Goal: Task Accomplishment & Management: Manage account settings

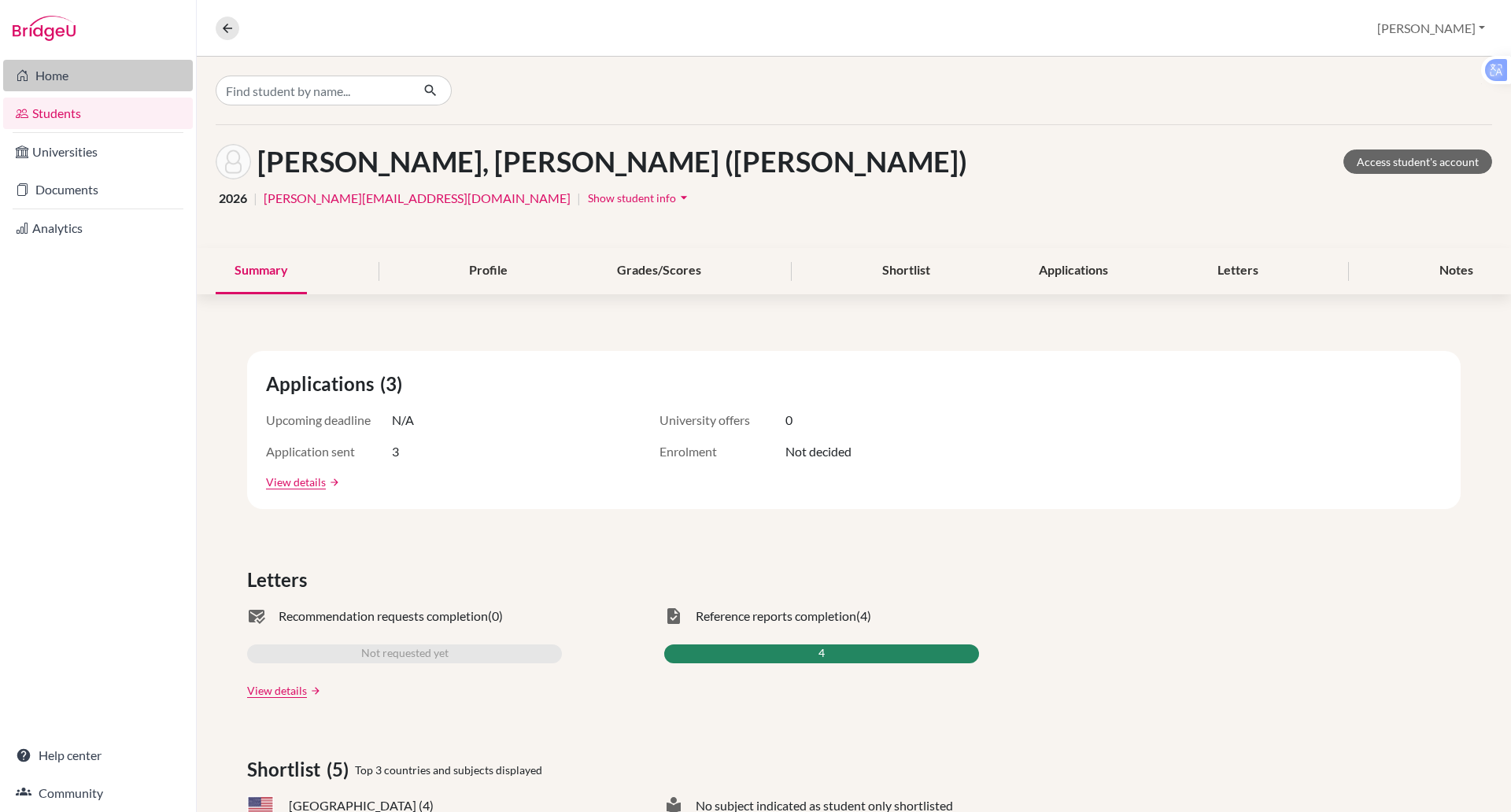
click at [52, 81] on link "Home" at bounding box center [98, 75] width 190 height 32
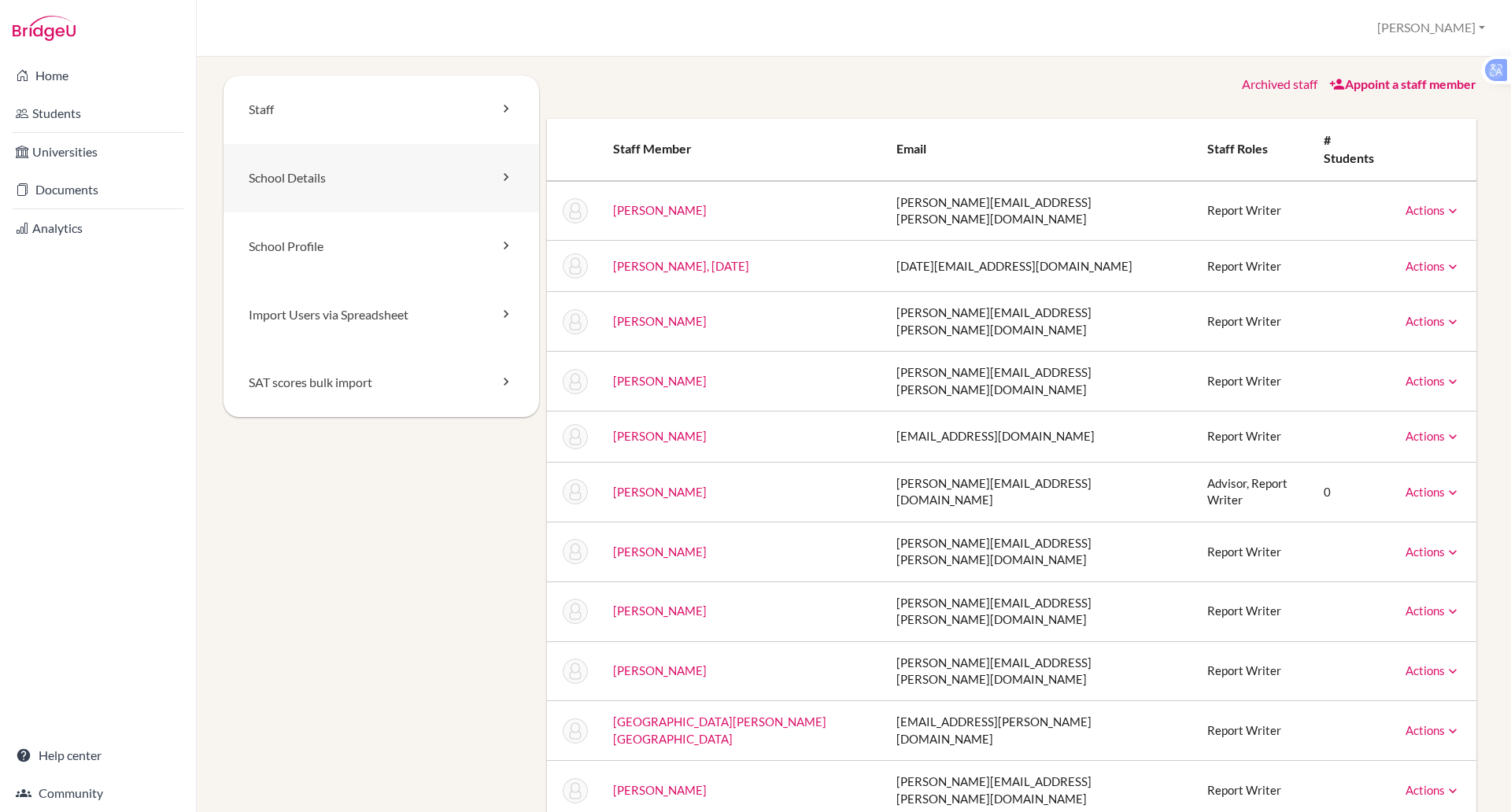
click at [316, 186] on link "School Details" at bounding box center [381, 177] width 316 height 68
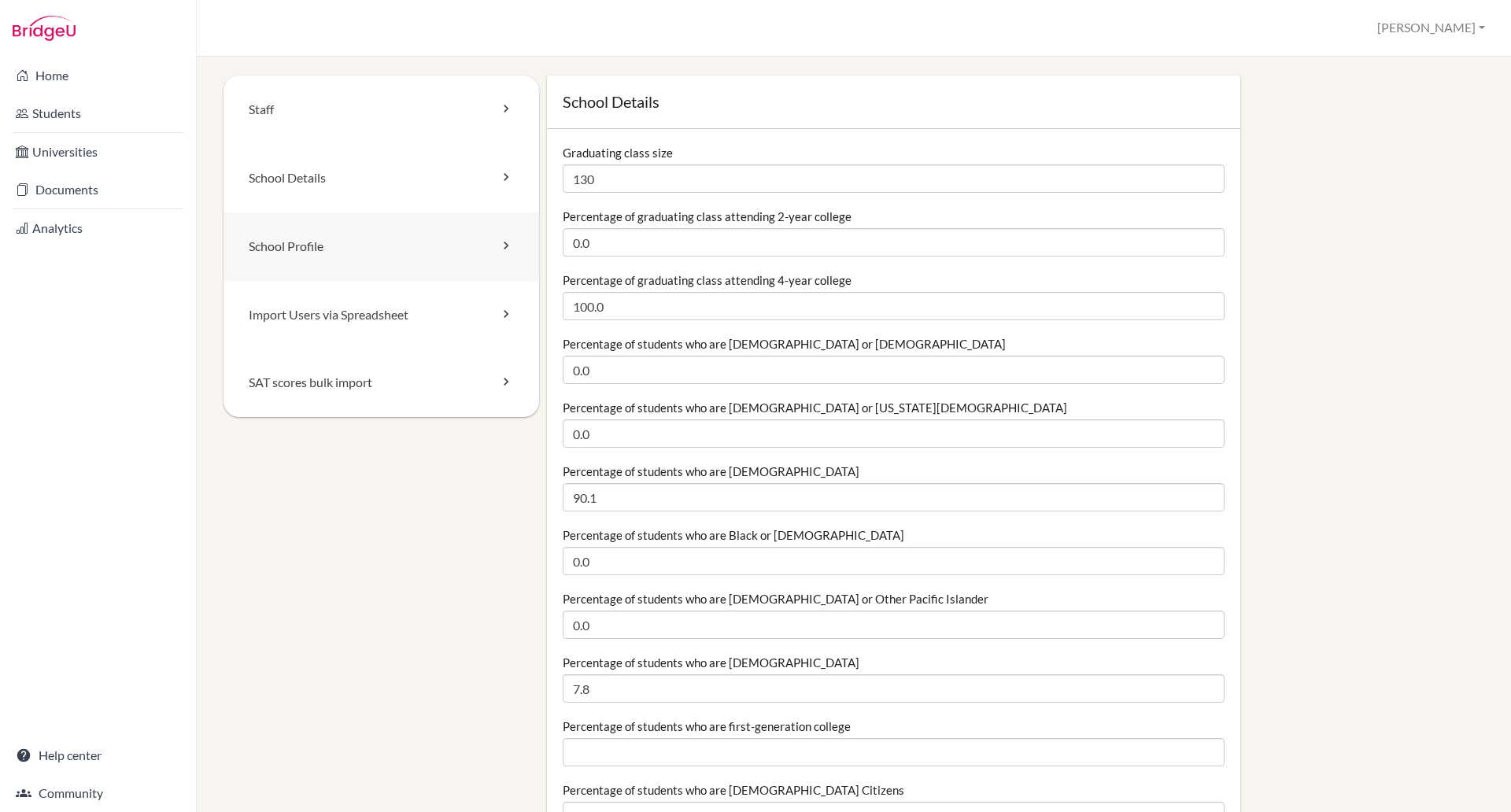
click at [331, 246] on link "School Profile" at bounding box center [381, 246] width 316 height 68
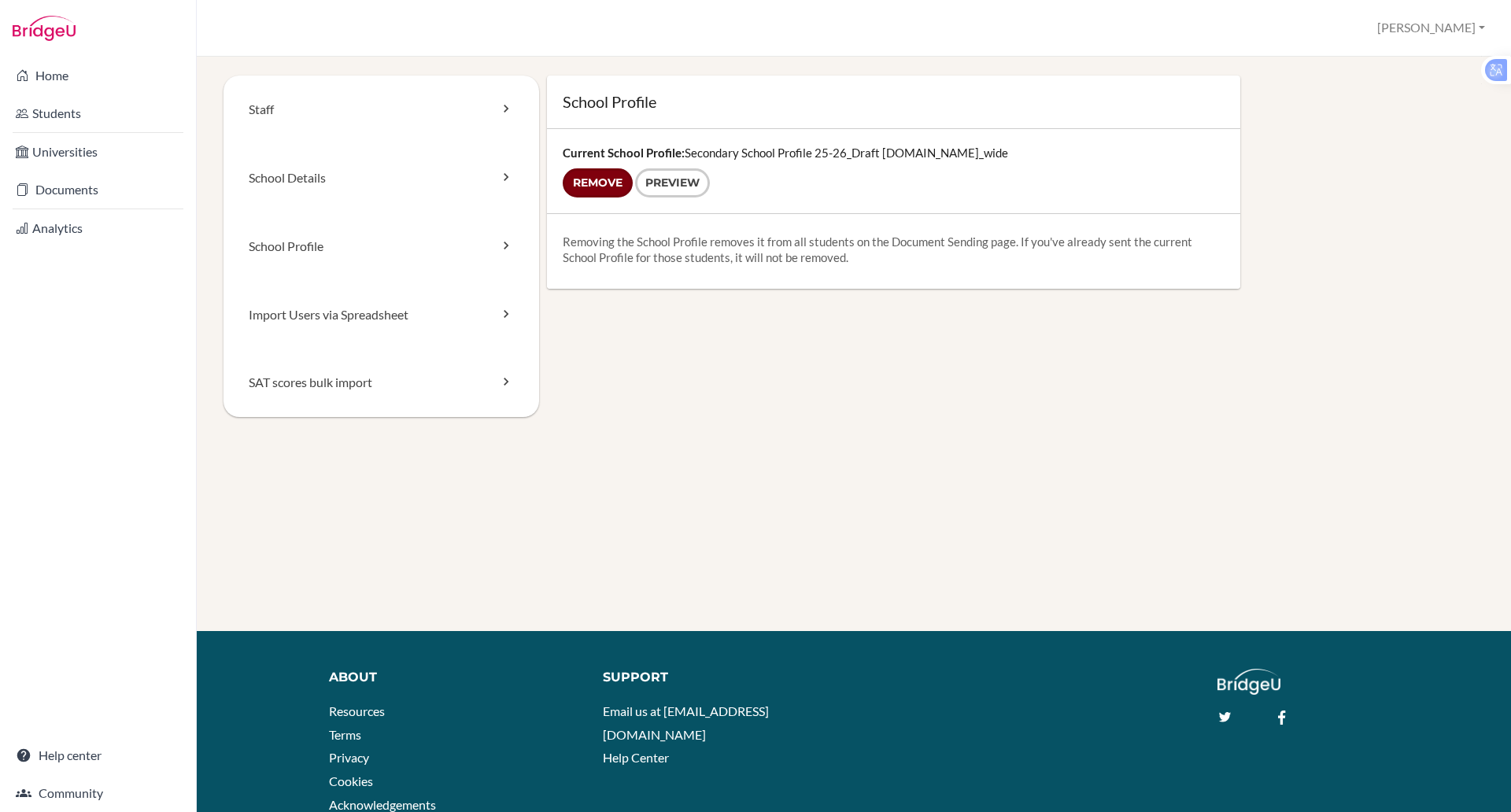
click at [603, 184] on input "Remove" at bounding box center [598, 183] width 70 height 29
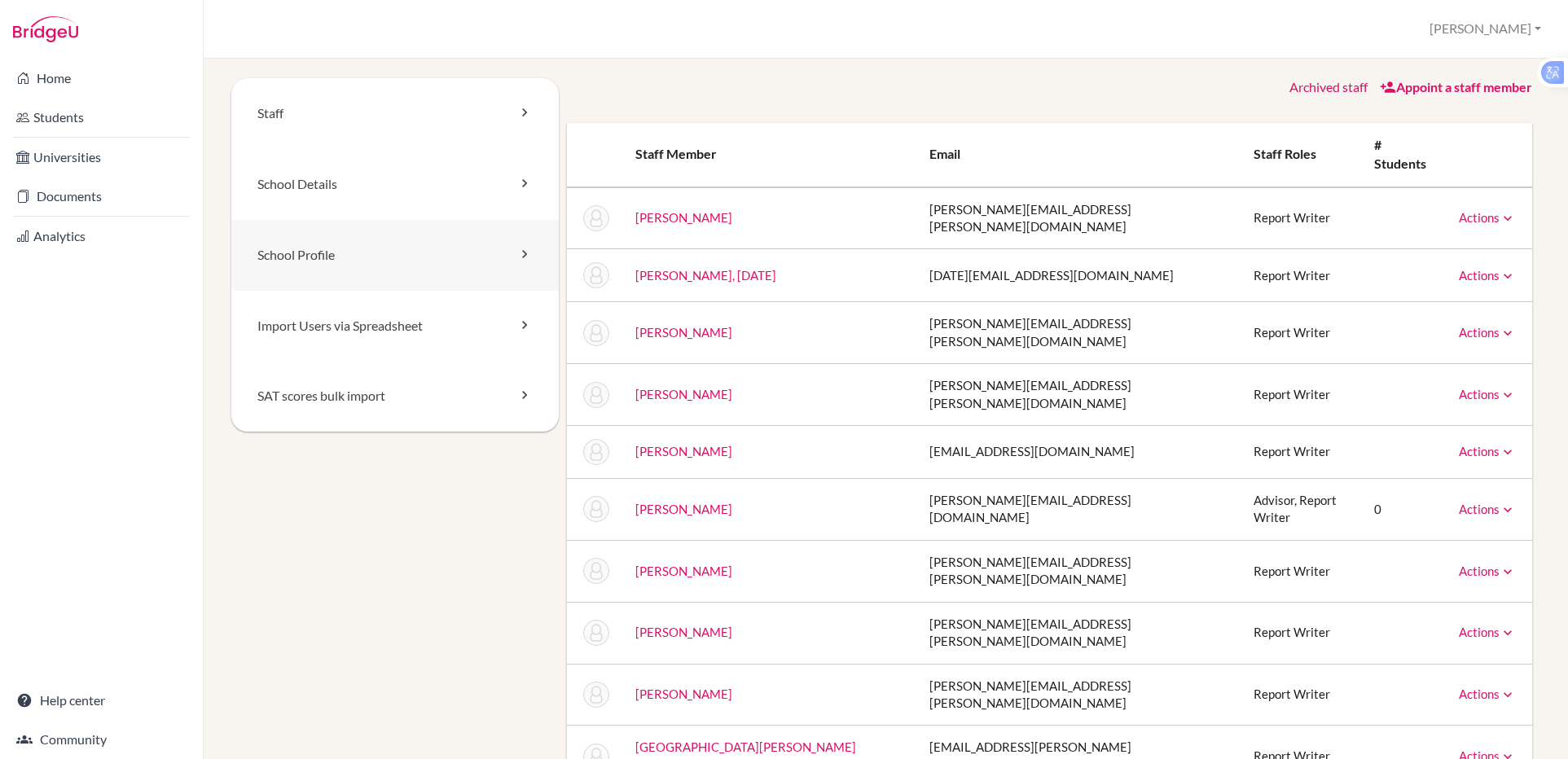
click at [346, 257] on link "School Profile" at bounding box center [395, 255] width 328 height 71
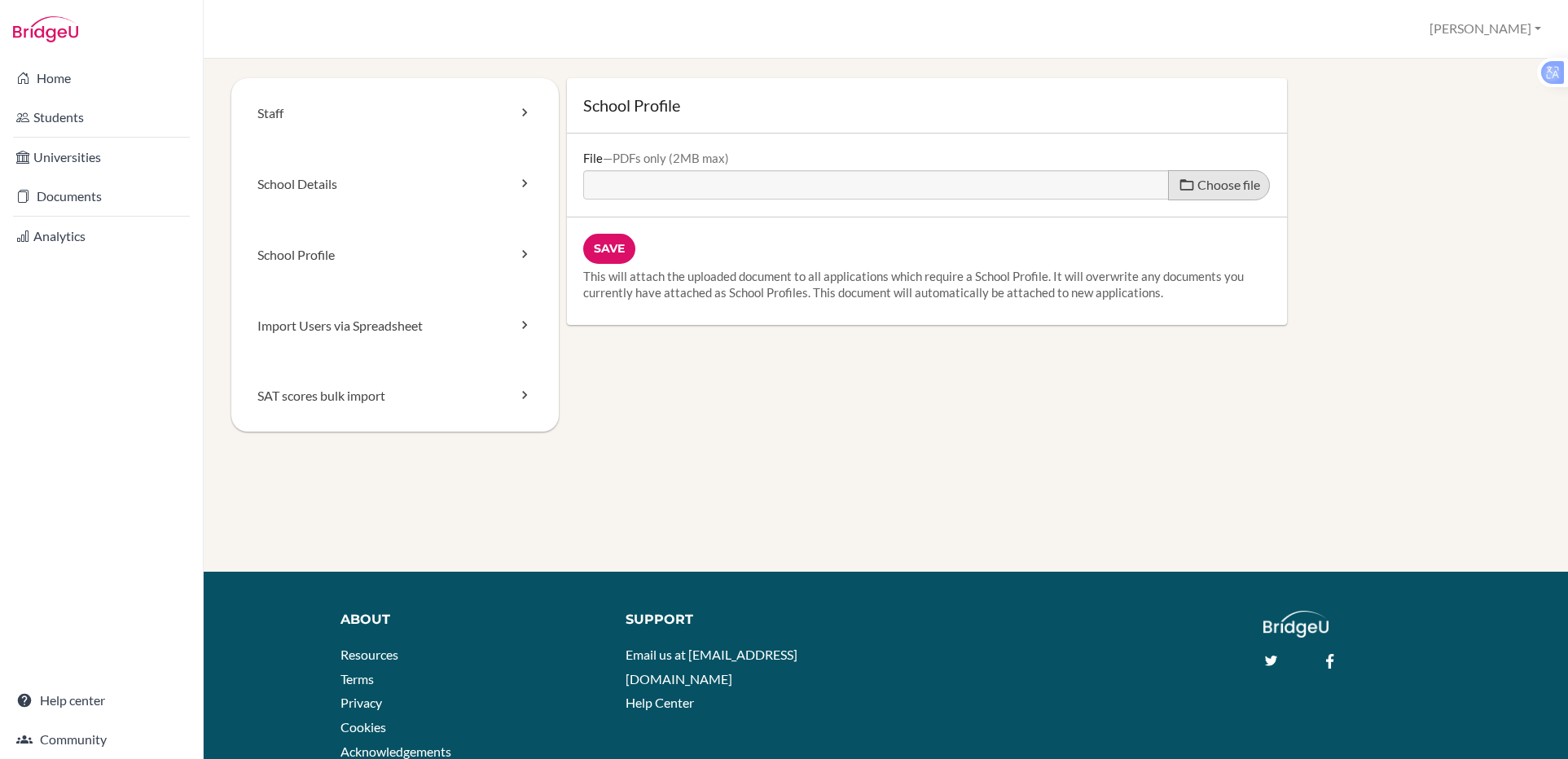
click at [1179, 184] on span at bounding box center [1187, 185] width 17 height 17
click at [832, 184] on input "Choose file" at bounding box center [708, 180] width 250 height 18
type input "C:\fakepath\BIS HCMC Secondary School Profile 25-26.pdf"
type input "BIS HCMC Secondary School Profile 25-26.pdf"
click at [606, 242] on input "Save" at bounding box center [609, 249] width 52 height 30
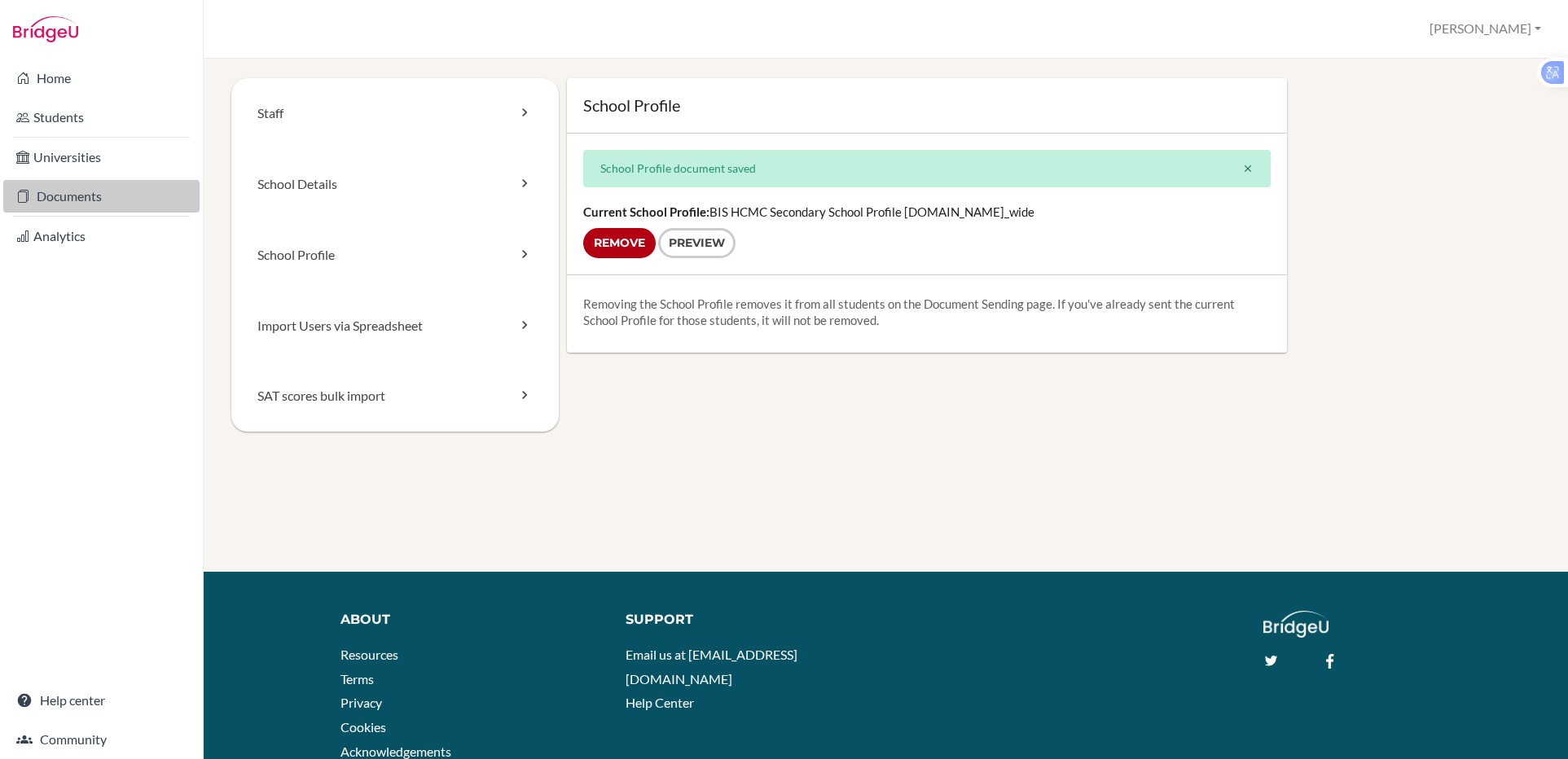
click at [77, 199] on link "Documents" at bounding box center [102, 196] width 196 height 33
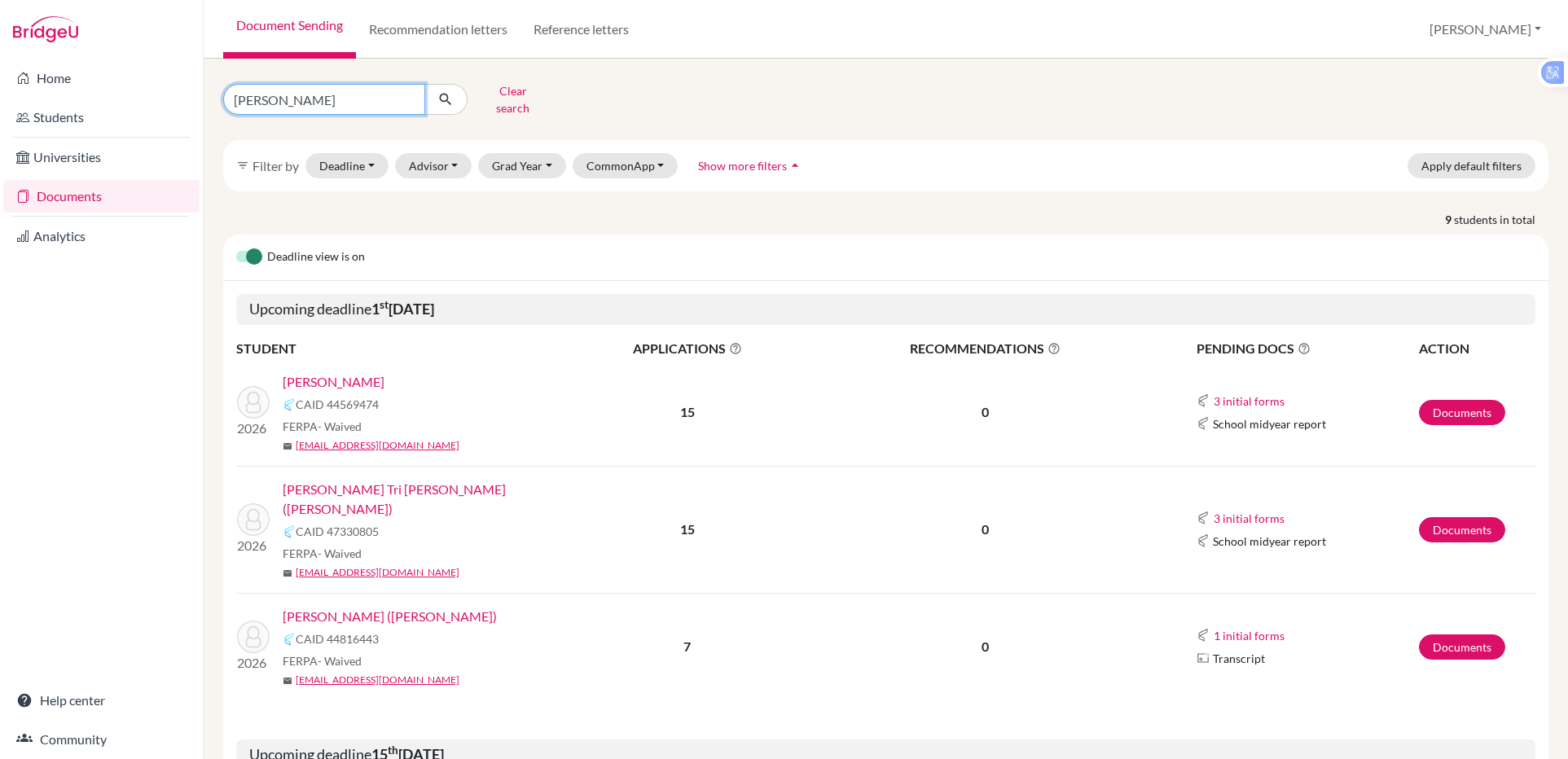
click at [325, 99] on input "[PERSON_NAME]" at bounding box center [324, 99] width 202 height 31
type input "a"
type input "kha"
click button "submit" at bounding box center [445, 99] width 43 height 31
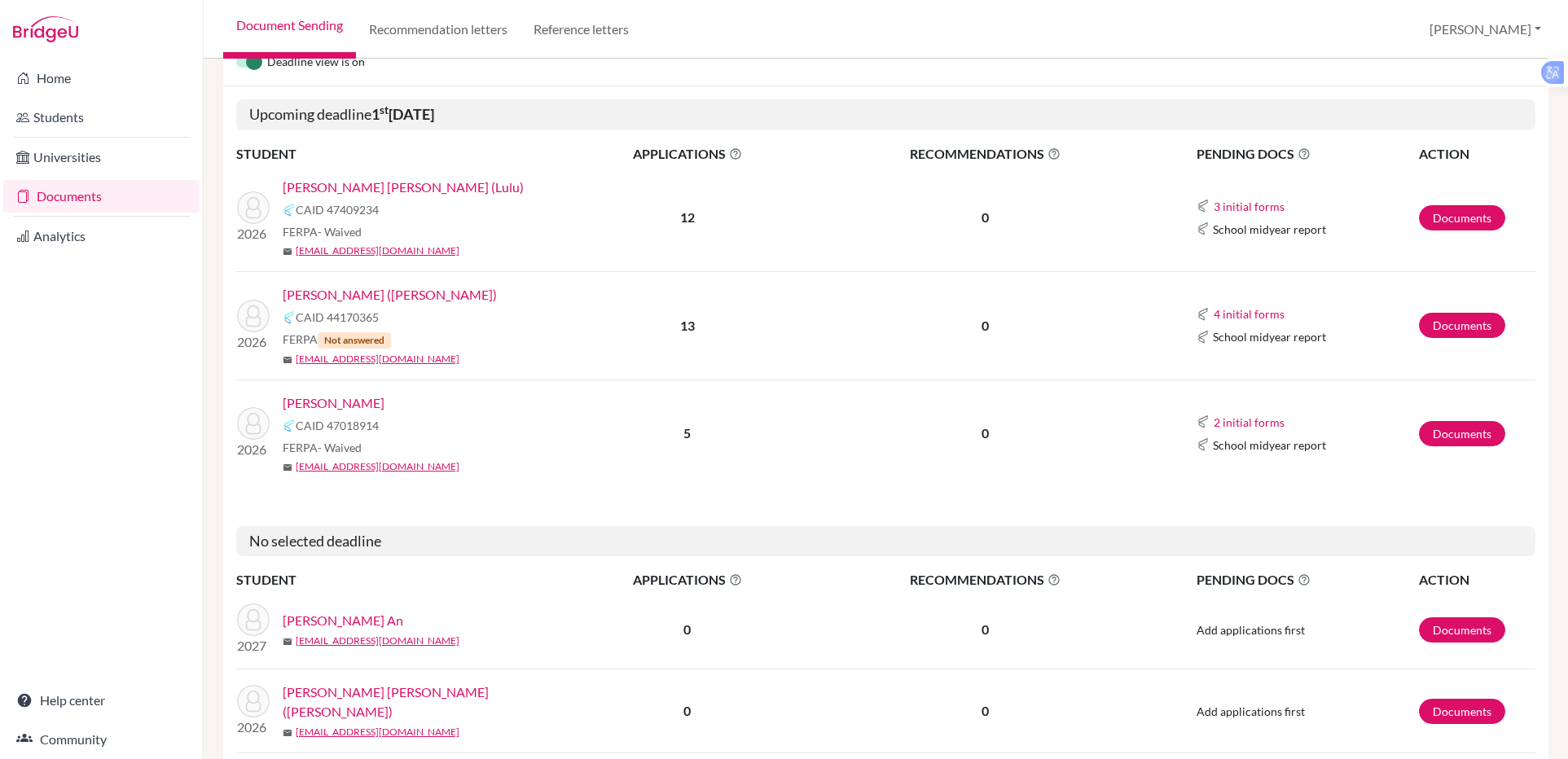
scroll to position [207, 0]
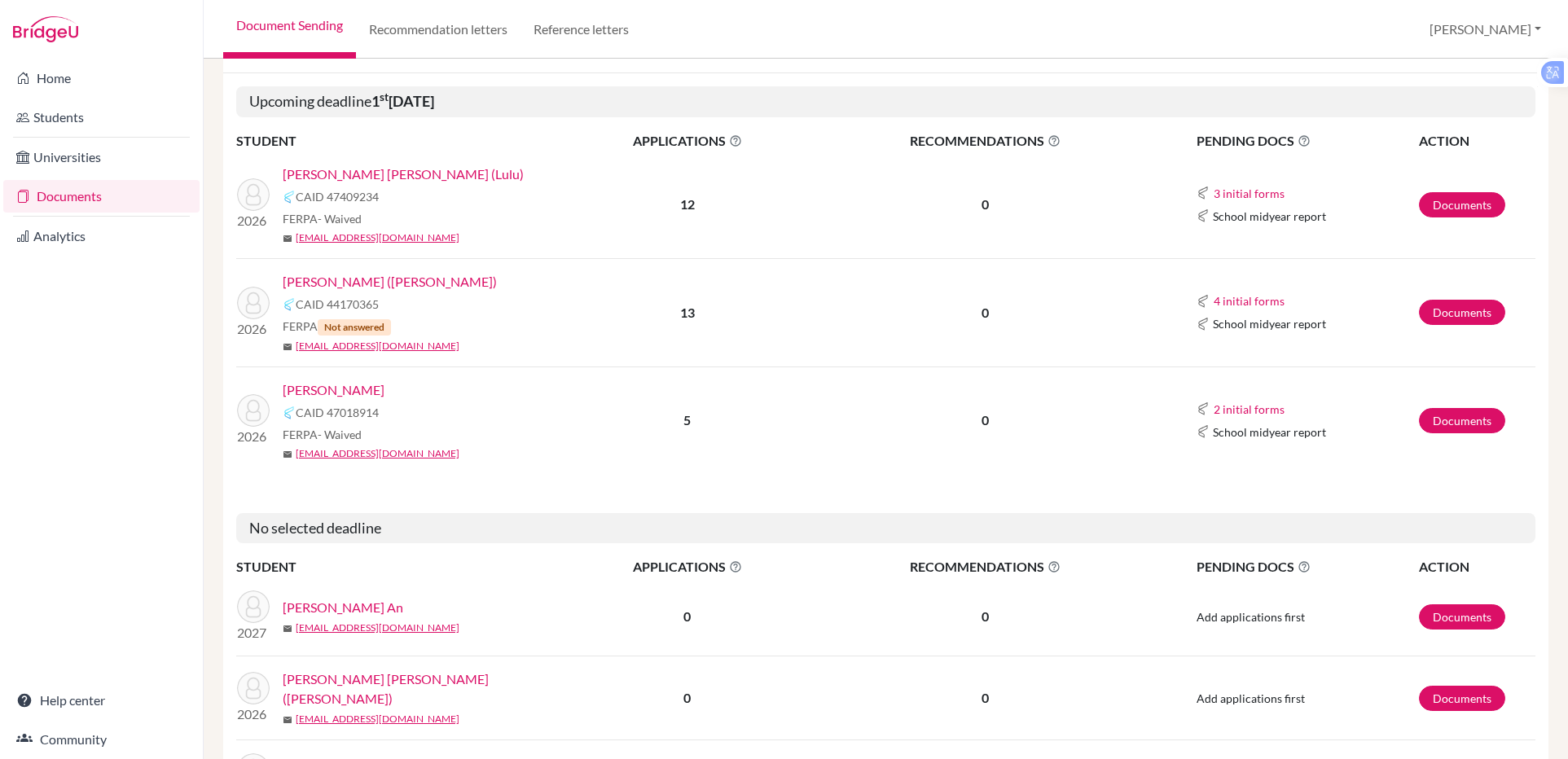
click at [315, 381] on link "[PERSON_NAME]" at bounding box center [333, 390] width 102 height 19
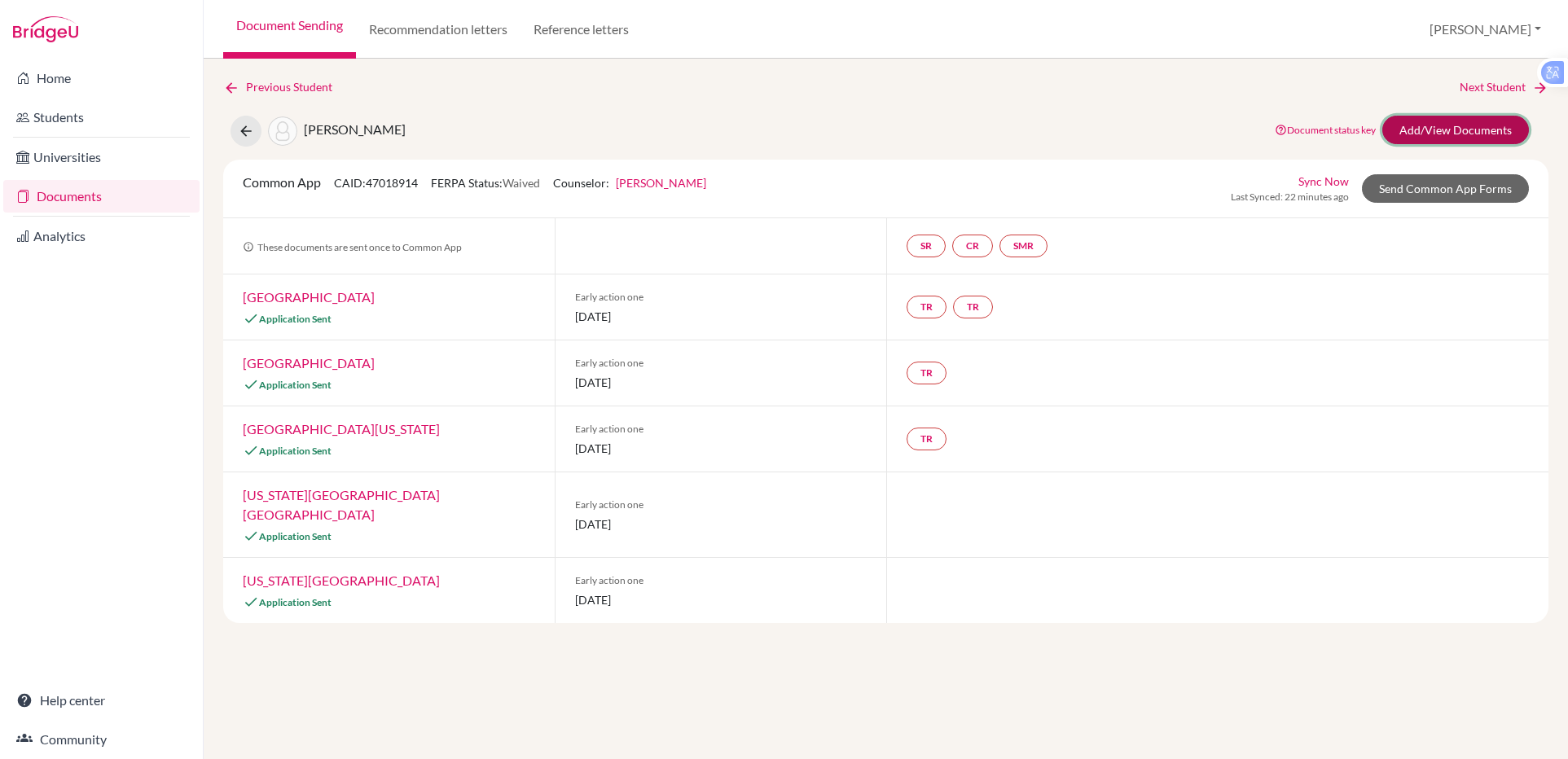
click at [1417, 127] on link "Add/View Documents" at bounding box center [1455, 129] width 147 height 28
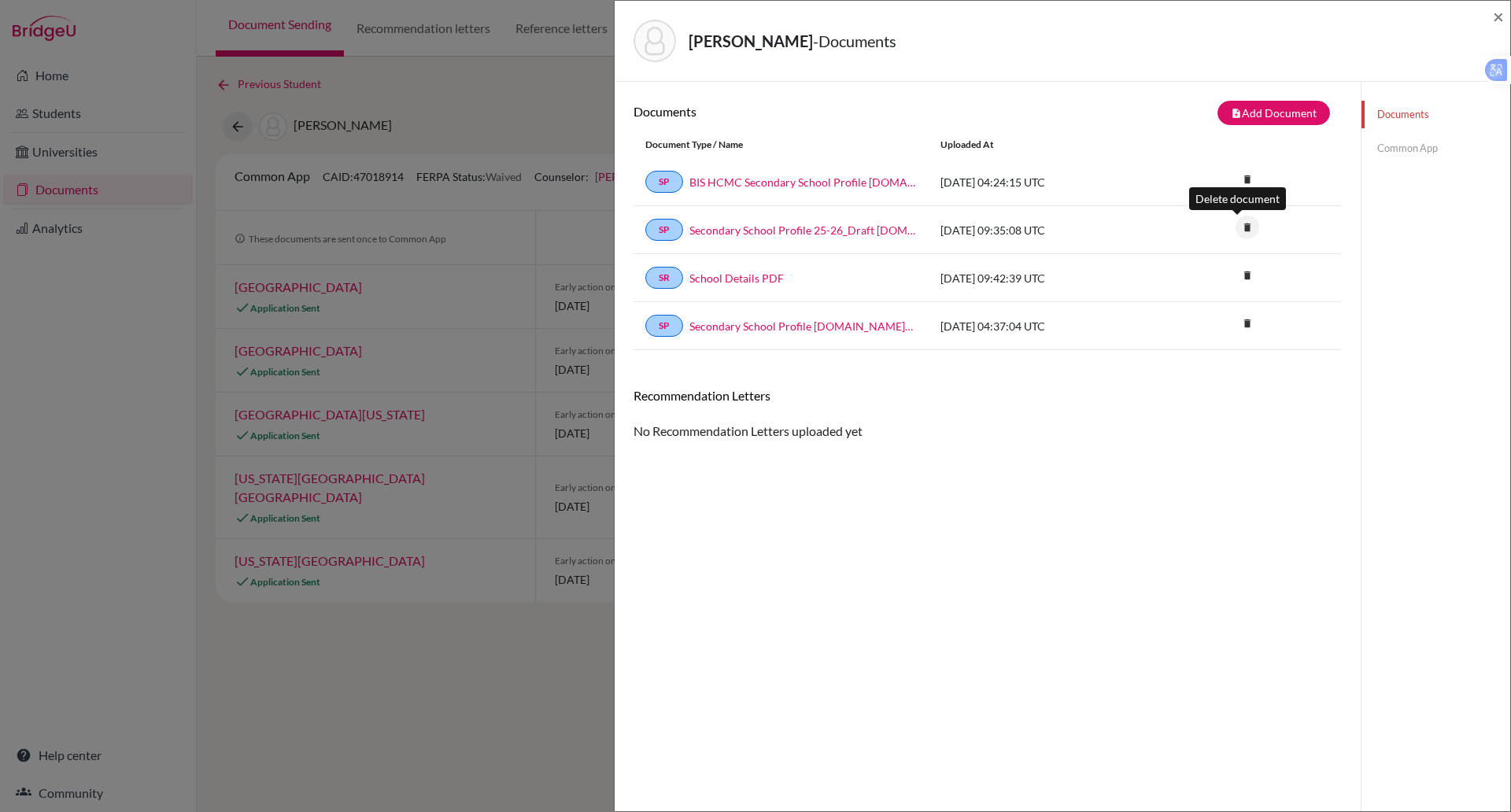
click at [1244, 230] on icon "delete" at bounding box center [1248, 227] width 24 height 24
click at [1199, 319] on button "Delete" at bounding box center [1198, 316] width 72 height 25
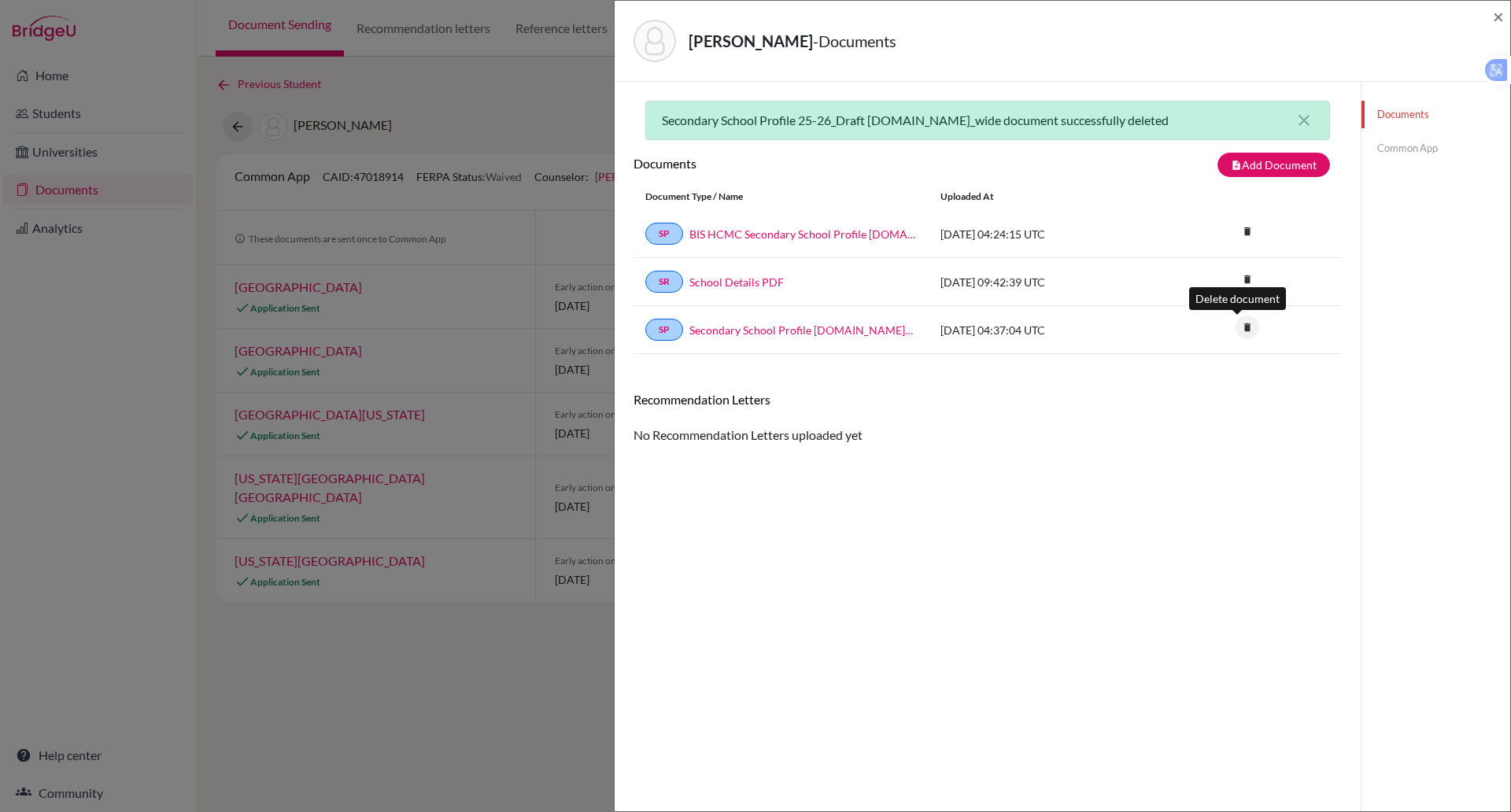
click at [1236, 326] on icon "delete" at bounding box center [1248, 327] width 24 height 24
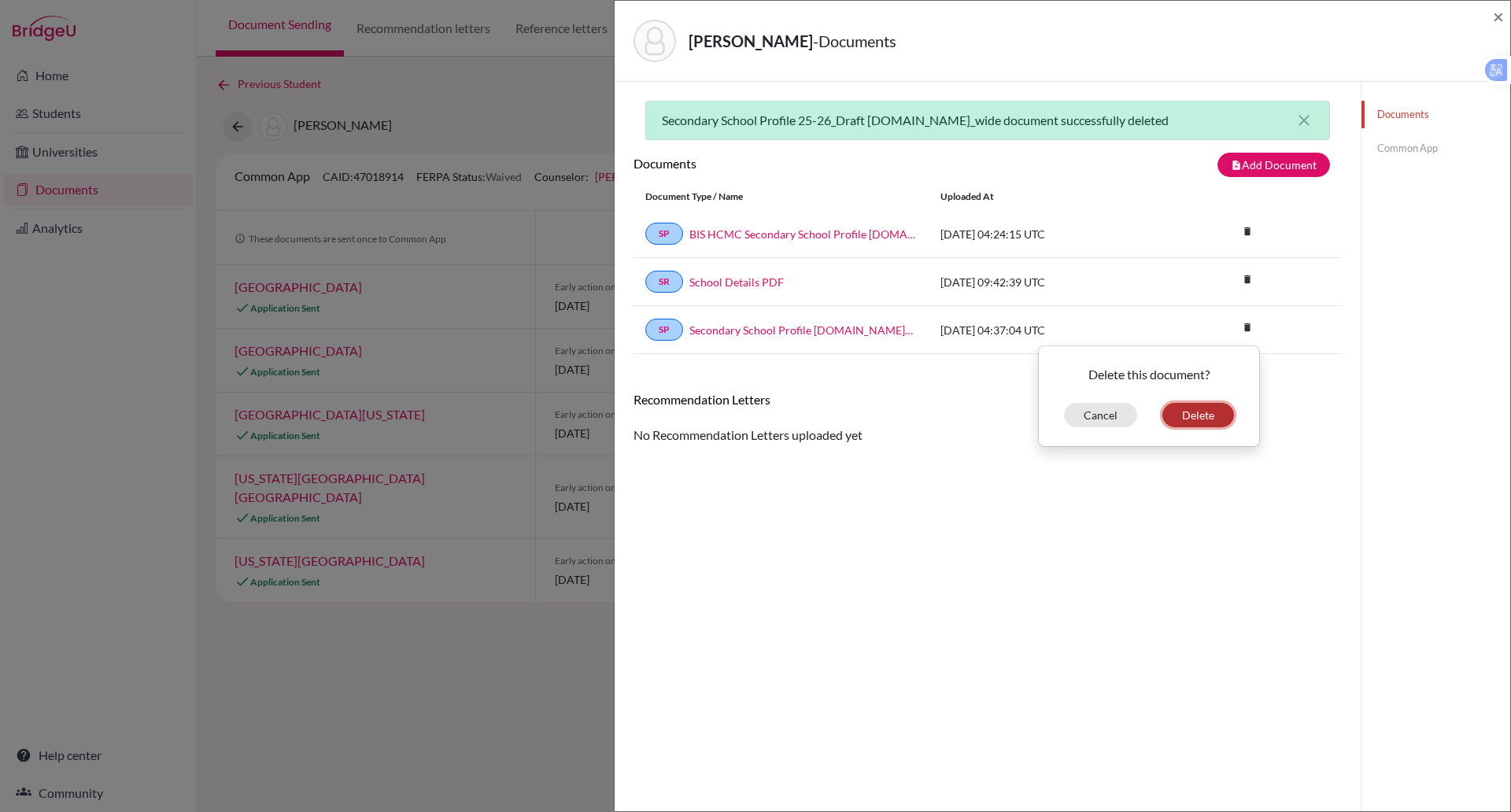
click at [1183, 410] on button "Delete" at bounding box center [1198, 416] width 72 height 25
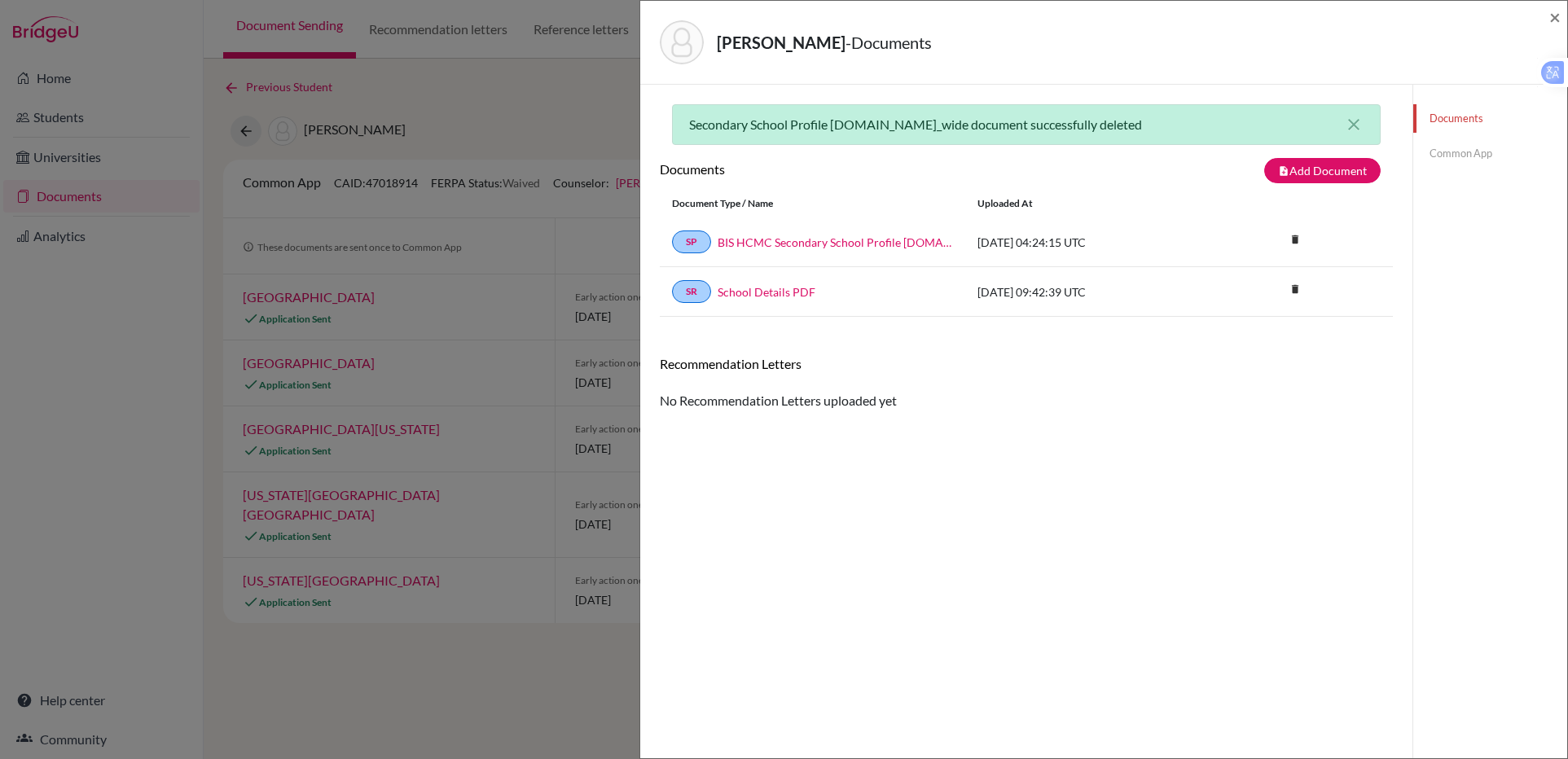
click at [1429, 144] on link "Common App" at bounding box center [1490, 153] width 154 height 28
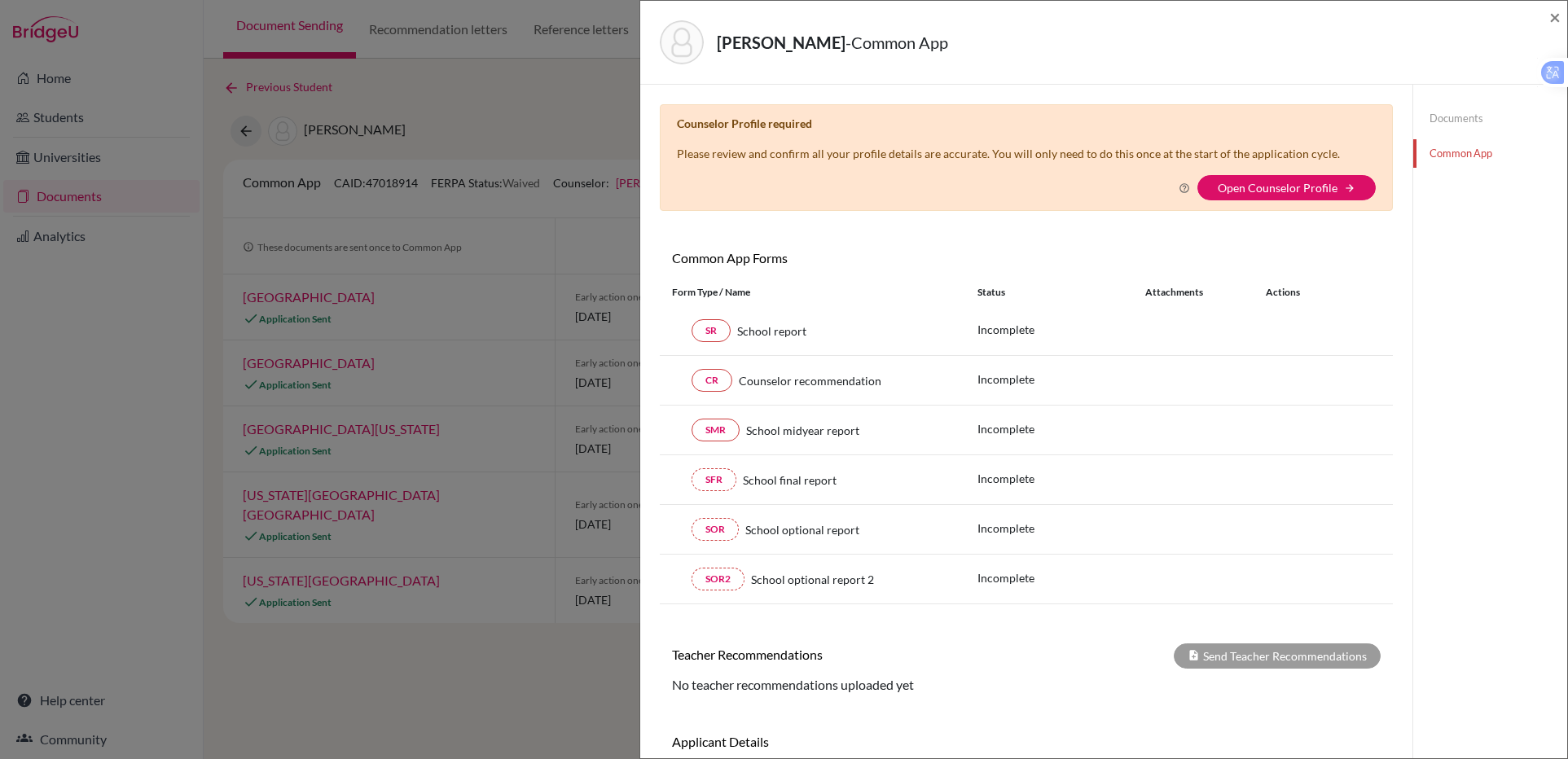
click at [1453, 113] on link "Documents" at bounding box center [1490, 118] width 154 height 28
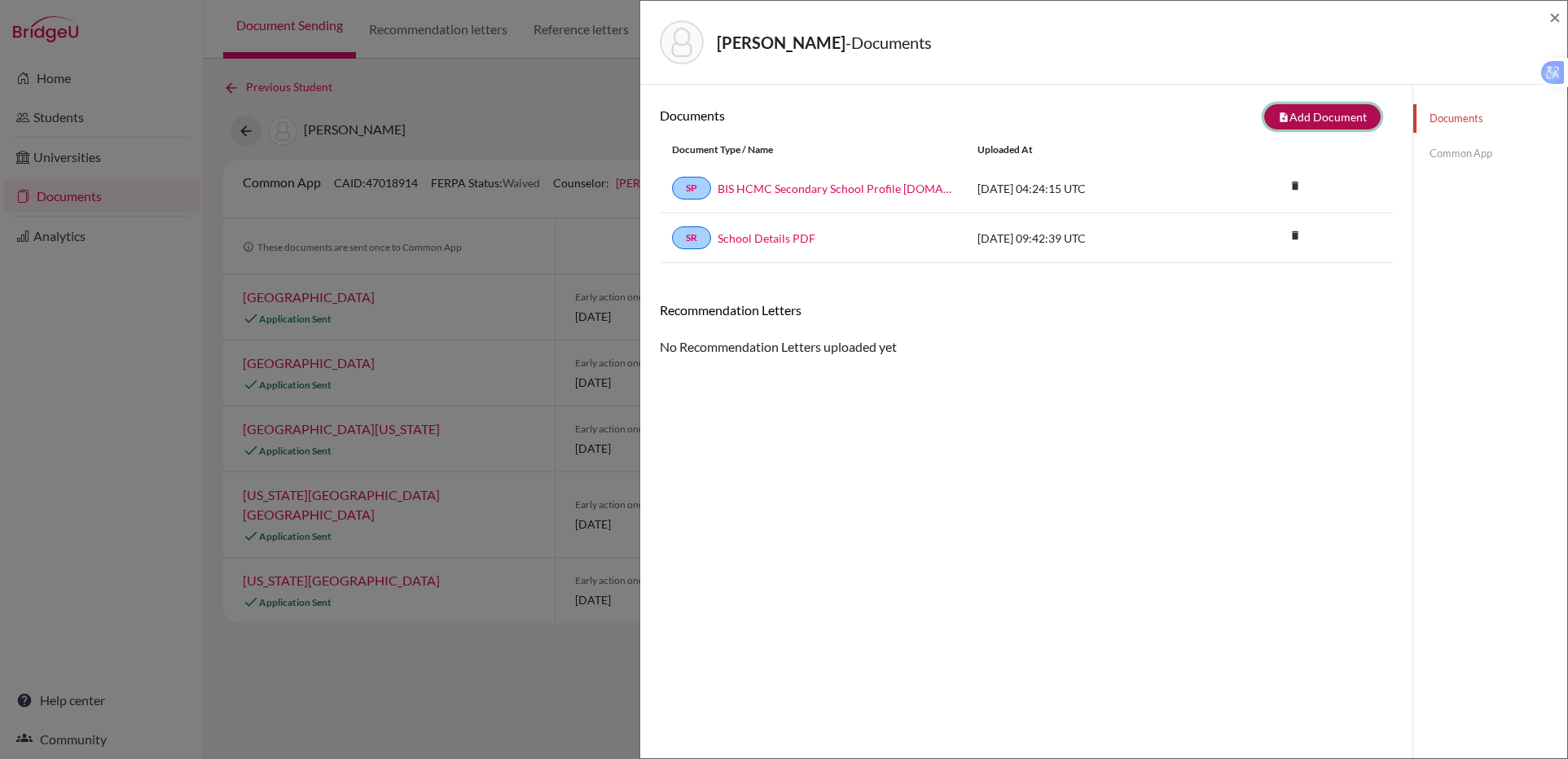
click at [1297, 127] on button "note_add Add Document" at bounding box center [1322, 117] width 117 height 26
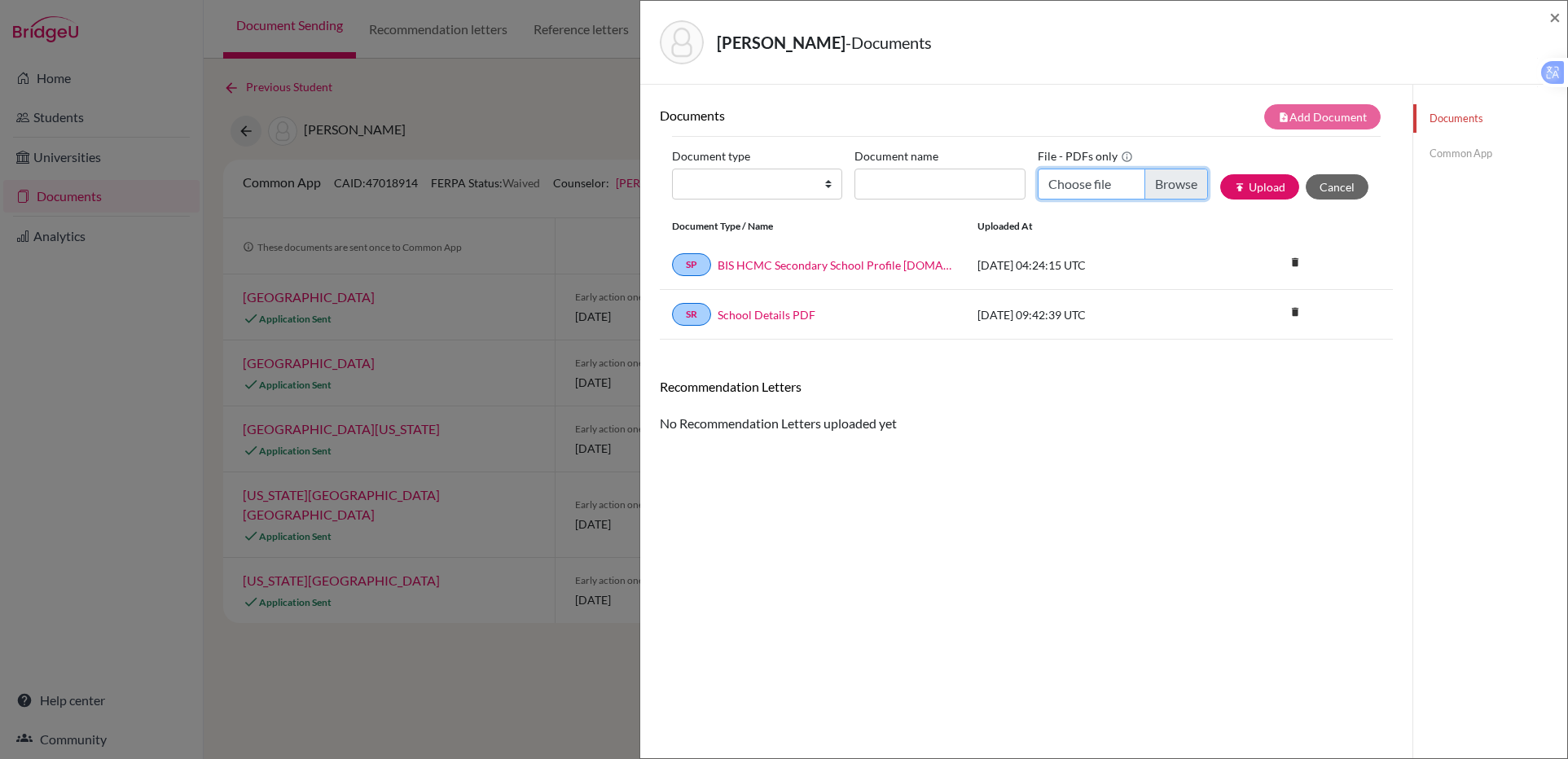
click at [1114, 183] on input "Choose file" at bounding box center [1123, 184] width 171 height 31
click at [828, 184] on select "Change explanation for Common App reports Counselor recommendation Internationa…" at bounding box center [757, 184] width 171 height 31
select select "5"
click at [672, 169] on select "Change explanation for Common App reports Counselor recommendation Internationa…" at bounding box center [757, 184] width 171 height 31
click at [908, 188] on input "Recommender's name" at bounding box center [940, 184] width 171 height 31
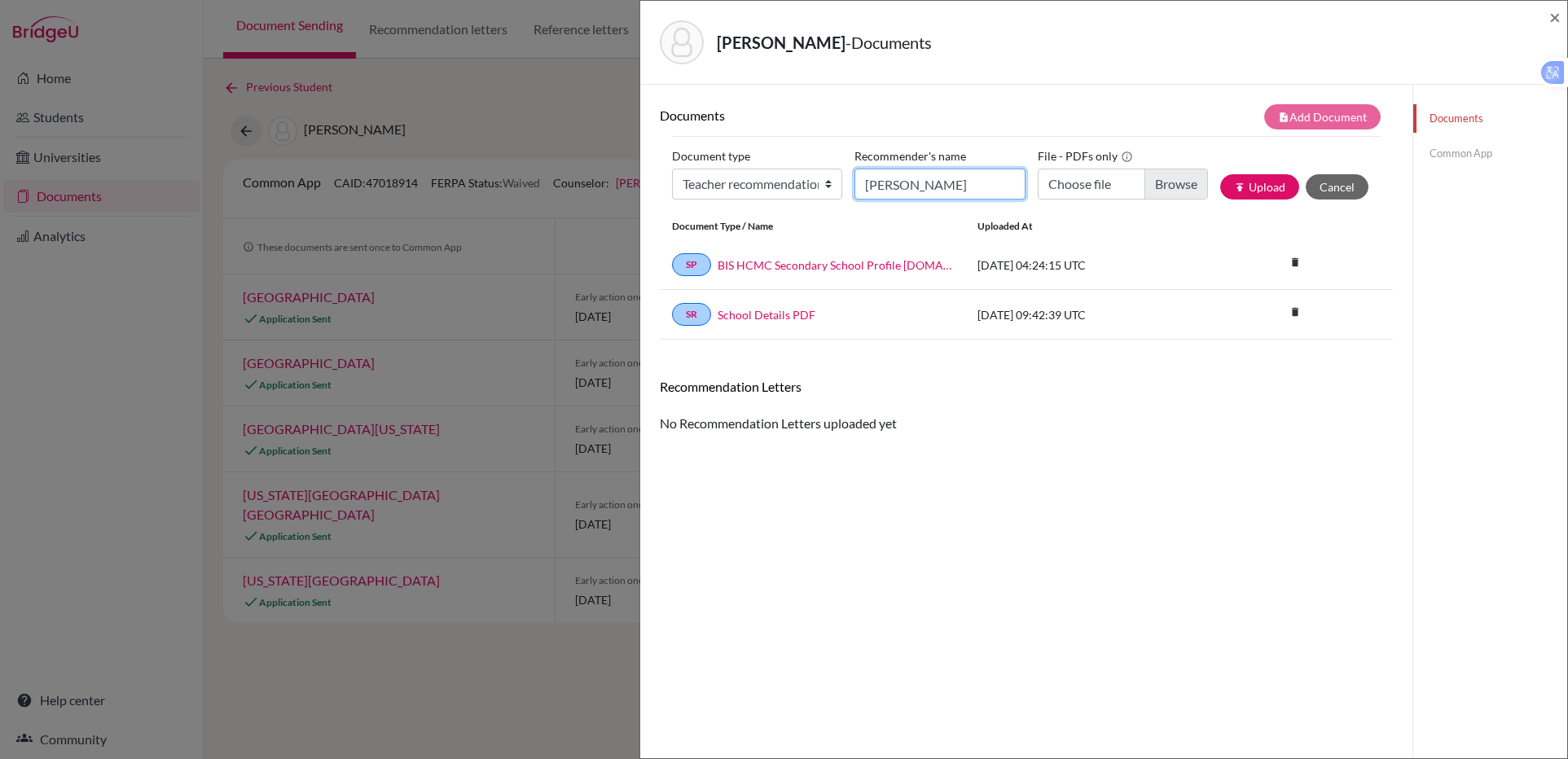
type input "Sean Stockley"
click at [1077, 193] on input "Choose file" at bounding box center [1123, 184] width 171 height 31
type input "C:\fakepath\TRAN Kha - Physics.pdf"
click at [1251, 191] on button "publish Upload" at bounding box center [1260, 187] width 79 height 26
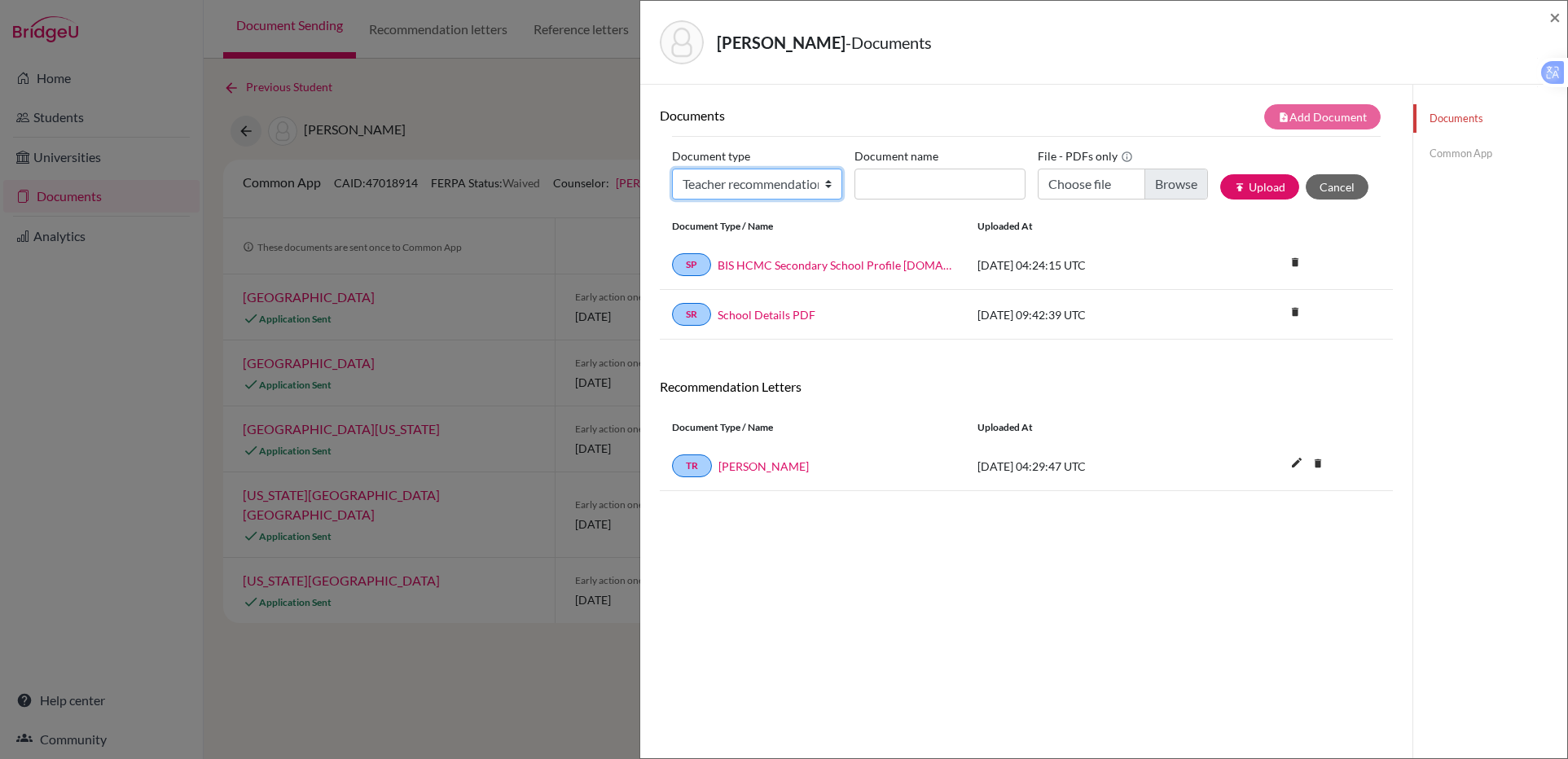
click at [806, 188] on select "Change explanation for Common App reports Counselor recommendation Internationa…" at bounding box center [757, 184] width 171 height 31
select select "5"
click at [672, 169] on select "Change explanation for Common App reports Counselor recommendation Internationa…" at bounding box center [757, 184] width 171 height 31
type input "d"
type input "Caroline Yearwood"
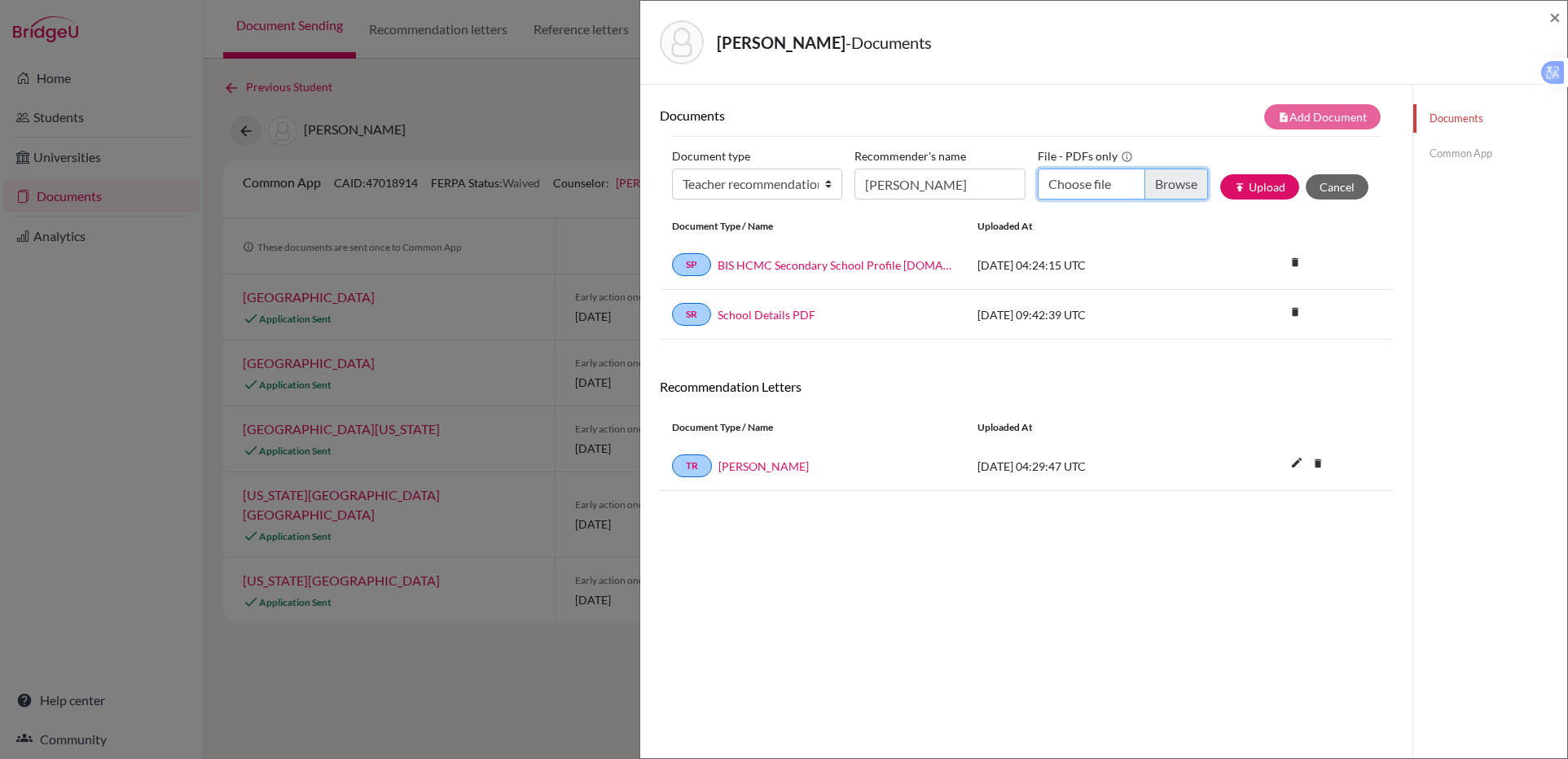
click at [1085, 184] on input "Choose file" at bounding box center [1123, 184] width 171 height 31
type input "C:\fakepath\TRAN Kha -Economics.pdf"
click at [1242, 188] on button "publish Upload" at bounding box center [1260, 187] width 79 height 26
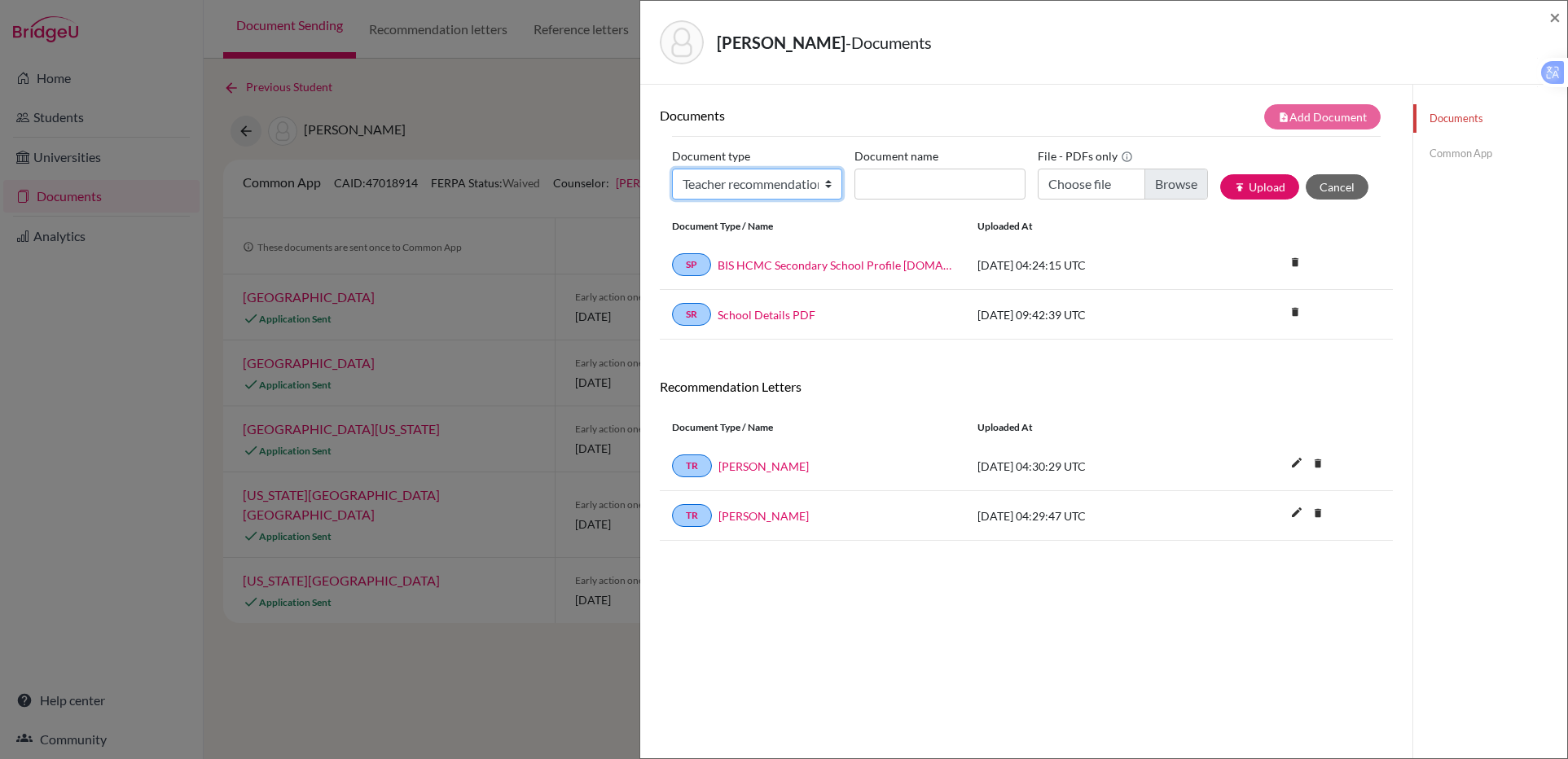
click at [812, 189] on select "Change explanation for Common App reports Counselor recommendation Internationa…" at bounding box center [757, 184] width 171 height 31
click at [1427, 272] on div "Documents Common App" at bounding box center [1489, 463] width 155 height 759
click at [829, 182] on select "Change explanation for Common App reports Counselor recommendation Internationa…" at bounding box center [757, 184] width 171 height 31
select select "5"
click at [672, 169] on select "Change explanation for Common App reports Counselor recommendation Internationa…" at bounding box center [757, 184] width 171 height 31
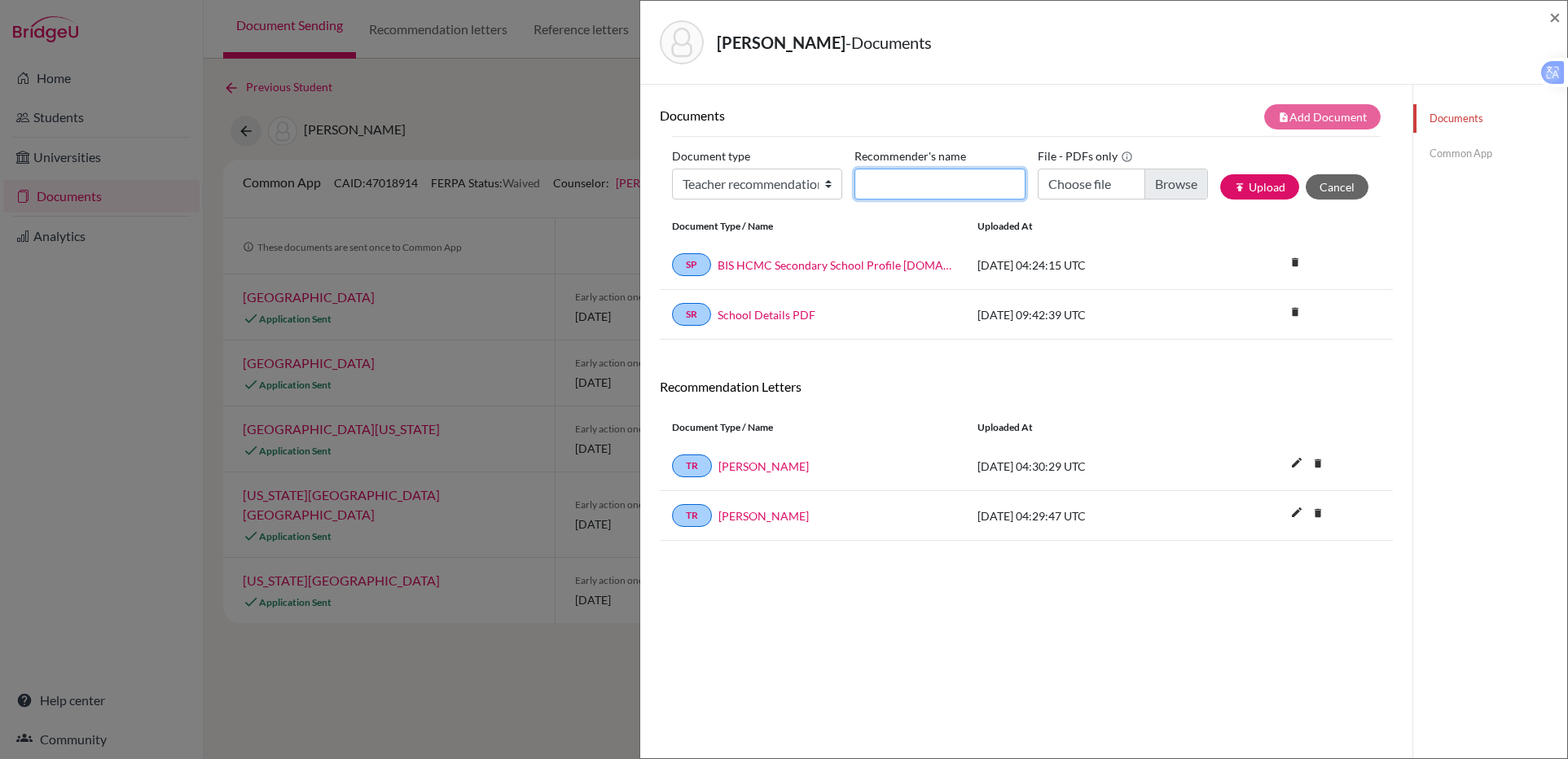
click at [900, 180] on input "Recommender's name" at bounding box center [940, 184] width 171 height 31
type input "Guto Jones"
click at [1048, 186] on input "Choose file" at bounding box center [1123, 184] width 171 height 31
type input "C:\fakepath\TRAN Kha -History.pdf"
click at [1447, 212] on div "Documents Common App" at bounding box center [1489, 463] width 155 height 759
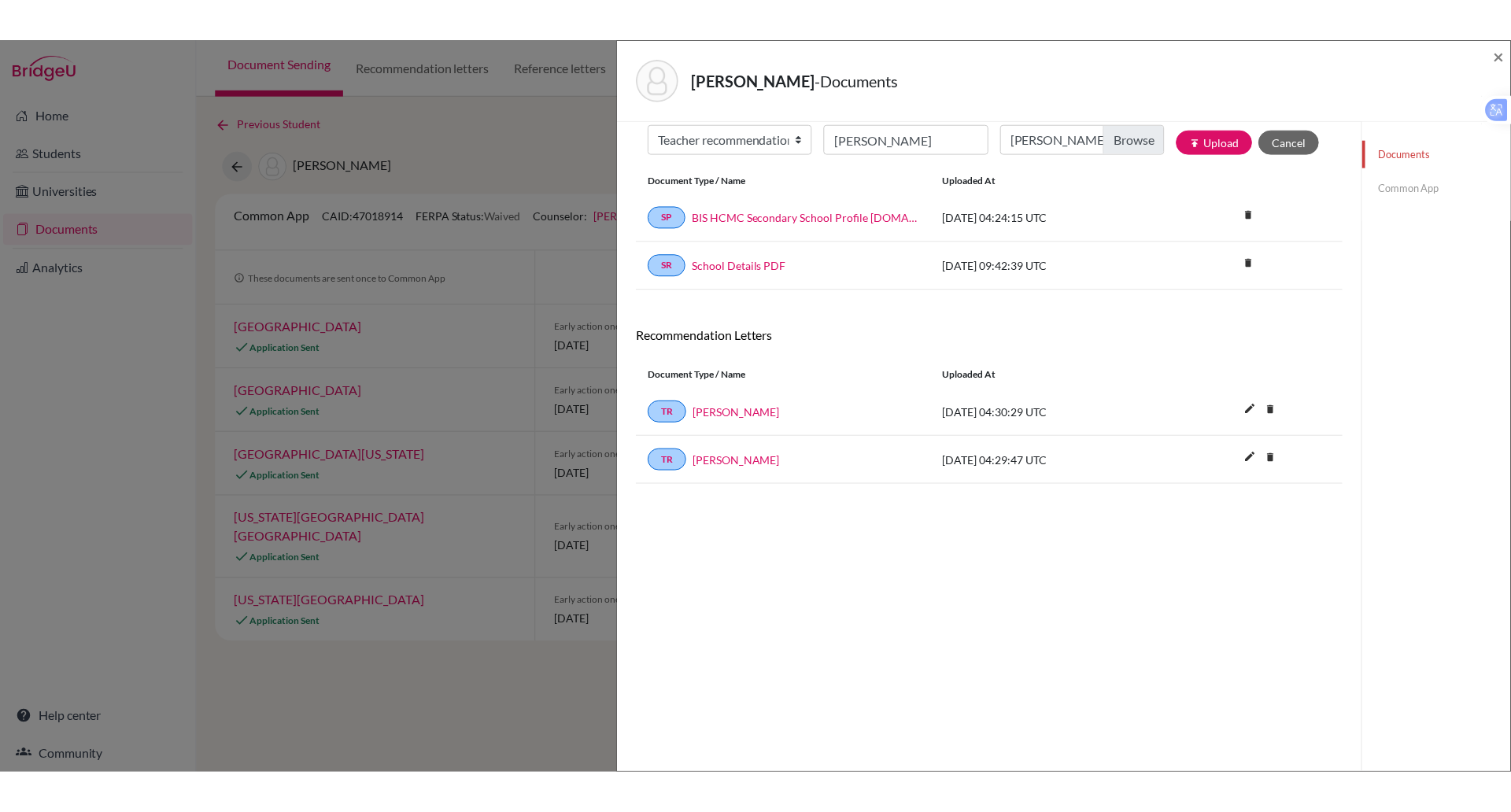
scroll to position [79, 0]
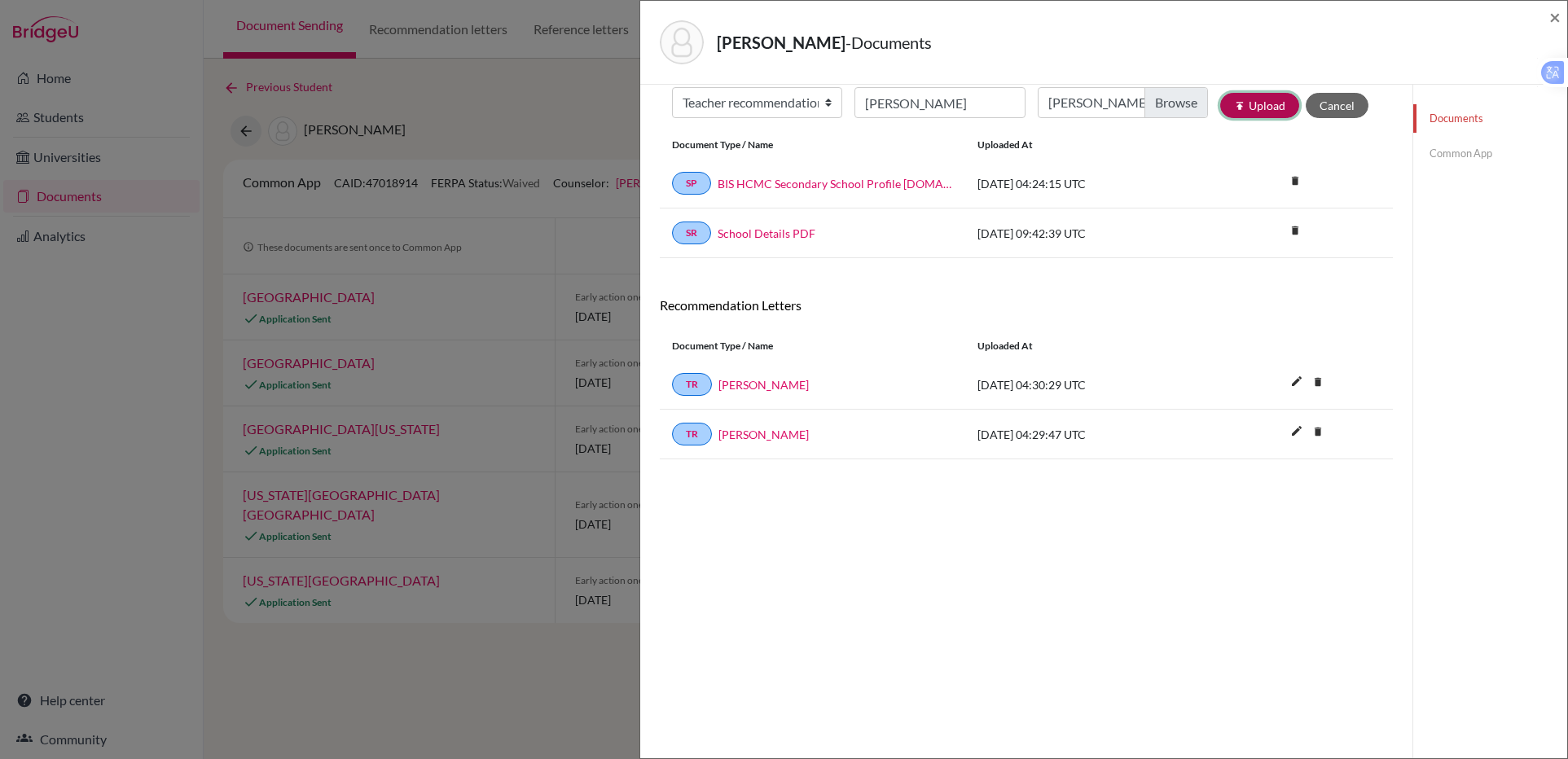
click at [1253, 103] on button "publish Upload" at bounding box center [1260, 106] width 79 height 26
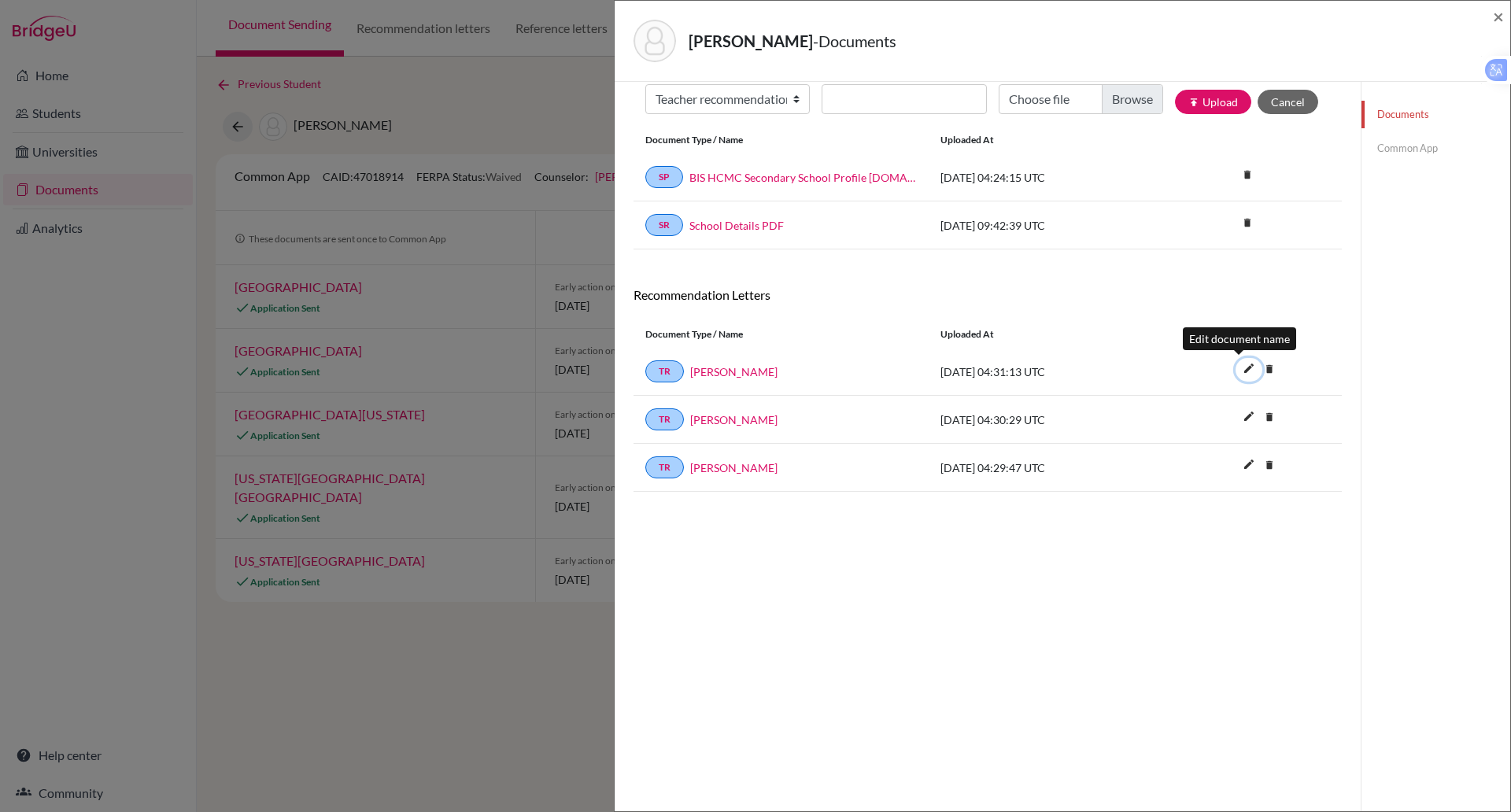
click at [1237, 362] on icon "edit" at bounding box center [1249, 368] width 25 height 25
click at [1166, 331] on div "Document Type / Name Uploaded at" at bounding box center [988, 334] width 709 height 27
click at [1241, 377] on button "Save" at bounding box center [1260, 372] width 49 height 22
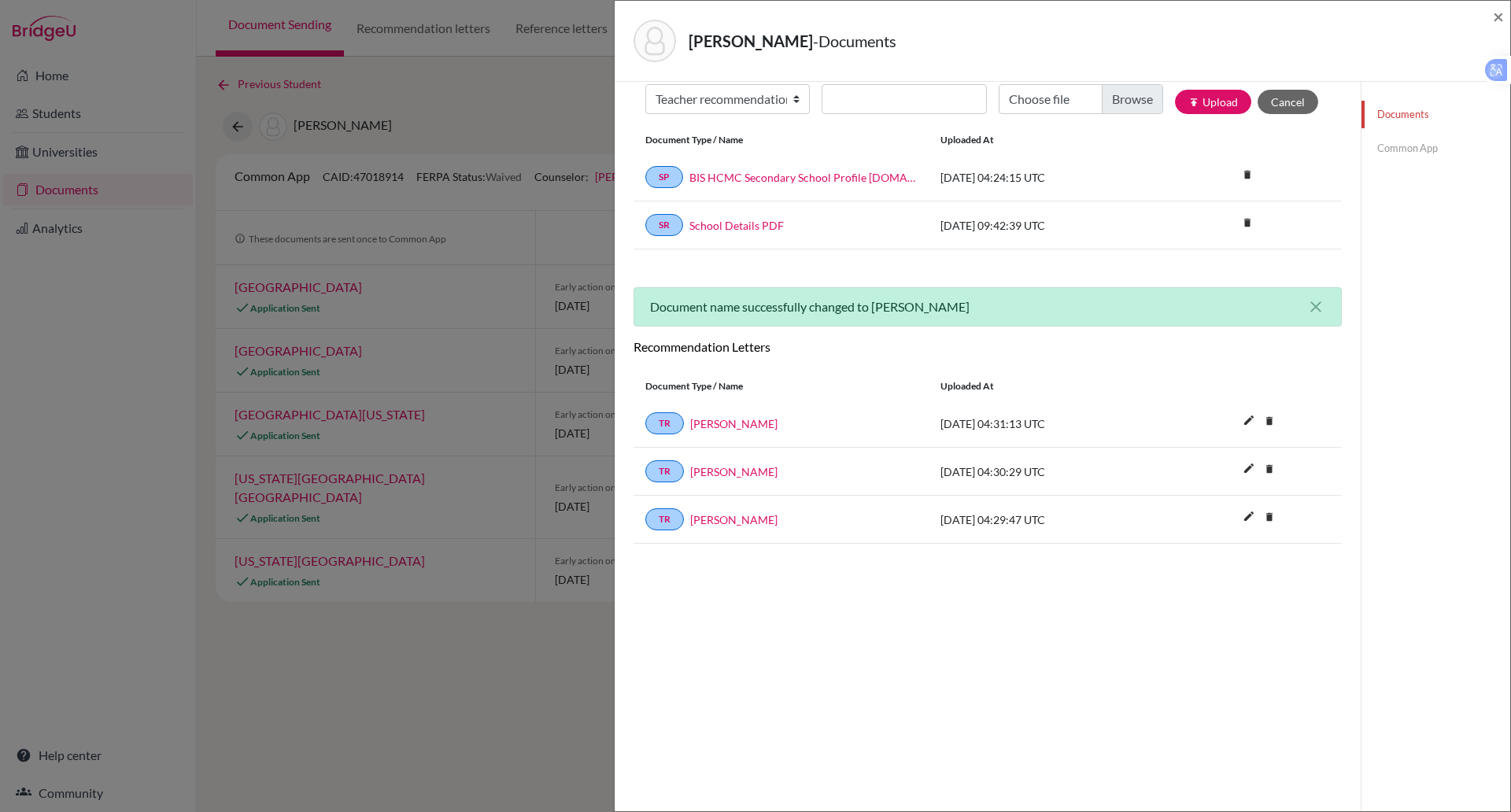
click at [1205, 593] on div "Documents note_add Add Document Document type Change explanation for Common App…" at bounding box center [988, 410] width 709 height 775
click at [746, 424] on div "Guto Jones" at bounding box center [800, 424] width 233 height 17
click at [725, 424] on link "Guto Jones" at bounding box center [734, 424] width 88 height 17
click at [788, 97] on select "Change explanation for Common App reports Counselor recommendation Internationa…" at bounding box center [728, 99] width 165 height 30
select select "4"
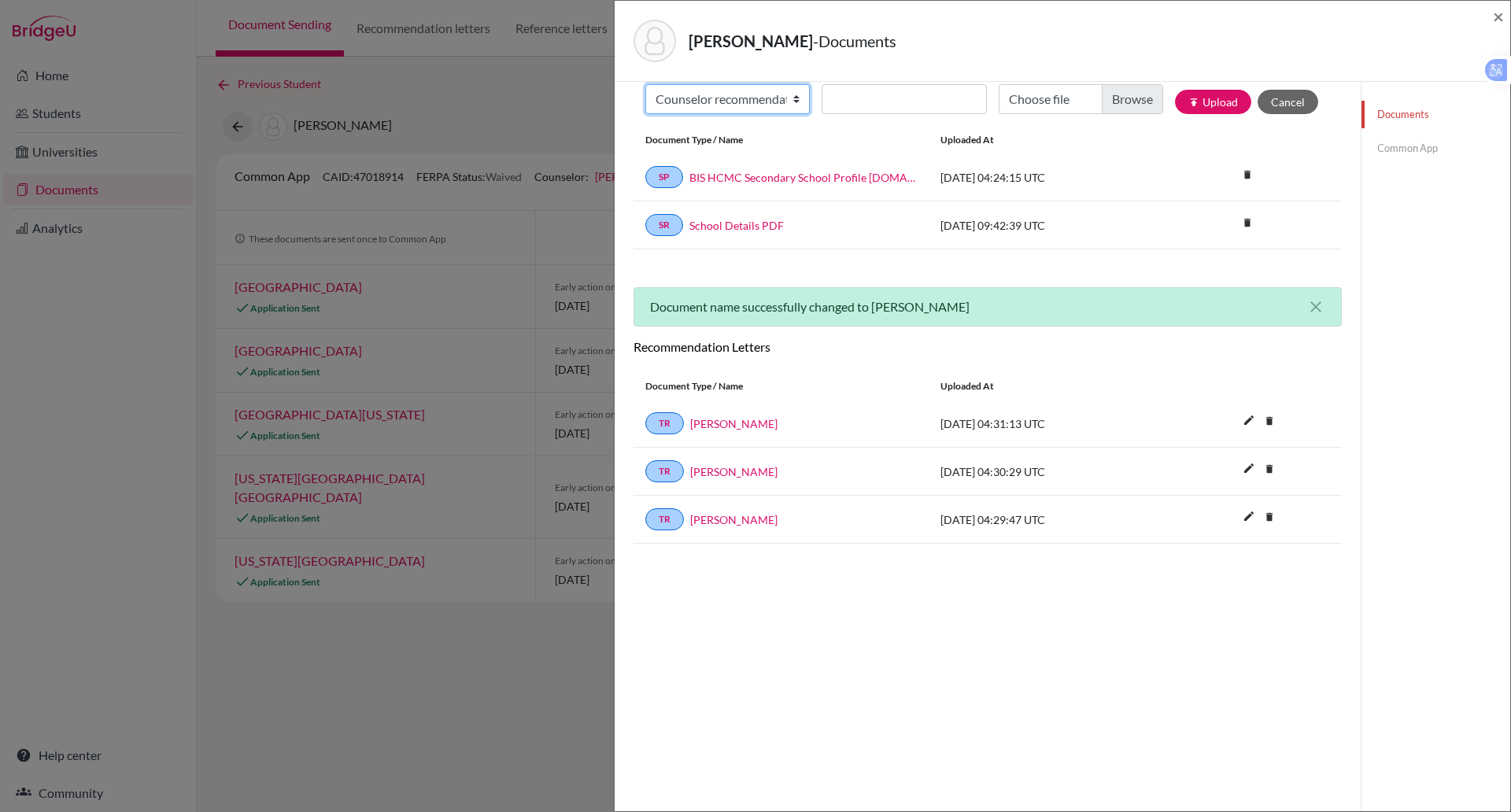
click at [646, 84] on select "Change explanation for Common App reports Counselor recommendation Internationa…" at bounding box center [728, 99] width 165 height 30
click at [855, 104] on input "Document name" at bounding box center [904, 99] width 165 height 30
type input "Counsellor LoR"
click at [1034, 99] on input "Choose file" at bounding box center [1081, 99] width 165 height 30
type input "C:\fakepath\TRAN Kha - Counselor.pdf"
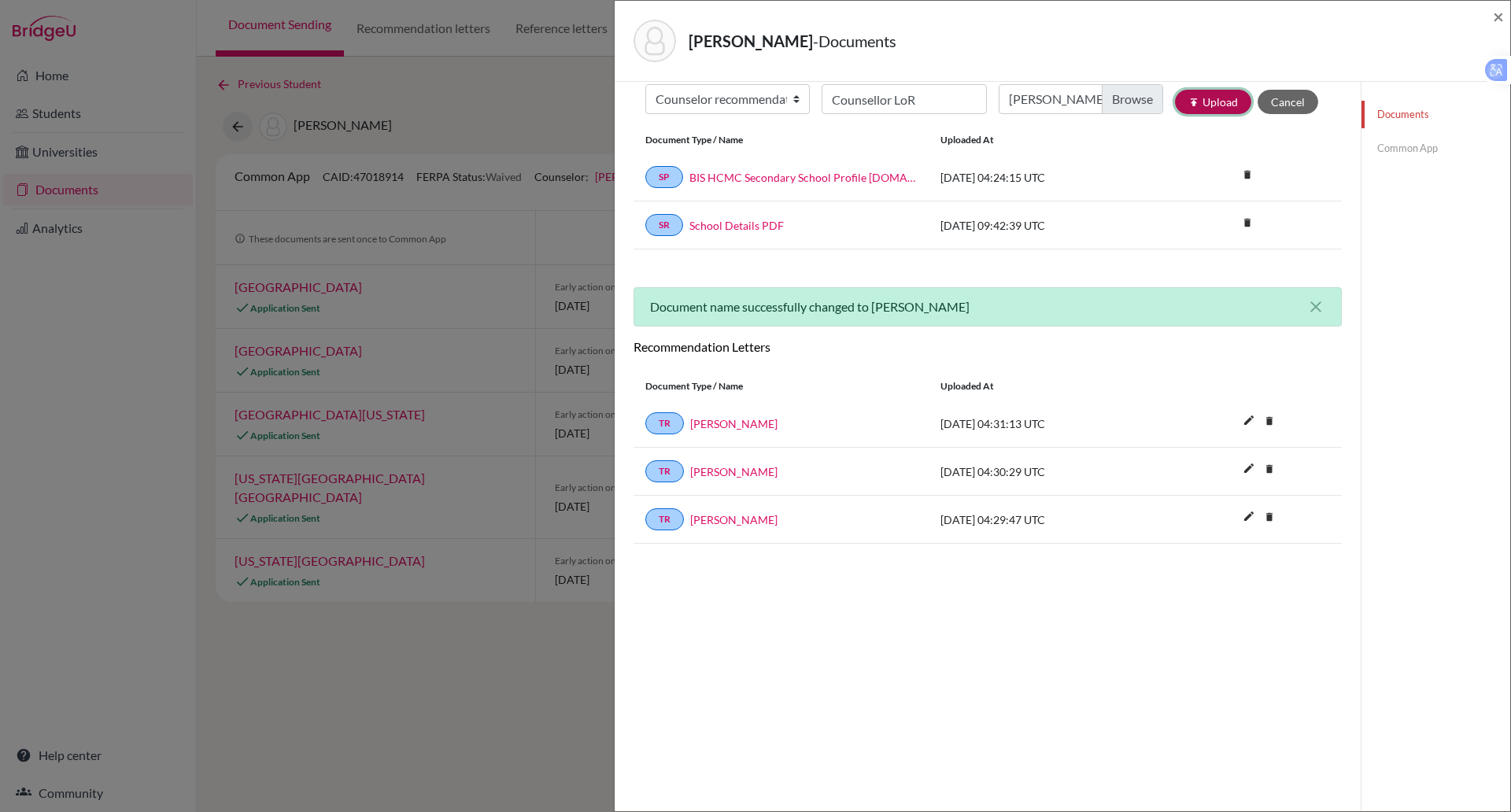
click at [1198, 93] on button "publish Upload" at bounding box center [1213, 102] width 76 height 25
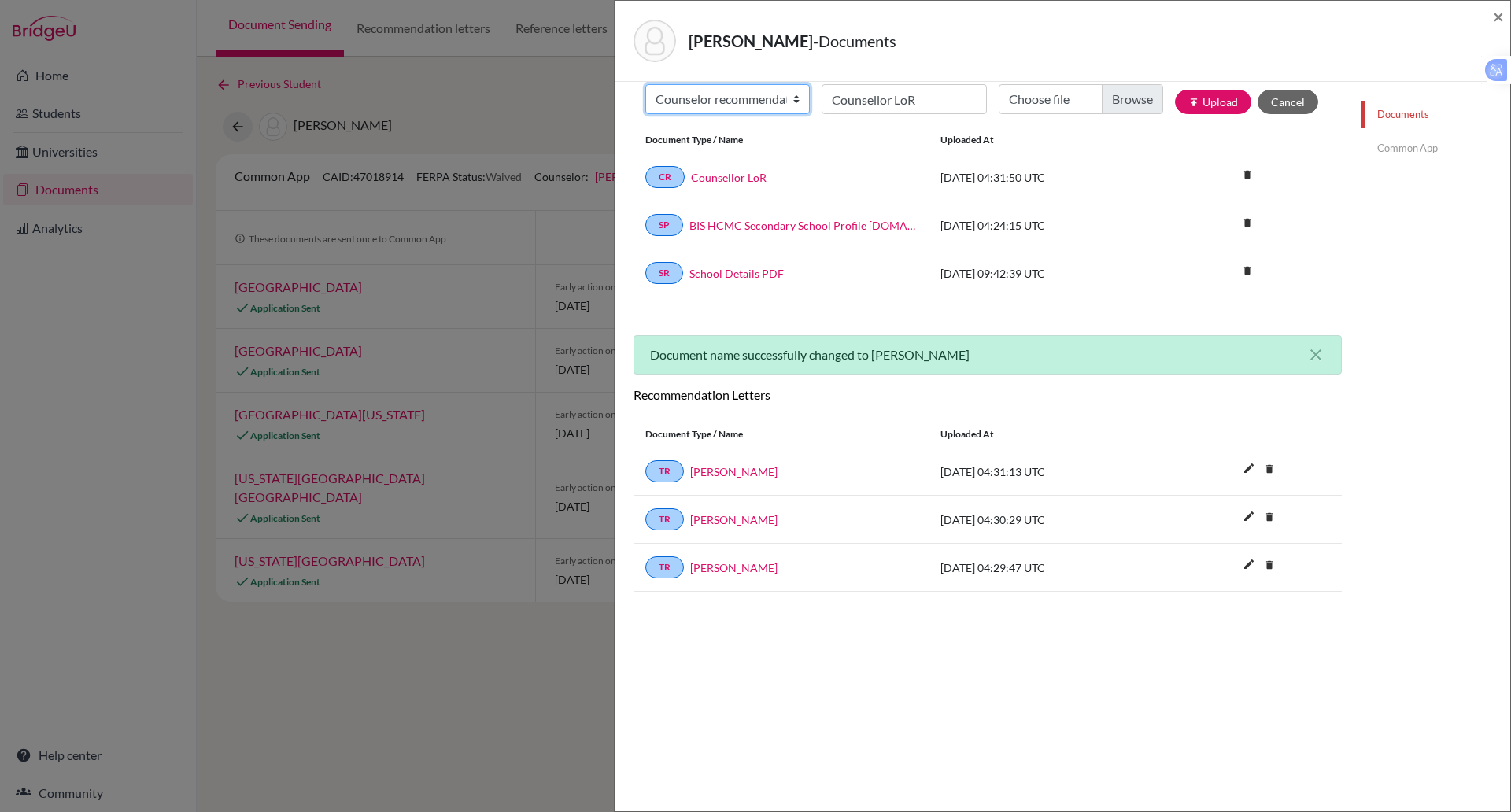
click at [794, 108] on select "Change explanation for Common App reports Counselor recommendation Internationa…" at bounding box center [728, 99] width 165 height 30
select select "2"
click at [646, 84] on select "Change explanation for Common App reports Counselor recommendation Internationa…" at bounding box center [728, 99] width 165 height 30
click at [850, 97] on input "Counsellor LoR" at bounding box center [904, 99] width 165 height 30
type input "Initial Transcript"
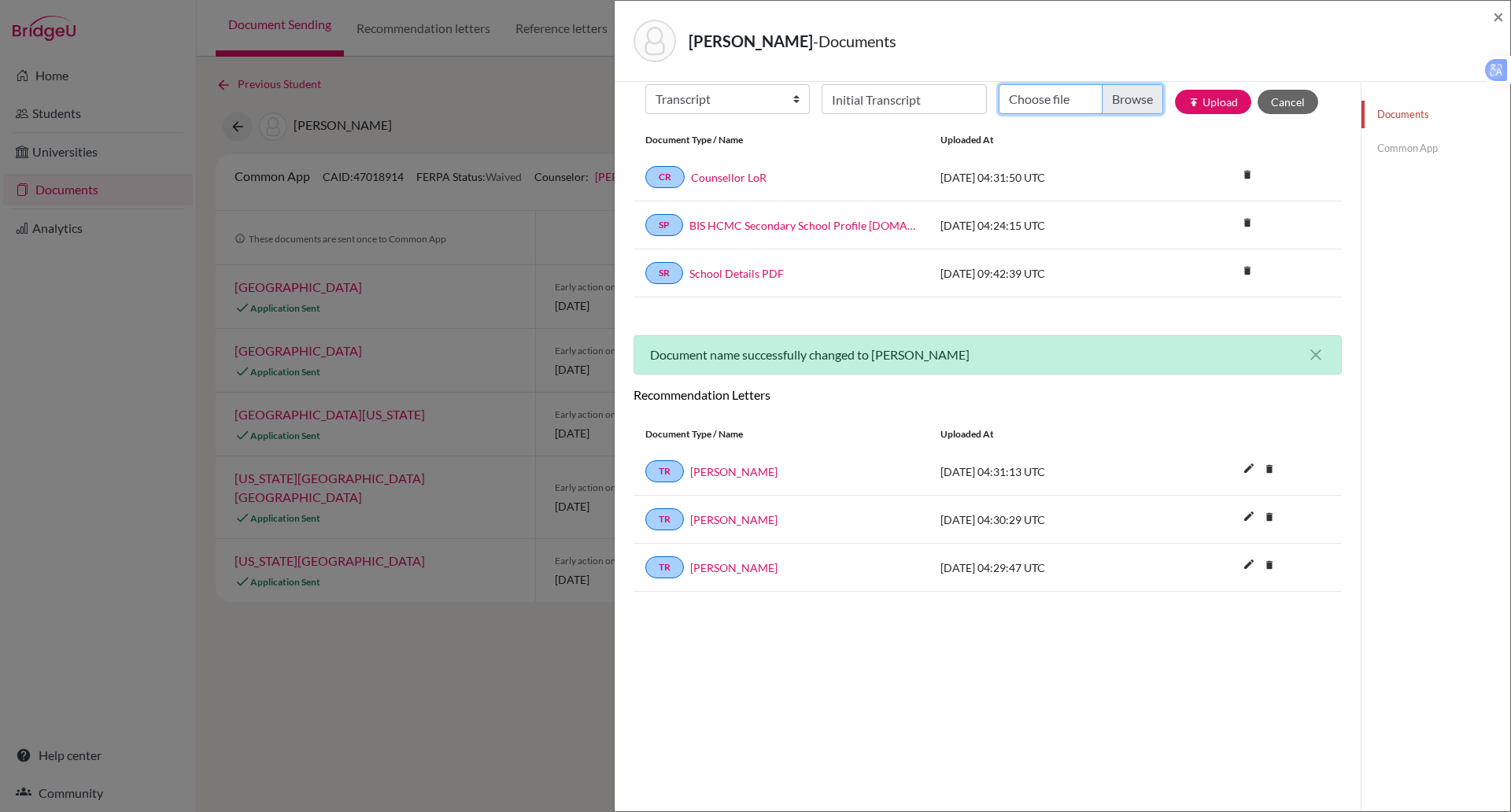
click at [1053, 112] on input "Choose file" at bounding box center [1081, 99] width 165 height 30
type input "C:\fakepath\Kha TRAN - Transcript_Sept.pdf"
click at [1188, 98] on icon "publish" at bounding box center [1194, 102] width 11 height 11
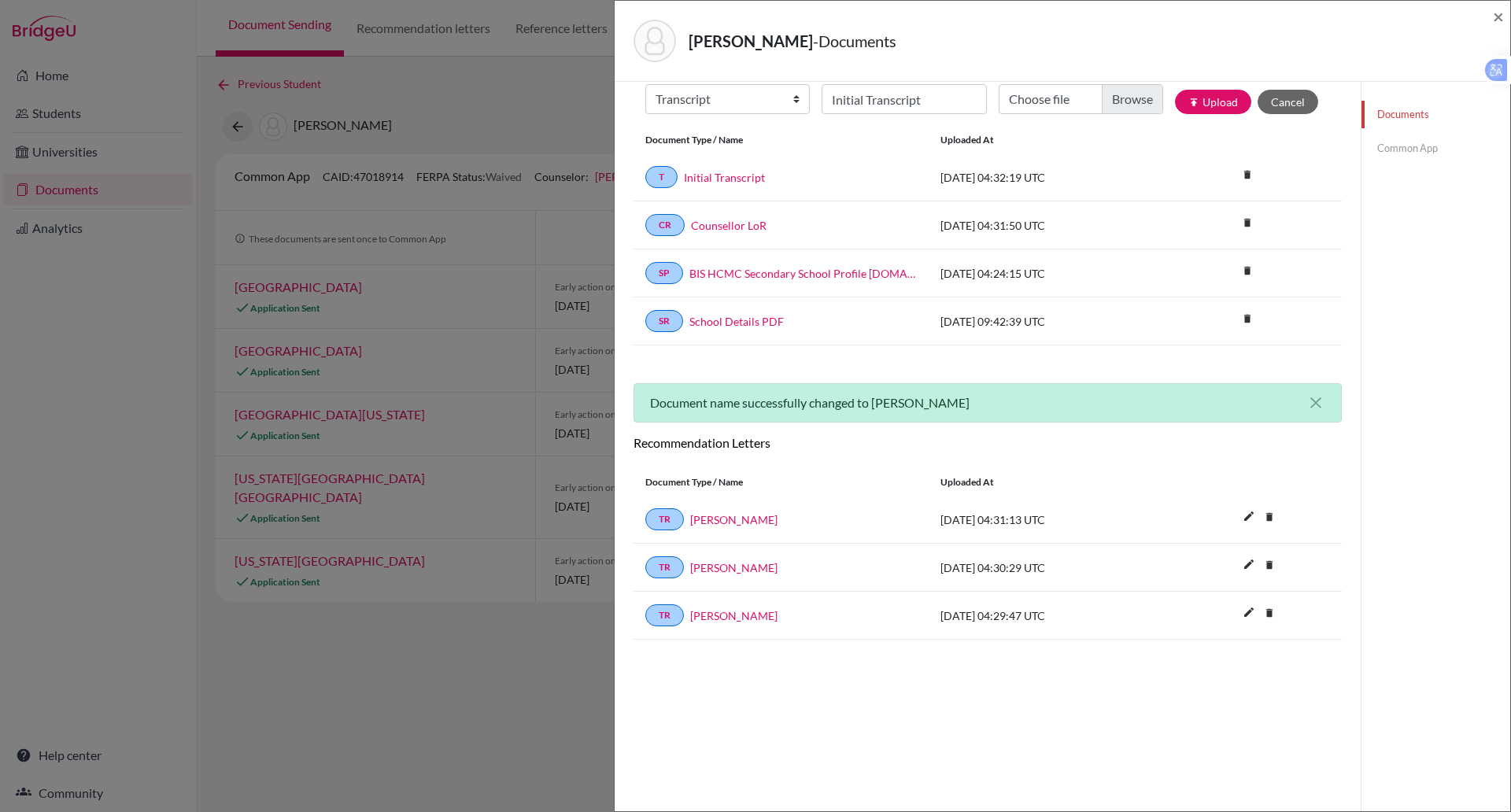
click at [1389, 150] on link "Common App" at bounding box center [1437, 148] width 149 height 27
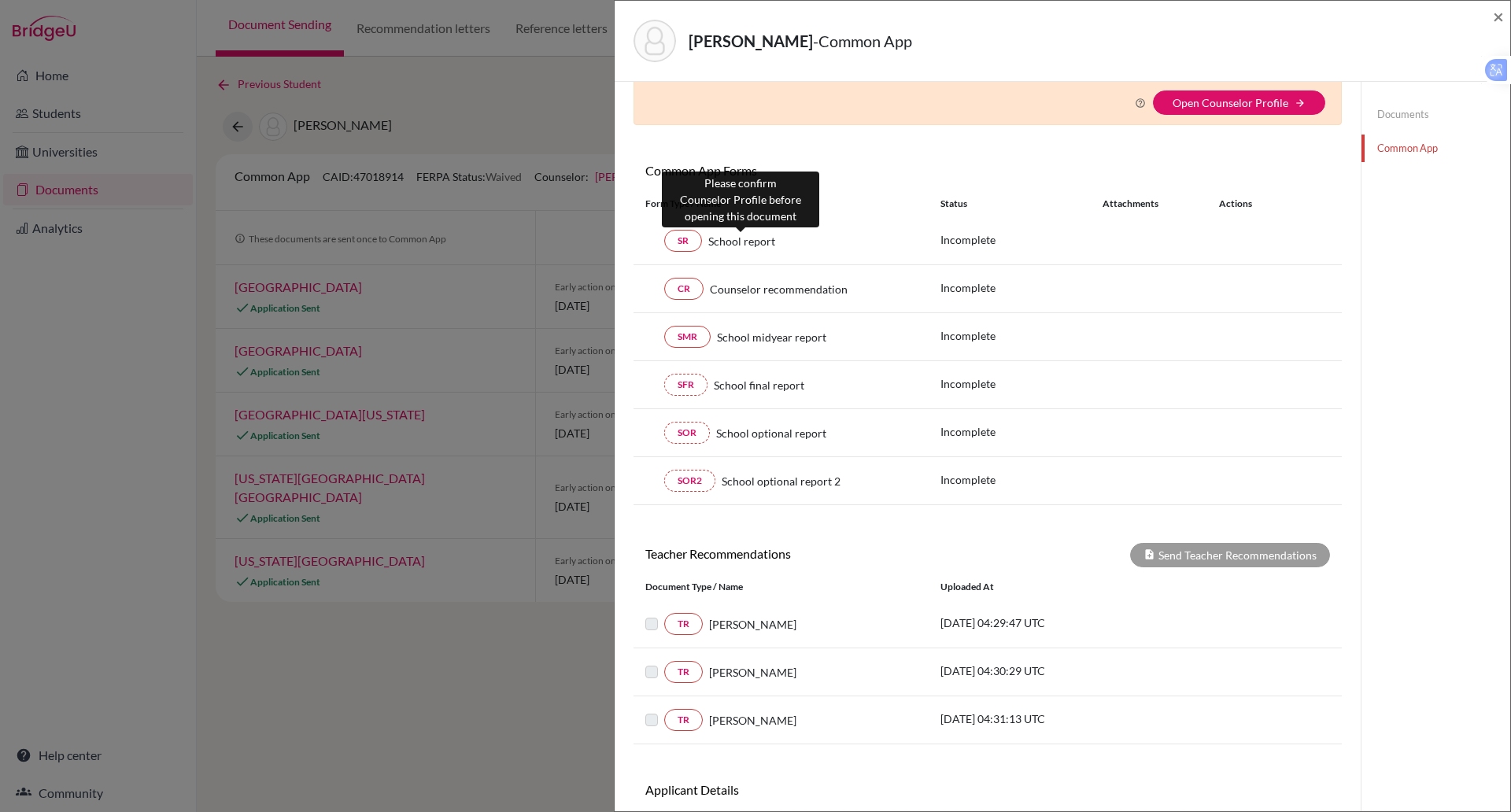
click at [751, 248] on span "School report" at bounding box center [741, 241] width 67 height 17
click at [718, 238] on span "School report" at bounding box center [741, 241] width 67 height 17
click at [683, 238] on link "SR" at bounding box center [683, 240] width 38 height 22
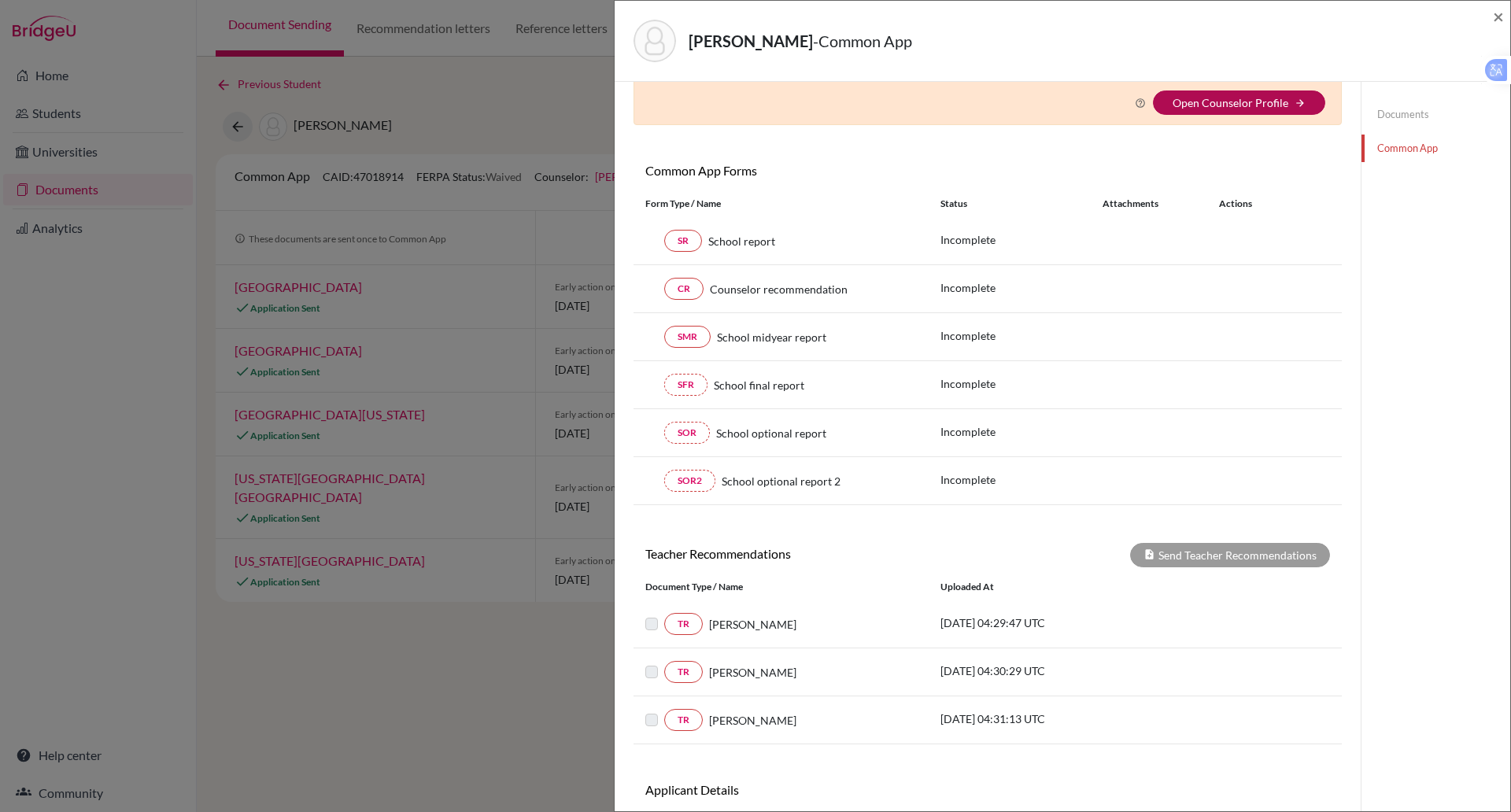
click at [1261, 96] on link "Open Counselor Profile" at bounding box center [1231, 102] width 115 height 13
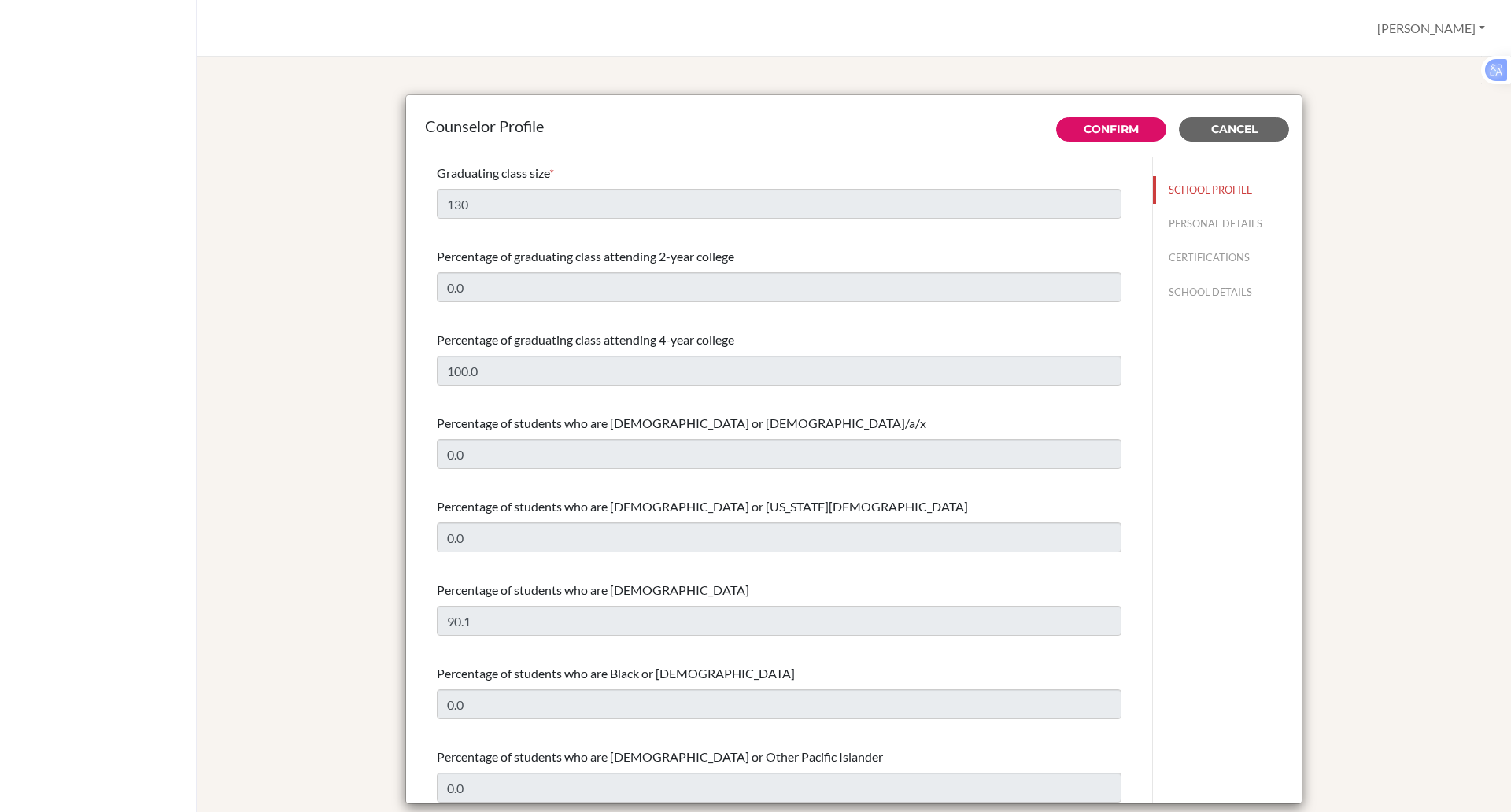
select select "0"
select select "352344"
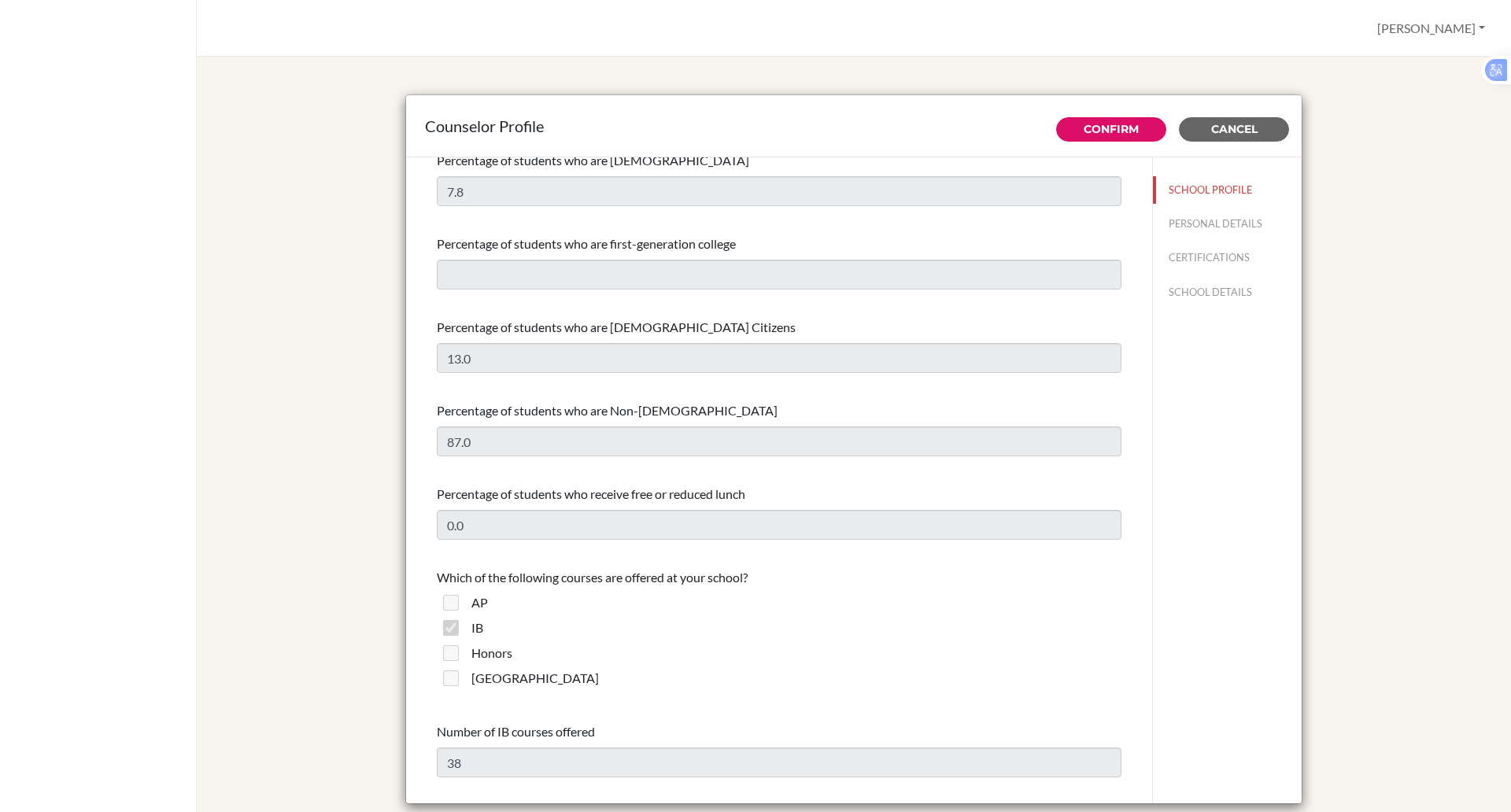
scroll to position [681, 0]
click at [1175, 219] on button "PERSONAL DETAILS" at bounding box center [1227, 223] width 149 height 27
type input "[PERSON_NAME]"
type input "Rispin"
type input "Senior University Guidance Counsellor"
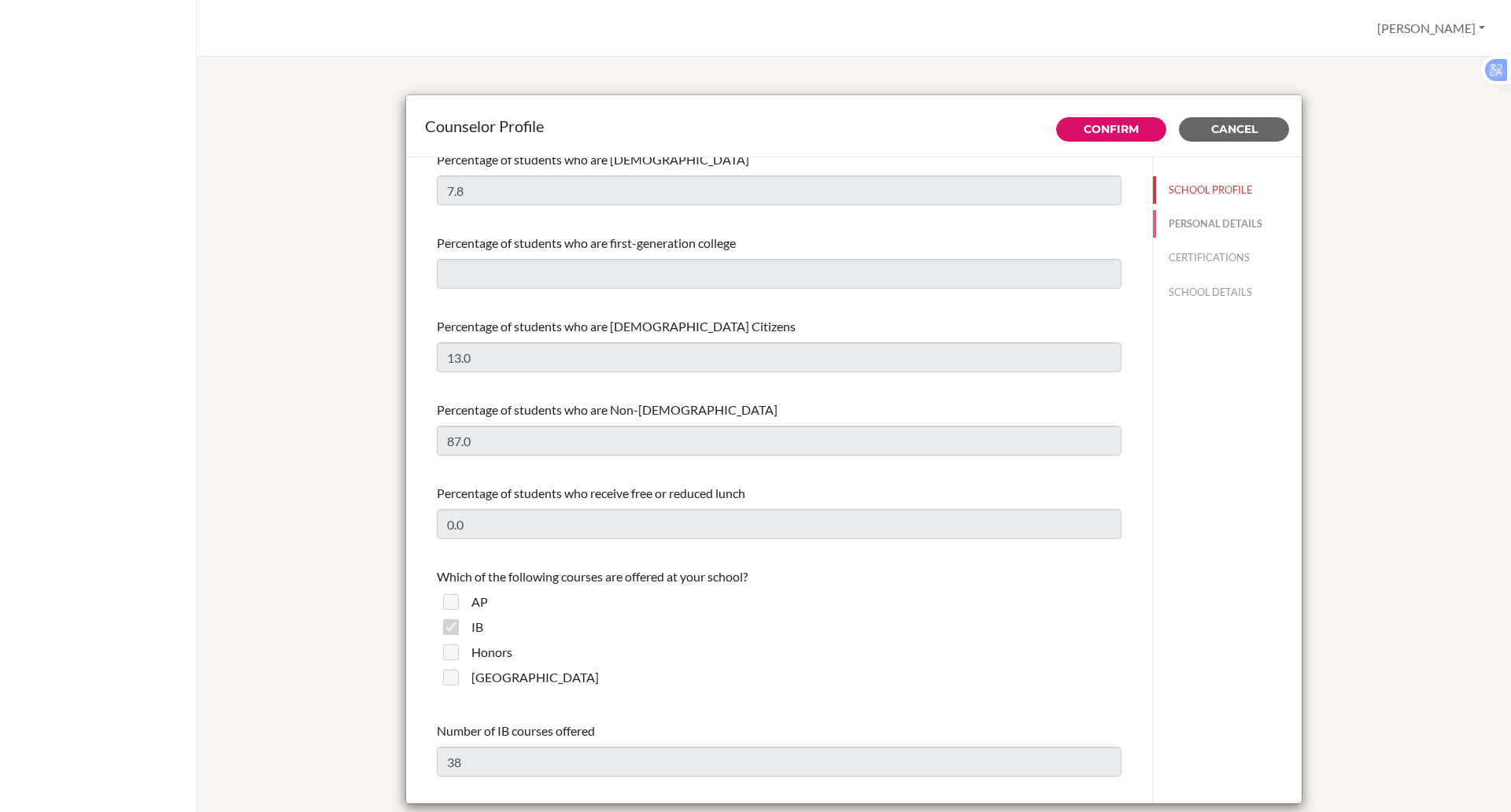
type input "84.283-744-2335"
type input "[PERSON_NAME][EMAIL_ADDRESS][PERSON_NAME][DOMAIN_NAME]"
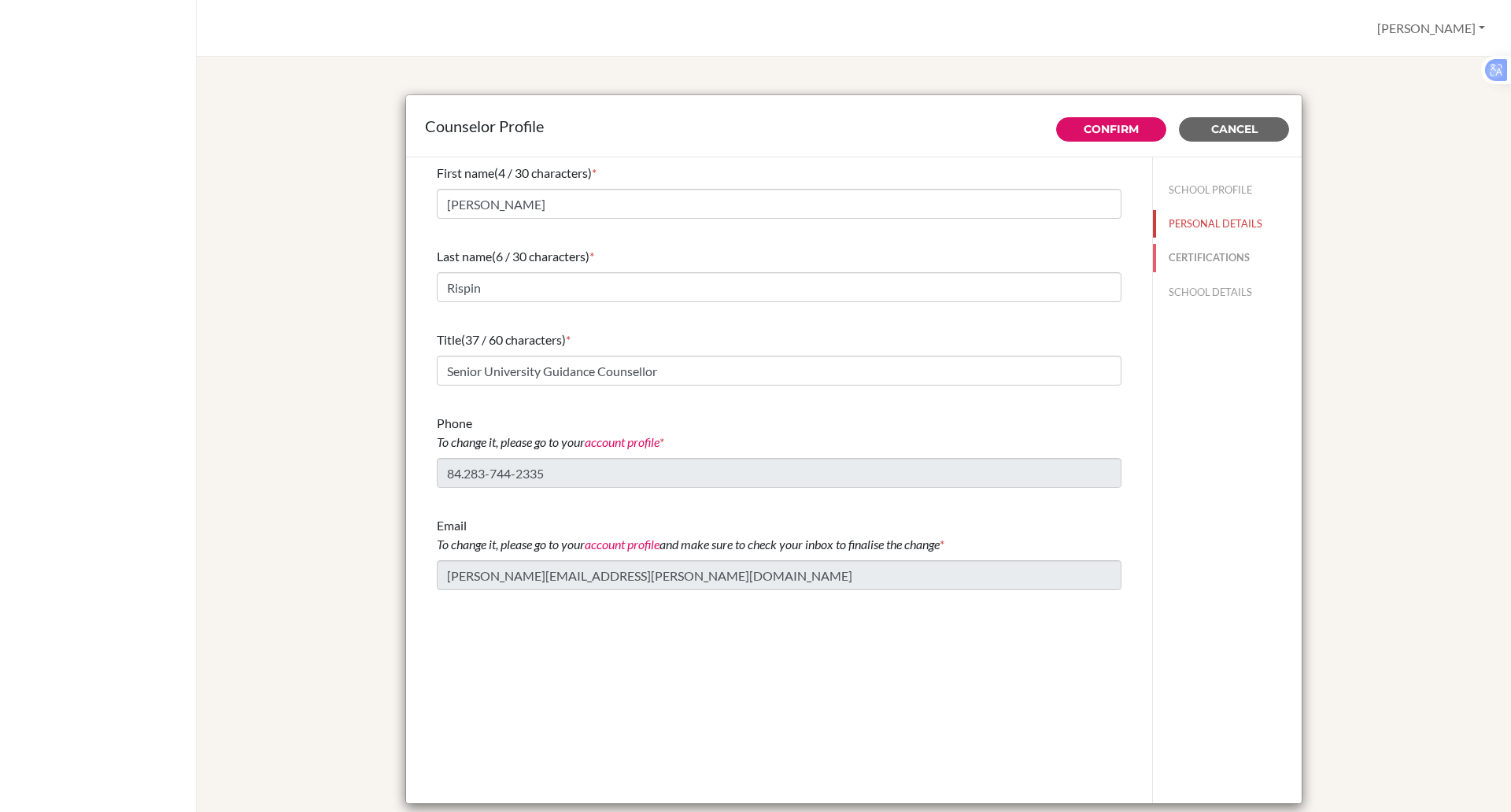
click at [1191, 256] on button "CERTIFICATIONS" at bounding box center [1227, 257] width 149 height 27
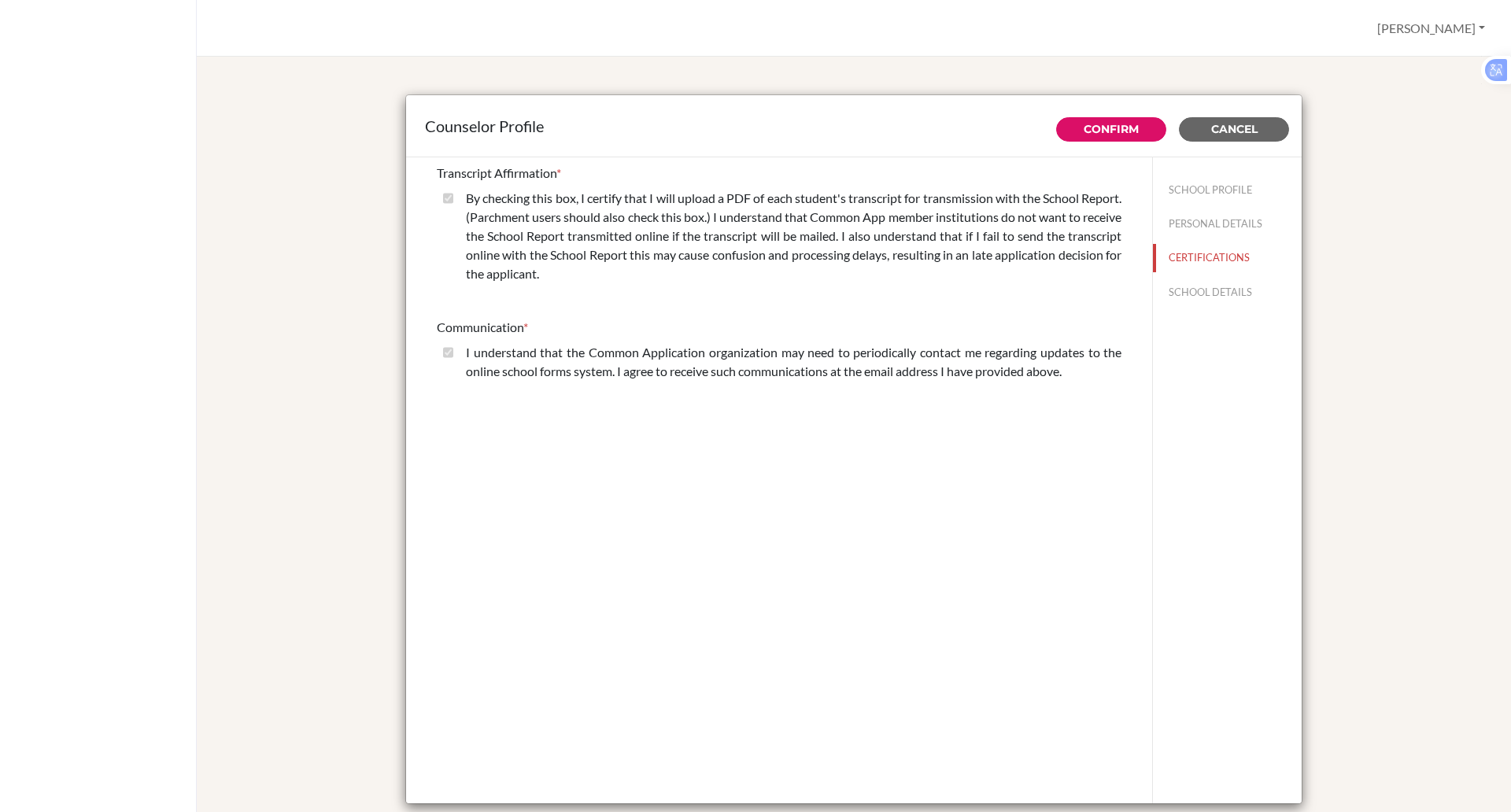
click at [453, 197] on div "By checking this box, I certify that I will upload a PDF of each student's tran…" at bounding box center [787, 239] width 669 height 101
click at [1167, 288] on button "SCHOOL DETAILS" at bounding box center [1227, 292] width 149 height 27
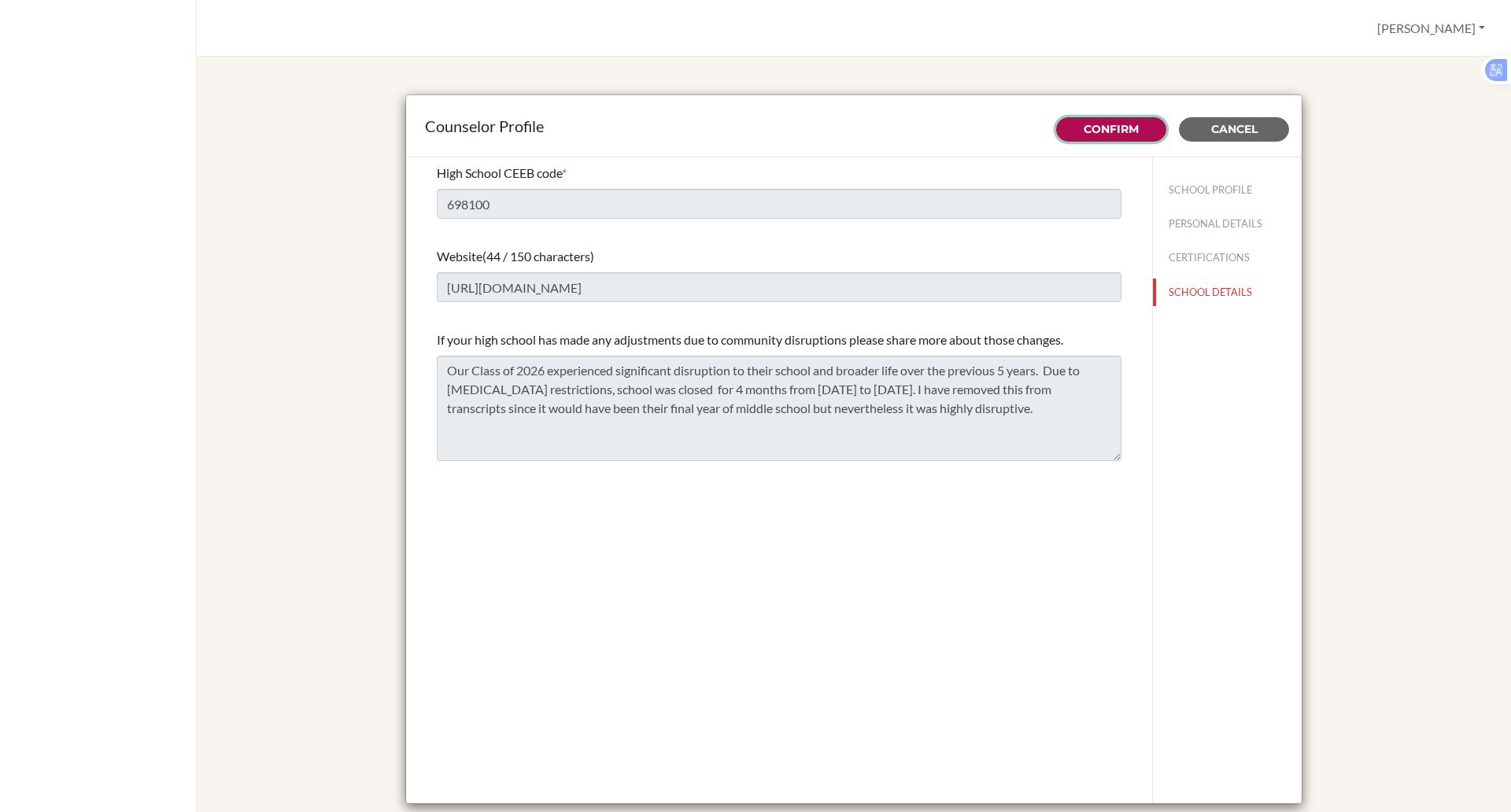
click at [1123, 122] on link "Confirm" at bounding box center [1111, 129] width 55 height 14
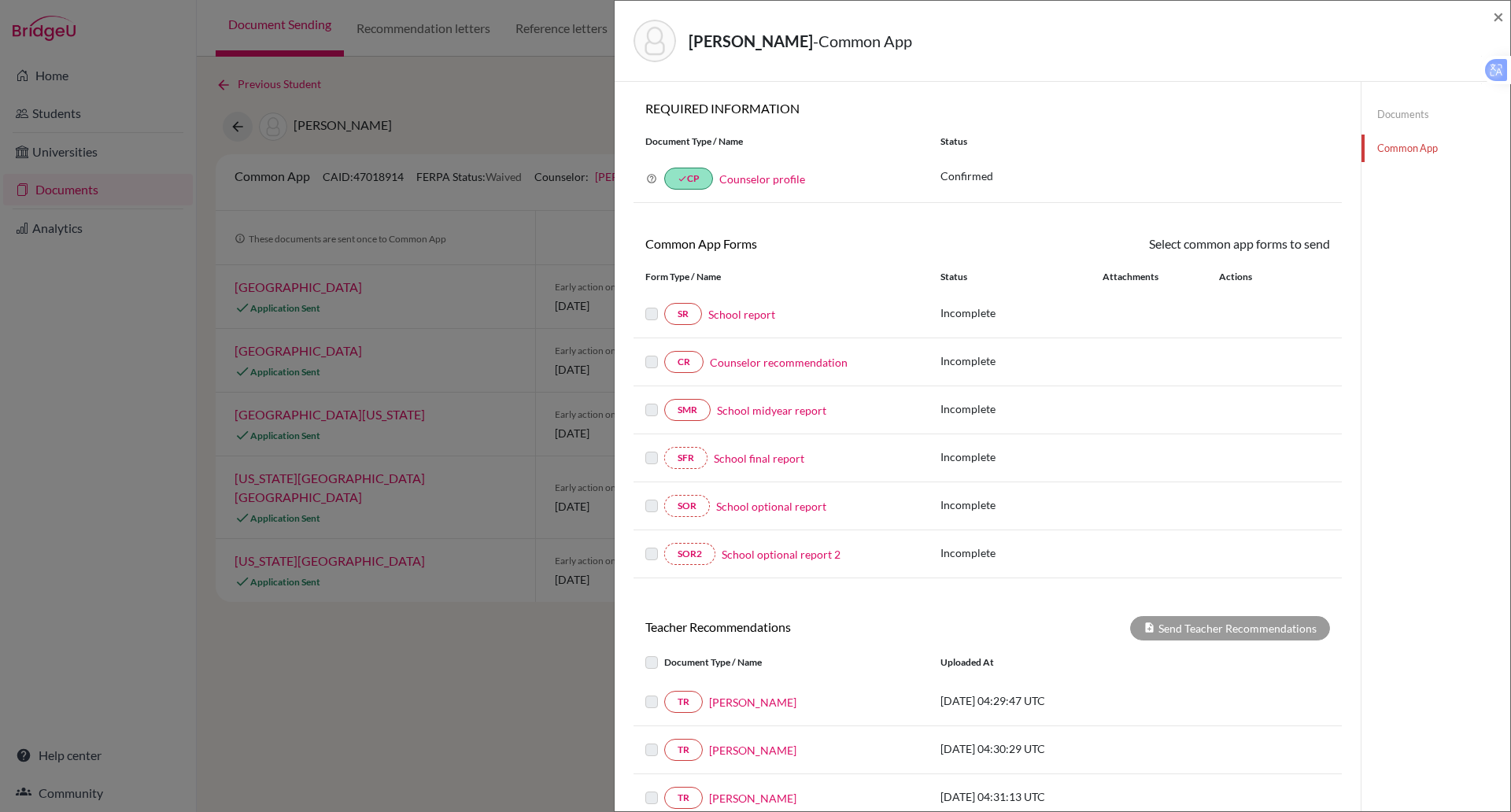
click at [747, 316] on link "School report" at bounding box center [741, 314] width 67 height 17
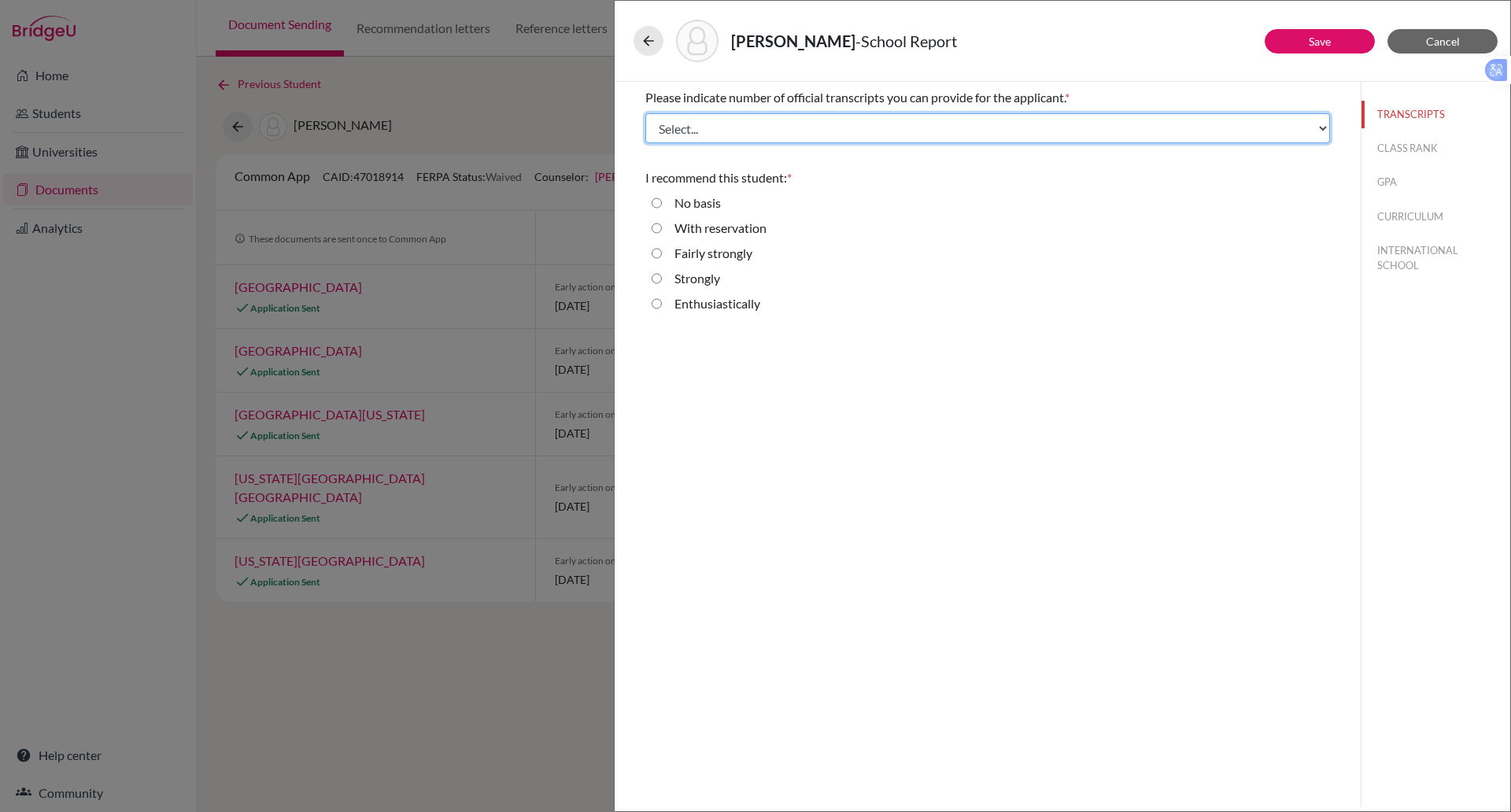
click at [716, 137] on select "Select... 1 2 3 4" at bounding box center [988, 129] width 685 height 30
select select "1"
click at [646, 113] on select "Select... 1 2 3 4" at bounding box center [988, 129] width 685 height 30
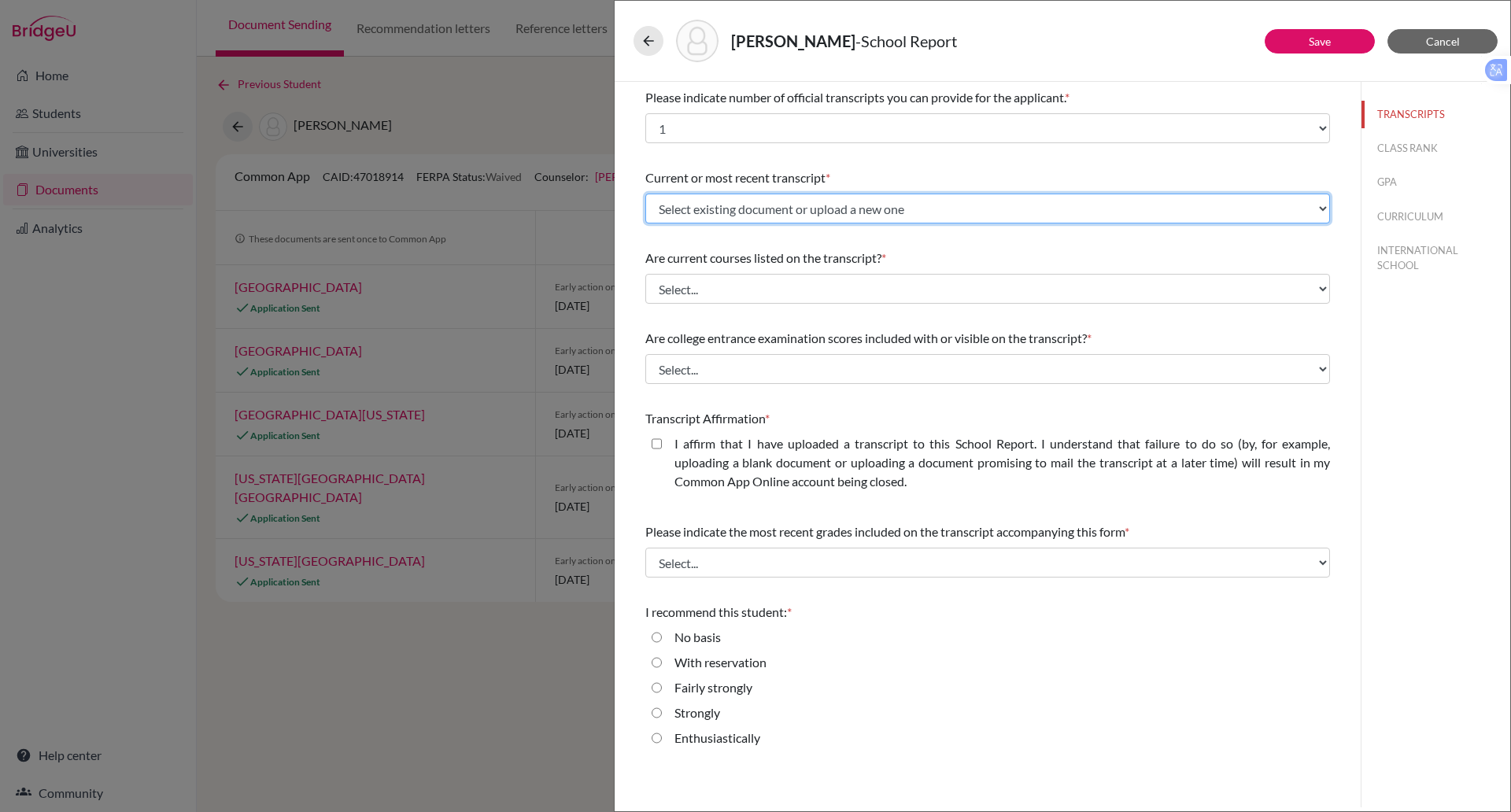
click at [817, 215] on select "Select existing document or upload a new one Initial Transcript Upload New File" at bounding box center [988, 208] width 685 height 30
select select "677968"
click at [646, 193] on select "Select existing document or upload a new one Initial Transcript Upload New File" at bounding box center [988, 208] width 685 height 30
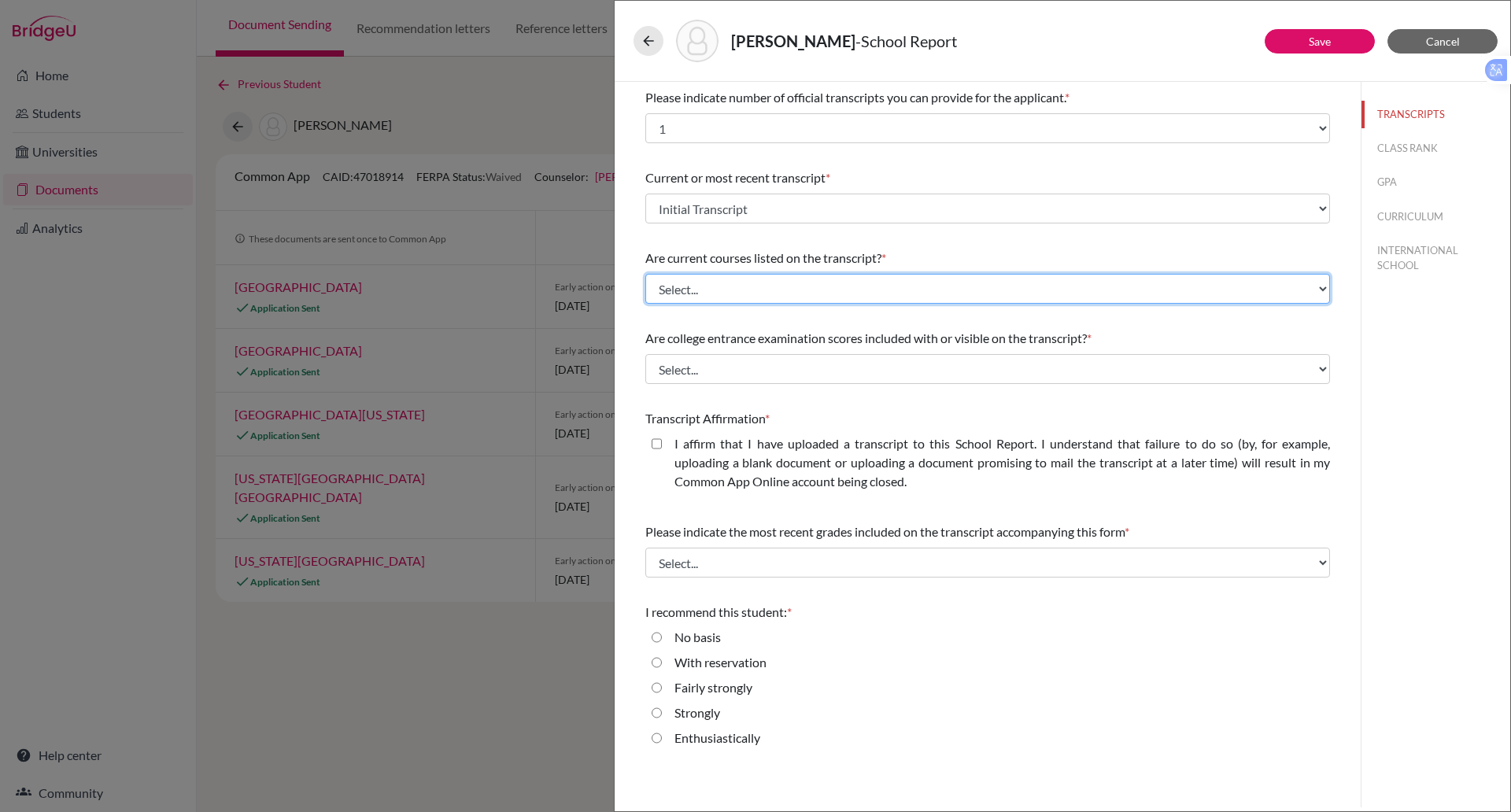
click at [787, 291] on select "Select... Yes No" at bounding box center [988, 289] width 685 height 30
select select "0"
click at [646, 274] on select "Select... Yes No" at bounding box center [988, 289] width 685 height 30
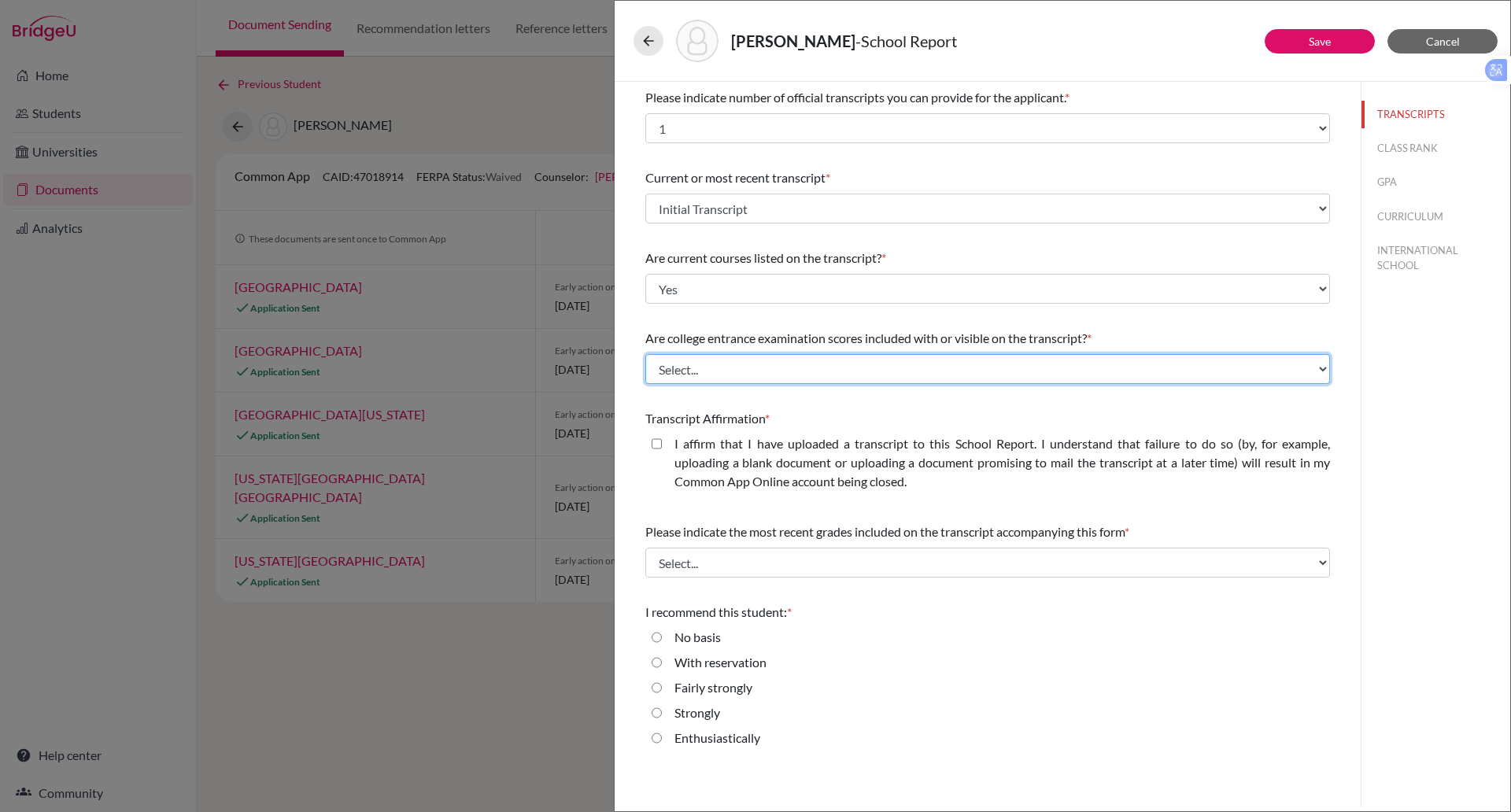
click at [725, 371] on select "Select... Yes No" at bounding box center [988, 369] width 685 height 30
select select "1"
click at [646, 354] on select "Select... Yes No" at bounding box center [988, 369] width 685 height 30
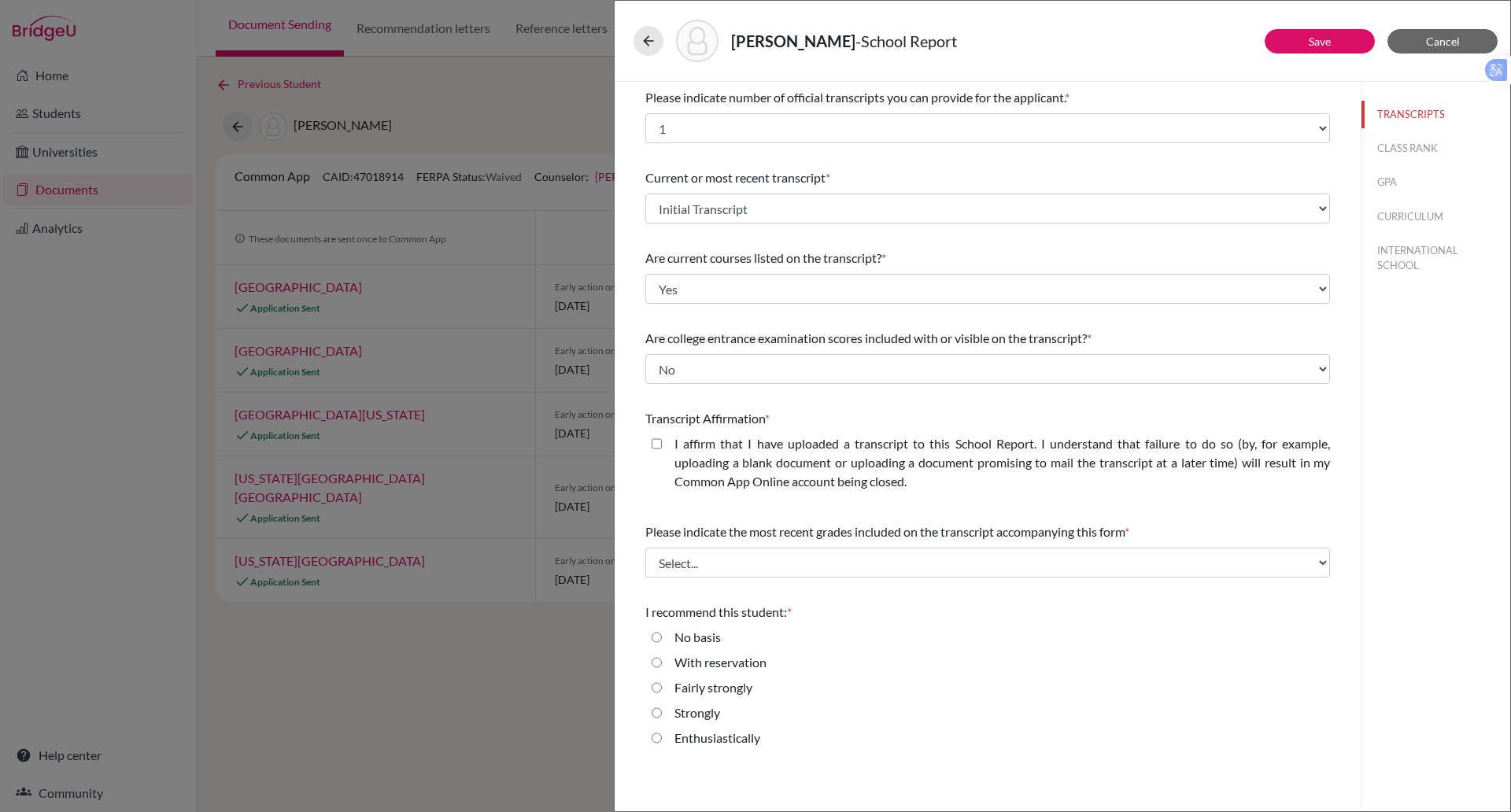
click at [663, 444] on div "I affirm that I have uploaded a transcript to this School Report. I understand …" at bounding box center [997, 465] width 669 height 63
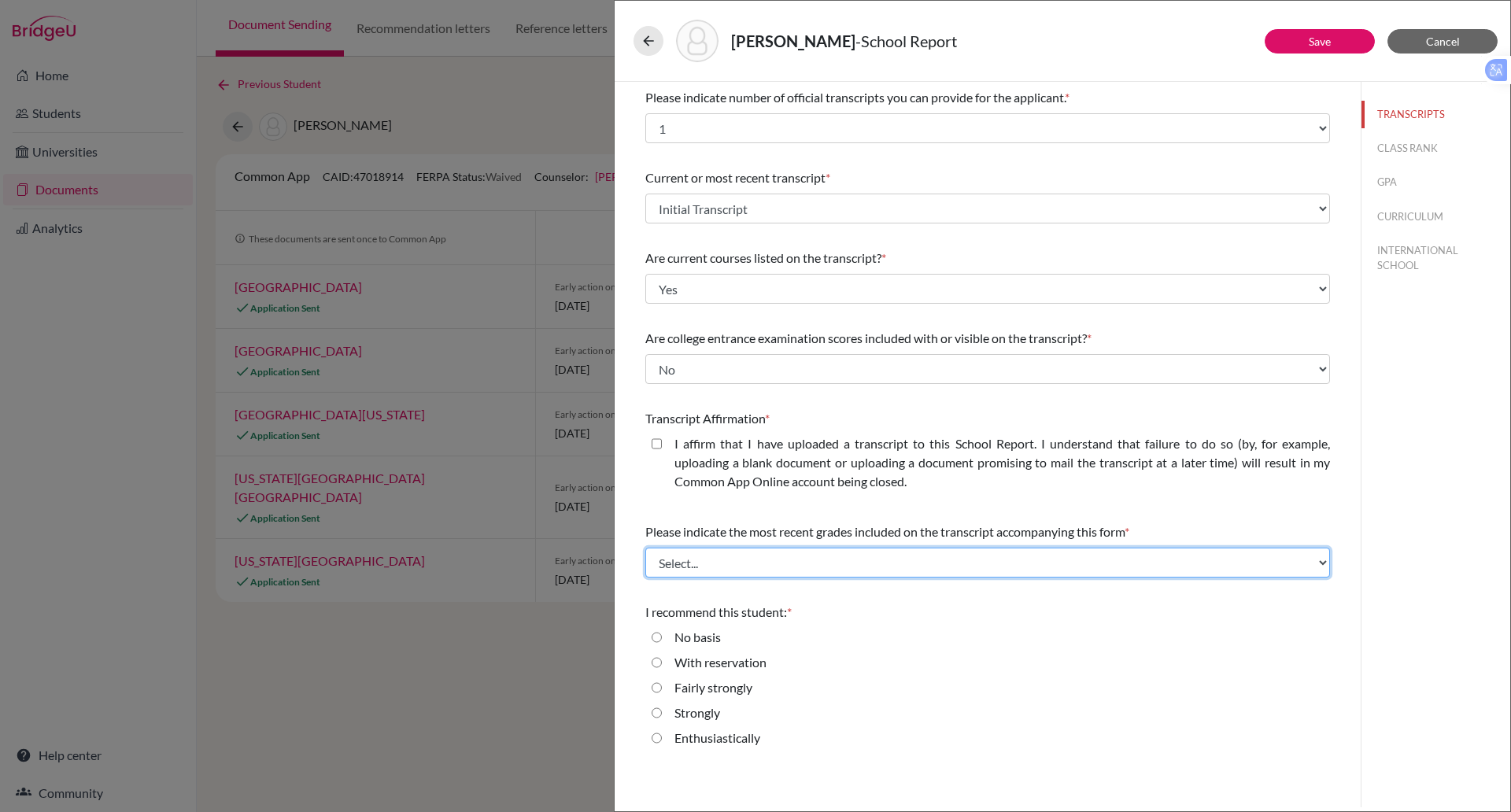
click at [716, 555] on select "Select... Final junior year grades 1st Quarter senior year grades 2nd Quarter/1…" at bounding box center [988, 563] width 685 height 30
select select "1"
click at [646, 548] on select "Select... Final junior year grades 1st Quarter senior year grades 2nd Quarter/1…" at bounding box center [988, 563] width 685 height 30
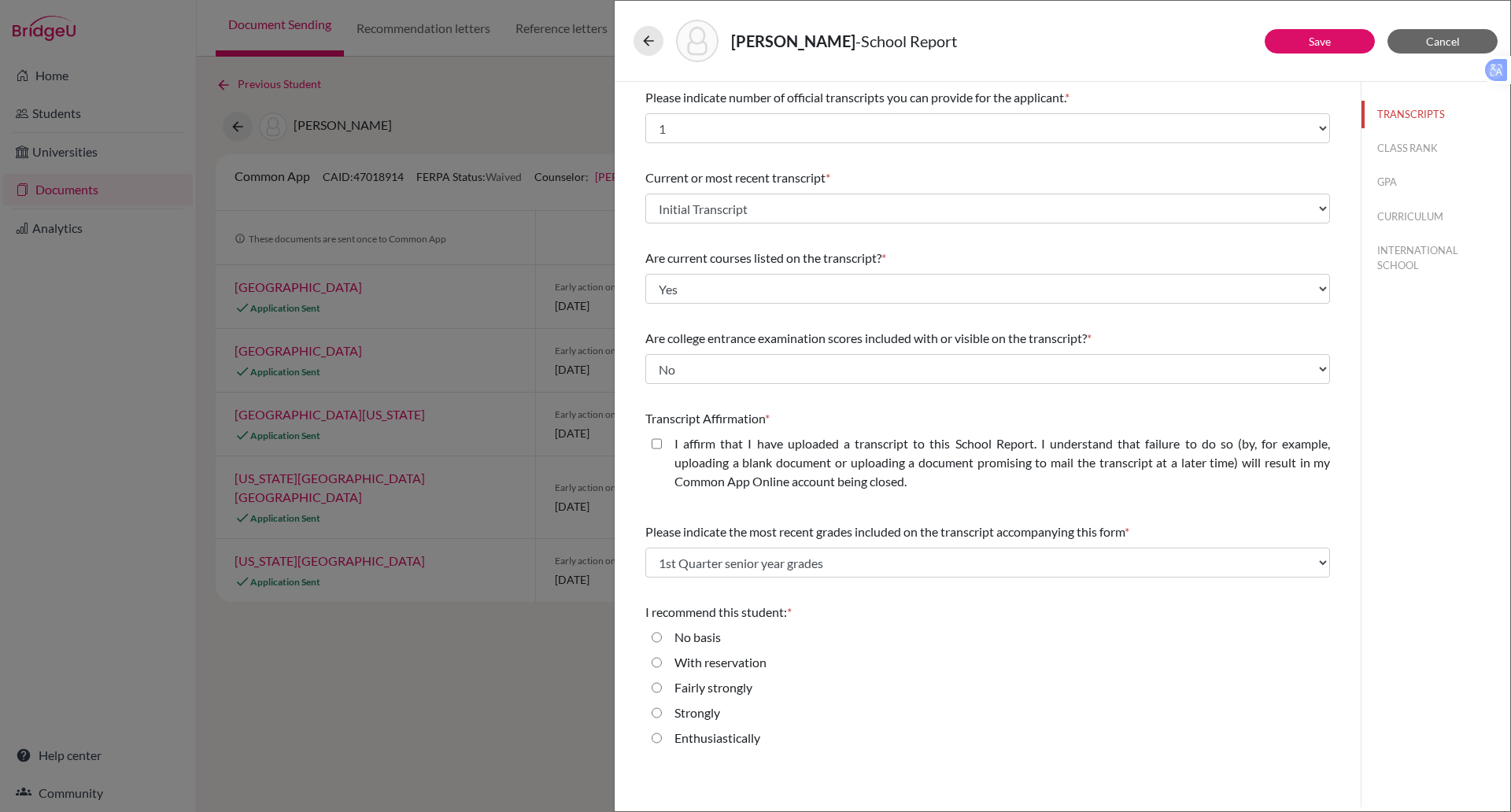
click at [654, 739] on input "Enthusiastically" at bounding box center [657, 738] width 11 height 19
radio input "true"
click at [1395, 144] on button "CLASS RANK" at bounding box center [1437, 148] width 149 height 27
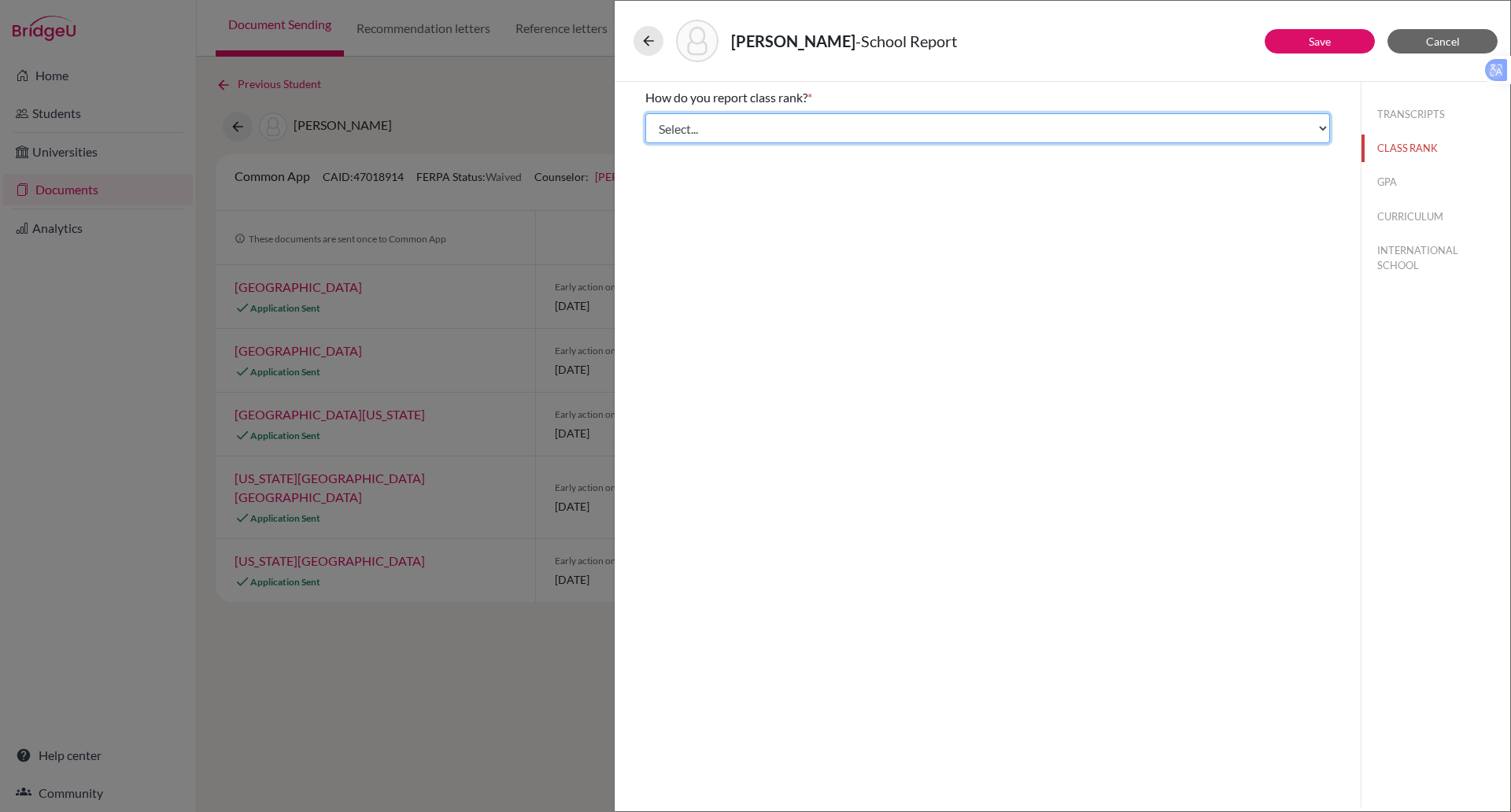
click at [757, 143] on select "Select... Exact Decile Quintile Quartile None" at bounding box center [988, 129] width 685 height 30
select select "5"
click at [646, 113] on select "Select... Exact Decile Quintile Quartile None" at bounding box center [988, 129] width 685 height 30
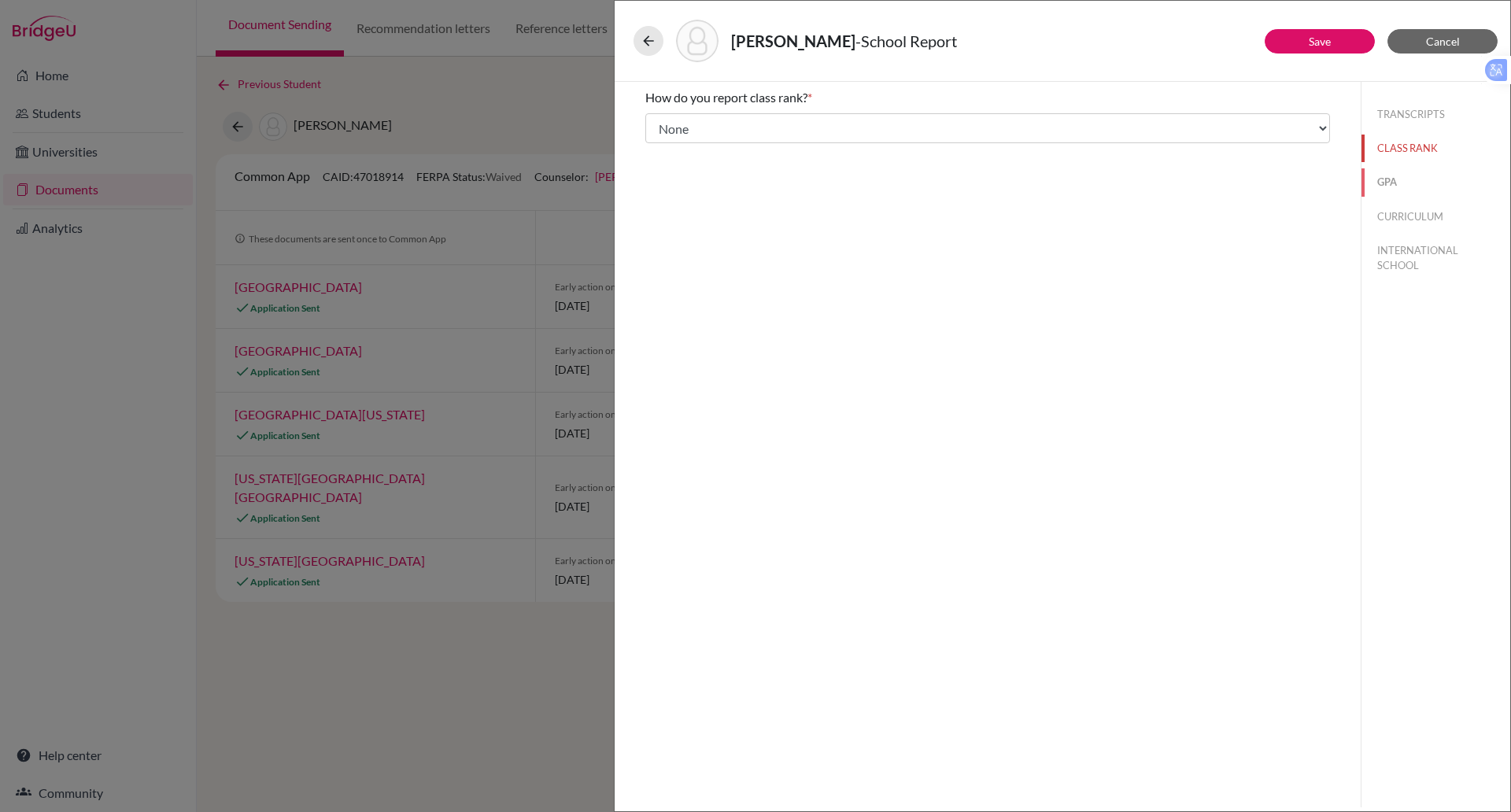
click at [1378, 185] on button "GPA" at bounding box center [1437, 182] width 149 height 27
click at [656, 144] on input "No" at bounding box center [657, 147] width 11 height 19
radio input "true"
click at [1412, 209] on button "CURRICULUM" at bounding box center [1437, 216] width 149 height 27
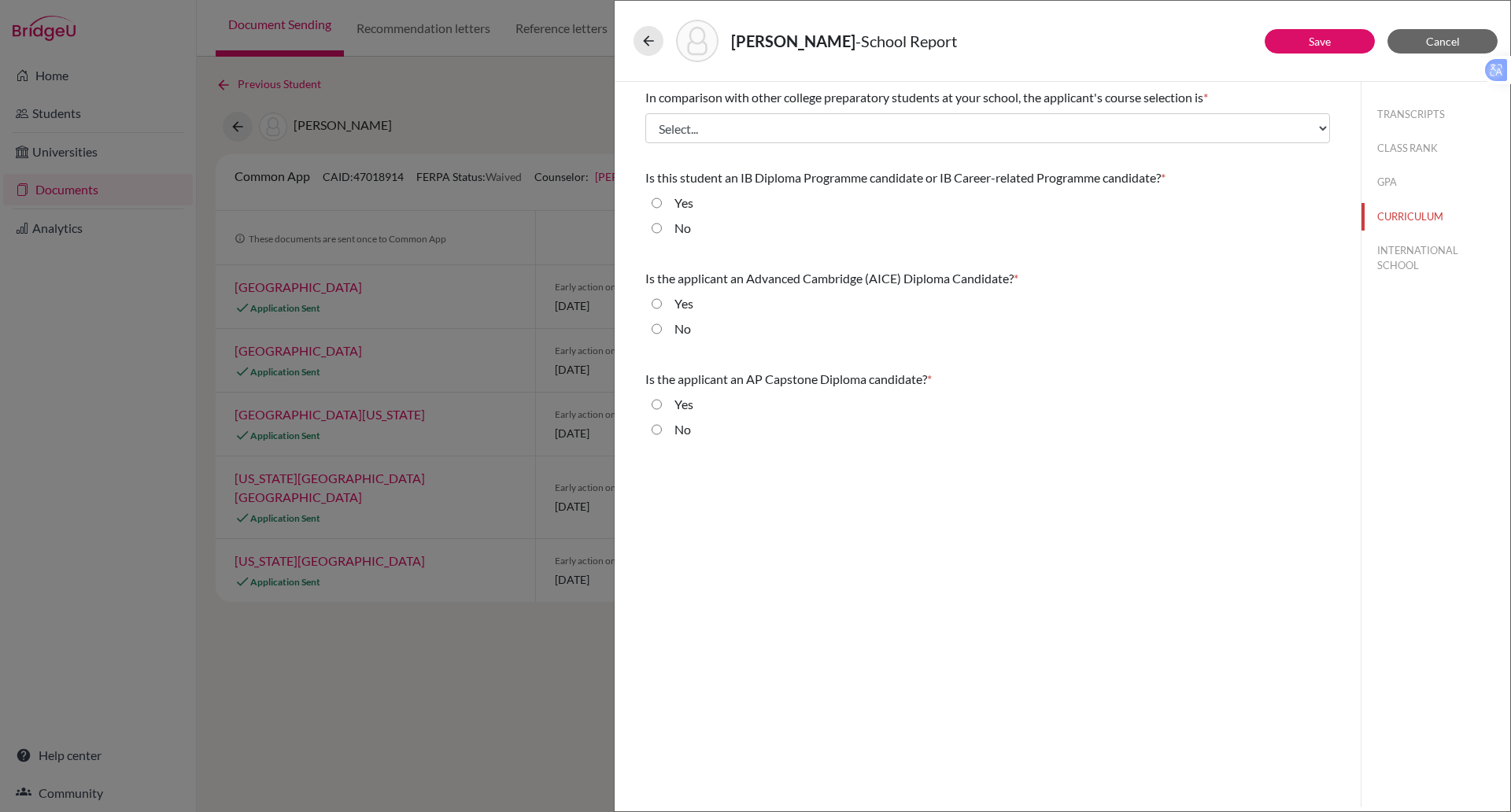
click at [658, 205] on input "Yes" at bounding box center [657, 202] width 11 height 19
radio input "true"
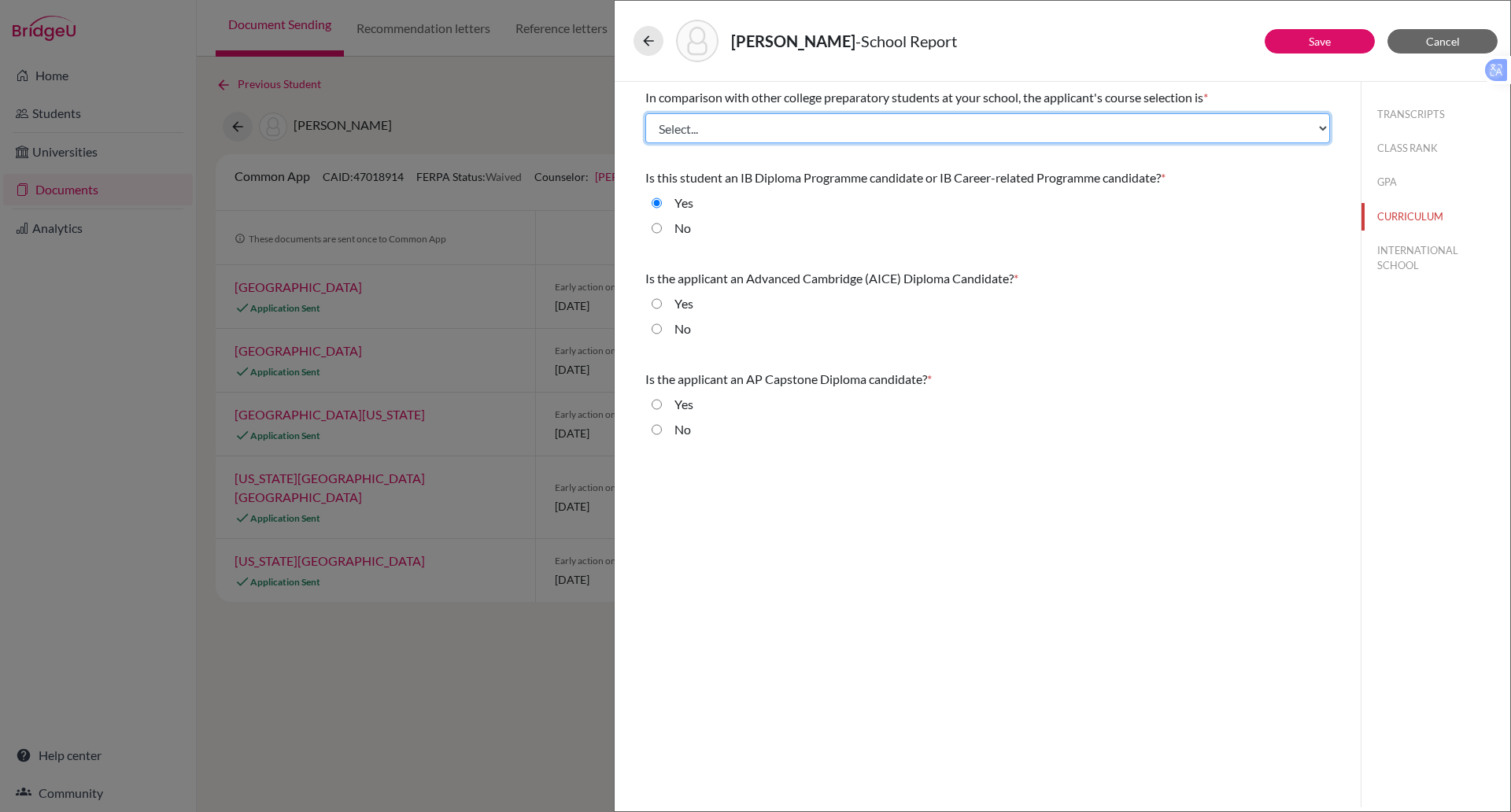
click at [737, 123] on select "Select... Less than demanding Average Demanding Very demanding Most demanding P…" at bounding box center [988, 129] width 685 height 30
select select "4"
click at [646, 113] on select "Select... Less than demanding Average Demanding Very demanding Most demanding P…" at bounding box center [988, 129] width 685 height 30
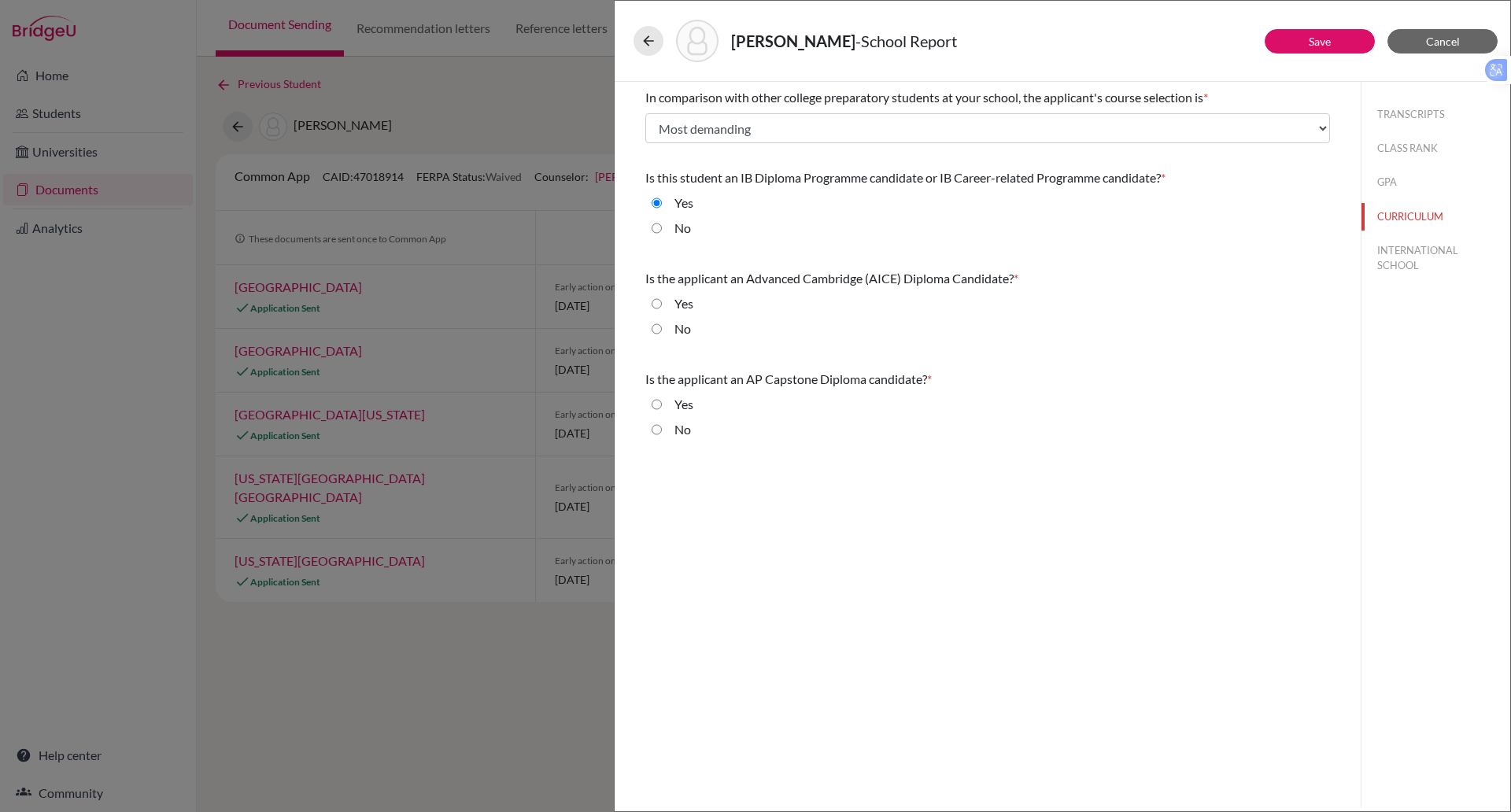
click at [659, 331] on input "No" at bounding box center [657, 328] width 11 height 19
radio input "true"
click at [661, 434] on input "No" at bounding box center [657, 429] width 11 height 19
radio input "true"
click at [1314, 32] on button "Save" at bounding box center [1320, 42] width 110 height 25
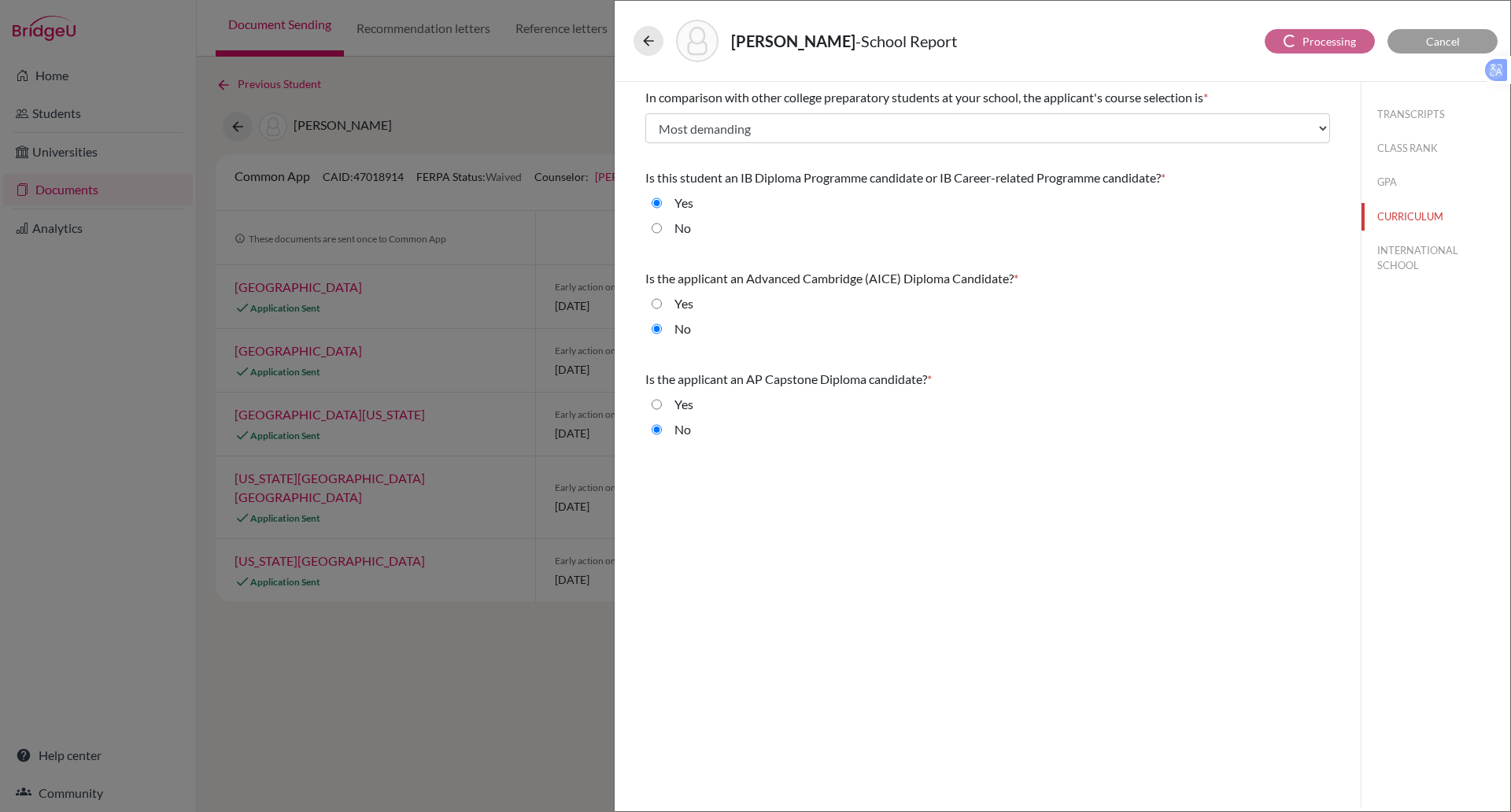
select select "1"
select select "677968"
select select "0"
select select "1"
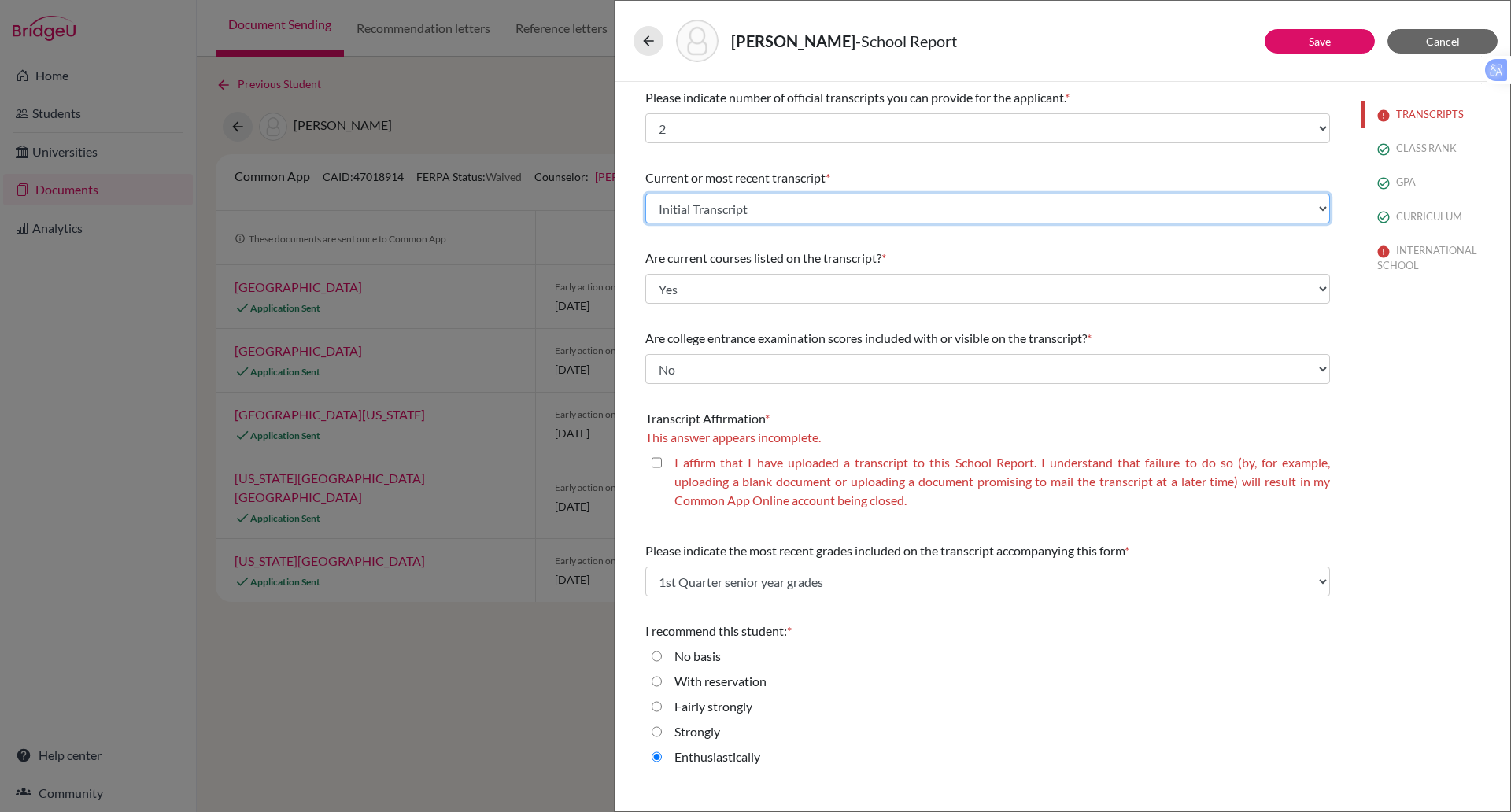
click at [747, 209] on select "Select existing document or upload a new one Initial Transcript Upload New File" at bounding box center [988, 208] width 685 height 30
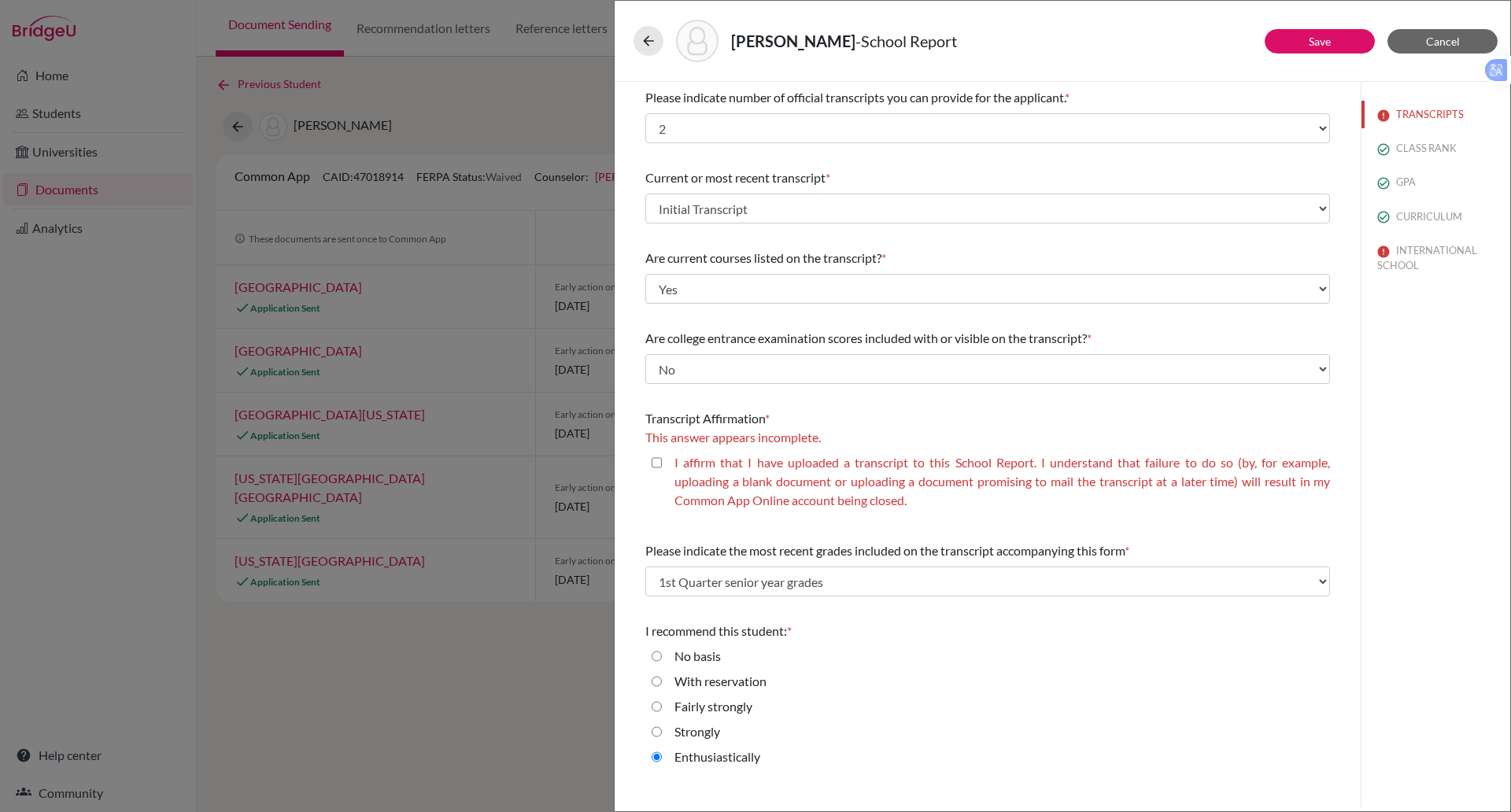
click at [655, 463] on closed\ "I affirm that I have uploaded a transcript to this School Report. I understand …" at bounding box center [657, 462] width 11 height 19
checkbox closed\ "true"
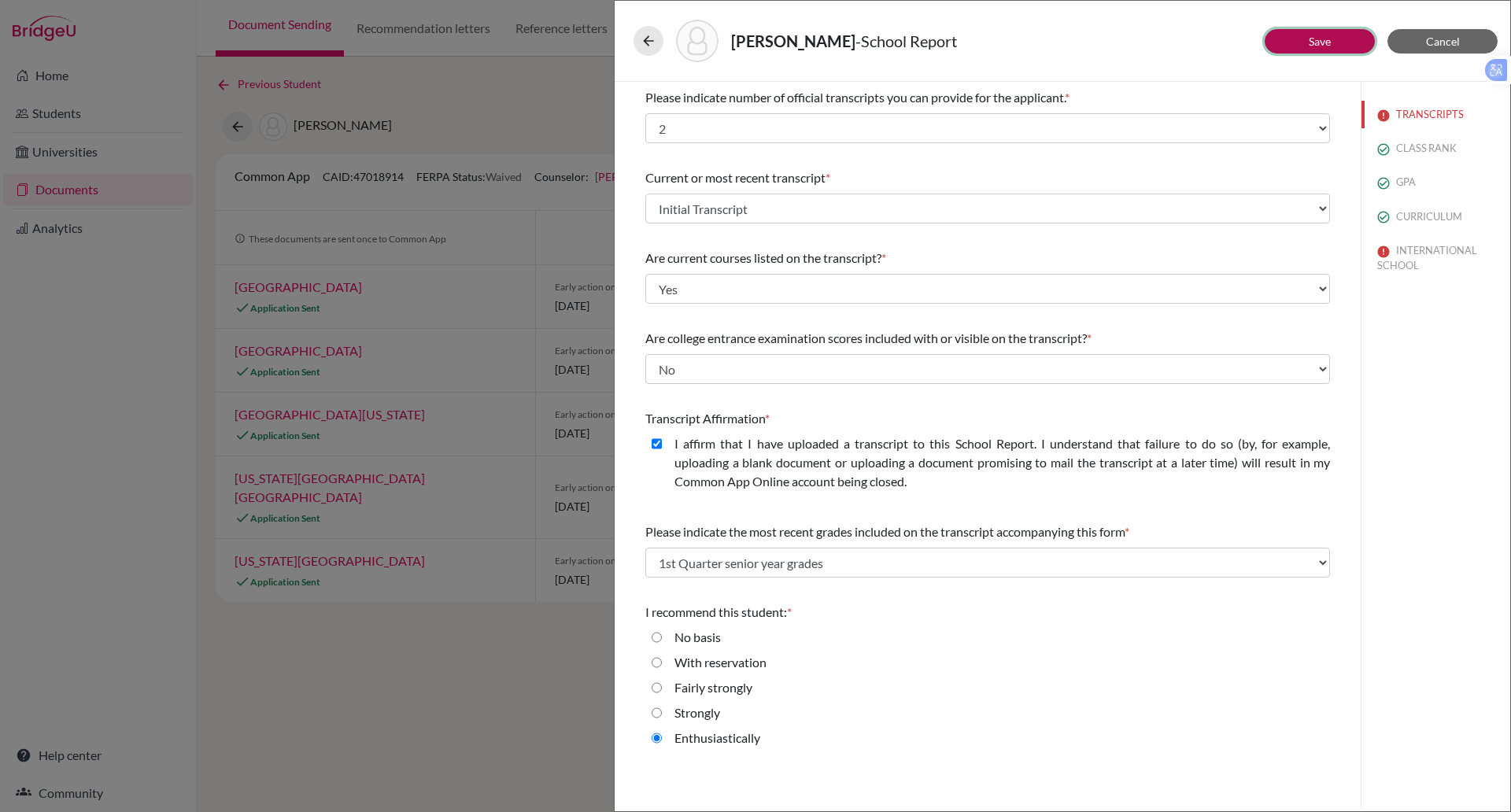
click at [1318, 35] on link "Save" at bounding box center [1319, 41] width 22 height 13
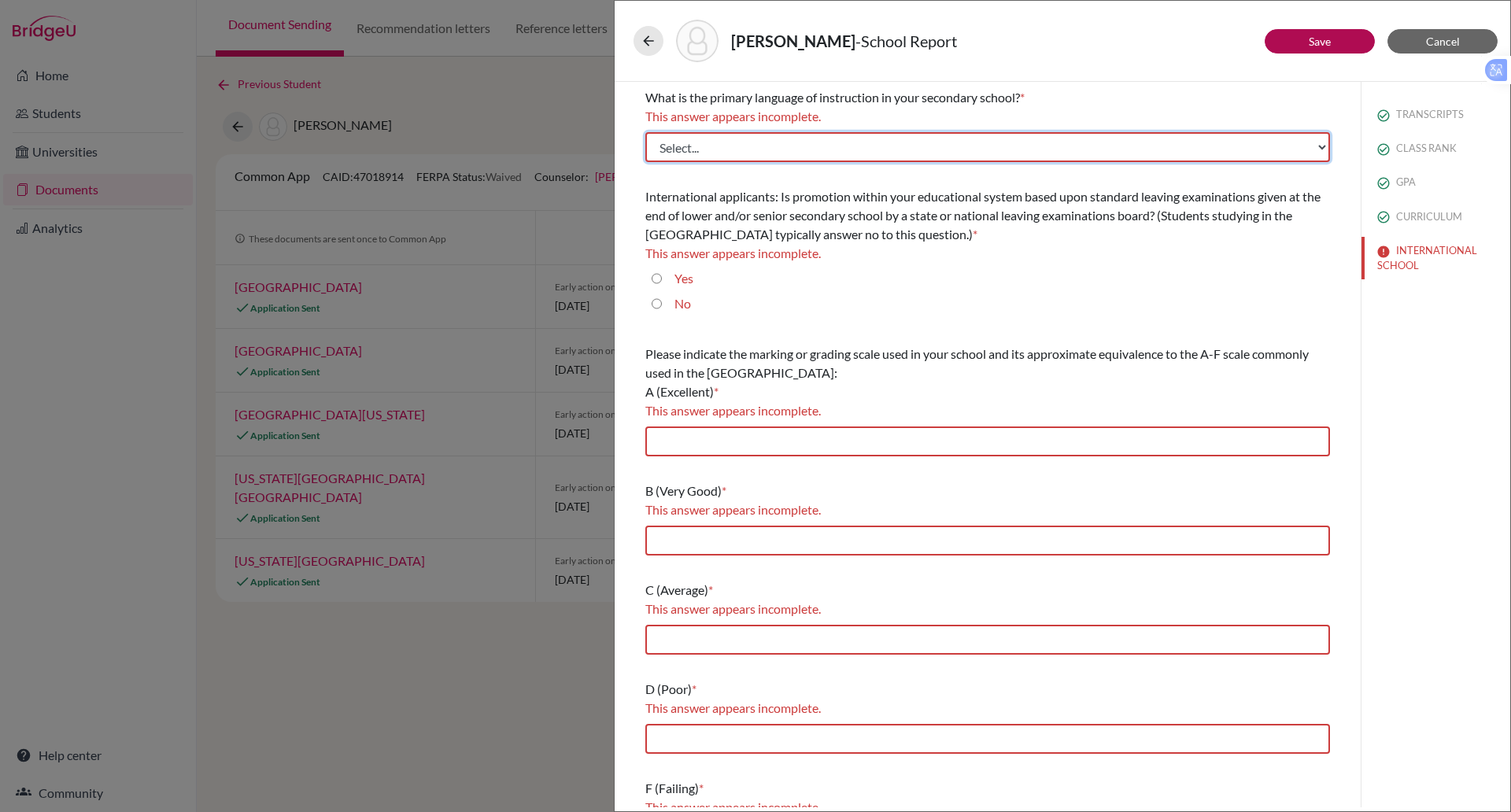
click at [826, 153] on select "Select... Albanian Arabic Armenian Assamese Azerbaijani Belarusian Bengali Bulg…" at bounding box center [988, 147] width 685 height 30
select select "14"
click at [646, 132] on select "Select... Albanian Arabic Armenian Assamese Azerbaijani Belarusian Bengali Bulg…" at bounding box center [988, 147] width 685 height 30
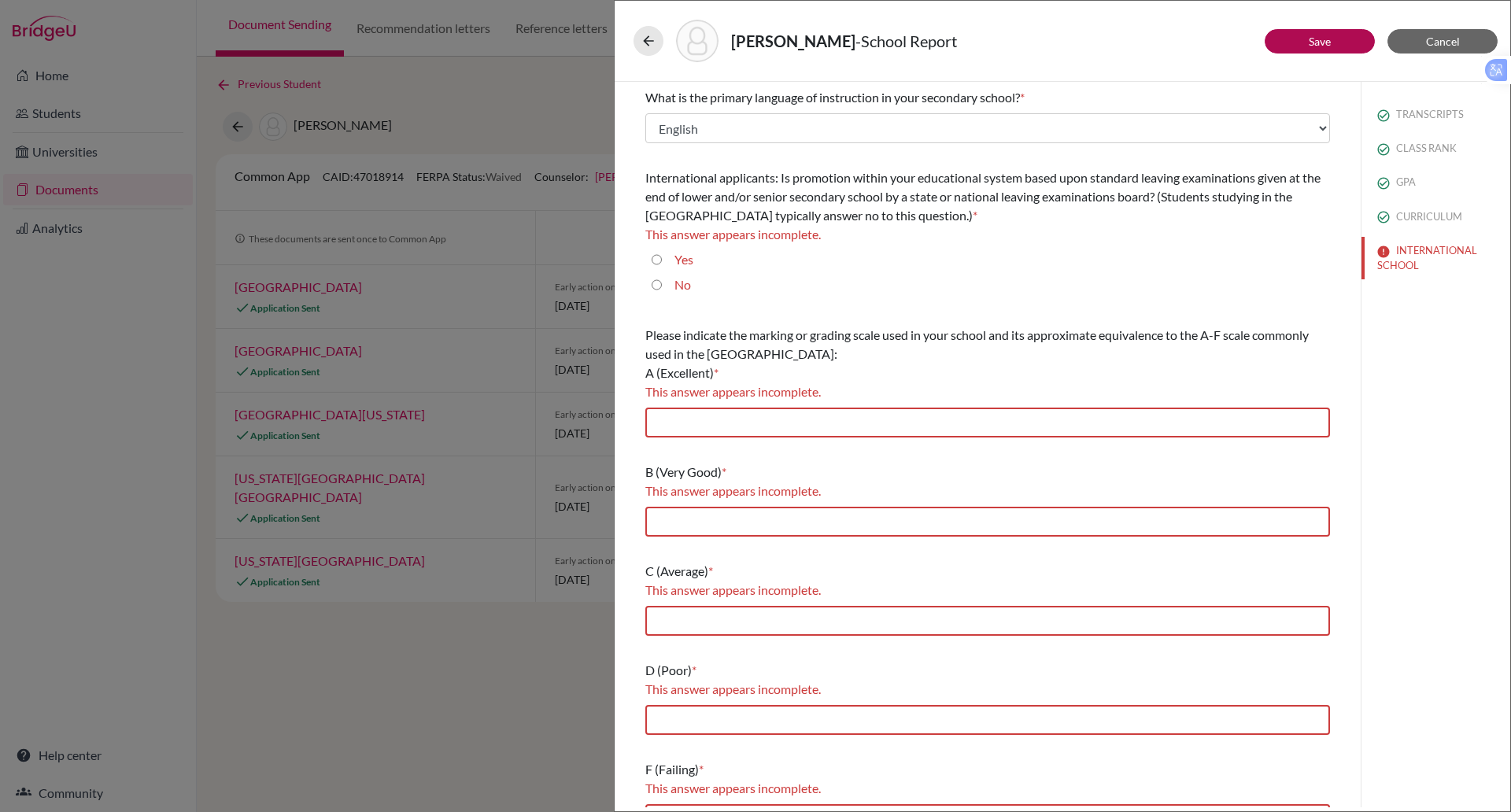
click at [655, 258] on input "Yes" at bounding box center [657, 259] width 11 height 19
radio input "true"
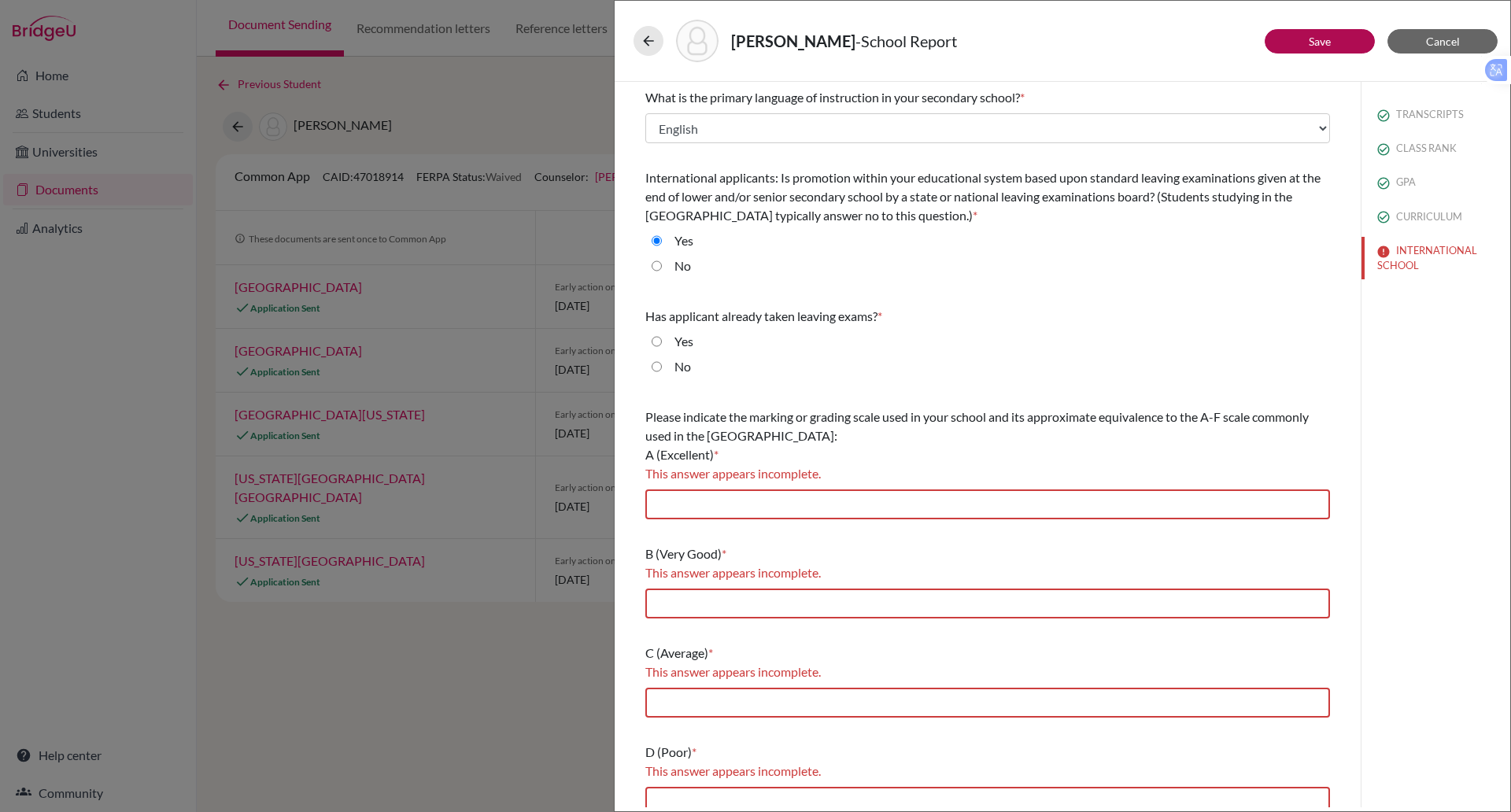
click at [658, 361] on input "No" at bounding box center [657, 366] width 11 height 19
radio input "true"
click at [744, 504] on input "text" at bounding box center [988, 504] width 685 height 30
type input "N/A"
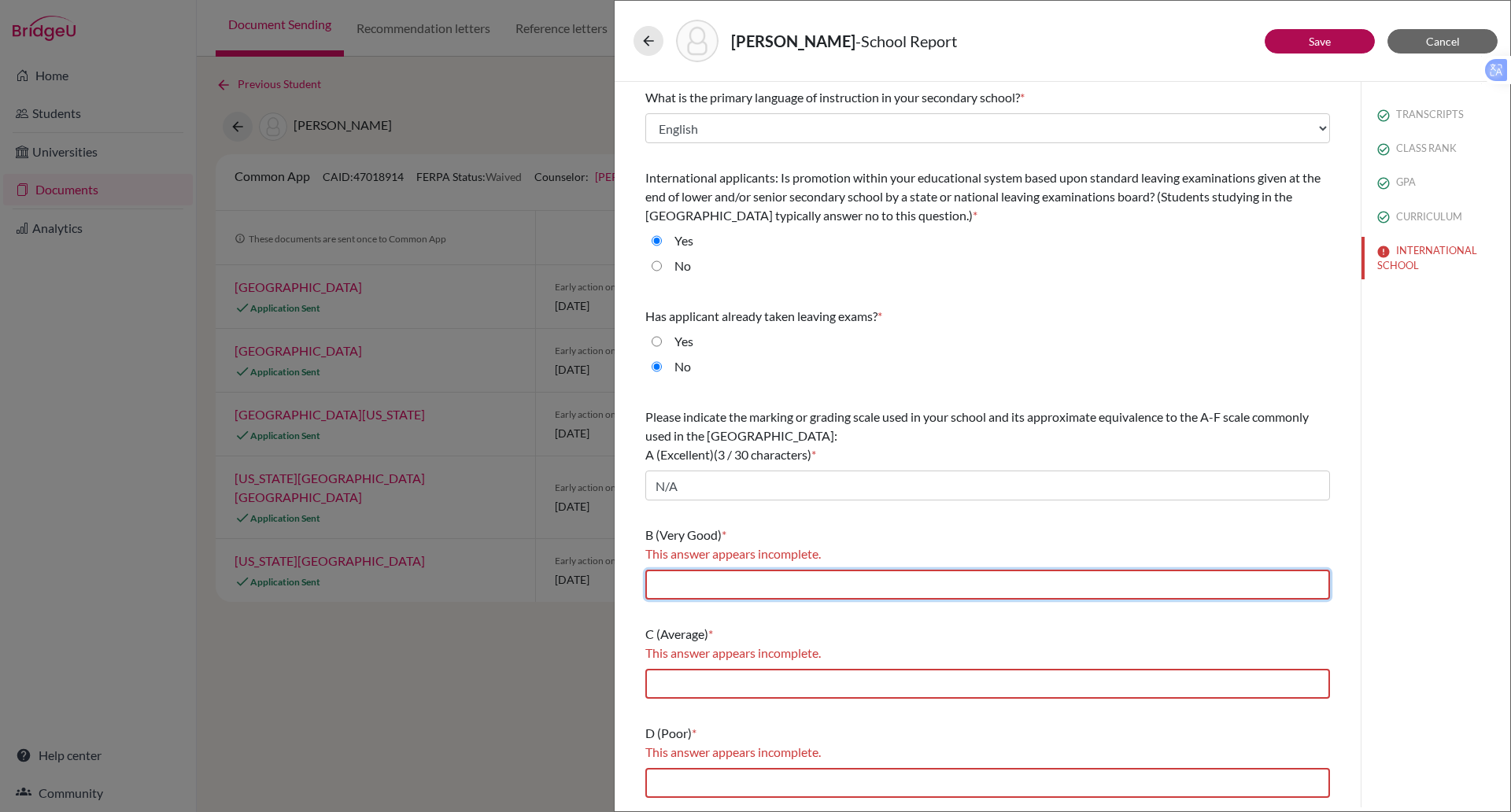
click at [701, 584] on input "text" at bounding box center [988, 585] width 685 height 30
type input "N/A"
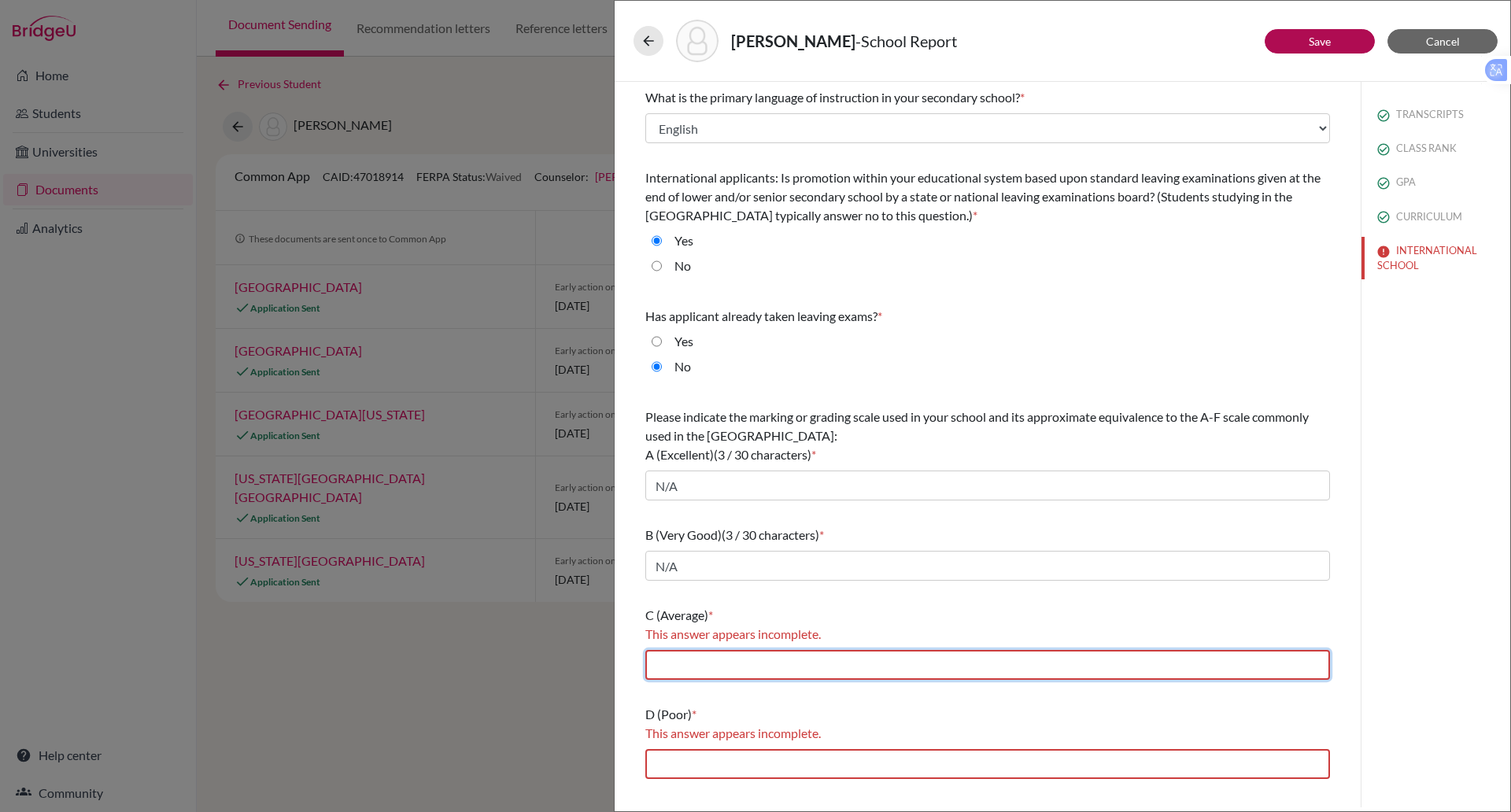
click at [740, 669] on input "text" at bounding box center [988, 665] width 685 height 30
type input "N/A"
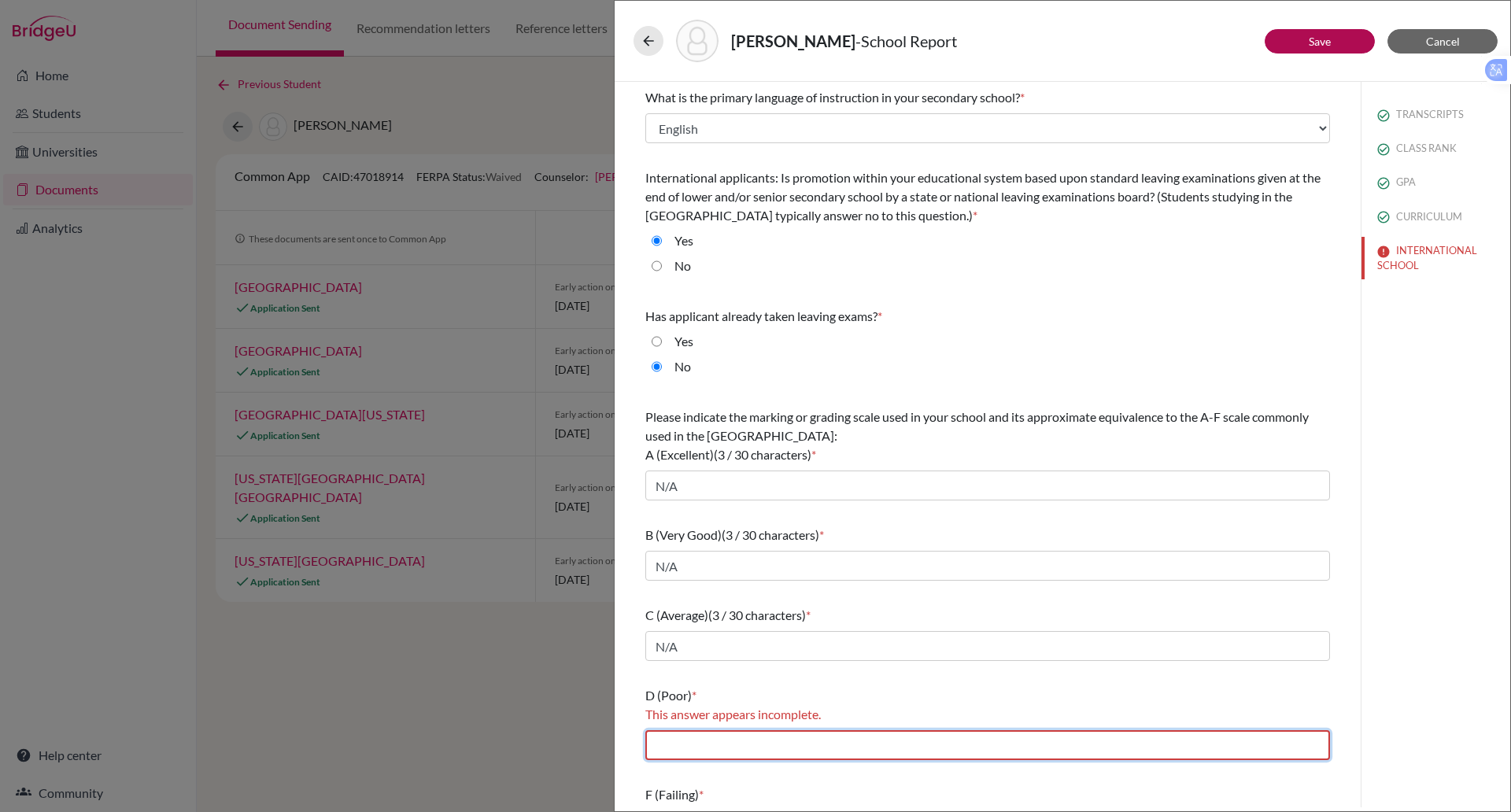
click at [761, 742] on input "text" at bounding box center [988, 746] width 685 height 30
type input "N/A"
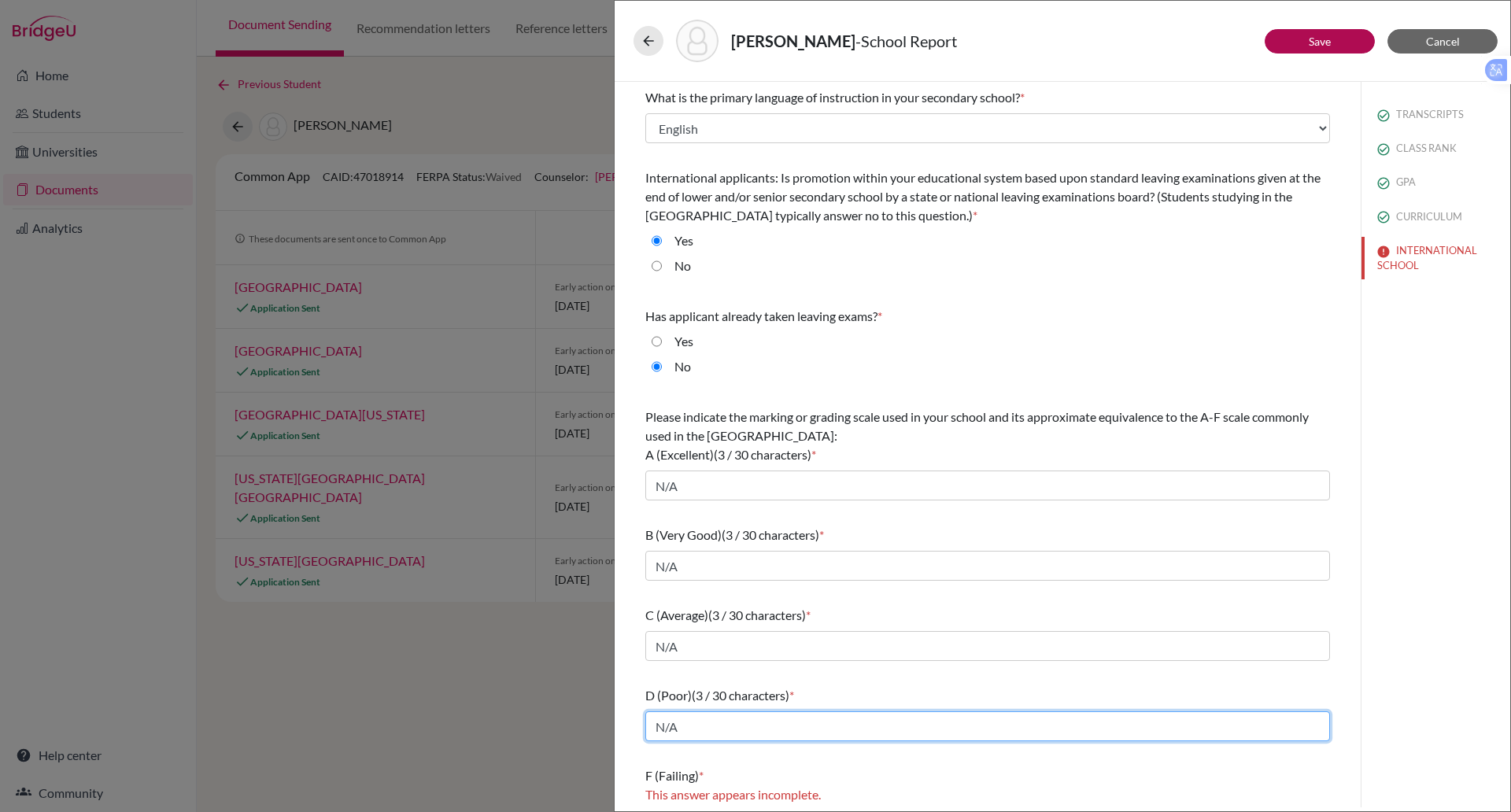
scroll to position [39, 0]
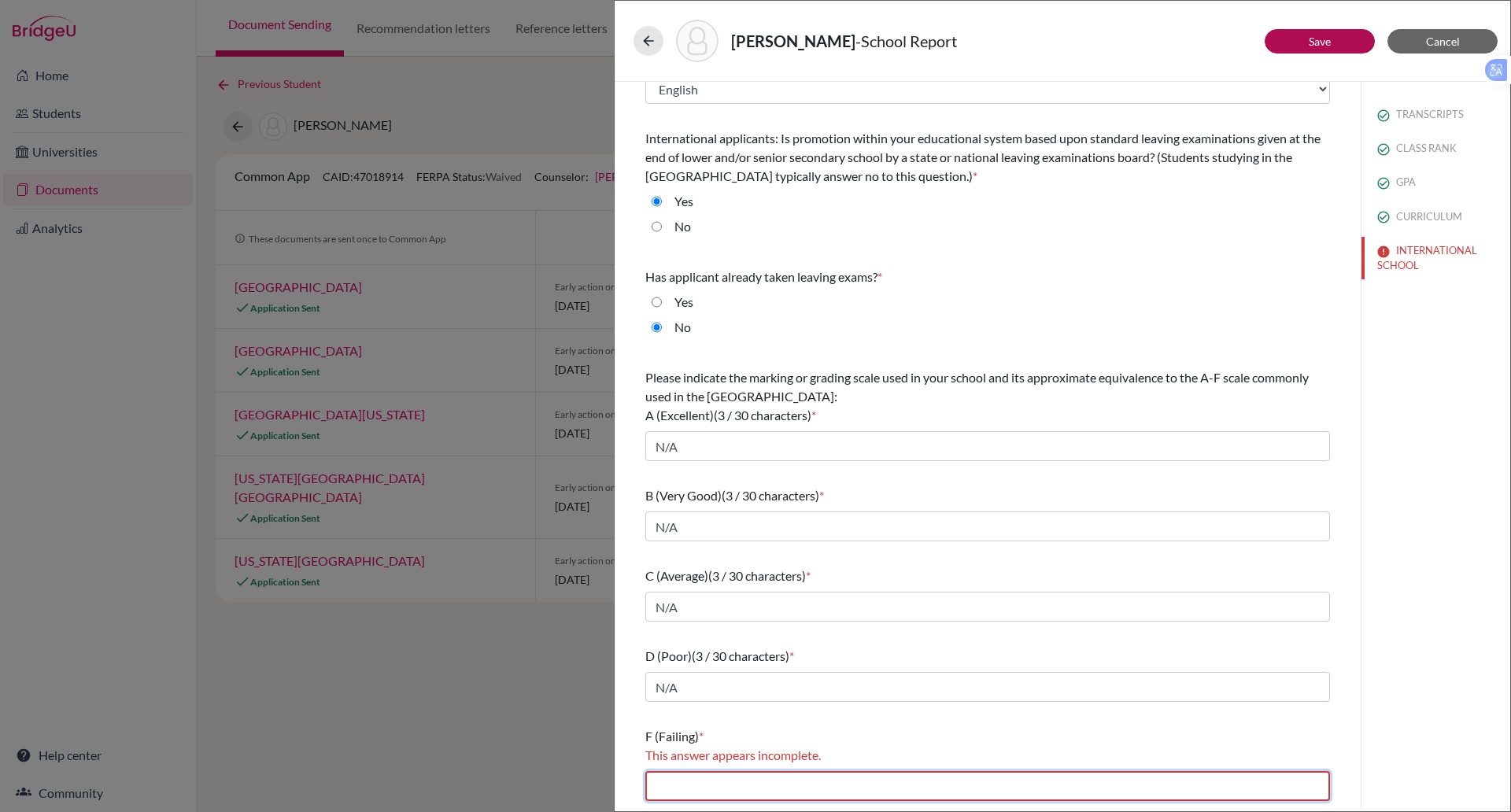
click at [759, 785] on input "text" at bounding box center [988, 786] width 685 height 30
type input "N/A"
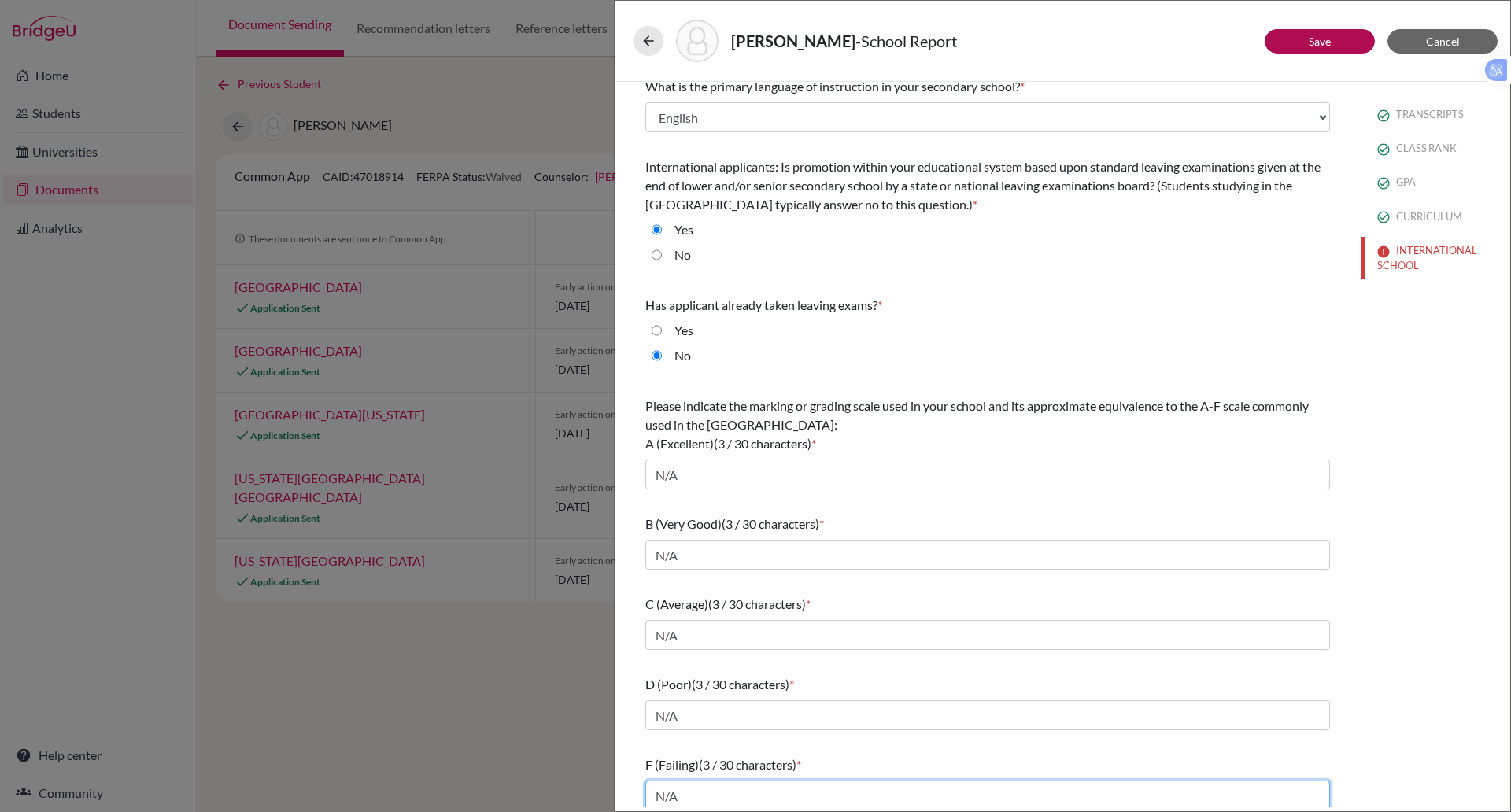
scroll to position [12, 0]
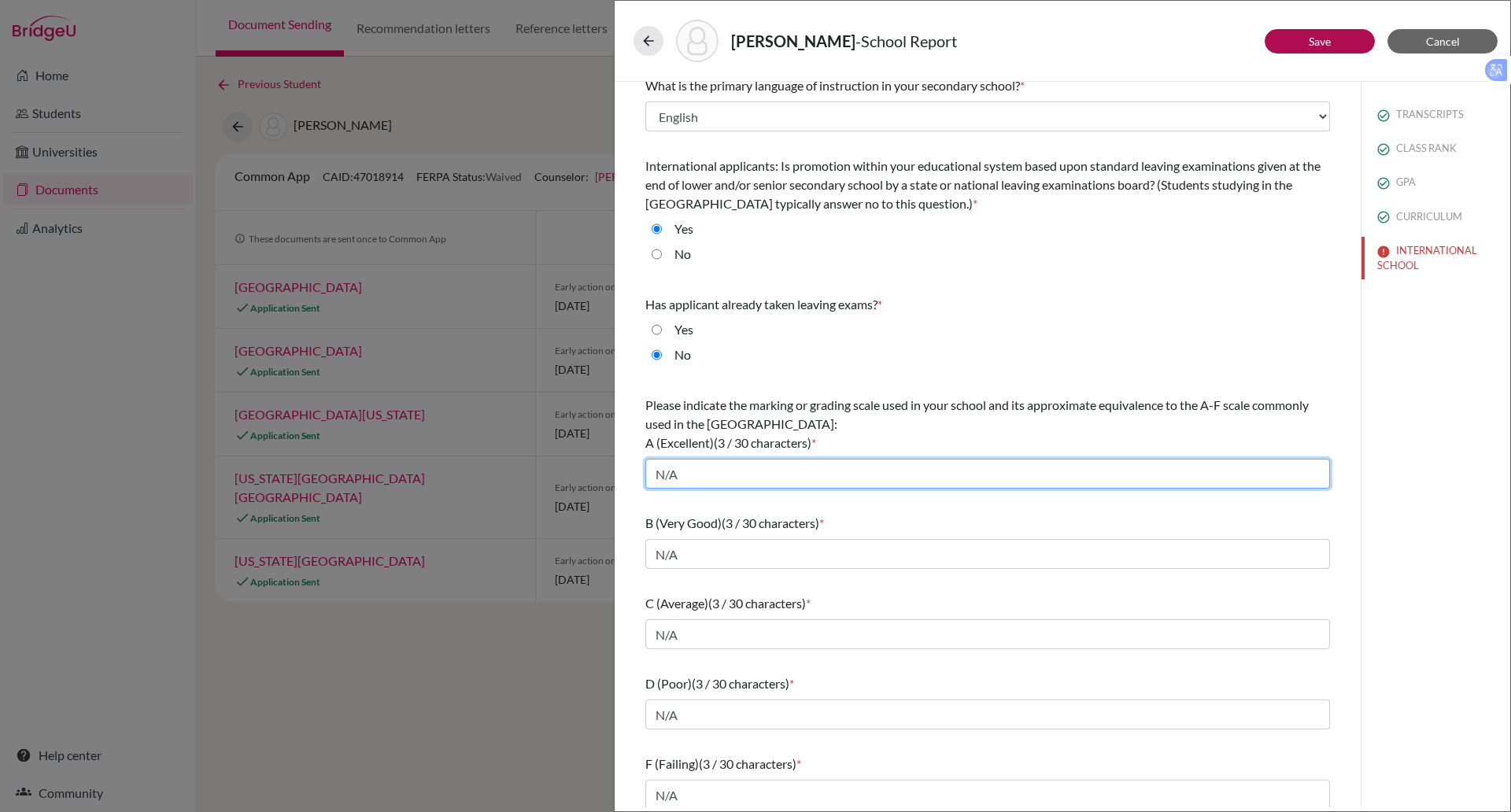
click at [711, 474] on input "N/A" at bounding box center [988, 474] width 685 height 30
type input "N"
type input "6,7"
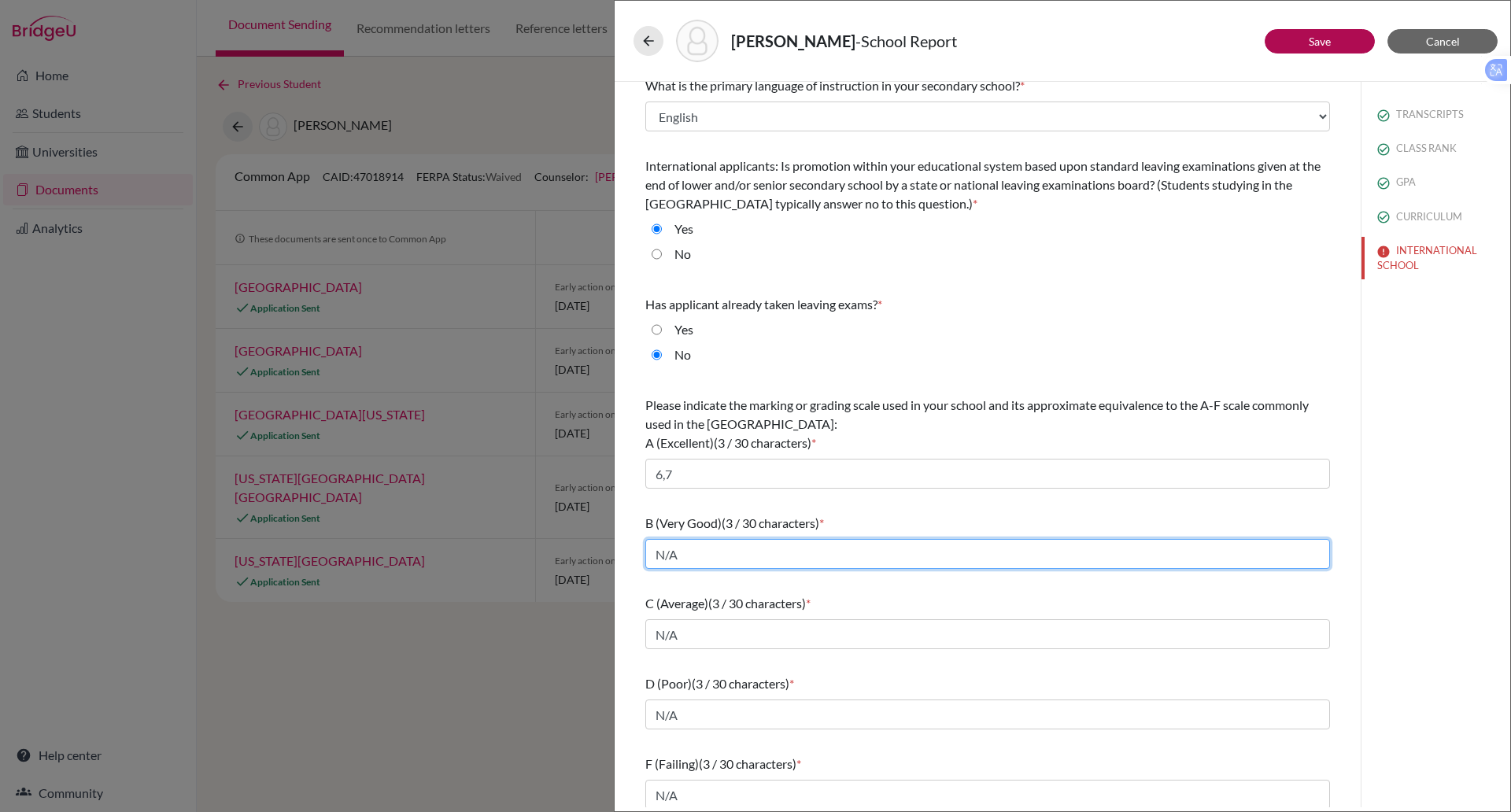
click at [687, 558] on input "N/A" at bounding box center [988, 554] width 685 height 30
type input "N"
type input "4,5"
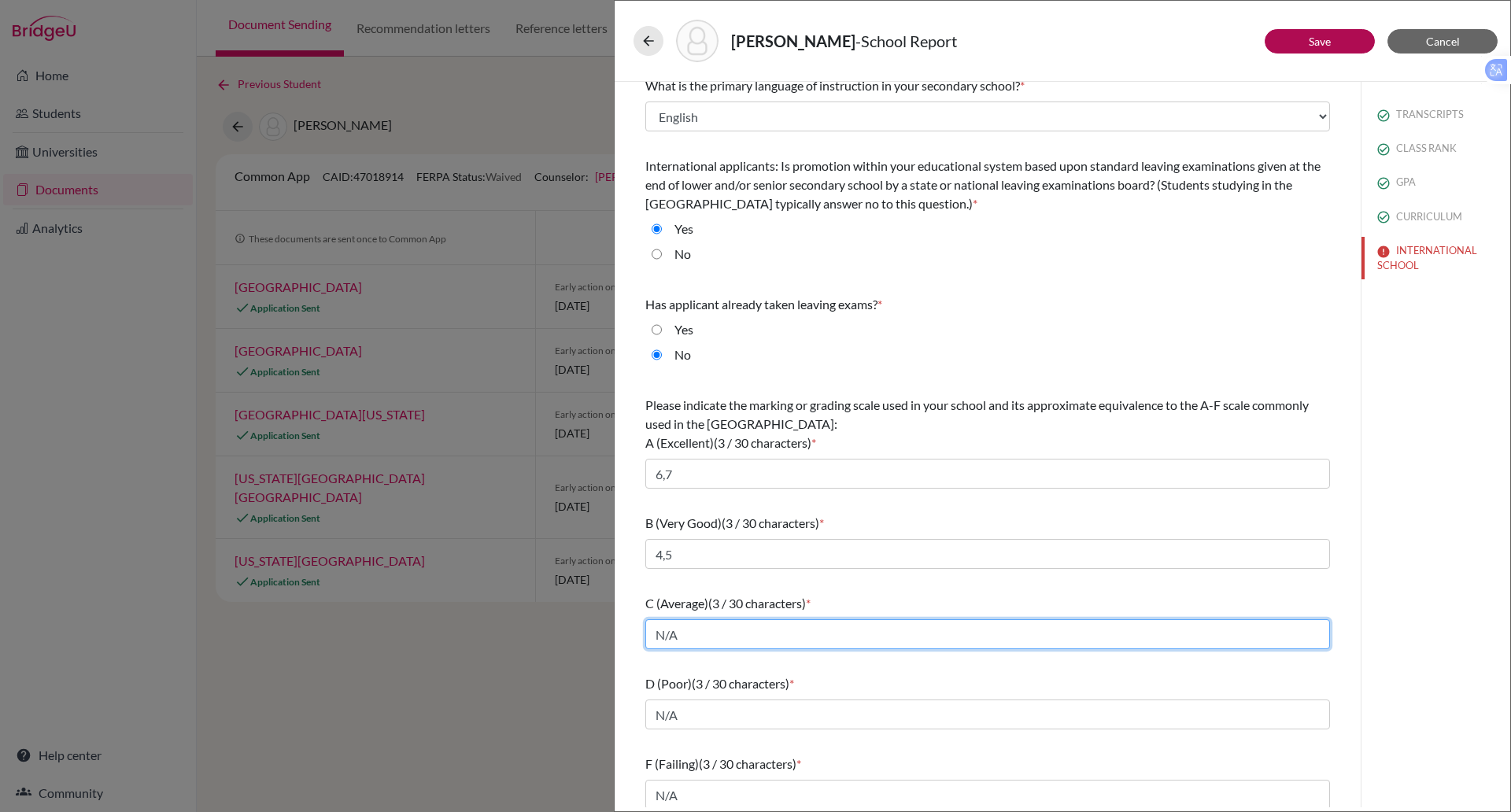
click at [685, 641] on input "N/A" at bounding box center [988, 635] width 685 height 30
type input "N"
type input "3"
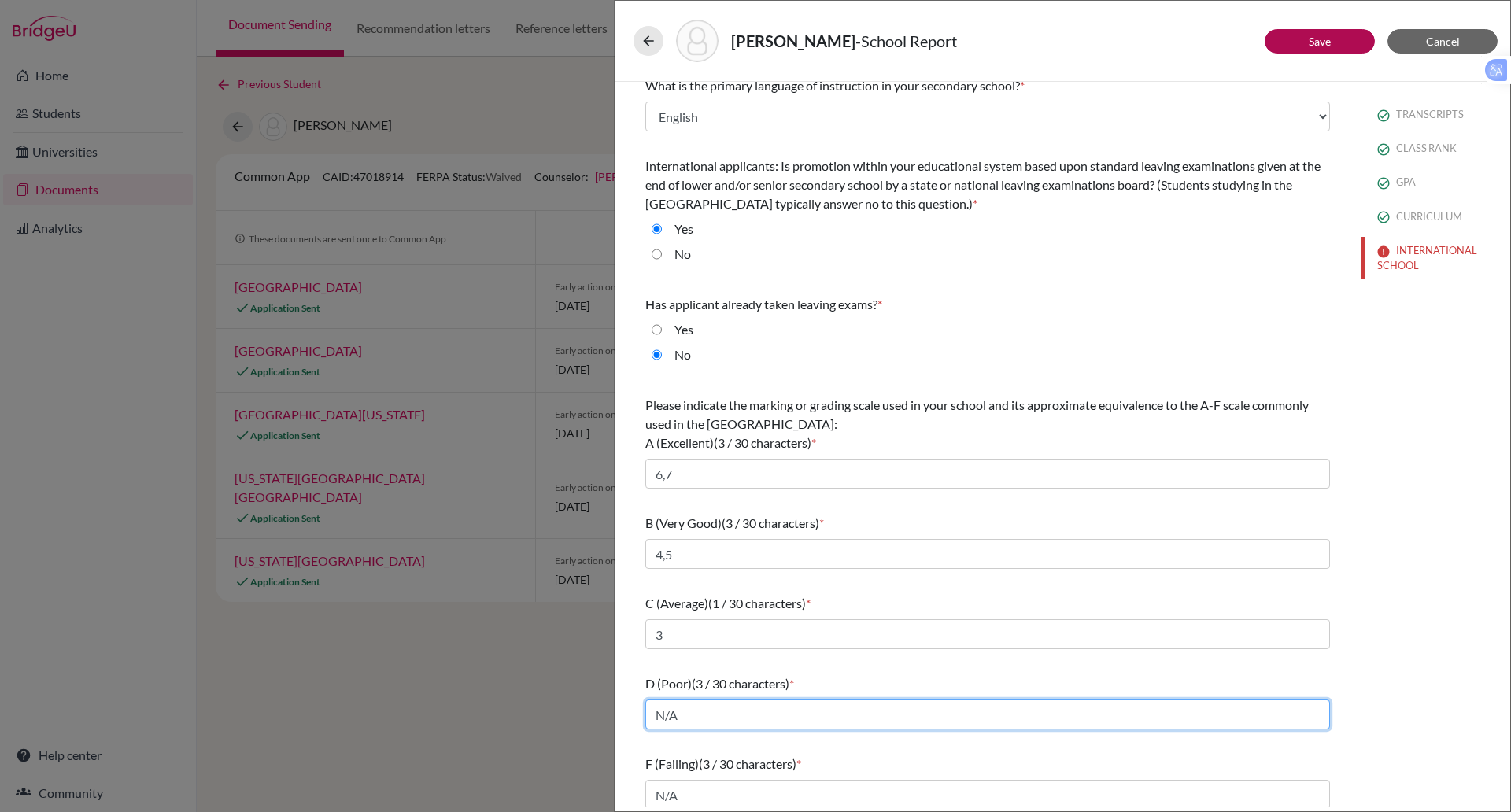
click at [678, 713] on input "N/A" at bounding box center [988, 714] width 685 height 30
type input "N"
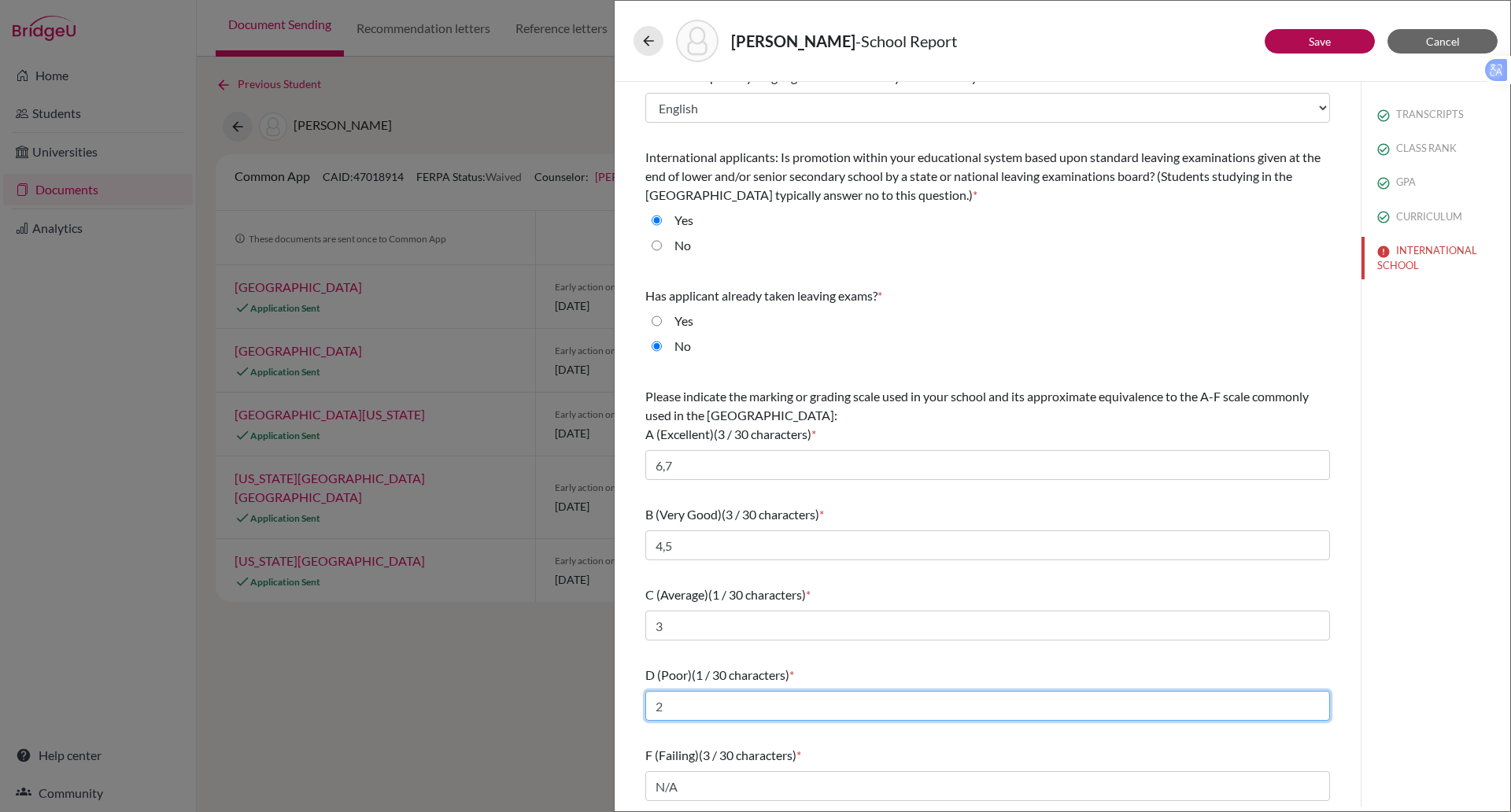
type input "2"
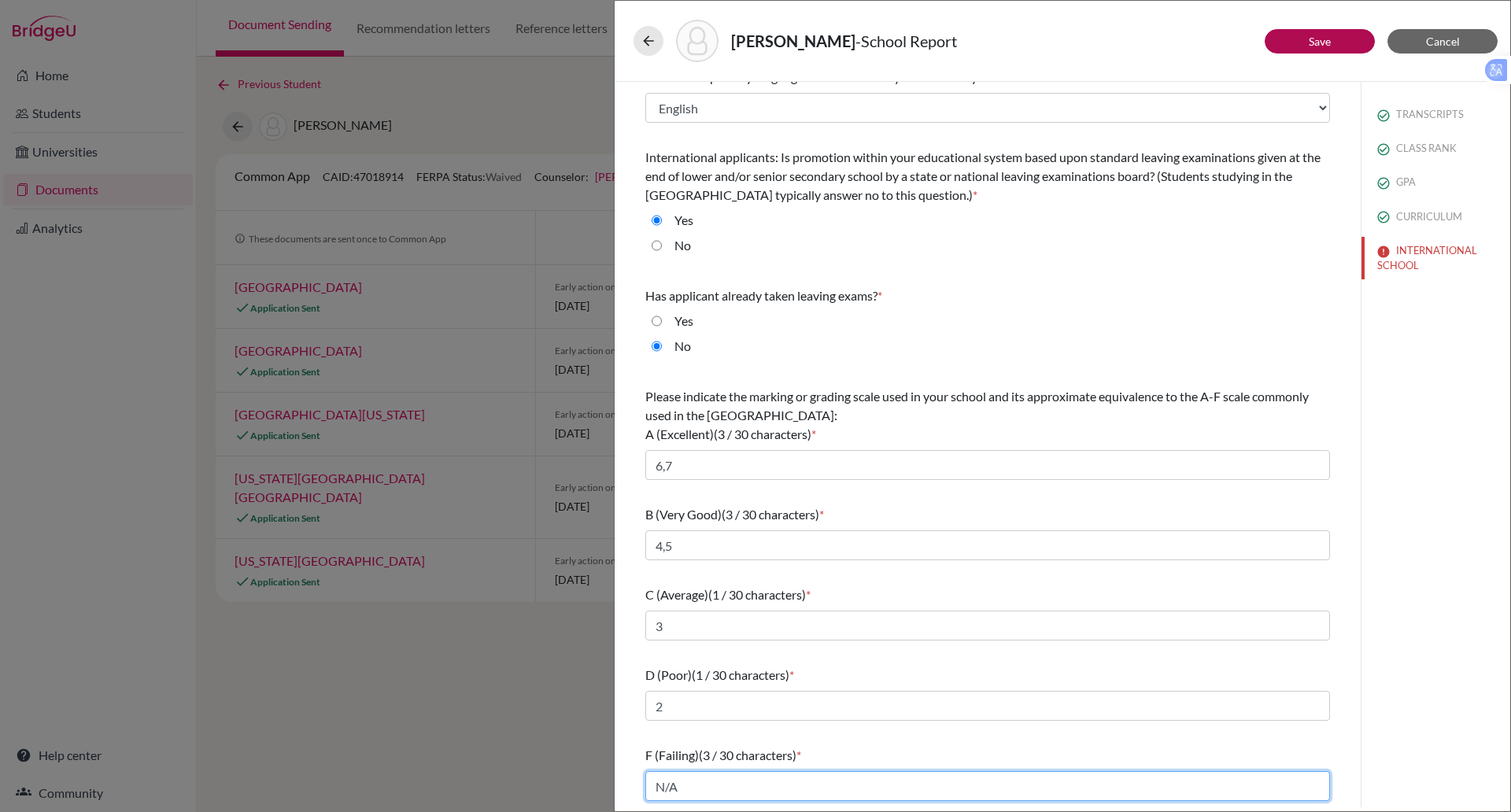
click at [693, 785] on input "N/A" at bounding box center [988, 786] width 685 height 30
type input "N"
type input "1"
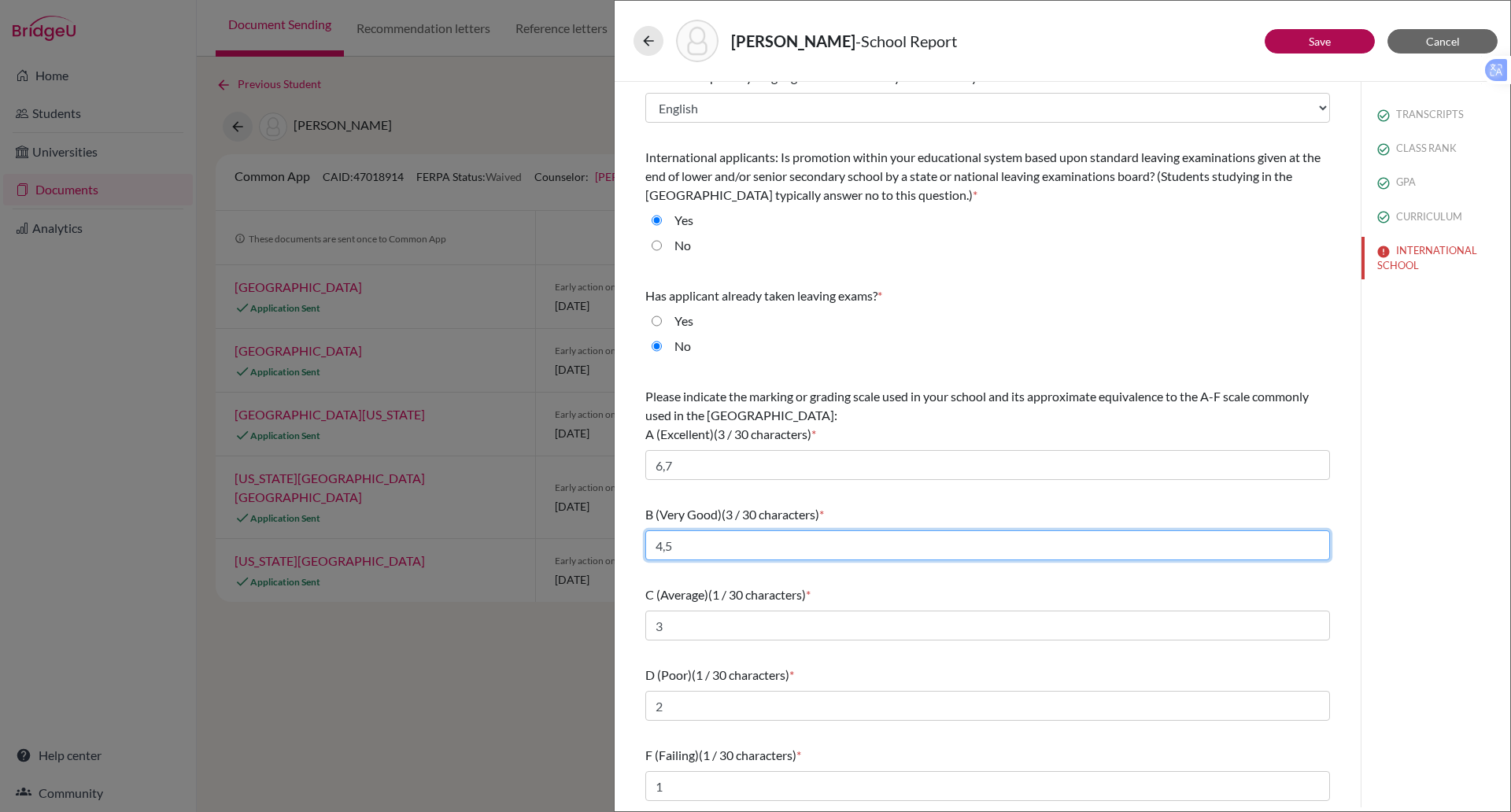
click at [666, 548] on input "4,5" at bounding box center [988, 545] width 685 height 30
type input "4/5"
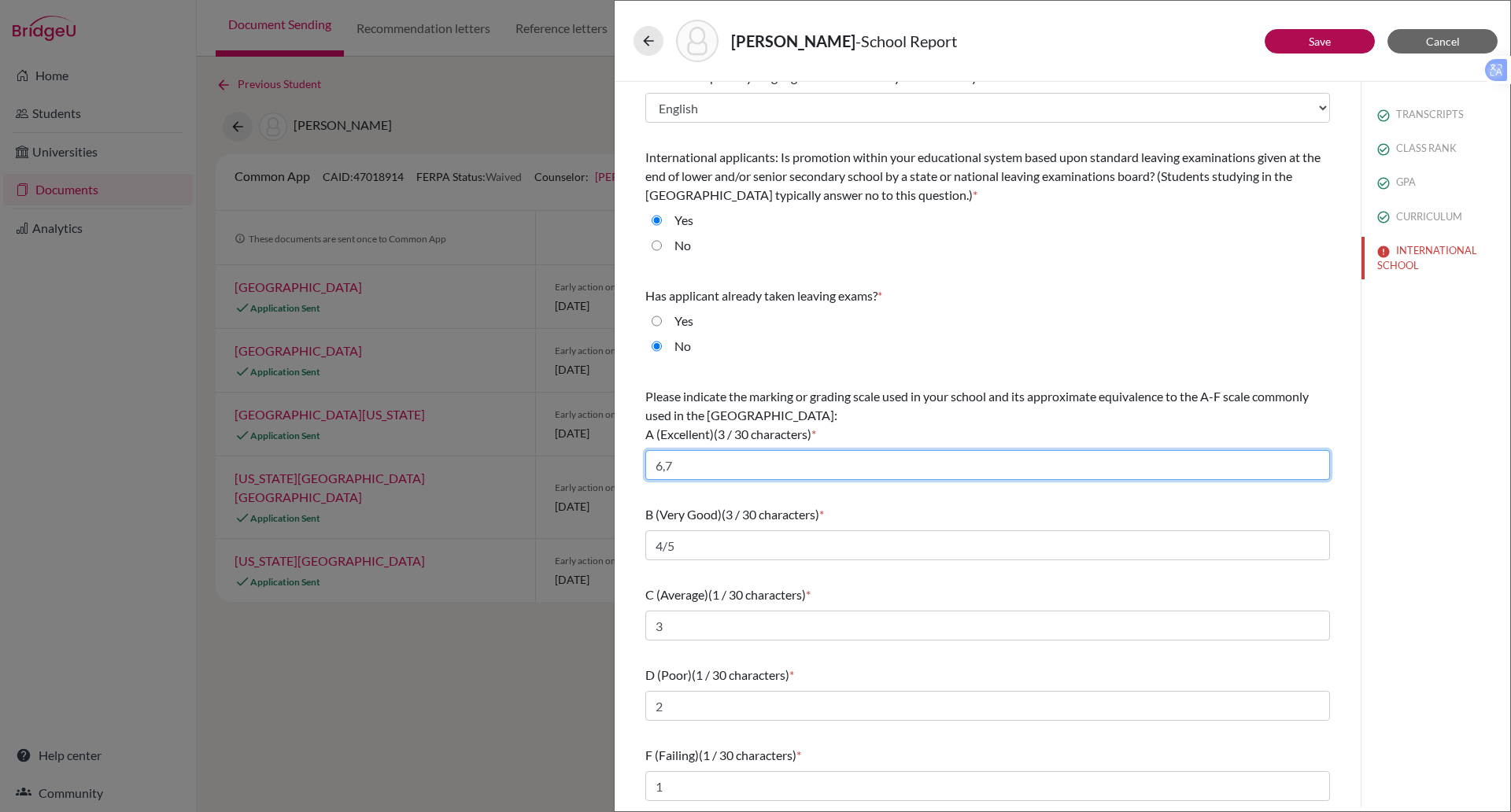
click at [667, 472] on input "6,7" at bounding box center [988, 465] width 685 height 30
type input "6"
type input "6/7"
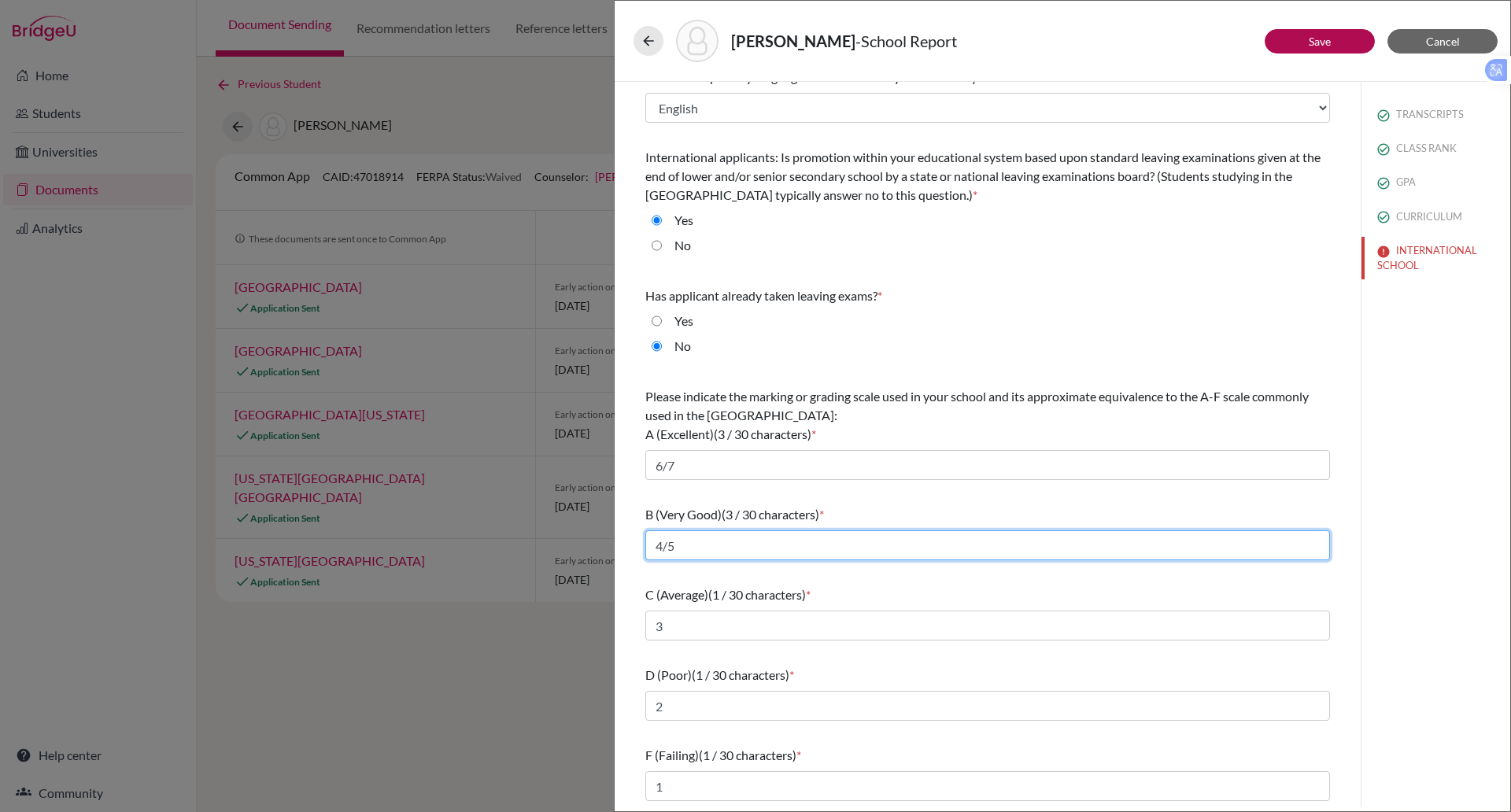
click at [692, 546] on input "4/5" at bounding box center [988, 545] width 685 height 30
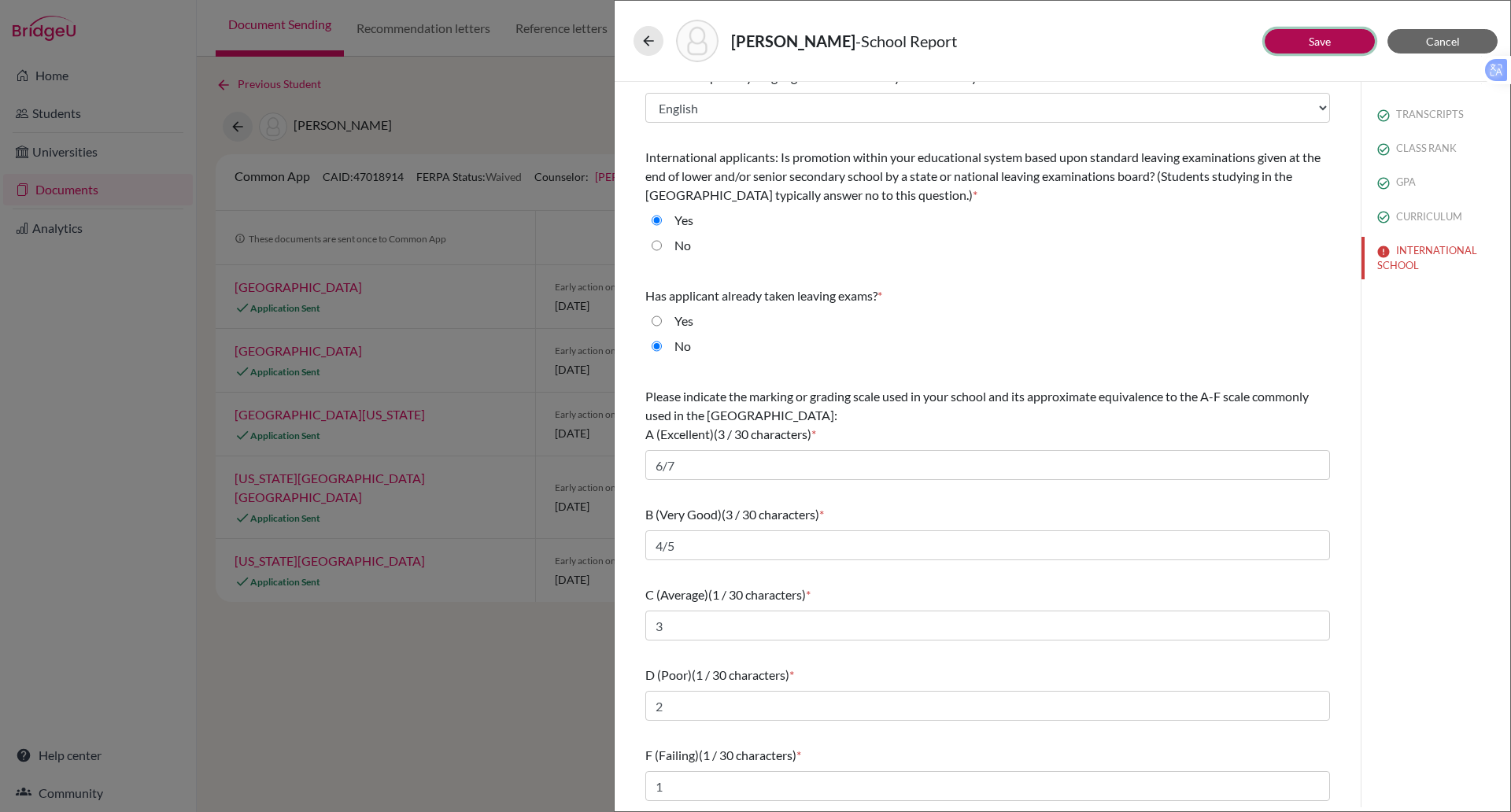
click at [1304, 32] on button "Save" at bounding box center [1320, 42] width 110 height 25
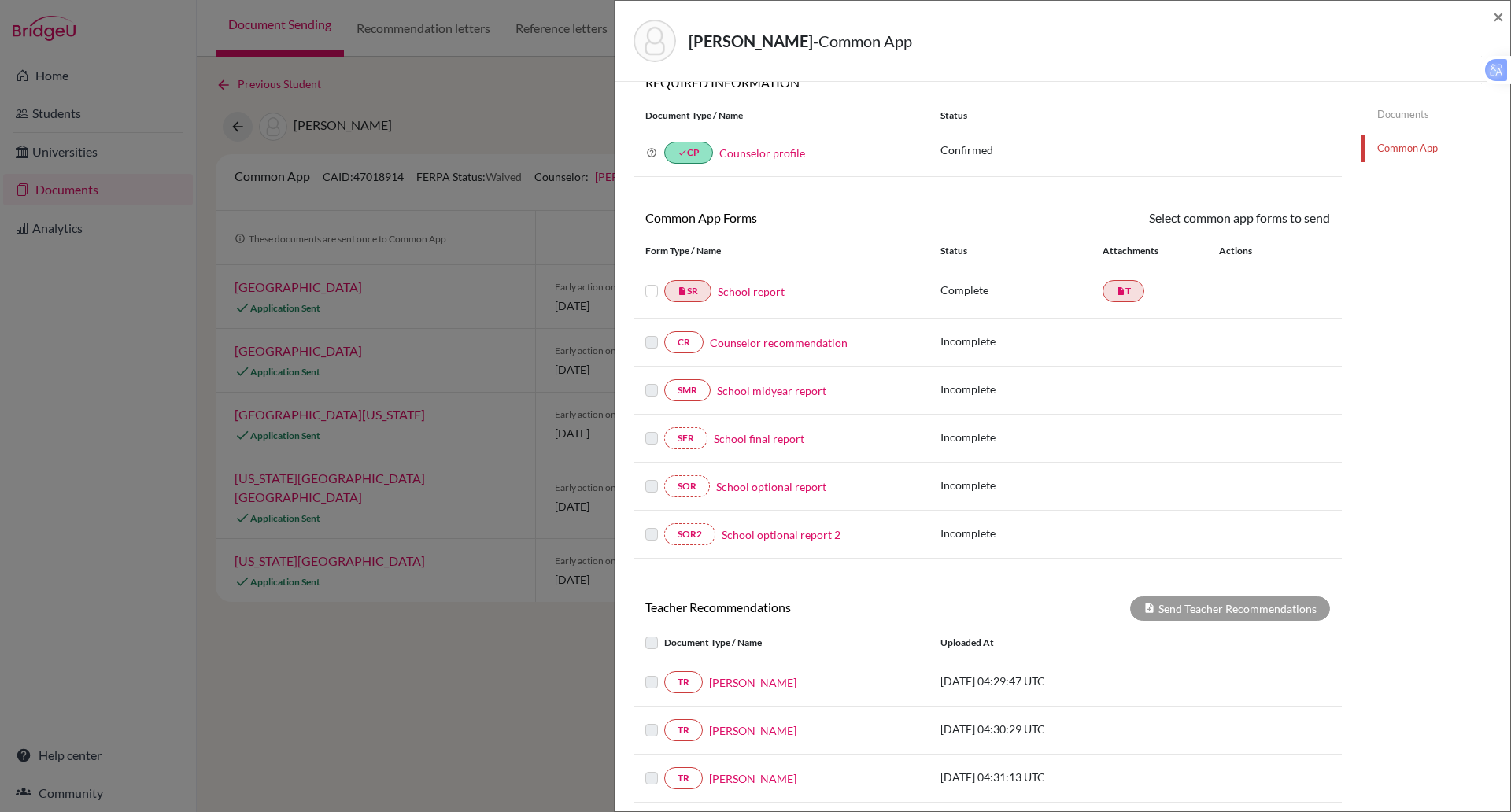
scroll to position [42, 0]
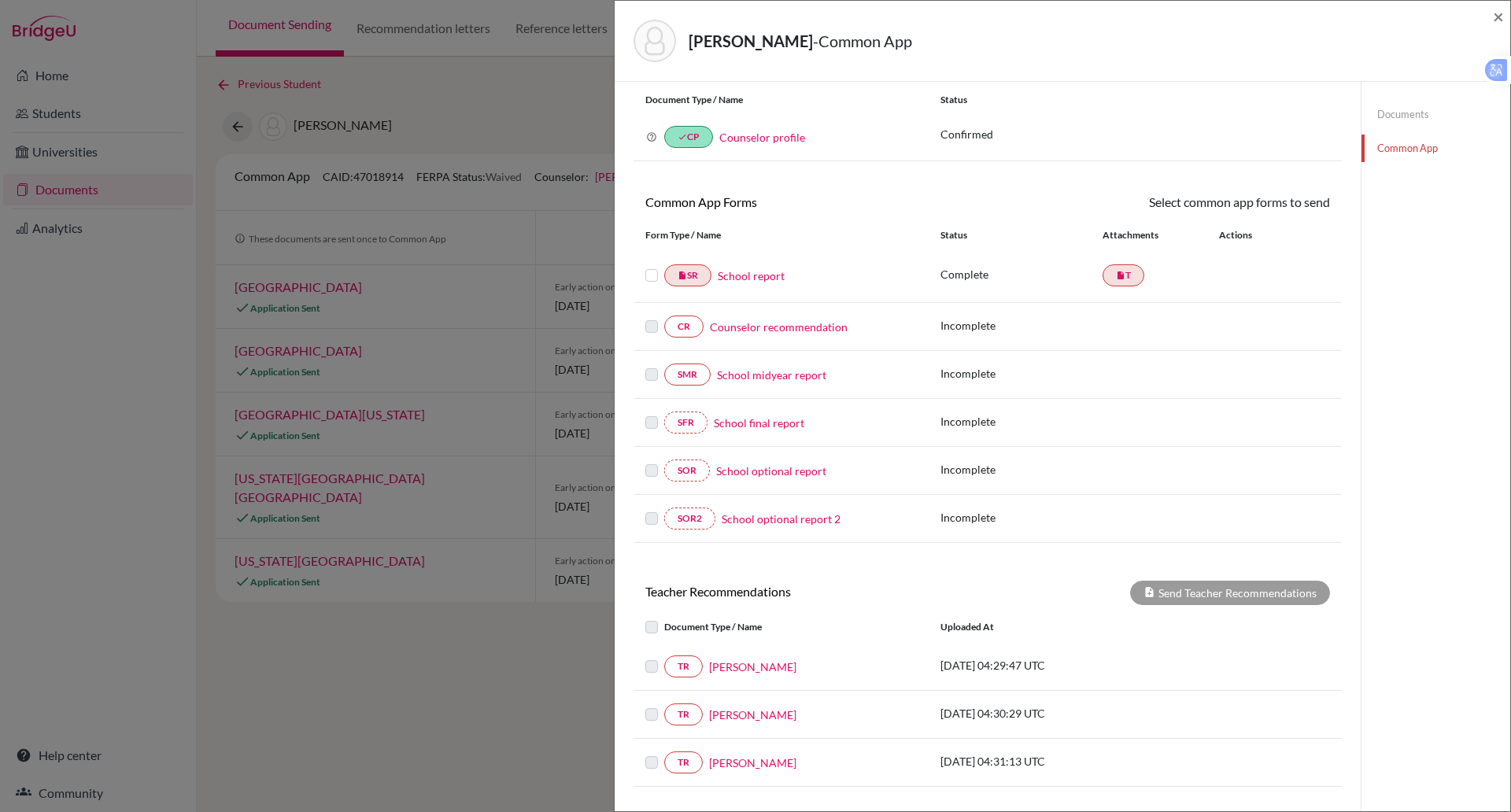
click at [1008, 172] on div "REQUIRED INFORMATION Document Type / Name Status Why am I being asked to do thi…" at bounding box center [988, 117] width 709 height 115
click at [654, 266] on label at bounding box center [652, 266] width 12 height 0
click at [0, 0] on input "checkbox" at bounding box center [0, 0] width 0 height 0
click at [759, 280] on link "School report" at bounding box center [751, 277] width 67 height 17
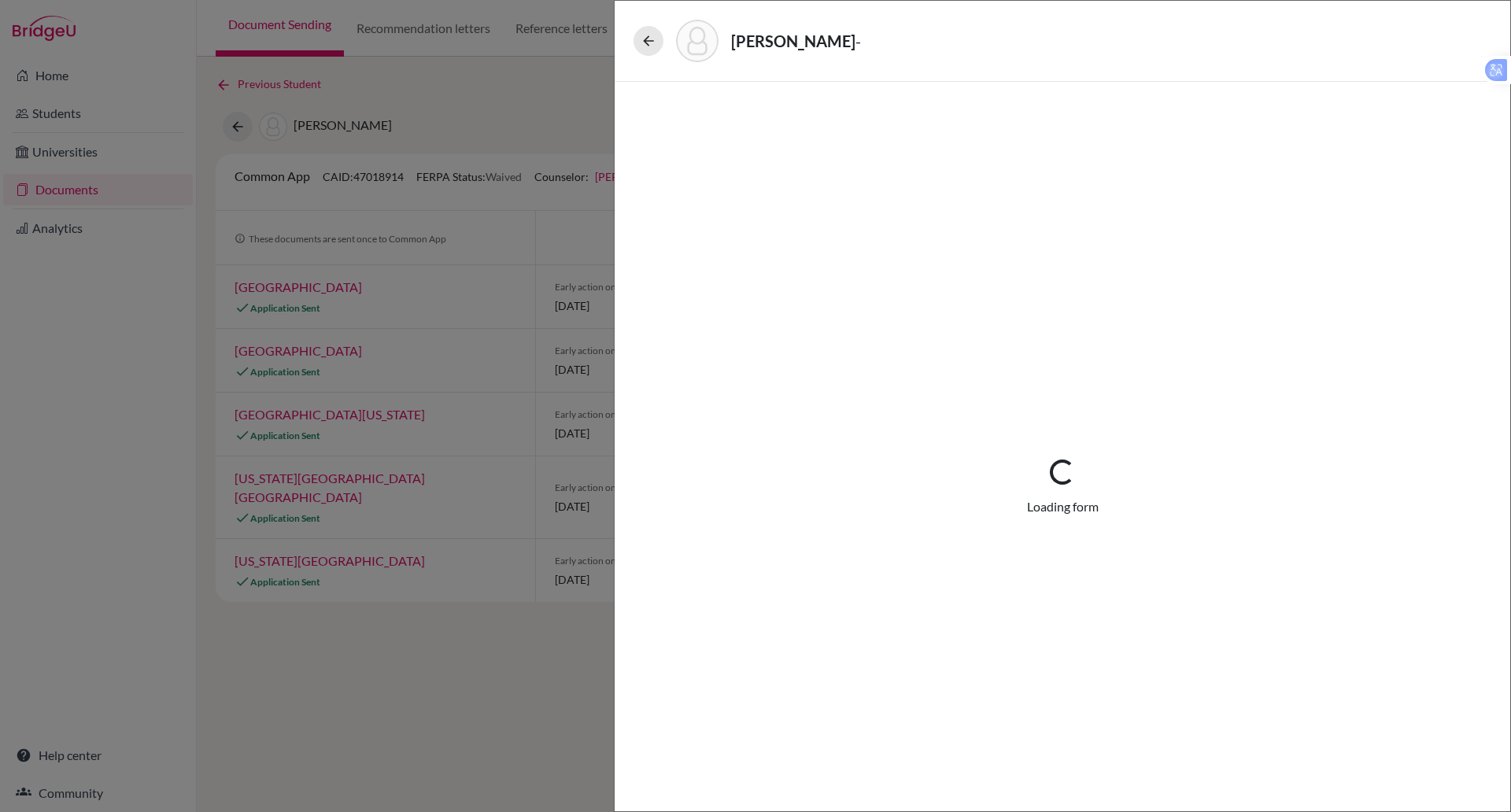
select select "1"
select select "677968"
select select "0"
select select "1"
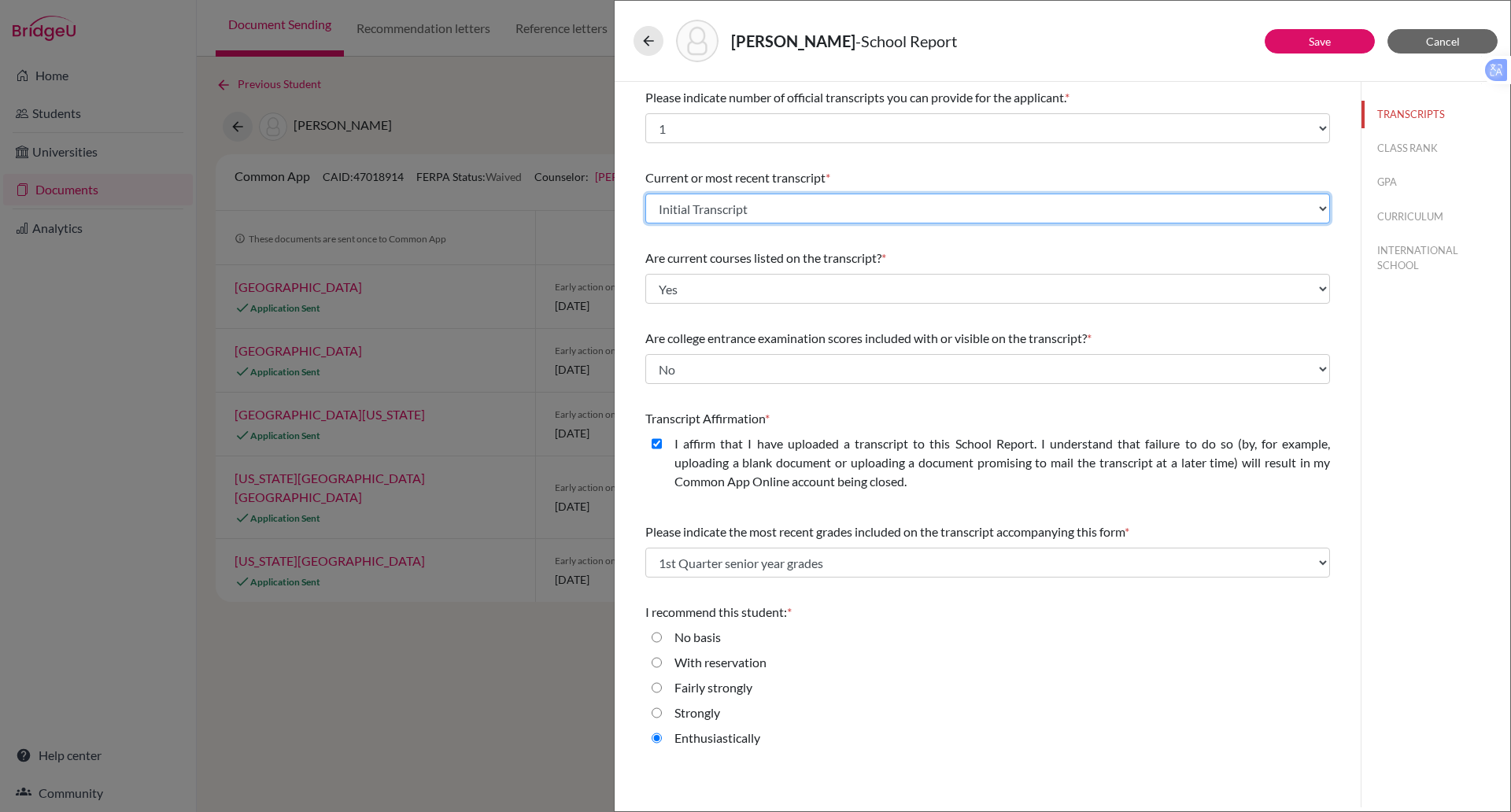
click at [740, 212] on select "Select existing document or upload a new one Initial Transcript Upload New File" at bounding box center [988, 208] width 685 height 30
click at [646, 193] on select "Select existing document or upload a new one Initial Transcript Upload New File" at bounding box center [988, 208] width 685 height 30
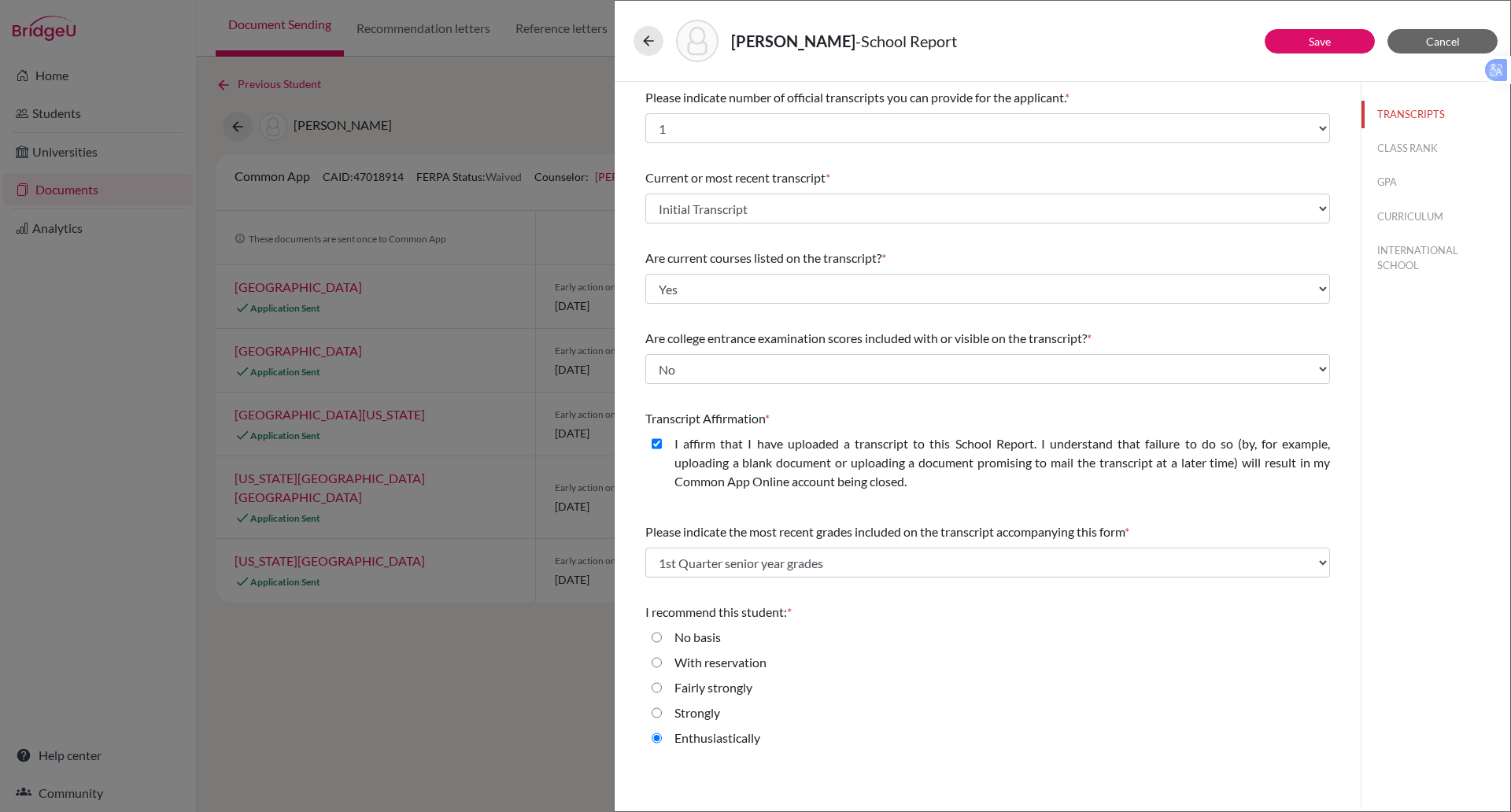
click at [728, 262] on span "Are current courses listed on the transcript?" at bounding box center [763, 257] width 236 height 15
click at [1345, 45] on button "Save" at bounding box center [1320, 42] width 110 height 25
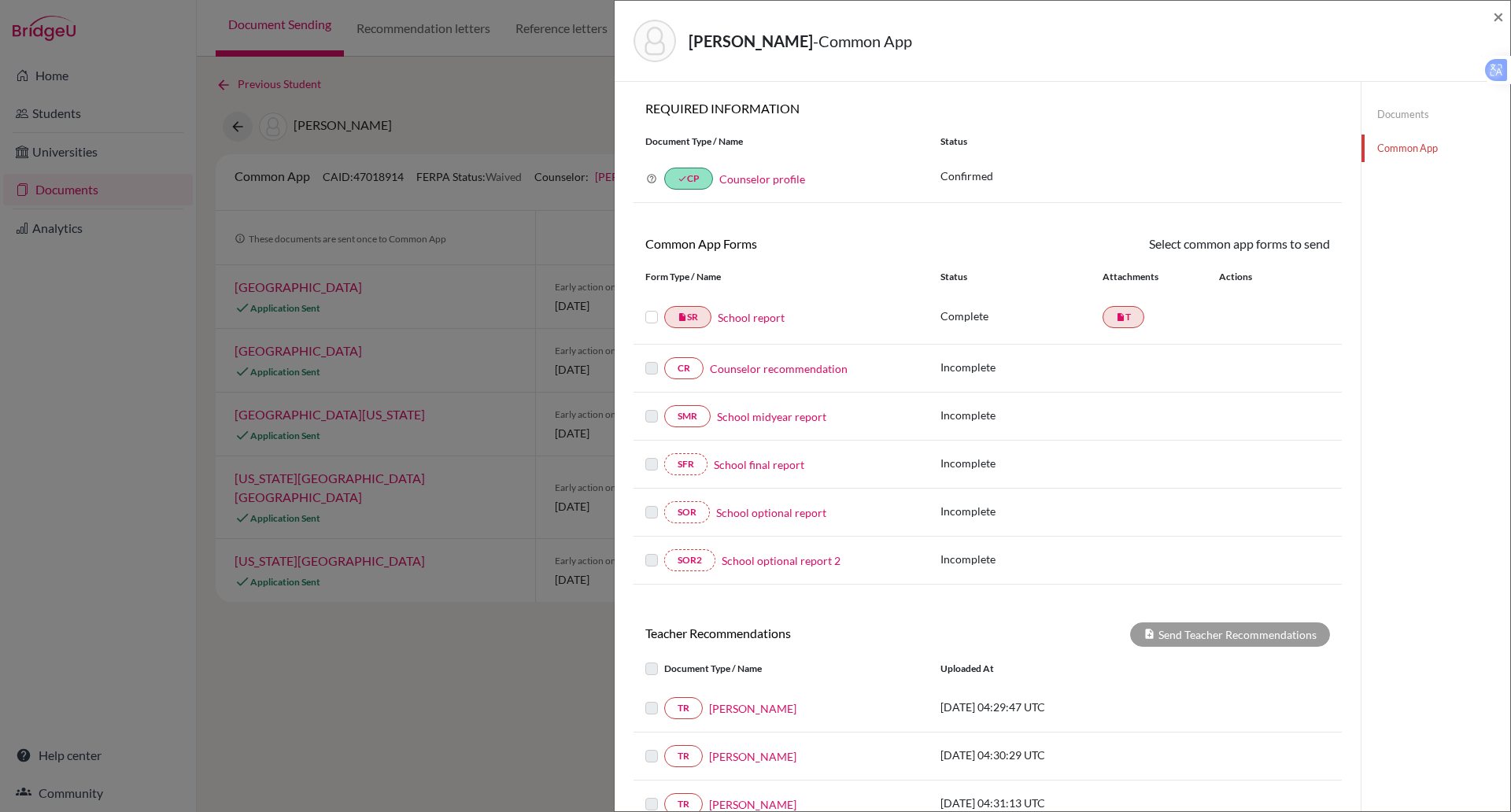
click at [658, 316] on div at bounding box center [654, 316] width 19 height 19
click at [651, 308] on label at bounding box center [652, 308] width 12 height 0
click at [0, 0] on input "checkbox" at bounding box center [0, 0] width 0 height 0
click at [1294, 235] on link "Send" at bounding box center [1298, 247] width 66 height 25
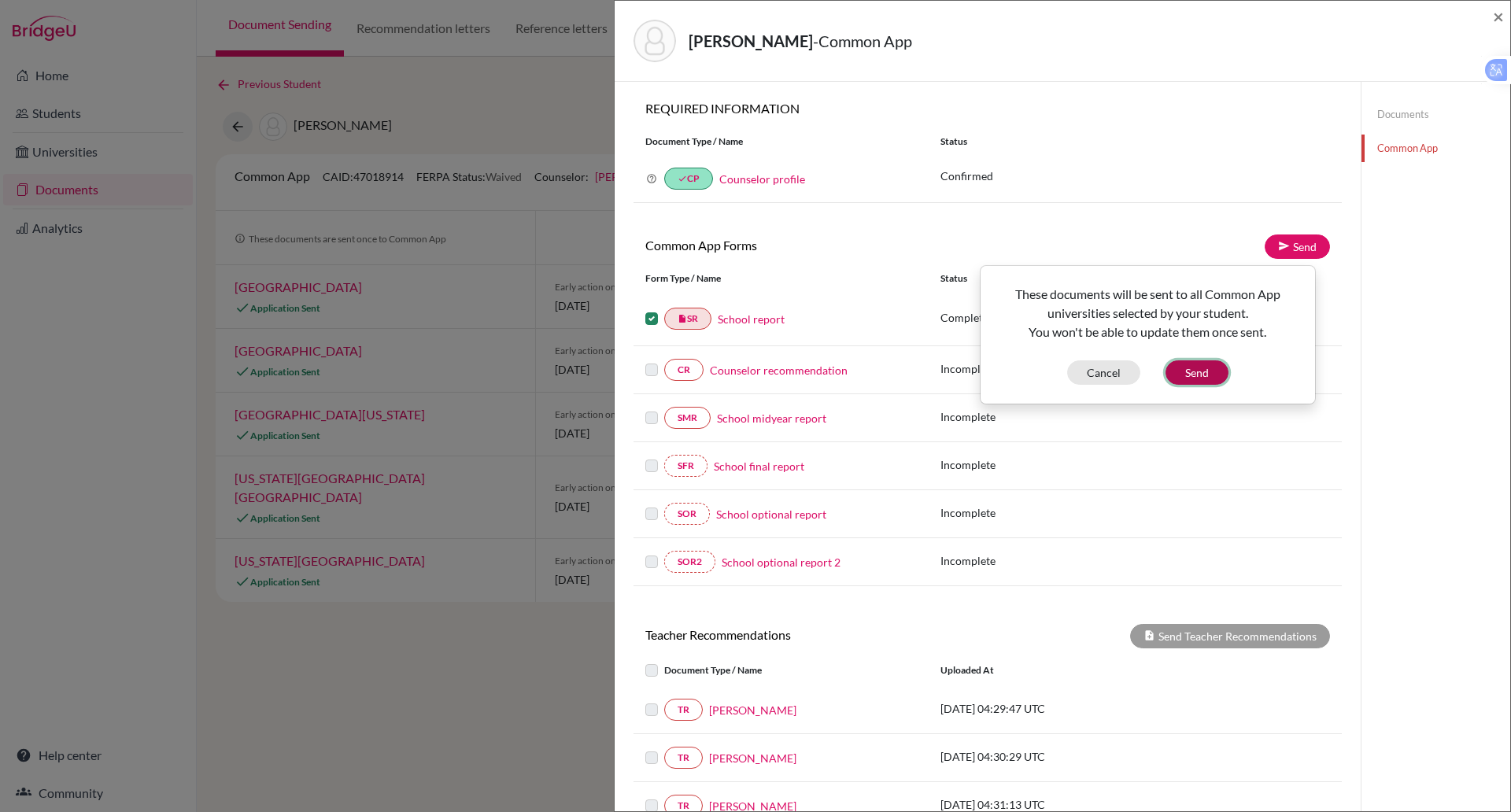
click at [1198, 373] on button "Send" at bounding box center [1197, 373] width 63 height 25
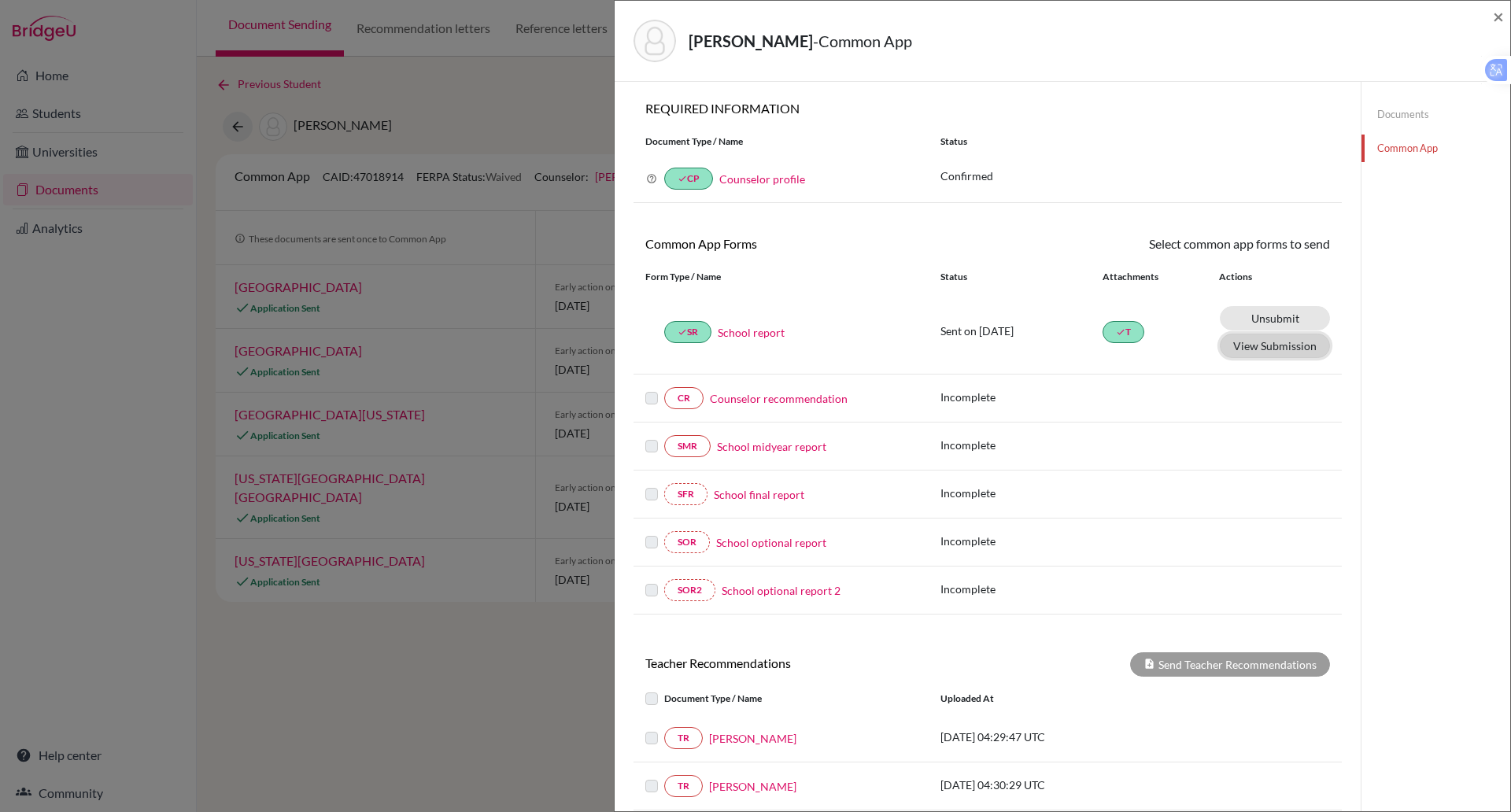
click at [1244, 355] on button "View Submission" at bounding box center [1275, 346] width 110 height 25
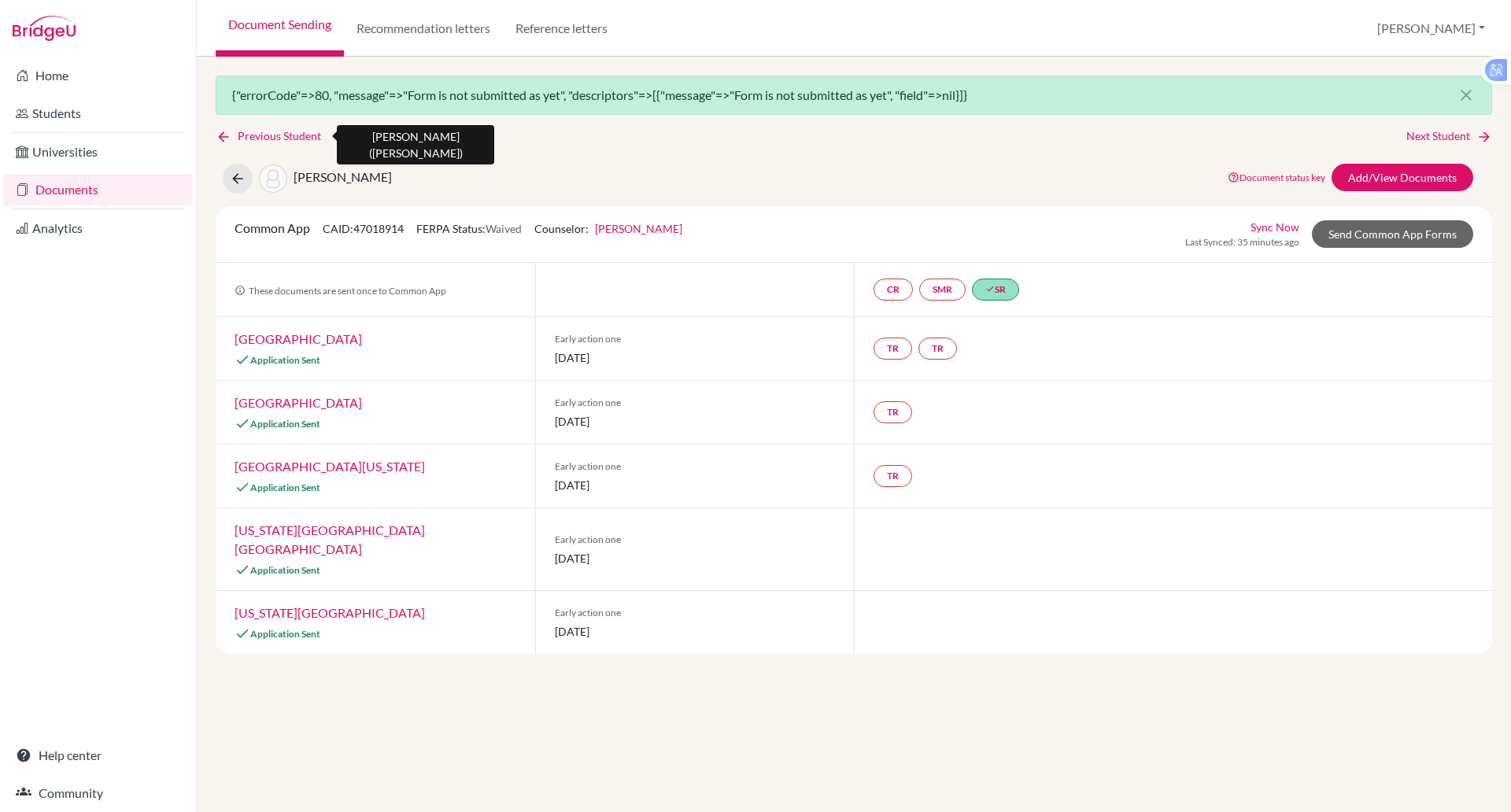
click at [290, 133] on link "Previous Student" at bounding box center [274, 137] width 118 height 18
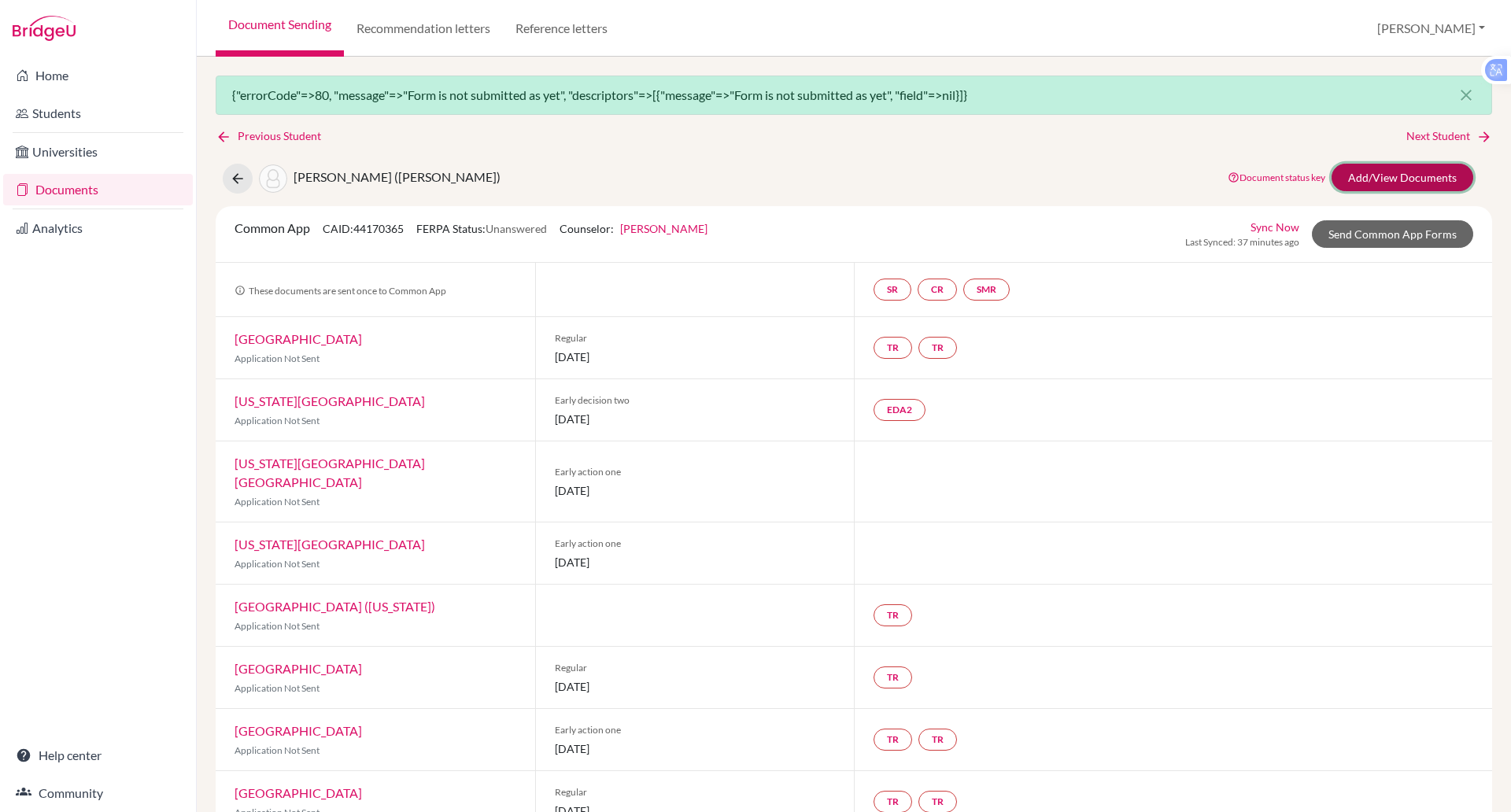
click at [1377, 174] on link "Add/View Documents" at bounding box center [1403, 177] width 142 height 27
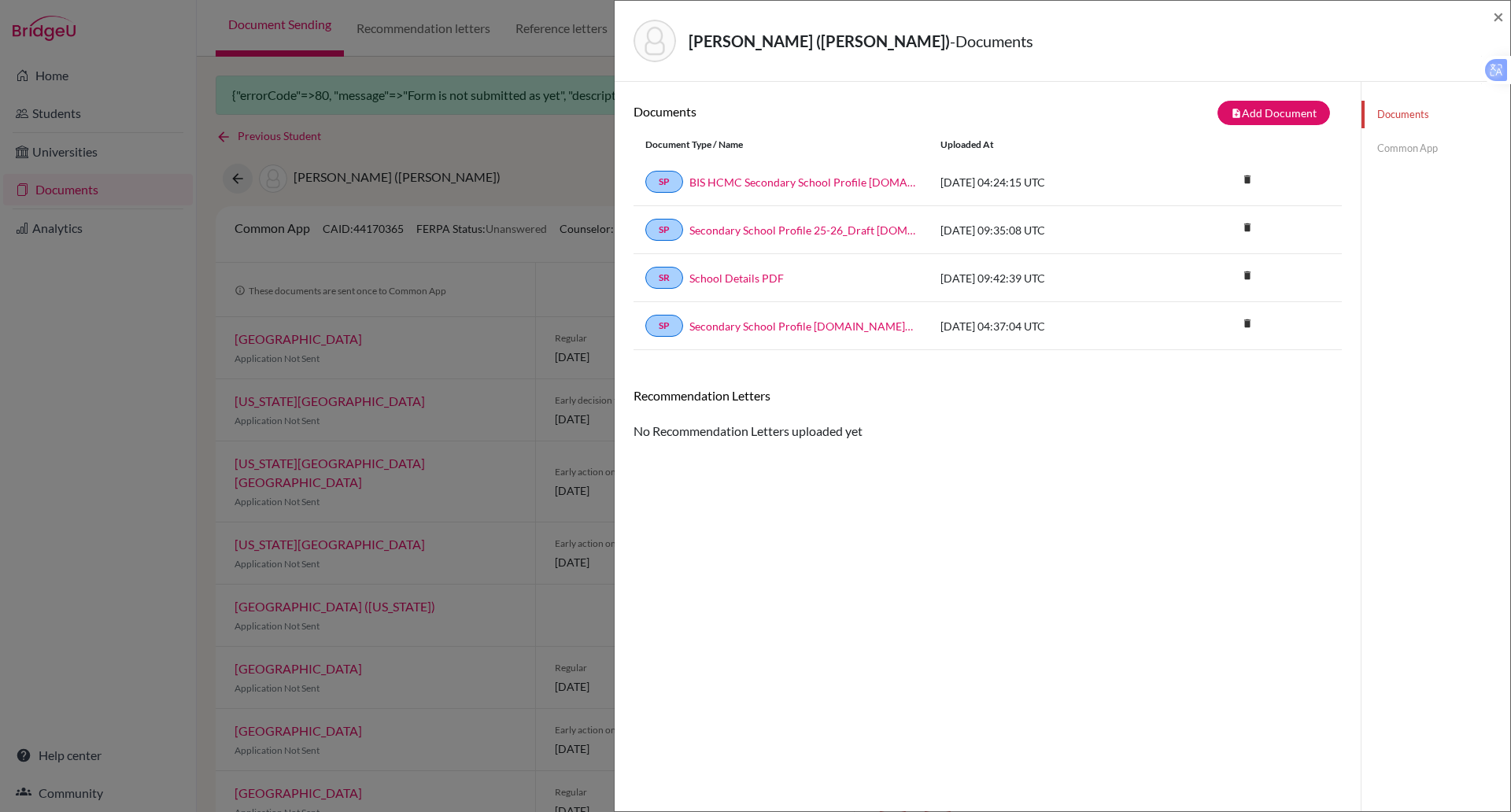
click at [1378, 157] on link "Common App" at bounding box center [1437, 148] width 149 height 27
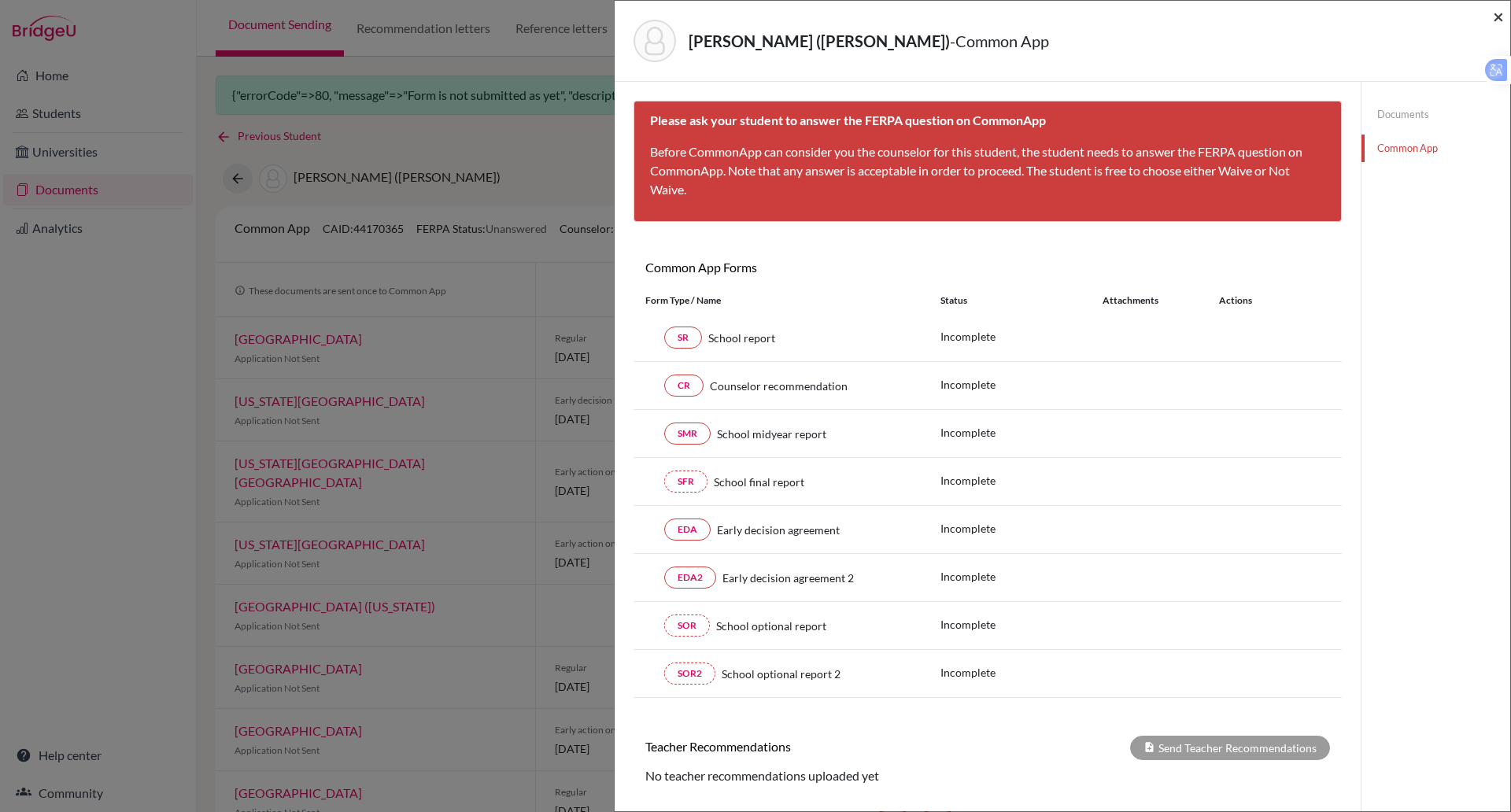
click at [1498, 7] on span "×" at bounding box center [1499, 16] width 11 height 23
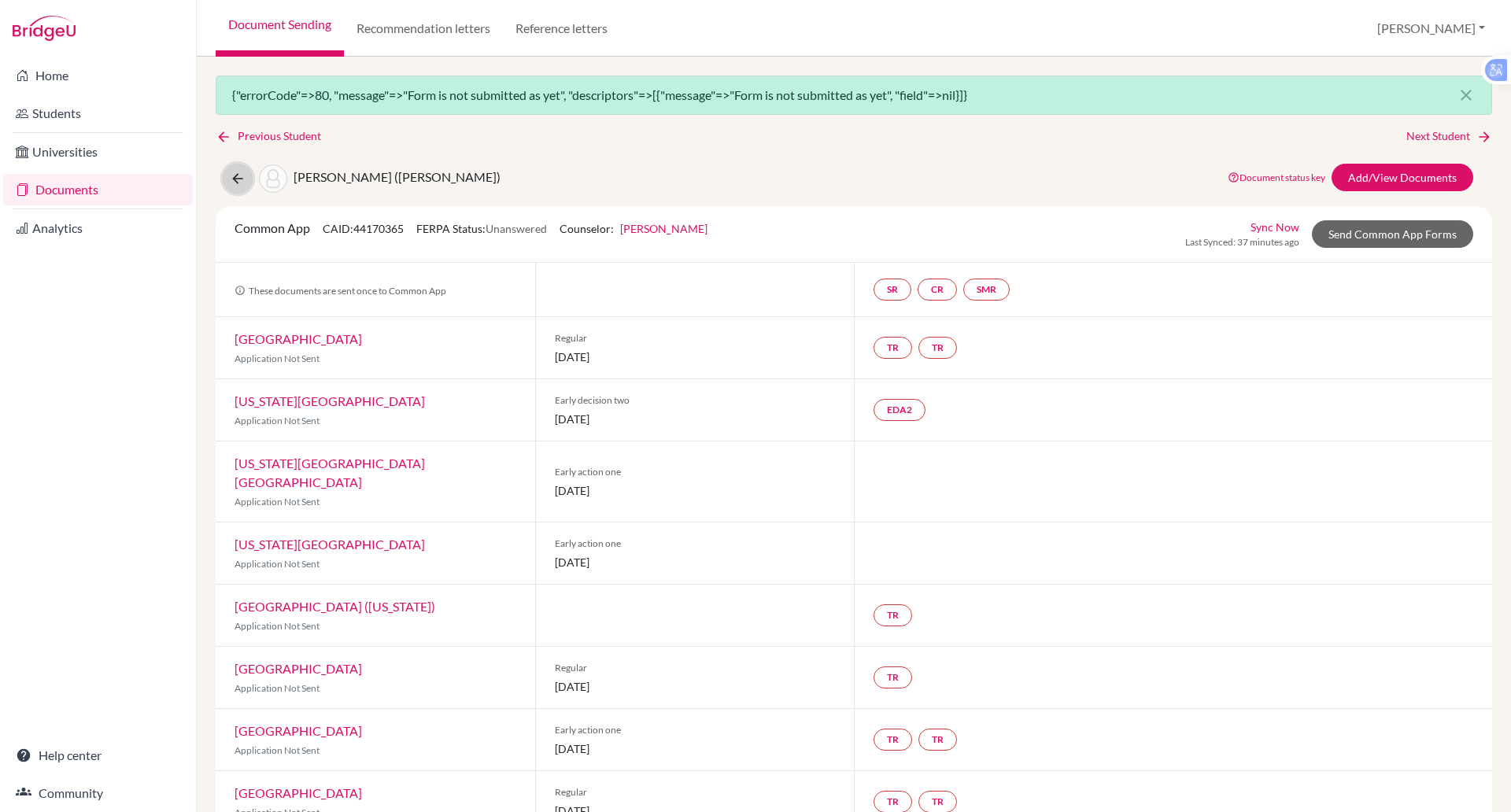
click at [247, 178] on button at bounding box center [238, 179] width 30 height 30
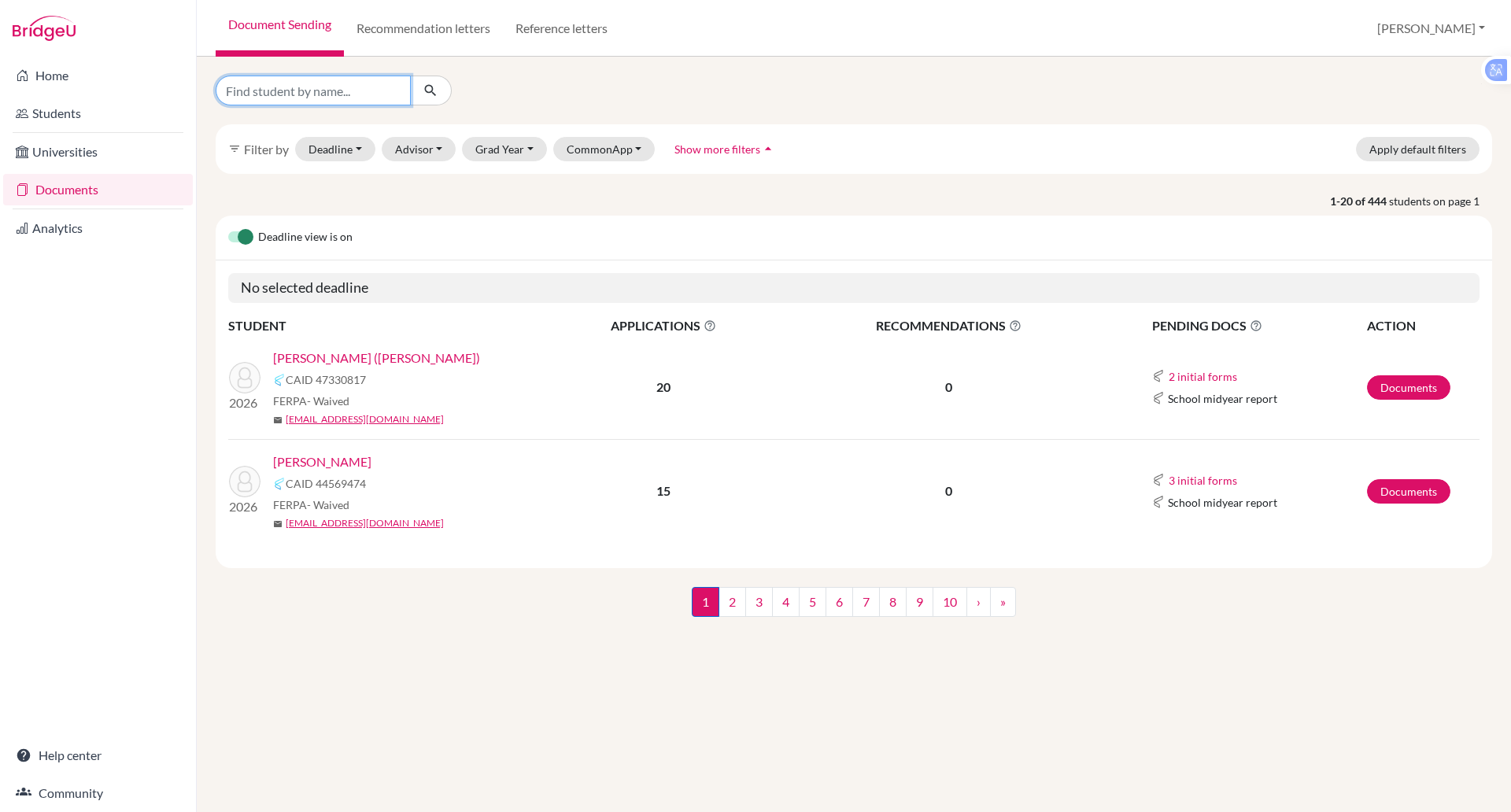
click at [308, 79] on input "Find student by name..." at bounding box center [313, 90] width 195 height 30
type input "k"
type input "alice"
click button "submit" at bounding box center [430, 90] width 42 height 30
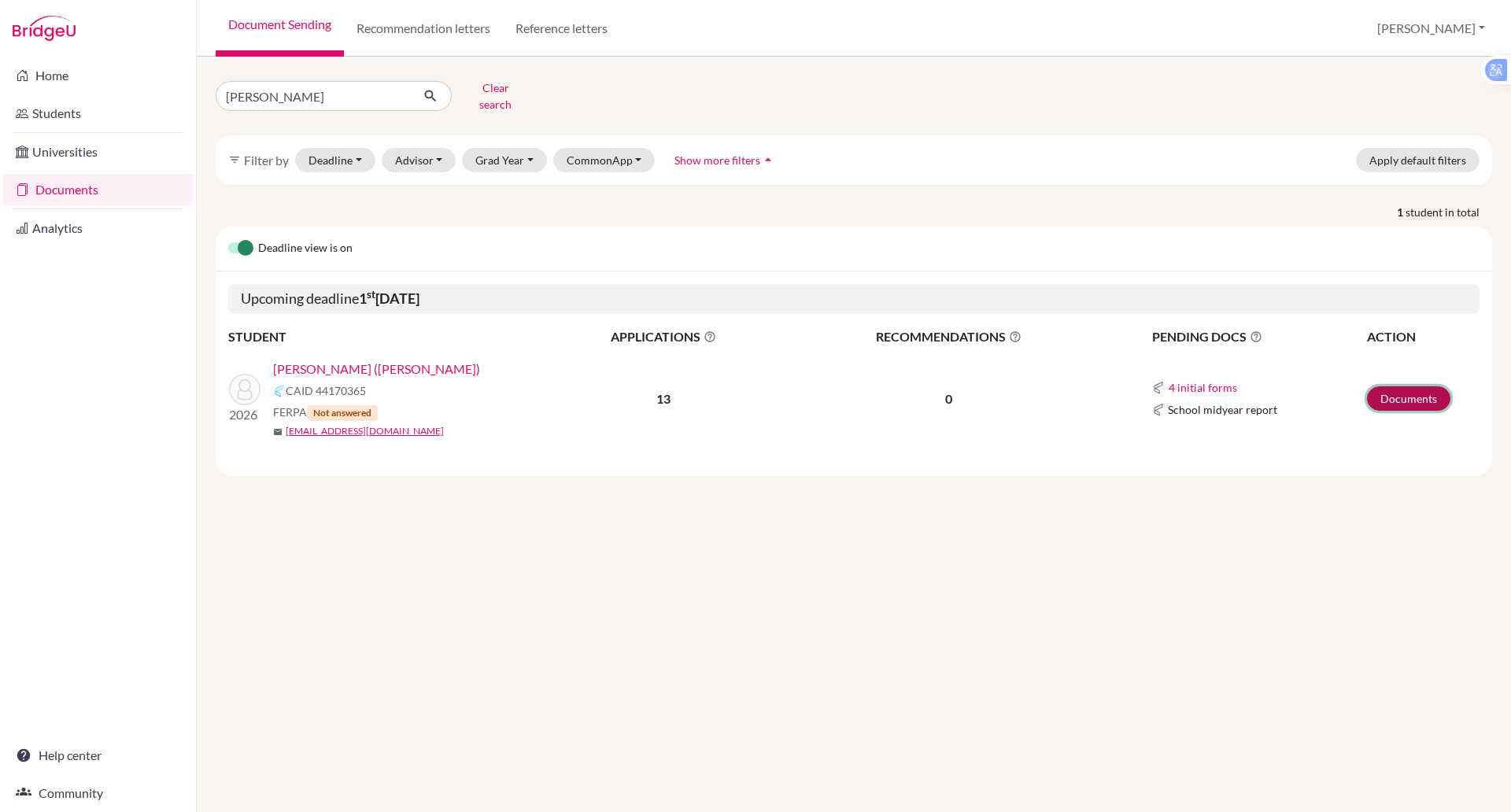
click at [1381, 389] on link "Documents" at bounding box center [1409, 399] width 83 height 25
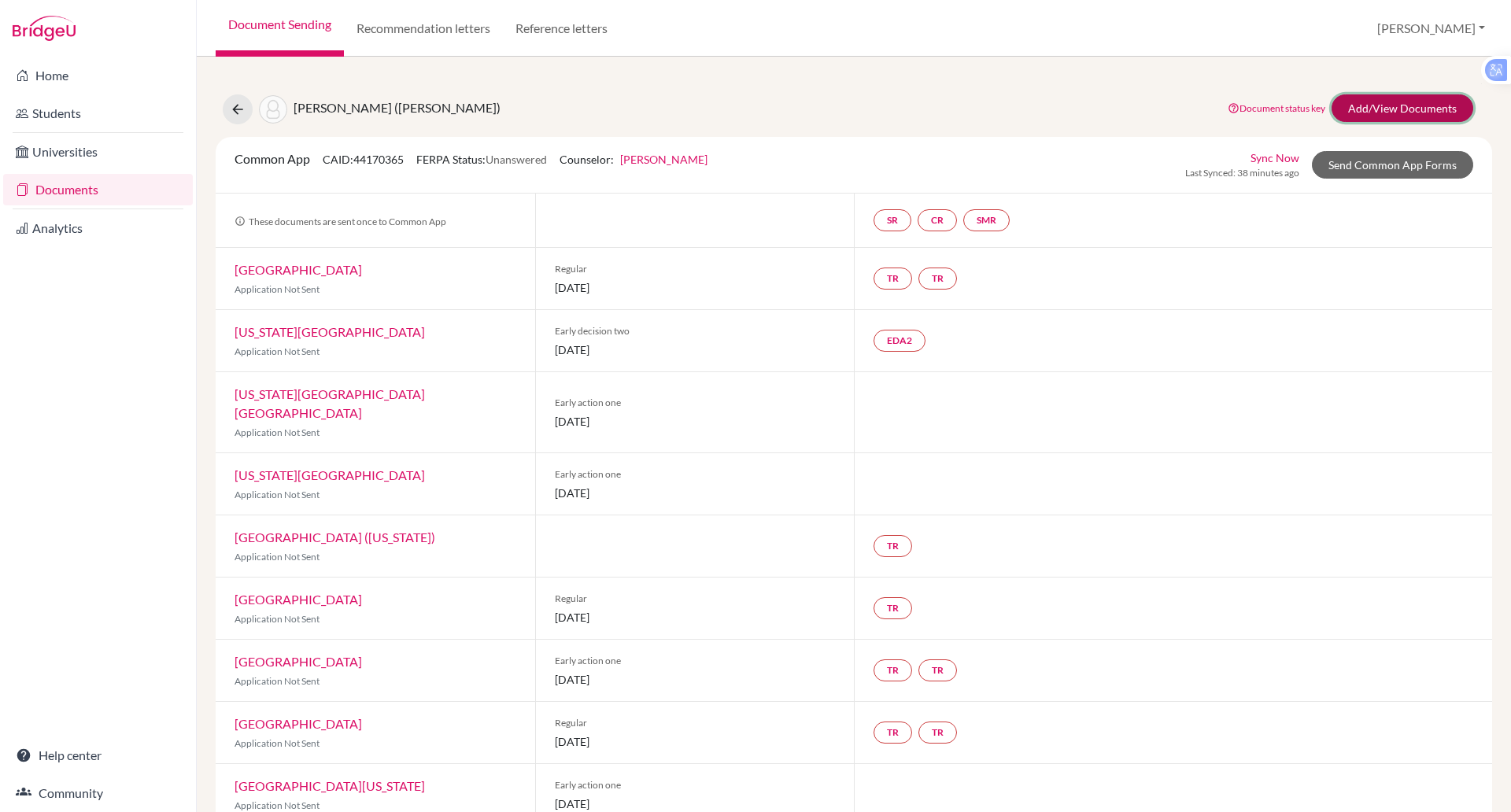
click at [1403, 107] on link "Add/View Documents" at bounding box center [1403, 108] width 142 height 27
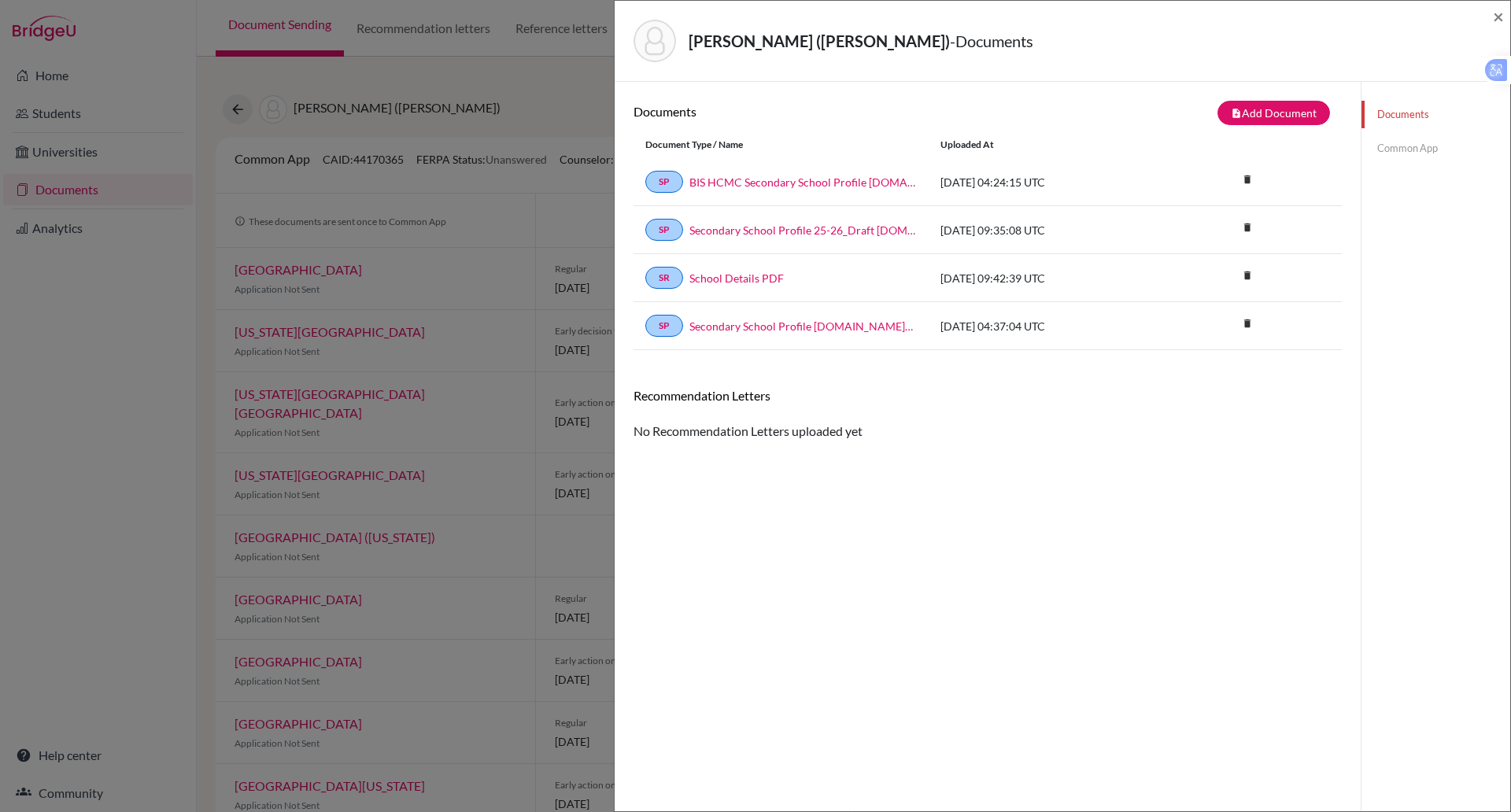
click at [1490, 11] on div "[PERSON_NAME] ([PERSON_NAME]) - Documents ×" at bounding box center [1062, 41] width 883 height 67
click at [1502, 15] on span "×" at bounding box center [1499, 16] width 11 height 23
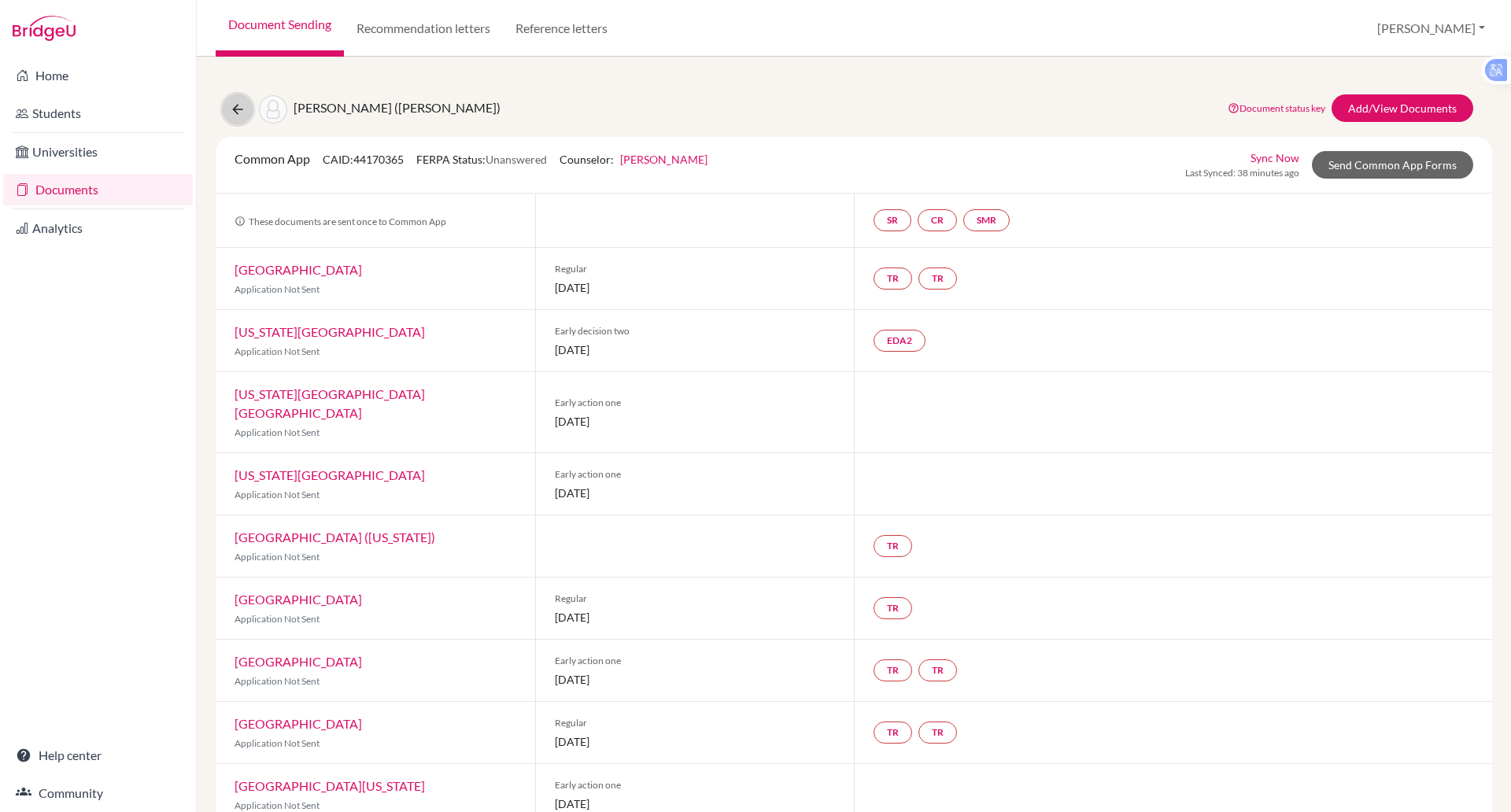
click at [229, 98] on button at bounding box center [238, 110] width 30 height 30
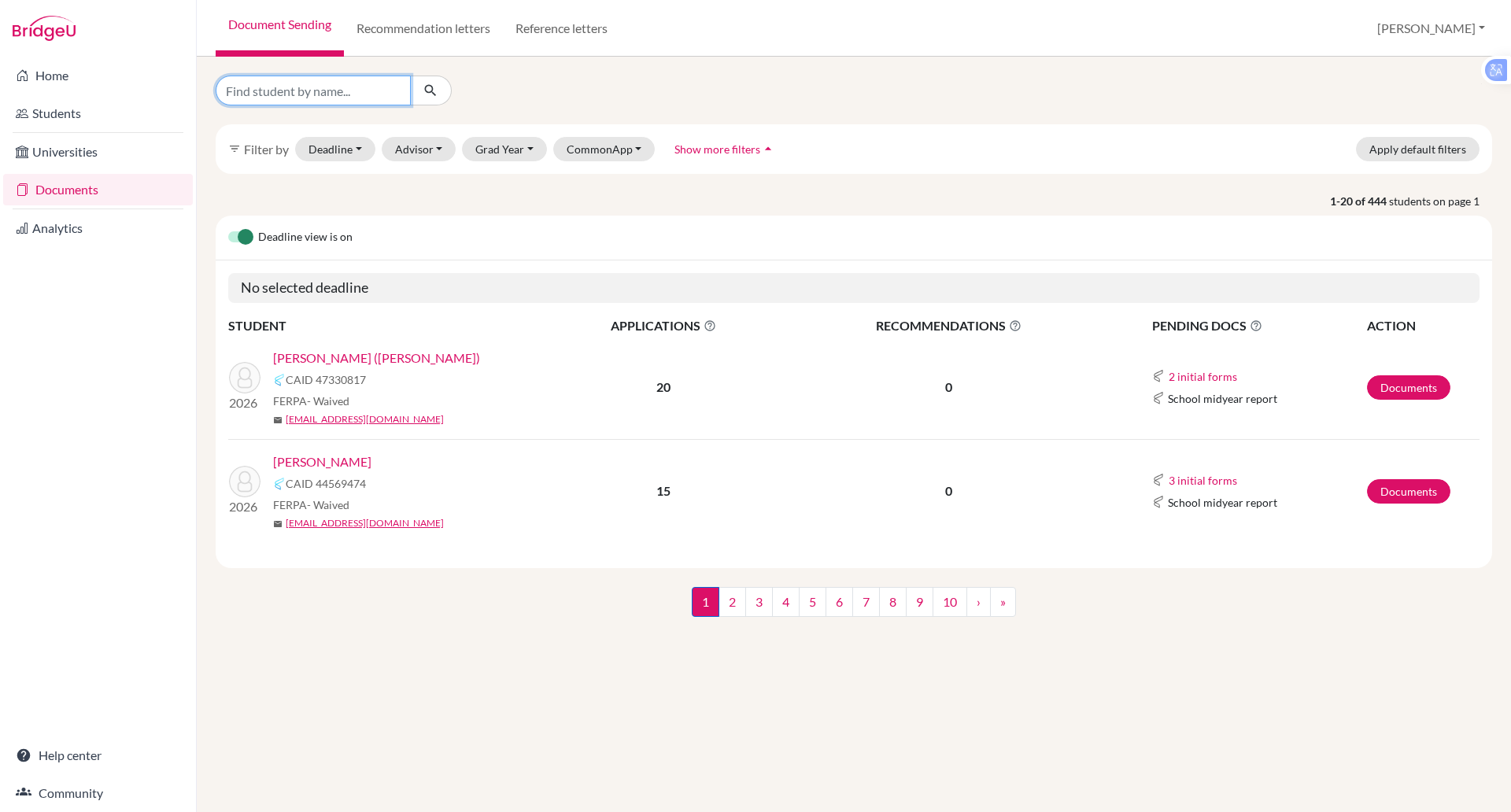
click at [330, 96] on input "Find student by name..." at bounding box center [313, 90] width 195 height 30
type input "kha"
click button "submit" at bounding box center [430, 90] width 42 height 30
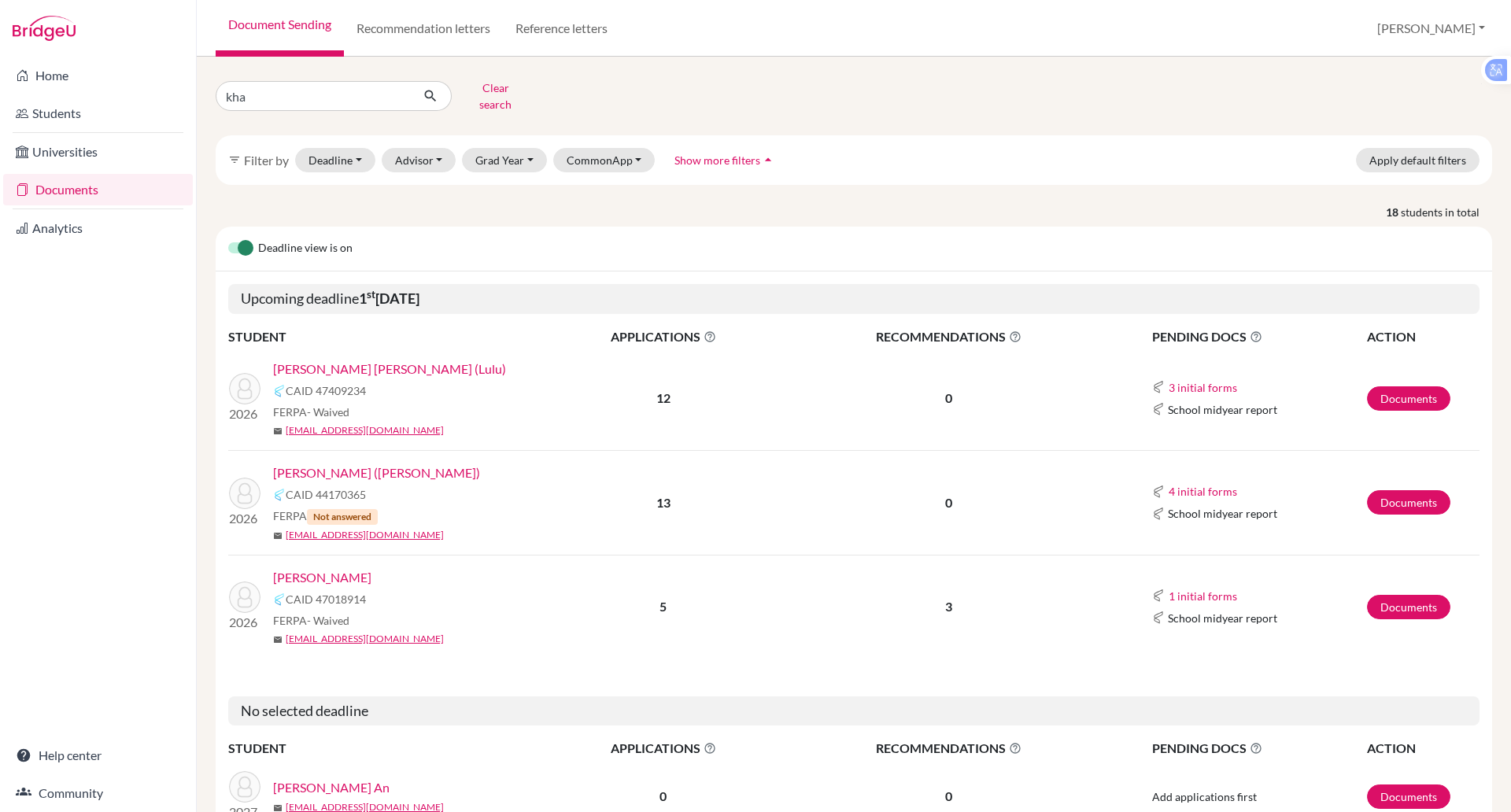
click at [292, 568] on link "[PERSON_NAME]" at bounding box center [322, 577] width 98 height 19
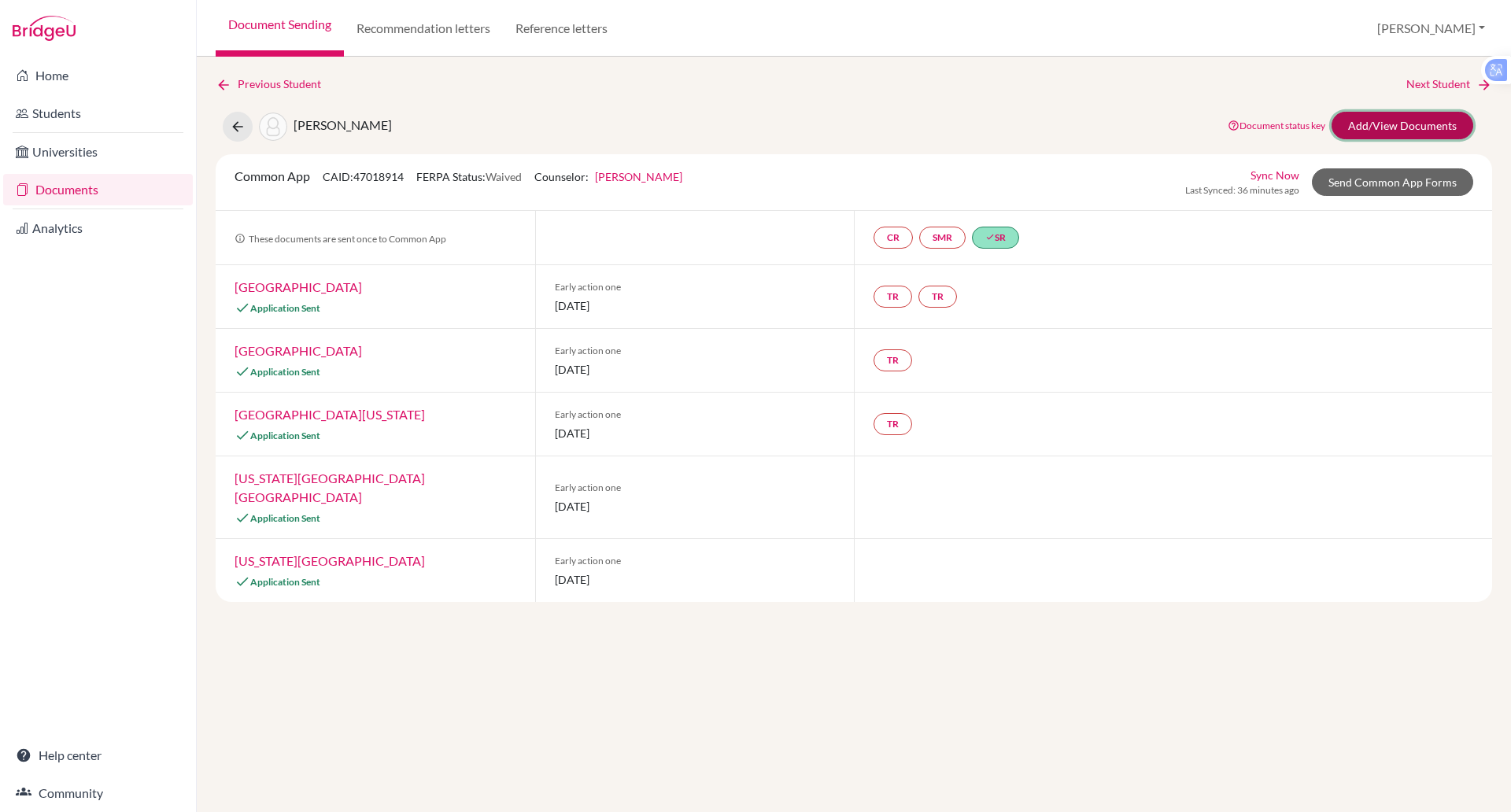
click at [1407, 116] on link "Add/View Documents" at bounding box center [1403, 125] width 142 height 27
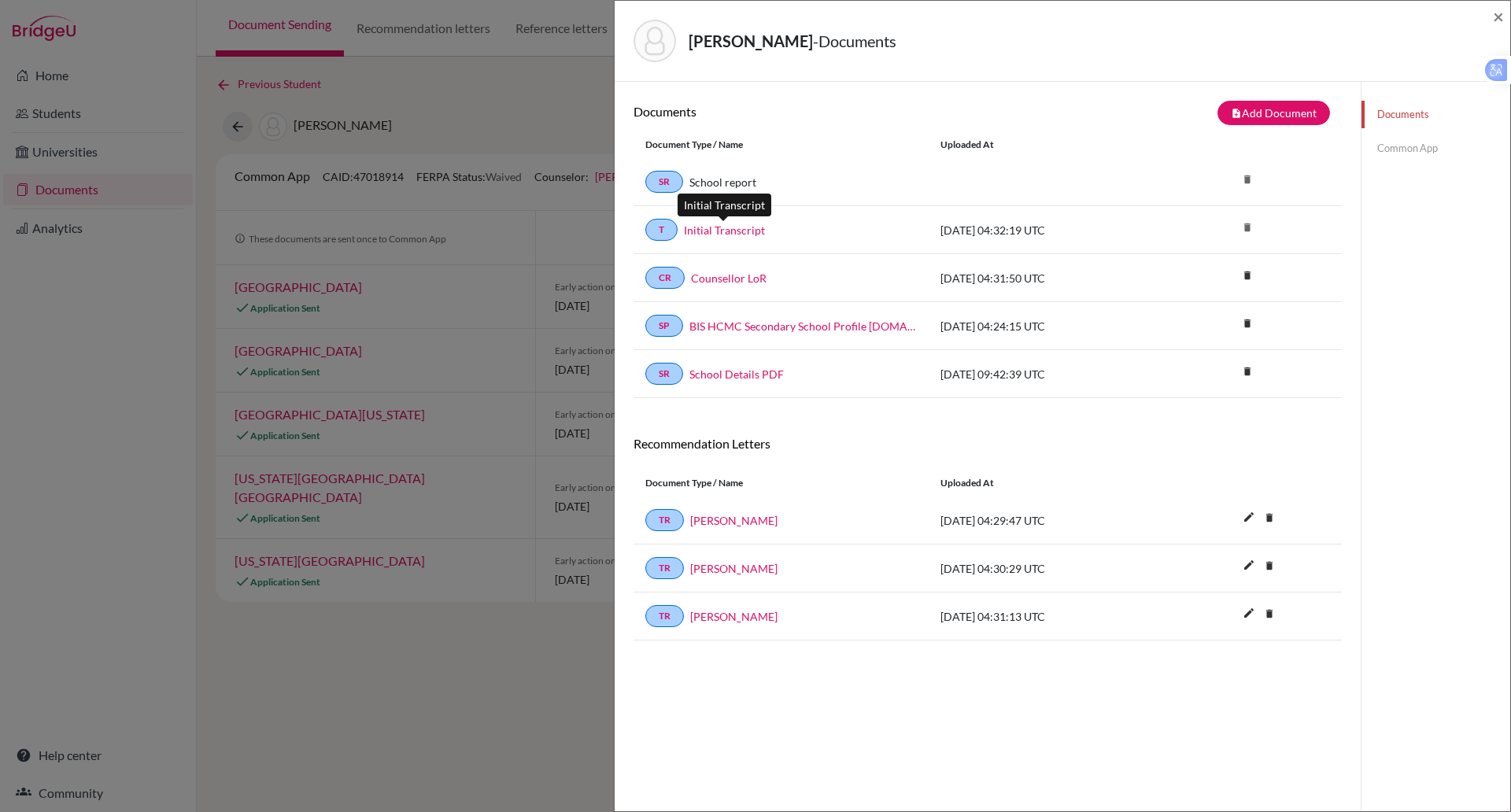
click at [719, 232] on link "Initial Transcript" at bounding box center [724, 230] width 81 height 17
click at [1389, 150] on link "Common App" at bounding box center [1437, 148] width 149 height 27
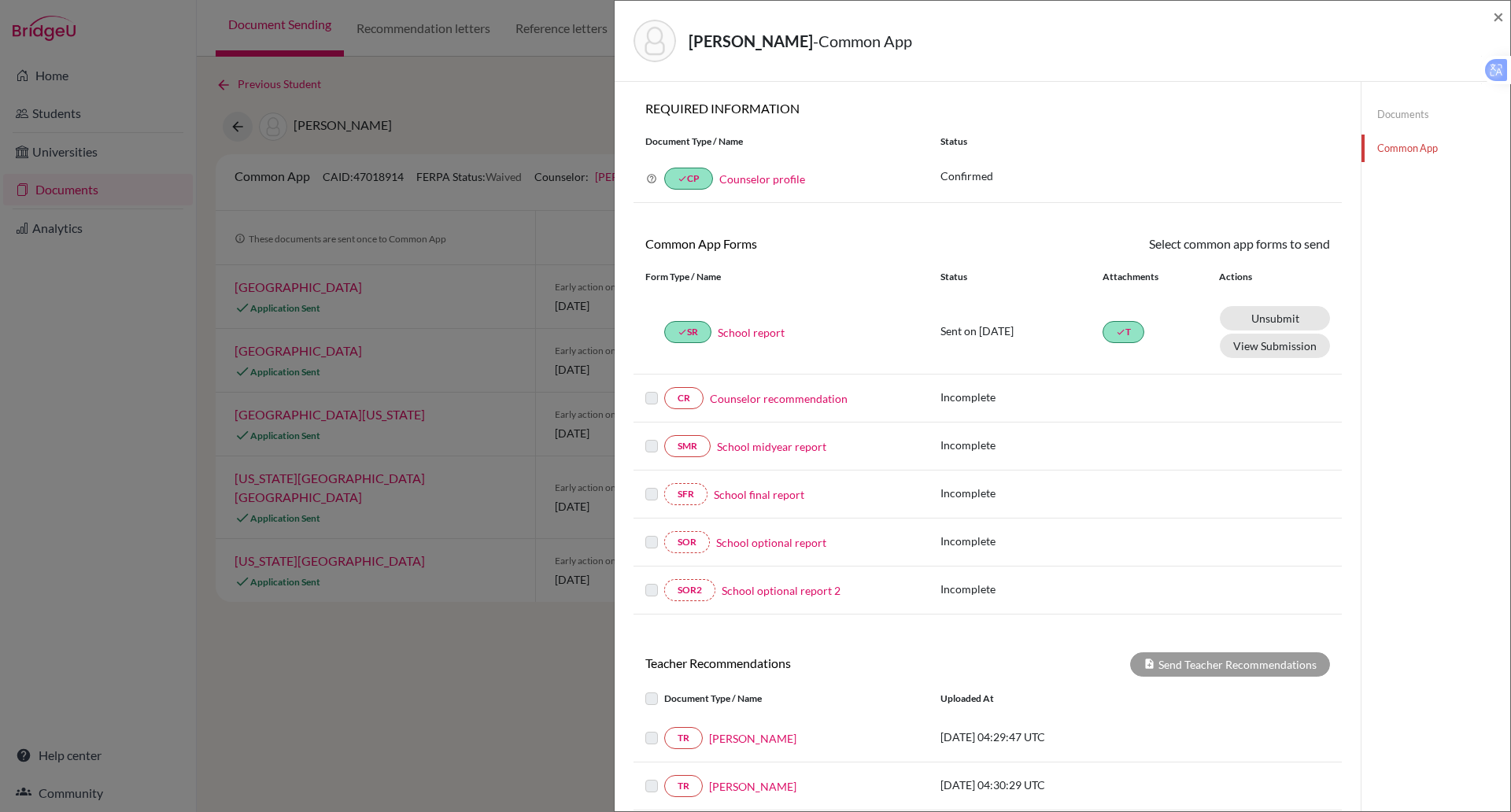
click at [794, 398] on link "Counselor recommendation" at bounding box center [779, 398] width 137 height 17
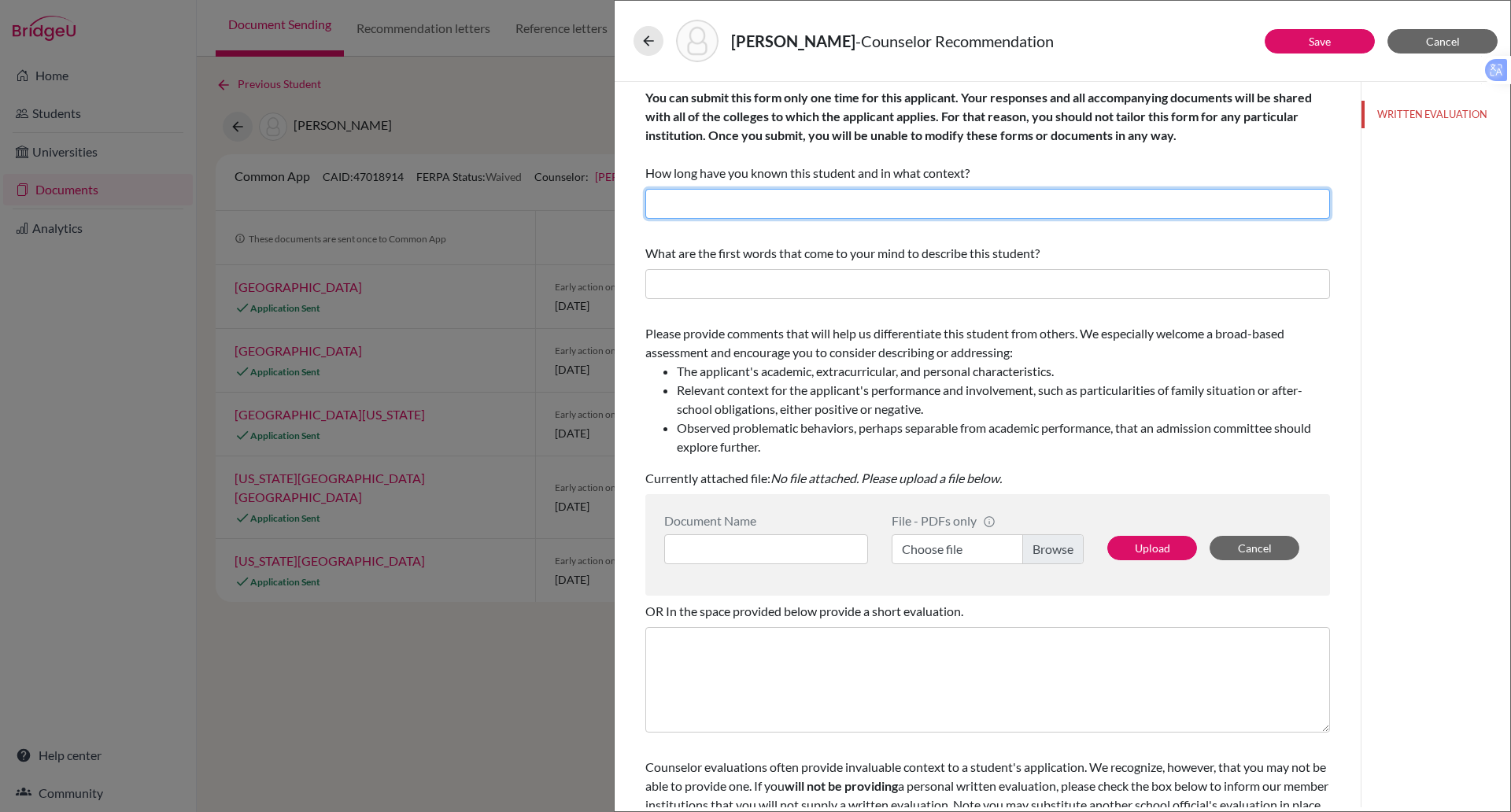
click at [745, 208] on input "text" at bounding box center [988, 204] width 685 height 30
type input "2 years as his University Counselor"
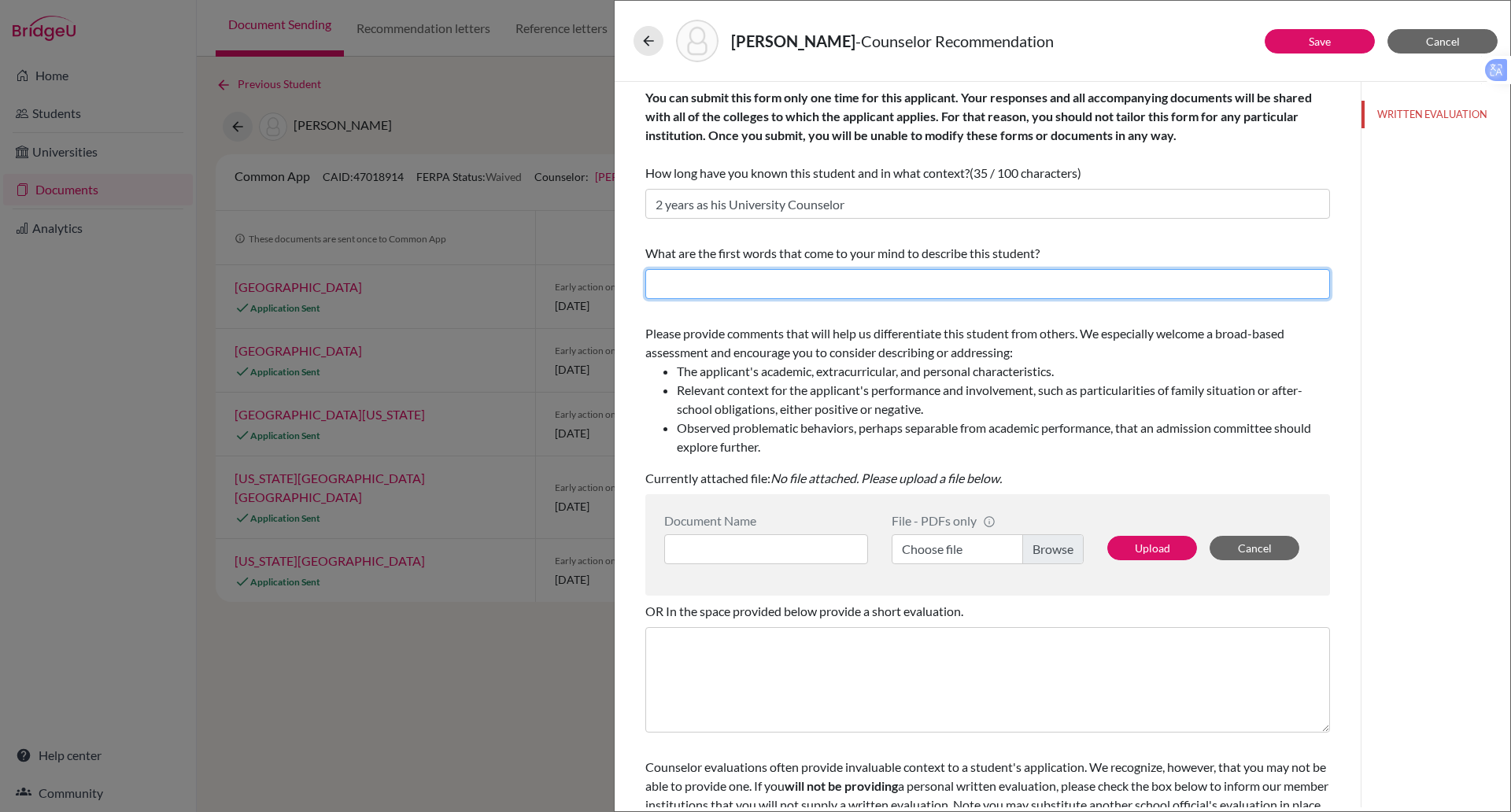
click at [692, 291] on input "text" at bounding box center [988, 285] width 685 height 30
type input "Organised, Likeable, Busy"
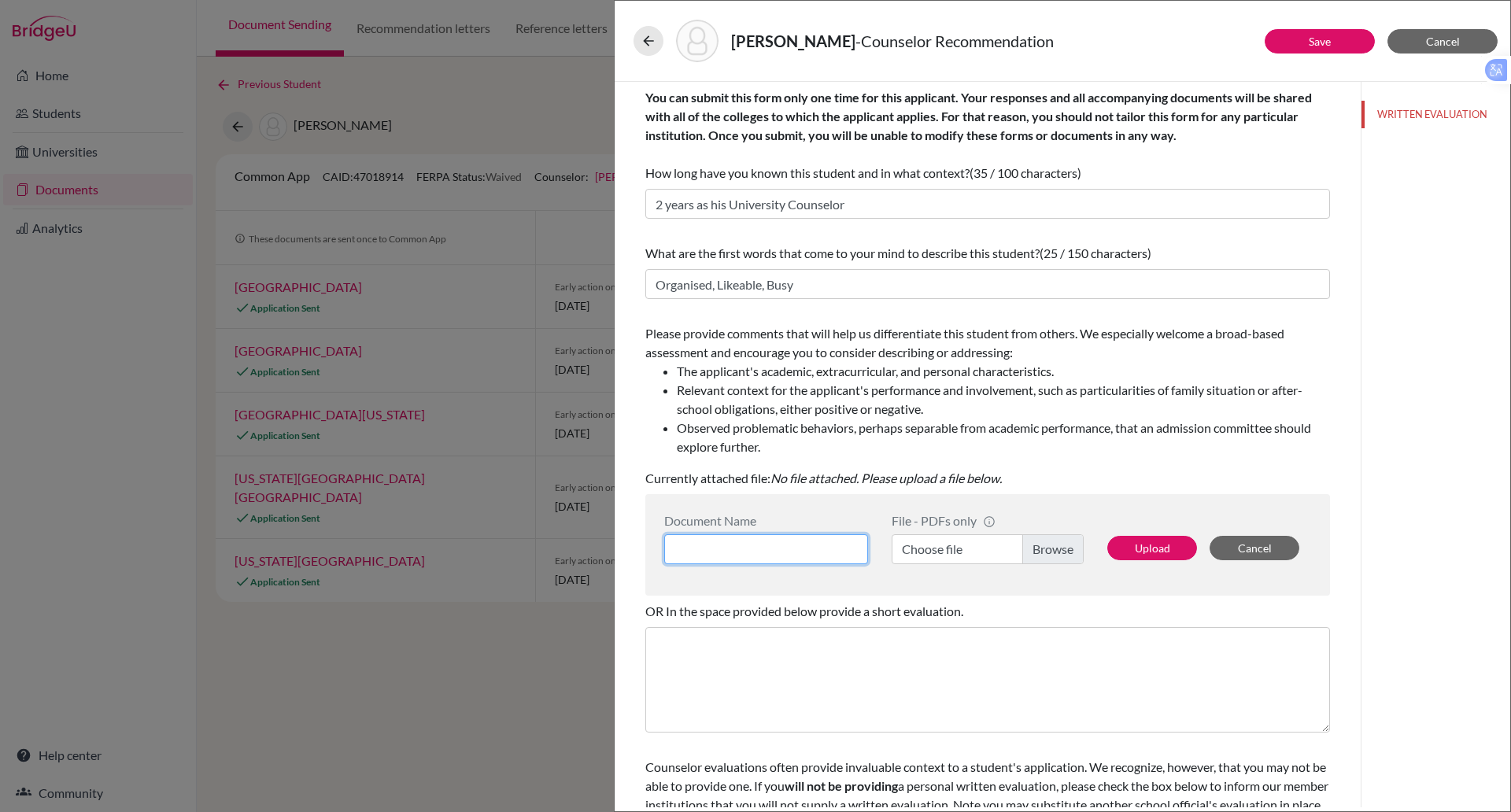
click at [722, 545] on input at bounding box center [766, 550] width 204 height 30
click at [928, 546] on label "Choose file" at bounding box center [988, 550] width 192 height 30
click at [928, 546] on input "Choose file" at bounding box center [988, 550] width 192 height 30
click at [1131, 548] on button "Upload" at bounding box center [1152, 549] width 90 height 25
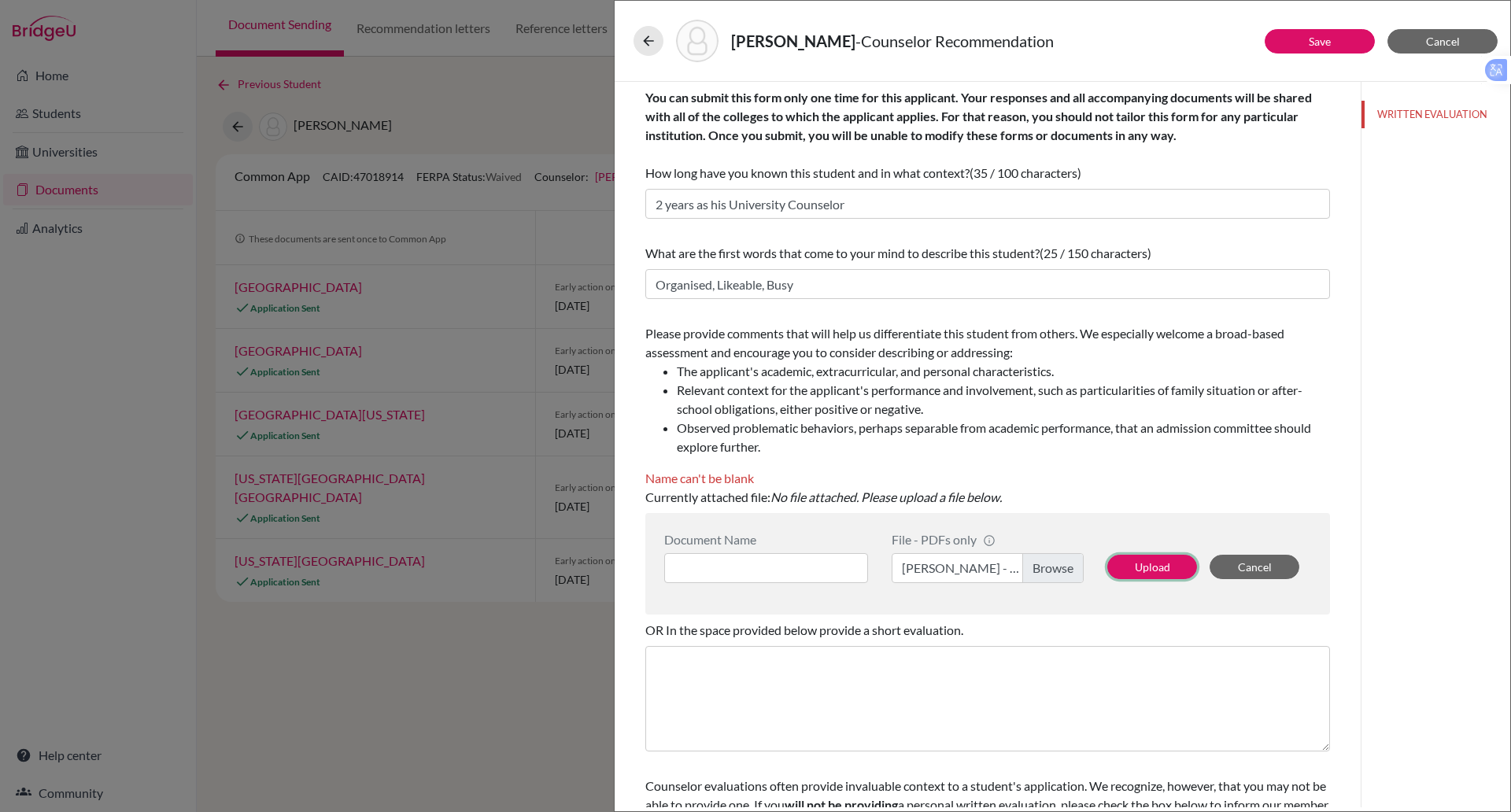
scroll to position [82, 0]
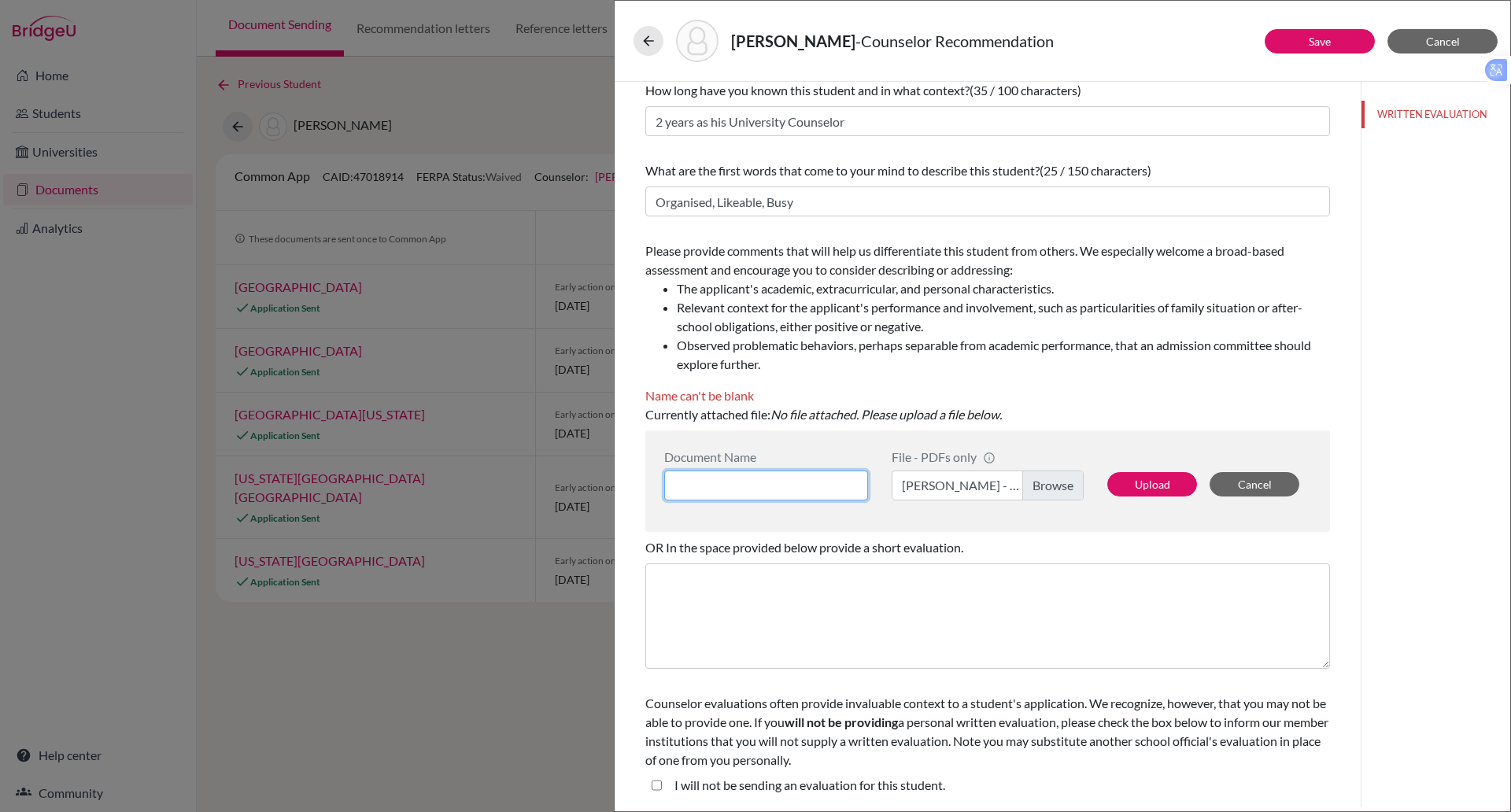
click at [716, 486] on input at bounding box center [766, 486] width 204 height 30
click at [714, 481] on input "Paul RIspin COunselor Recommendation" at bounding box center [766, 486] width 204 height 30
type input "Paul Rispin Counselor Recommendation"
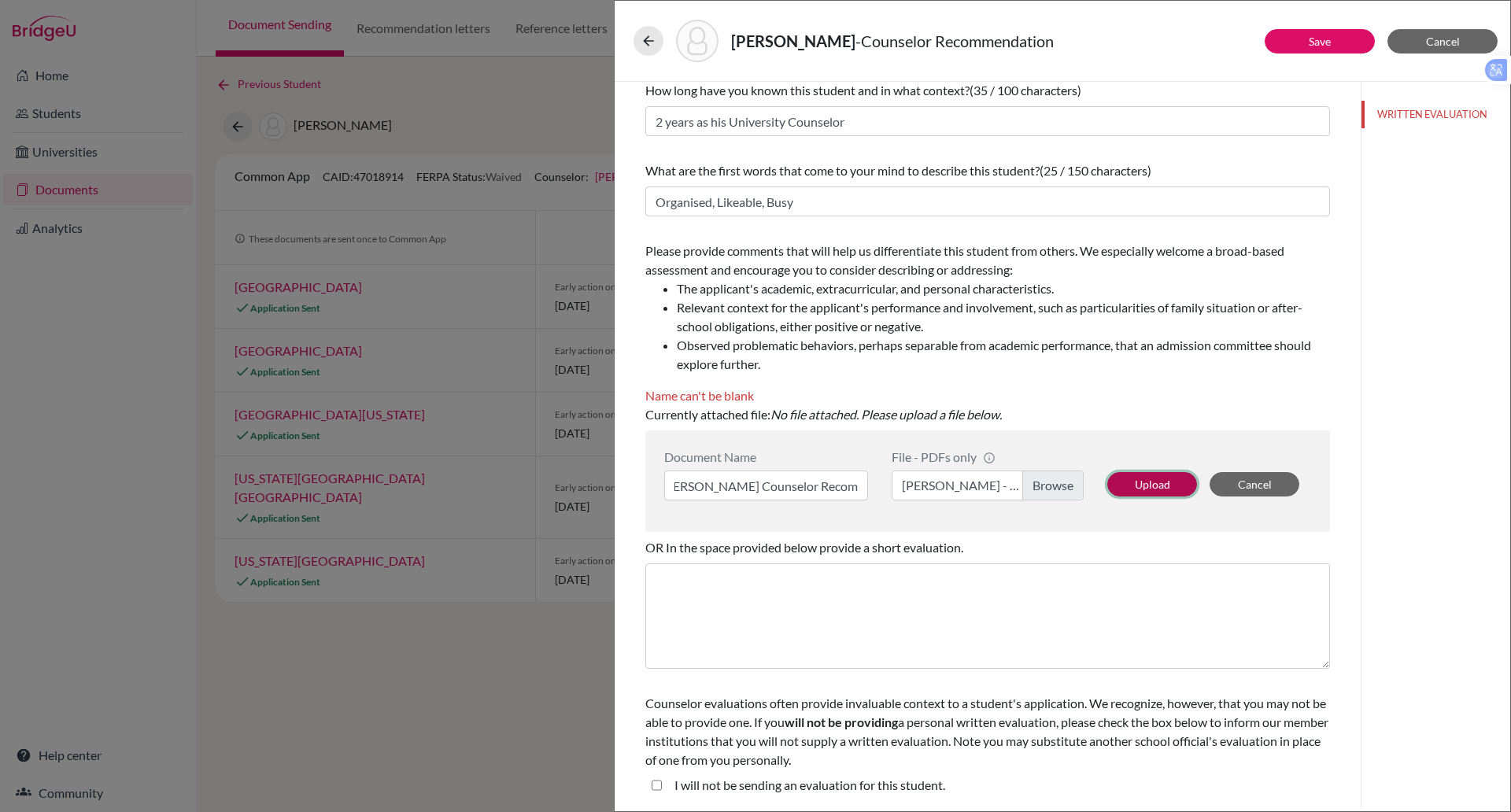
click at [1147, 476] on button "Upload" at bounding box center [1152, 485] width 90 height 25
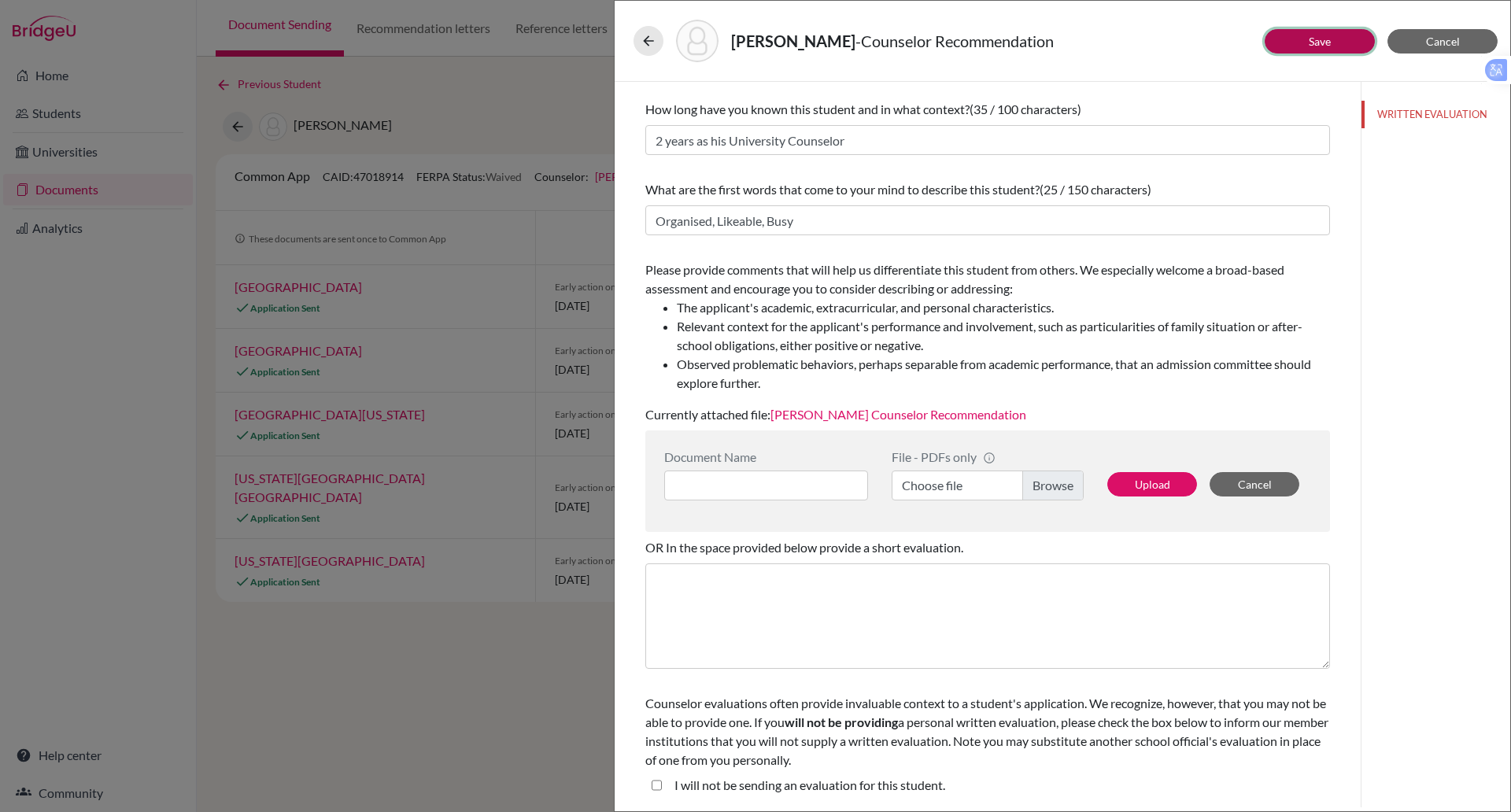
click at [1325, 38] on link "Save" at bounding box center [1319, 41] width 22 height 13
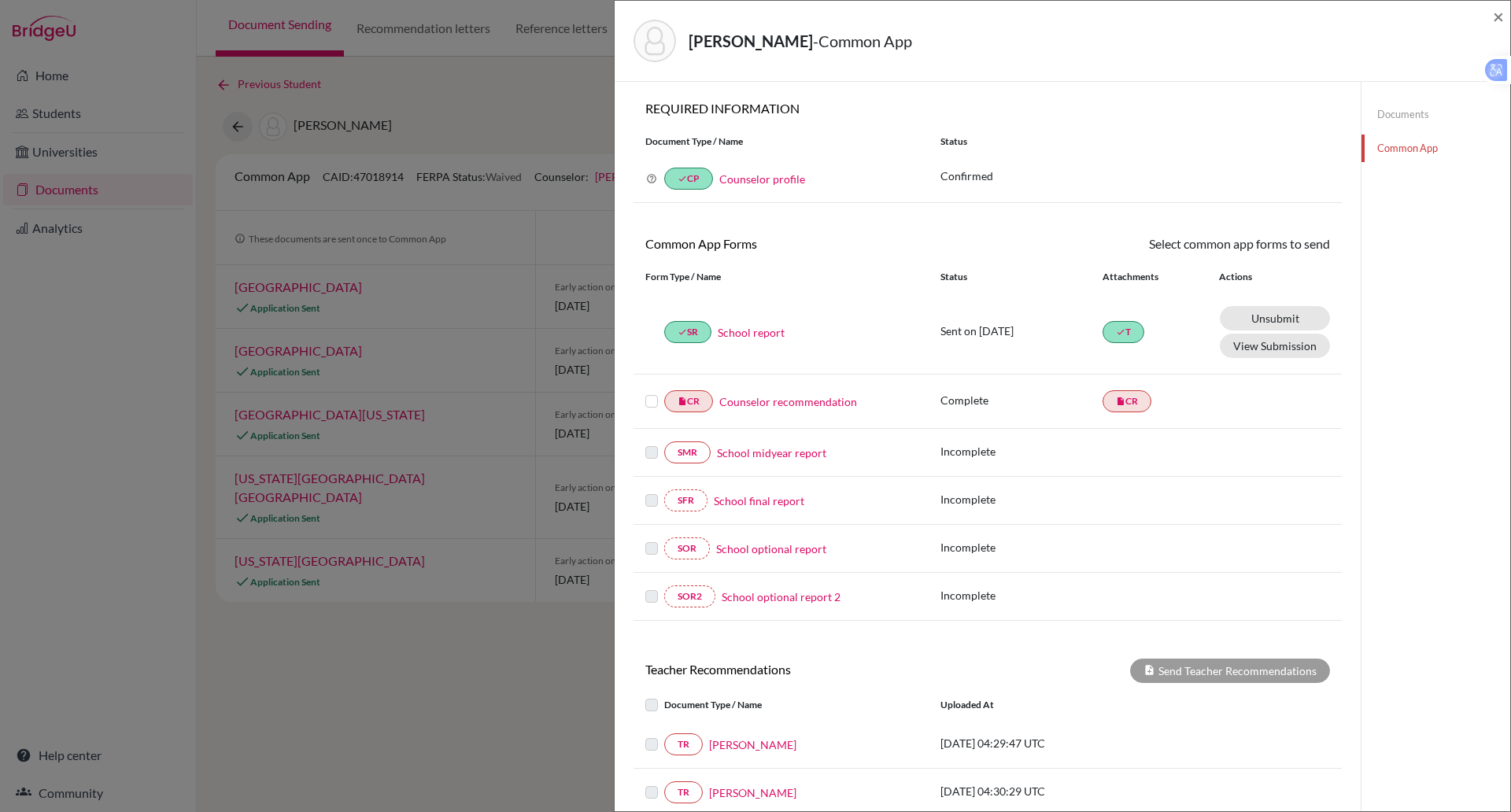
click at [652, 392] on label at bounding box center [652, 392] width 12 height 0
click at [0, 0] on input "checkbox" at bounding box center [0, 0] width 0 height 0
click at [802, 404] on link "Counselor recommendation" at bounding box center [787, 403] width 137 height 17
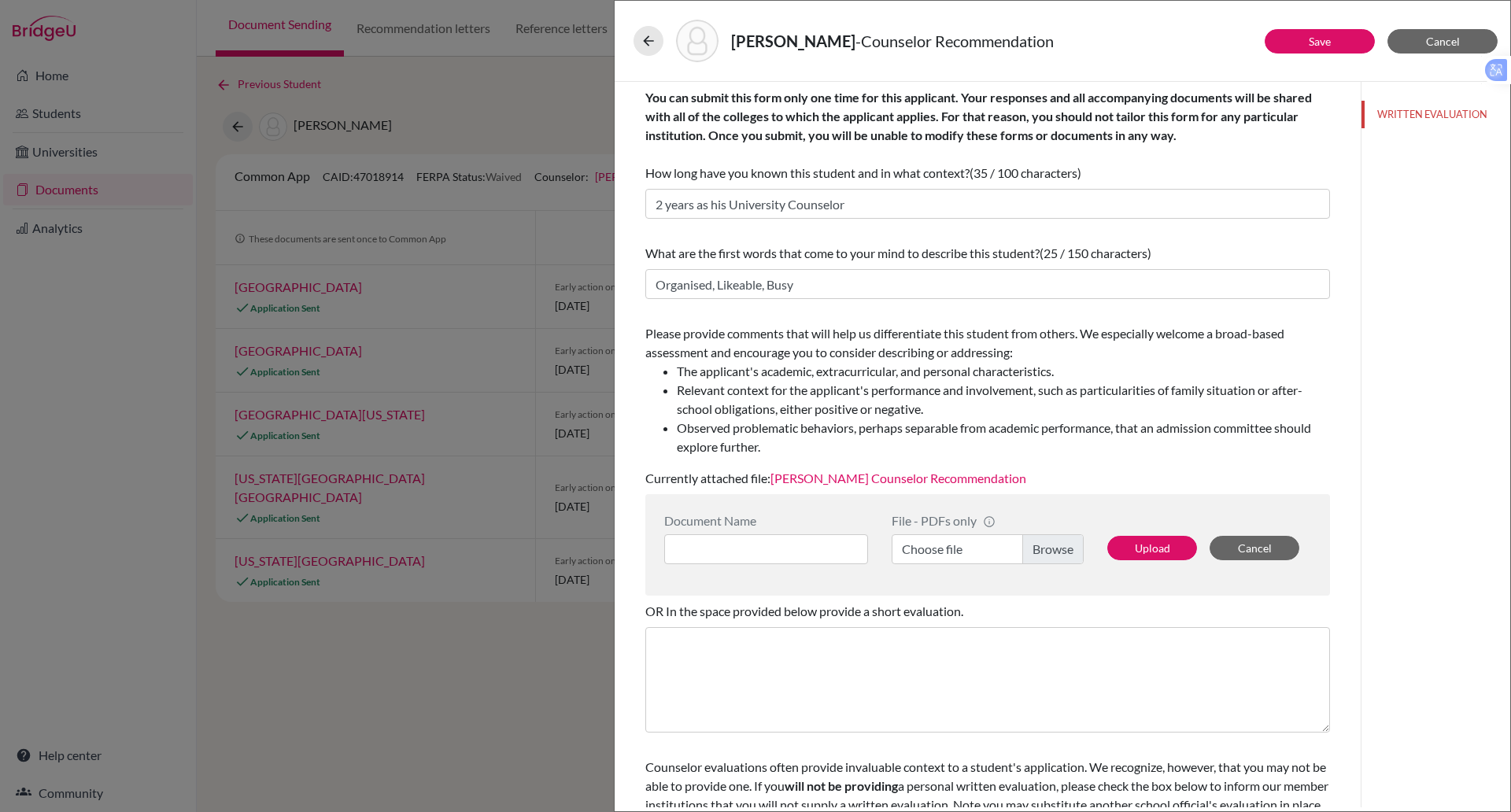
click at [855, 483] on link "Paul Rispin Counselor Recommendation" at bounding box center [898, 478] width 256 height 15
click at [1302, 31] on button "Save" at bounding box center [1320, 42] width 110 height 25
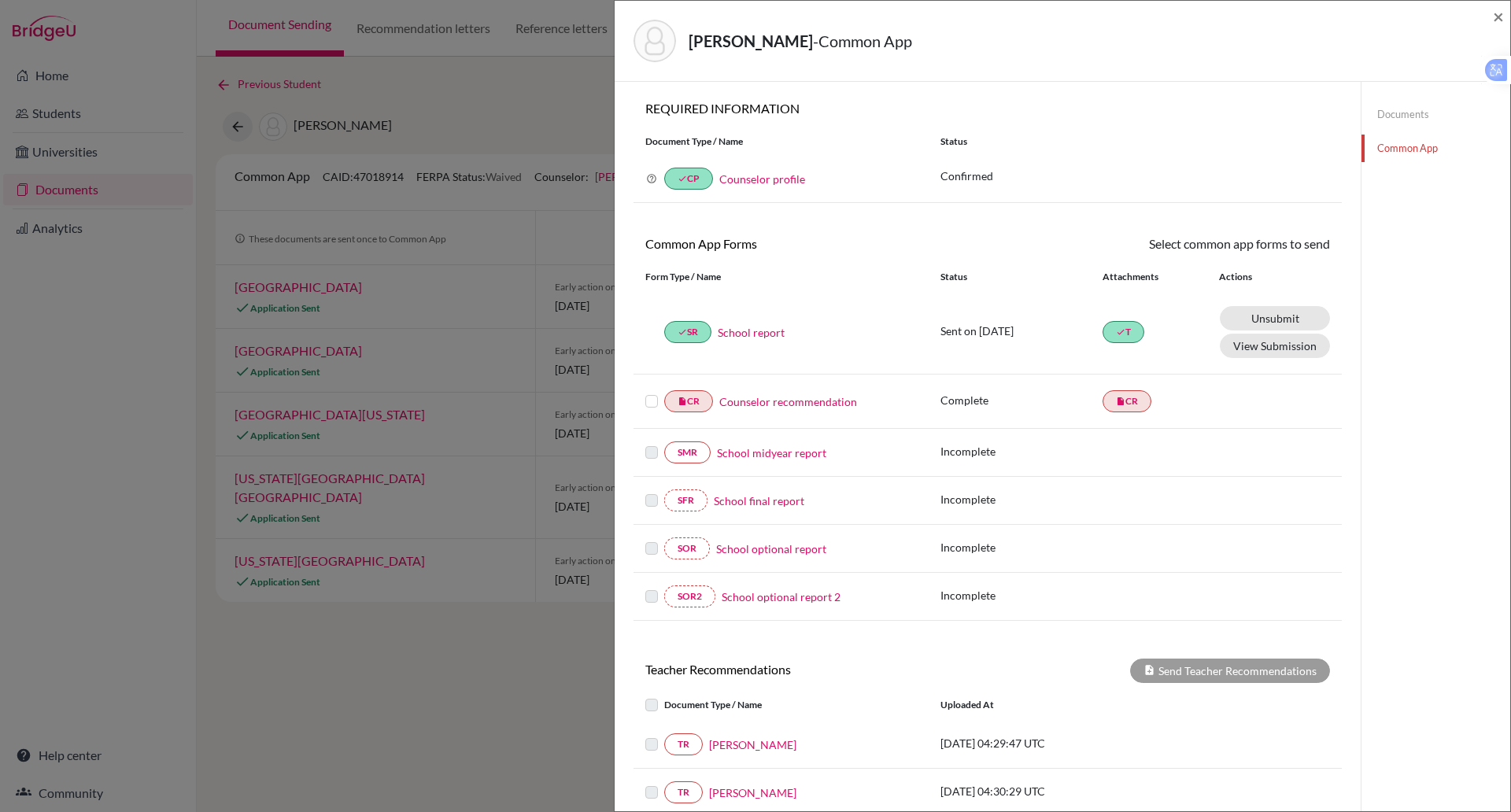
click at [657, 392] on label at bounding box center [652, 392] width 12 height 0
click at [0, 0] on input "checkbox" at bounding box center [0, 0] width 0 height 0
click at [1280, 242] on link "Send" at bounding box center [1298, 247] width 66 height 25
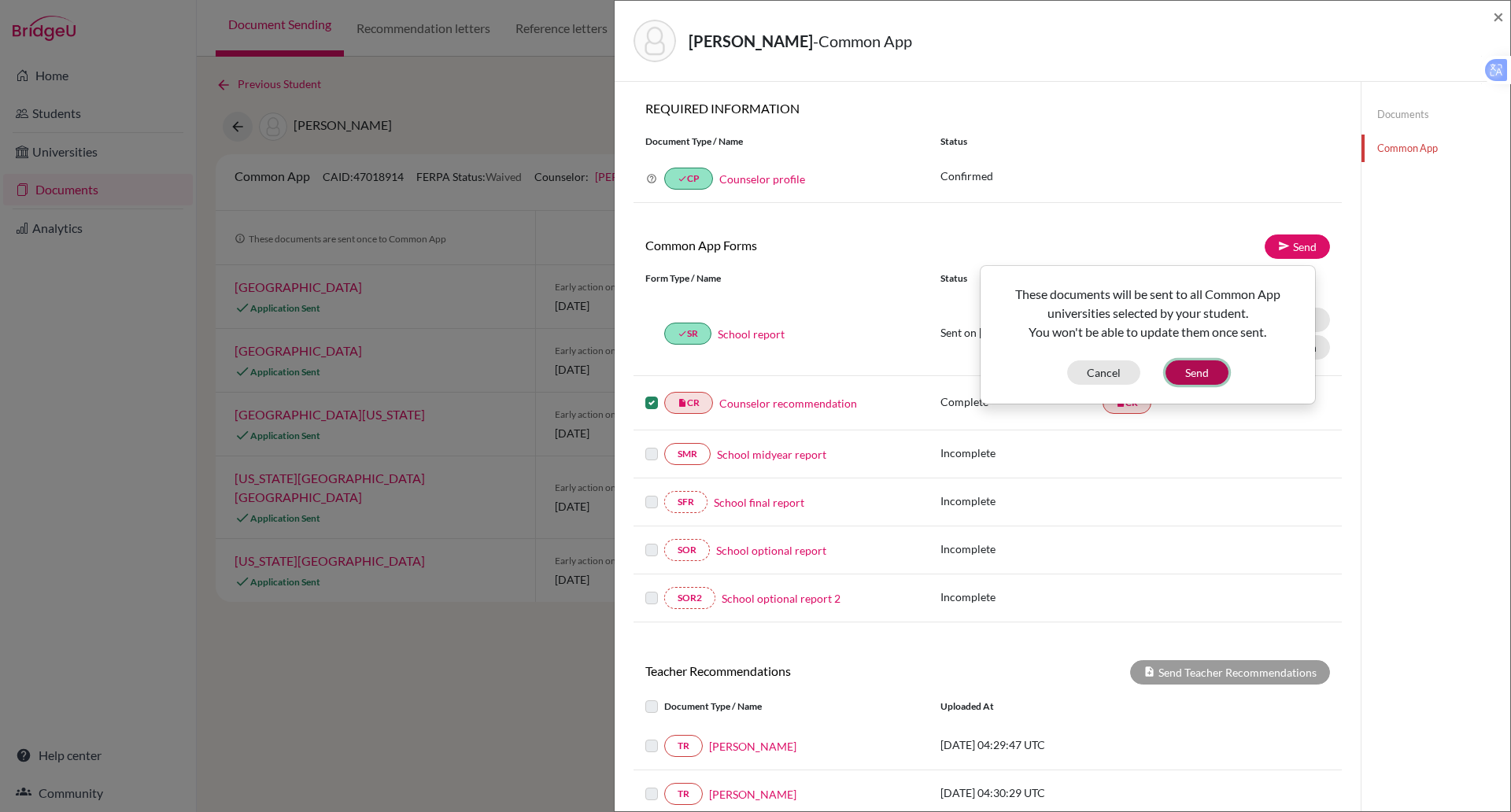
click at [1192, 367] on button "Send" at bounding box center [1197, 373] width 63 height 25
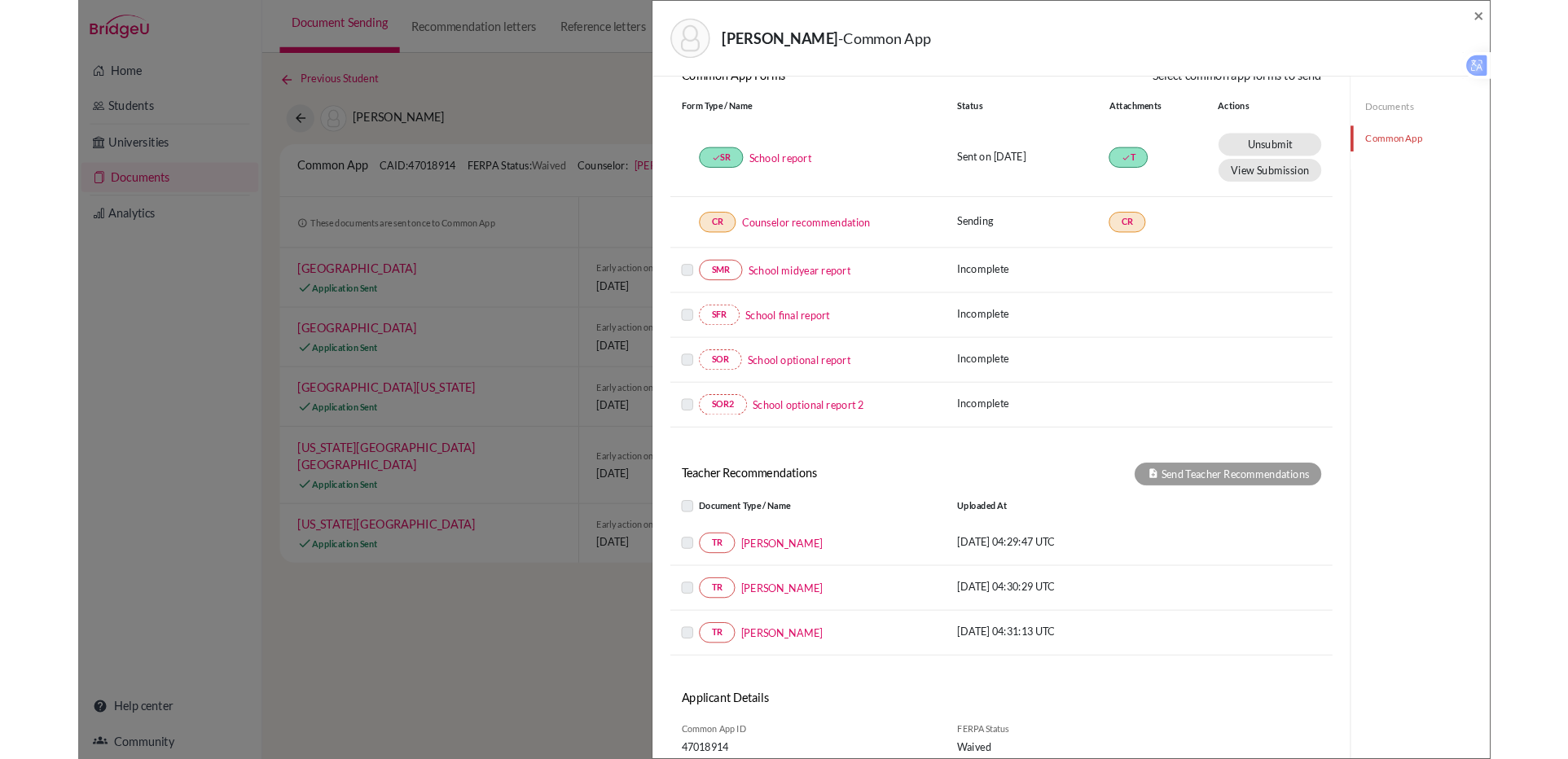
scroll to position [230, 0]
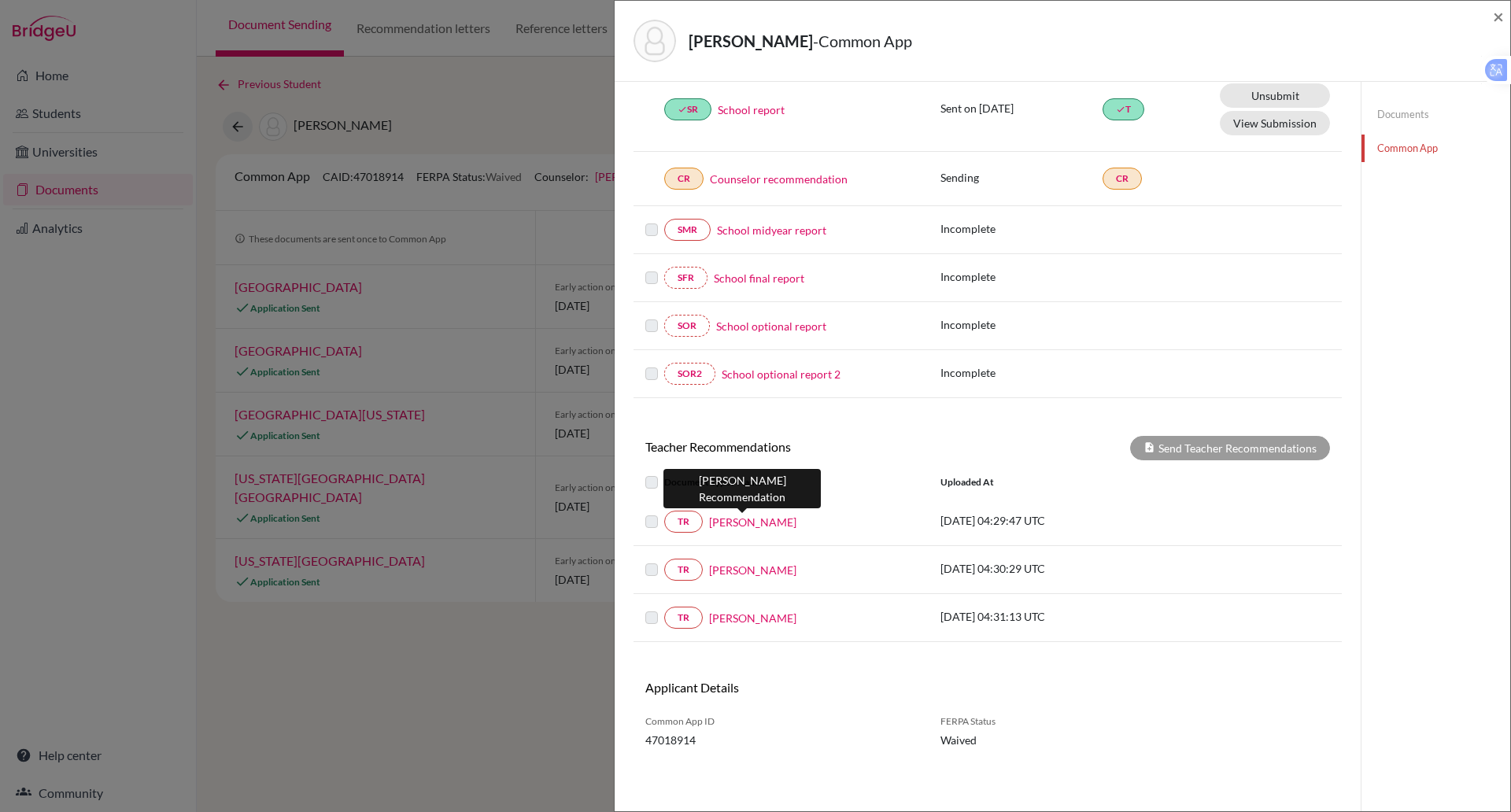
click at [738, 527] on link "Sean Stockley" at bounding box center [753, 522] width 88 height 17
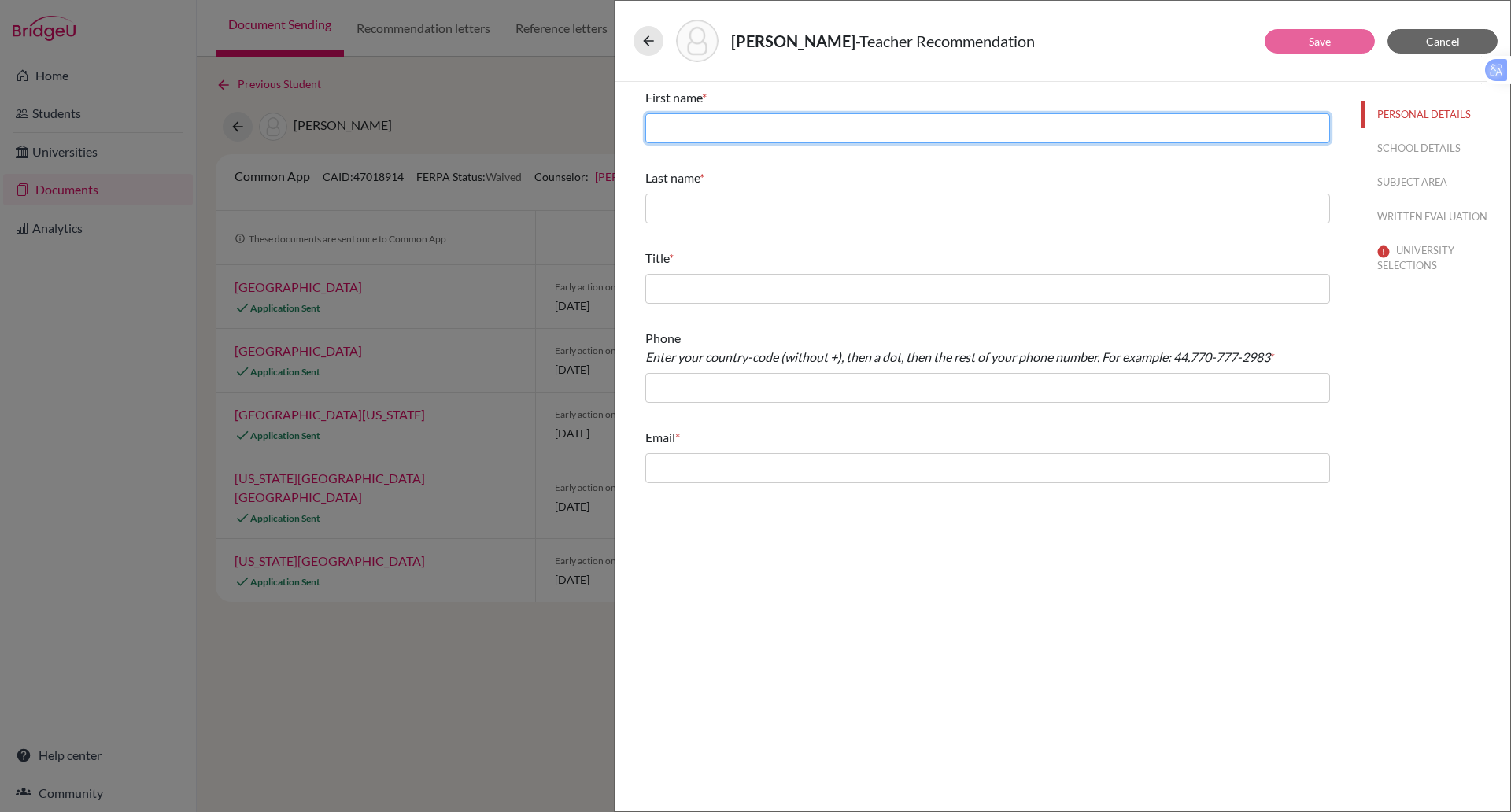
click at [757, 130] on input "text" at bounding box center [988, 129] width 685 height 30
type input "Sean"
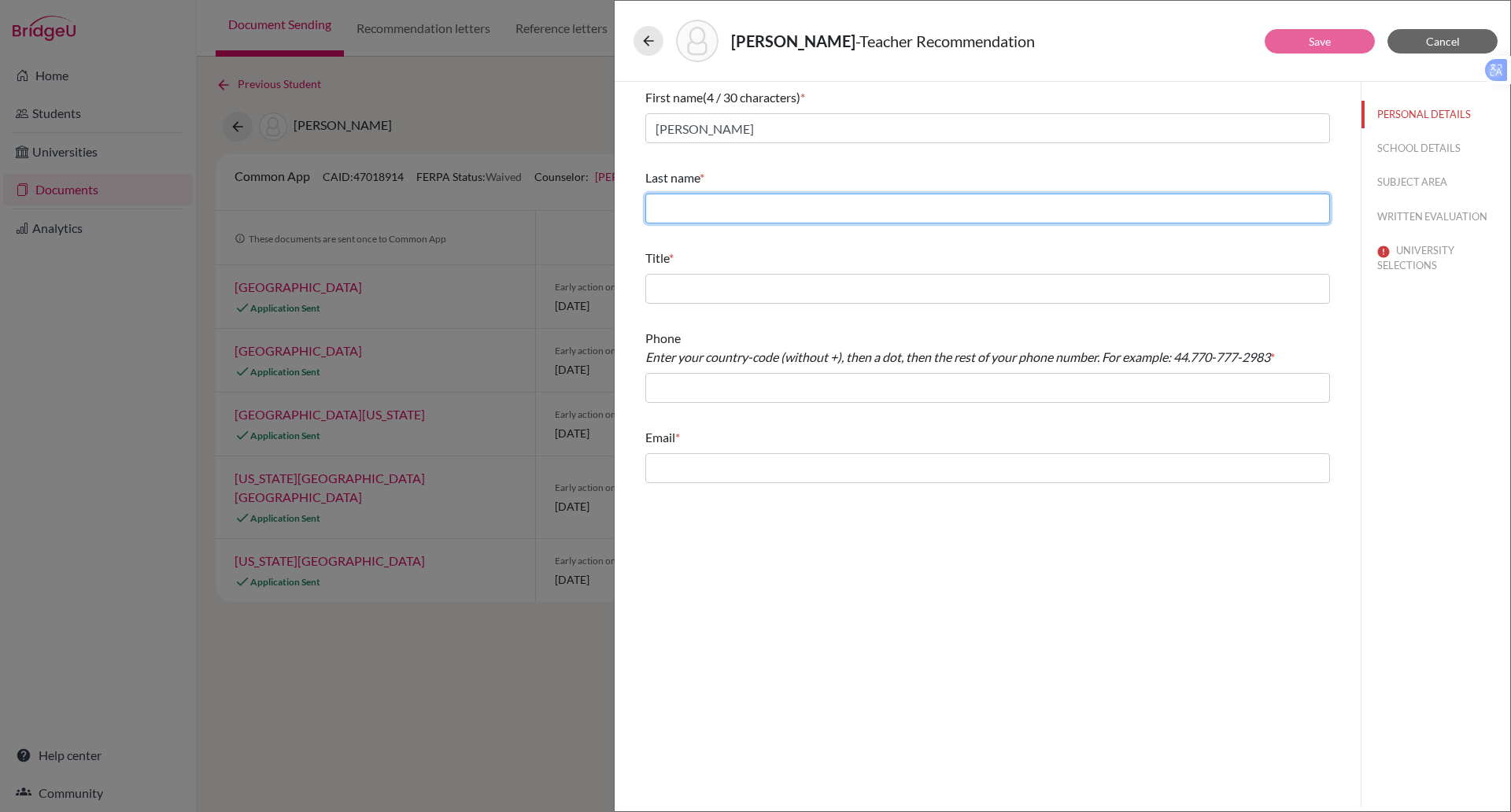
click at [728, 194] on input "text" at bounding box center [988, 208] width 685 height 30
type input "Stockley"
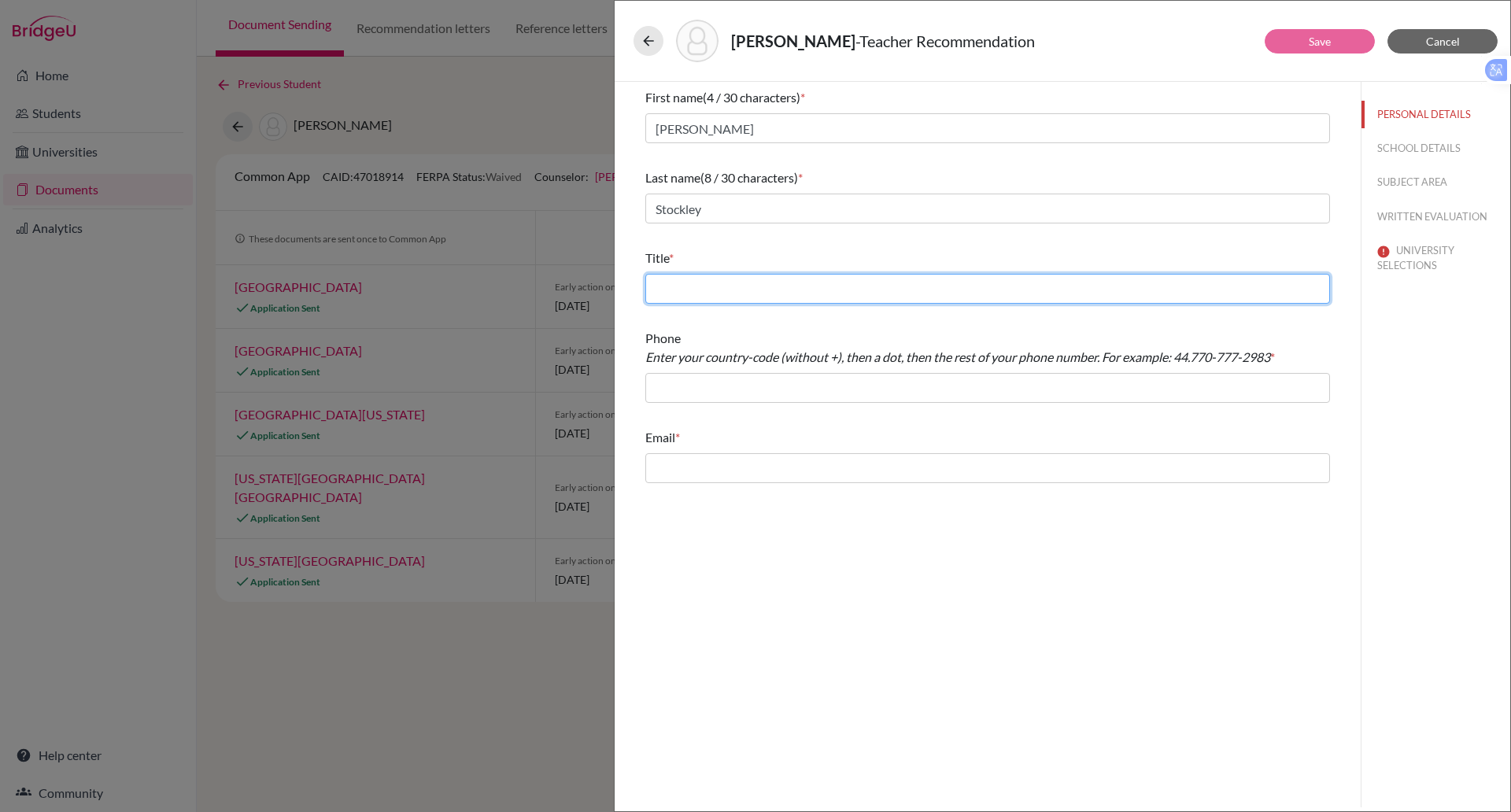
click at [694, 276] on input "text" at bounding box center [988, 289] width 685 height 30
type input "Mr"
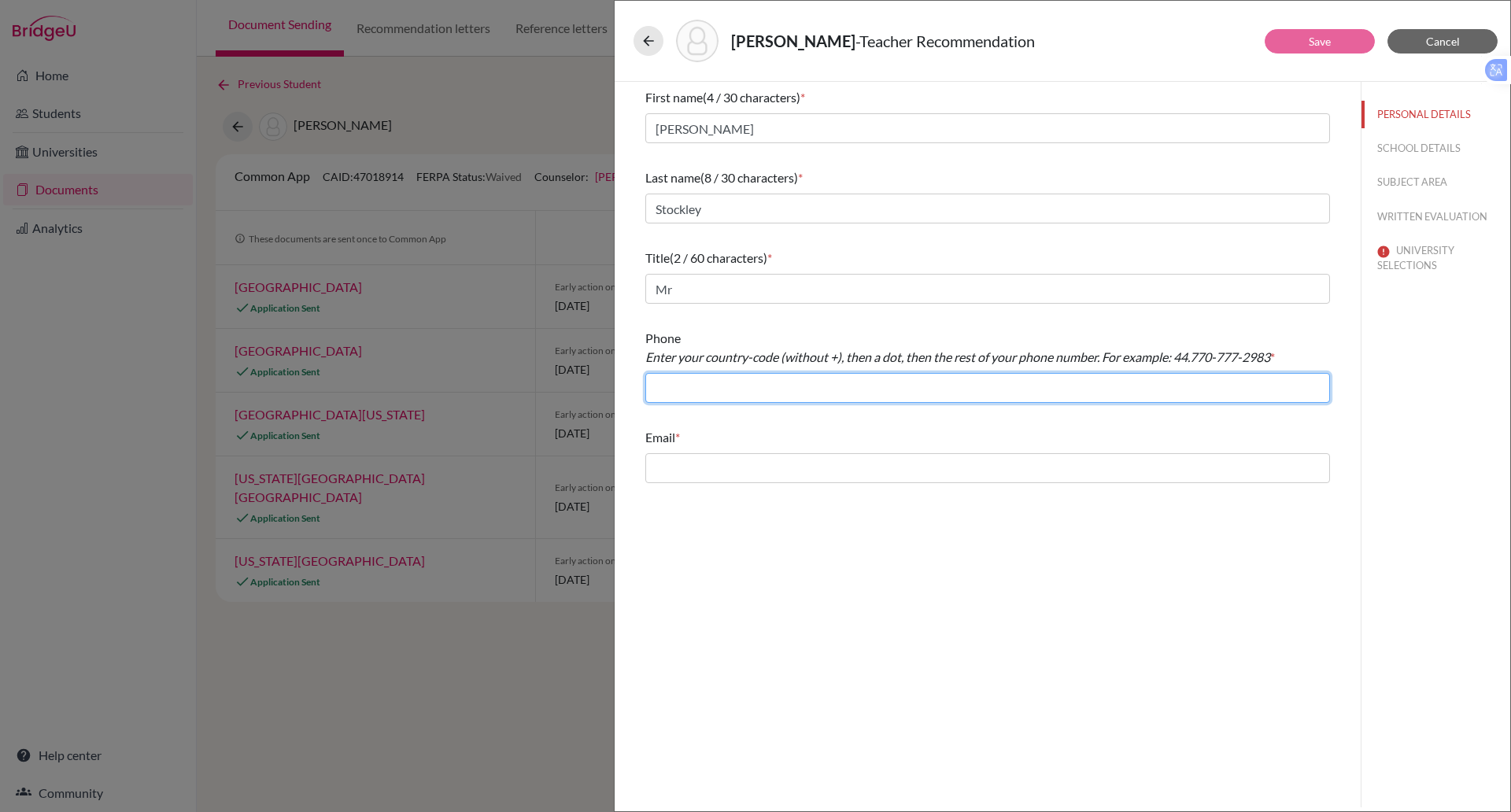
click at [698, 385] on input "text" at bounding box center [988, 388] width 685 height 30
type input "+84901404751"
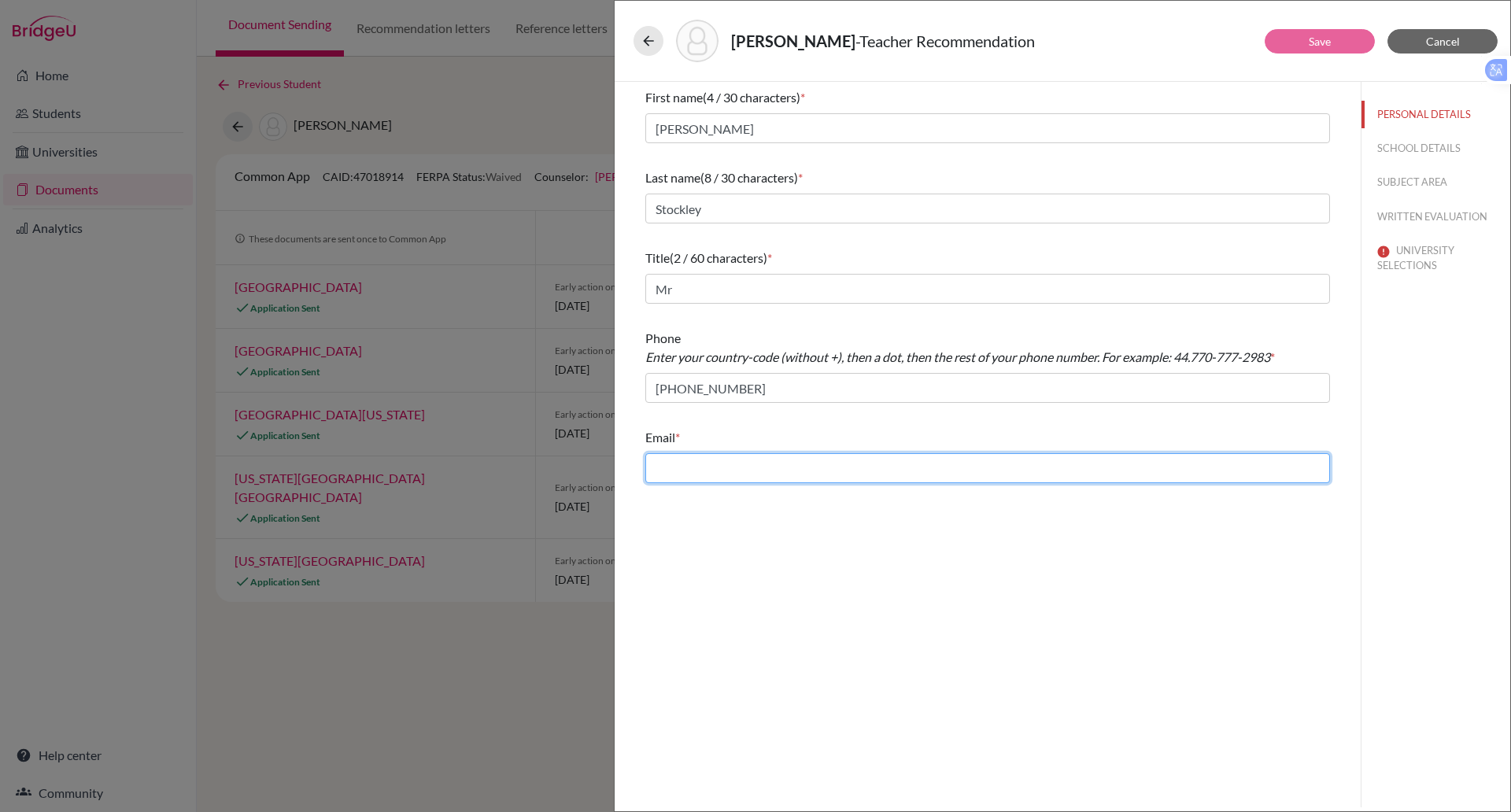
type input "paul.rispin@bisvietnam.com"
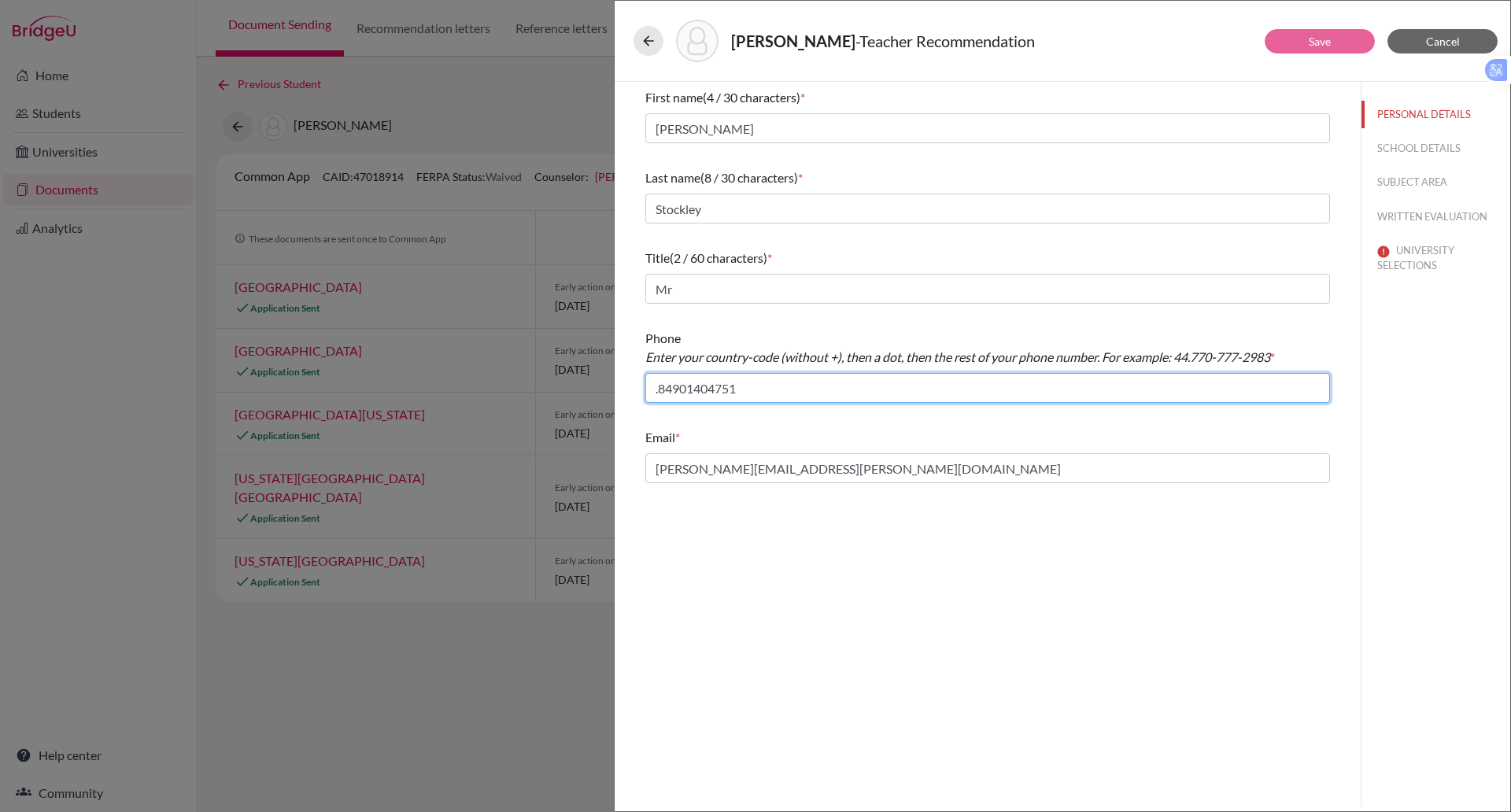
click at [761, 391] on input ".84901404751" at bounding box center [988, 388] width 685 height 30
type input "."
paste input "28 3744 2335"
type input "84.2837442335"
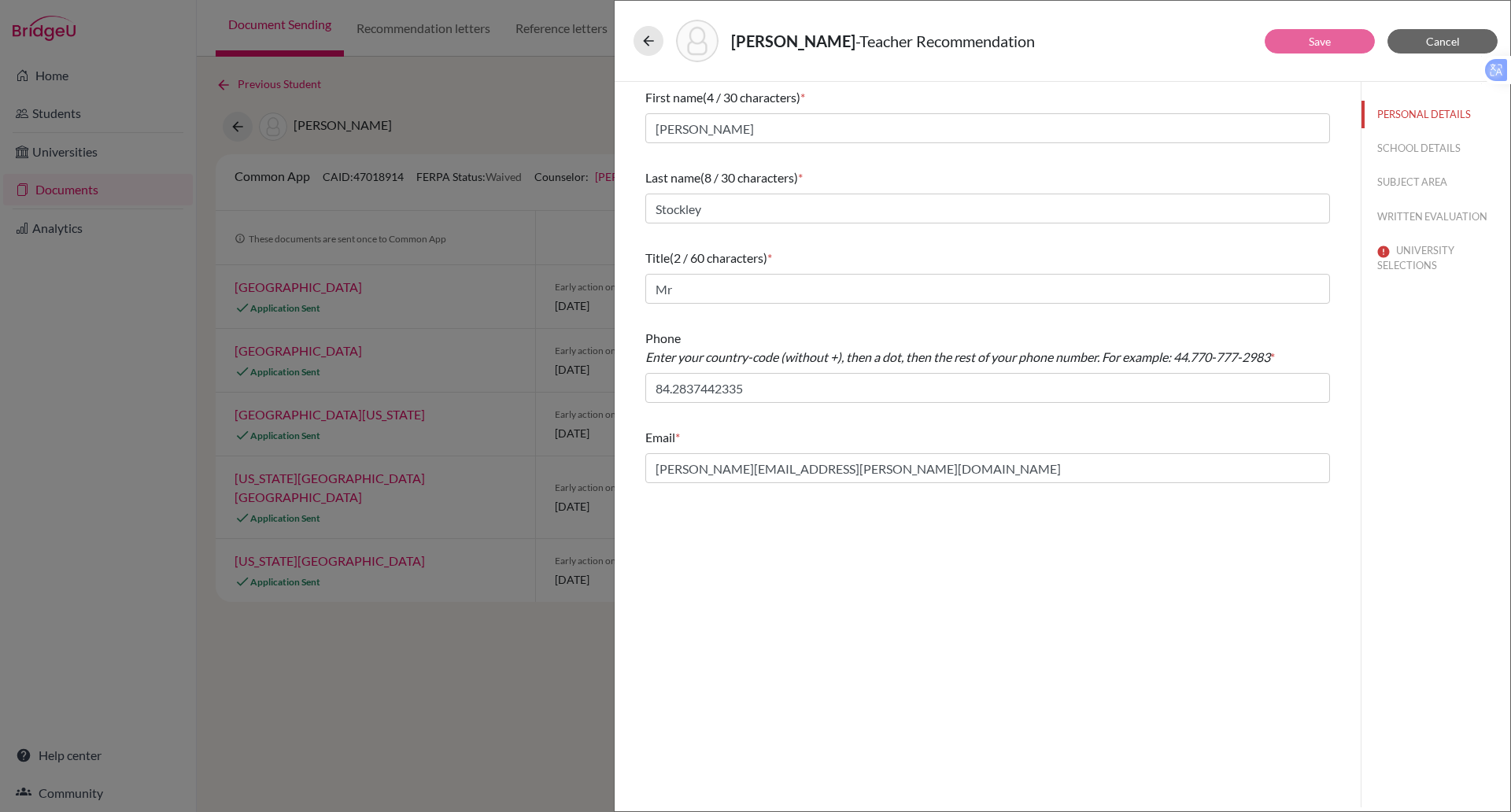
click at [1299, 536] on div "First name (4 / 30 characters) * Sean Last name (8 / 30 characters) * Stockley …" at bounding box center [988, 444] width 747 height 725
click at [932, 473] on input "paul.rispin@bisvietnam.com" at bounding box center [988, 468] width 685 height 30
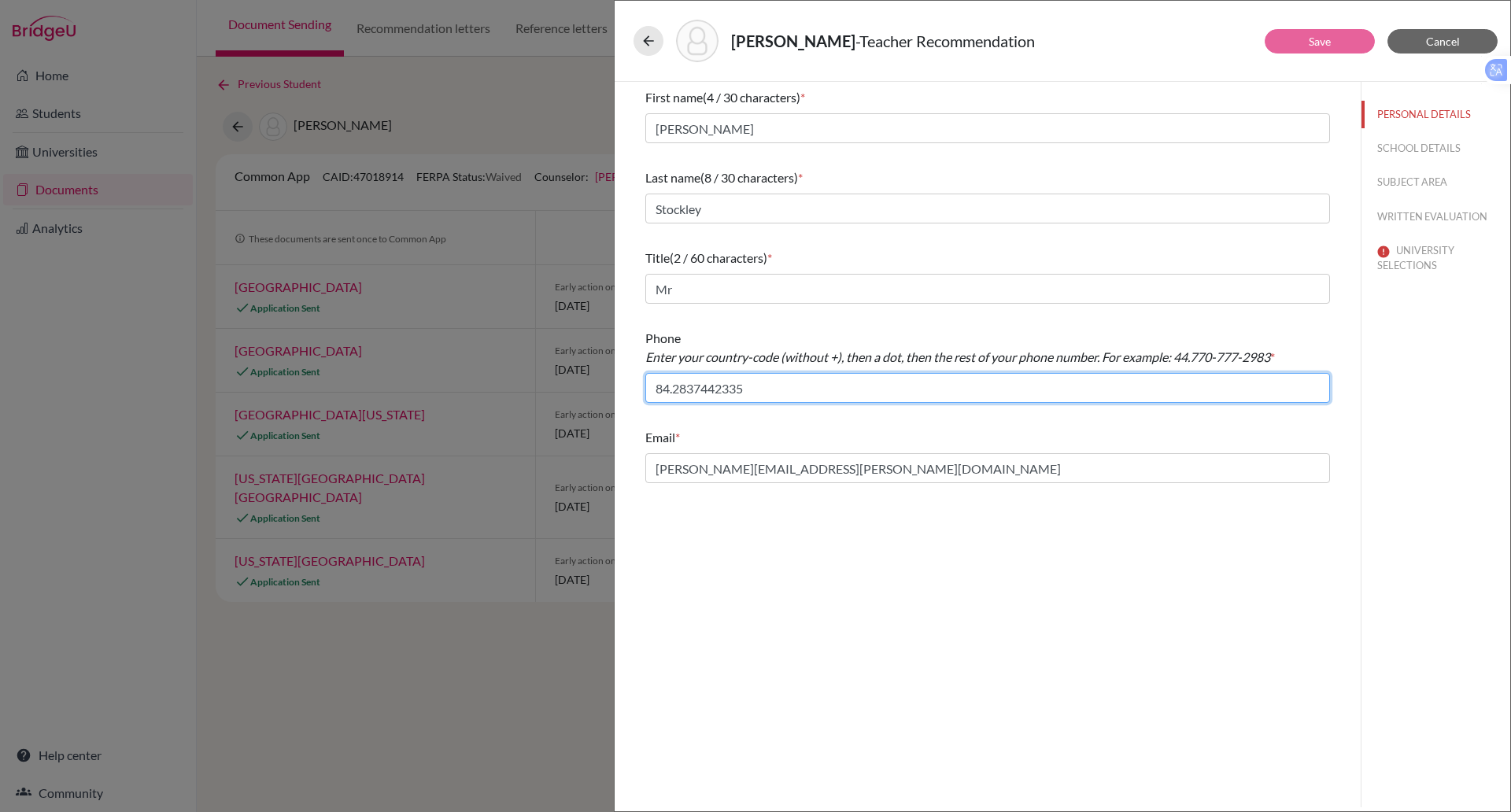
click at [1075, 383] on input "84.2837442335" at bounding box center [988, 388] width 685 height 30
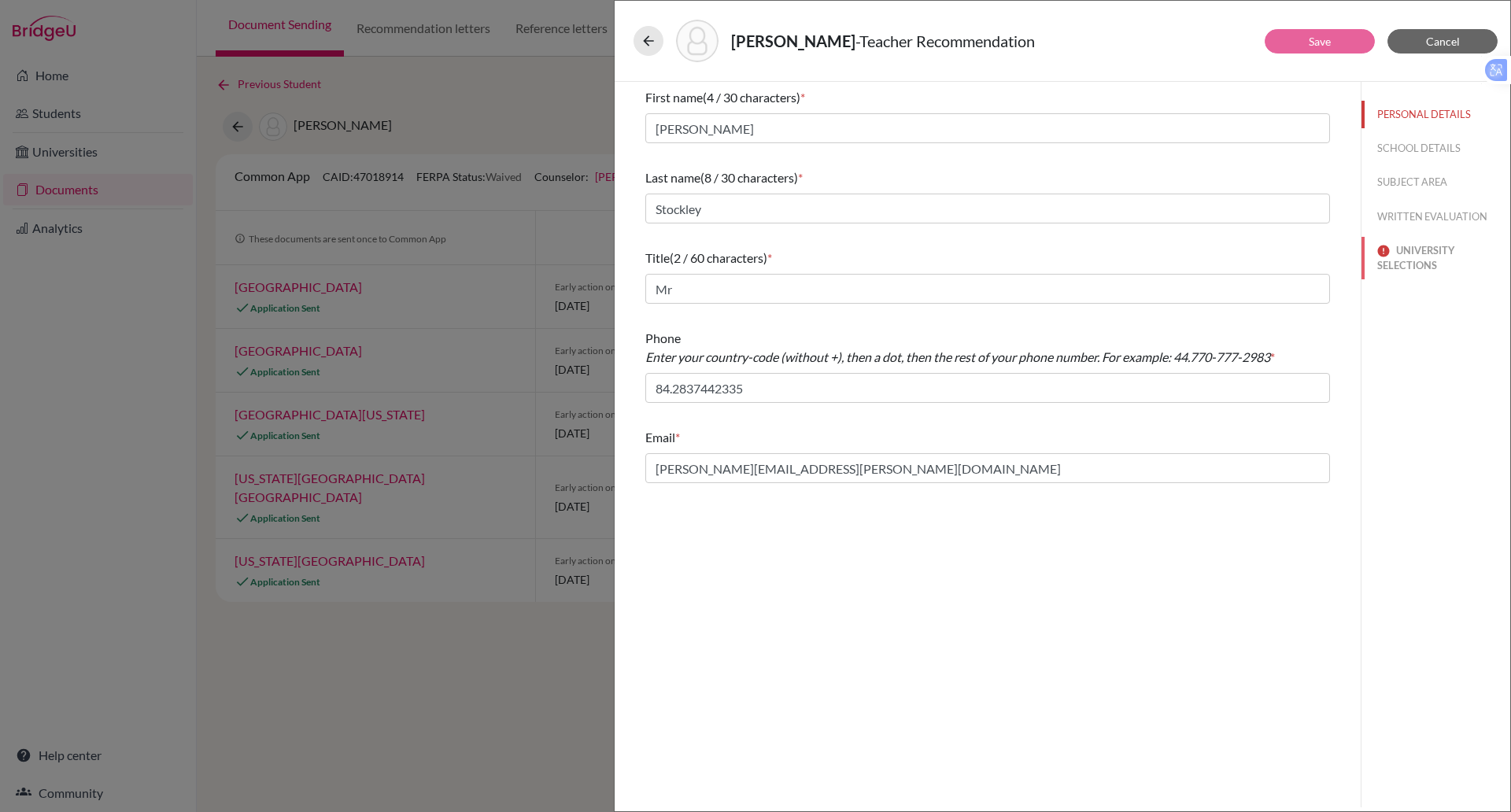
click at [1404, 260] on button "UNIVERSITY SELECTIONS" at bounding box center [1437, 258] width 149 height 43
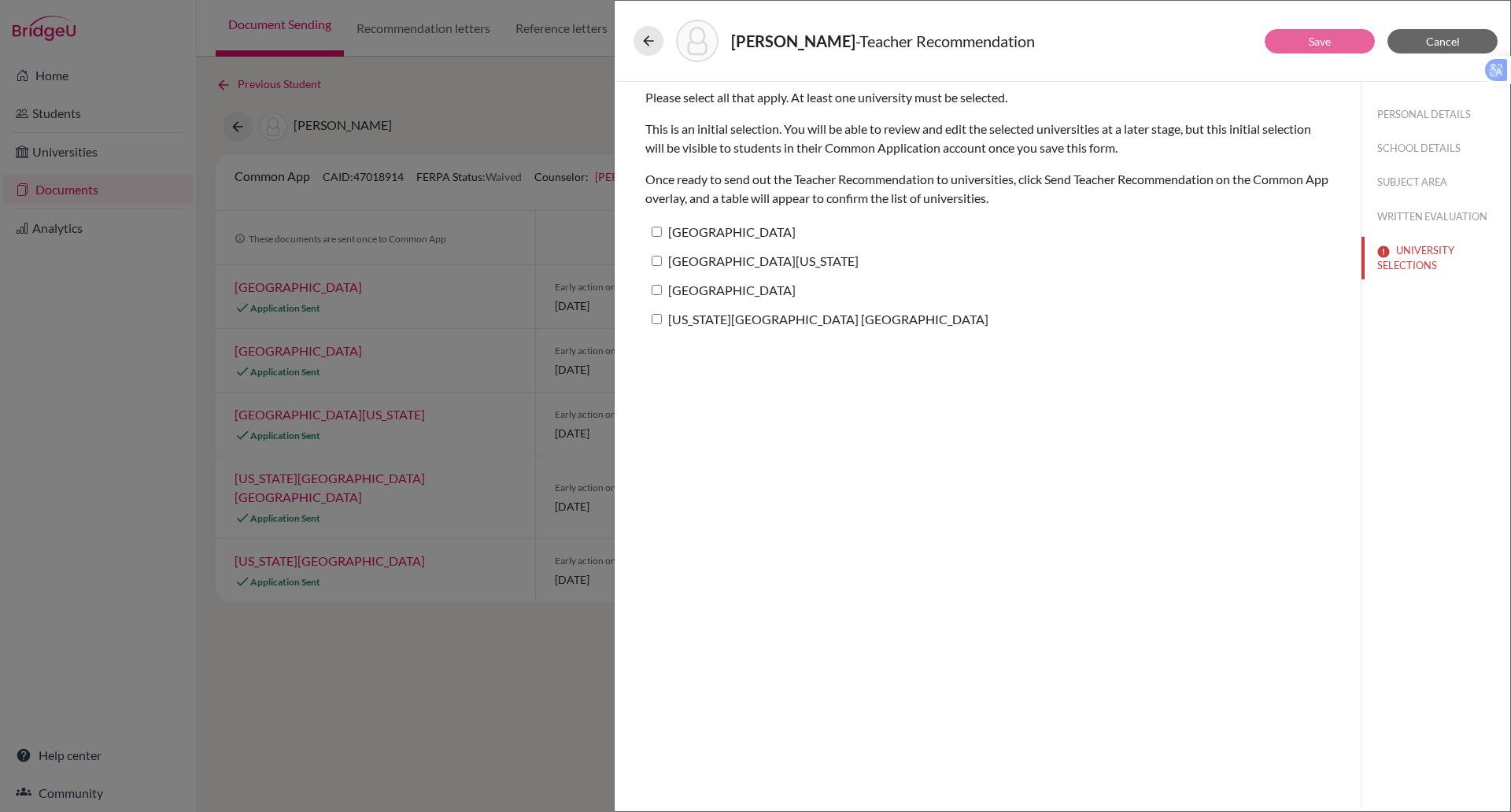
click at [656, 235] on input "University of Chicago" at bounding box center [657, 232] width 11 height 11
checkbox input "true"
click at [655, 259] on input "University of Virginia" at bounding box center [657, 262] width 11 height 11
checkbox input "true"
click at [659, 290] on input "Northeastern University" at bounding box center [657, 290] width 11 height 11
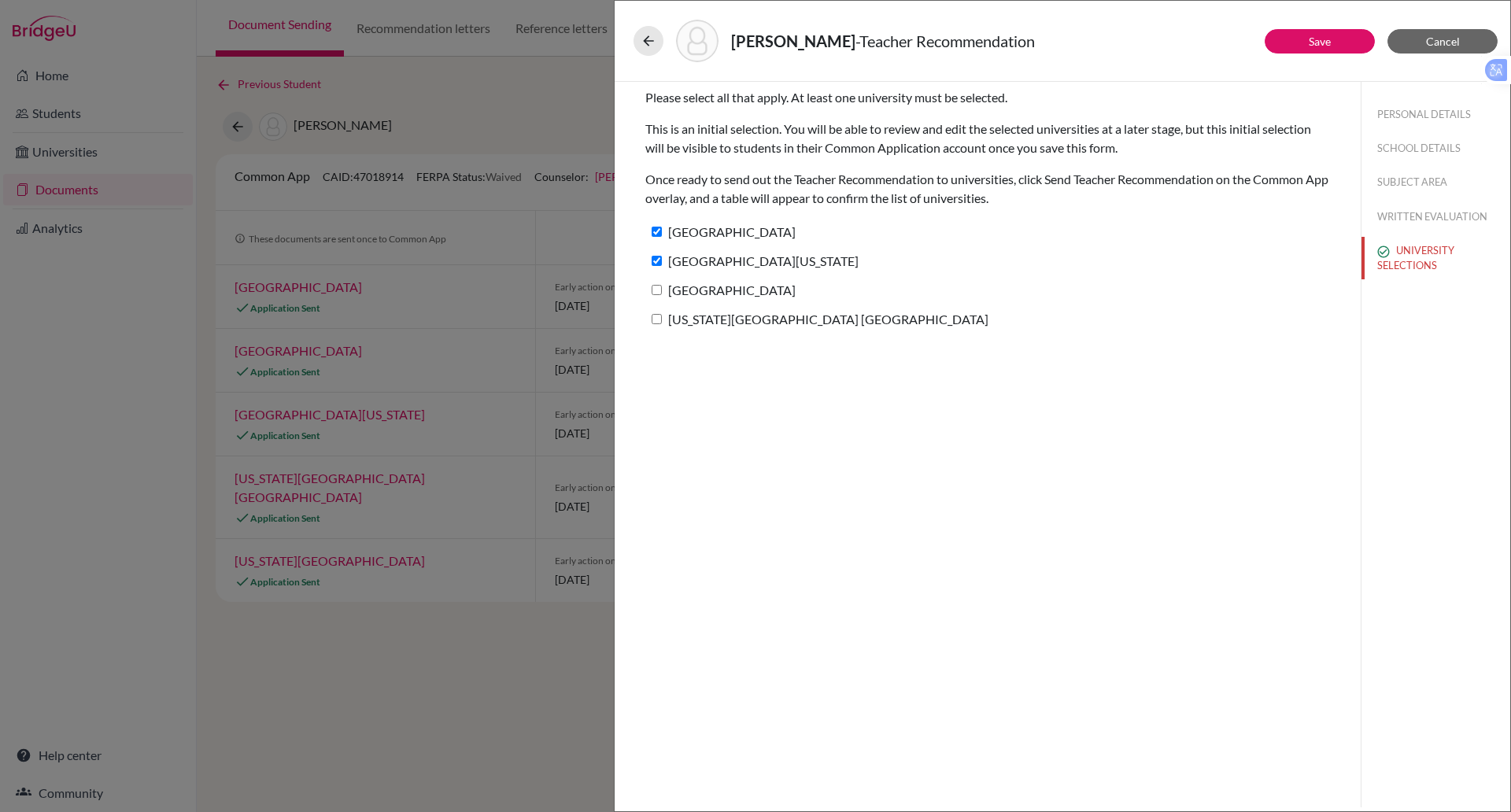
checkbox input "true"
click at [659, 316] on input "Indiana University Bloomington" at bounding box center [657, 319] width 11 height 11
checkbox input "true"
click at [1316, 38] on link "Save" at bounding box center [1319, 41] width 22 height 13
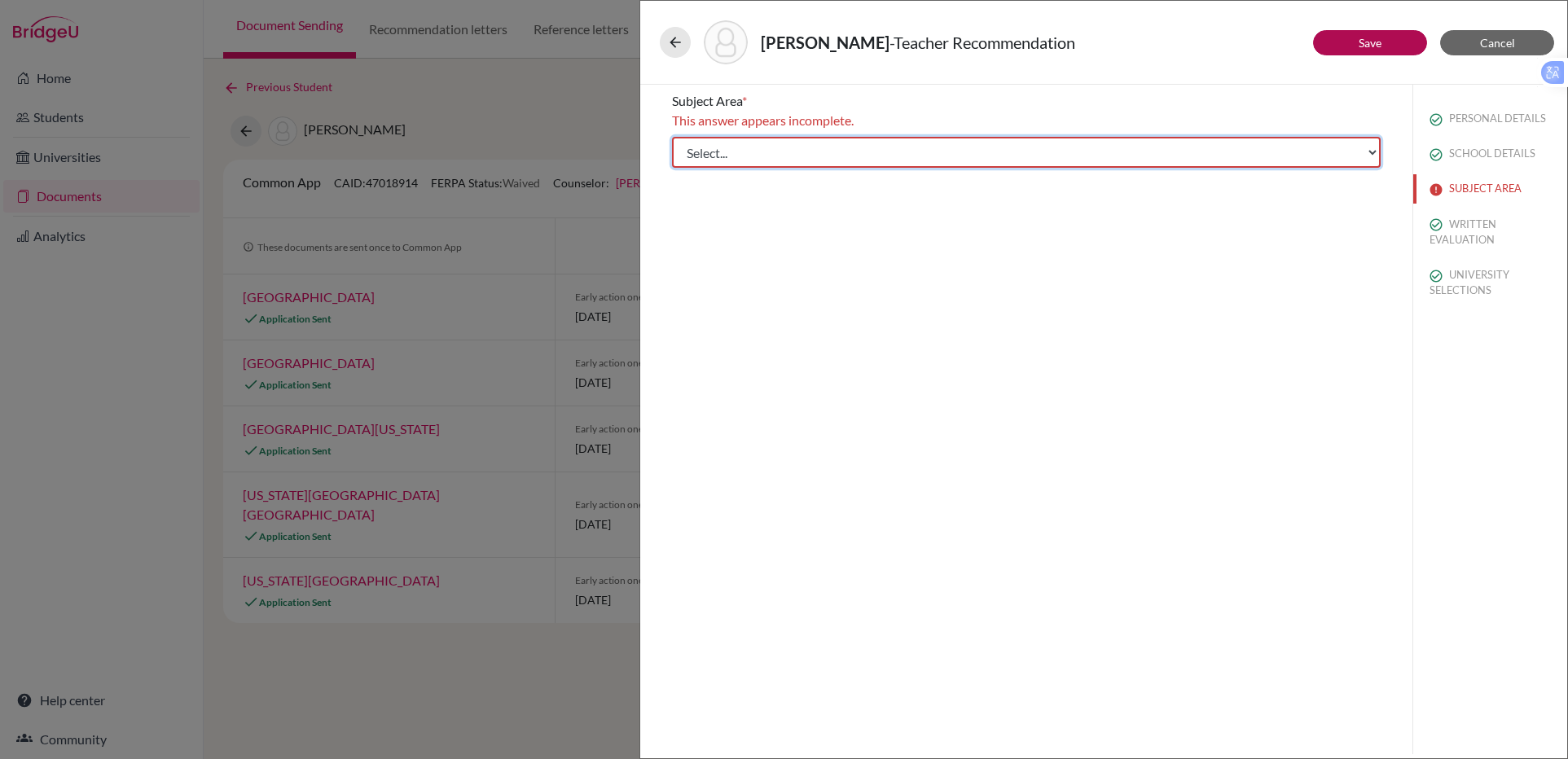
click at [749, 145] on select "Select... Math English Science World Language Social Studies Other Computer Sci…" at bounding box center [1026, 152] width 708 height 31
select select "2"
click at [672, 137] on select "Select... Math English Science World Language Social Studies Other Computer Sci…" at bounding box center [1026, 152] width 708 height 31
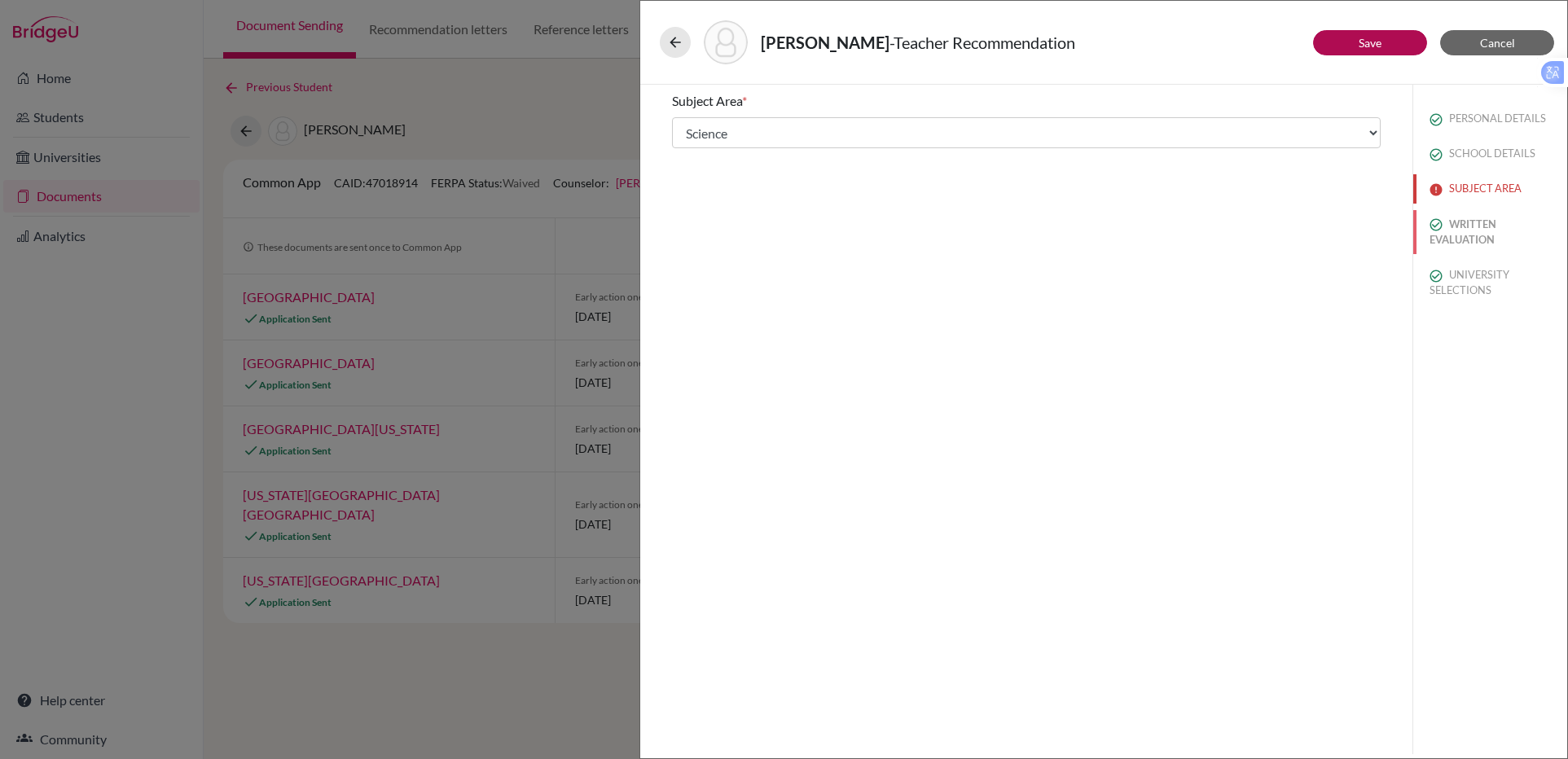
click at [1451, 243] on button "WRITTEN EVALUATION" at bounding box center [1490, 232] width 154 height 44
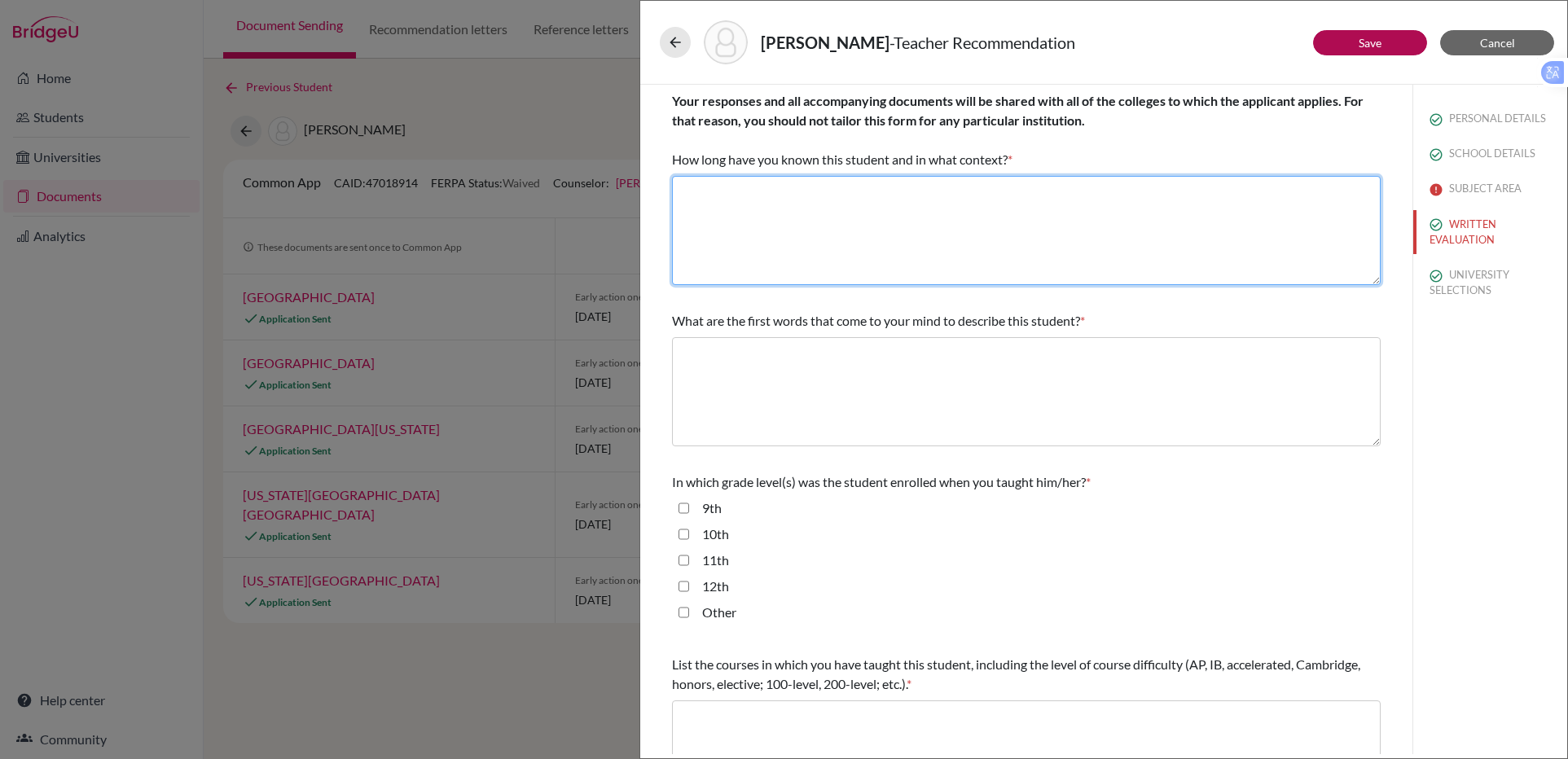
click at [855, 189] on textarea at bounding box center [1026, 230] width 708 height 109
type textarea "18 months as his Physics teacher"
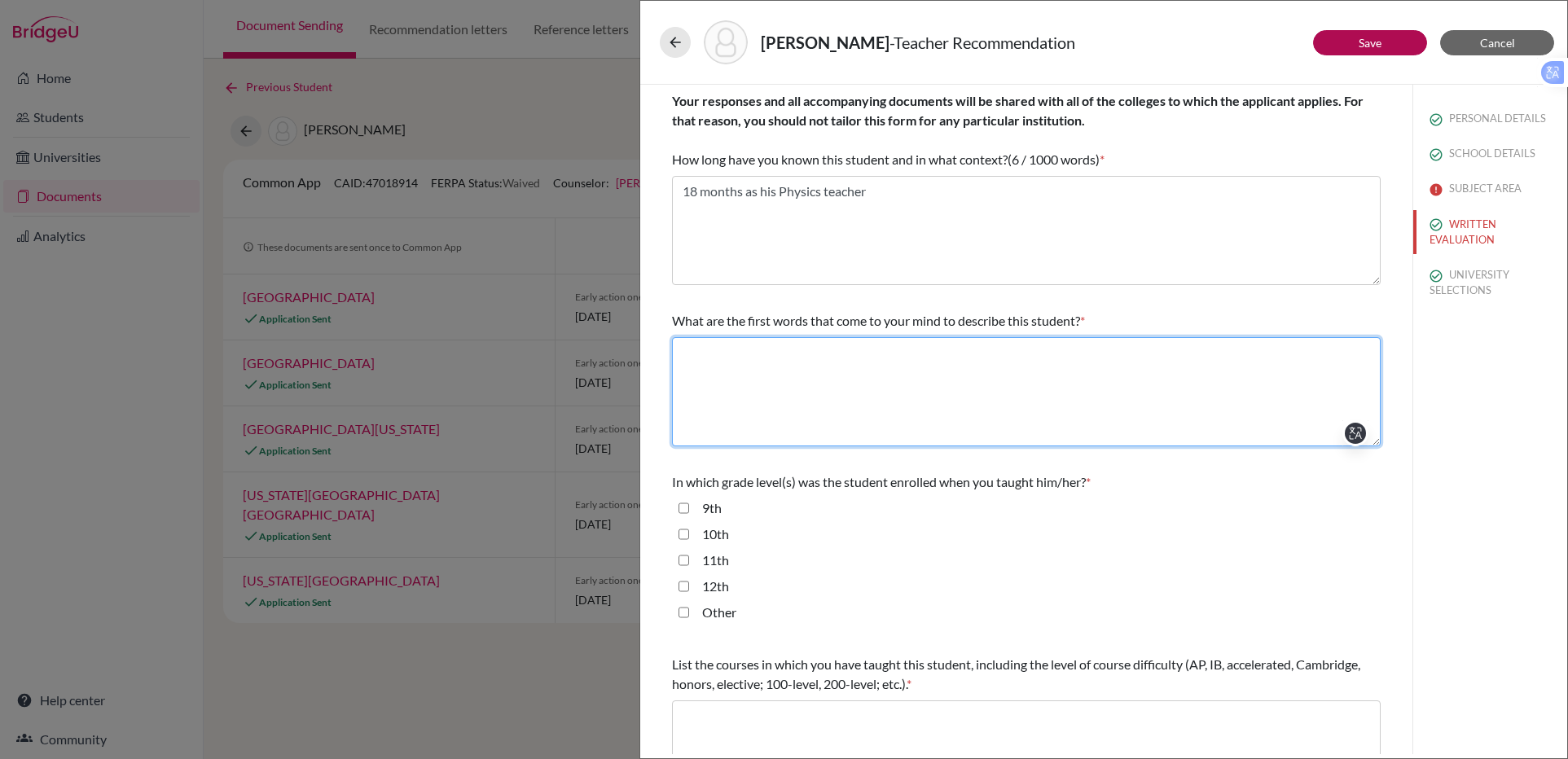
click at [835, 375] on textarea at bounding box center [1026, 392] width 708 height 109
type textarea "Determined, Generous, Organised"
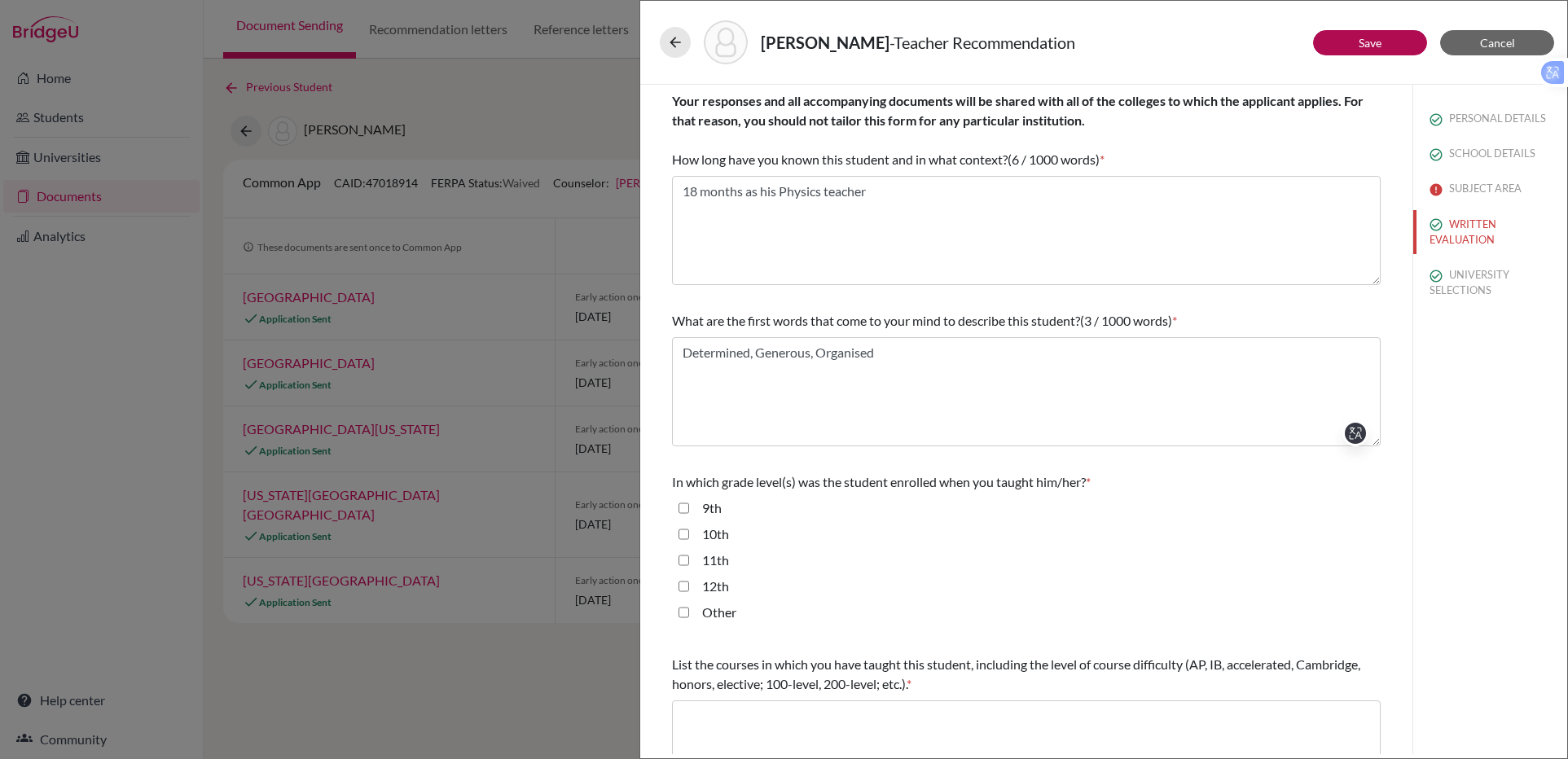
click at [685, 589] on input "12th" at bounding box center [684, 586] width 11 height 19
checkbox input "true"
click at [684, 548] on div "10th" at bounding box center [1026, 538] width 708 height 26
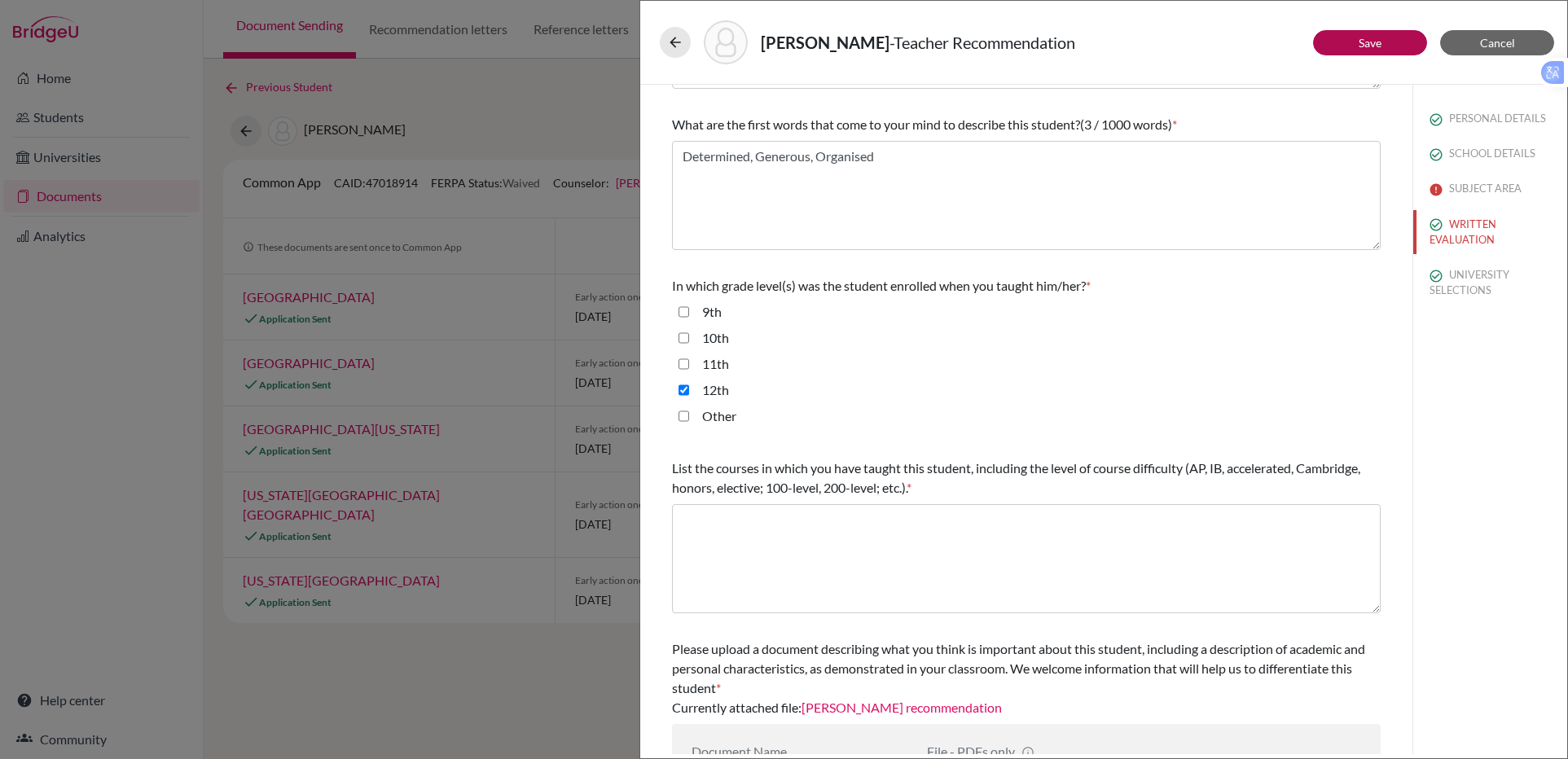
scroll to position [199, 0]
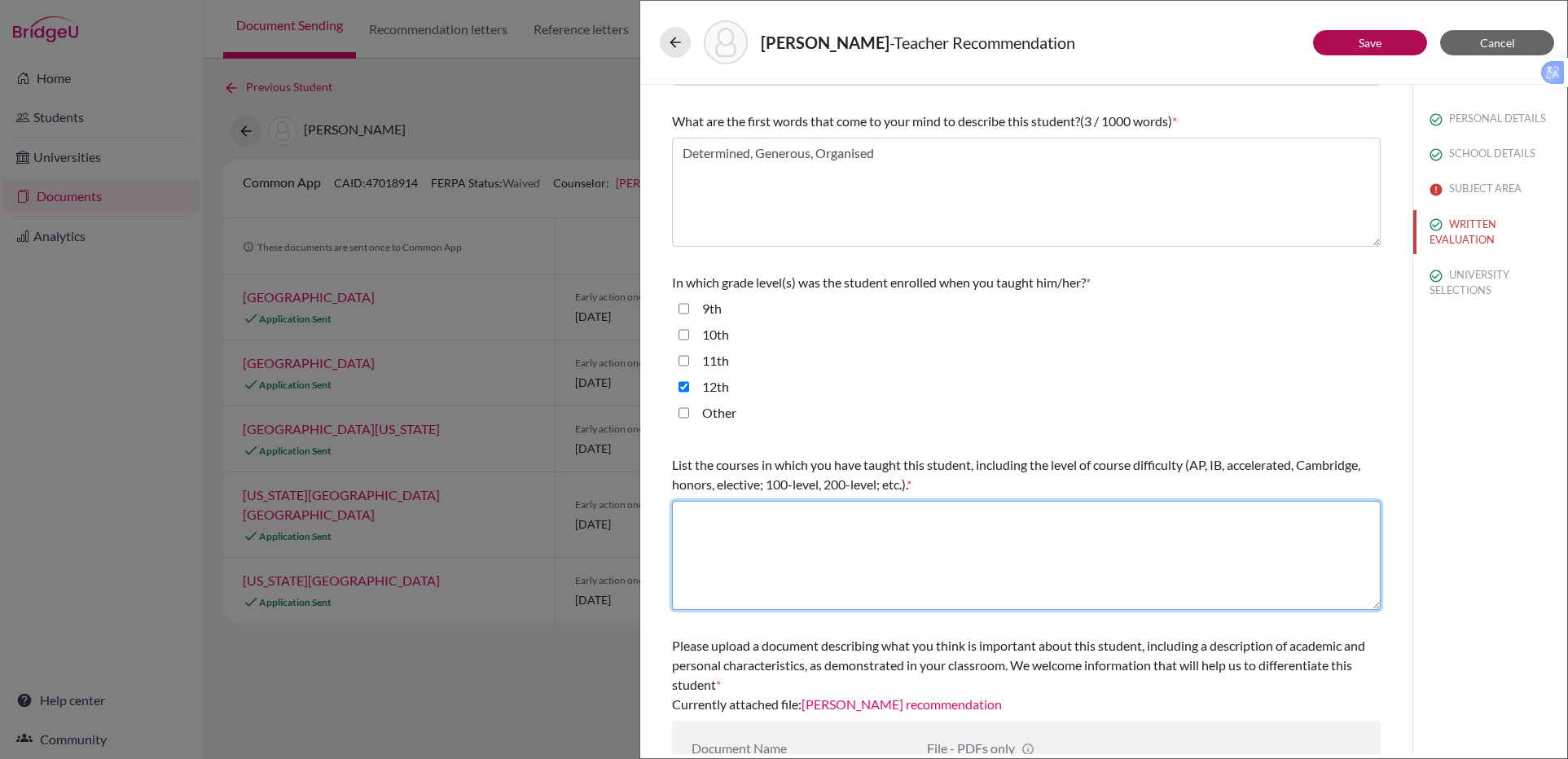
click at [795, 536] on textarea at bounding box center [1026, 555] width 708 height 109
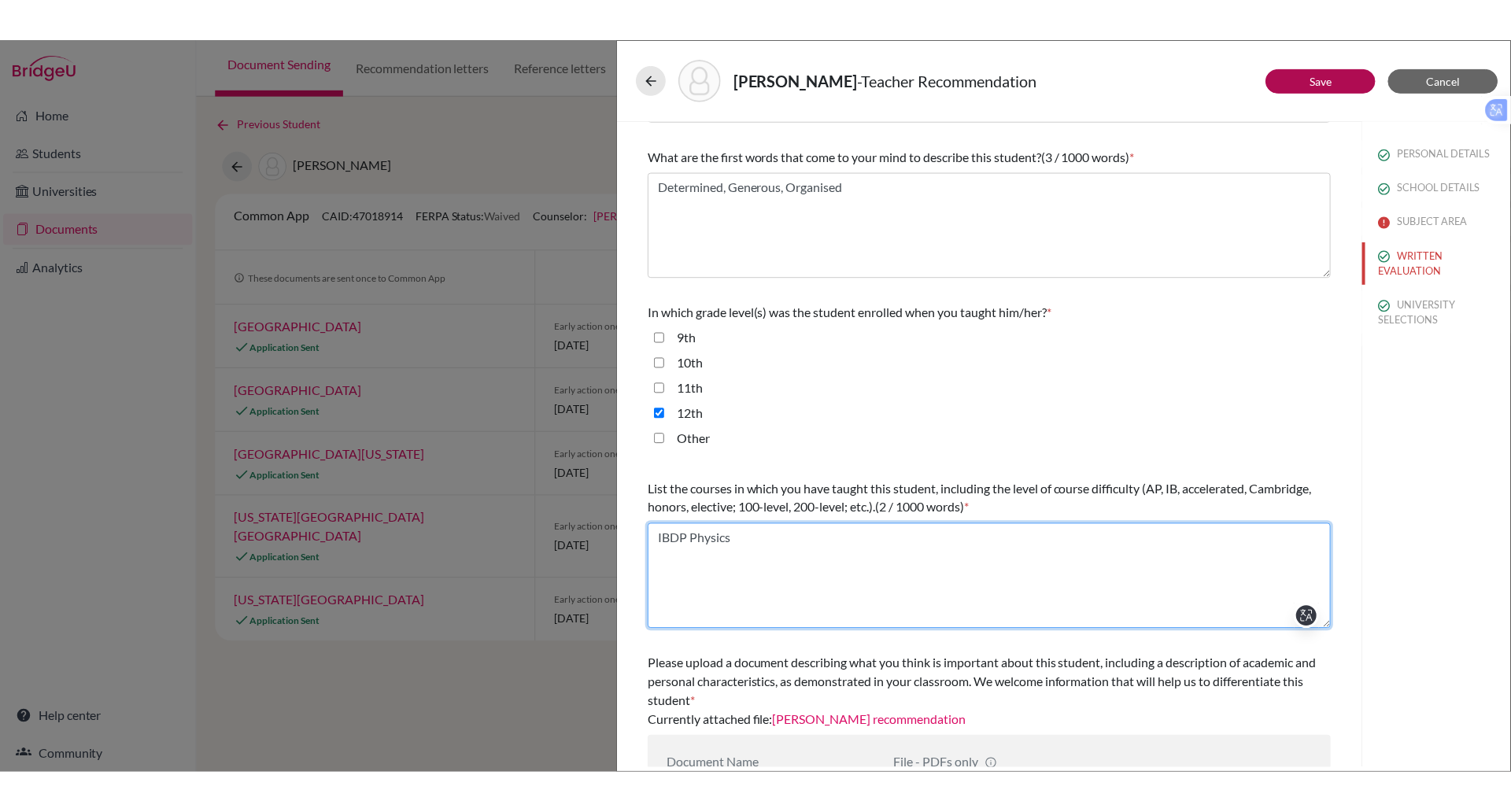
scroll to position [262, 0]
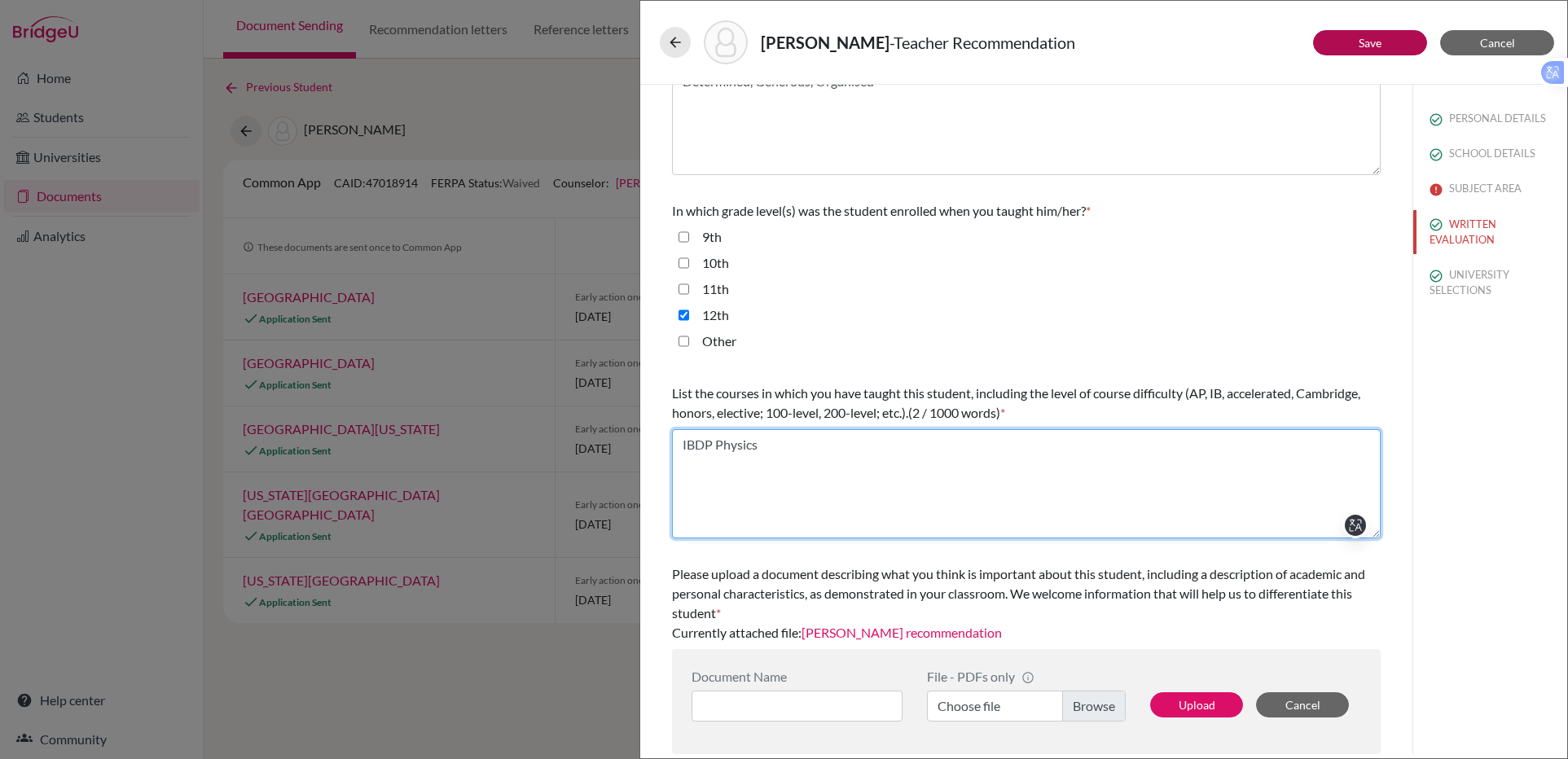
type textarea "IBDP Physics"
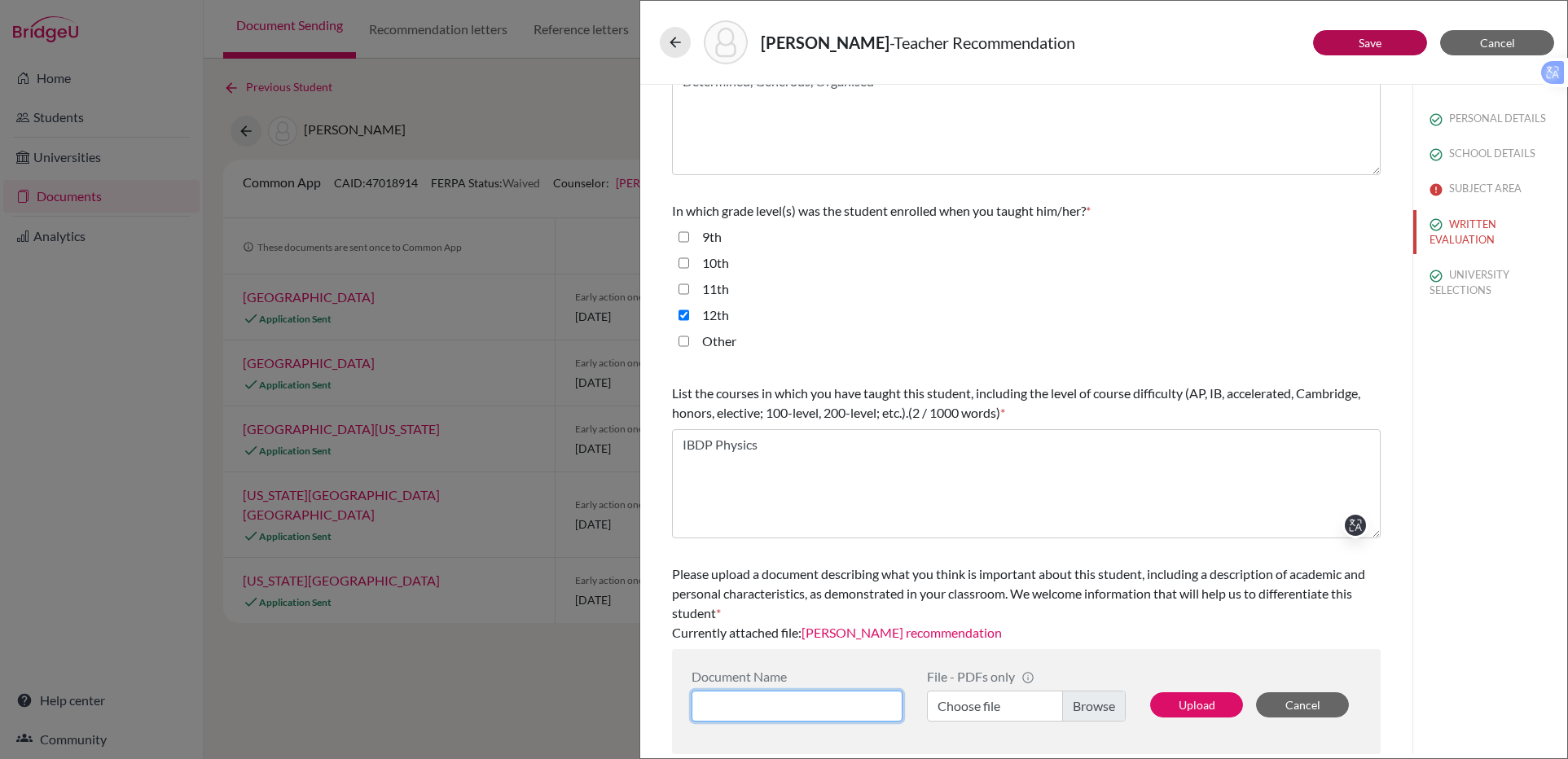
click at [793, 696] on input at bounding box center [797, 707] width 211 height 31
drag, startPoint x: 1170, startPoint y: 701, endPoint x: 1418, endPoint y: 439, distance: 360.8
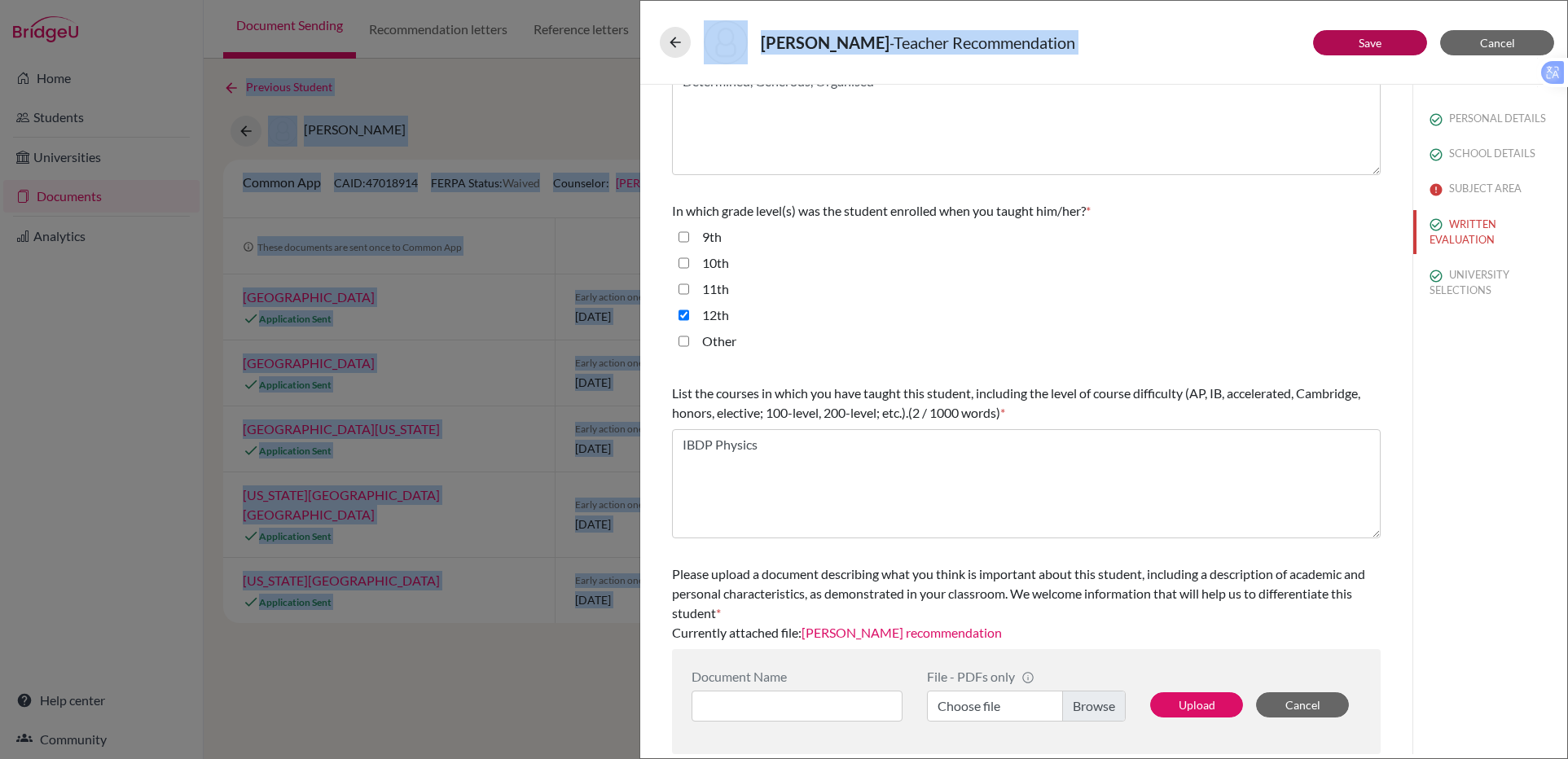
drag, startPoint x: 1418, startPoint y: 439, endPoint x: 1431, endPoint y: -58, distance: 497.2
click at [1431, 0] on html "Home Students Universities Documents Analytics Help center Community Document S…" at bounding box center [784, 379] width 1568 height 759
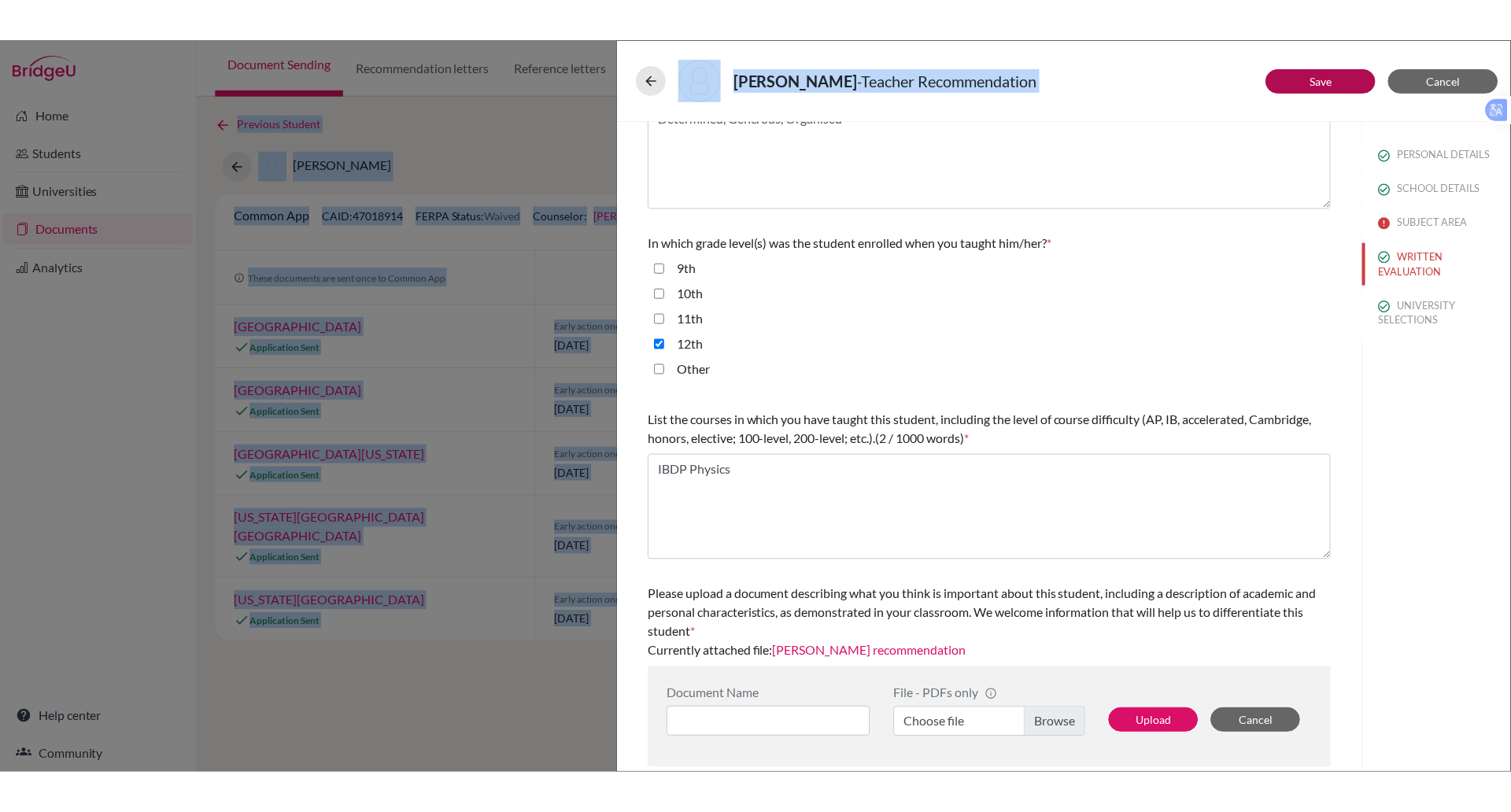
scroll to position [183, 0]
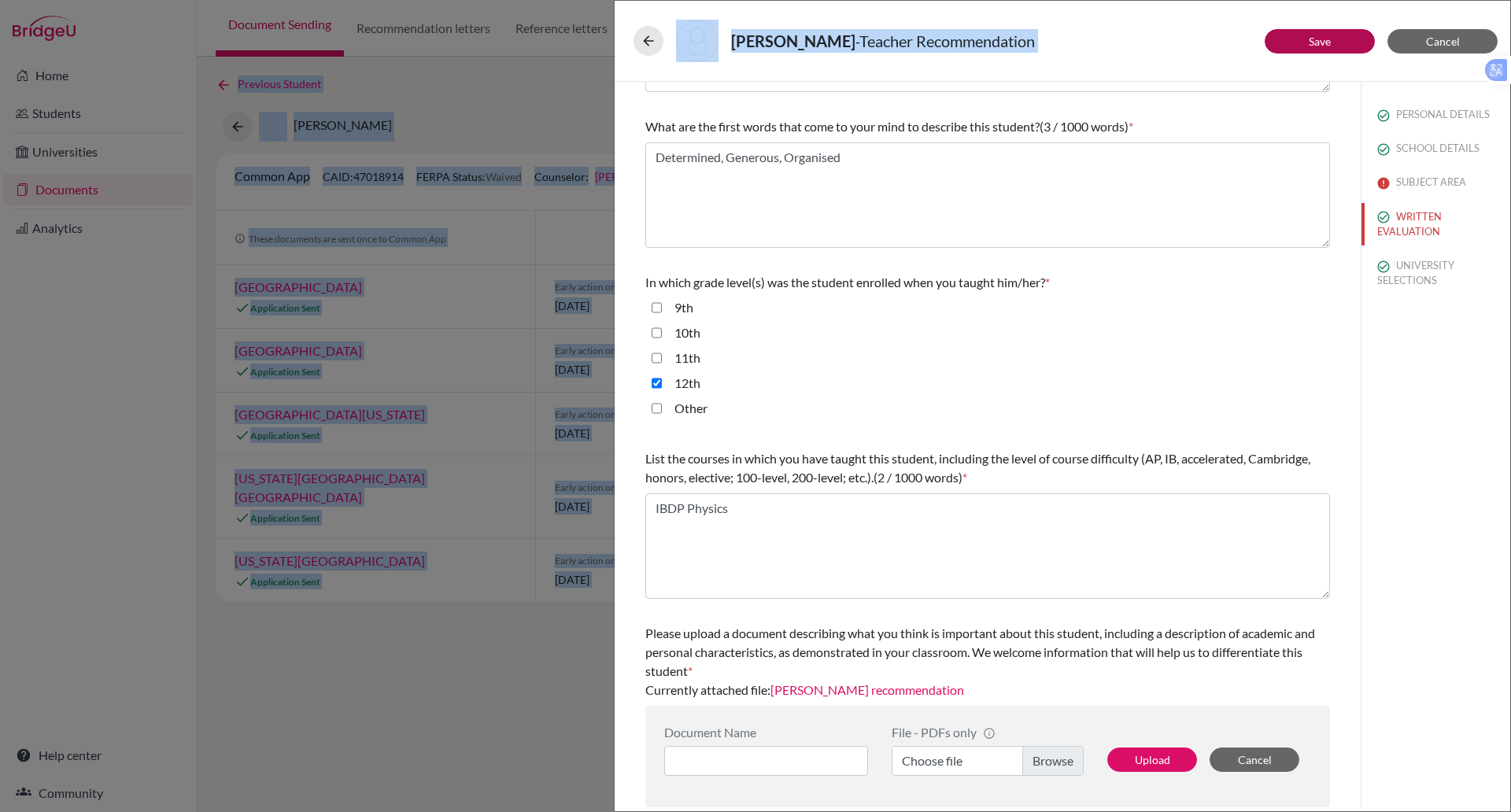
click at [1313, 35] on link "Save" at bounding box center [1319, 41] width 22 height 13
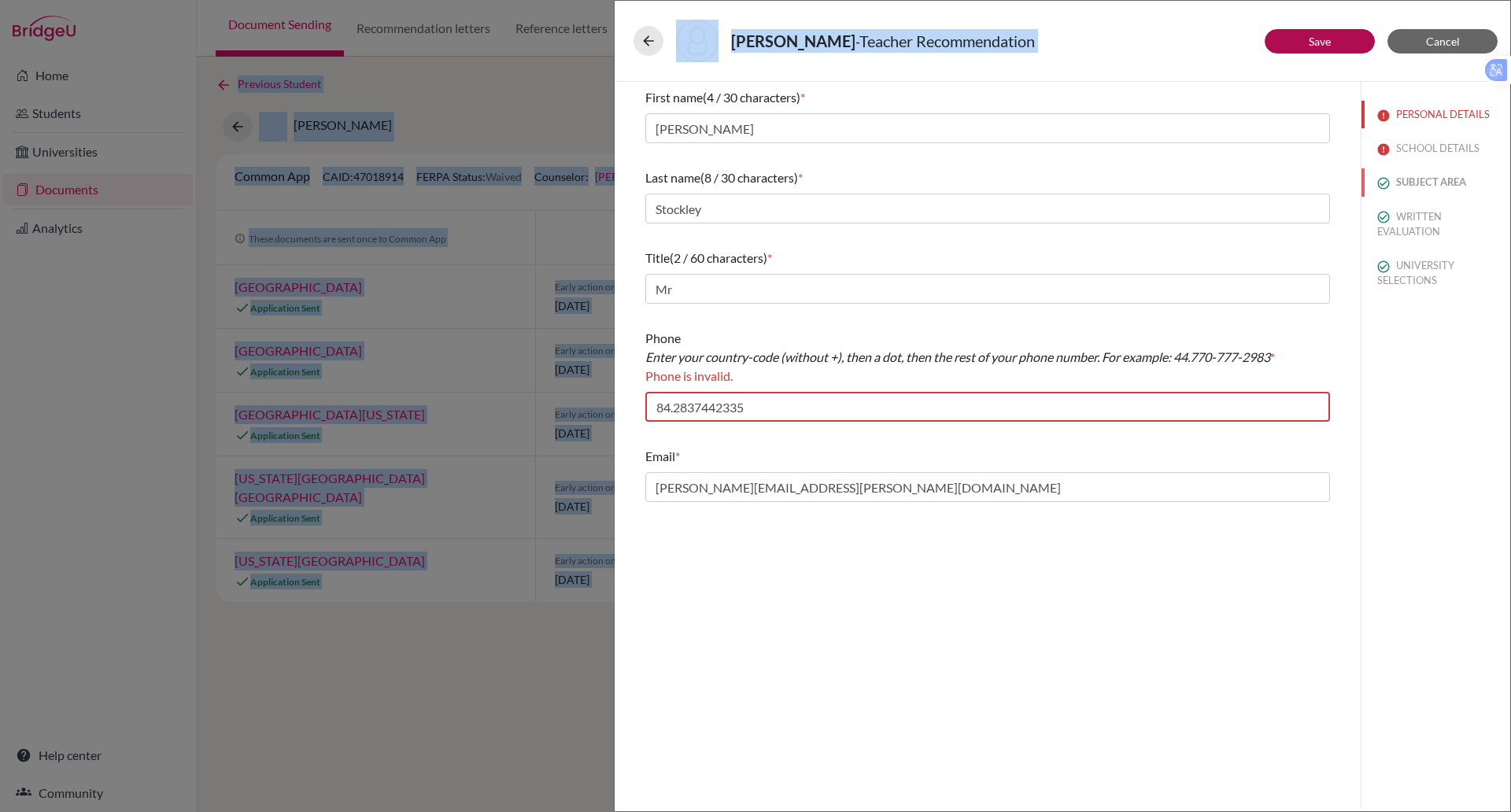
scroll to position [0, 0]
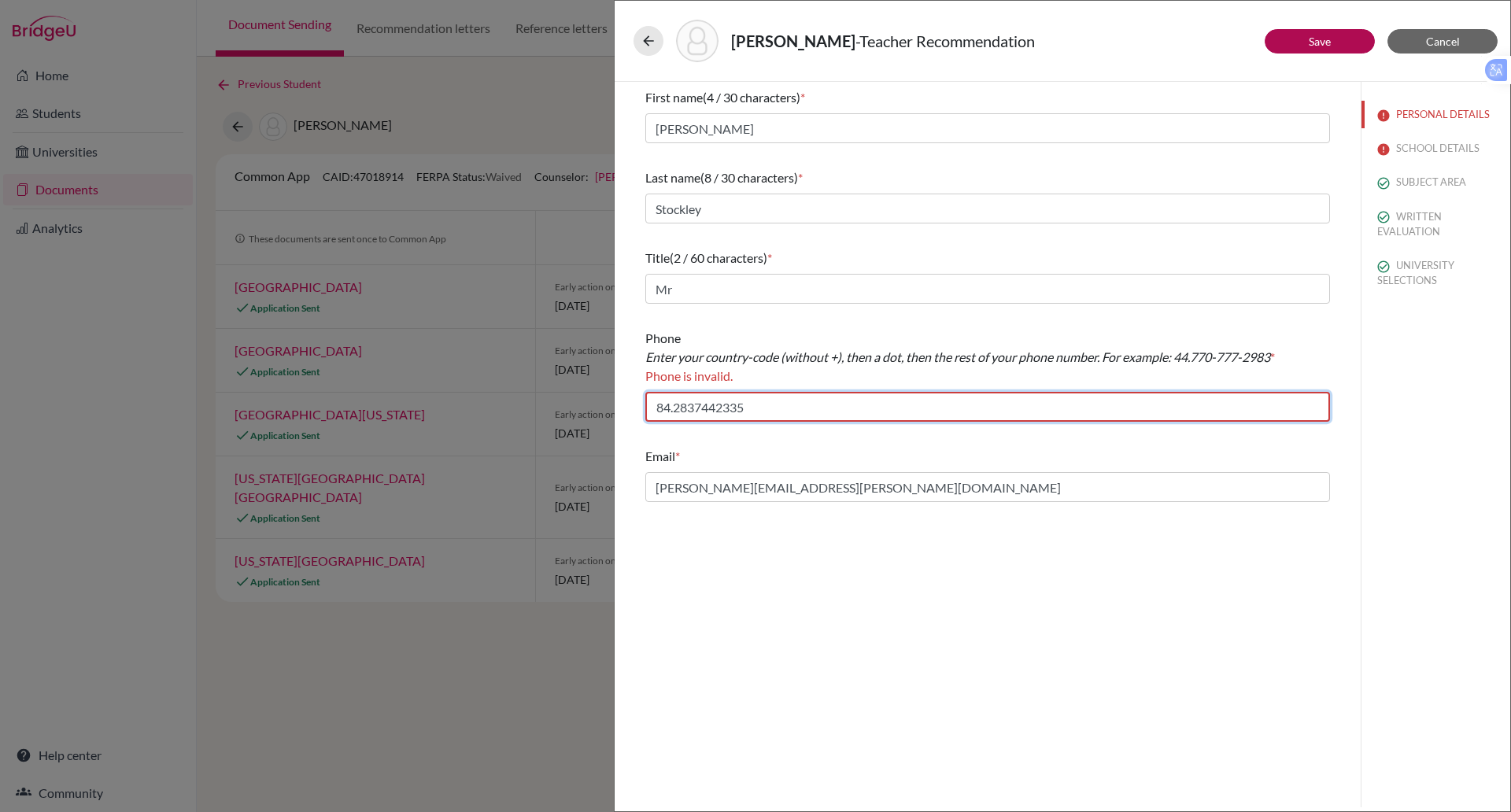
drag, startPoint x: 1391, startPoint y: 184, endPoint x: 740, endPoint y: 401, distance: 686.2
click at [740, 401] on input "84.2837442335" at bounding box center [988, 407] width 685 height 30
click at [655, 402] on input "84.2837442335" at bounding box center [988, 407] width 685 height 30
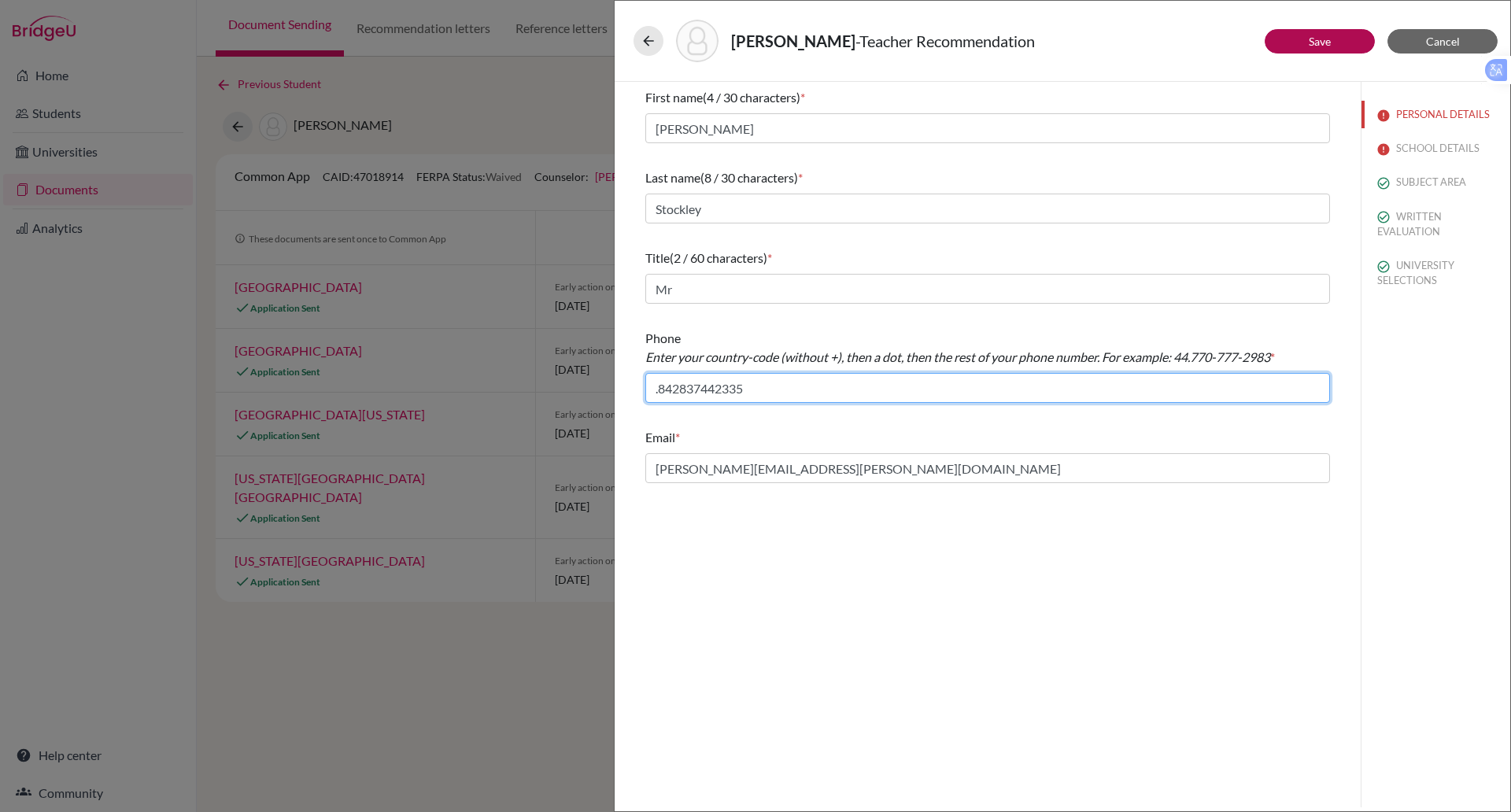
type input ".842837442335"
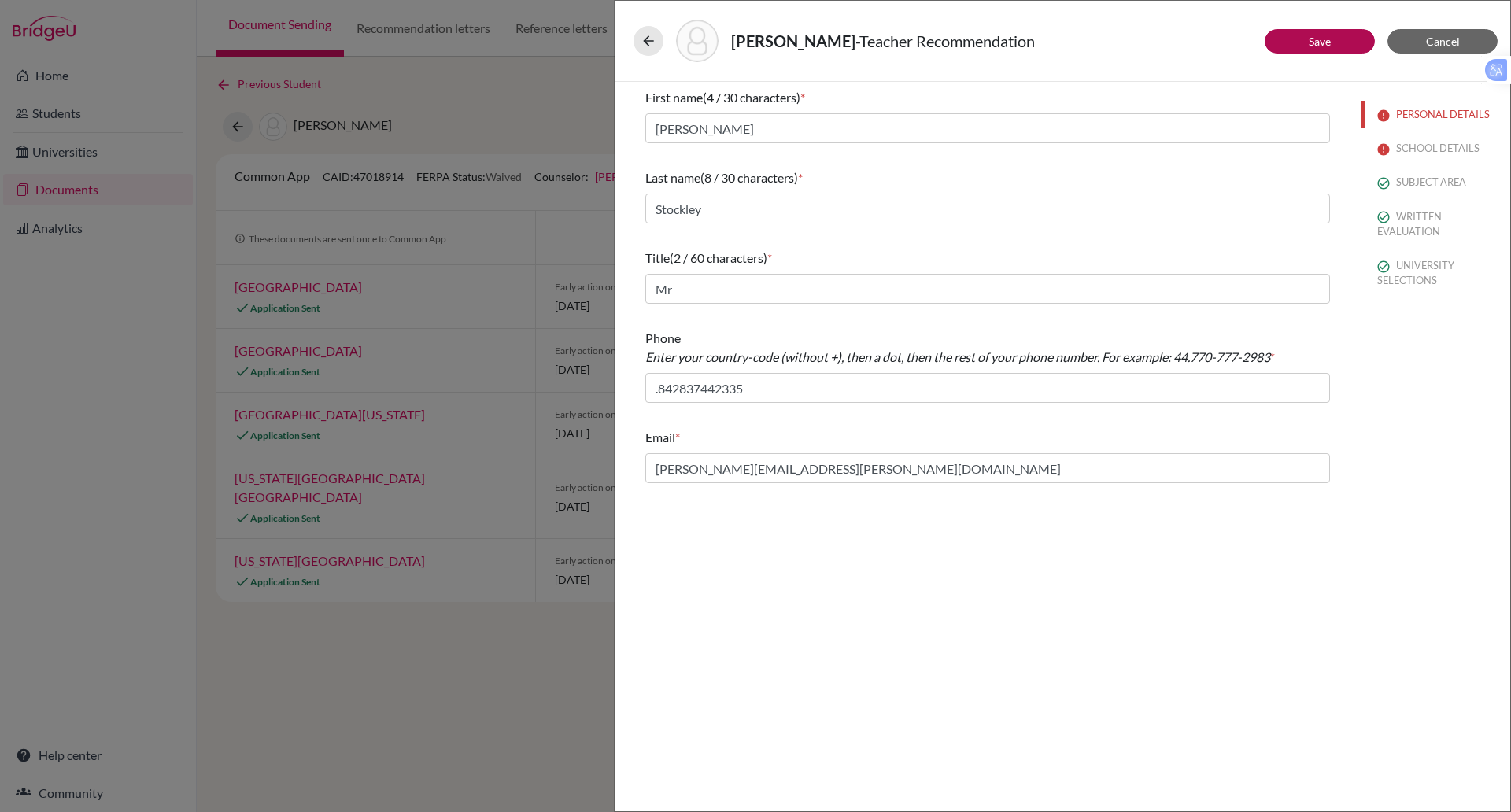
click at [1027, 540] on div "First name (4 / 30 characters) * Sean Last name (8 / 30 characters) * Stockley …" at bounding box center [988, 444] width 747 height 725
click at [1417, 143] on button "SCHOOL DETAILS" at bounding box center [1437, 148] width 149 height 27
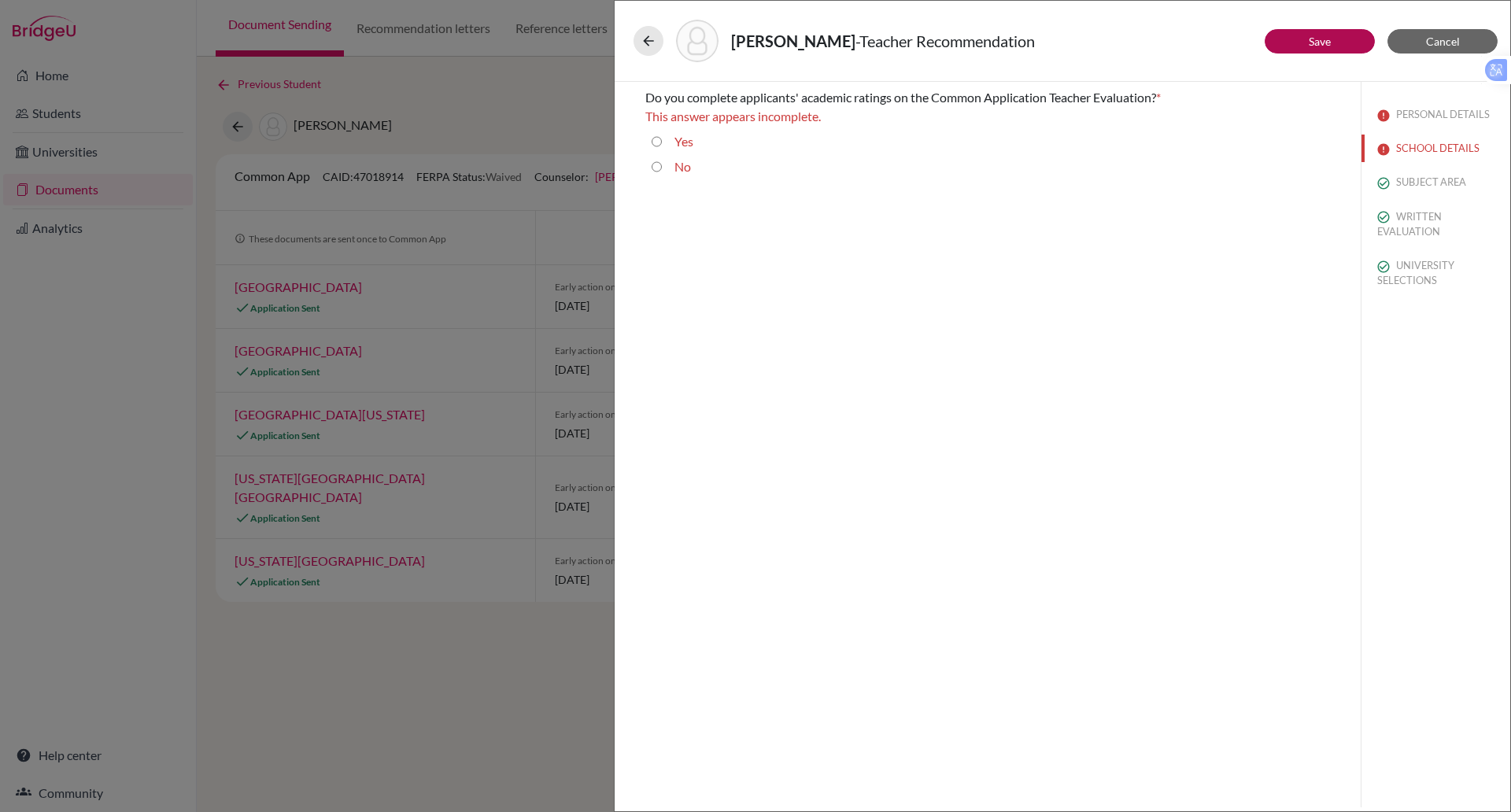
click at [655, 163] on input "No" at bounding box center [657, 167] width 11 height 19
radio input "true"
drag, startPoint x: 1451, startPoint y: 113, endPoint x: 1453, endPoint y: 105, distance: 8.2
click at [1453, 105] on button "PERSONAL DETAILS" at bounding box center [1437, 114] width 149 height 27
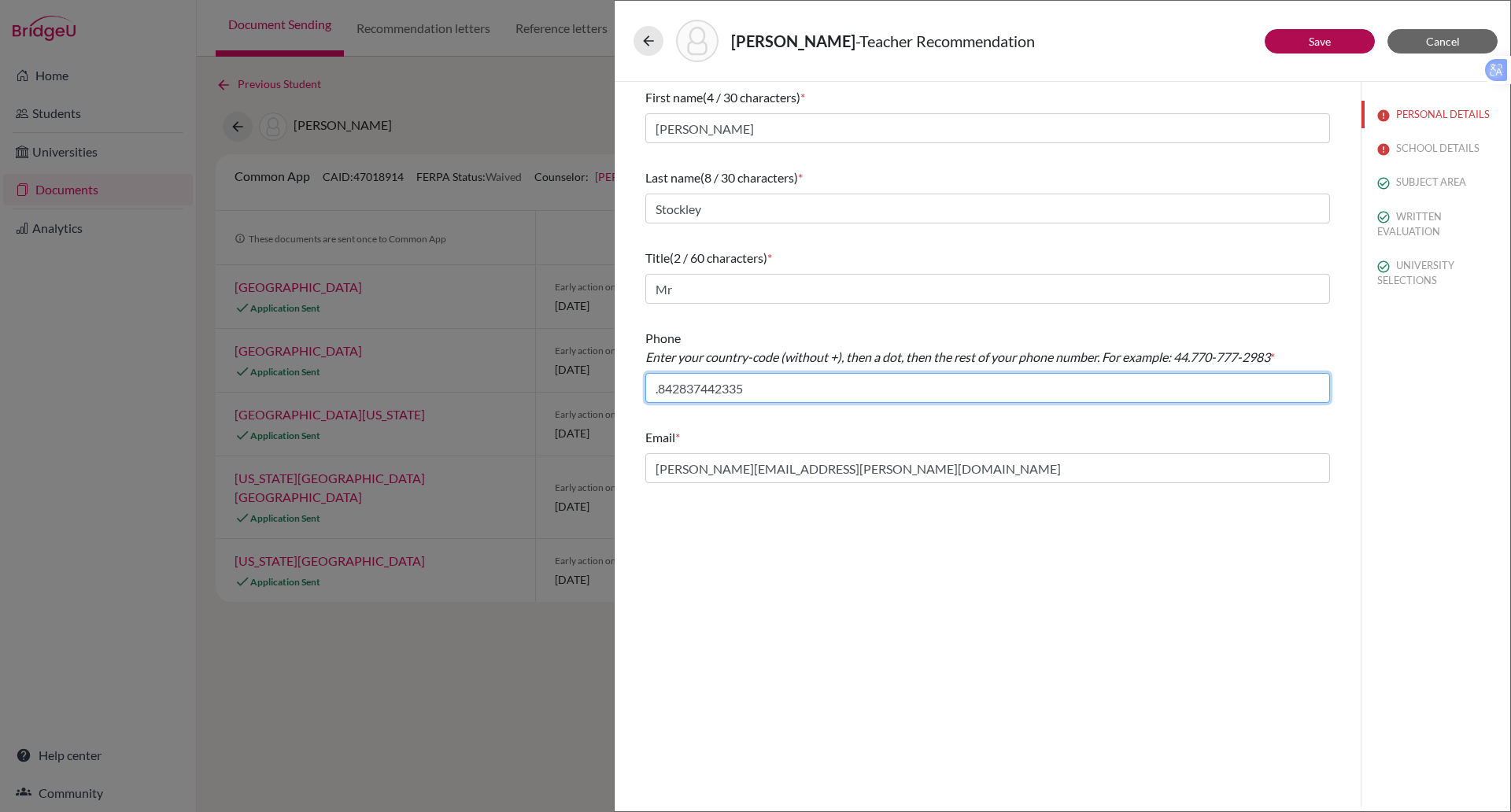
click at [656, 389] on input ".842837442335" at bounding box center [988, 388] width 685 height 30
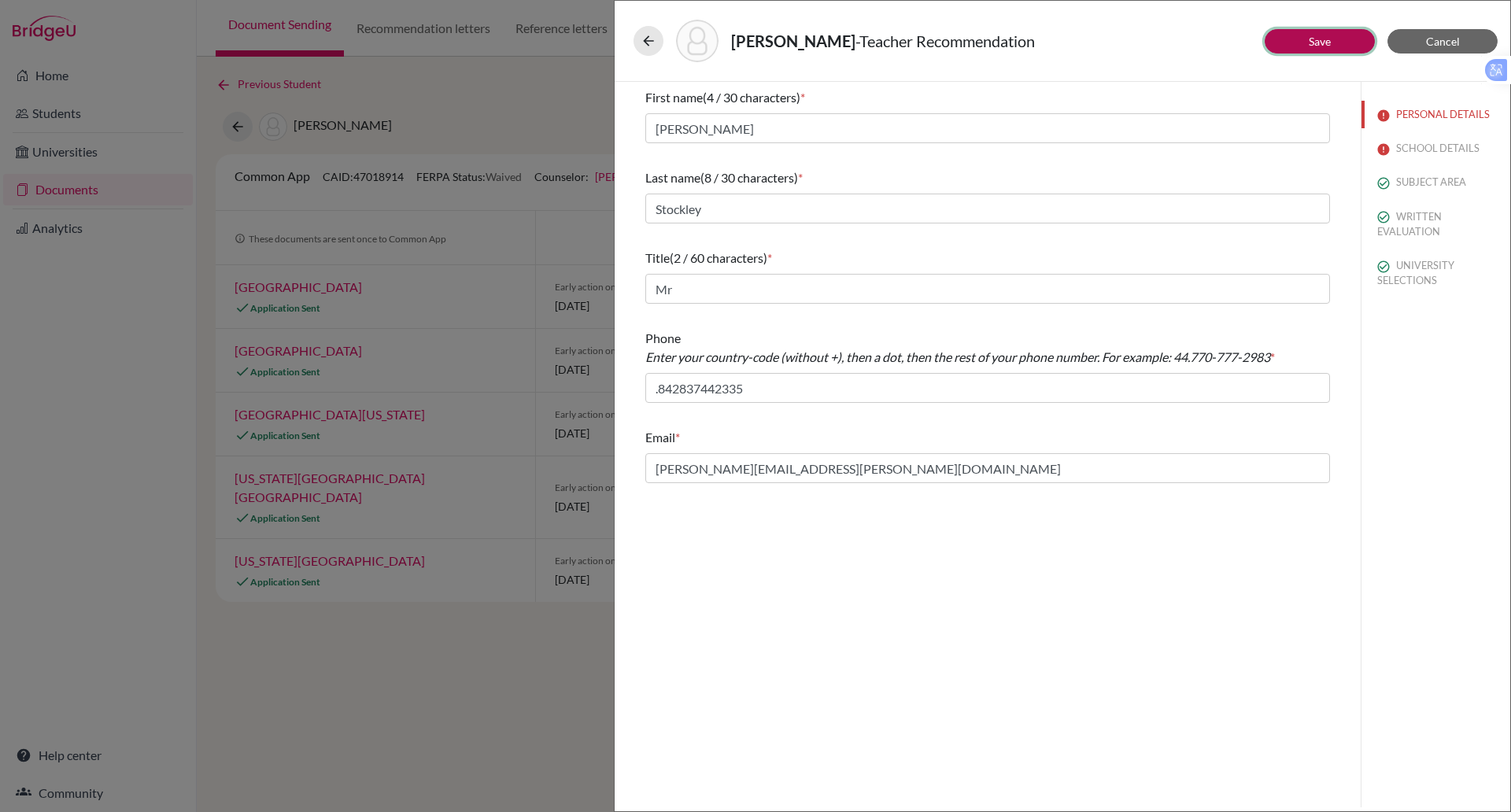
click at [1343, 49] on button "Save" at bounding box center [1320, 42] width 110 height 25
click at [1433, 152] on button "SCHOOL DETAILS" at bounding box center [1437, 148] width 149 height 27
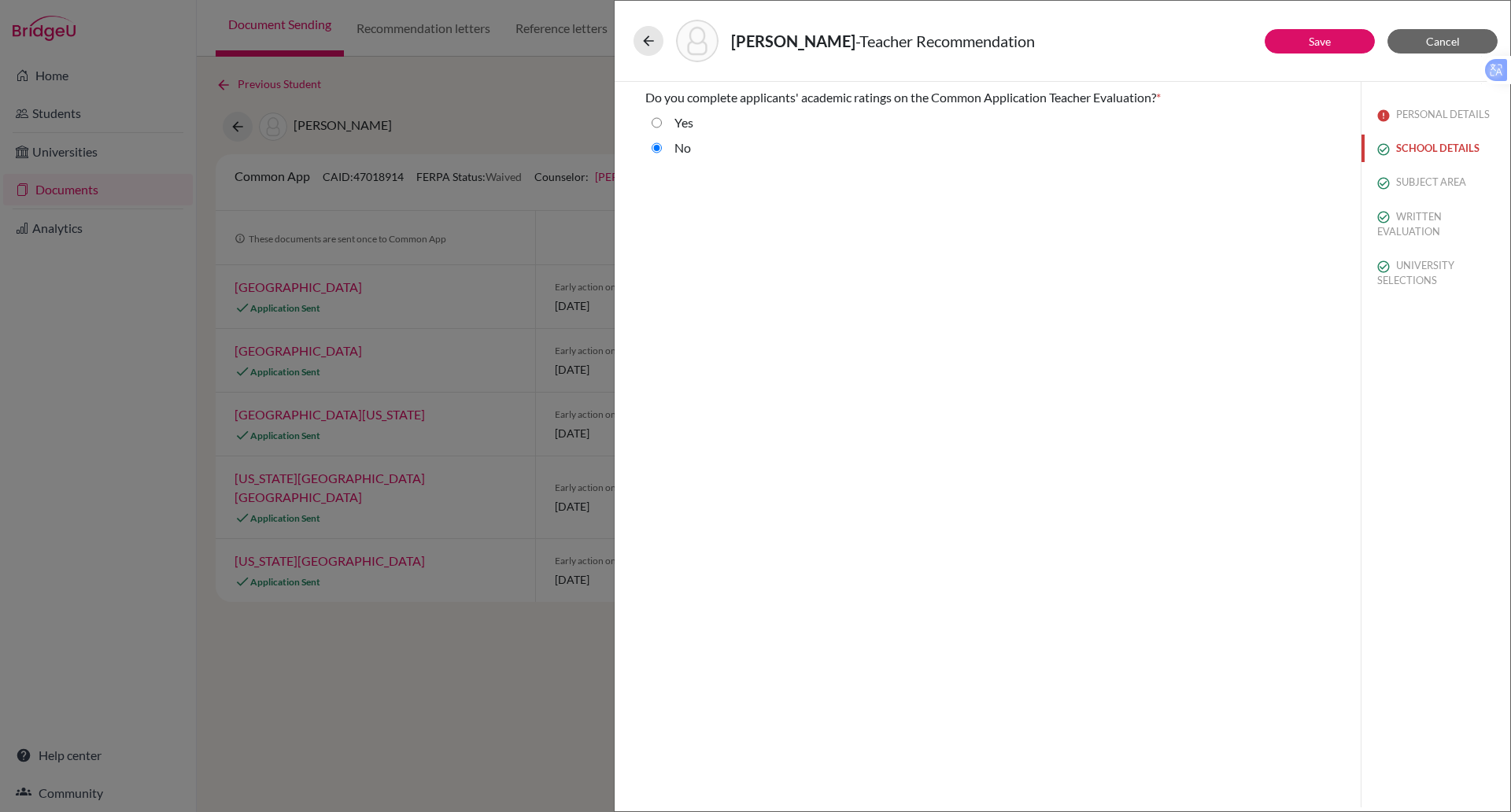
click at [1431, 152] on button "SCHOOL DETAILS" at bounding box center [1437, 148] width 149 height 27
click at [1422, 116] on button "PERSONAL DETAILS" at bounding box center [1437, 114] width 149 height 27
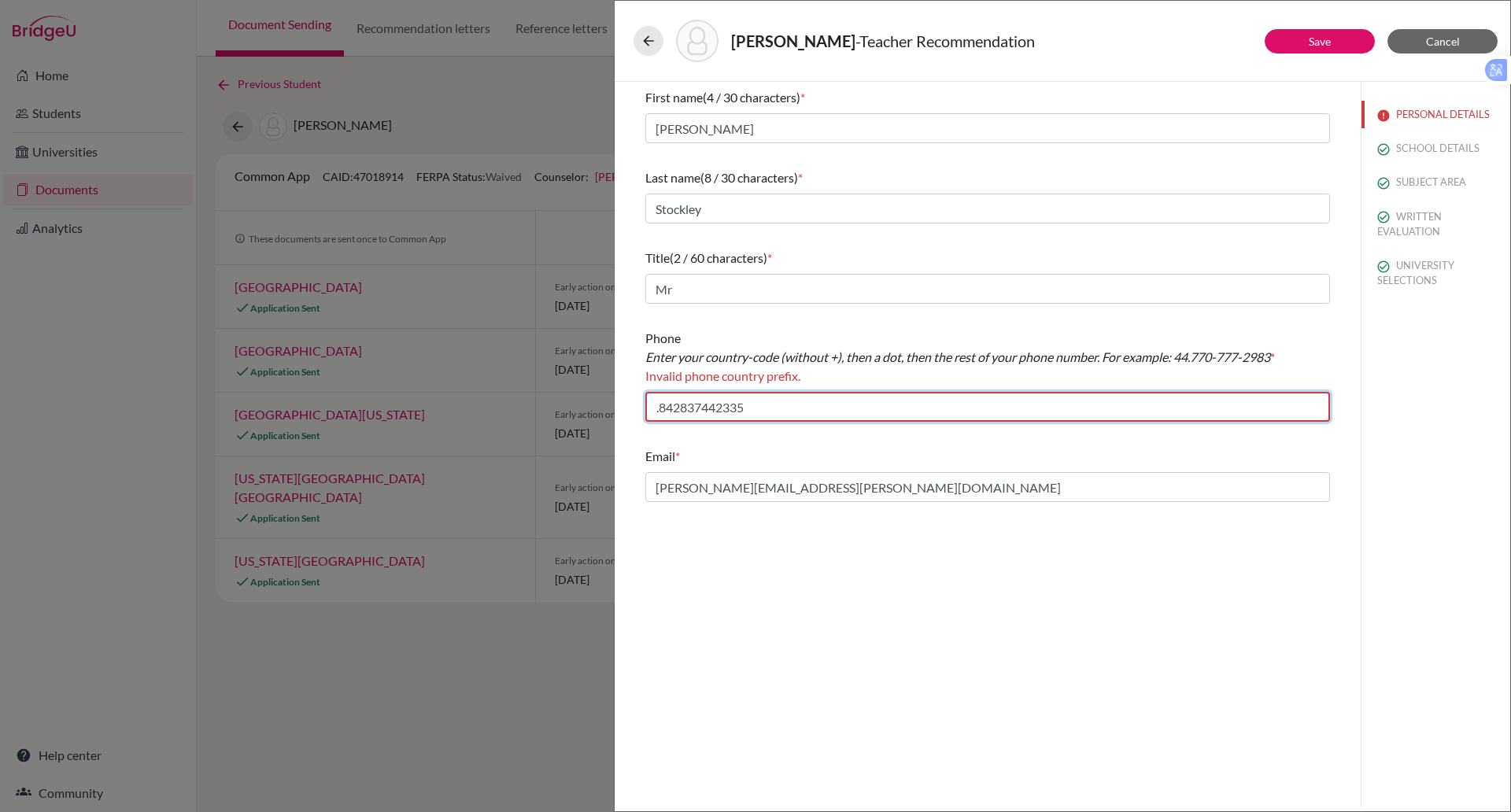
click at [660, 406] on input ".842837442335" at bounding box center [988, 407] width 685 height 30
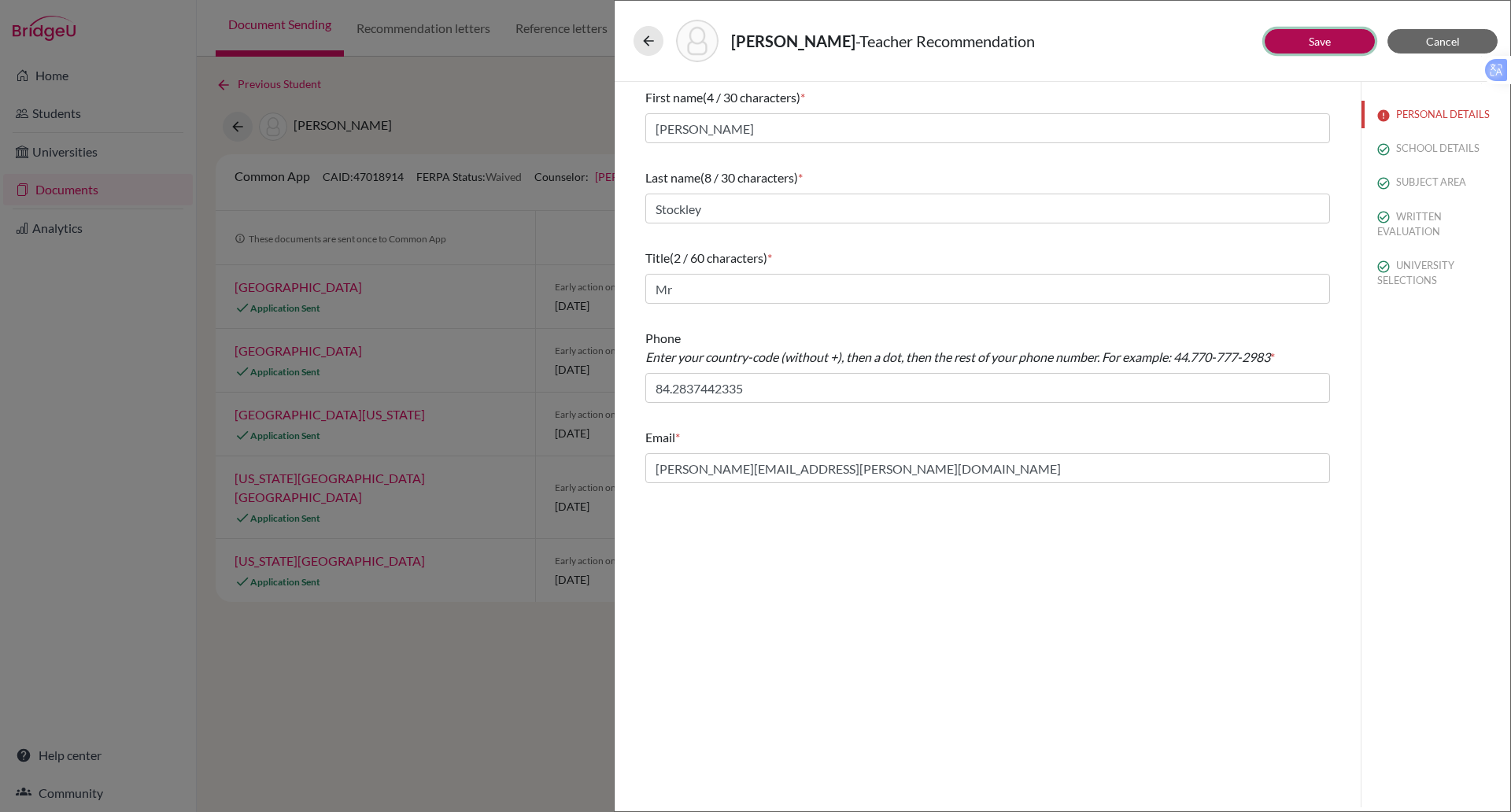
click at [1280, 29] on button "Save" at bounding box center [1320, 42] width 110 height 25
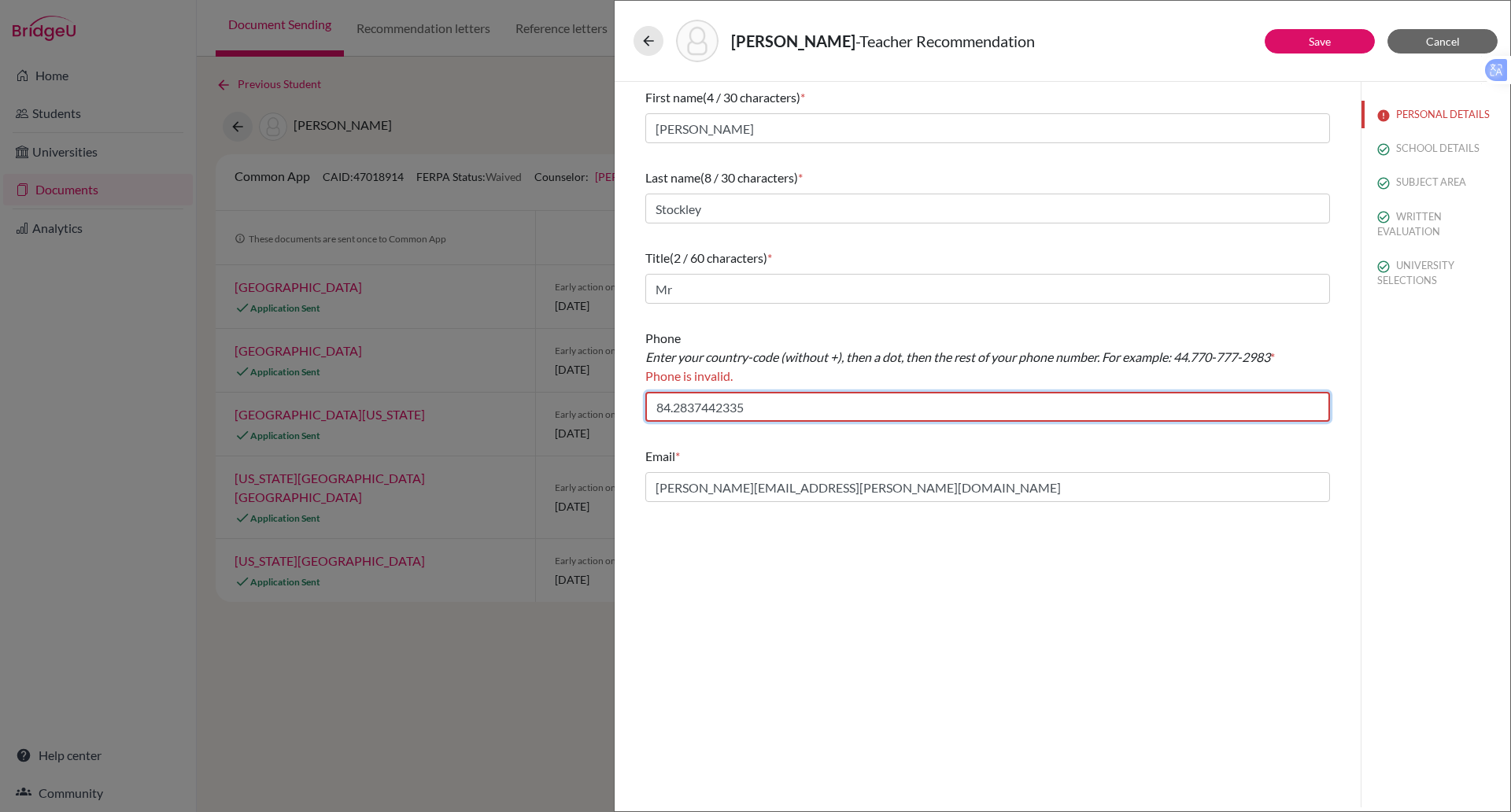
click at [772, 401] on input "84.2837442335" at bounding box center [988, 407] width 685 height 30
click at [1309, 47] on link "Save" at bounding box center [1319, 41] width 22 height 13
drag, startPoint x: 787, startPoint y: 408, endPoint x: 603, endPoint y: 410, distance: 184.0
click at [603, 410] on div "Tran, Kha - Teacher Recommendation Save Cancel First name (4 / 30 characters) *…" at bounding box center [756, 406] width 1511 height 812
drag, startPoint x: 757, startPoint y: 399, endPoint x: 738, endPoint y: 411, distance: 22.5
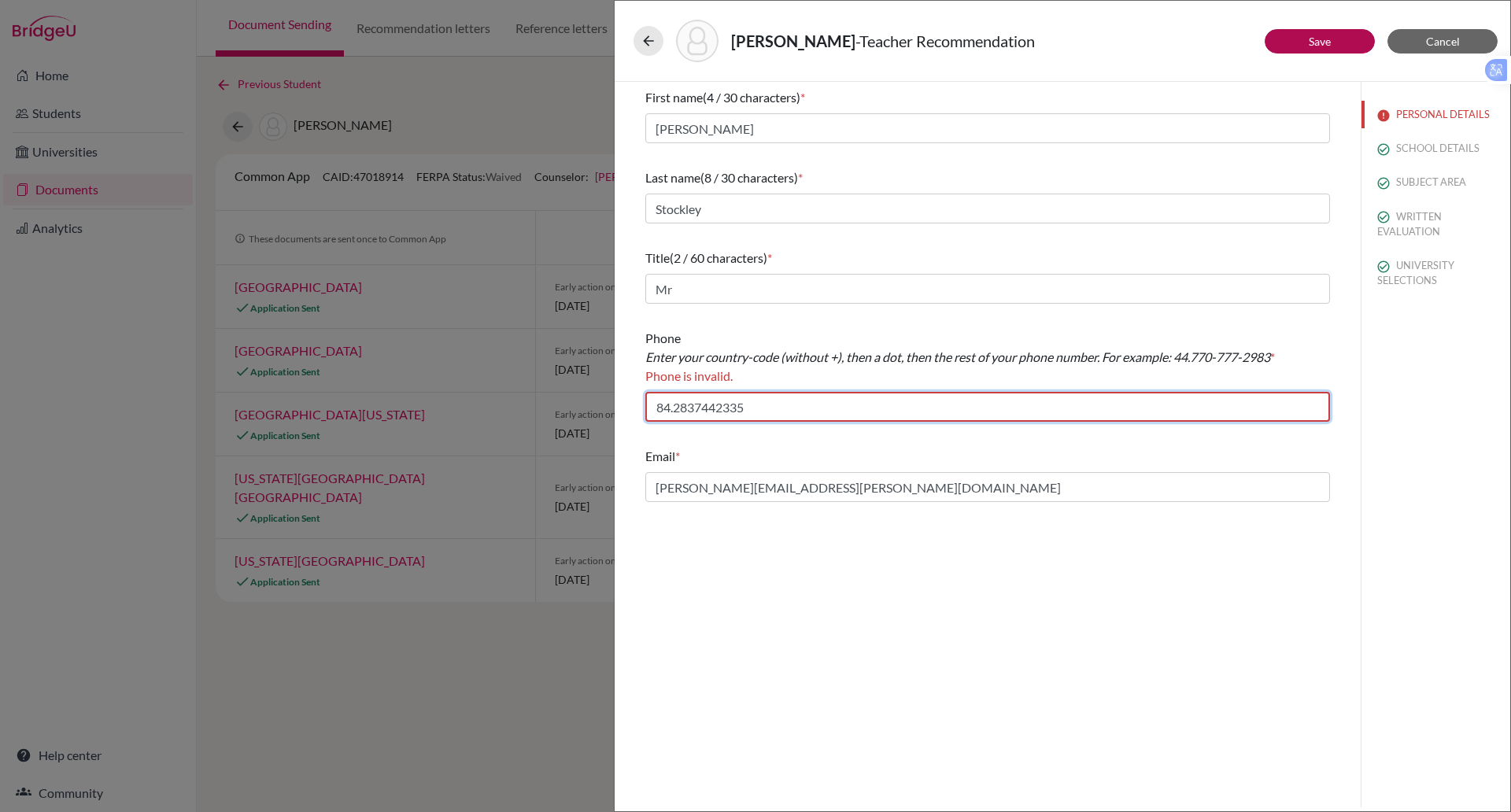
drag, startPoint x: 738, startPoint y: 411, endPoint x: 731, endPoint y: 408, distance: 7.6
drag, startPoint x: 731, startPoint y: 408, endPoint x: 694, endPoint y: 410, distance: 37.1
click at [694, 410] on input "84.2837442335" at bounding box center [988, 407] width 685 height 30
drag, startPoint x: 753, startPoint y: 411, endPoint x: 573, endPoint y: 420, distance: 180.2
drag, startPoint x: 573, startPoint y: 420, endPoint x: 1069, endPoint y: 411, distance: 496.1
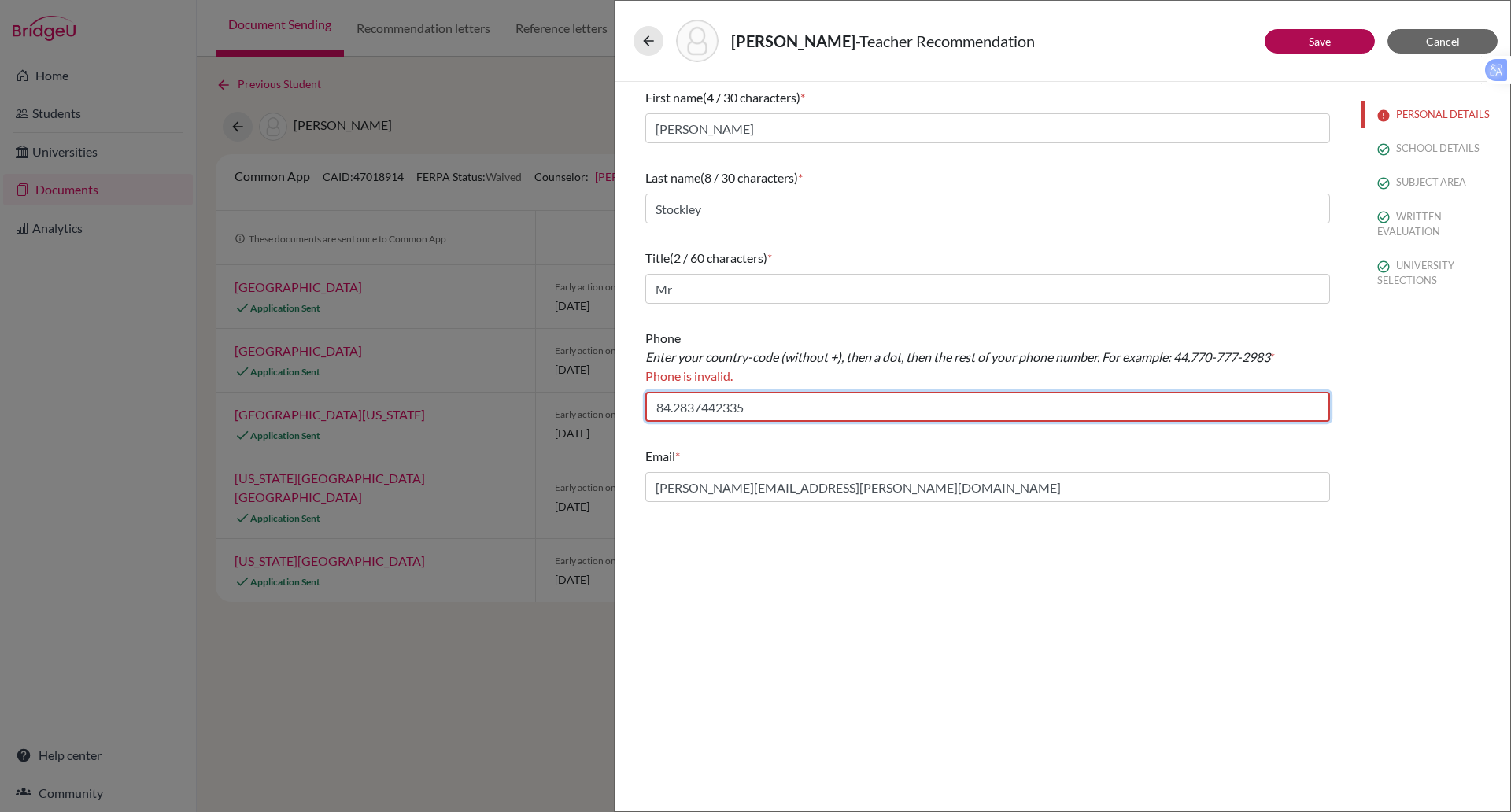
drag, startPoint x: 1069, startPoint y: 411, endPoint x: 869, endPoint y: 401, distance: 200.2
click at [869, 401] on input "84.2837442335" at bounding box center [988, 407] width 685 height 30
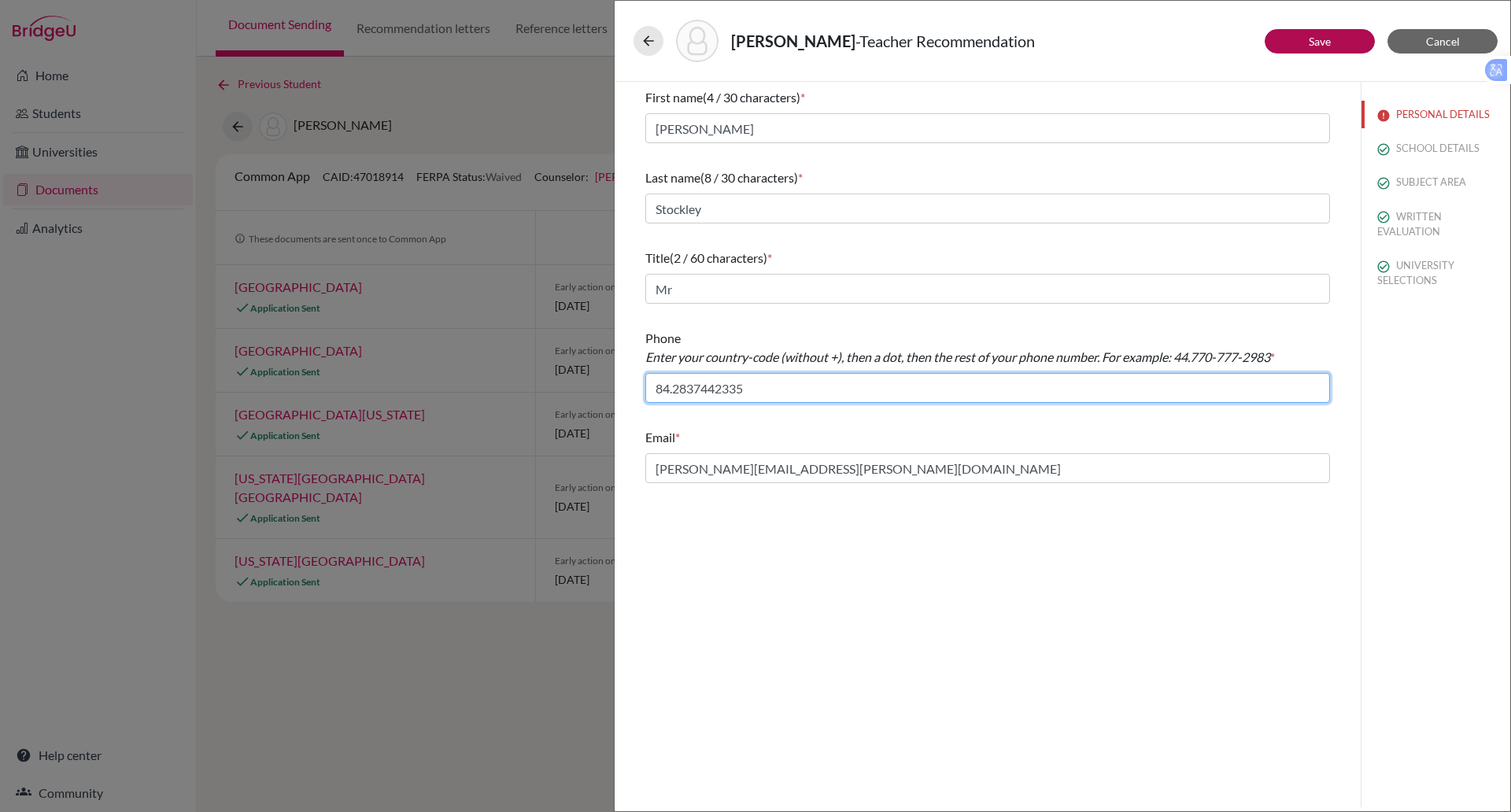
type input "84.2837442335"
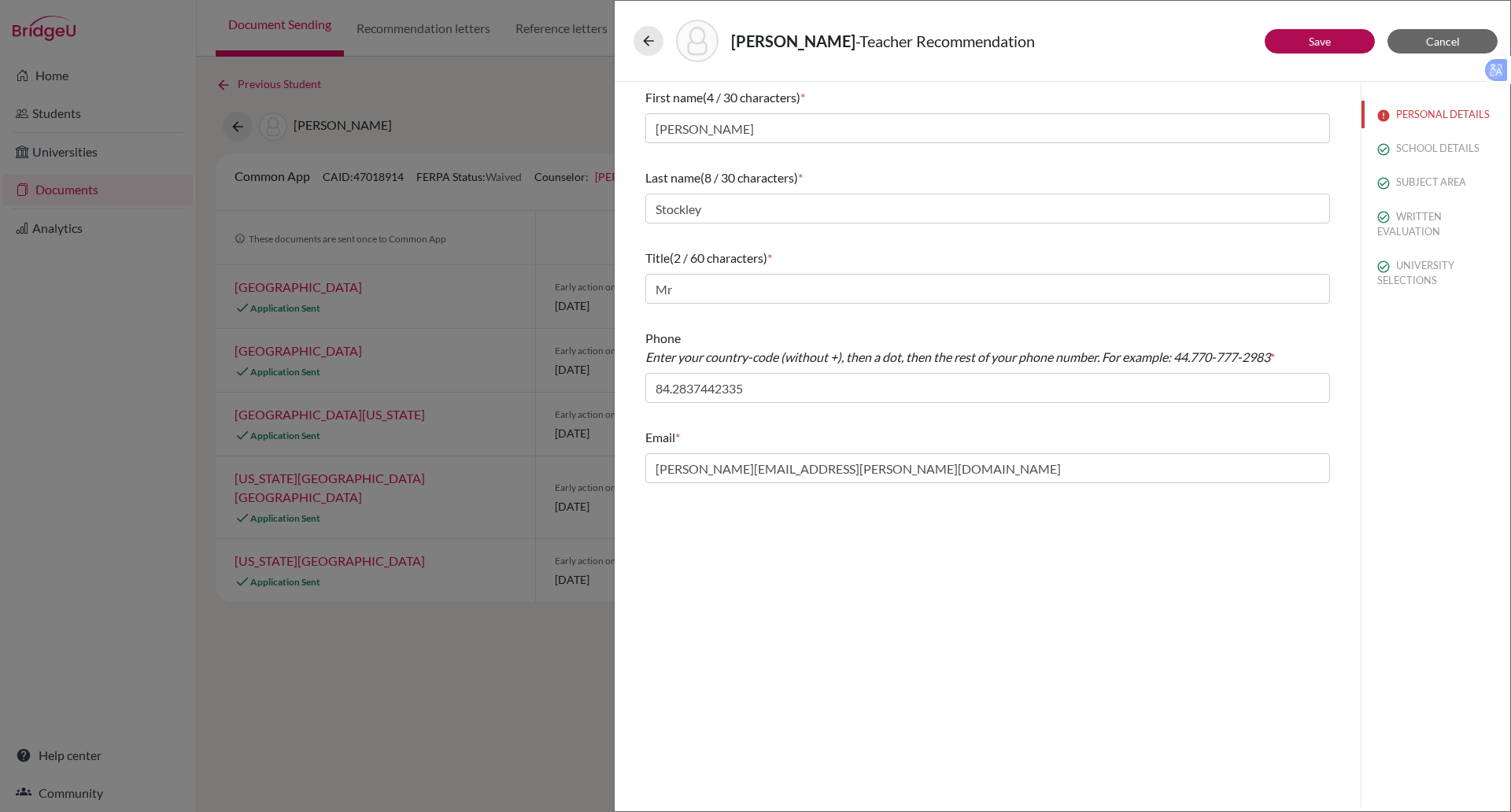
click at [1092, 582] on div "First name (4 / 30 characters) * Sean Last name (8 / 30 characters) * Stockley …" at bounding box center [988, 444] width 747 height 725
click at [1313, 30] on button "Save" at bounding box center [1320, 42] width 110 height 25
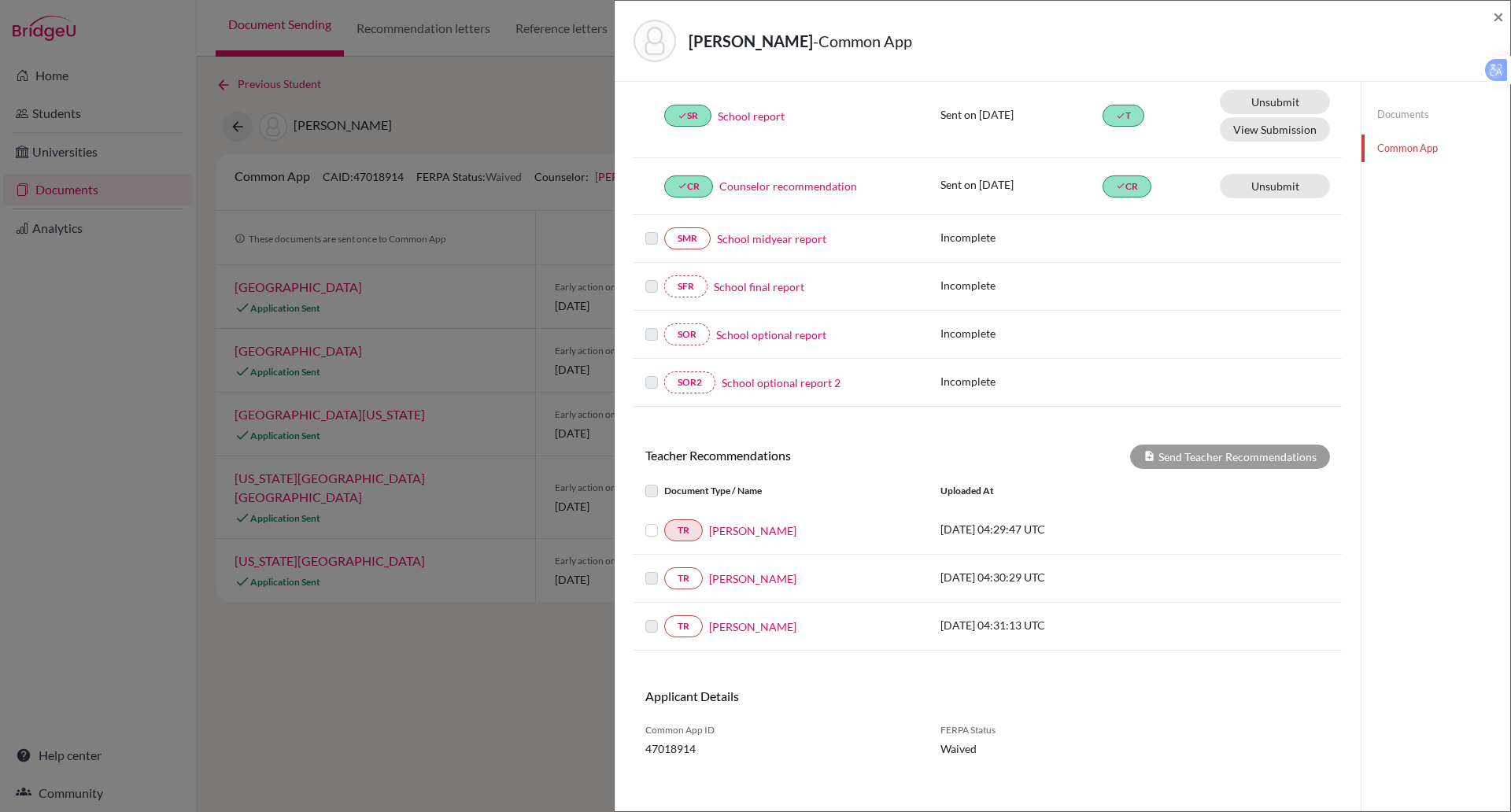
scroll to position [225, 0]
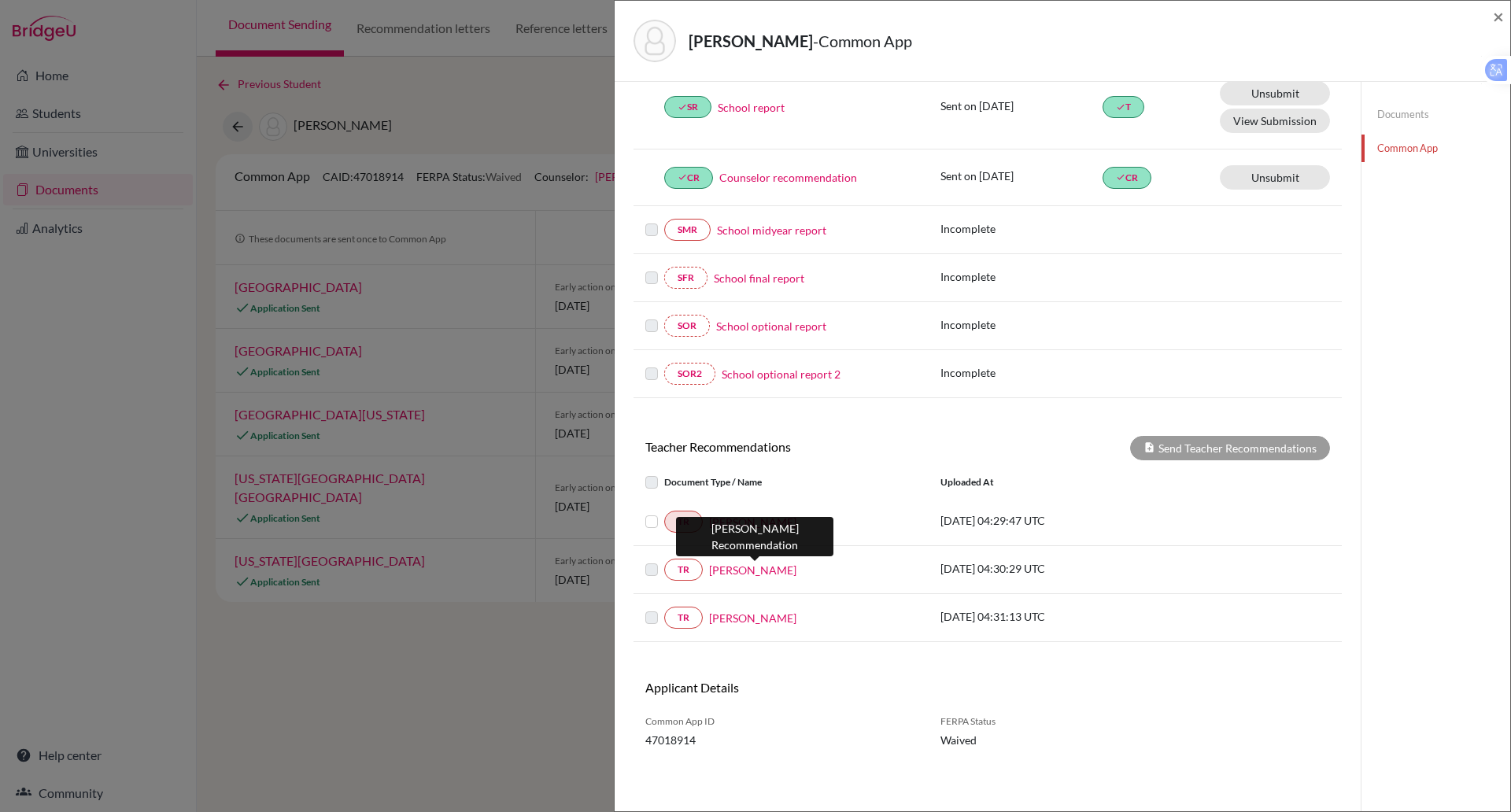
click at [770, 576] on link "Caroline Yearwood" at bounding box center [753, 570] width 88 height 17
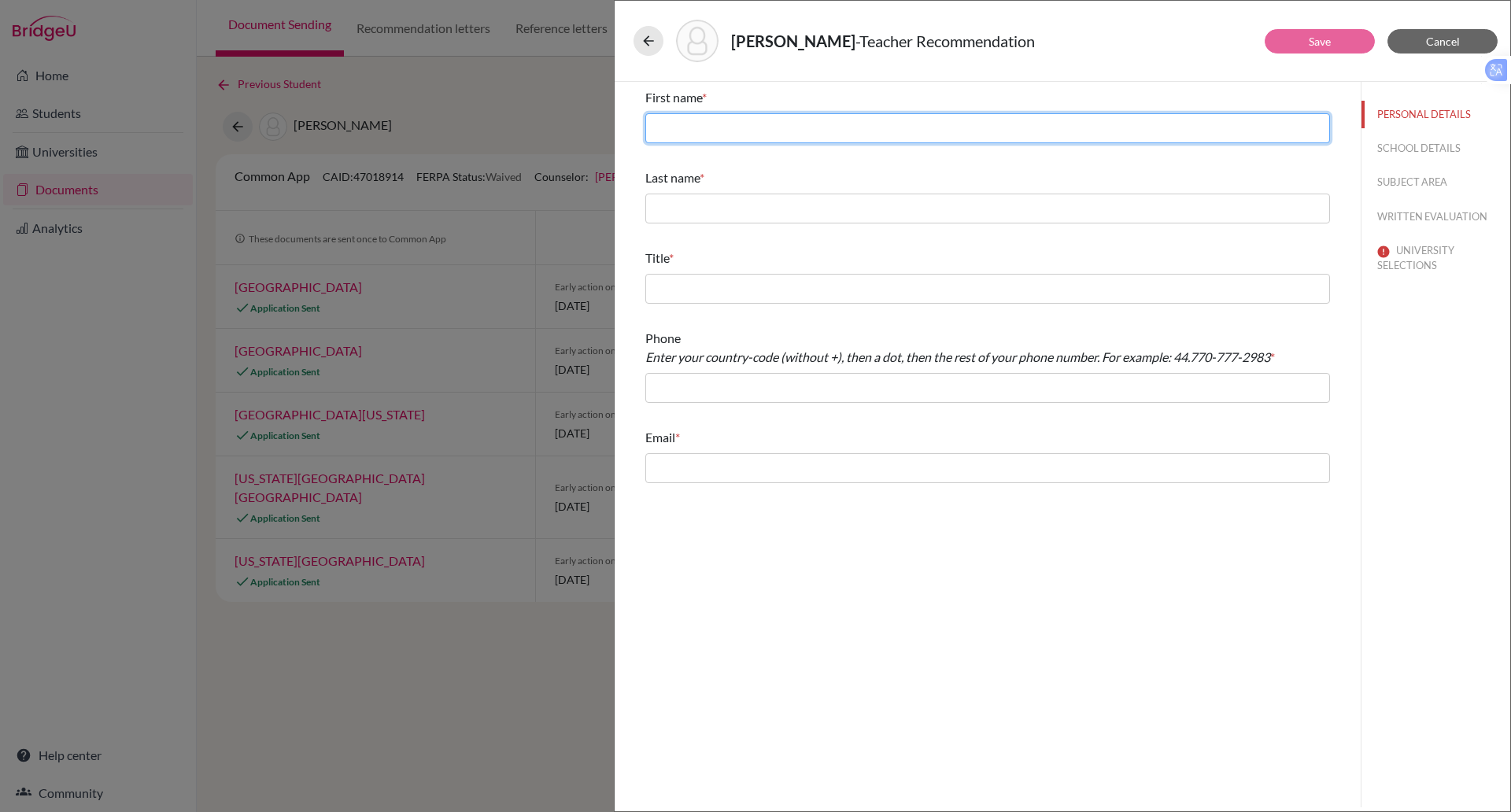
click at [700, 131] on input "text" at bounding box center [988, 129] width 685 height 30
type input "Caroline"
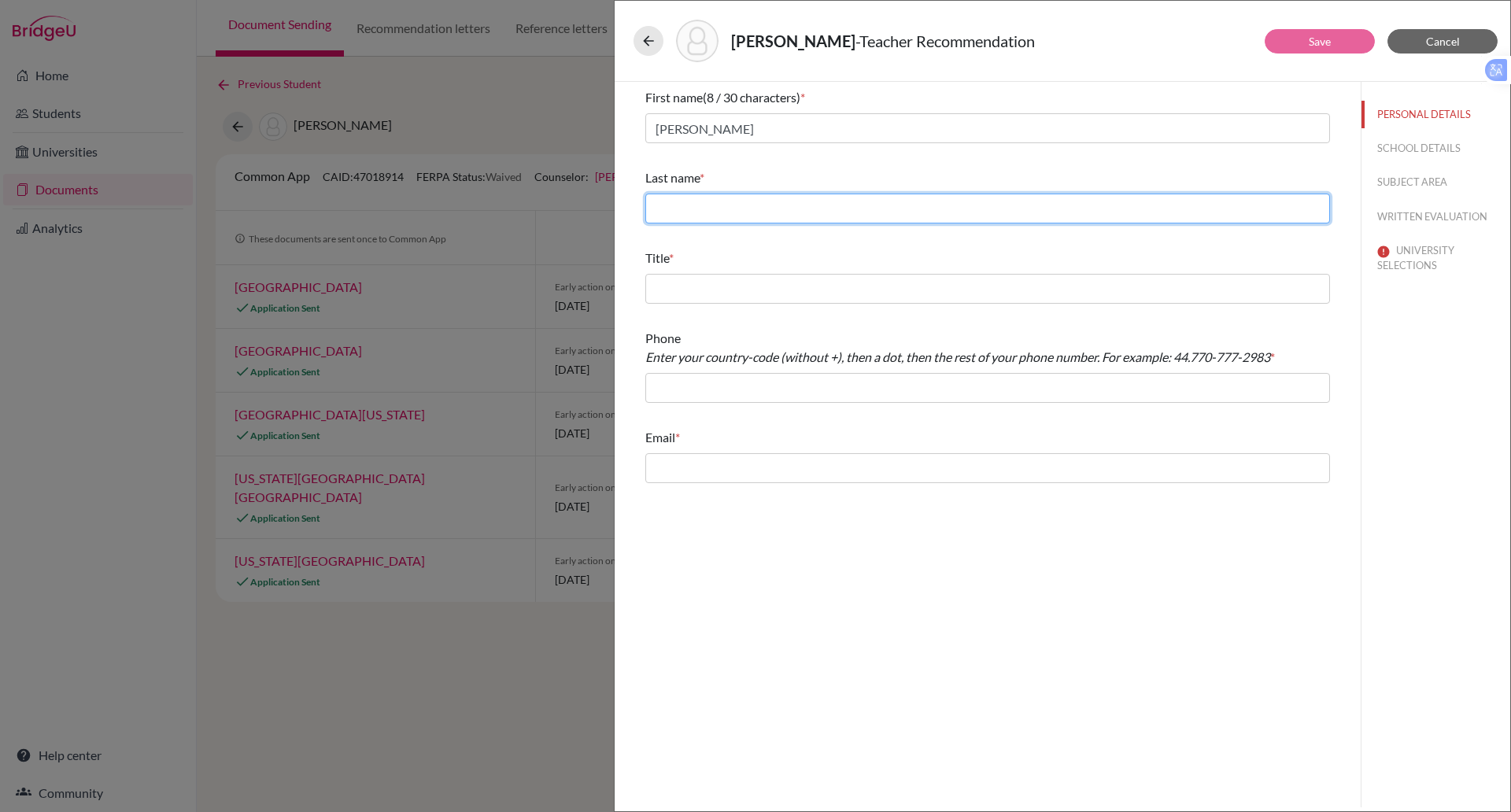
click at [685, 216] on input "text" at bounding box center [988, 208] width 685 height 30
type input "Yearwood"
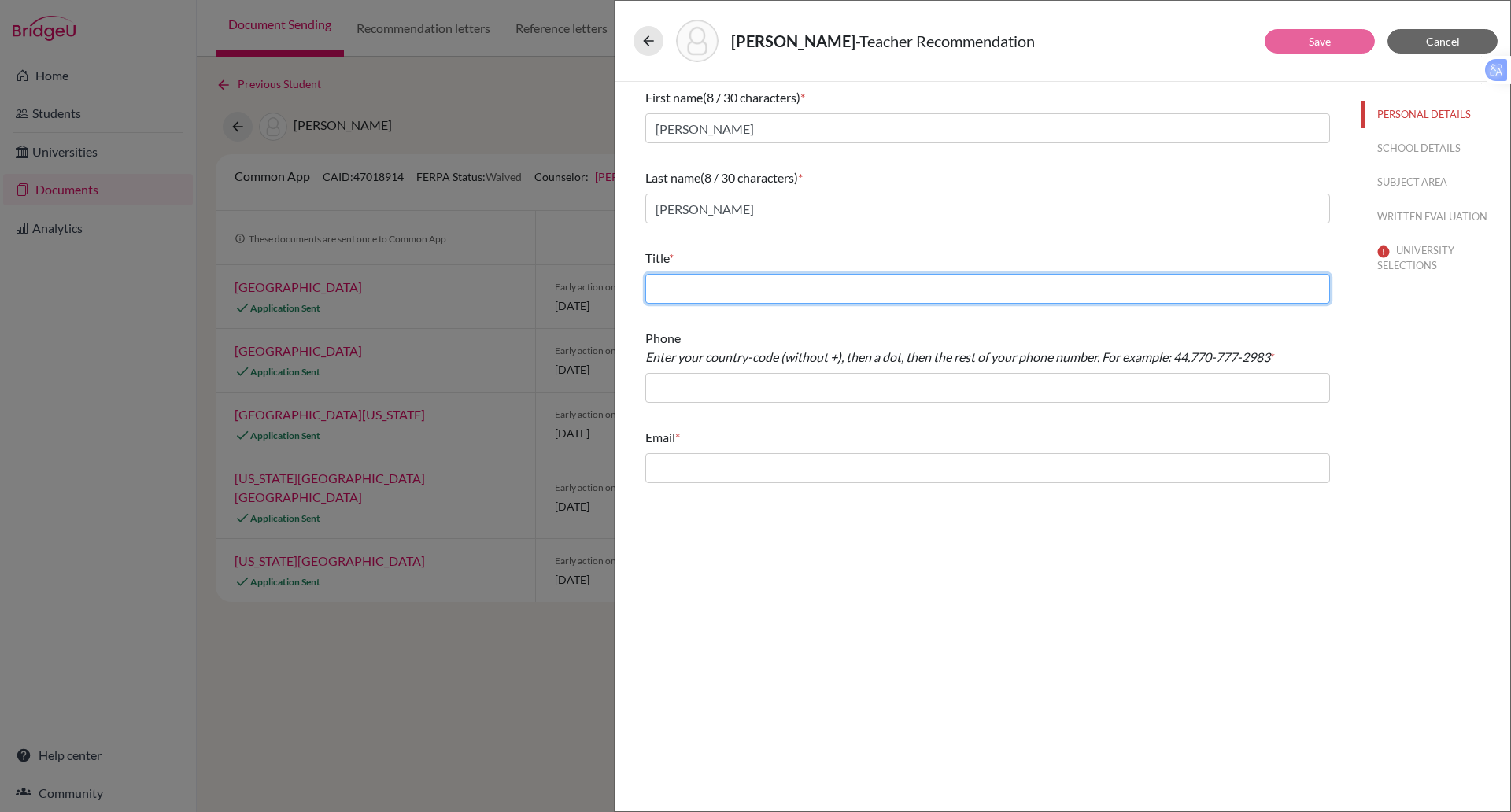
click at [670, 284] on input "text" at bounding box center [988, 289] width 685 height 30
type input "Ms"
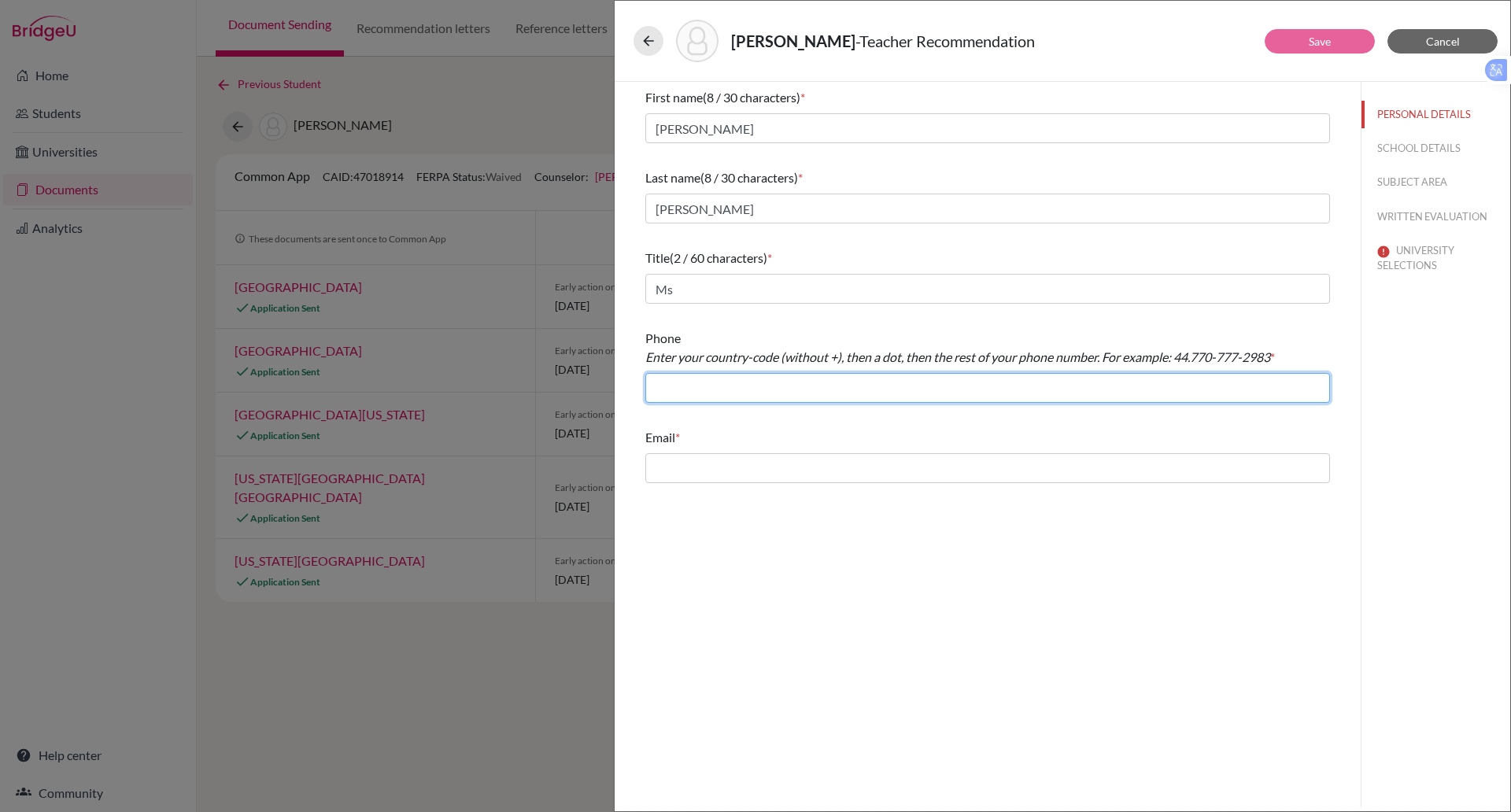
drag, startPoint x: 677, startPoint y: 379, endPoint x: 662, endPoint y: 385, distance: 16.2
click at [662, 385] on input "text" at bounding box center [988, 388] width 685 height 30
click at [780, 383] on input "text" at bounding box center [988, 388] width 685 height 30
paste input "84 (0) 28 3744 2335"
type input "84.2837442335"
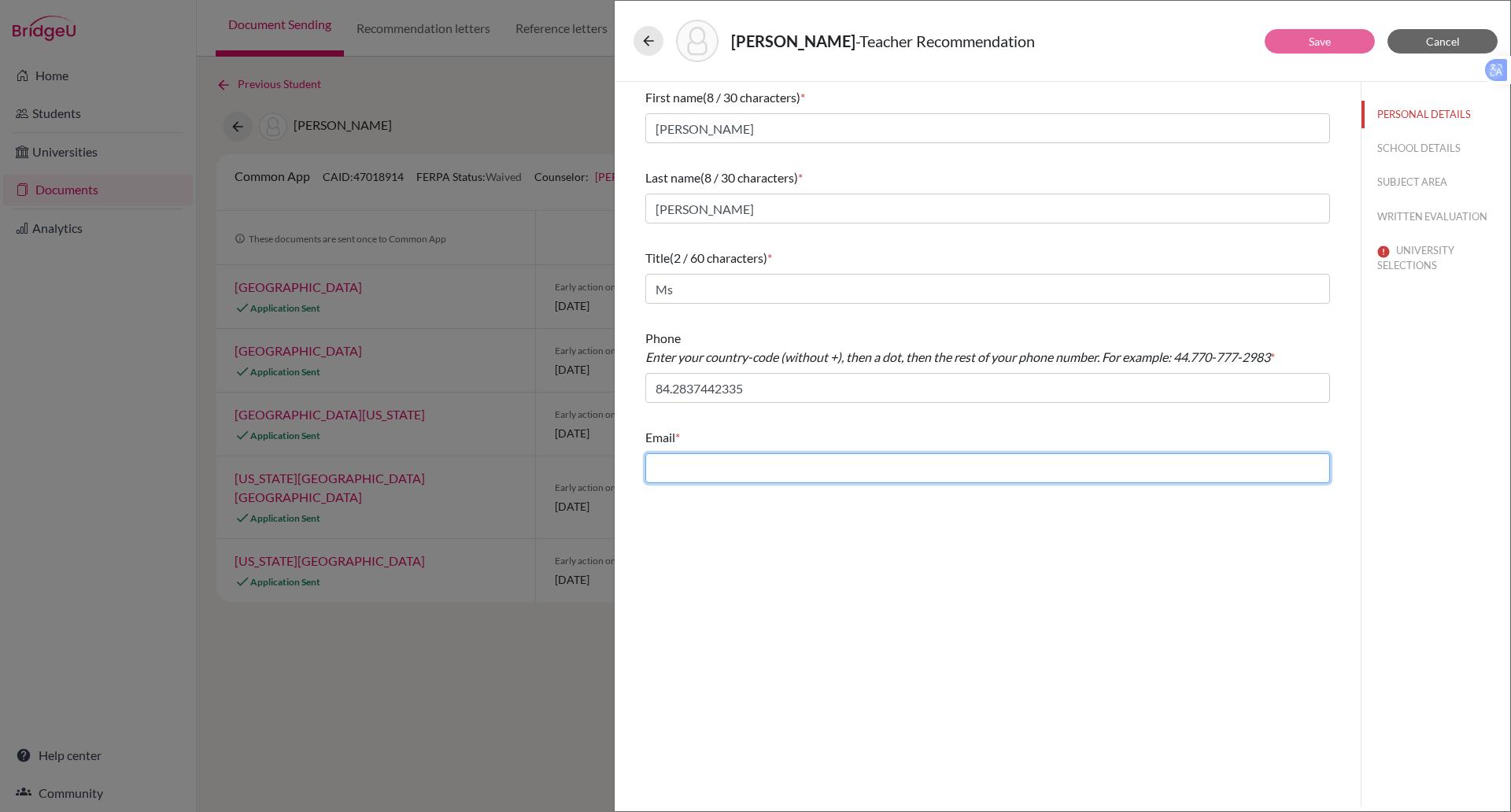
click at [718, 472] on input "text" at bounding box center [988, 468] width 685 height 30
type input "caroline.yearwood@bisvietnam.com"
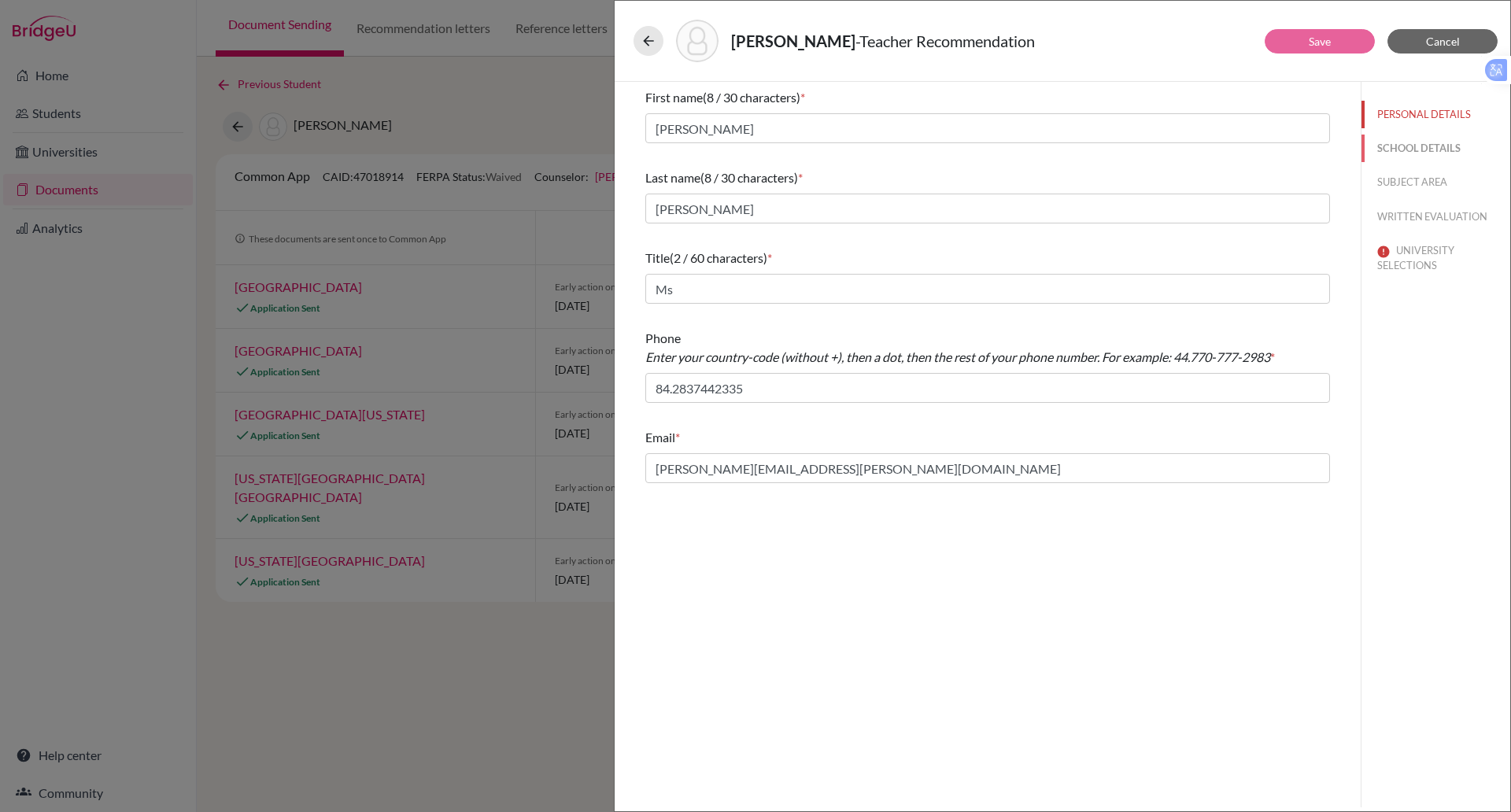
click at [1401, 154] on button "SCHOOL DETAILS" at bounding box center [1437, 148] width 149 height 27
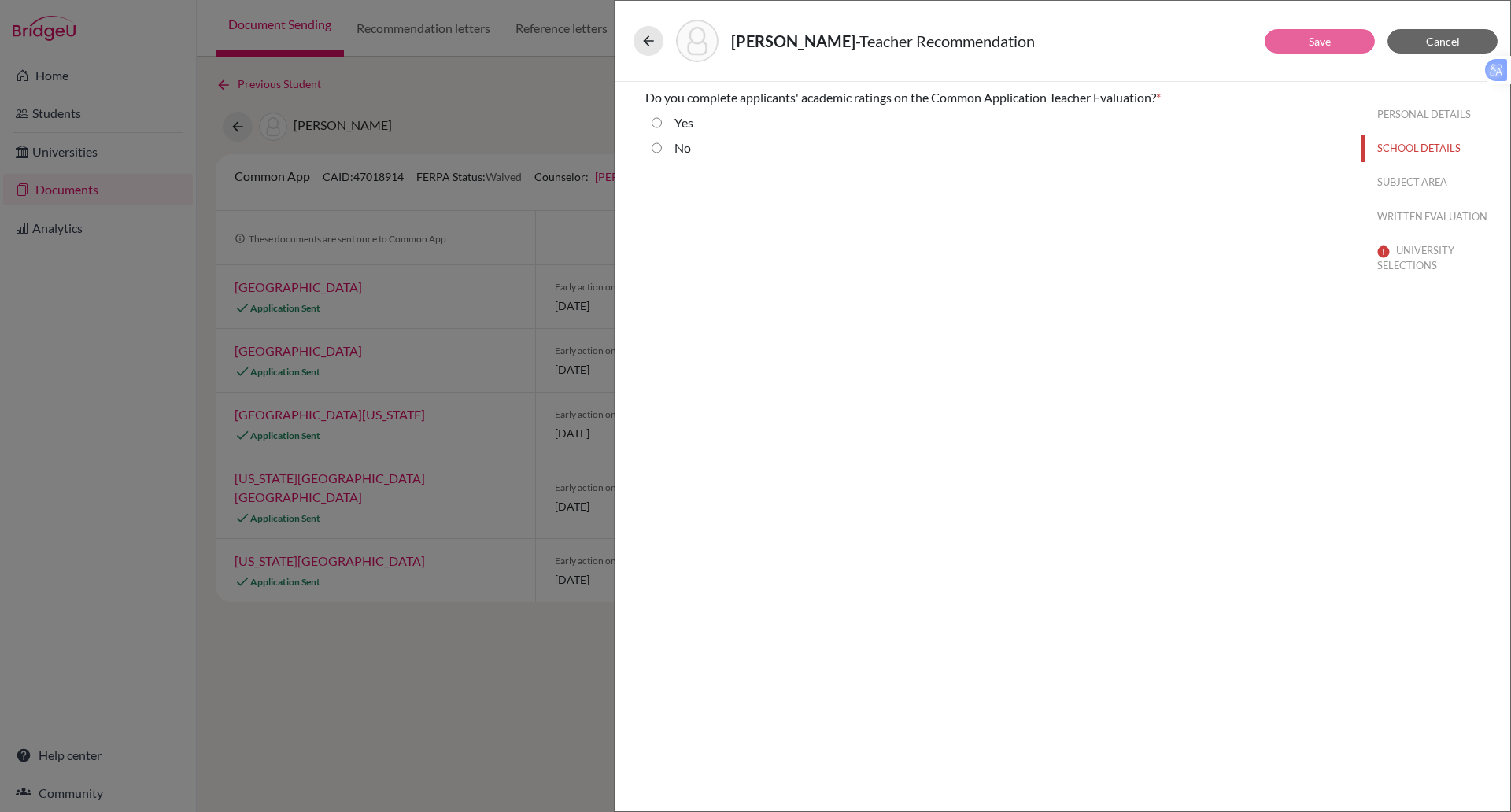
click at [655, 153] on input "No" at bounding box center [657, 147] width 11 height 19
radio input "true"
click at [1424, 190] on button "SUBJECT AREA" at bounding box center [1437, 182] width 149 height 27
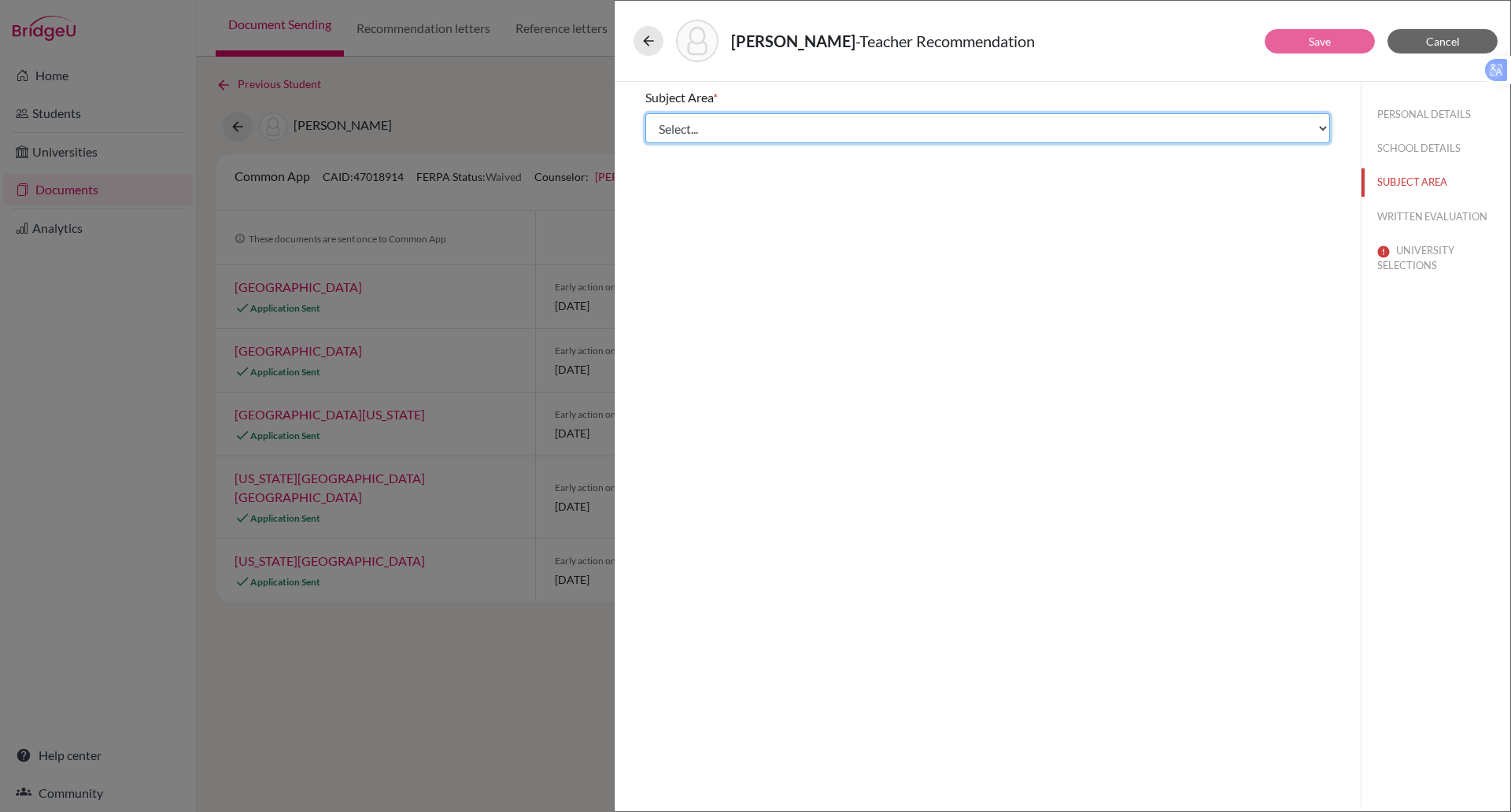
click at [854, 122] on select "Select... Math English Science World Language Social Studies Other Computer Sci…" at bounding box center [988, 129] width 685 height 30
select select "5"
click at [646, 113] on select "Select... Math English Science World Language Social Studies Other Computer Sci…" at bounding box center [988, 129] width 685 height 30
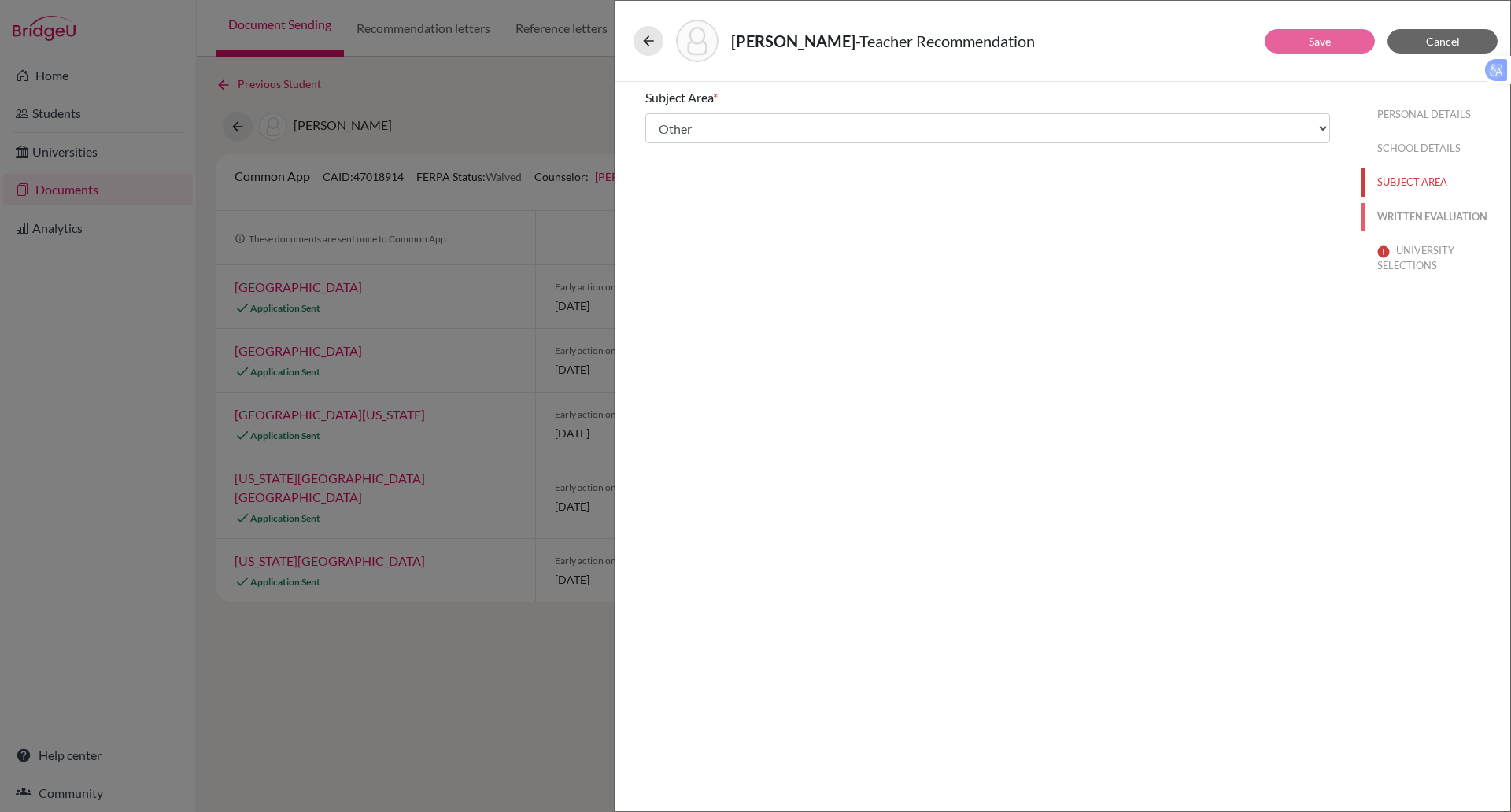
click at [1397, 208] on button "WRITTEN EVALUATION" at bounding box center [1437, 216] width 149 height 27
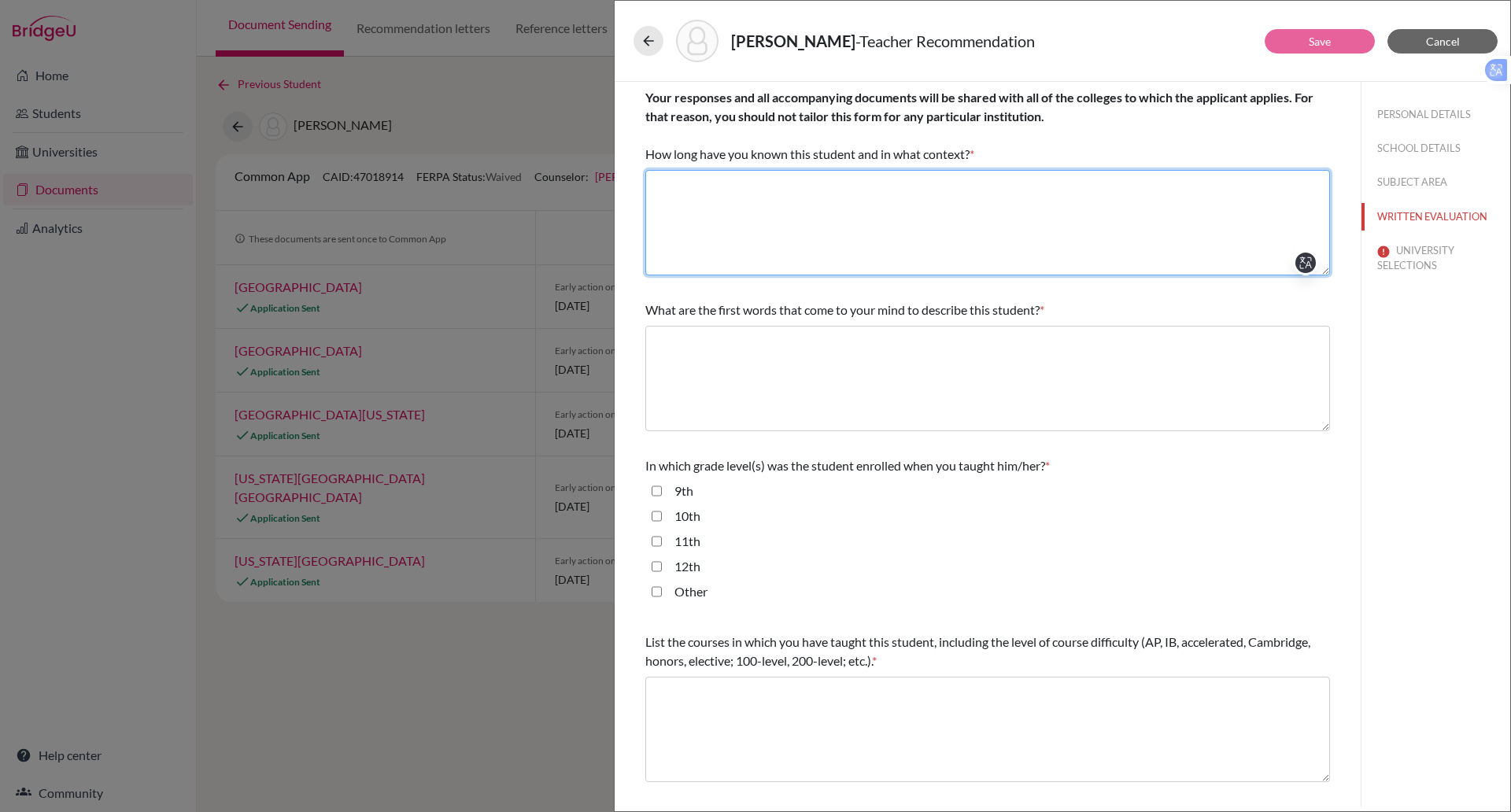
click at [850, 209] on textarea at bounding box center [988, 223] width 685 height 105
type textarea "Thorough, Studious, Keen"
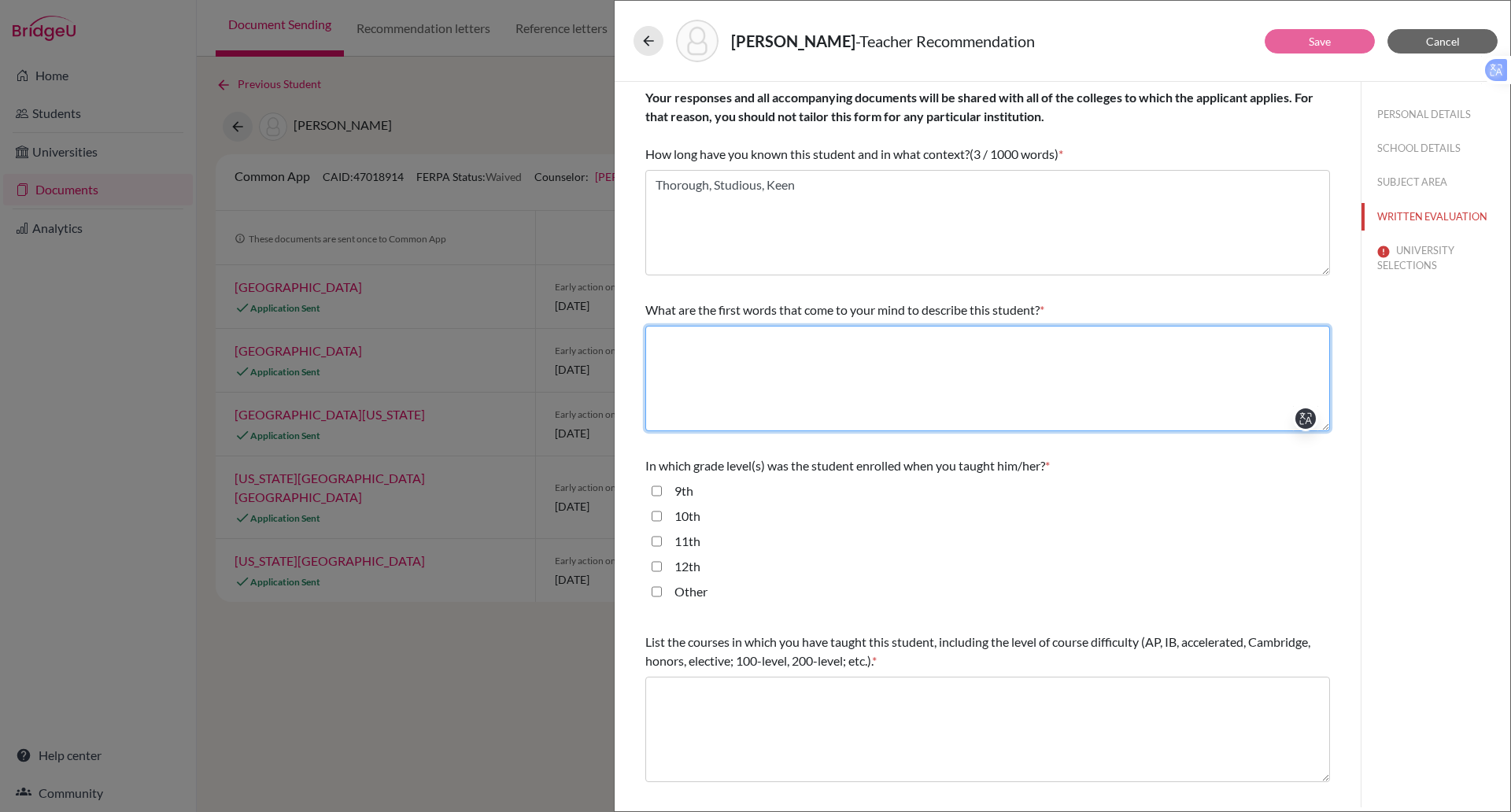
click at [743, 346] on textarea at bounding box center [988, 379] width 685 height 105
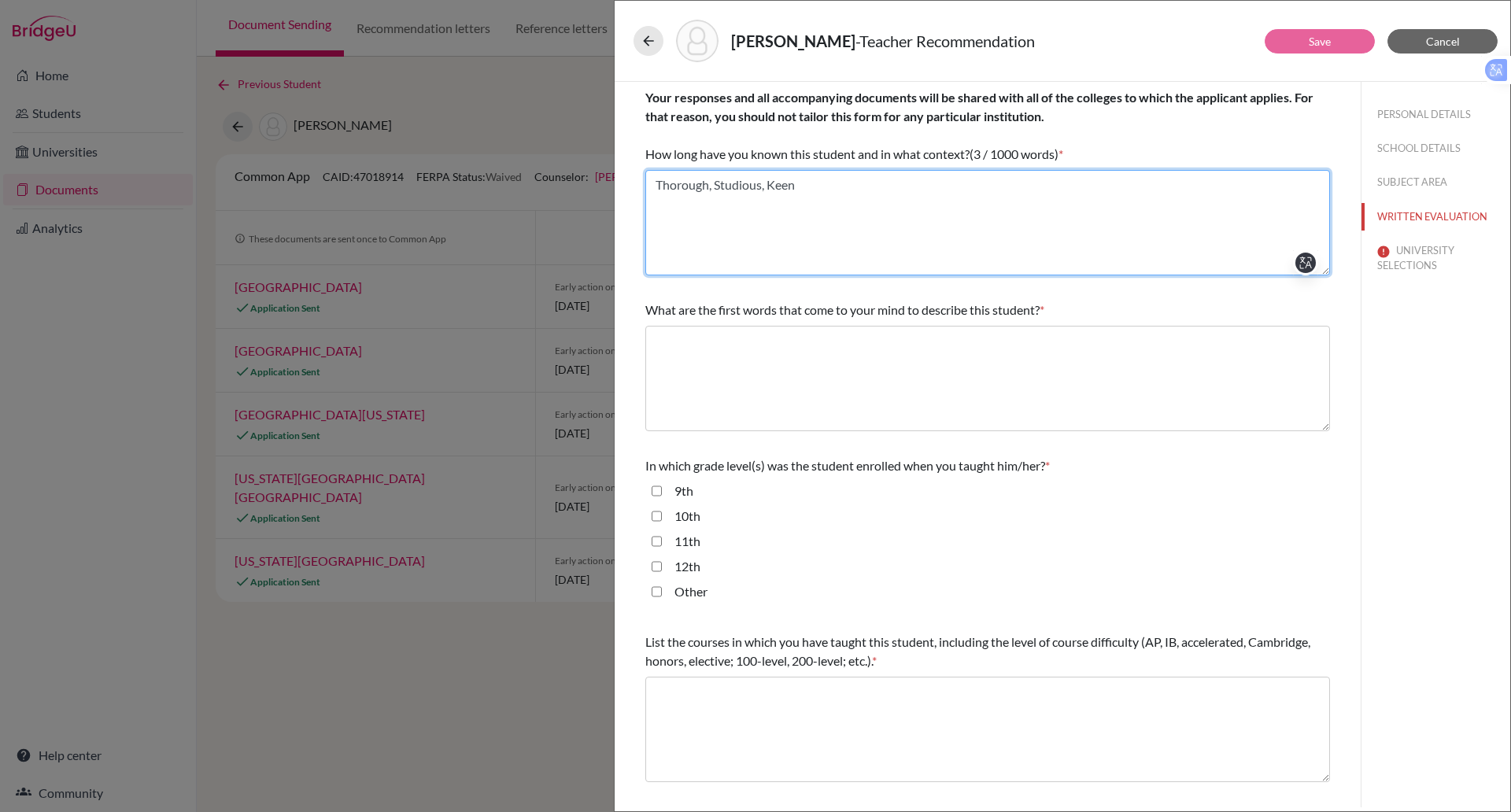
drag, startPoint x: 802, startPoint y: 192, endPoint x: 578, endPoint y: 173, distance: 224.8
click at [578, 173] on div "Tran, Kha - Teacher Recommendation Save Cancel Your responses and all accompany…" at bounding box center [756, 406] width 1511 height 812
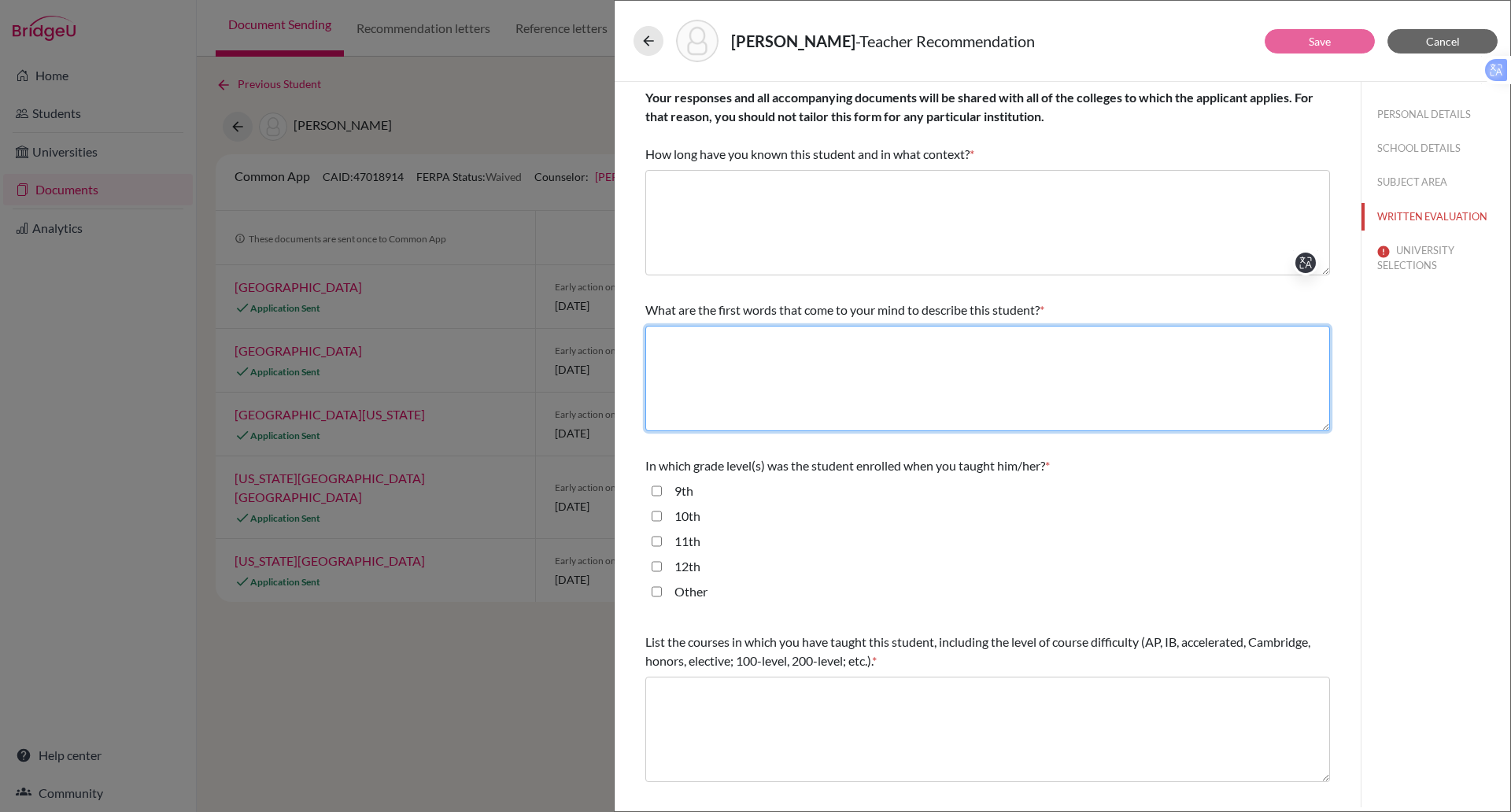
click at [694, 367] on textarea at bounding box center [988, 379] width 685 height 105
paste textarea "Thorough, Studious, Keen"
type textarea "Thorough, Studious, Keen"
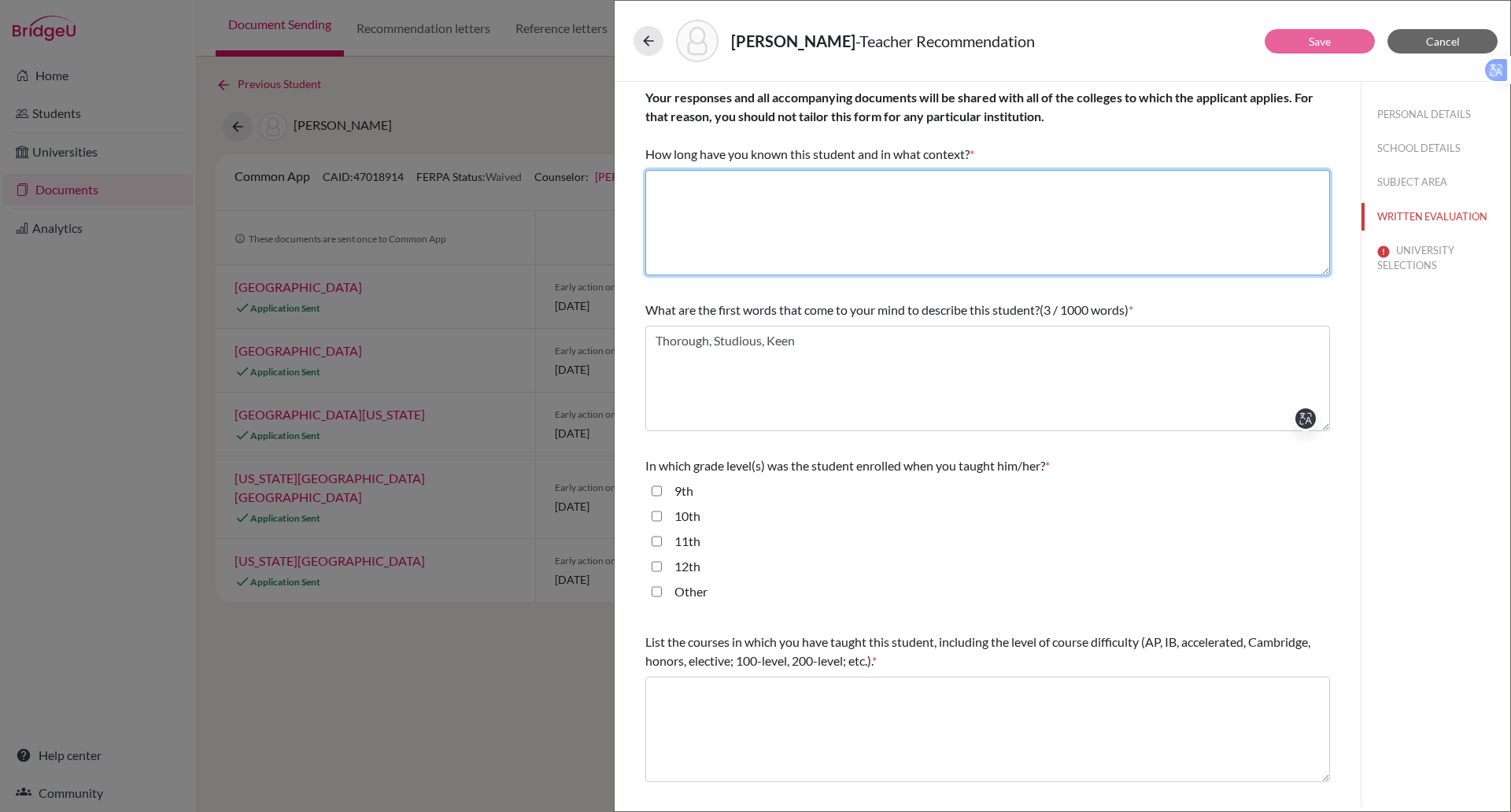
click at [712, 204] on textarea at bounding box center [988, 223] width 685 height 105
click at [871, 199] on textarea "18 months as his Economics teacher in teh IBDP" at bounding box center [988, 223] width 685 height 105
type textarea "18 months as his Economics teacher in the IBDP"
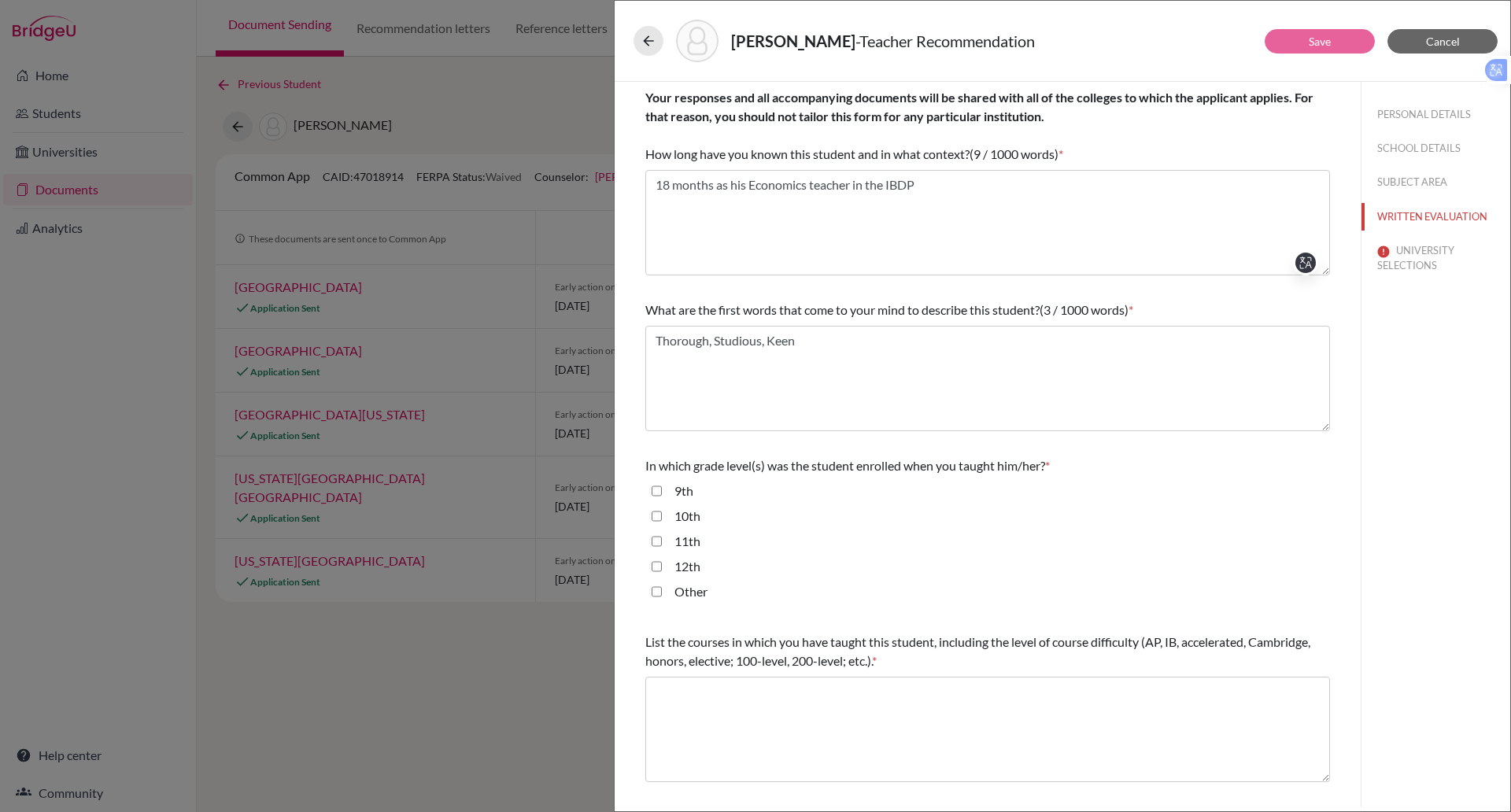
click at [652, 544] on input "11th" at bounding box center [657, 541] width 11 height 19
checkbox input "true"
click at [661, 566] on input "12th" at bounding box center [657, 566] width 11 height 19
checkbox input "true"
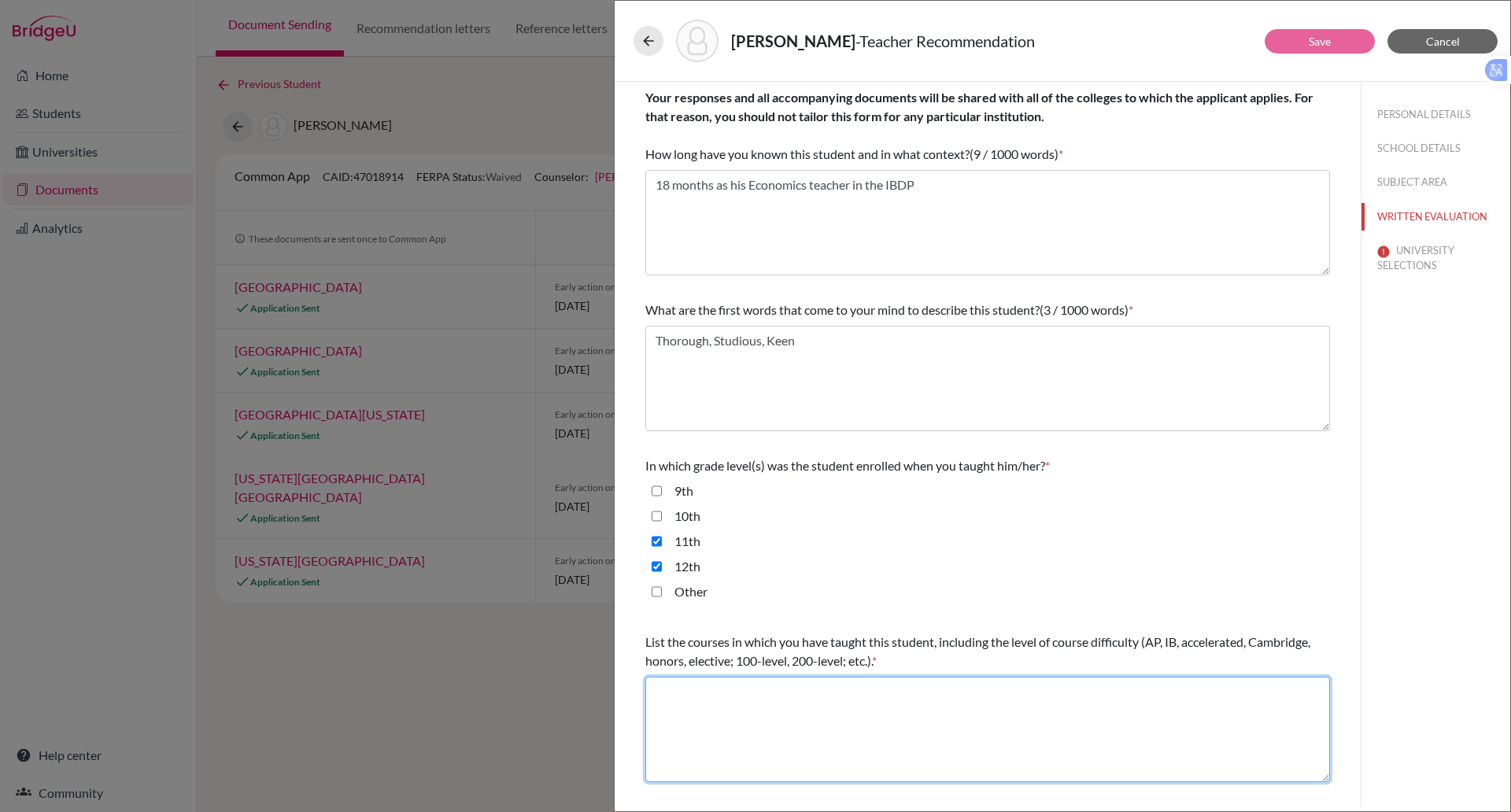
click at [692, 691] on textarea at bounding box center [988, 729] width 685 height 105
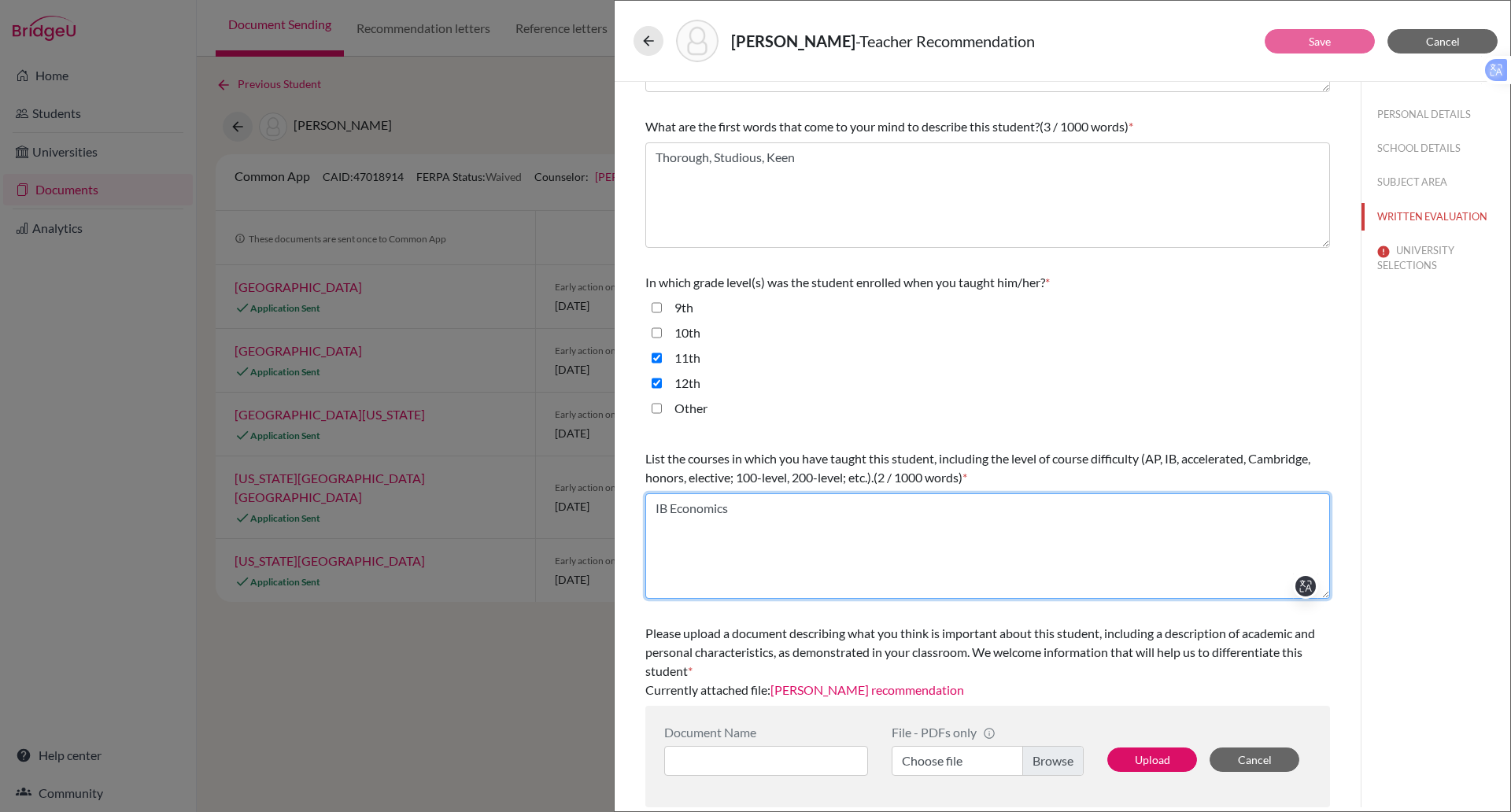
type textarea "IB Economics"
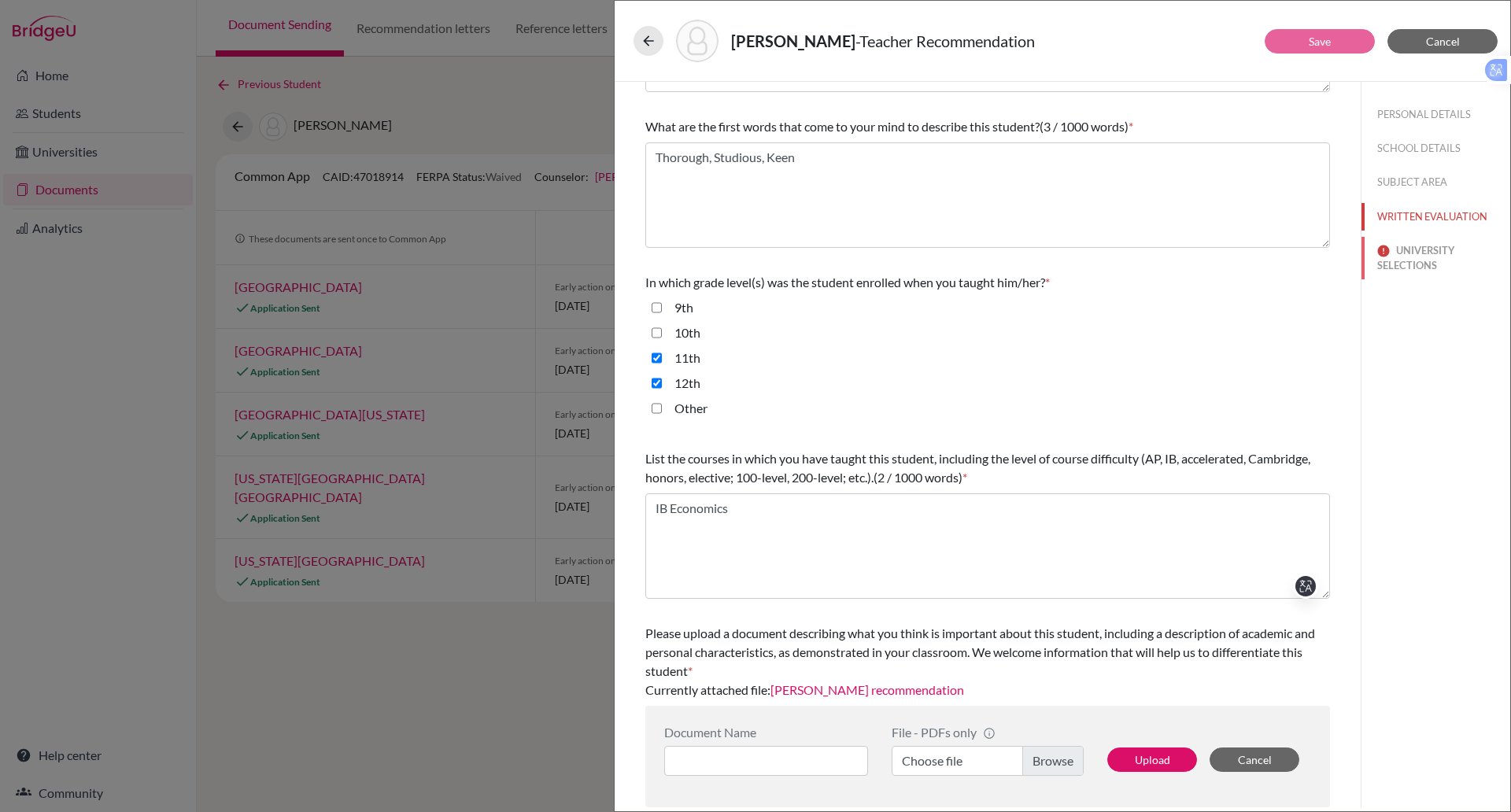
click at [1391, 266] on button "UNIVERSITY SELECTIONS" at bounding box center [1437, 258] width 149 height 43
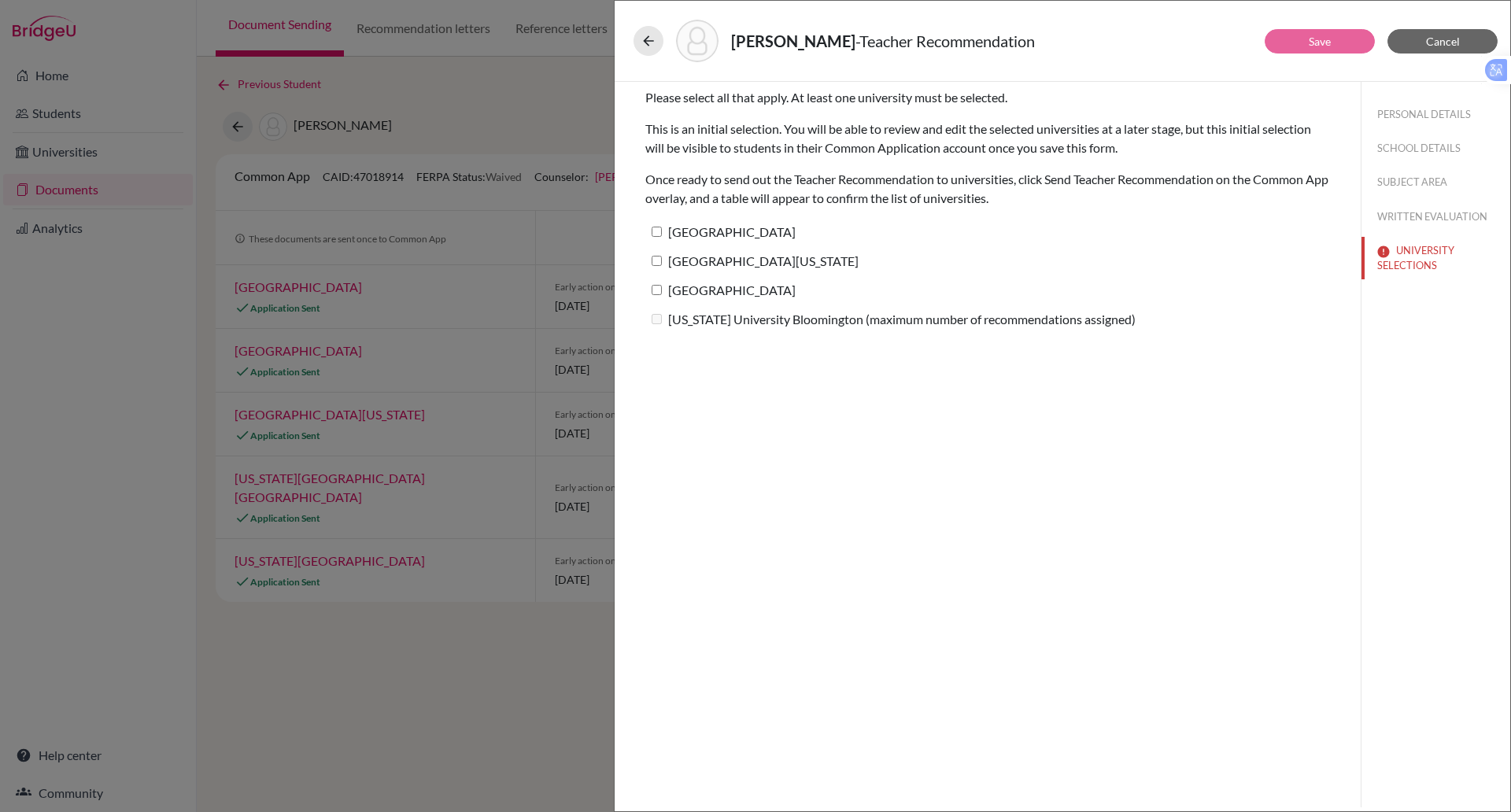
click at [654, 291] on input "Northeastern University" at bounding box center [657, 290] width 11 height 11
checkbox input "true"
click at [660, 261] on input "University of Virginia" at bounding box center [657, 262] width 11 height 11
checkbox input "true"
click at [662, 233] on input "University of Chicago" at bounding box center [657, 232] width 11 height 11
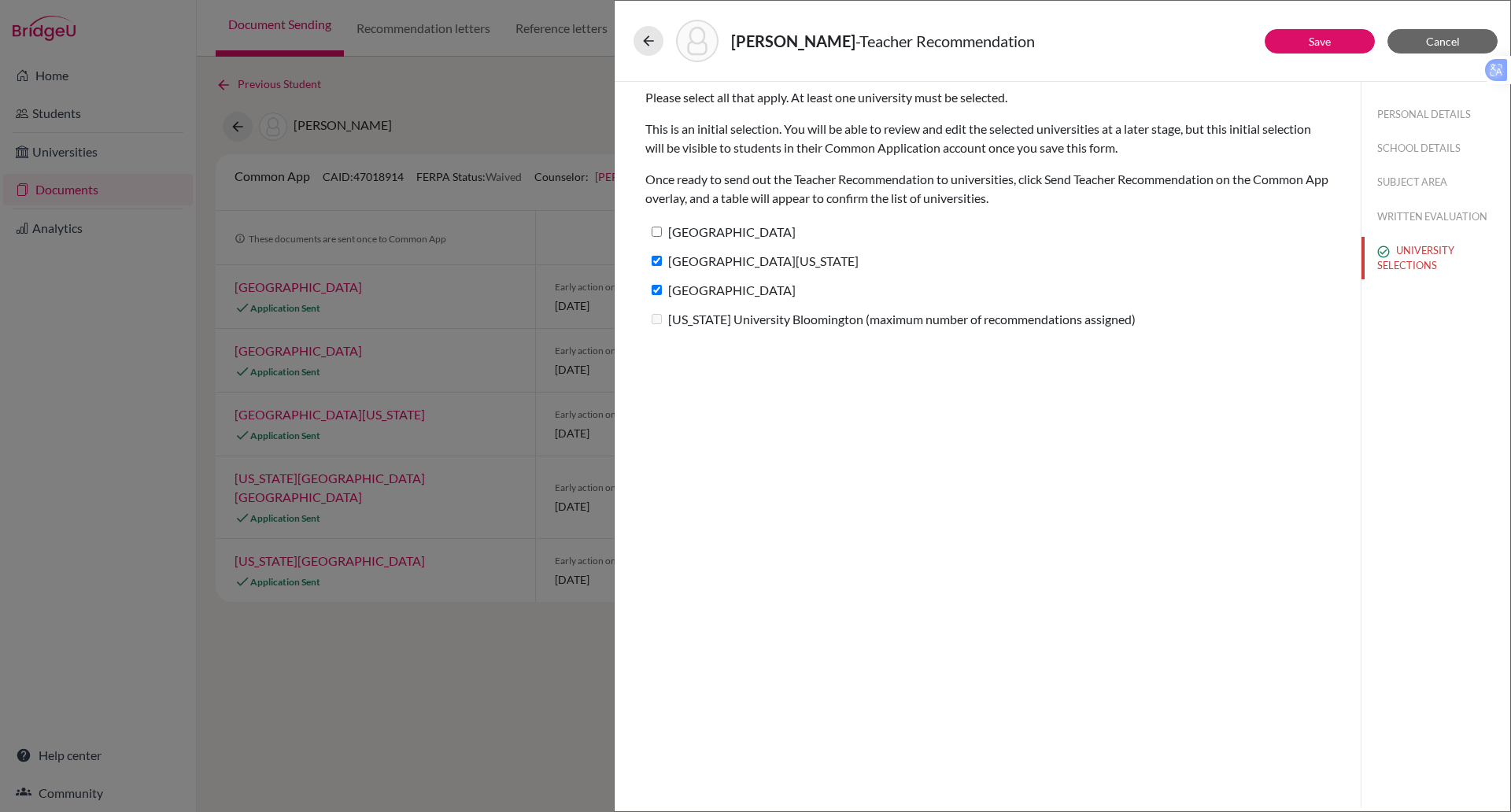
checkbox input "true"
click at [1325, 43] on link "Save" at bounding box center [1319, 41] width 22 height 13
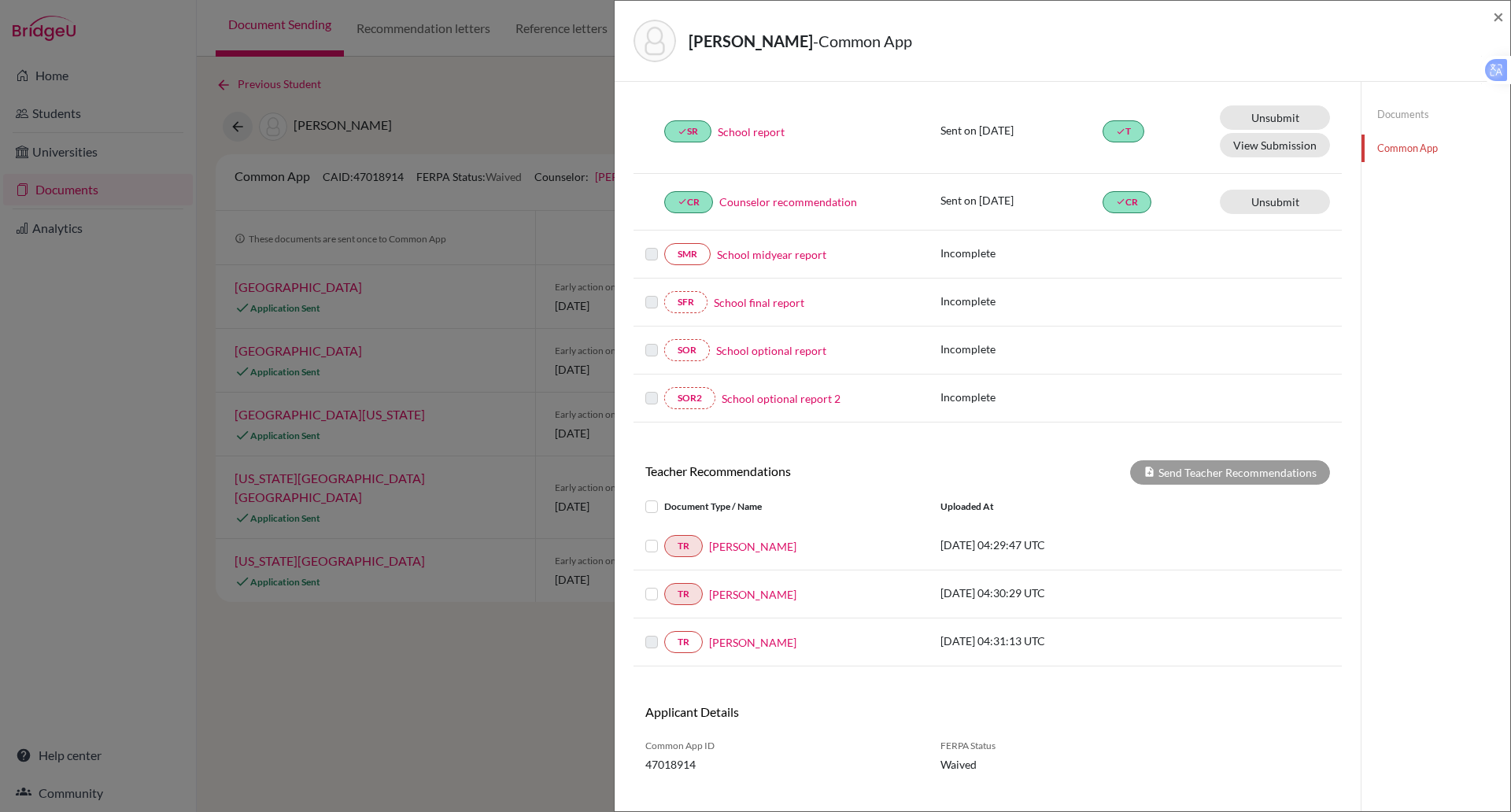
scroll to position [225, 0]
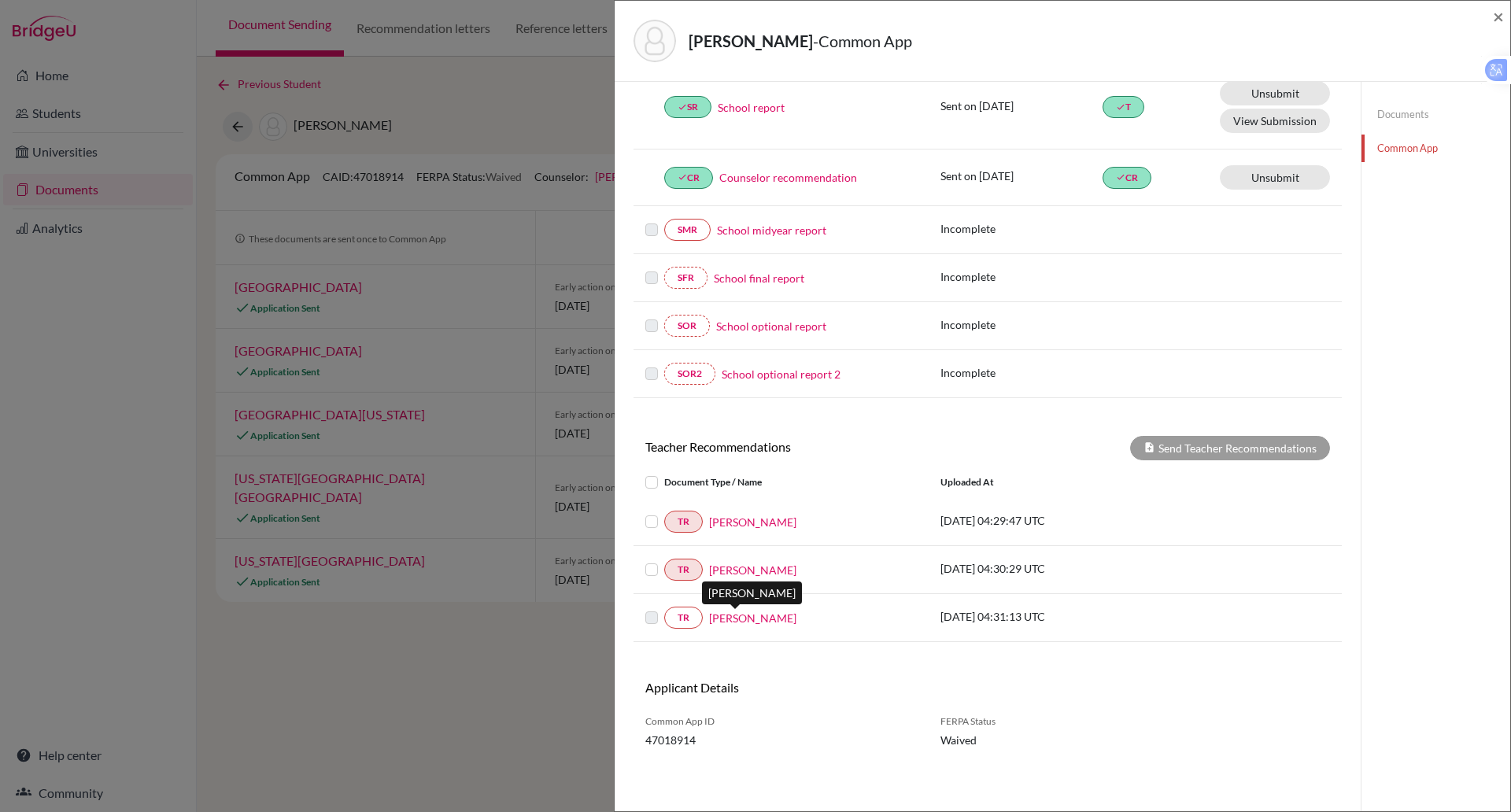
click at [737, 618] on link "Guto Jones" at bounding box center [753, 618] width 88 height 17
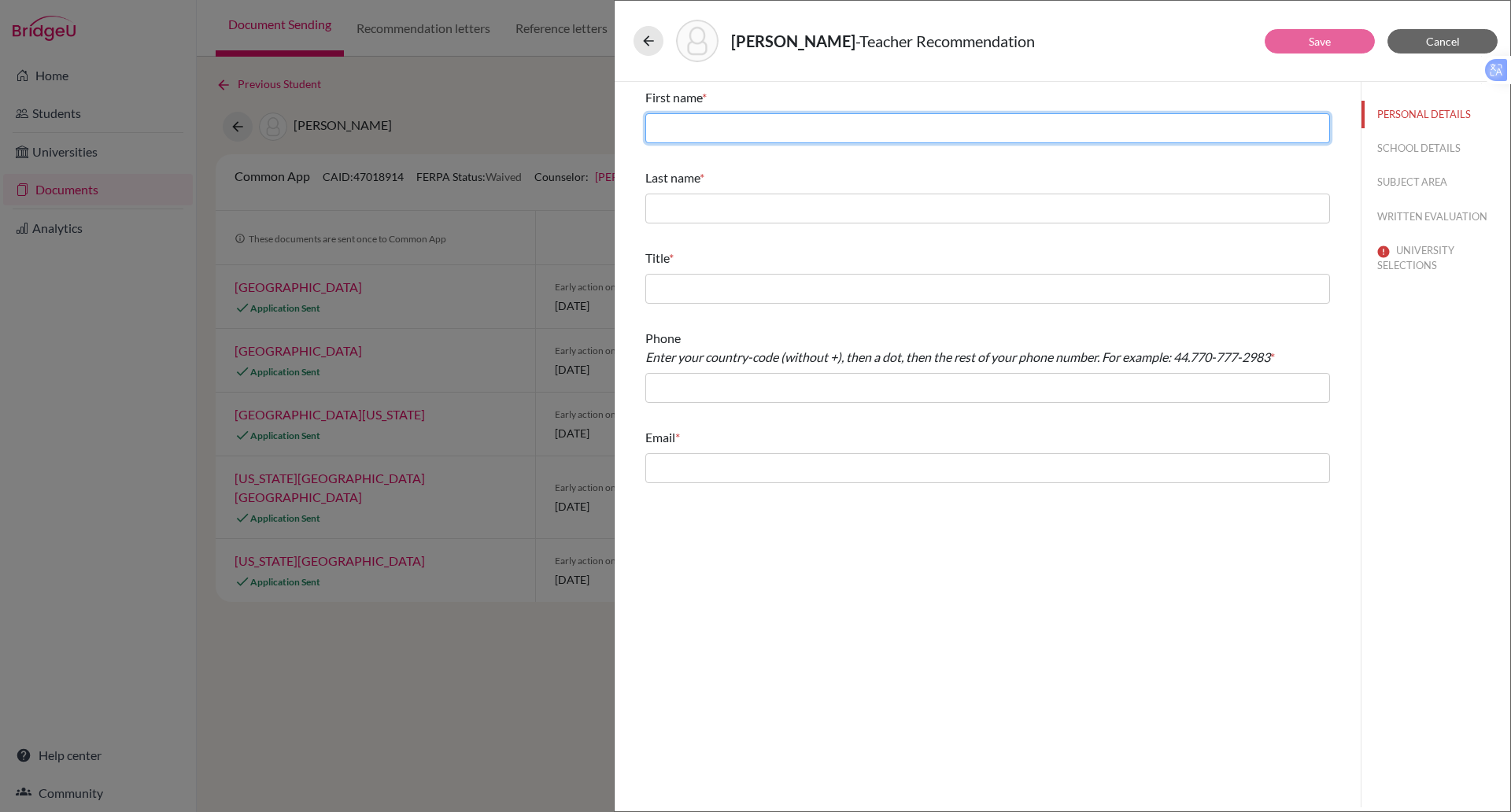
click at [756, 122] on input "text" at bounding box center [988, 129] width 685 height 30
type input "Guto"
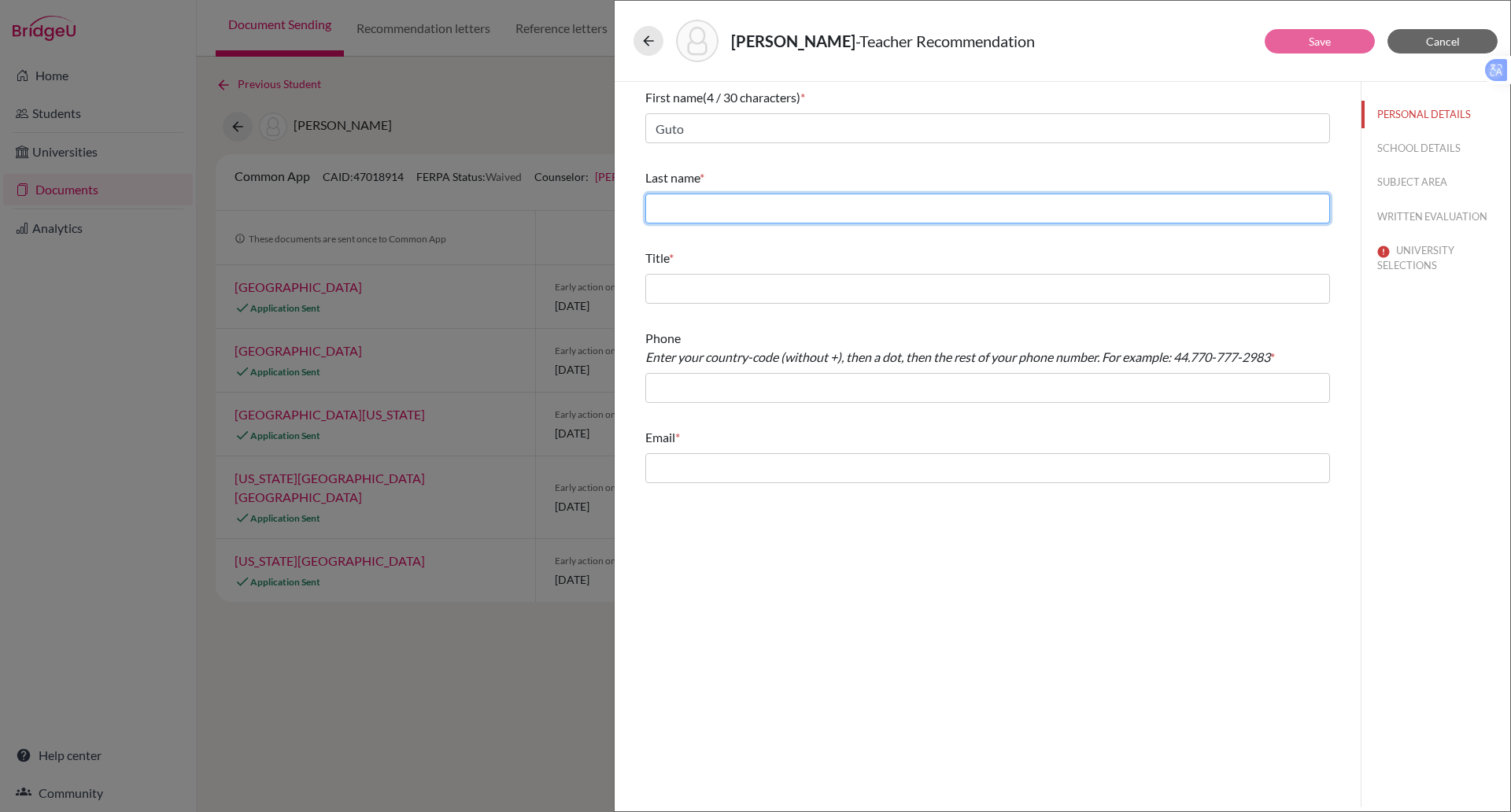
click at [690, 219] on input "text" at bounding box center [988, 208] width 685 height 30
type input "Jones"
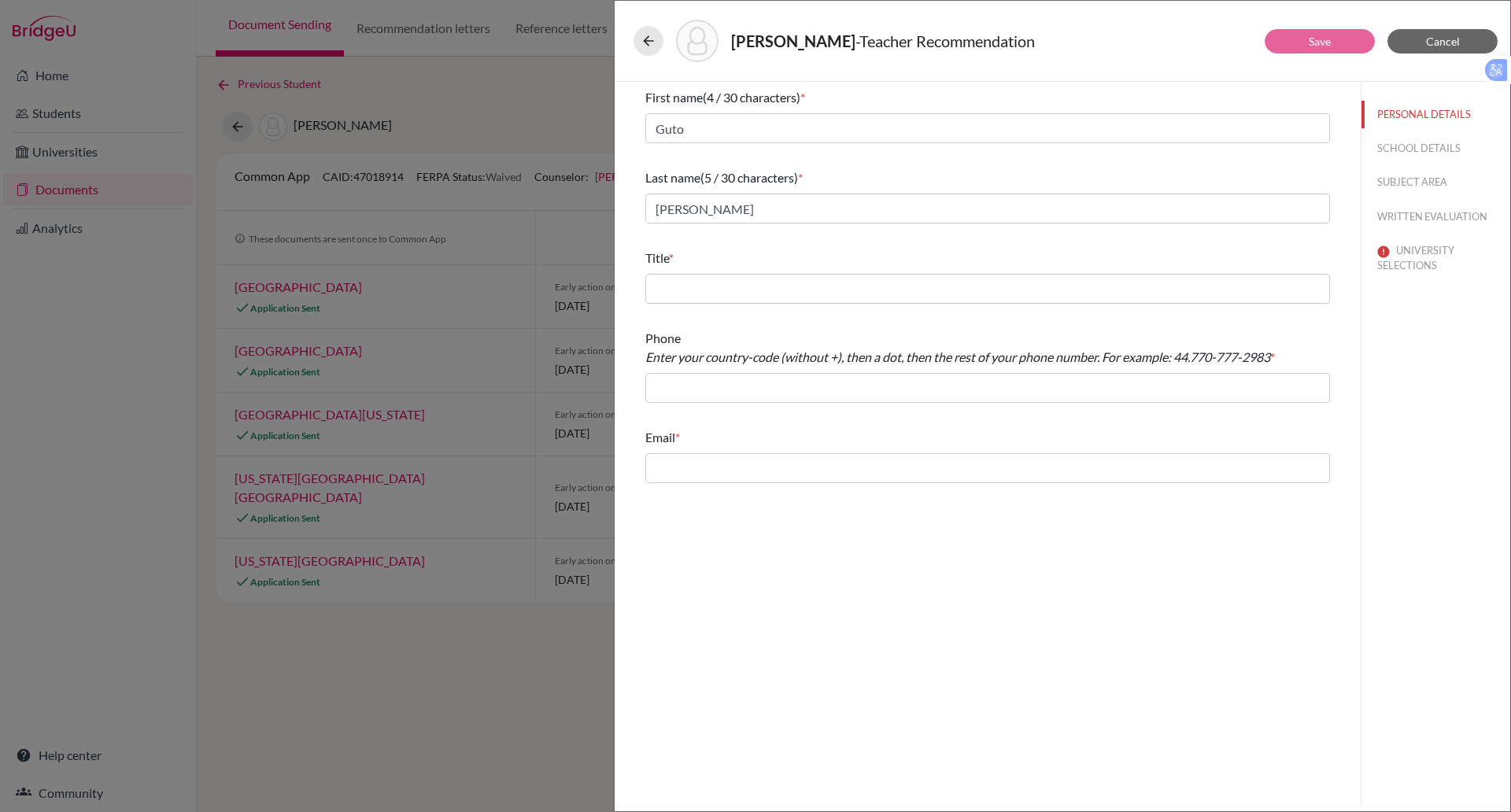
click at [691, 270] on div "Title *" at bounding box center [988, 276] width 685 height 67
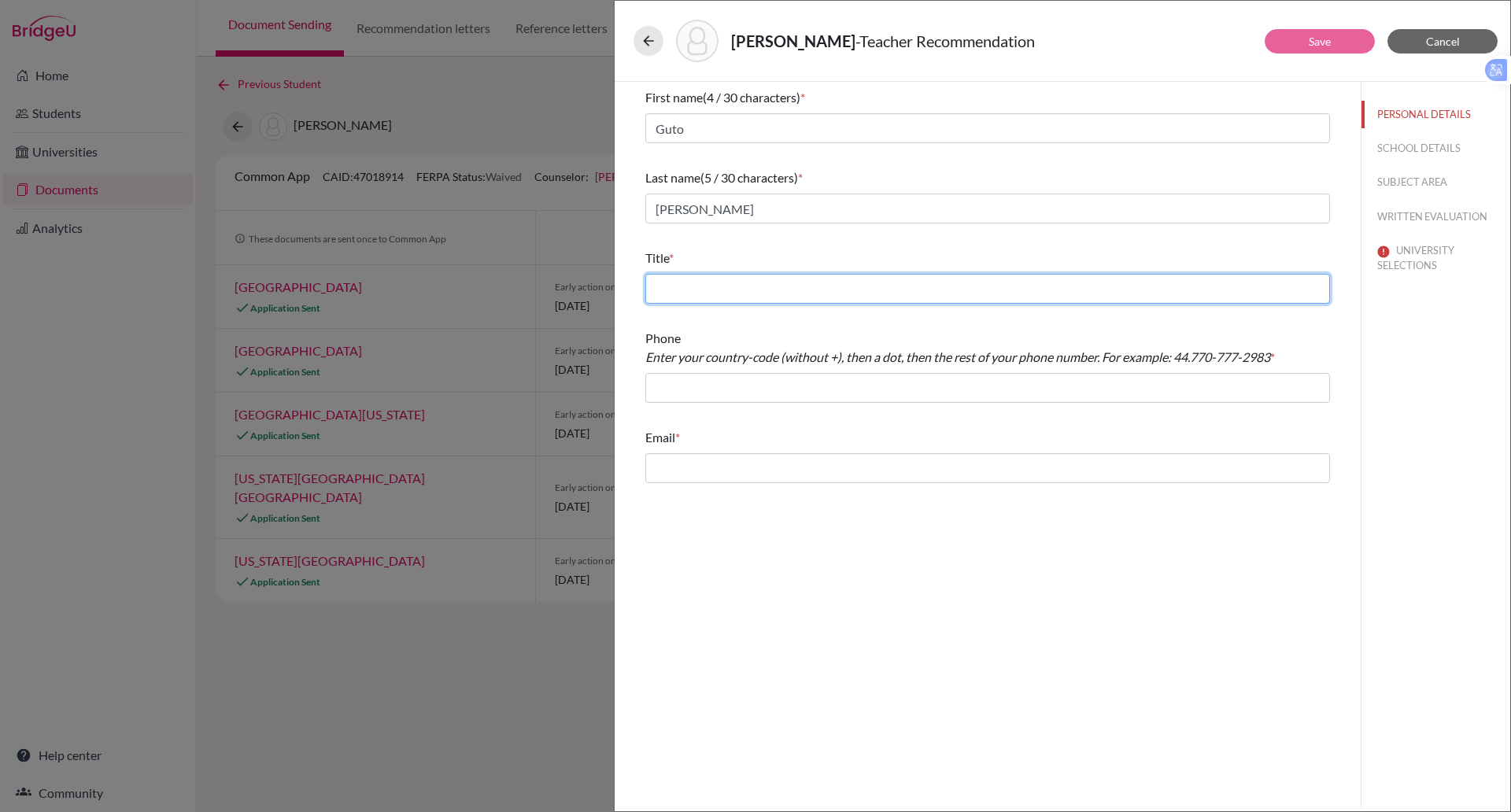
drag, startPoint x: 689, startPoint y: 288, endPoint x: 668, endPoint y: 289, distance: 21.0
click at [668, 289] on input "text" at bounding box center [988, 289] width 685 height 30
type input "Mr"
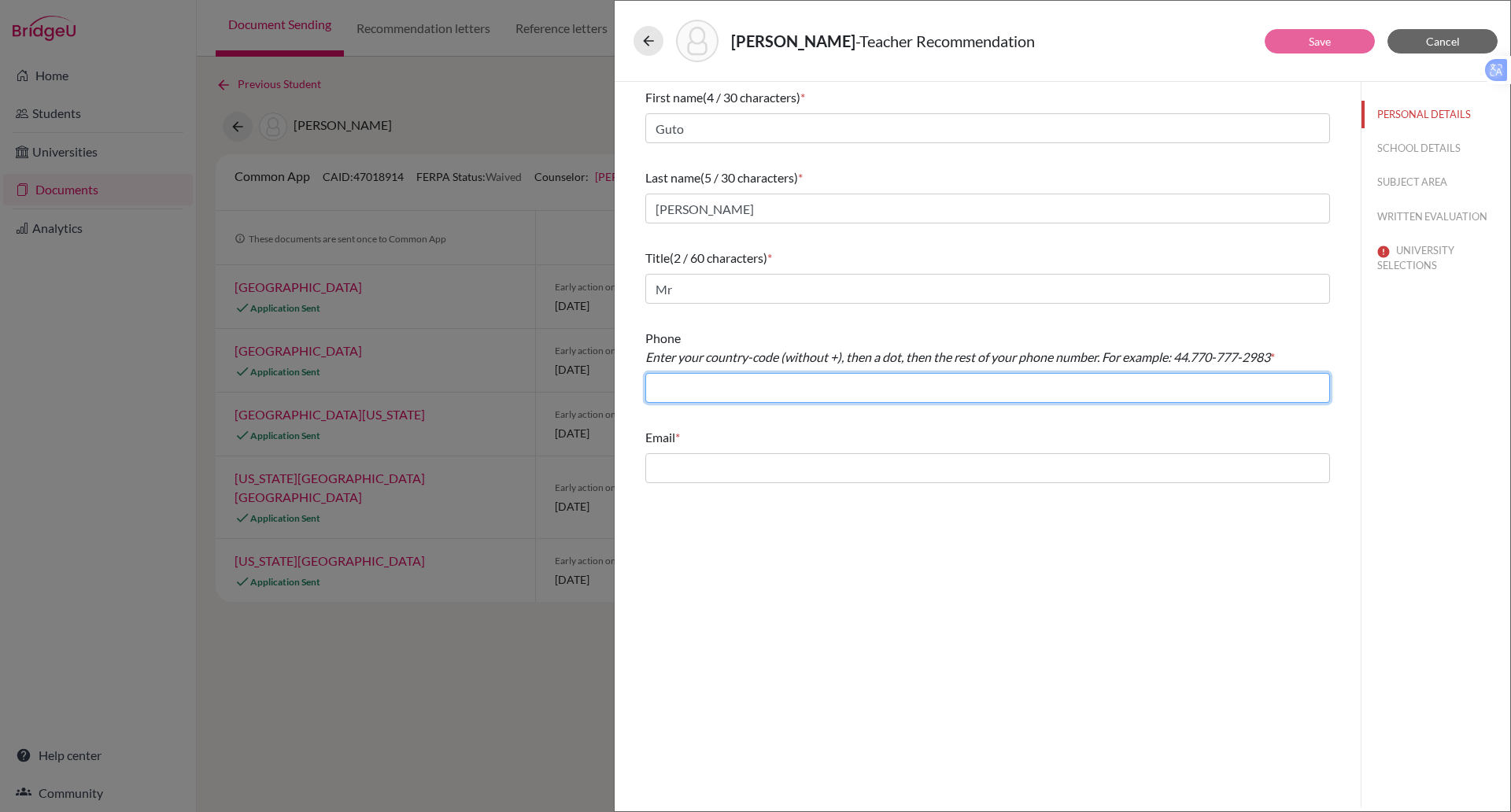
click at [715, 393] on input "text" at bounding box center [988, 388] width 685 height 30
paste input "+84 (0) 28 3744 2335"
type input "84.2837442335"
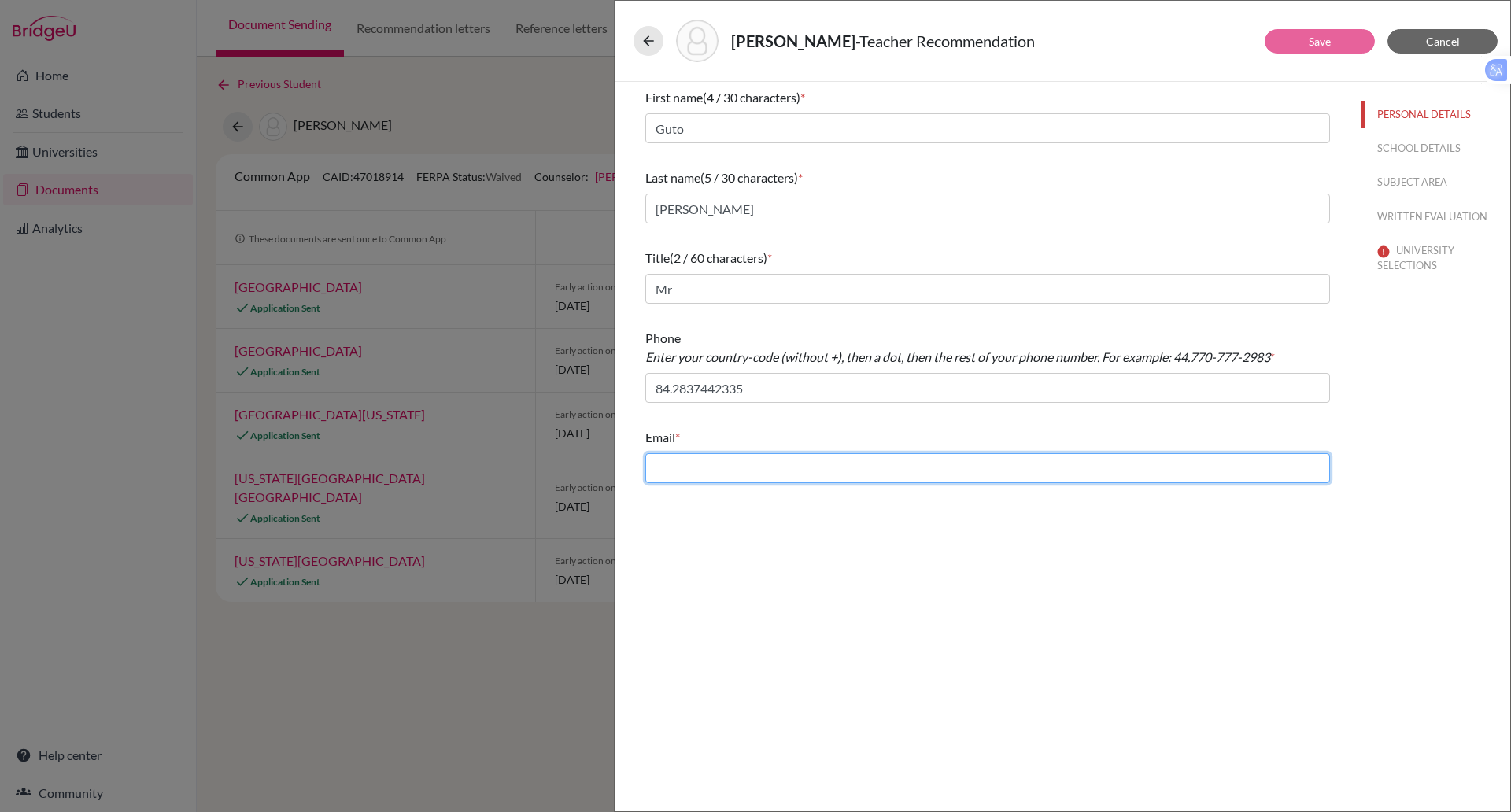
click at [712, 465] on input "text" at bounding box center [988, 468] width 685 height 30
type input "guto.jones@bisvietnam.com"
click at [1398, 151] on button "SCHOOL DETAILS" at bounding box center [1437, 148] width 149 height 27
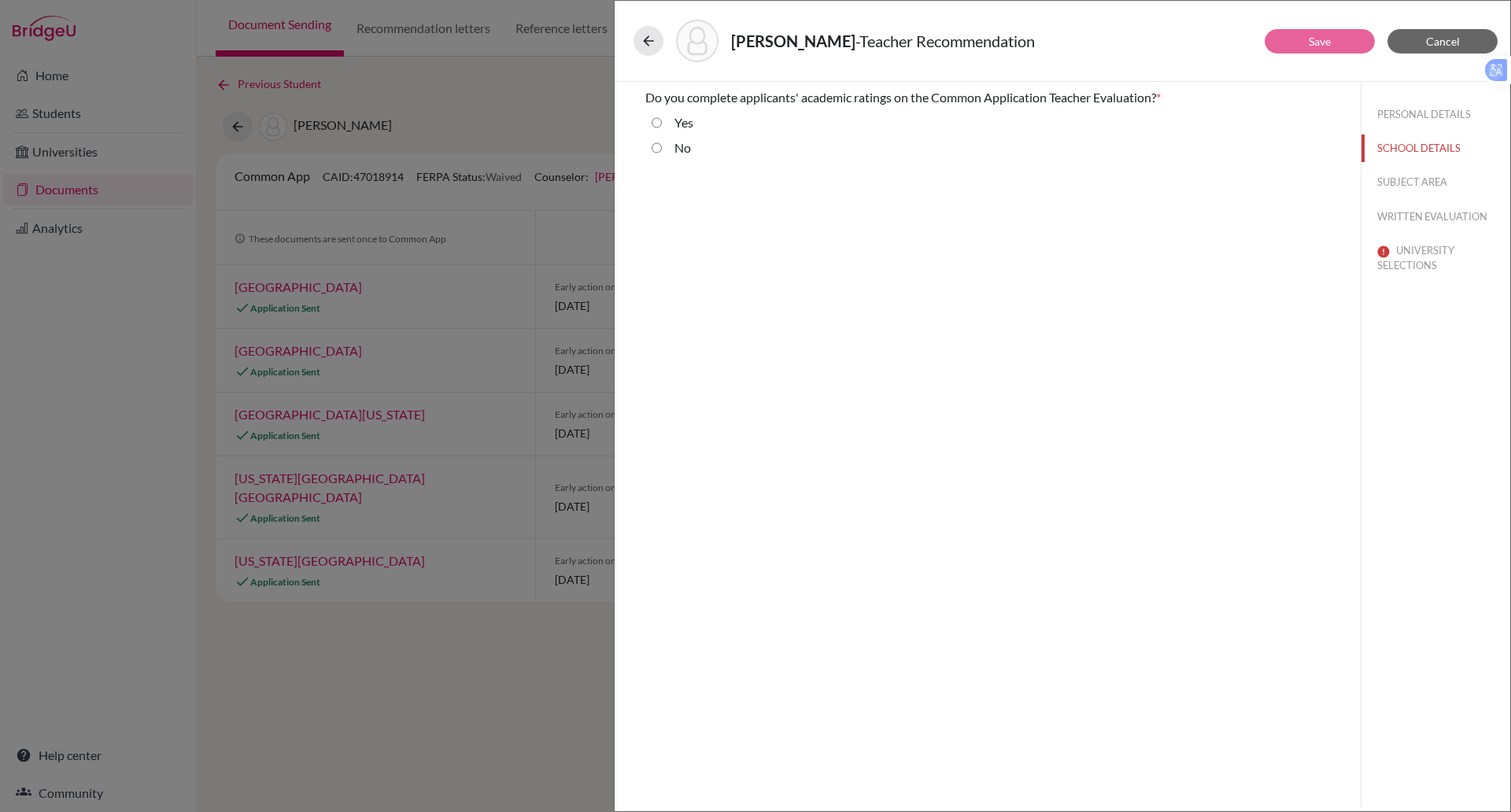
click at [654, 121] on input "Yes" at bounding box center [657, 122] width 11 height 19
radio input "true"
click at [655, 149] on input "No" at bounding box center [657, 147] width 11 height 19
radio input "true"
click at [1388, 180] on button "SUBJECT AREA" at bounding box center [1437, 182] width 149 height 27
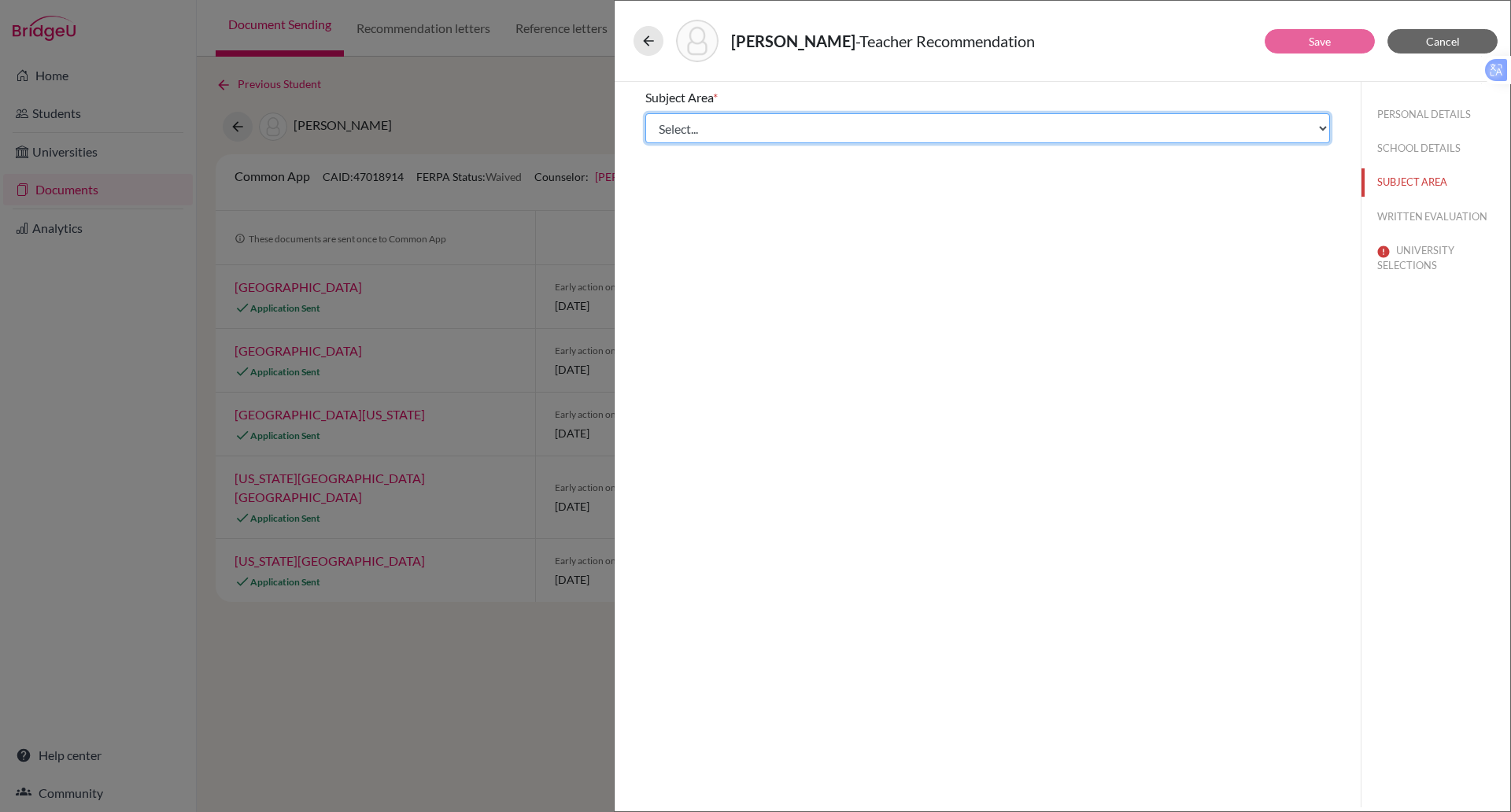
click at [735, 133] on select "Select... Math English Science World Language Social Studies Other Computer Sci…" at bounding box center [988, 129] width 685 height 30
select select "5"
click at [646, 113] on select "Select... Math English Science World Language Social Studies Other Computer Sci…" at bounding box center [988, 129] width 685 height 30
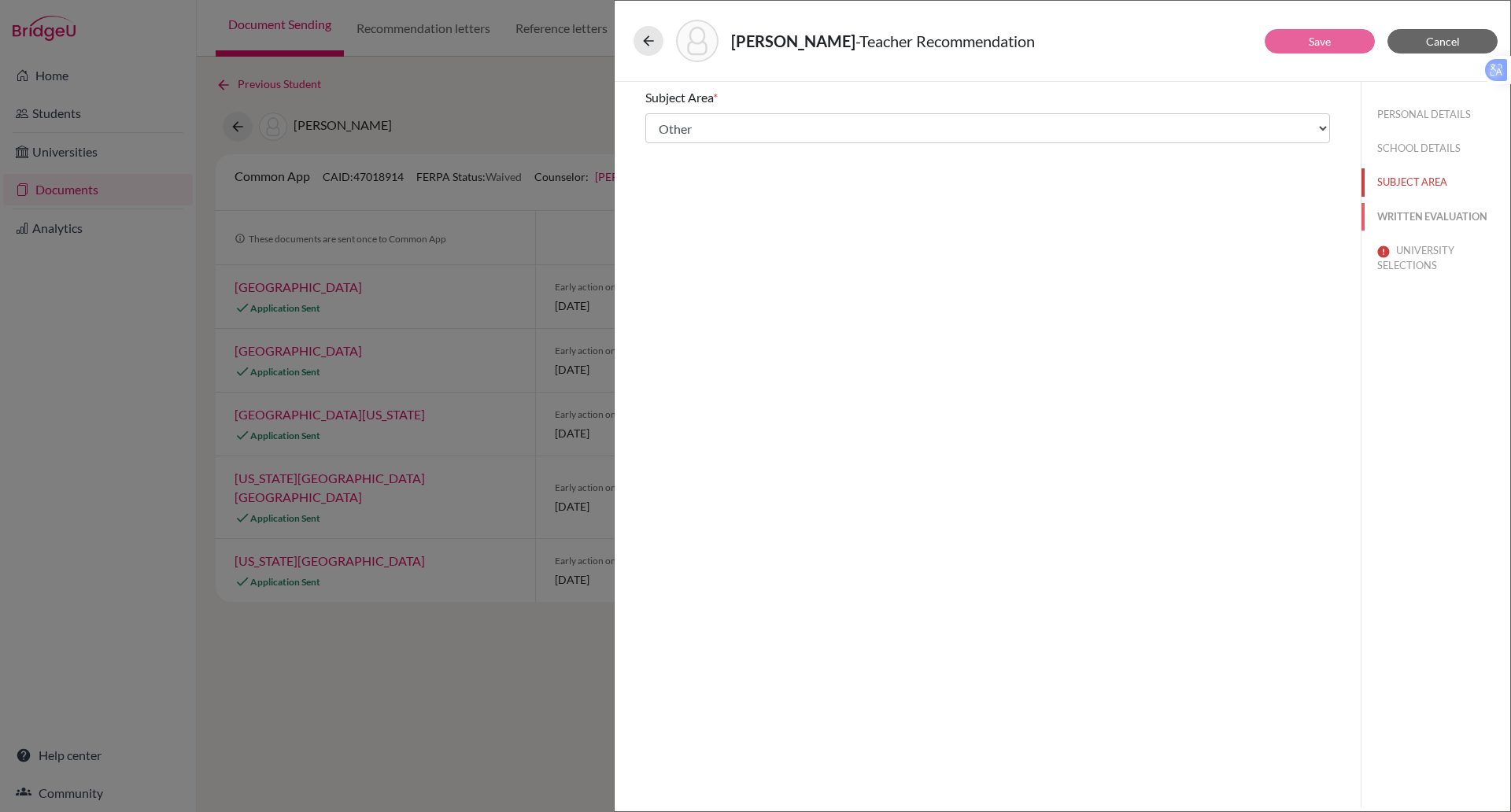
click at [1391, 207] on button "WRITTEN EVALUATION" at bounding box center [1437, 216] width 149 height 27
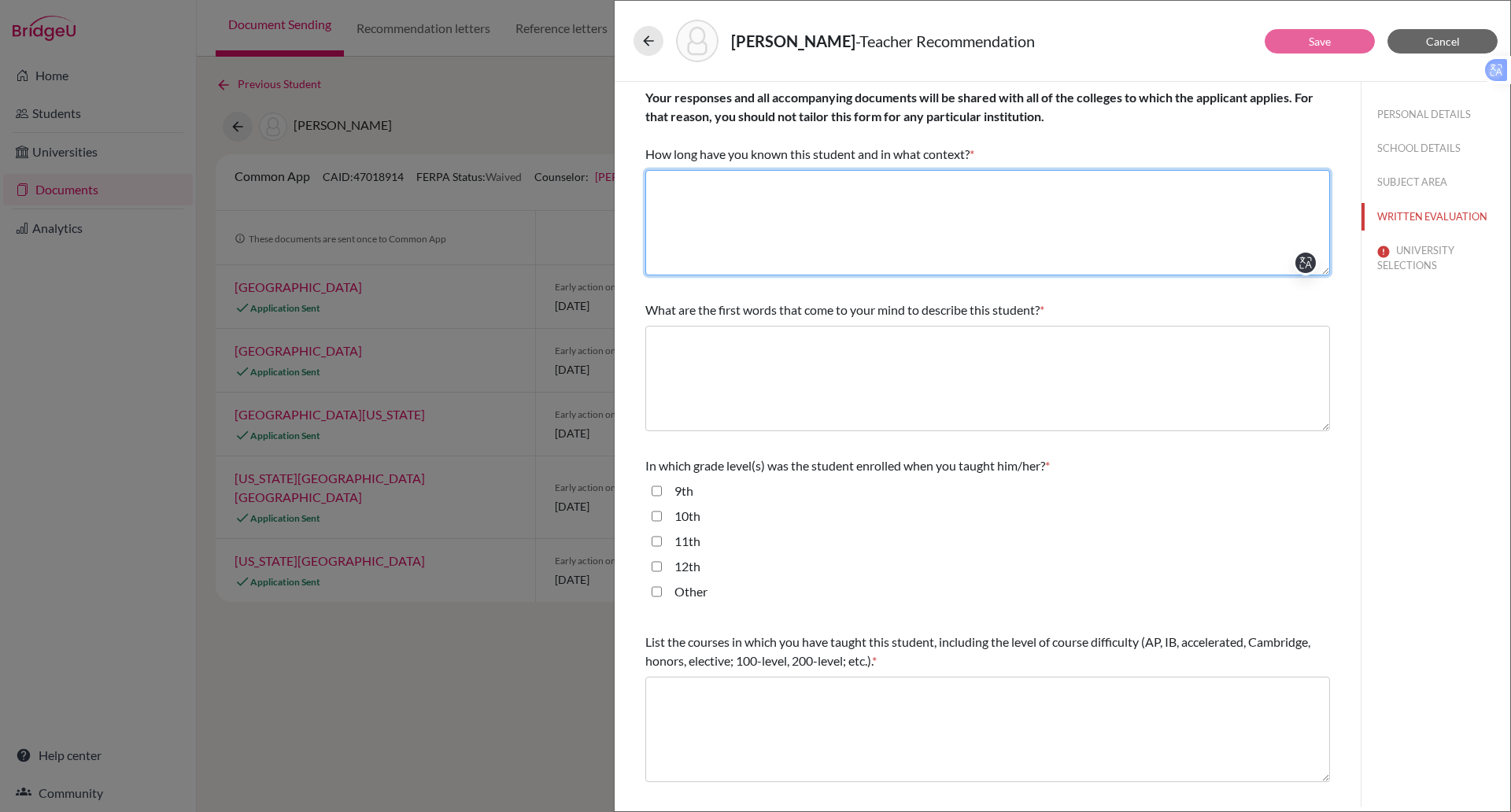
click at [887, 226] on textarea at bounding box center [988, 223] width 685 height 105
type textarea "A"
type textarea "For 18 months as his IBDP History teacher"
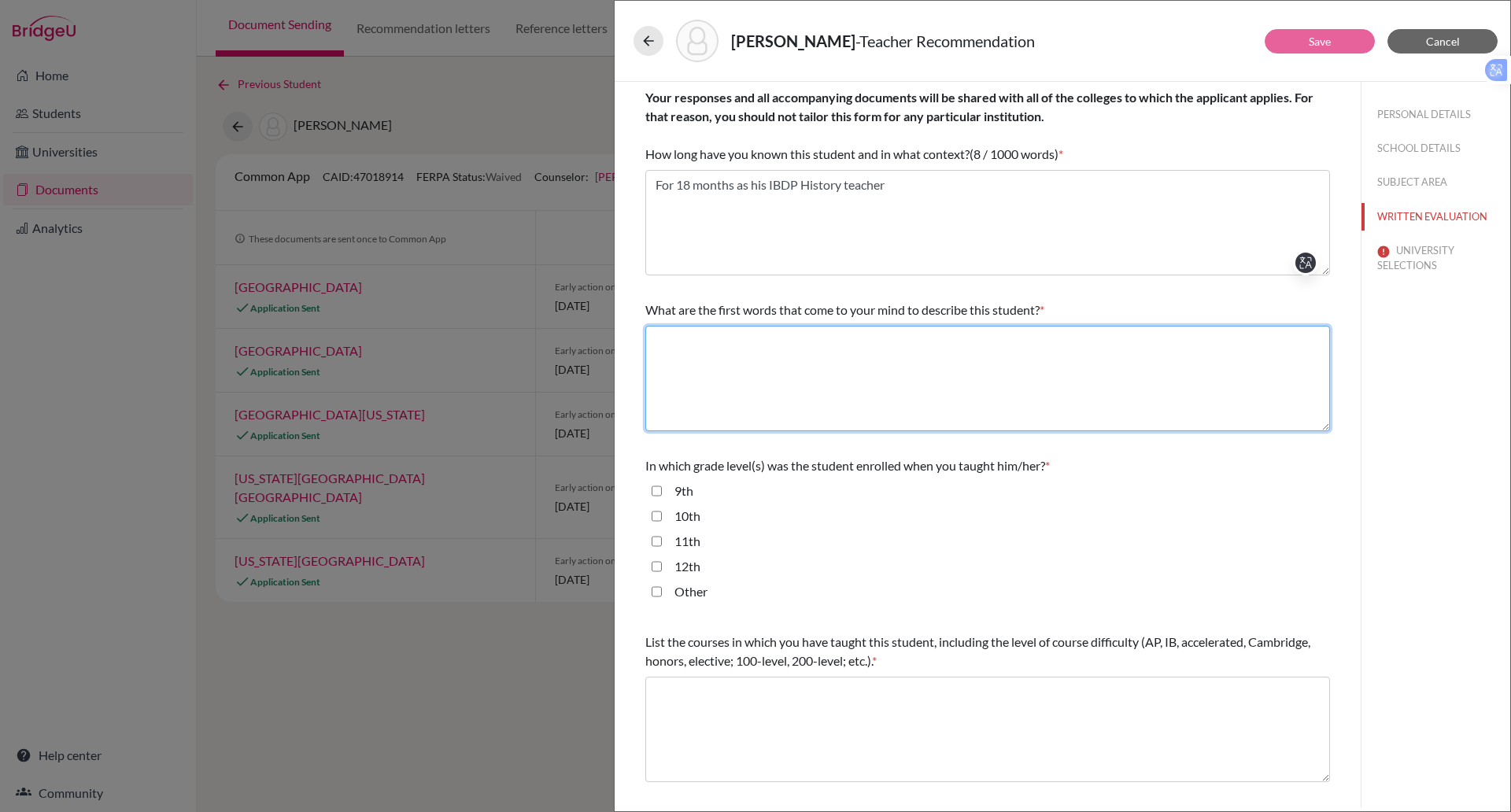
click at [812, 343] on textarea at bounding box center [988, 379] width 685 height 105
type textarea "Inquistitive, Industrious, Intuitive"
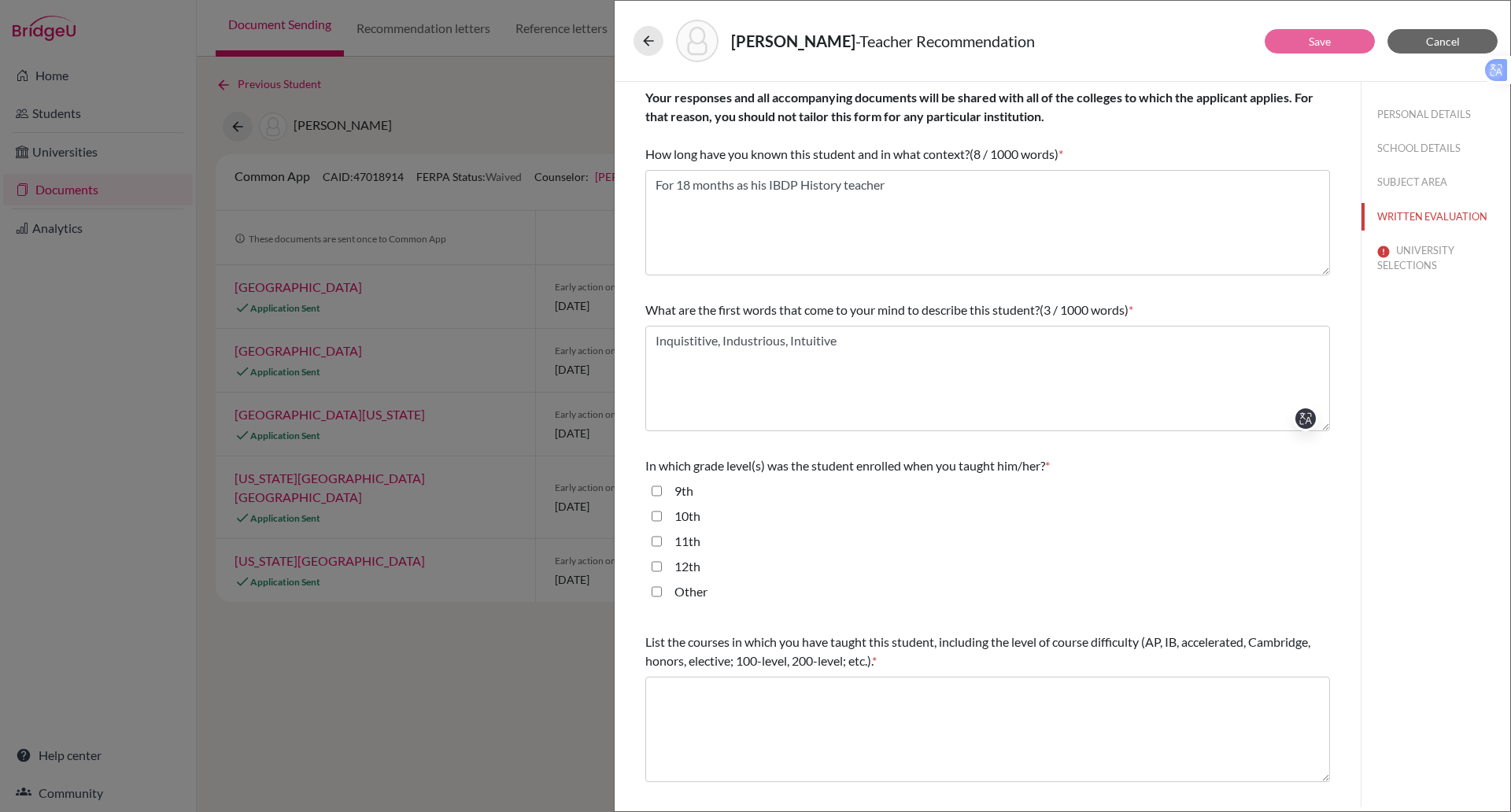
click at [657, 566] on input "12th" at bounding box center [657, 566] width 11 height 19
checkbox input "true"
click at [657, 536] on input "11th" at bounding box center [657, 541] width 11 height 19
checkbox input "true"
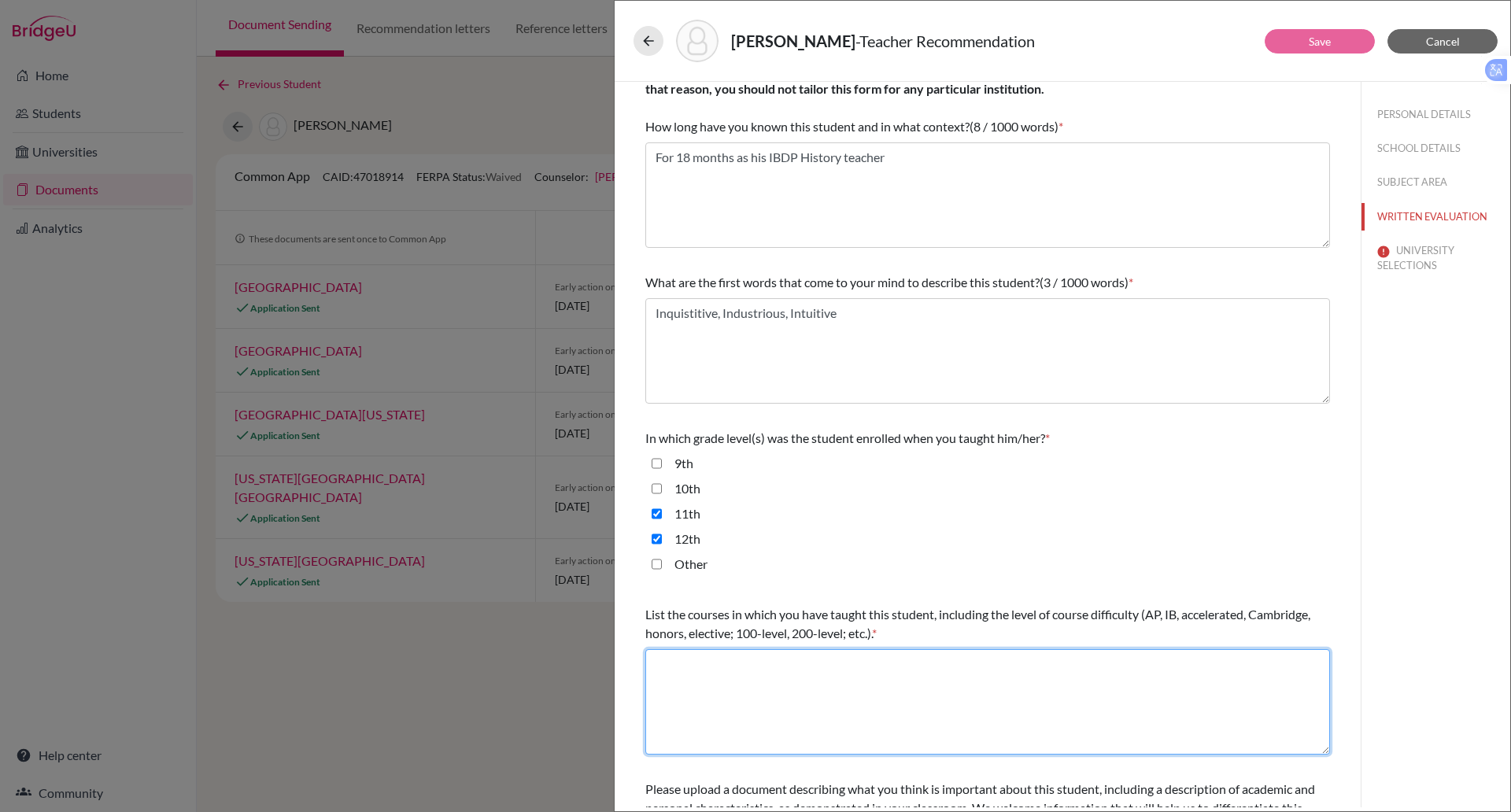
click at [708, 669] on textarea at bounding box center [988, 701] width 685 height 105
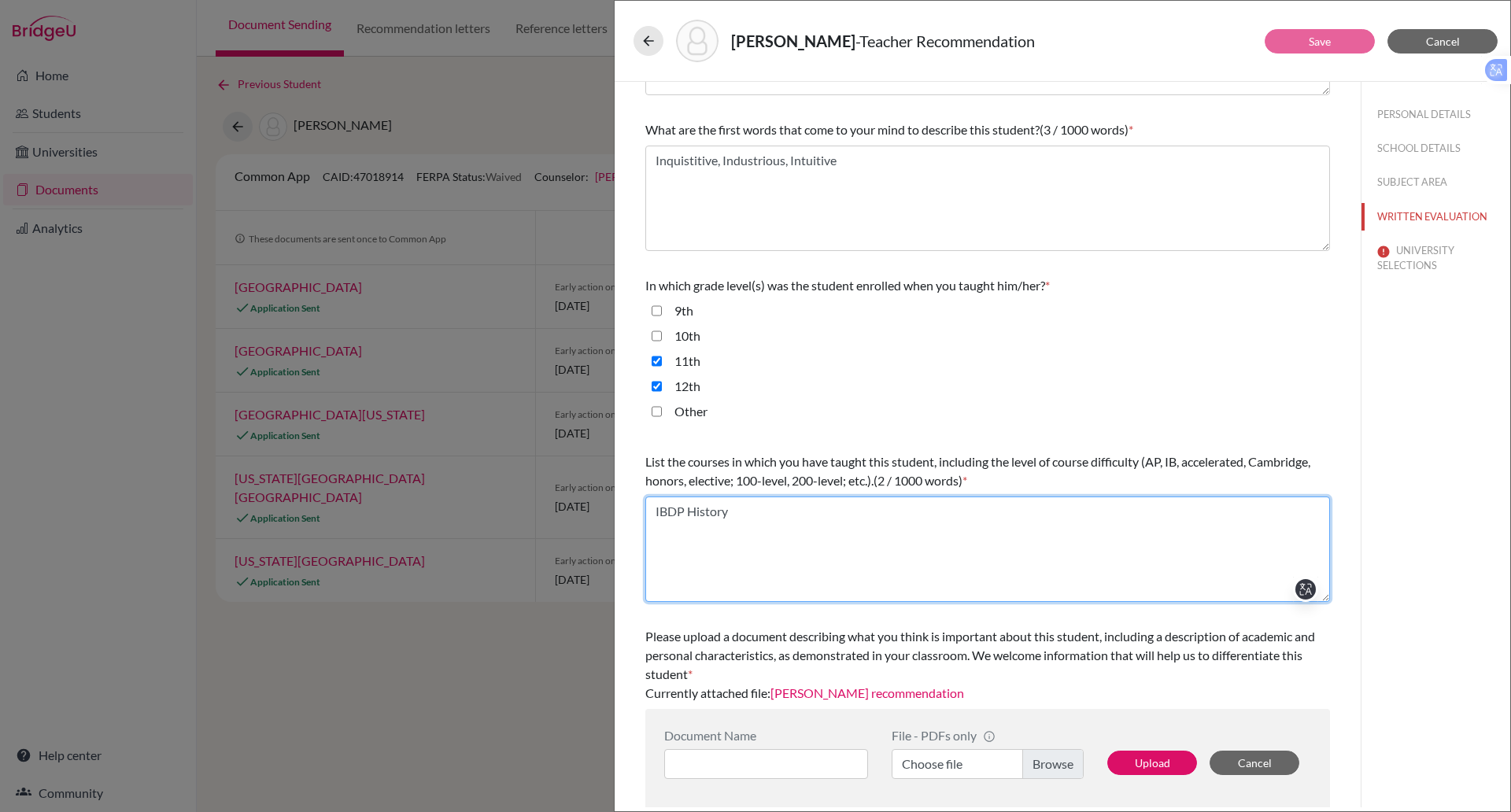
scroll to position [183, 0]
type textarea "IBDP History"
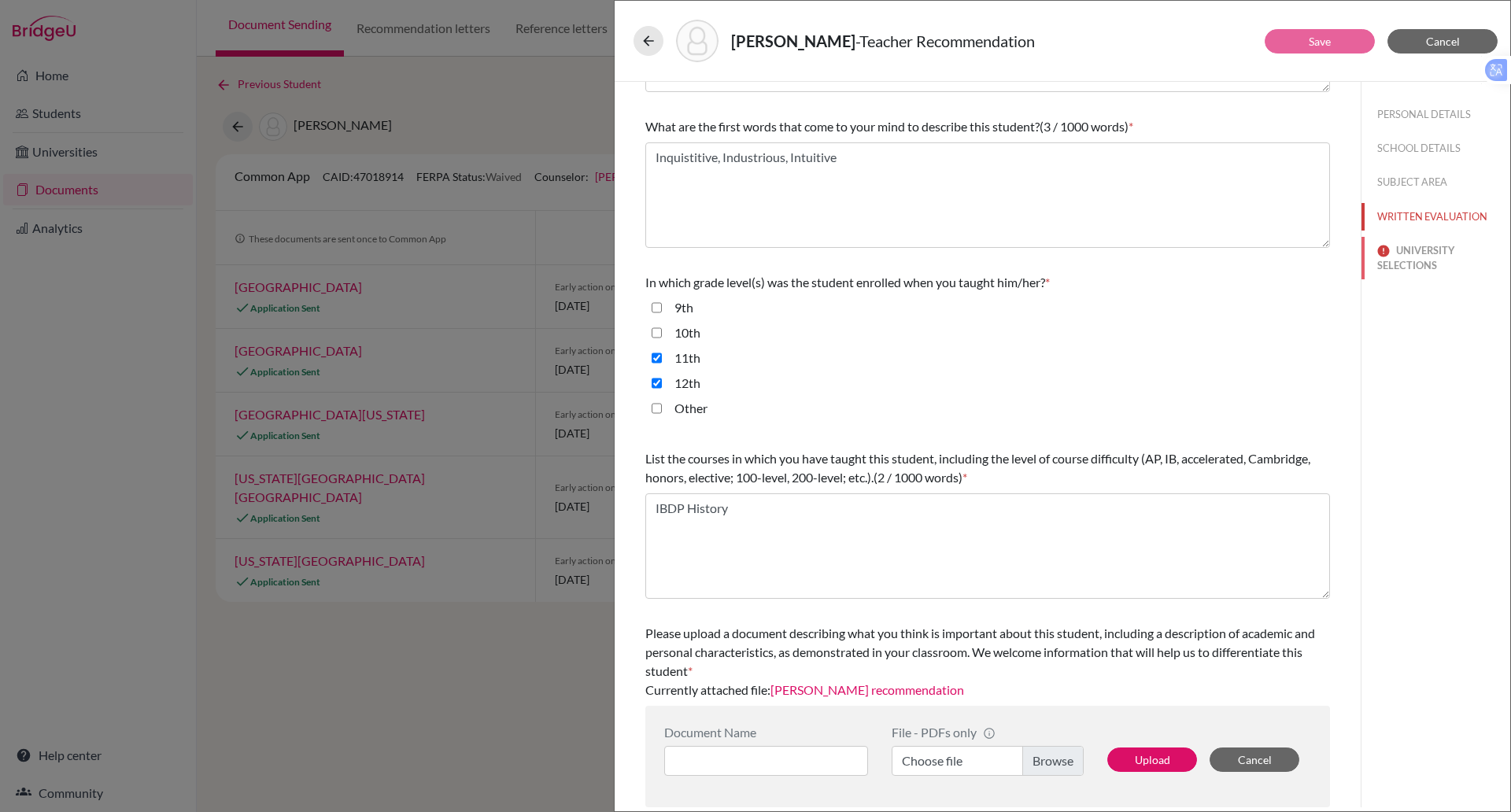
drag, startPoint x: 1405, startPoint y: 226, endPoint x: 1405, endPoint y: 269, distance: 43.0
drag, startPoint x: 1405, startPoint y: 269, endPoint x: 1434, endPoint y: 255, distance: 32.2
click at [1434, 255] on button "UNIVERSITY SELECTIONS" at bounding box center [1437, 258] width 149 height 43
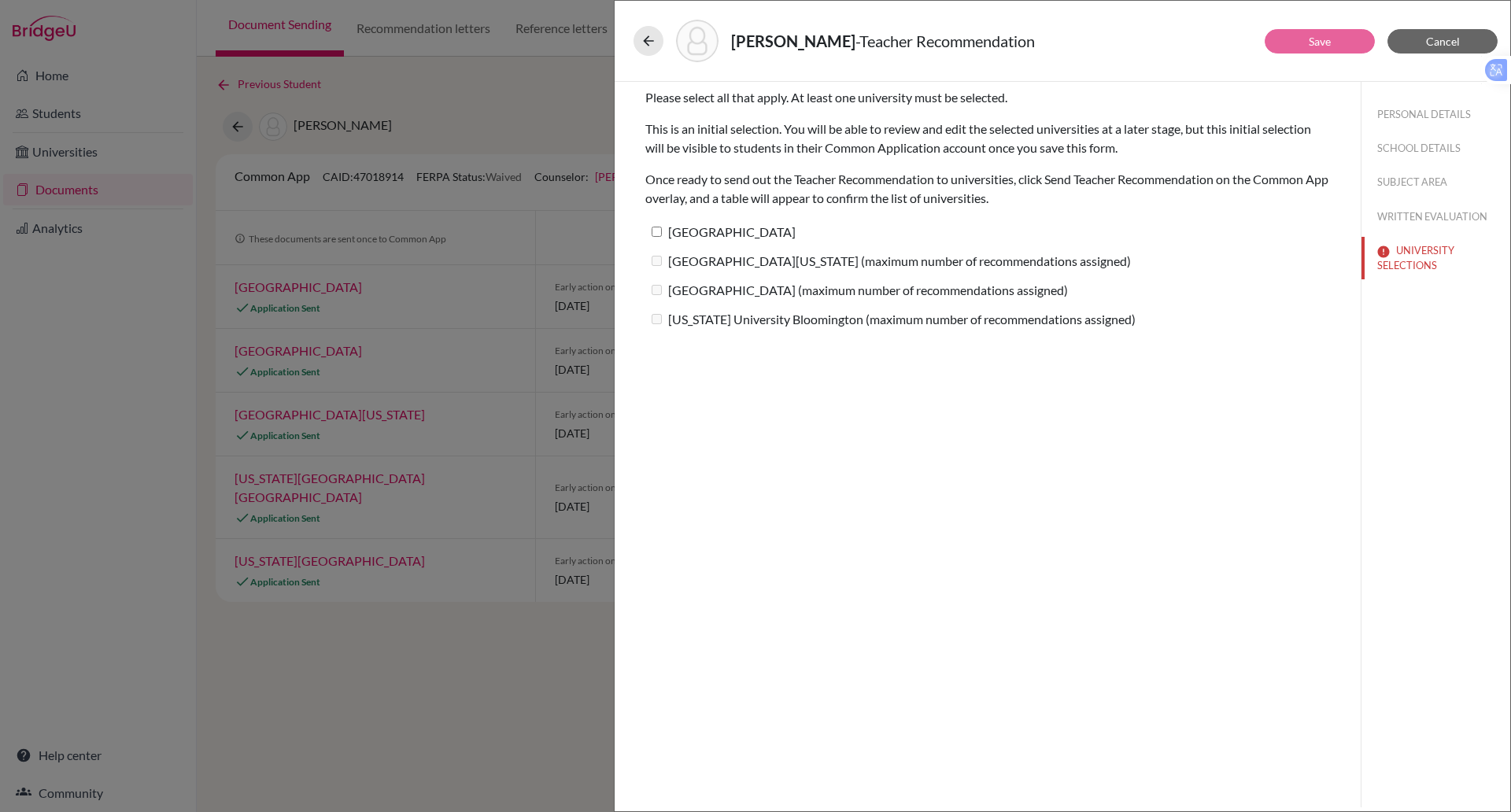
click at [655, 233] on input "University of Chicago" at bounding box center [657, 232] width 11 height 11
checkbox input "true"
click at [1318, 45] on link "Save" at bounding box center [1319, 41] width 22 height 13
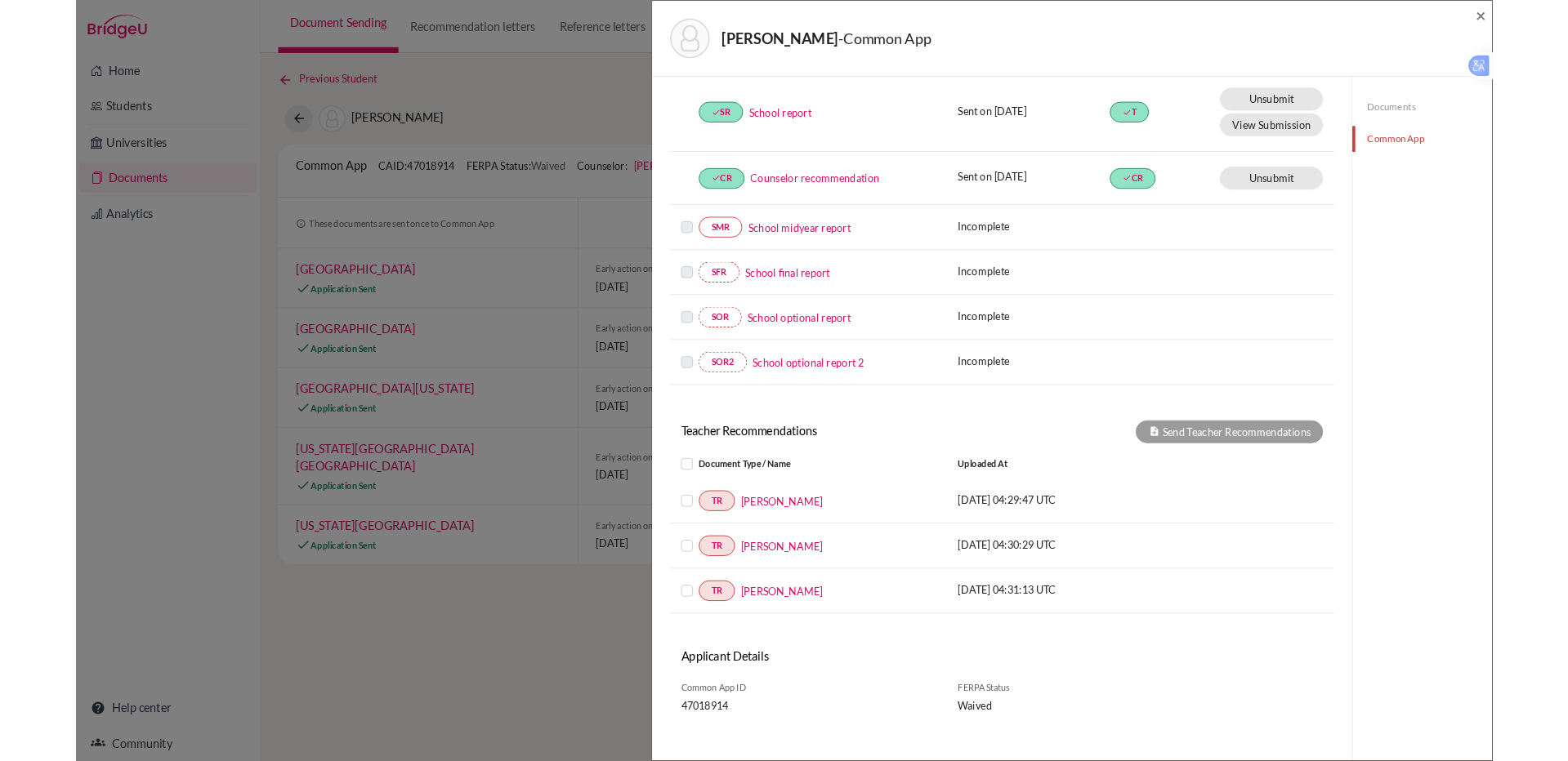
scroll to position [223, 0]
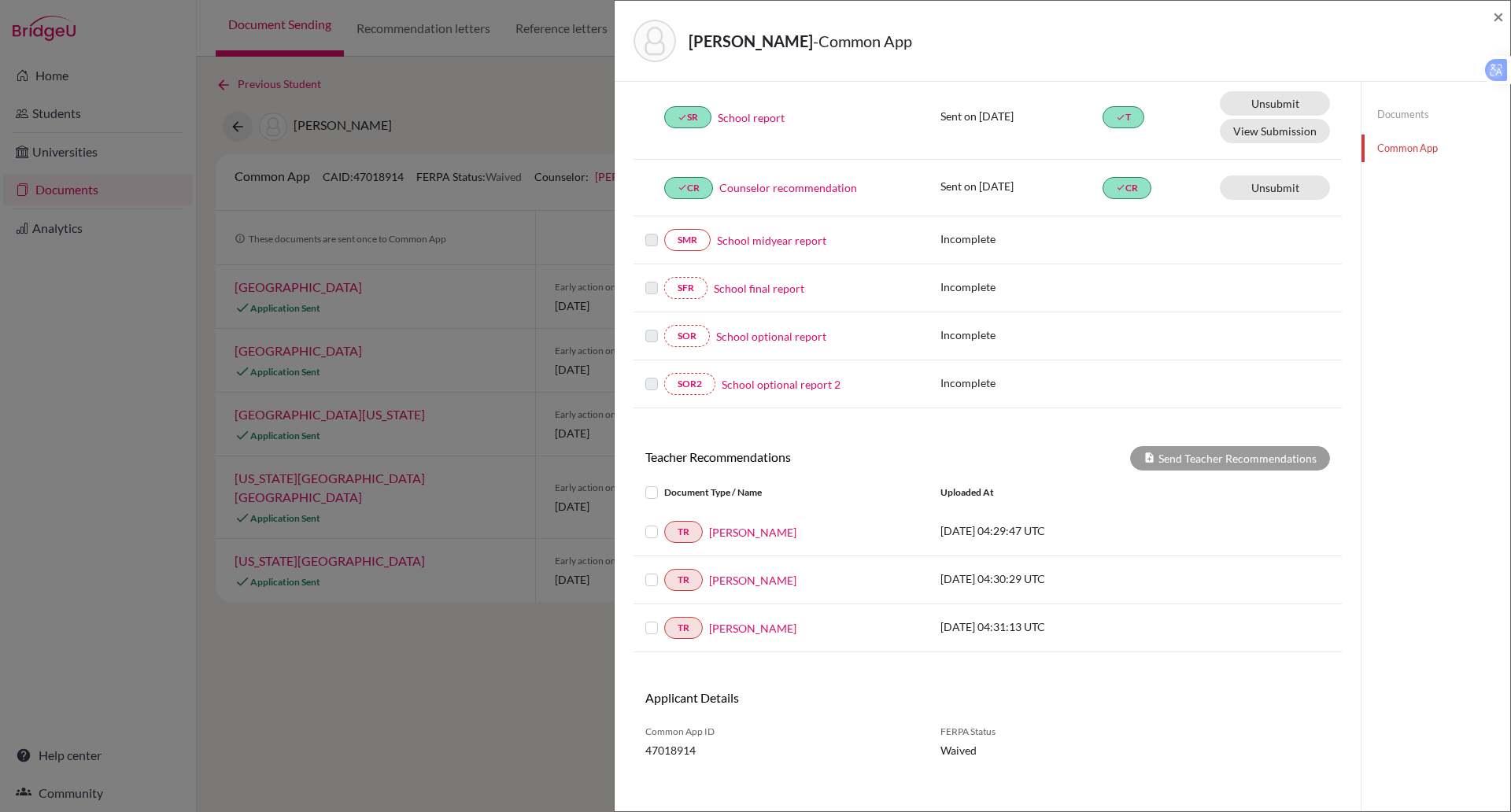
click at [664, 522] on label at bounding box center [664, 522] width 0 height 0
click at [0, 0] on input "checkbox" at bounding box center [0, 0] width 0 height 0
click at [664, 571] on label at bounding box center [664, 571] width 0 height 0
click at [0, 0] on input "checkbox" at bounding box center [0, 0] width 0 height 0
click at [664, 619] on label at bounding box center [664, 619] width 0 height 0
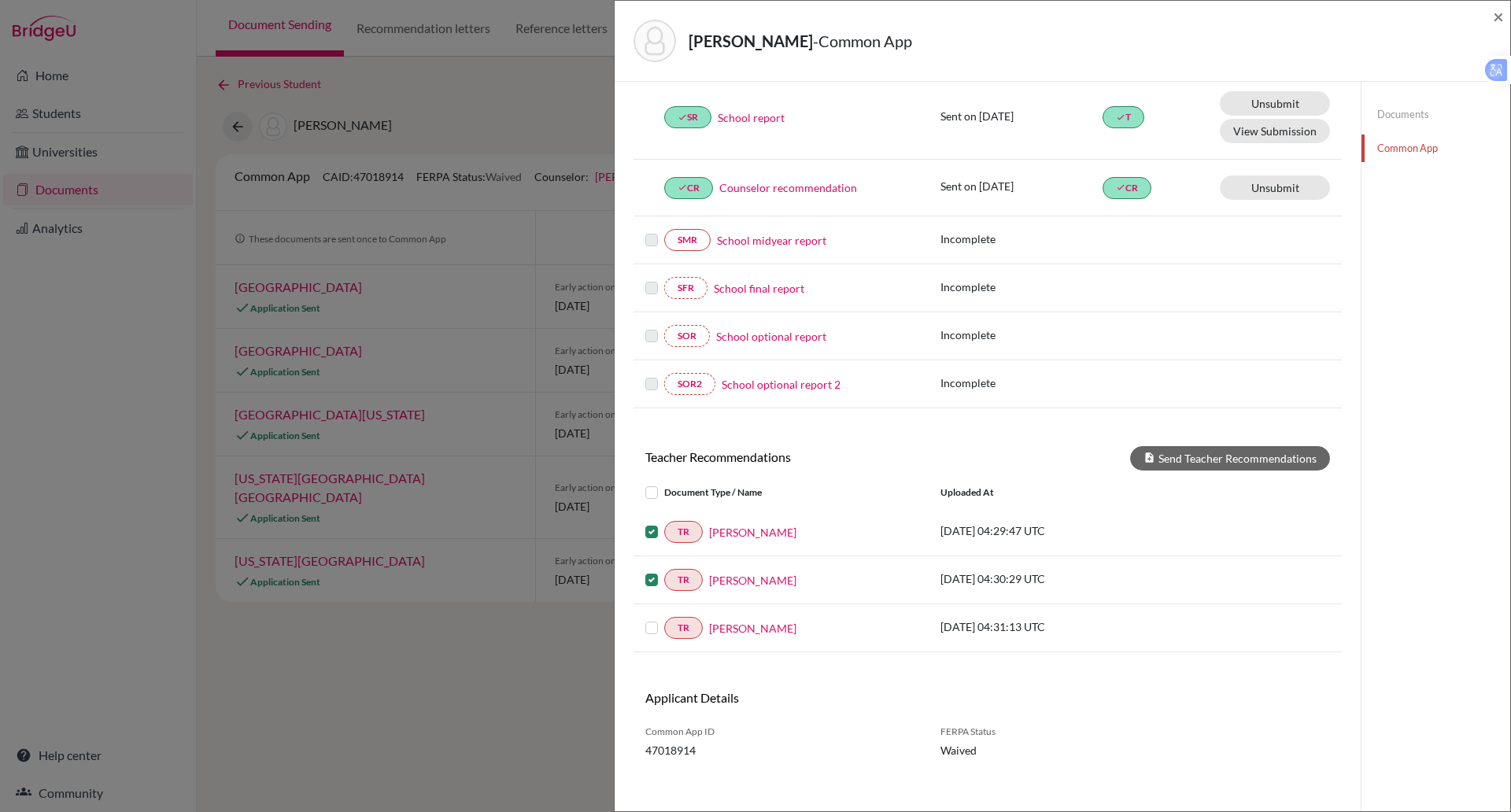
click at [0, 0] on input "checkbox" at bounding box center [0, 0] width 0 height 0
drag, startPoint x: 1138, startPoint y: 466, endPoint x: 1188, endPoint y: 447, distance: 53.5
click at [1188, 447] on div "× REQUIRED INFORMATION Document Type / Name Status Why am I being asked to do t…" at bounding box center [988, 344] width 709 height 917
click at [1206, 454] on button "Send Teacher Recommendations" at bounding box center [1230, 458] width 200 height 25
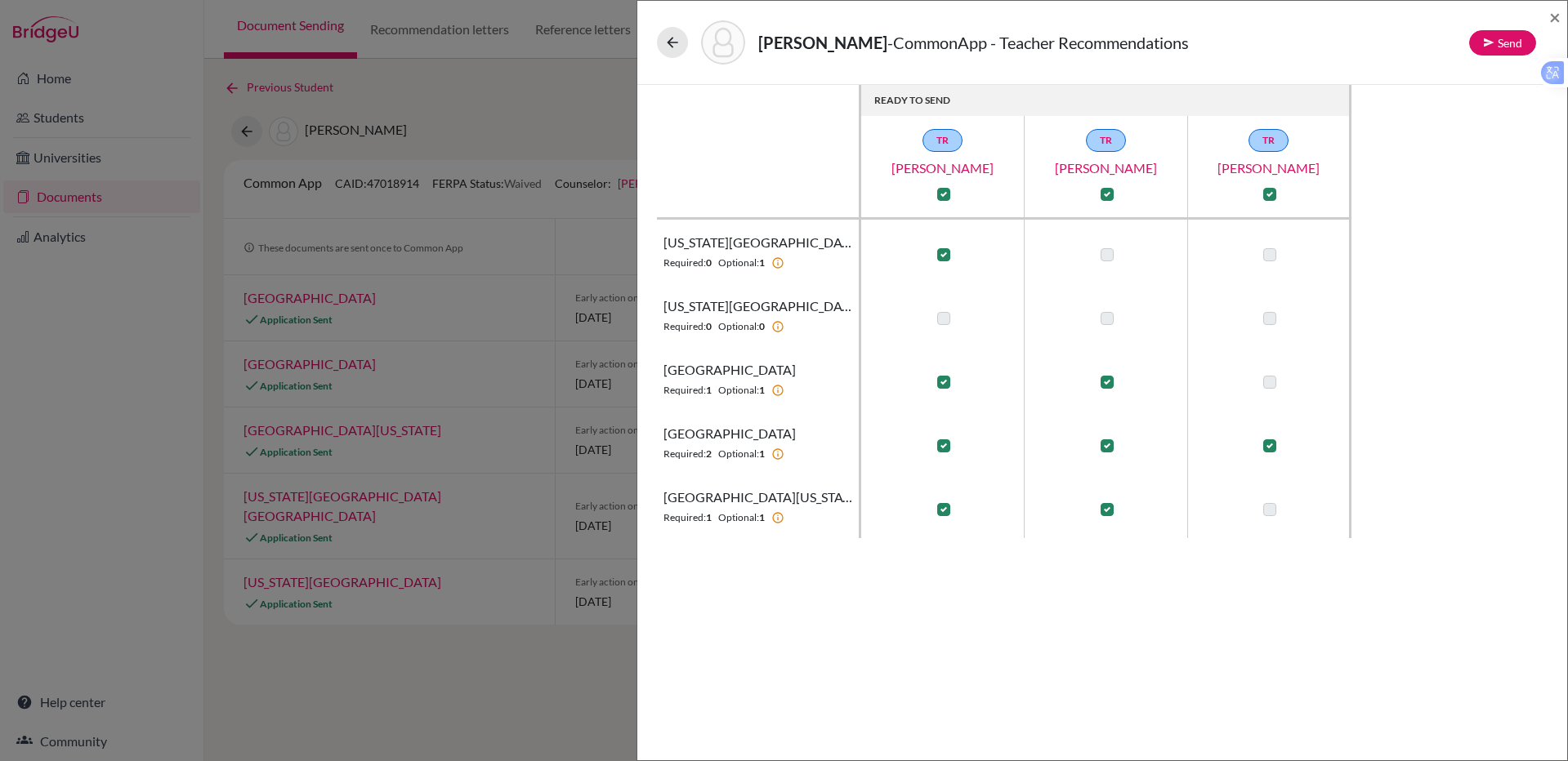
click at [1283, 534] on td at bounding box center [1270, 506] width 164 height 63
click at [943, 192] on label at bounding box center [943, 194] width 13 height 13
click at [943, 192] on input "checkbox" at bounding box center [940, 193] width 13 height 17
checkbox input "false"
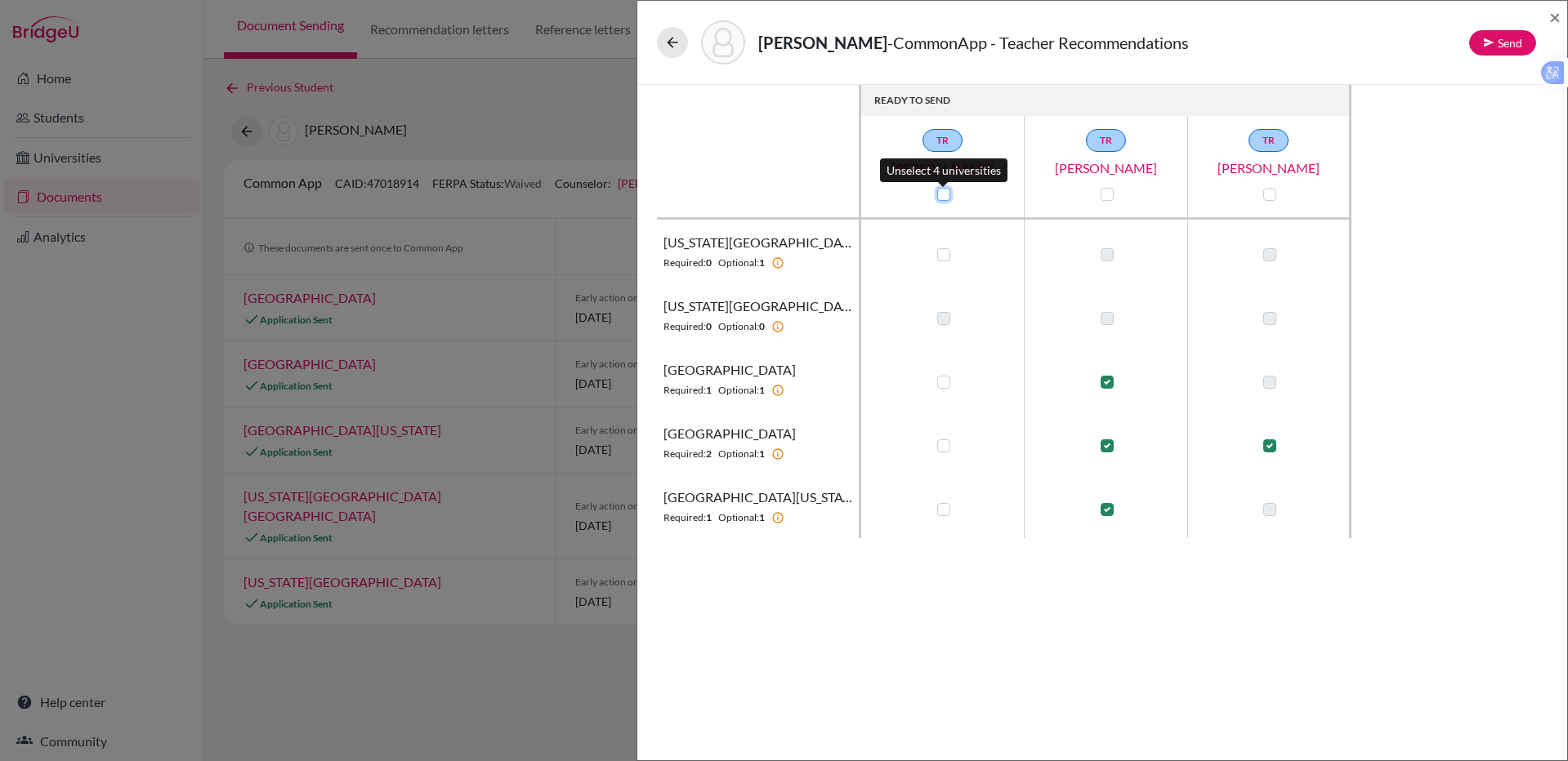
checkbox input "false"
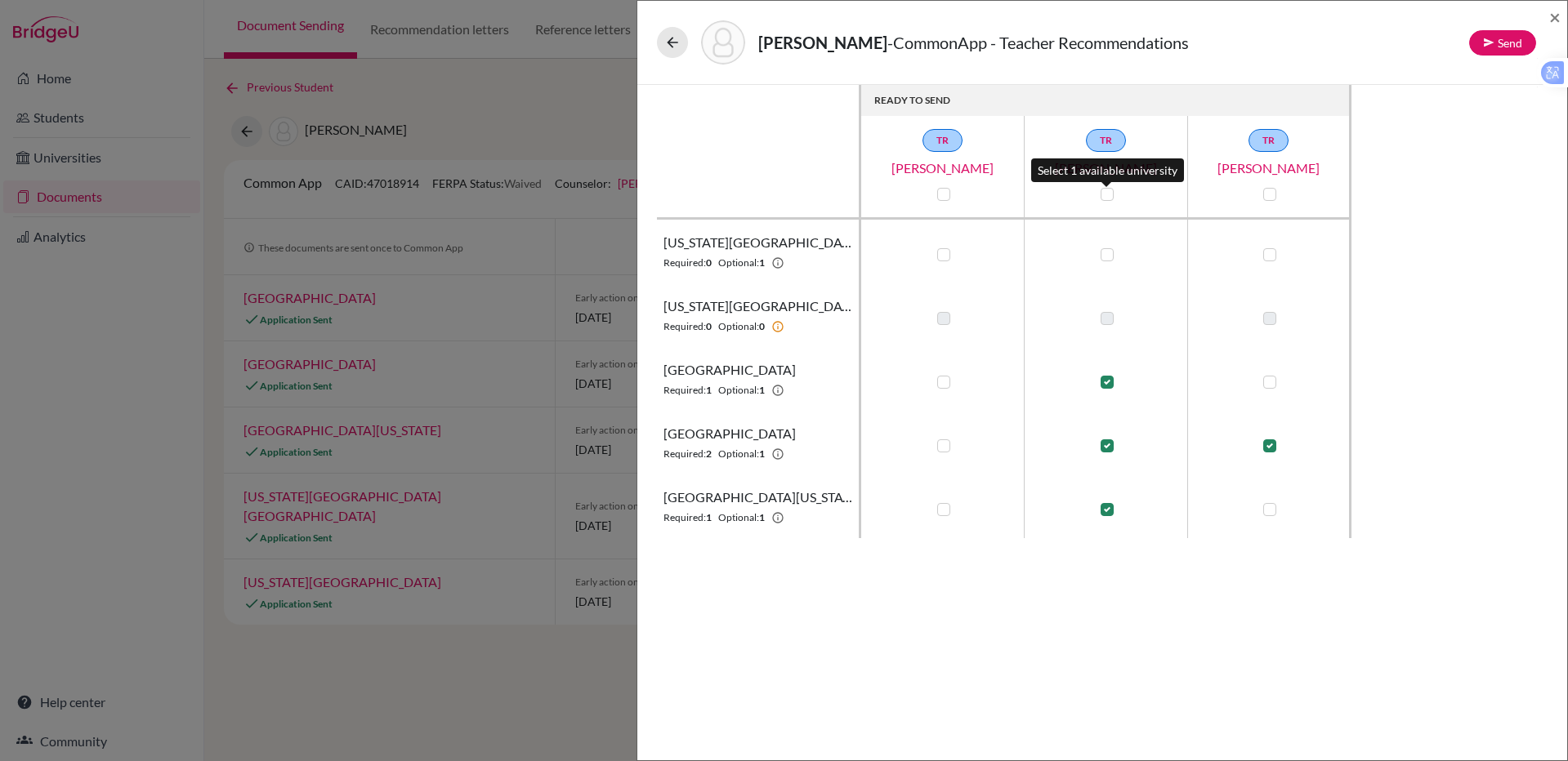
click at [1106, 191] on label at bounding box center [1107, 194] width 13 height 13
click at [1106, 191] on input "checkbox" at bounding box center [1102, 193] width 13 height 17
checkbox input "true"
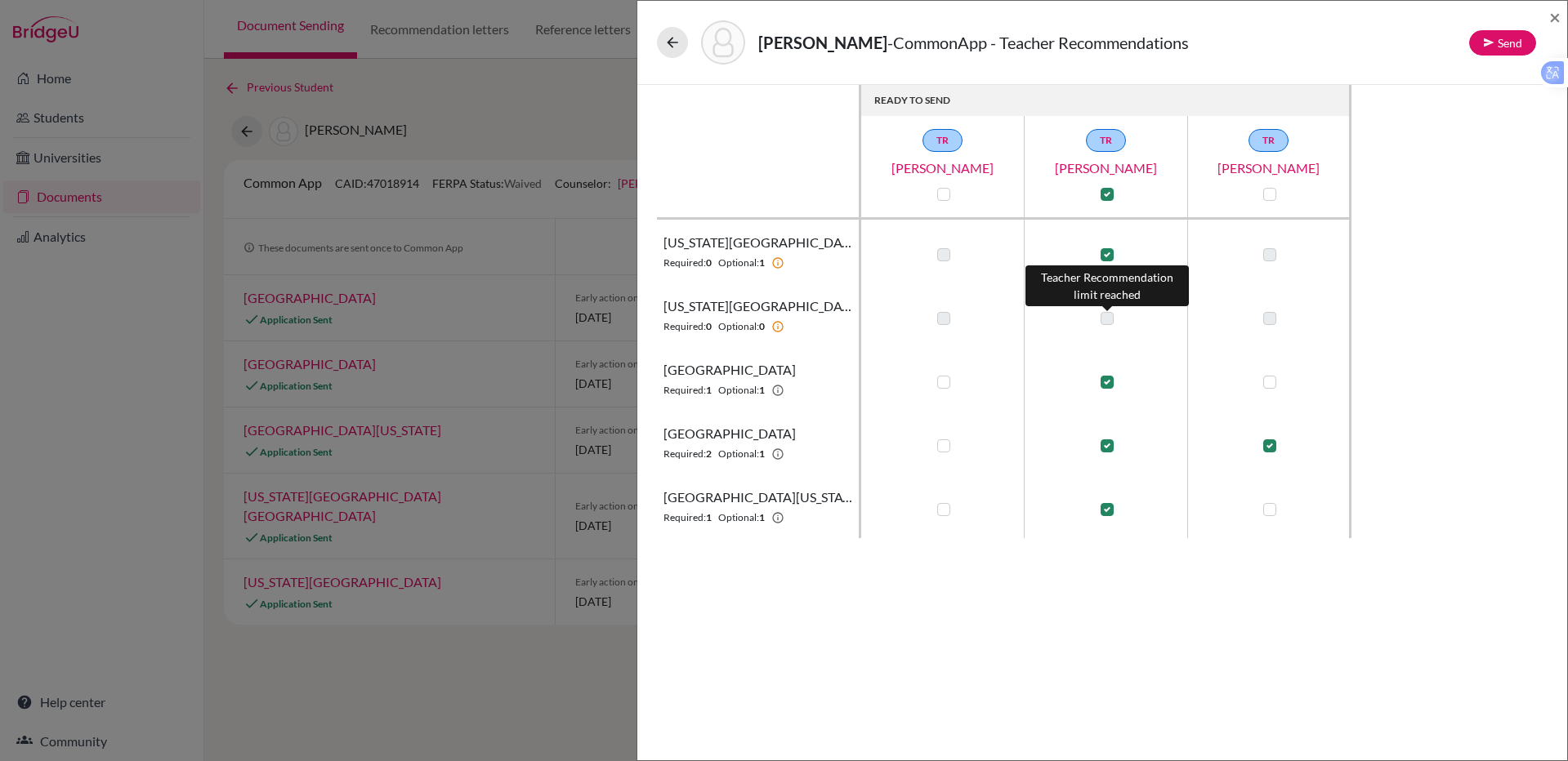
click at [1101, 319] on label at bounding box center [1107, 318] width 13 height 13
click at [1104, 319] on label at bounding box center [1107, 318] width 13 height 13
click at [1273, 510] on label at bounding box center [1269, 510] width 13 height 13
click at [1272, 510] on input "checkbox" at bounding box center [1265, 508] width 13 height 17
checkbox input "true"
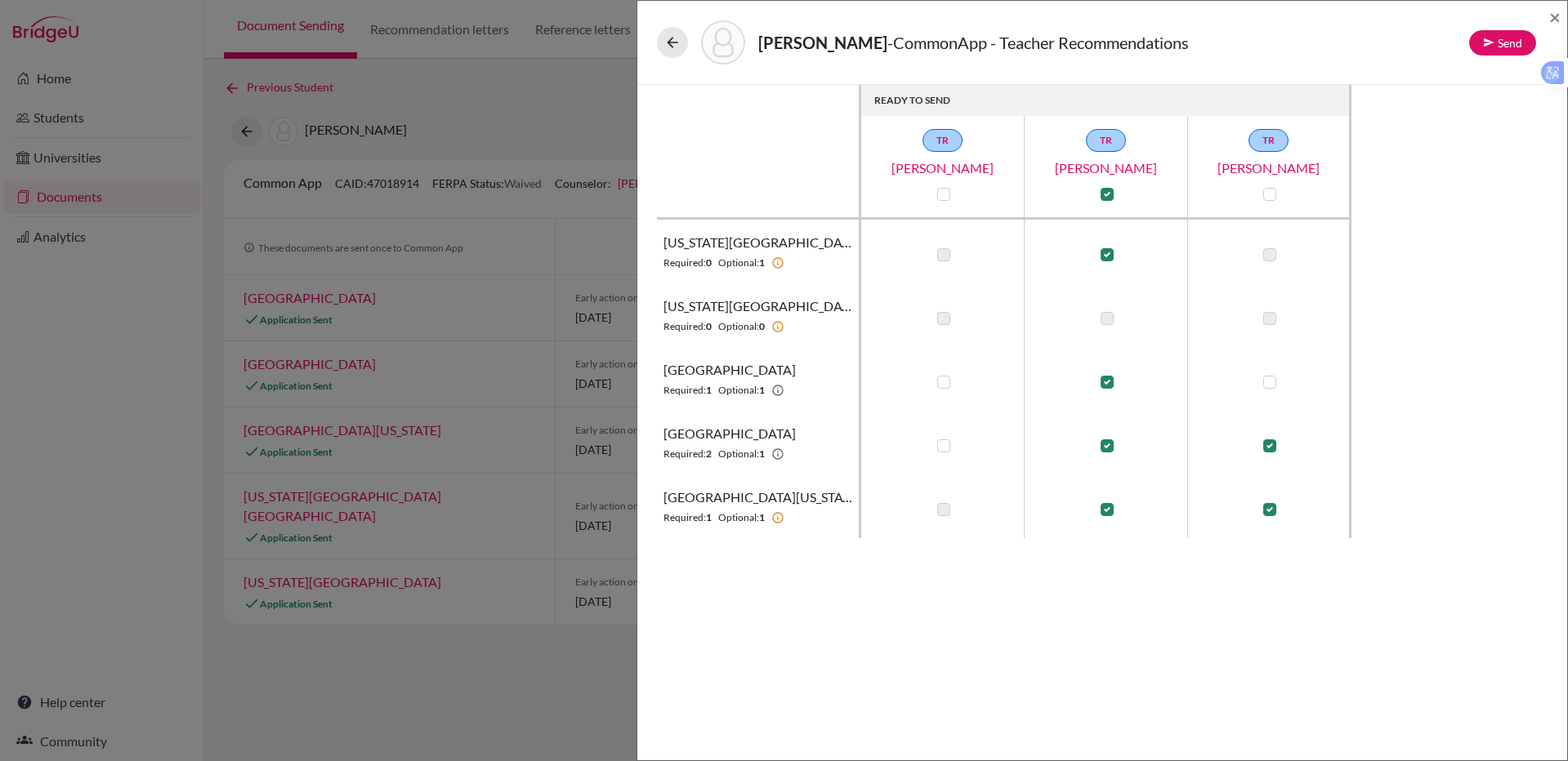
click at [1269, 383] on label at bounding box center [1269, 382] width 13 height 13
click at [1269, 383] on input "checkbox" at bounding box center [1265, 381] width 13 height 17
checkbox input "true"
click at [946, 444] on label at bounding box center [943, 446] width 13 height 13
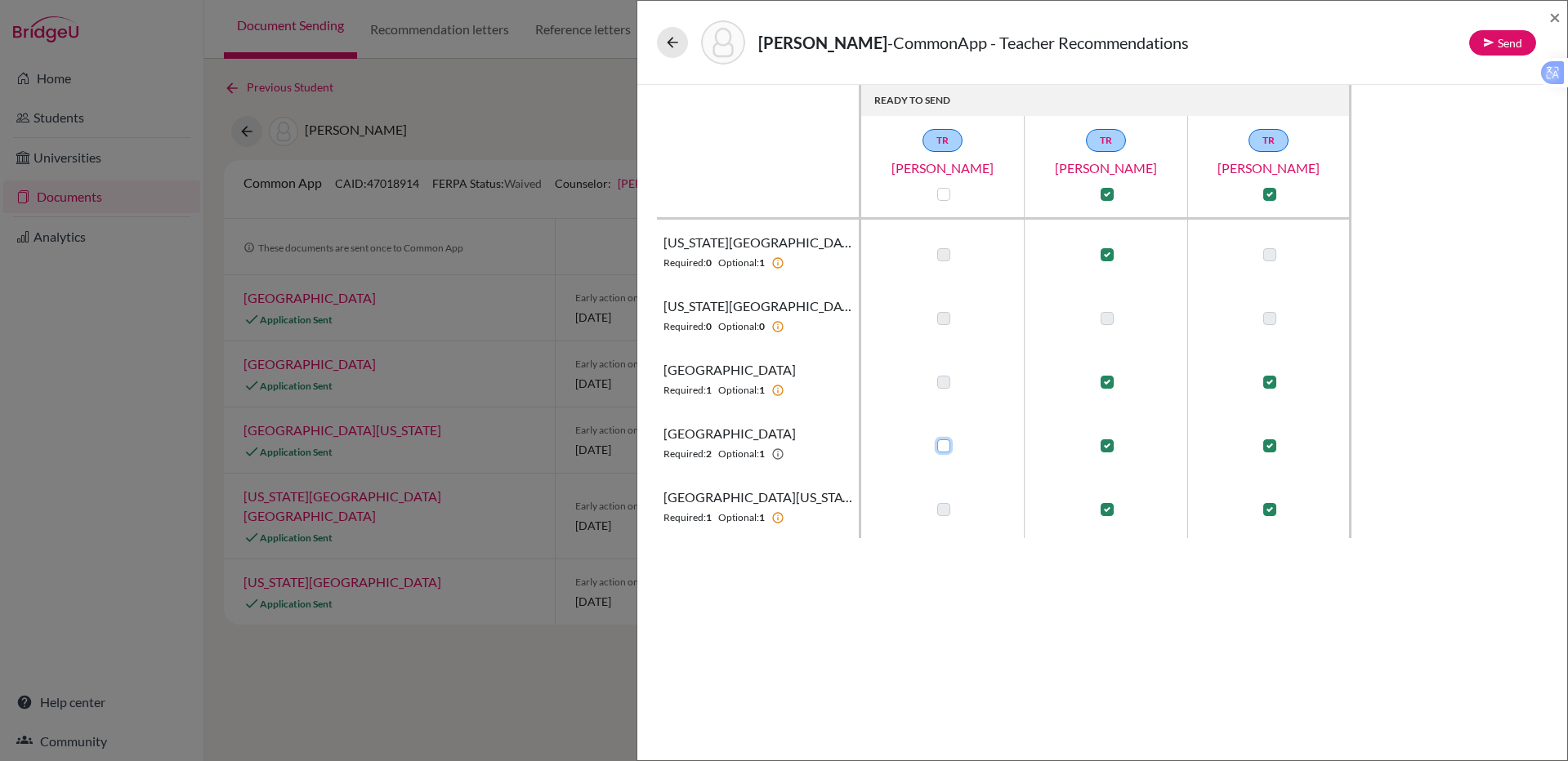
click at [946, 444] on input "checkbox" at bounding box center [940, 444] width 13 height 17
checkbox input "true"
click at [1494, 39] on button "Send" at bounding box center [1502, 43] width 67 height 26
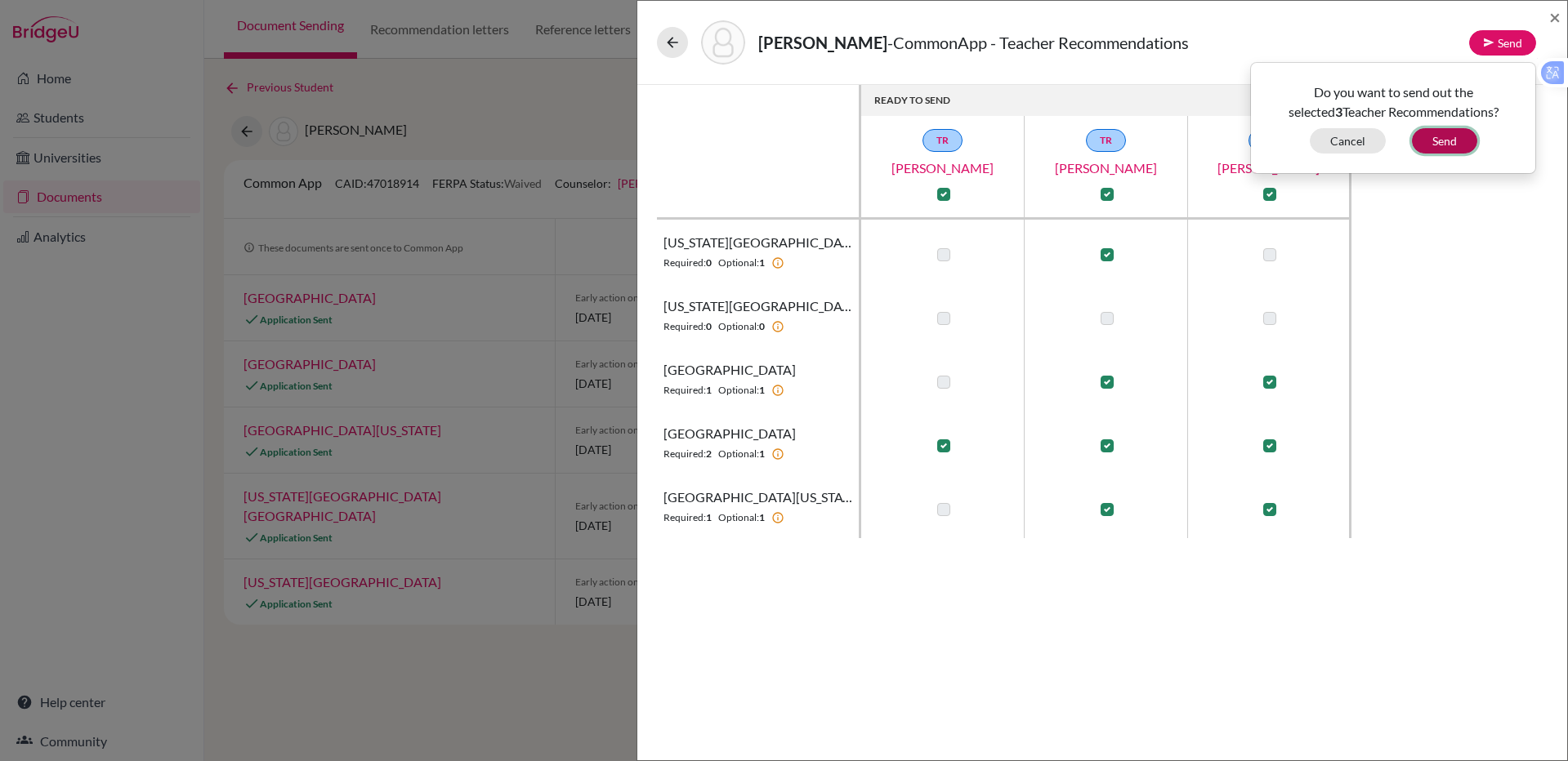
click at [1459, 142] on button "Send" at bounding box center [1444, 141] width 65 height 26
checkbox input "false"
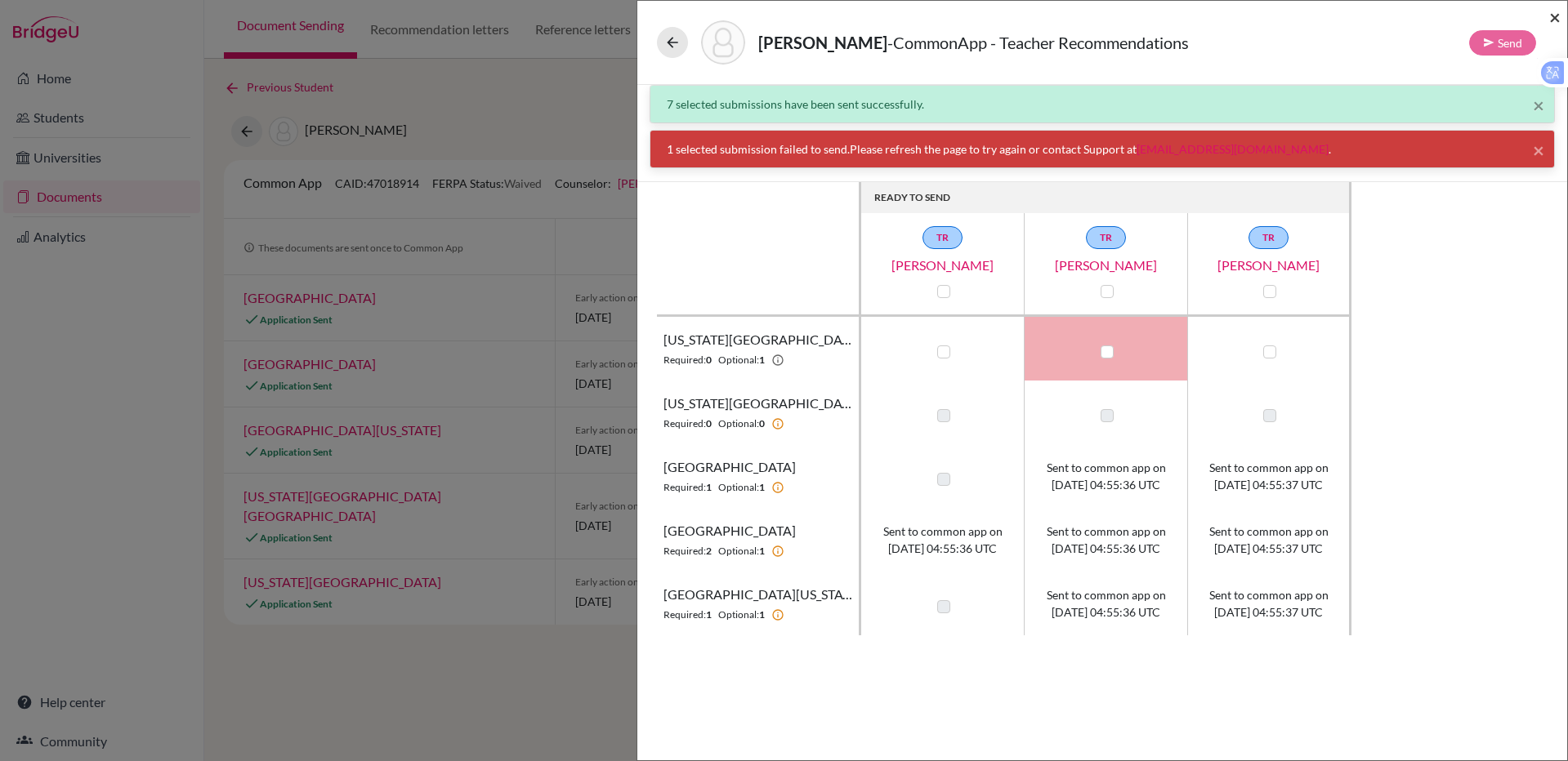
click at [1550, 17] on span "×" at bounding box center [1554, 17] width 11 height 24
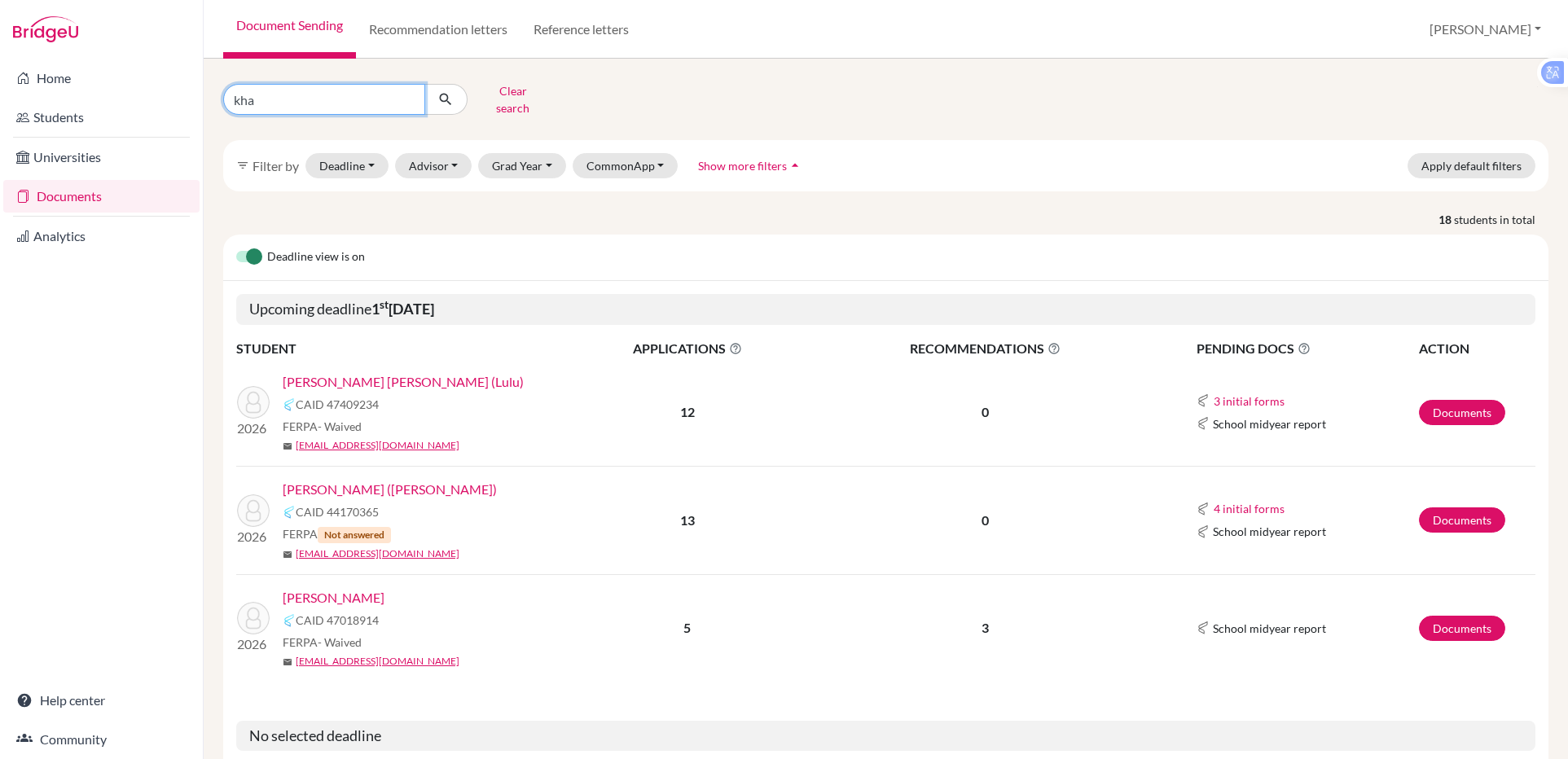
click at [293, 95] on input "kha" at bounding box center [324, 99] width 202 height 31
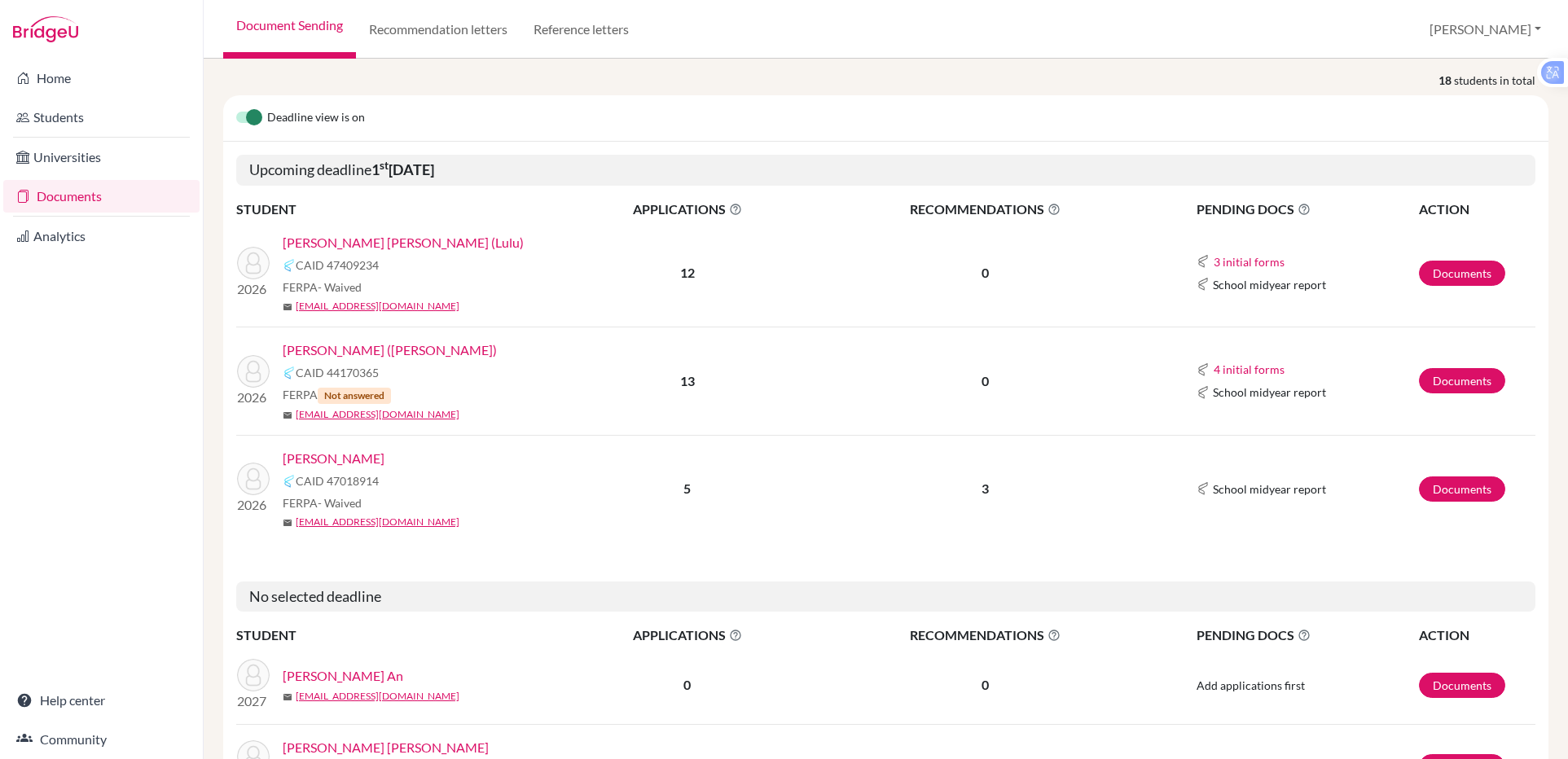
scroll to position [141, 0]
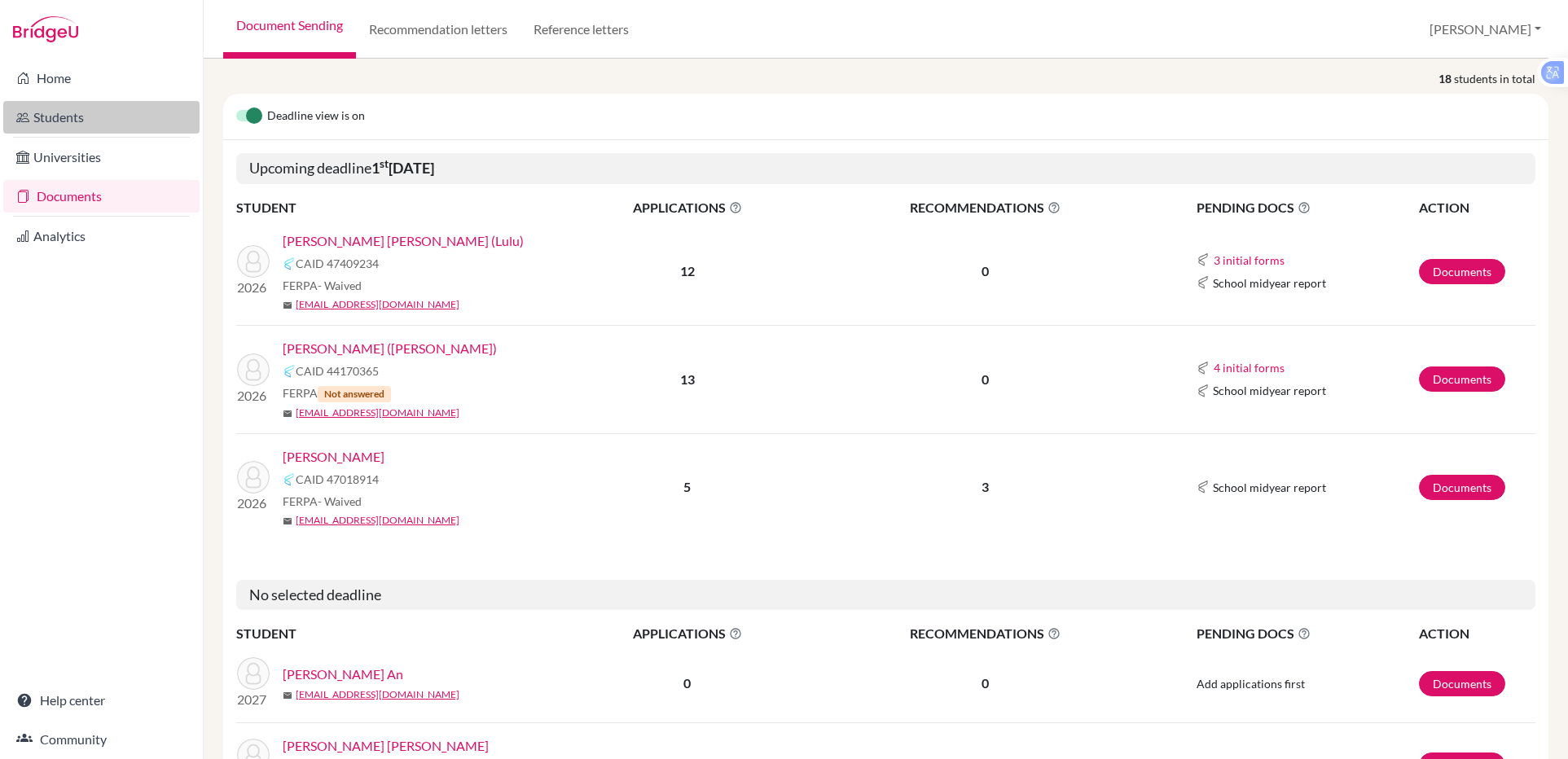
click at [42, 114] on link "Students" at bounding box center [102, 117] width 196 height 33
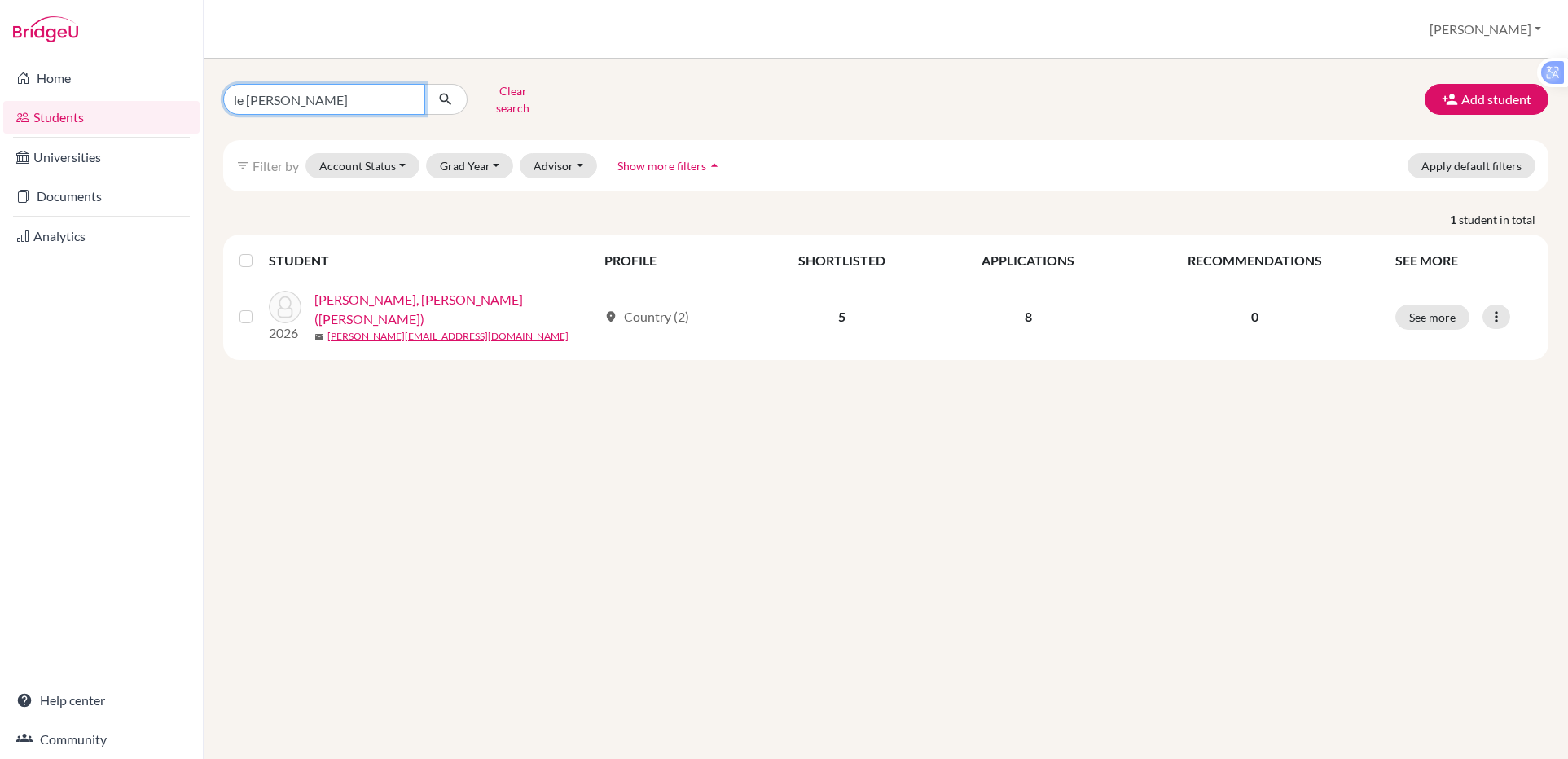
click at [323, 92] on input "le [PERSON_NAME]" at bounding box center [324, 99] width 202 height 31
type input "l"
type input "kha"
click button "submit" at bounding box center [445, 99] width 43 height 31
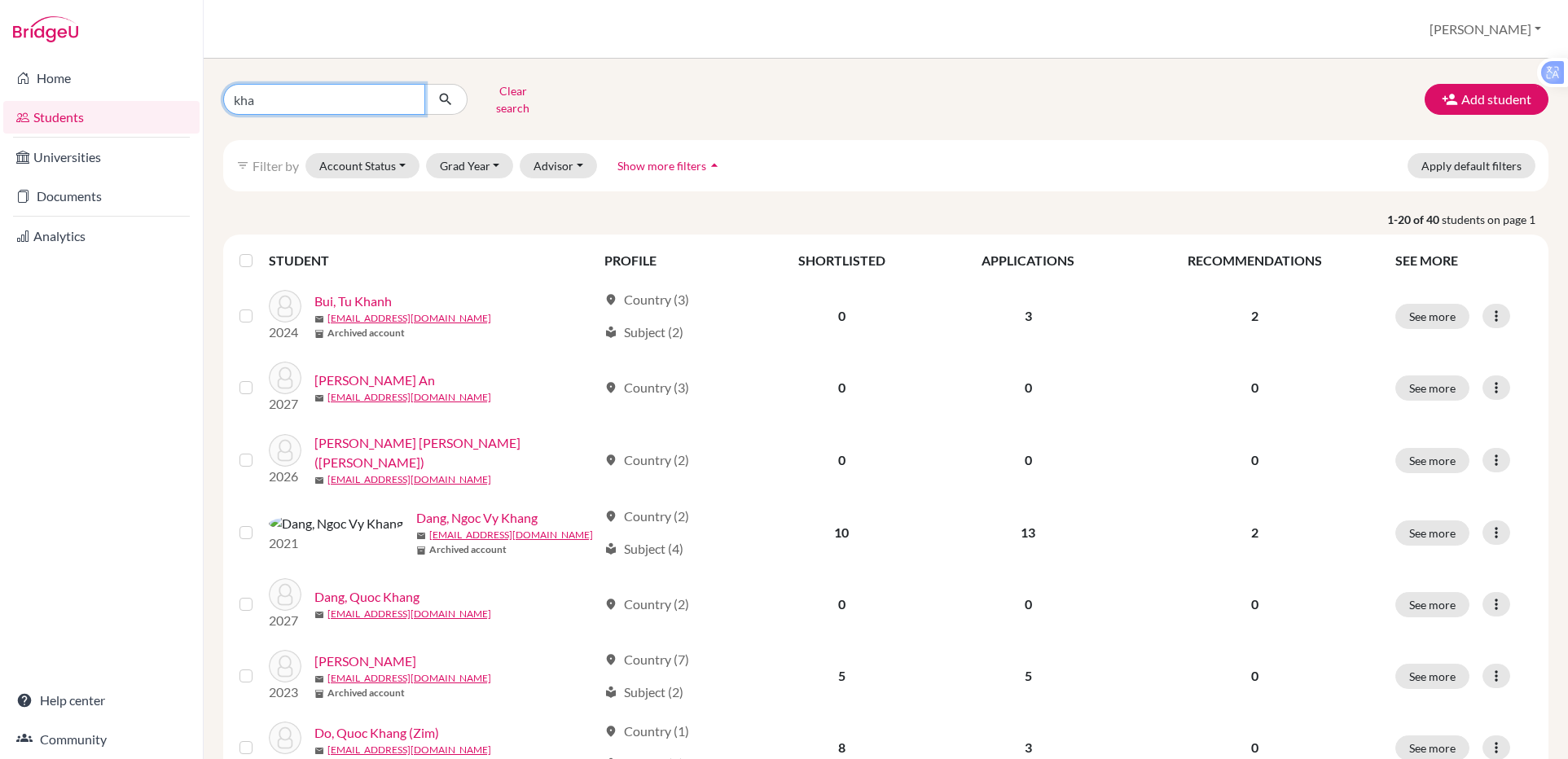
click at [325, 91] on input "kha" at bounding box center [324, 99] width 202 height 31
type input "[PERSON_NAME]"
click button "submit" at bounding box center [445, 99] width 43 height 31
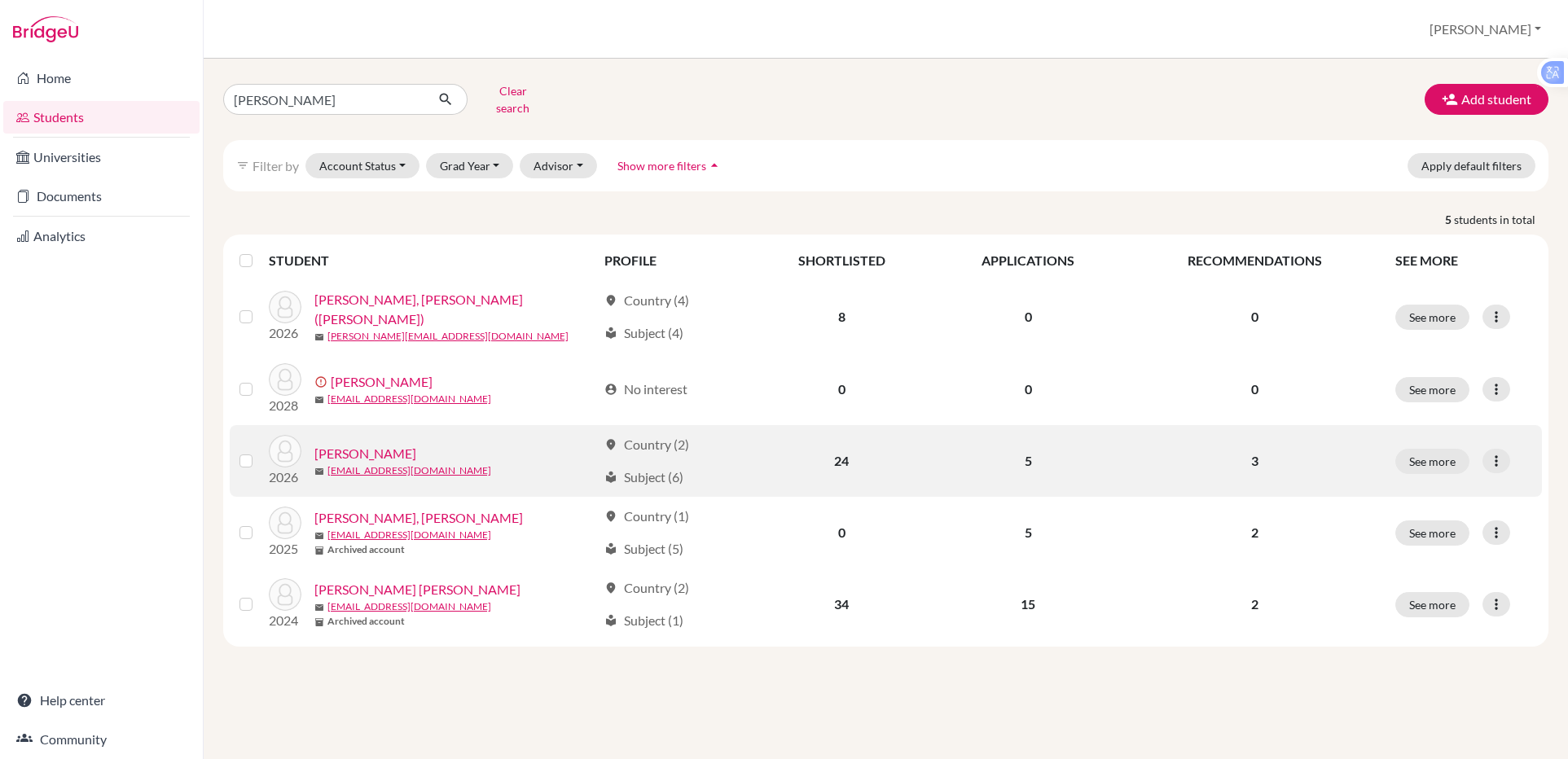
click at [337, 444] on link "[PERSON_NAME]" at bounding box center [365, 453] width 102 height 19
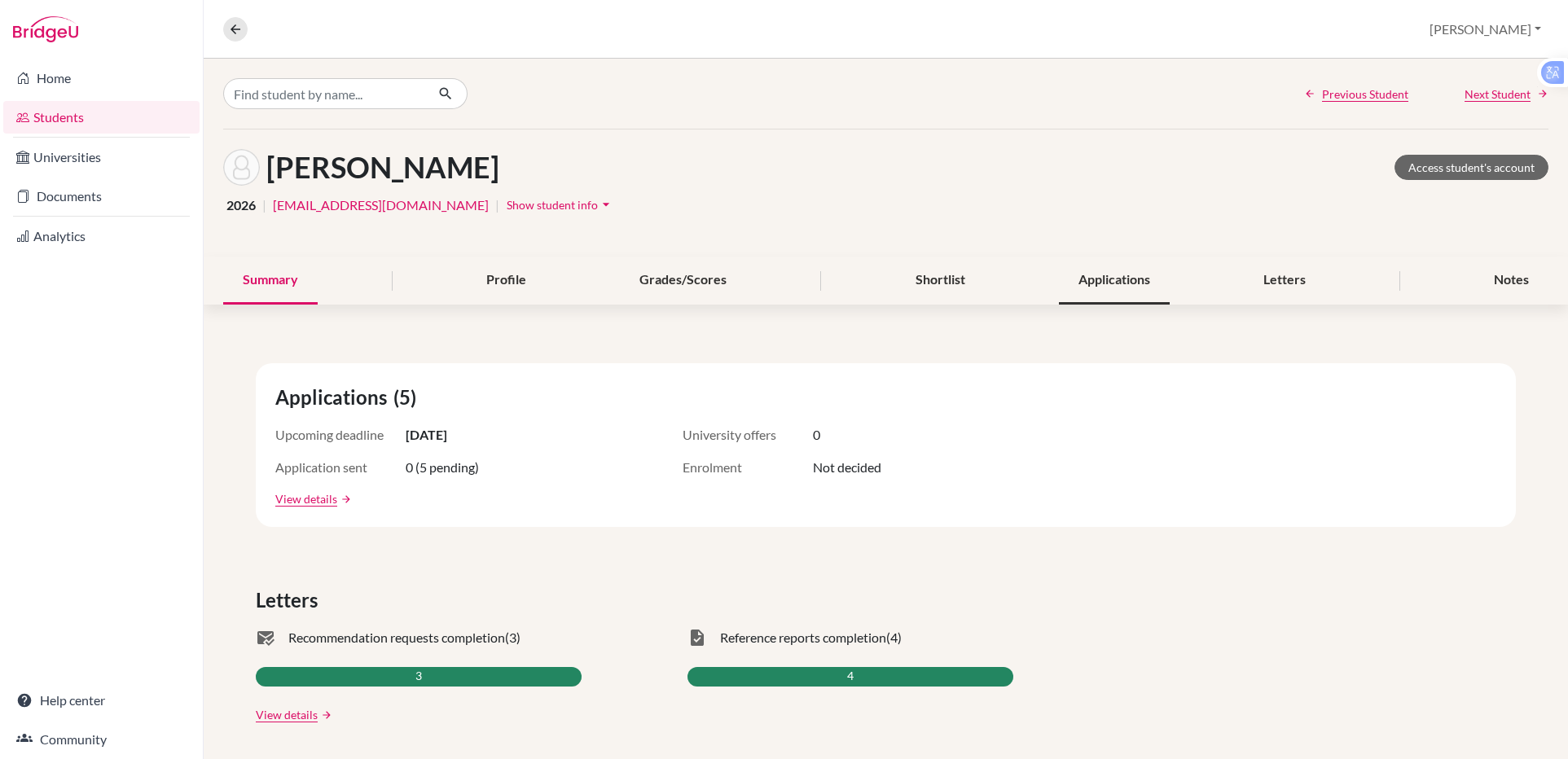
click at [1129, 281] on div "Applications" at bounding box center [1114, 281] width 111 height 48
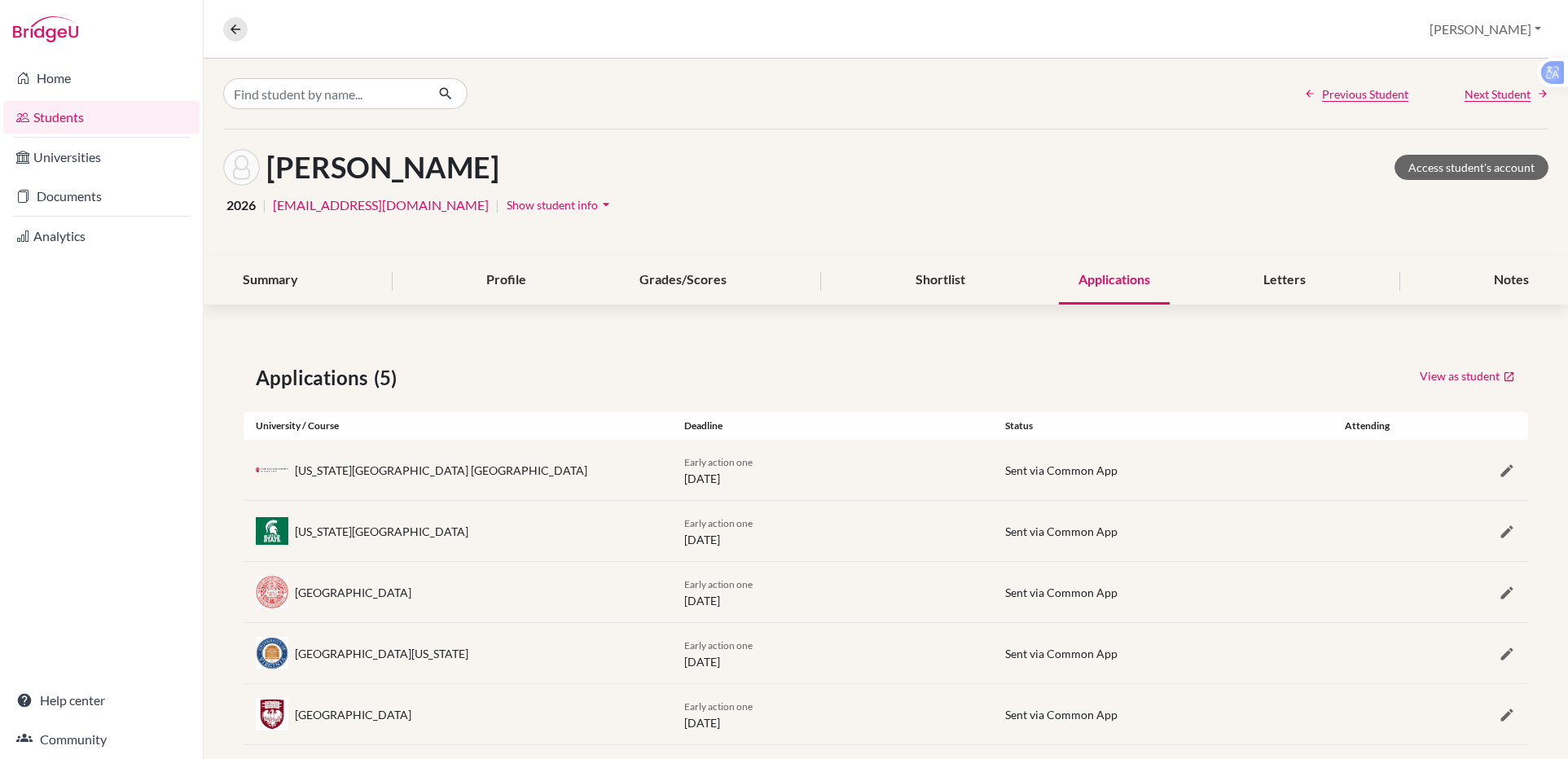
scroll to position [26, 0]
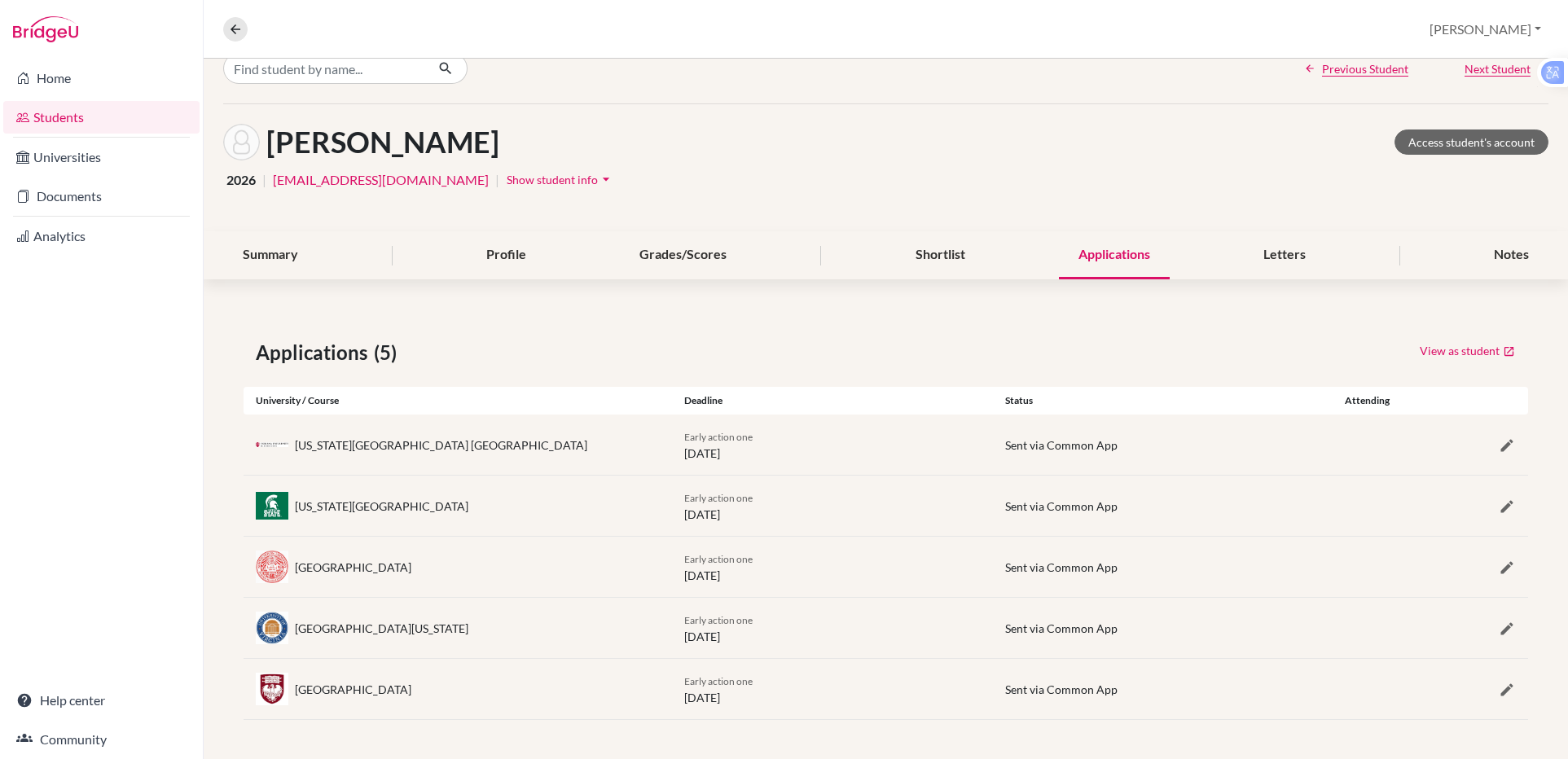
click at [1457, 257] on div "Summary Profile Grades/Scores Shortlist Applications Letters Notes" at bounding box center [885, 255] width 1325 height 48
click at [934, 251] on div "Shortlist" at bounding box center [940, 255] width 89 height 48
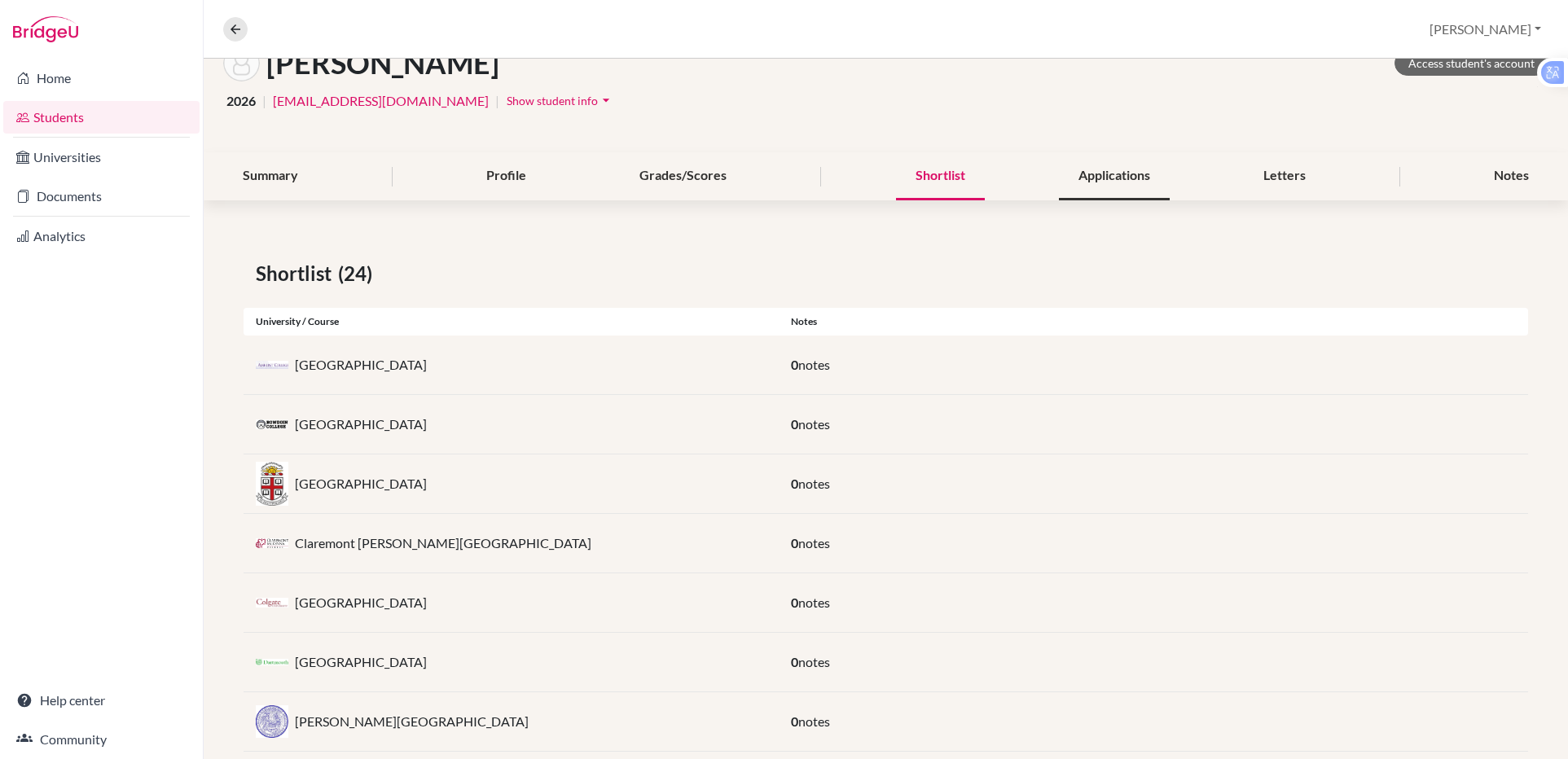
scroll to position [11, 0]
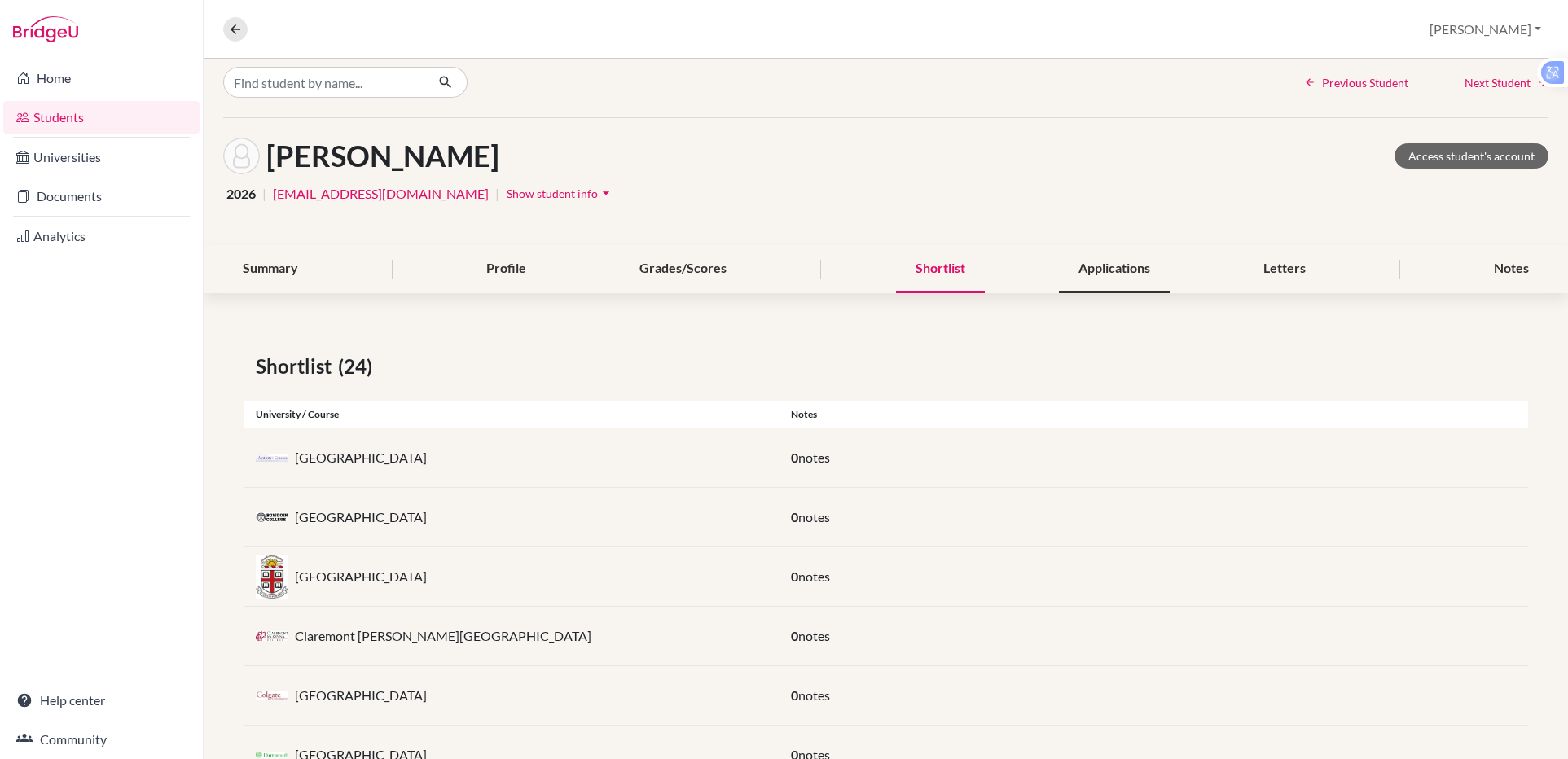
click at [1123, 269] on div "Applications" at bounding box center [1114, 269] width 111 height 48
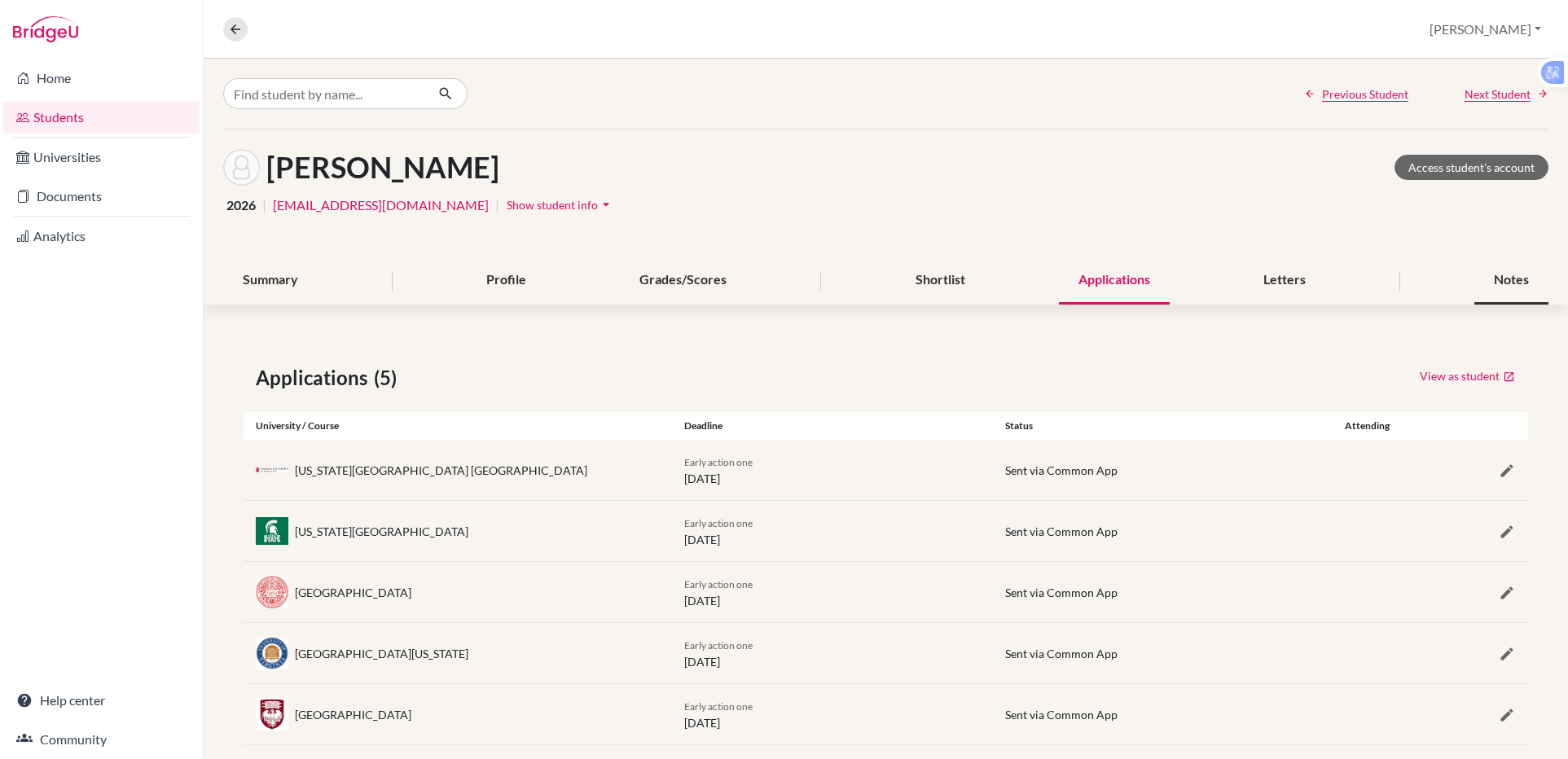
click at [1502, 290] on div "Notes" at bounding box center [1511, 281] width 74 height 48
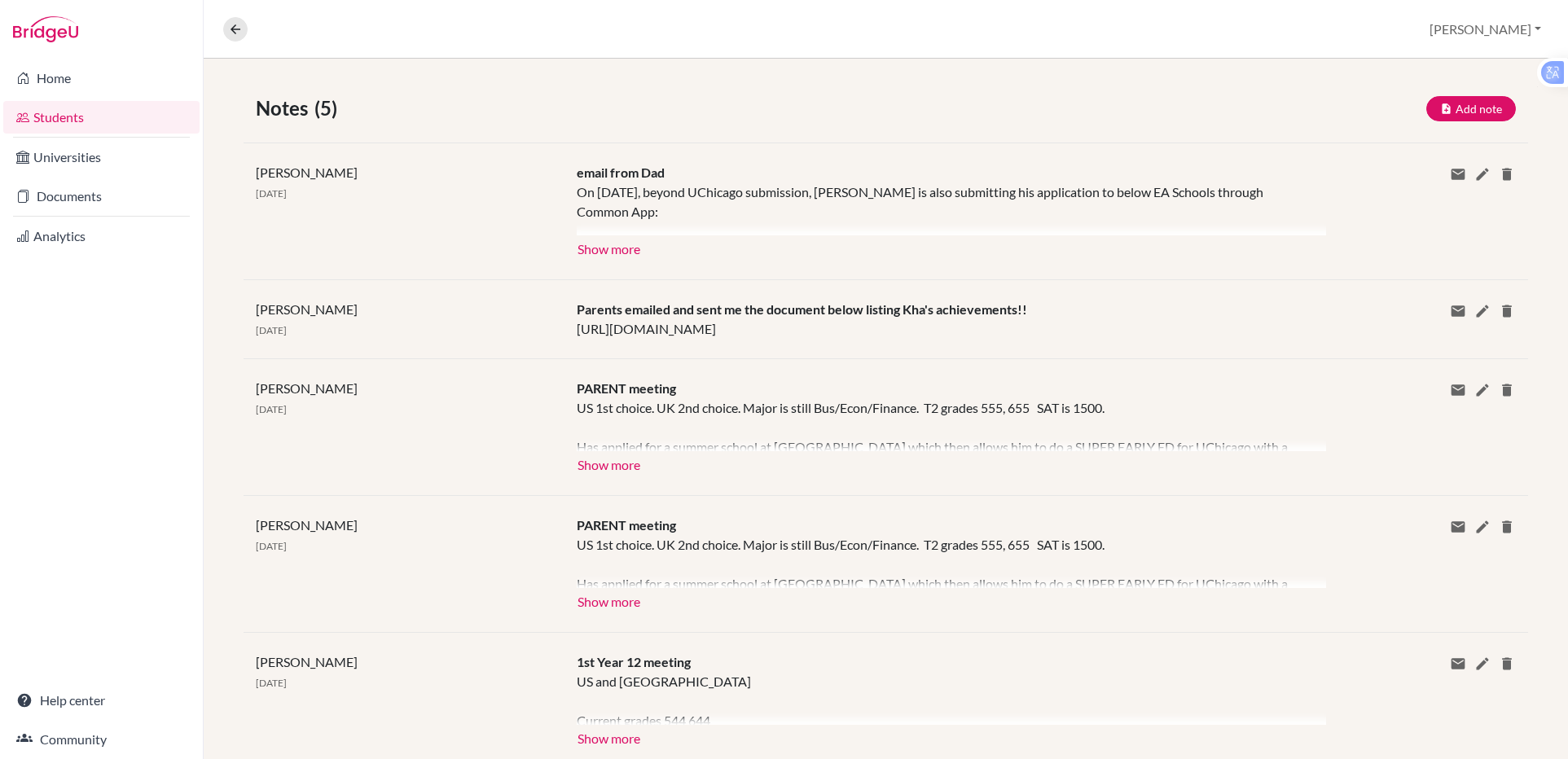
scroll to position [318, 0]
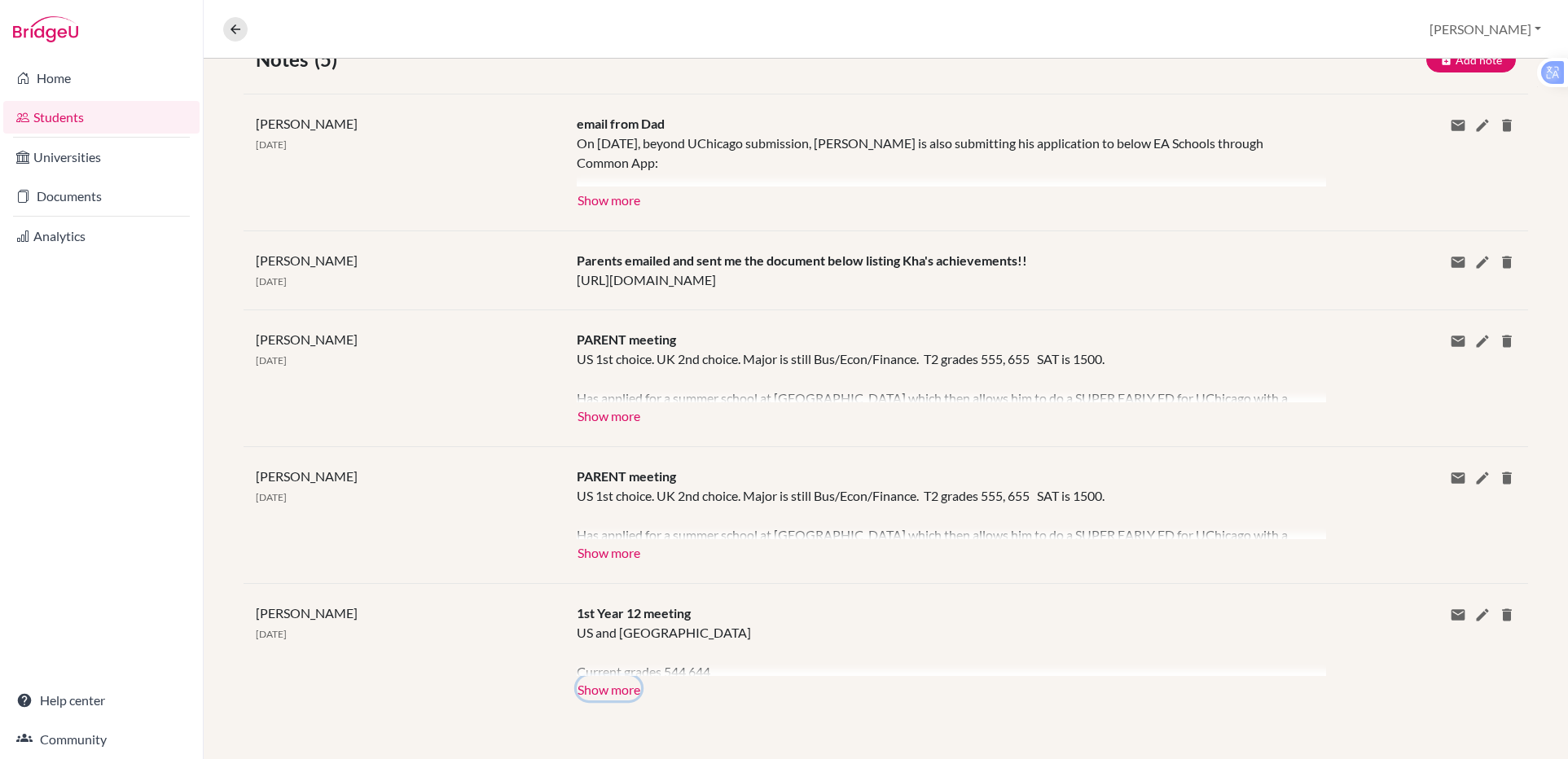
click at [608, 691] on button "Show more" at bounding box center [608, 688] width 64 height 25
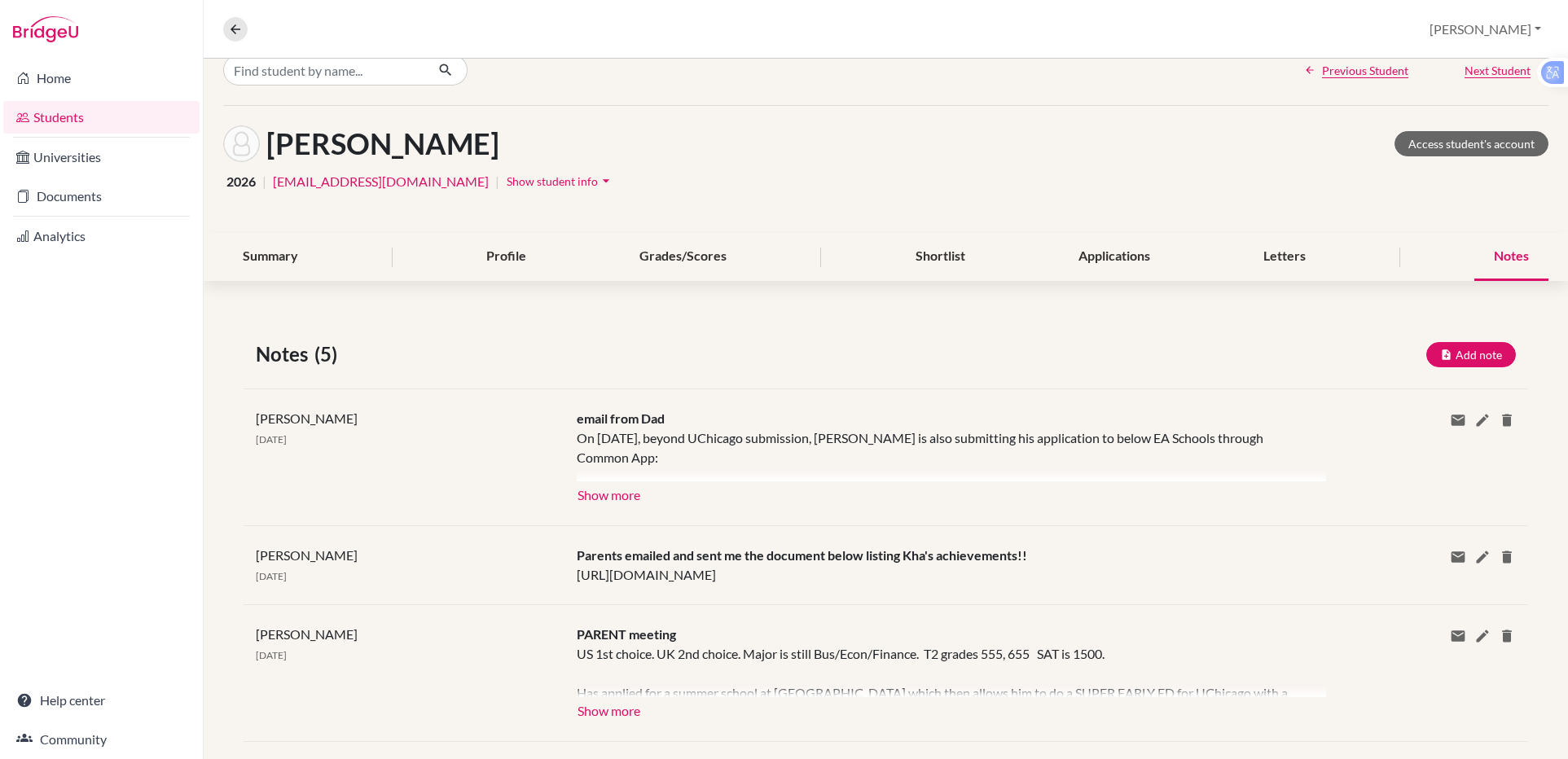
scroll to position [0, 0]
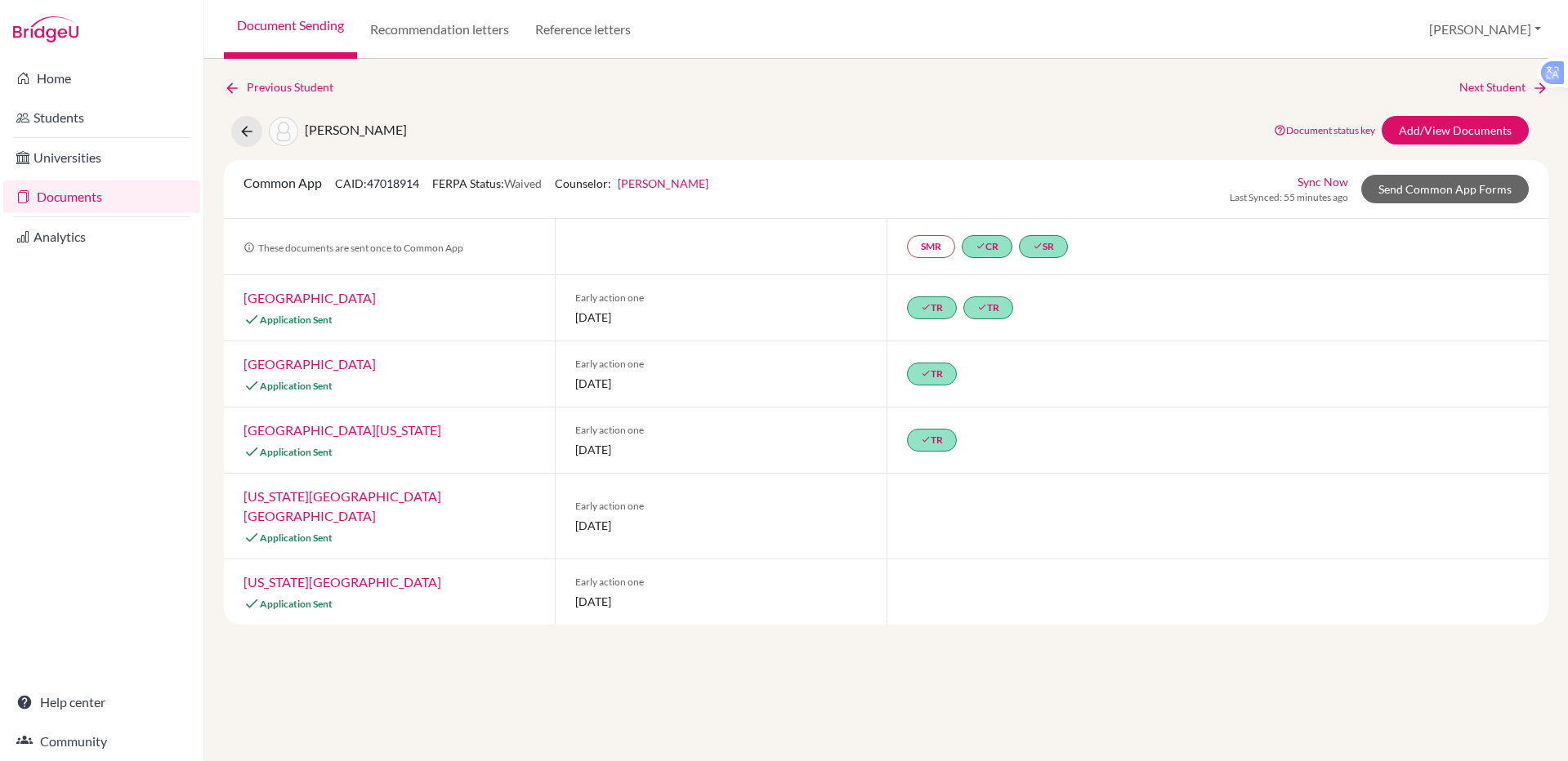
click at [651, 660] on div "Previous Student Next Student [PERSON_NAME] Document status key TR Requirement.…" at bounding box center [886, 409] width 1364 height 702
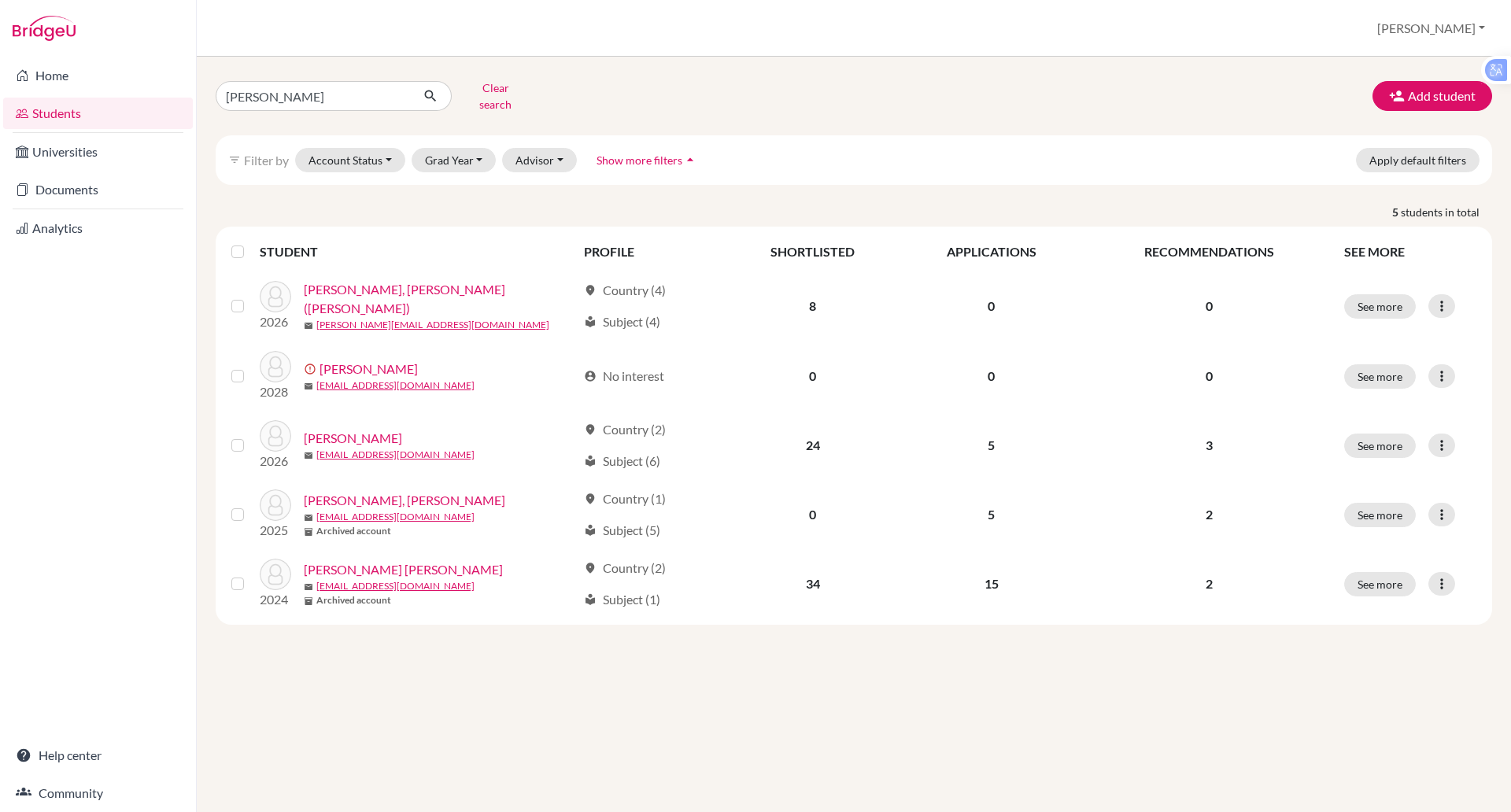
type input "[PERSON_NAME]"
click button "submit" at bounding box center [430, 96] width 42 height 30
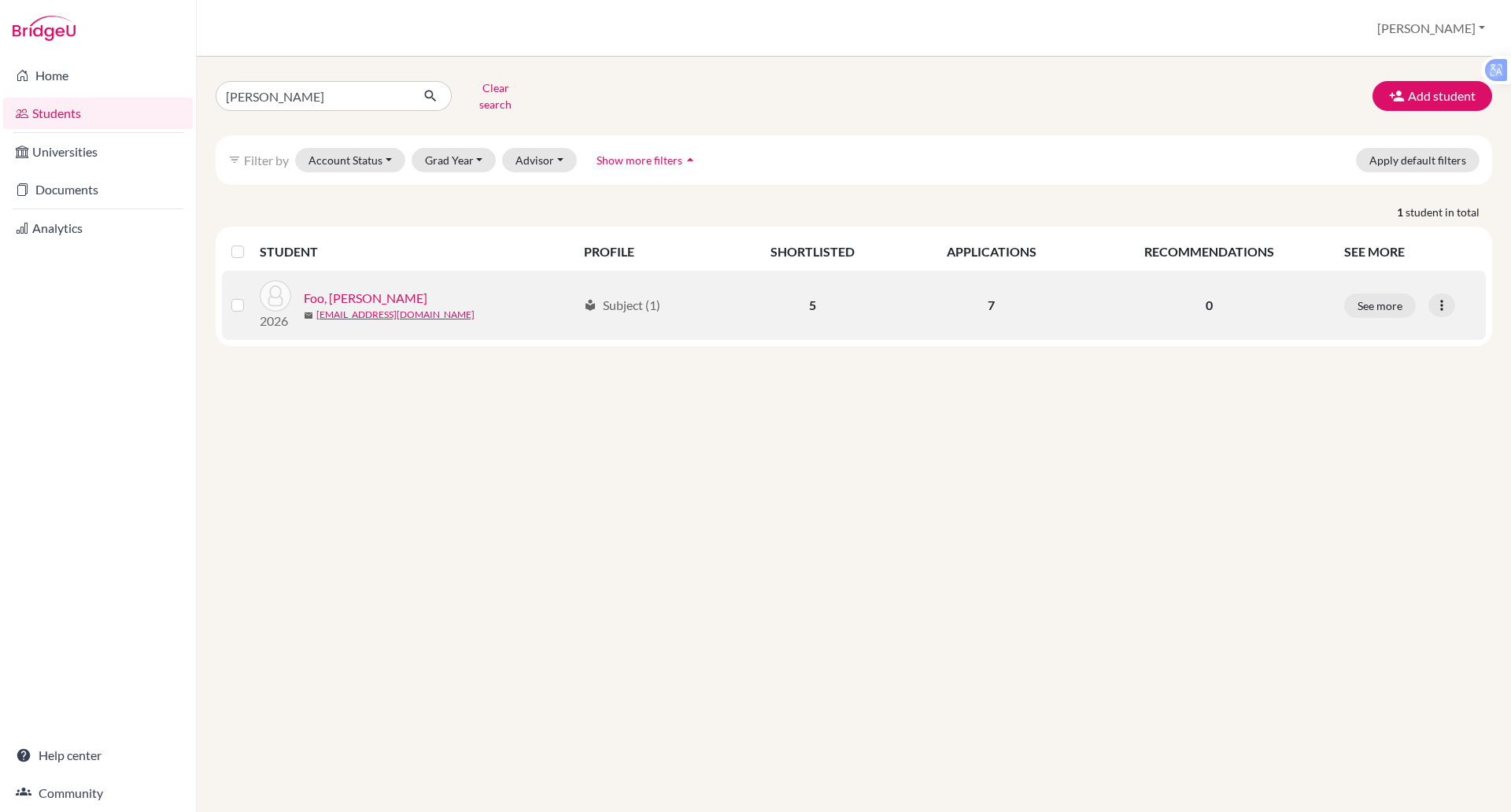
click at [326, 289] on link "Foo, [PERSON_NAME]" at bounding box center [365, 298] width 123 height 19
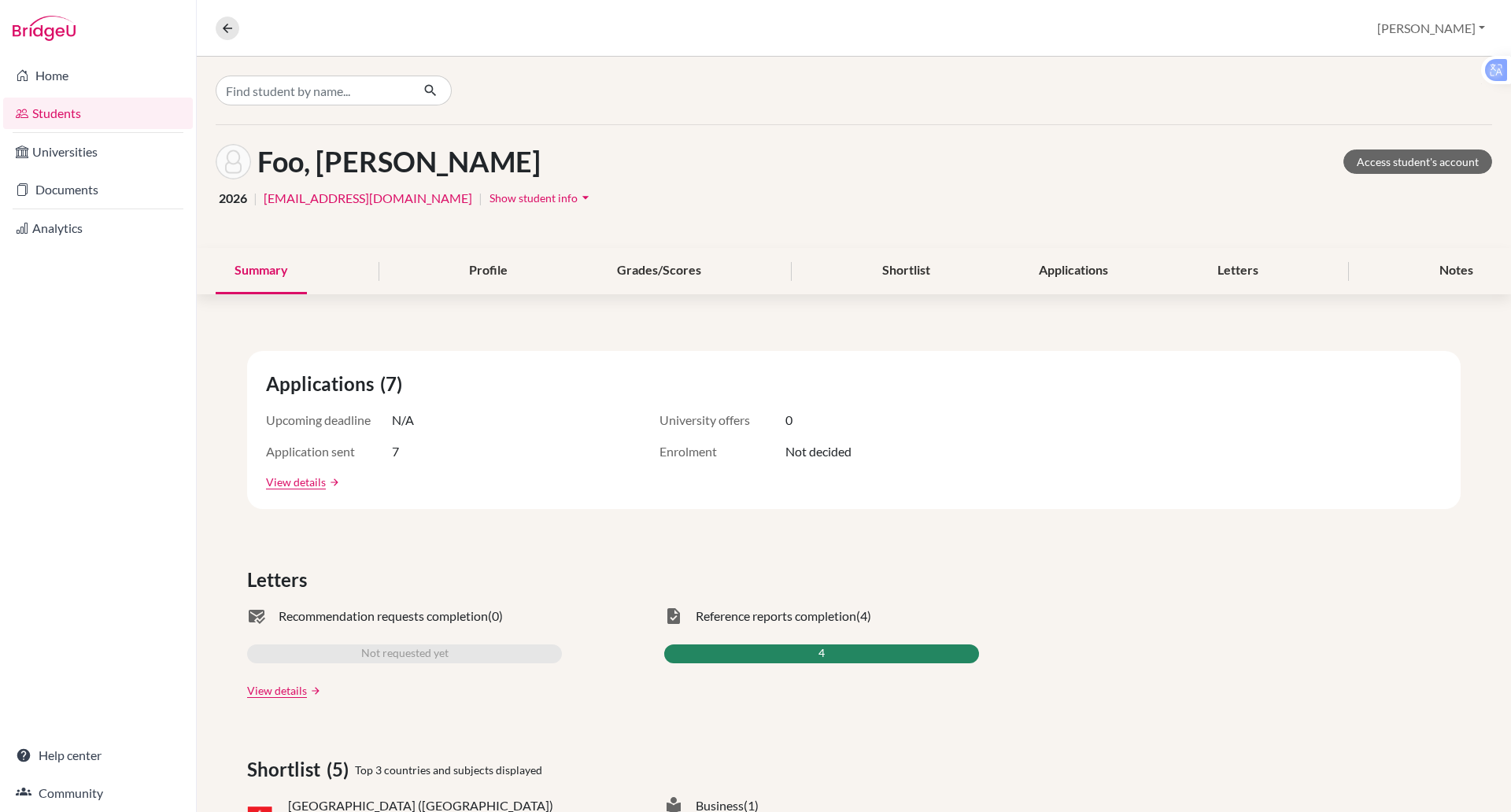
click at [312, 283] on div "Summary Profile Grades/Scores Shortlist Applications Letters Notes" at bounding box center [854, 271] width 1277 height 46
click at [1434, 267] on div "Notes" at bounding box center [1456, 271] width 72 height 46
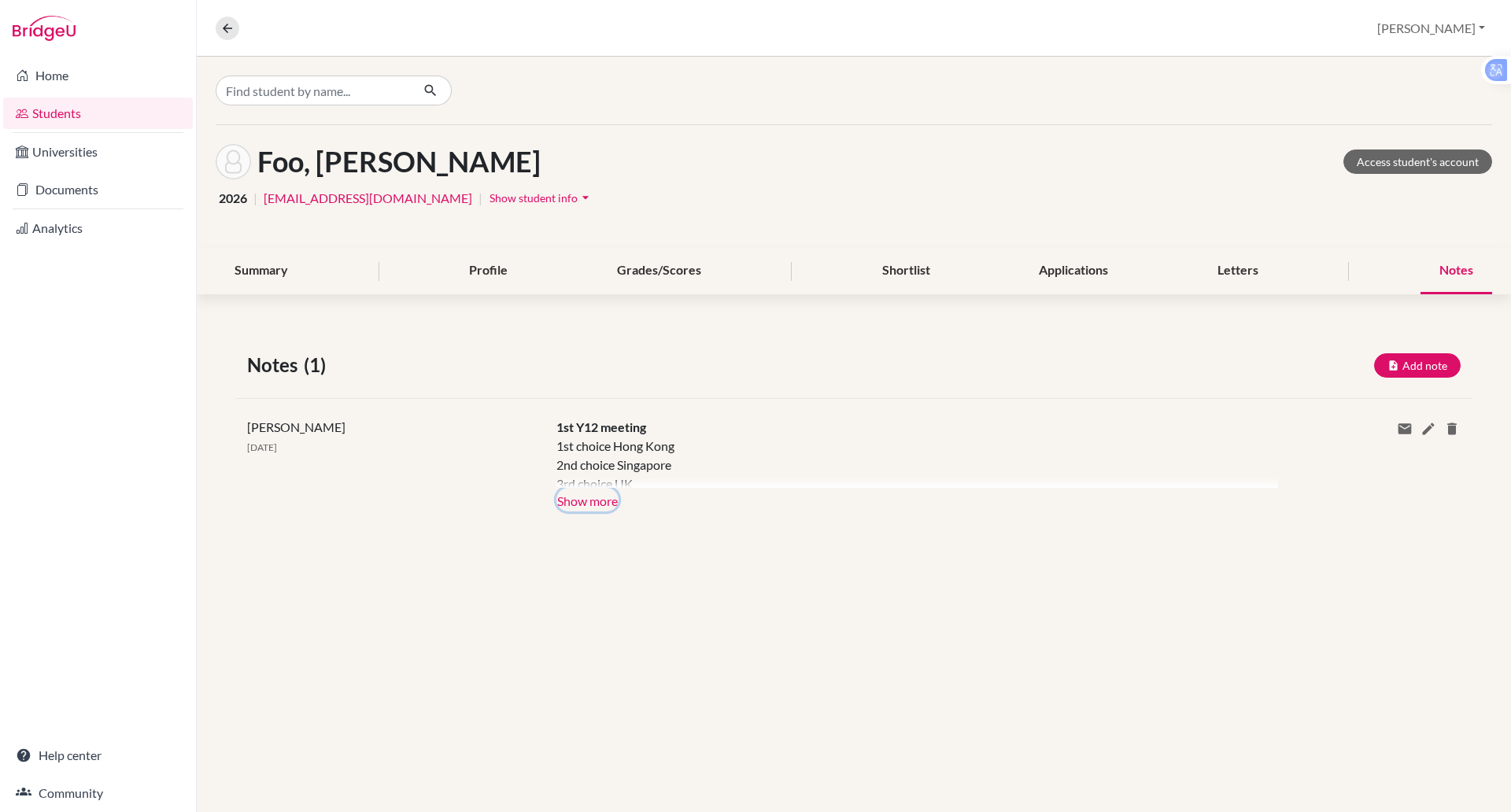
click at [607, 503] on button "Show more" at bounding box center [588, 499] width 62 height 24
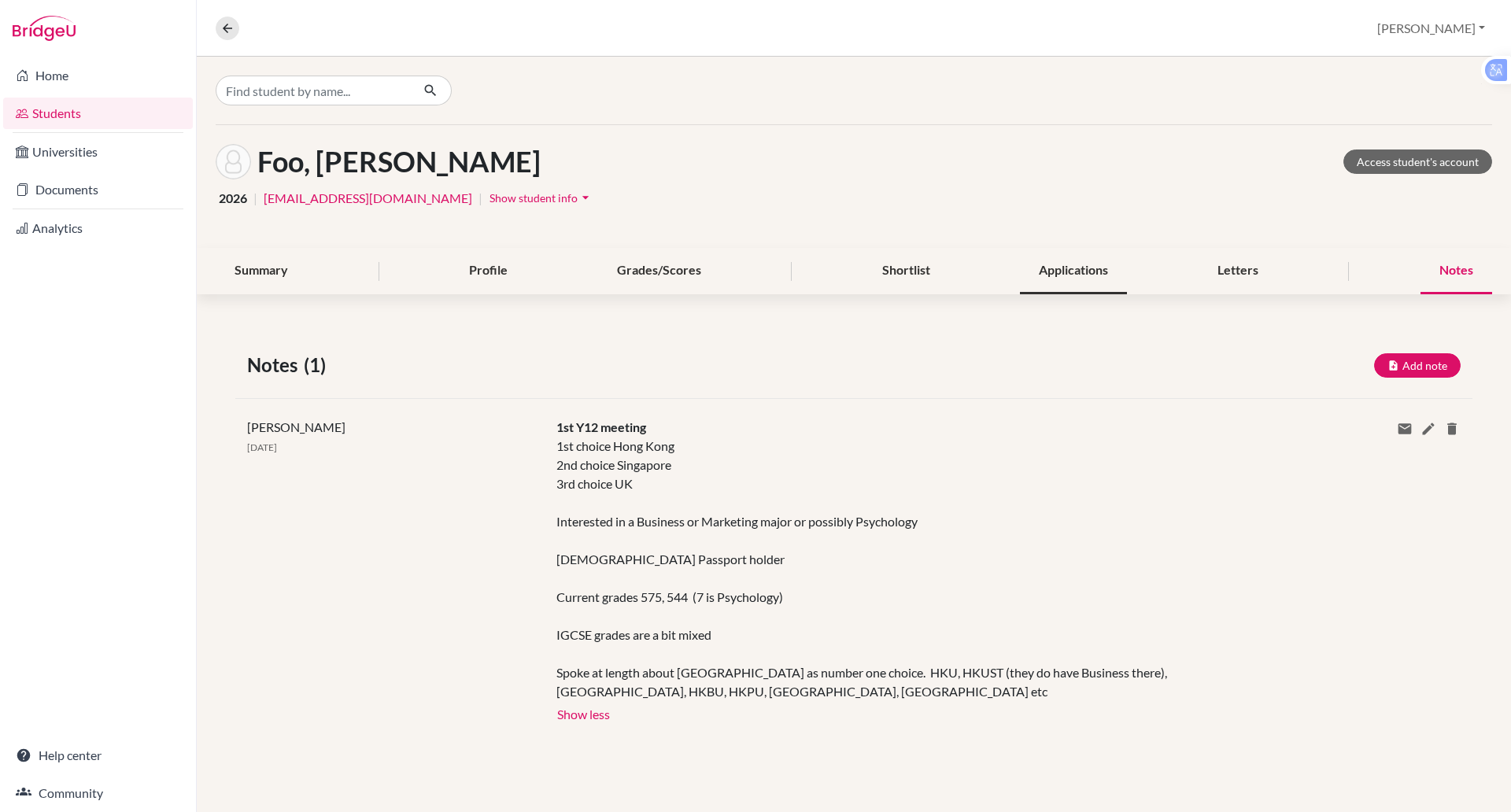
click at [1060, 262] on div "Applications" at bounding box center [1073, 271] width 107 height 46
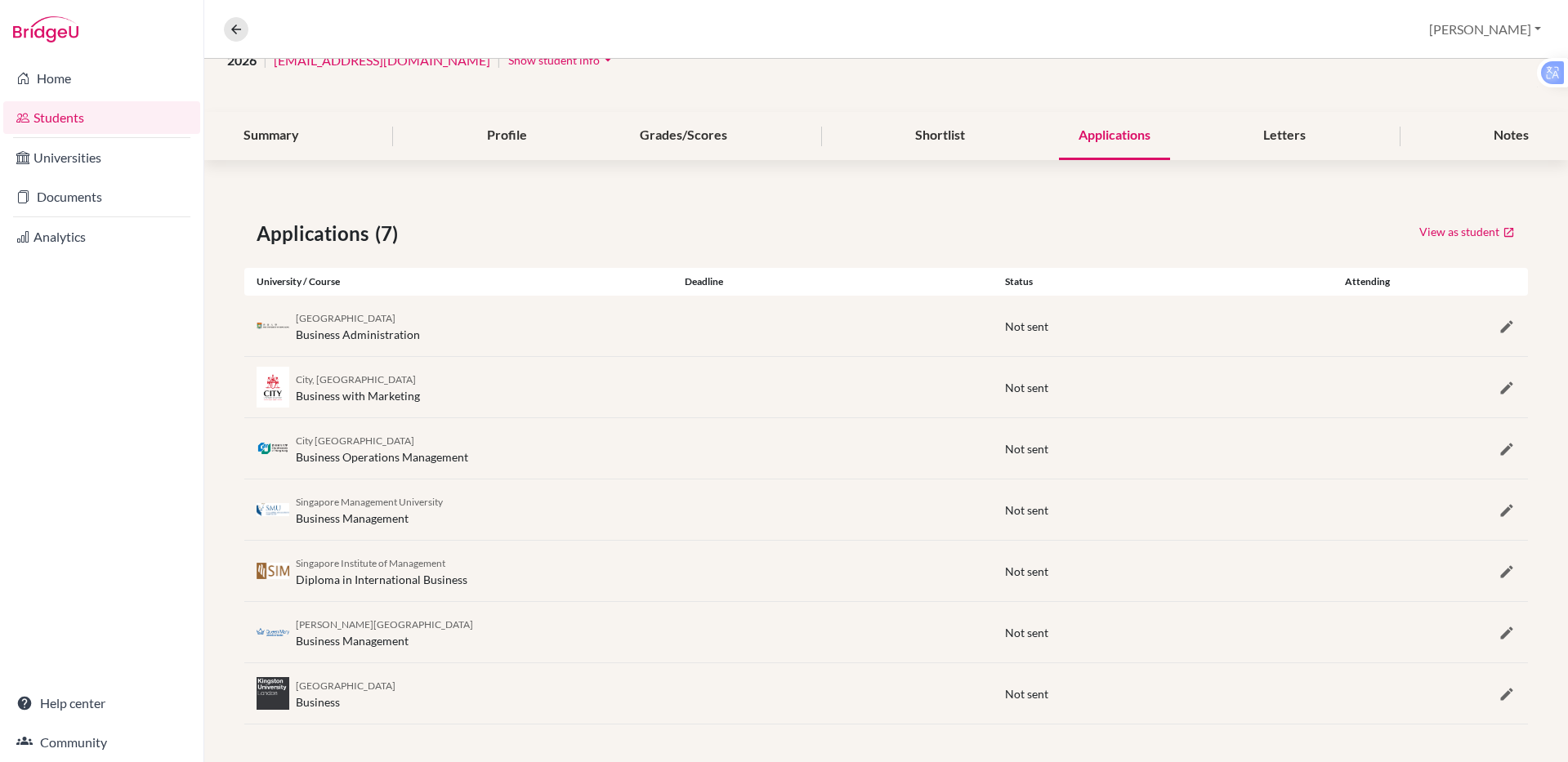
scroll to position [147, 0]
click at [660, 660] on div "[PERSON_NAME][GEOGRAPHIC_DATA] Business Management Not sent" at bounding box center [885, 630] width 1284 height 61
click at [942, 120] on div "Shortlist" at bounding box center [940, 134] width 89 height 48
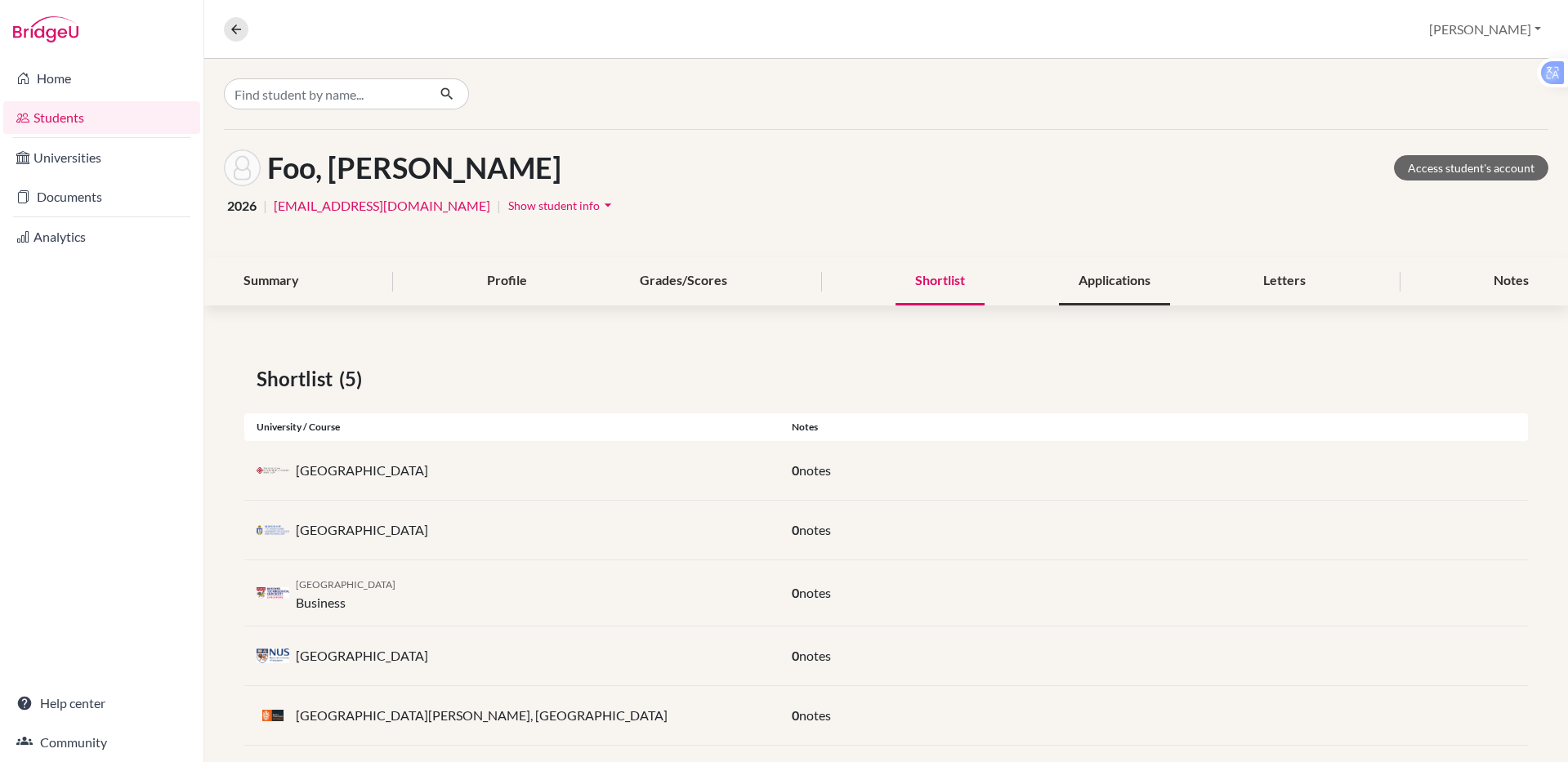
click at [1116, 292] on div "Applications" at bounding box center [1113, 282] width 111 height 48
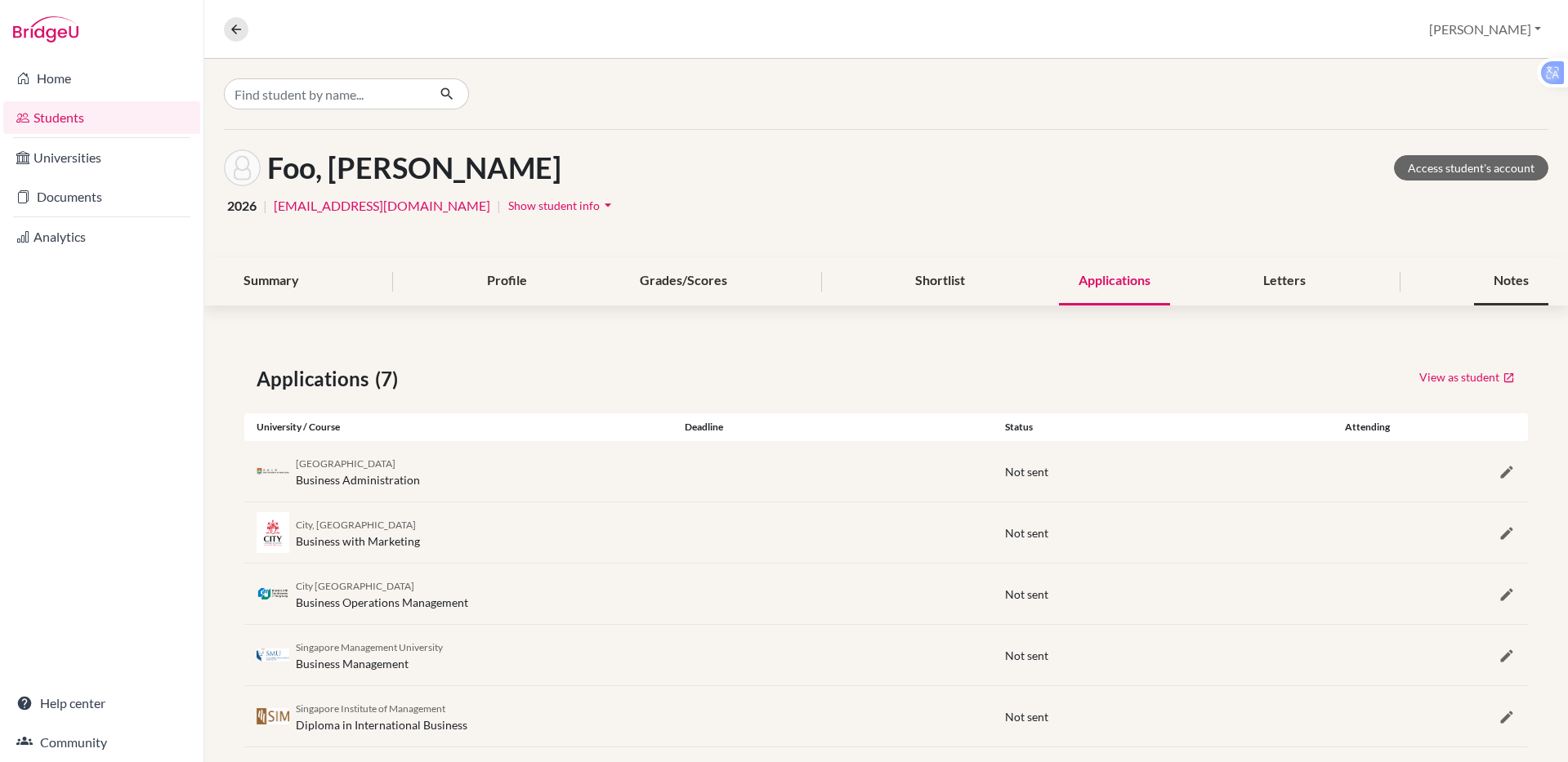
click at [1500, 270] on div "Notes" at bounding box center [1510, 282] width 75 height 48
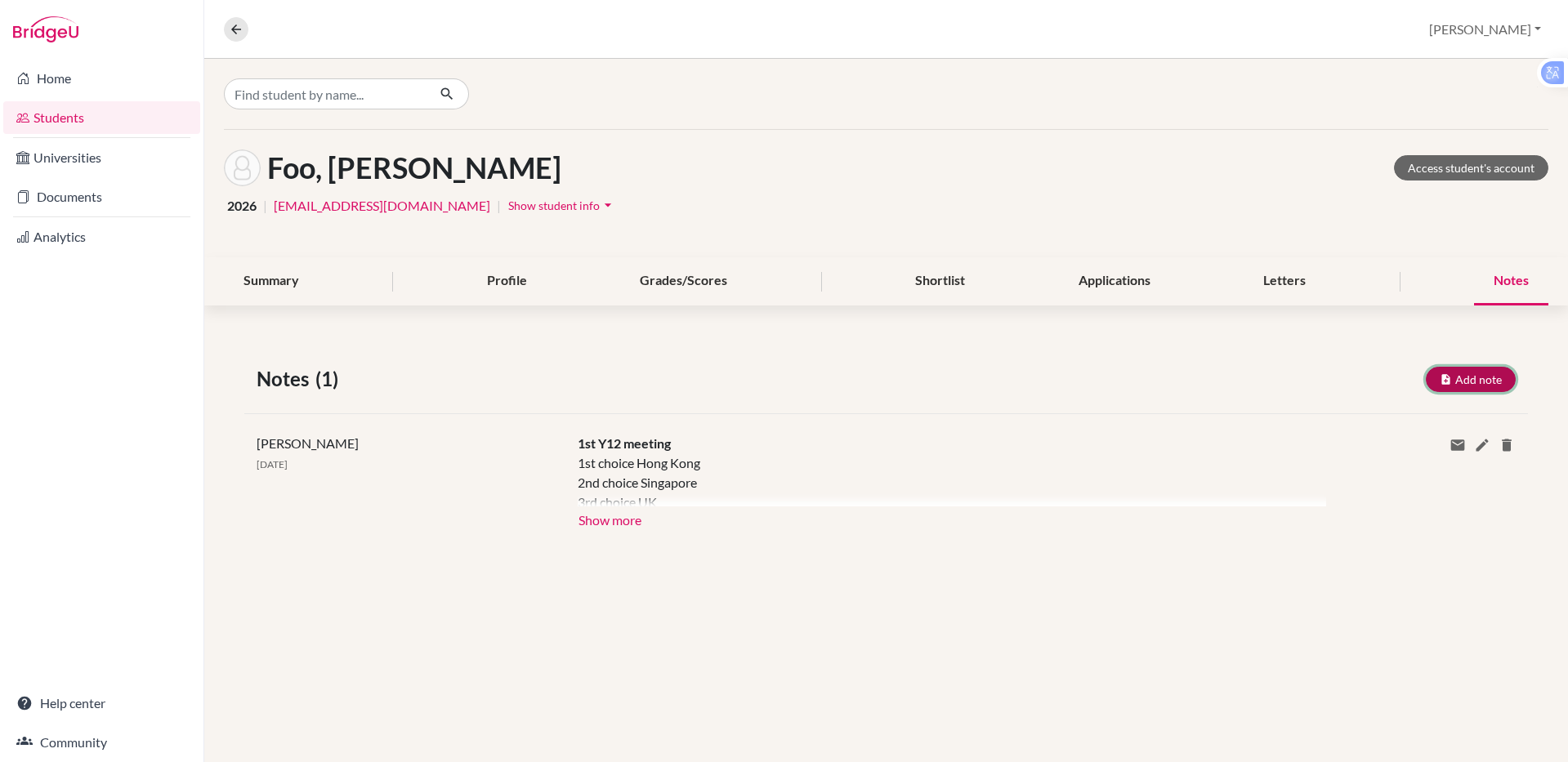
click at [1449, 370] on button "Add note" at bounding box center [1470, 380] width 90 height 26
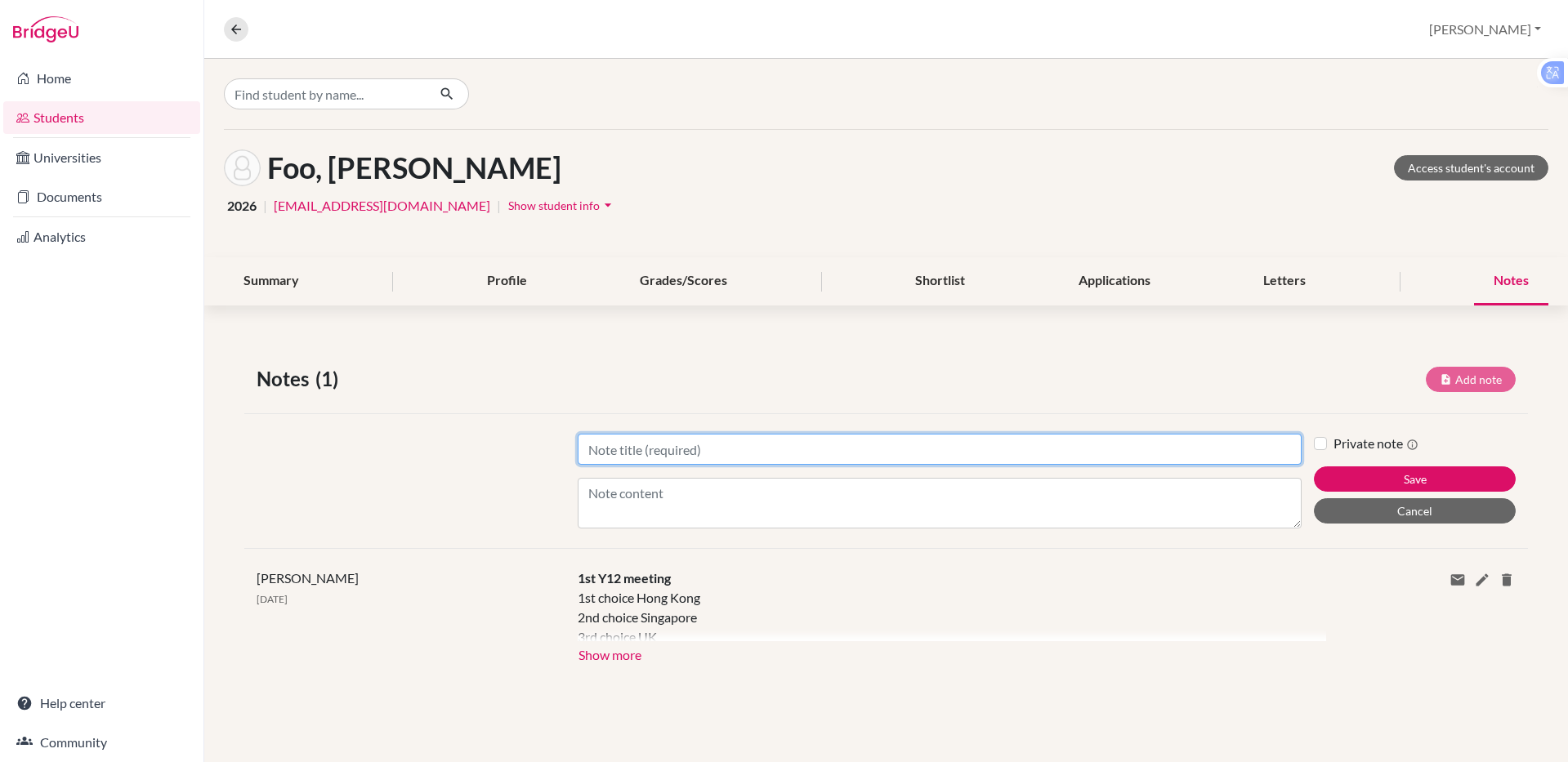
click at [629, 444] on input "Title" at bounding box center [940, 449] width 724 height 31
type input "Meeting"
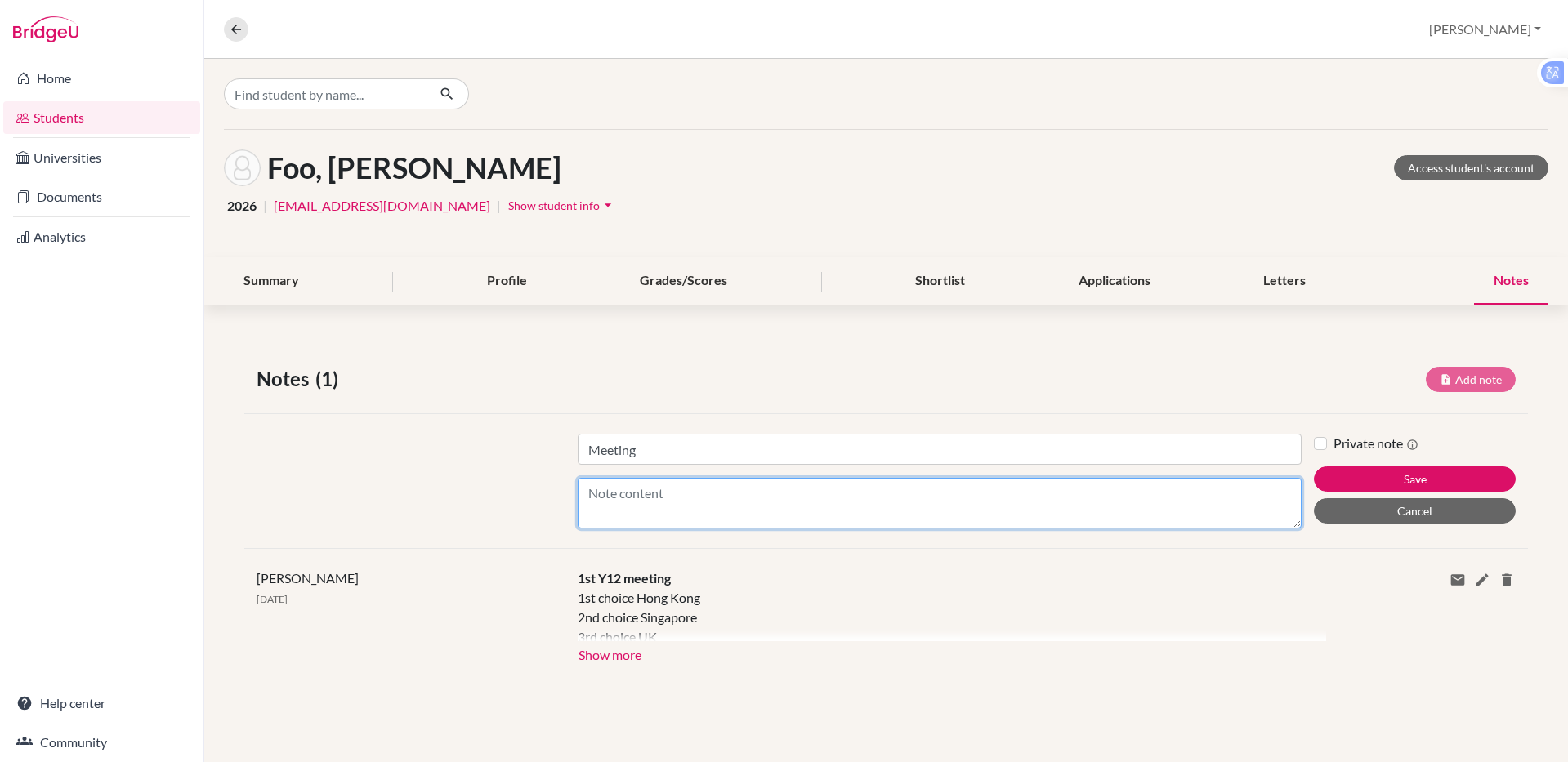
click at [615, 495] on textarea "Content" at bounding box center [940, 502] width 724 height 51
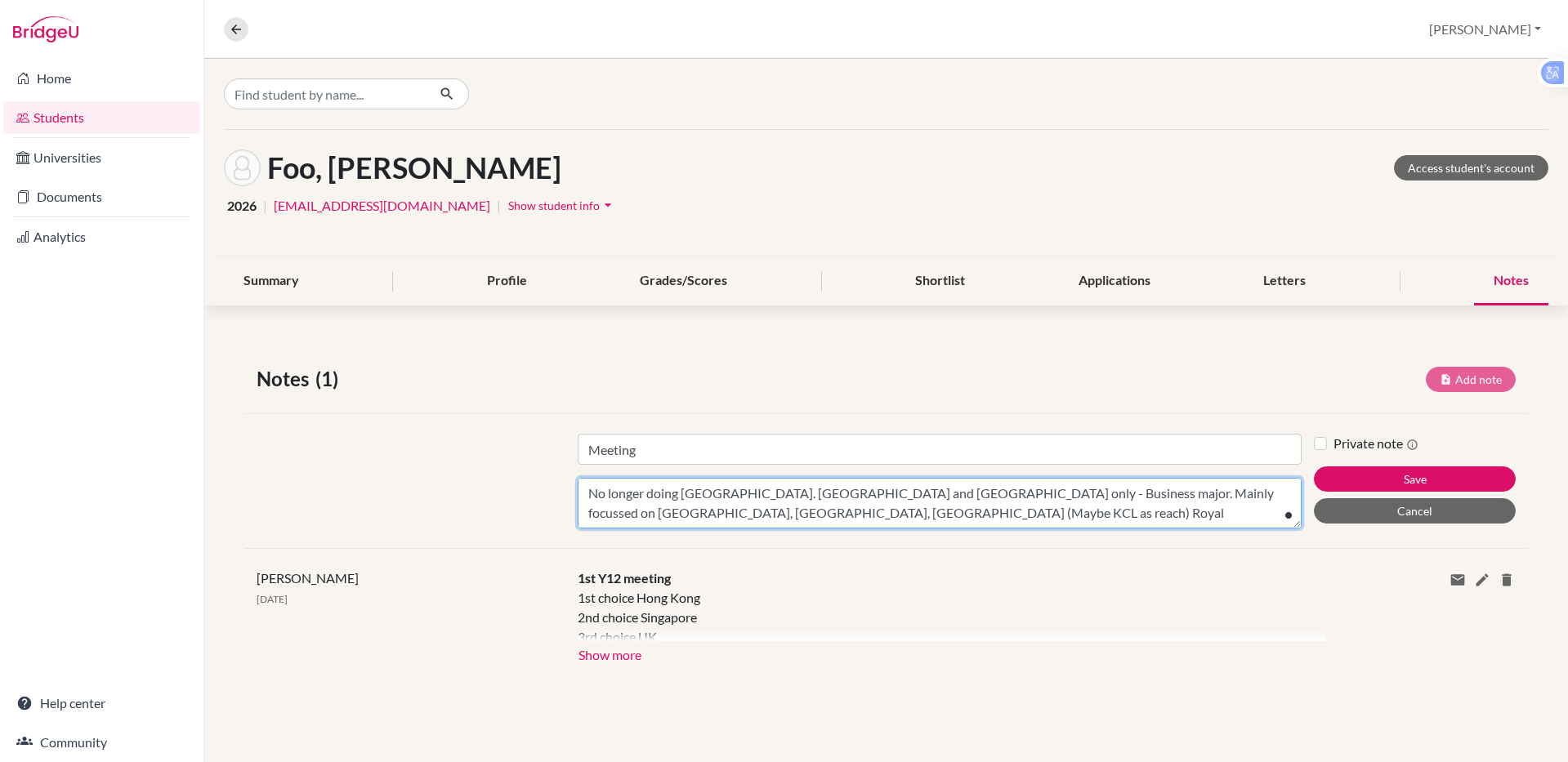
click at [717, 516] on textarea "No longer doing [GEOGRAPHIC_DATA]. [GEOGRAPHIC_DATA] and [GEOGRAPHIC_DATA] only…" at bounding box center [940, 502] width 724 height 51
type textarea "No longer doing [GEOGRAPHIC_DATA]. [GEOGRAPHIC_DATA] and [GEOGRAPHIC_DATA] only…"
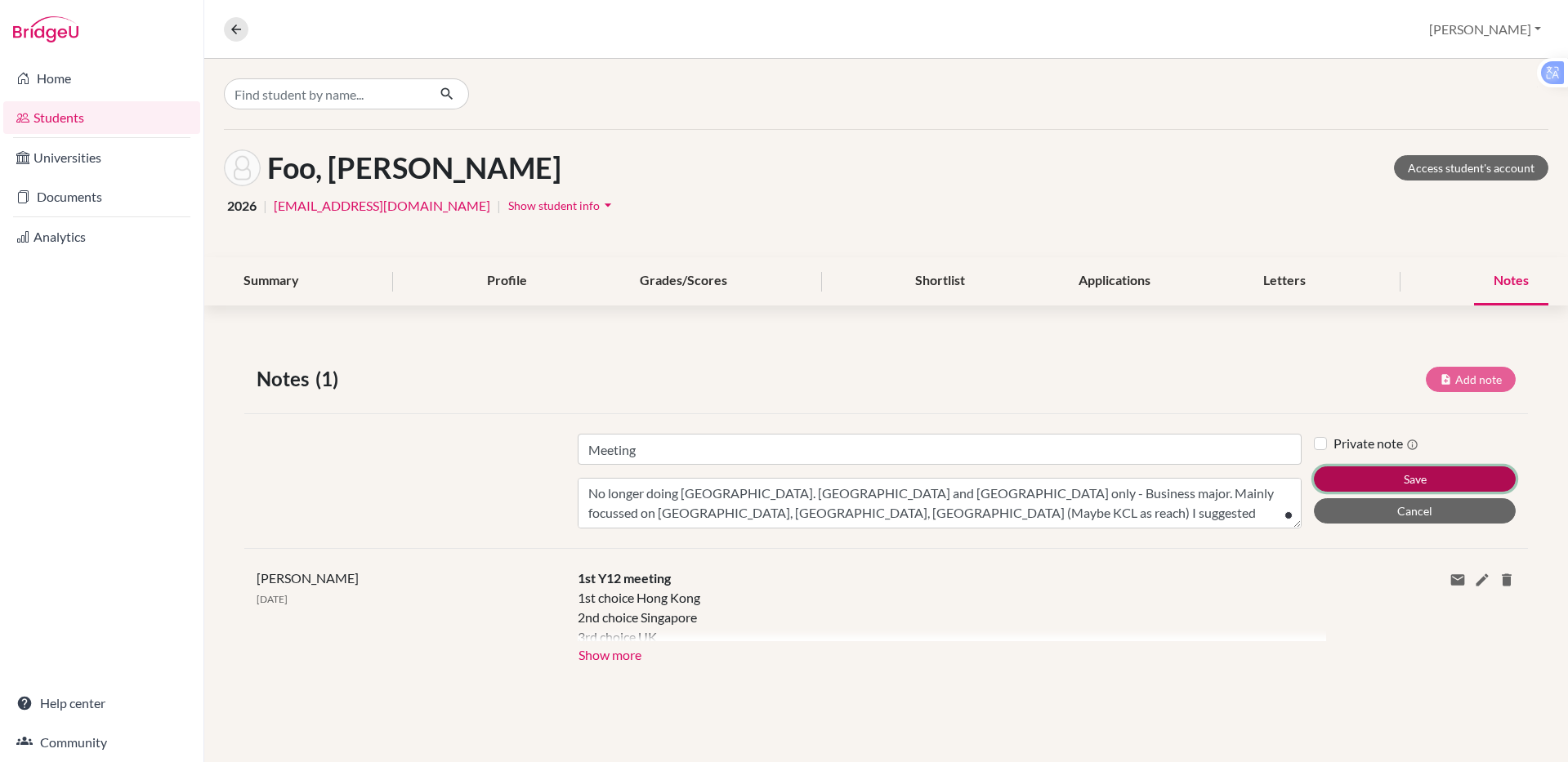
click at [1348, 482] on button "Save" at bounding box center [1413, 479] width 202 height 26
